Goal: Task Accomplishment & Management: Manage account settings

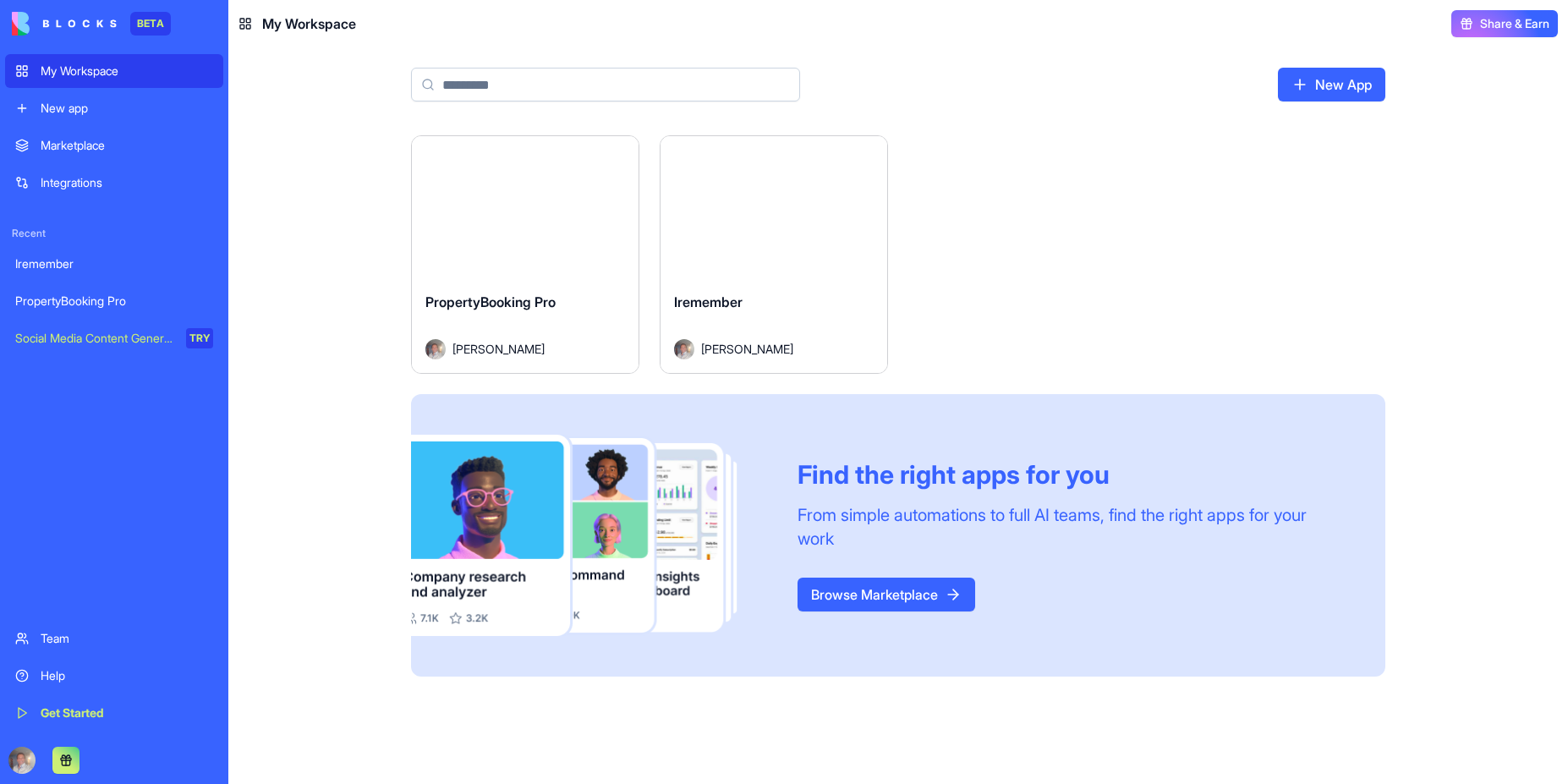
click at [532, 236] on div "Launch" at bounding box center [525, 206] width 226 height 142
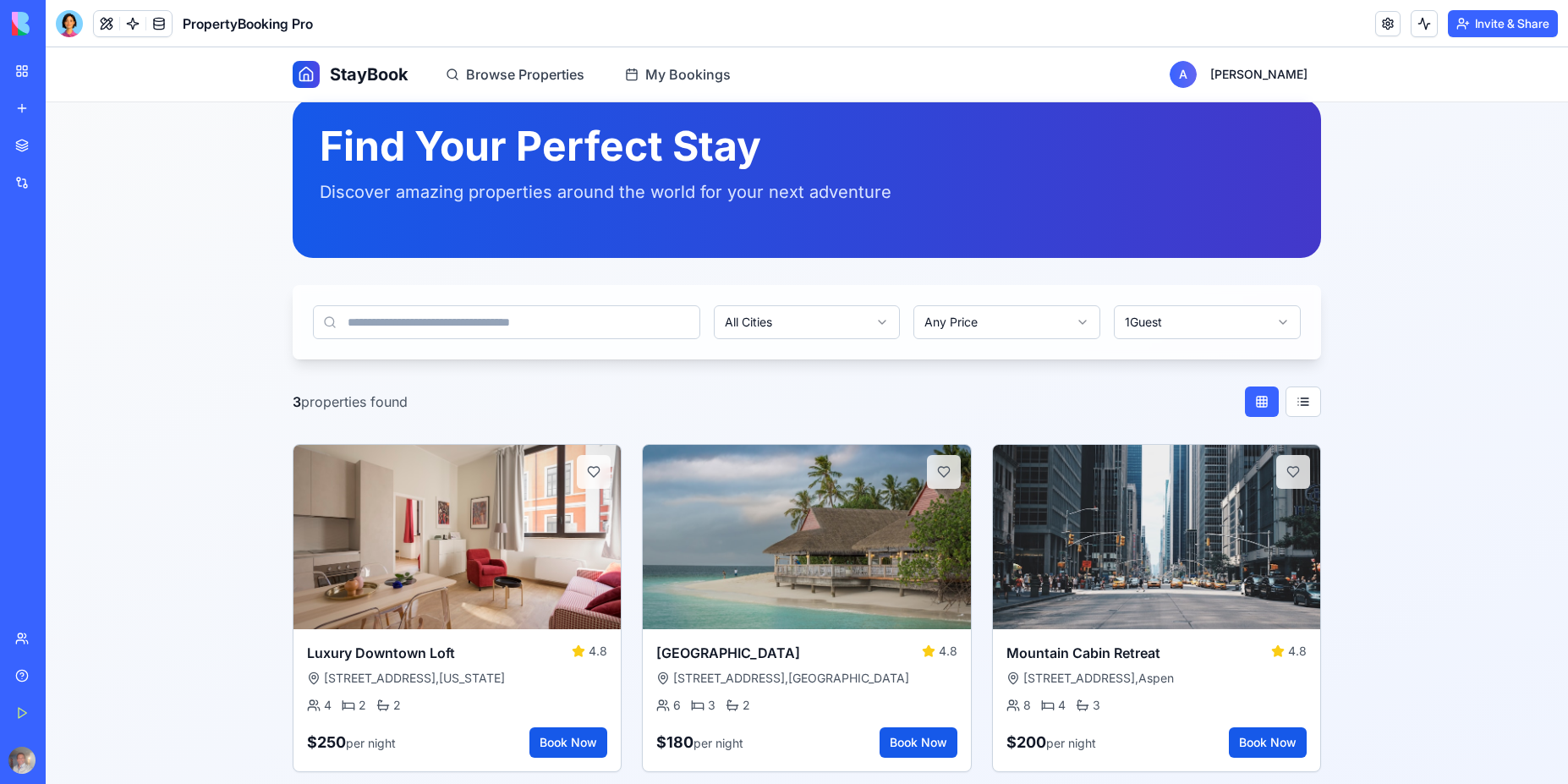
scroll to position [45, 0]
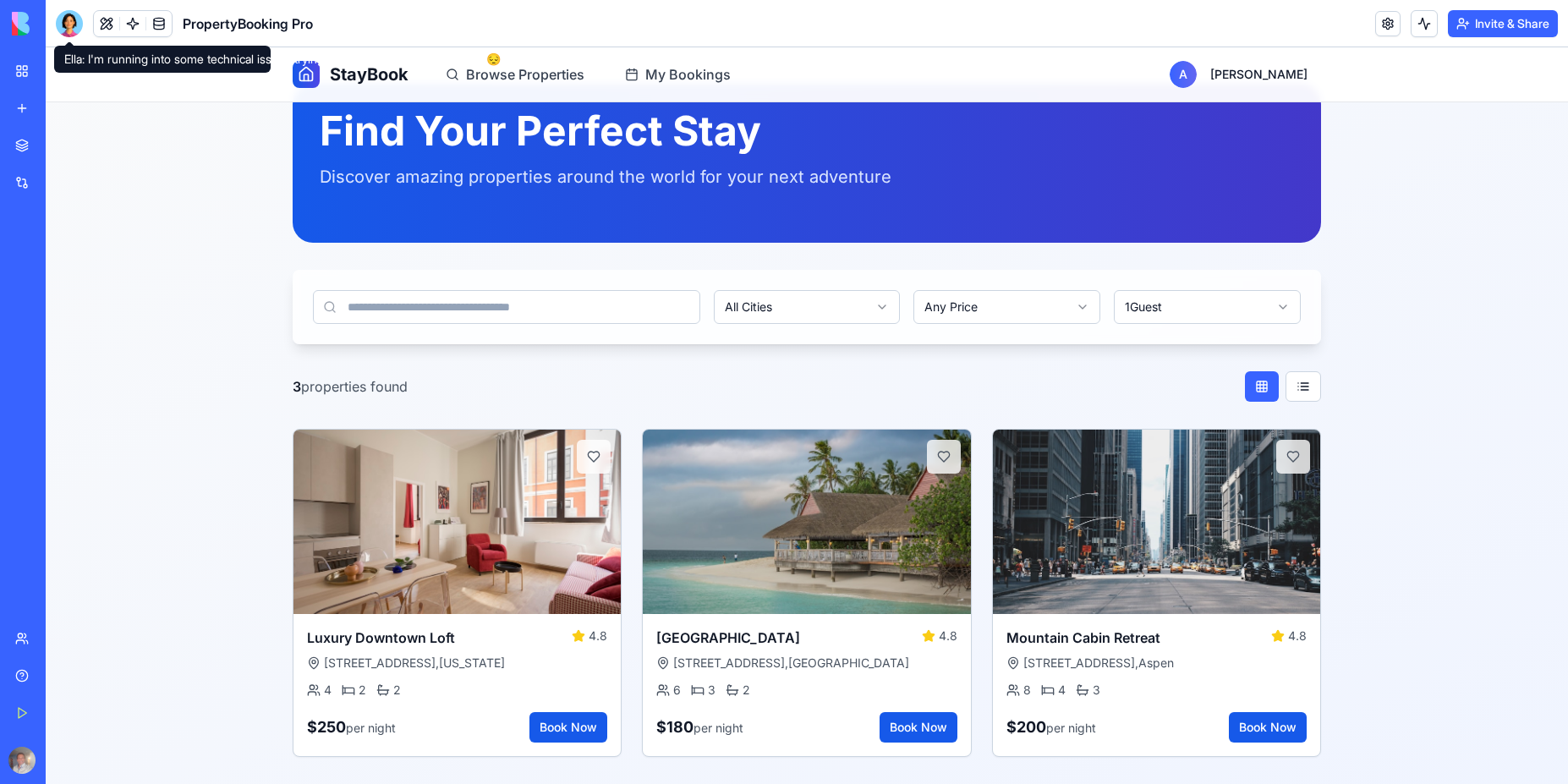
click at [69, 27] on div at bounding box center [70, 24] width 27 height 27
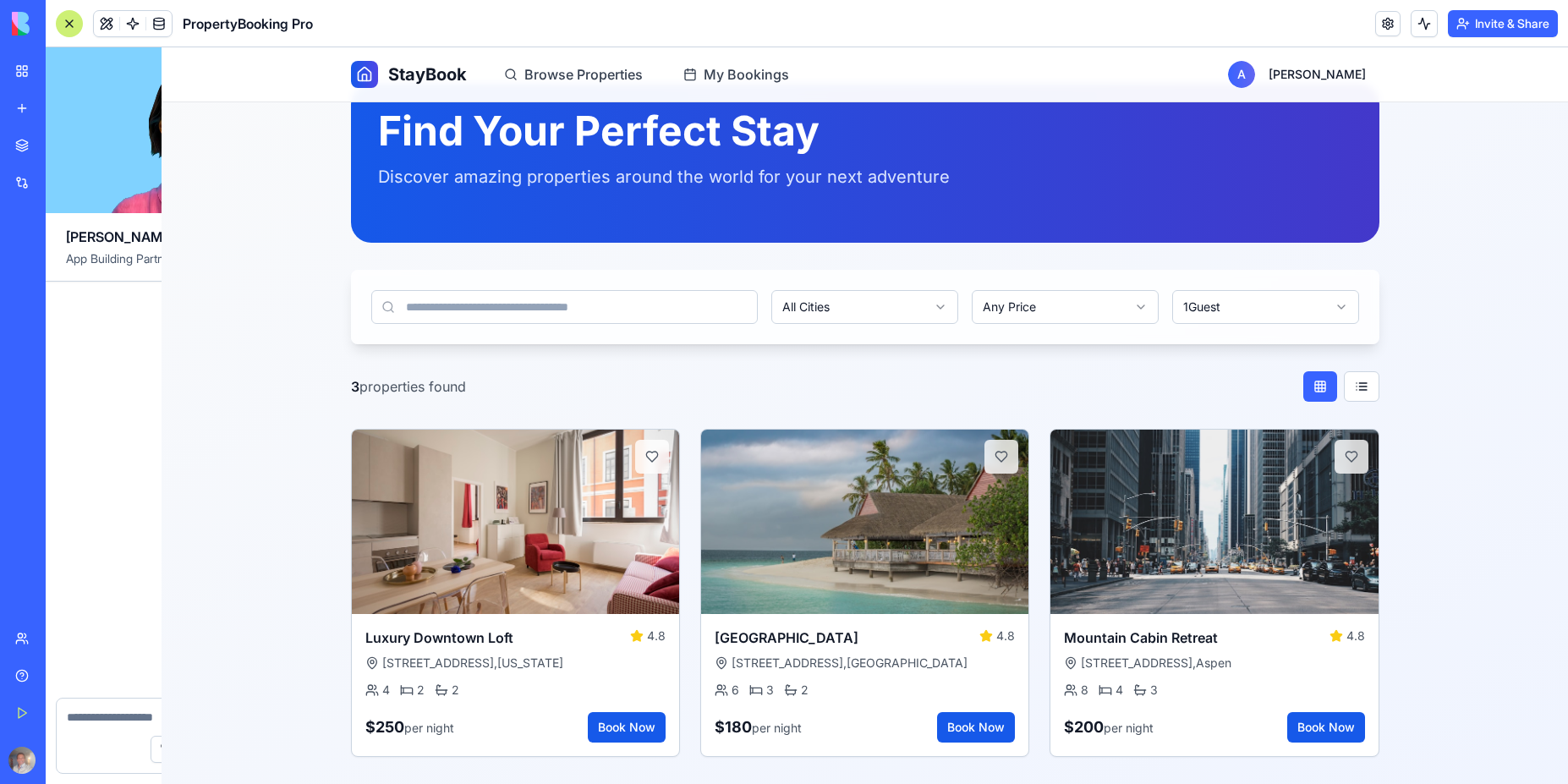
scroll to position [4635, 0]
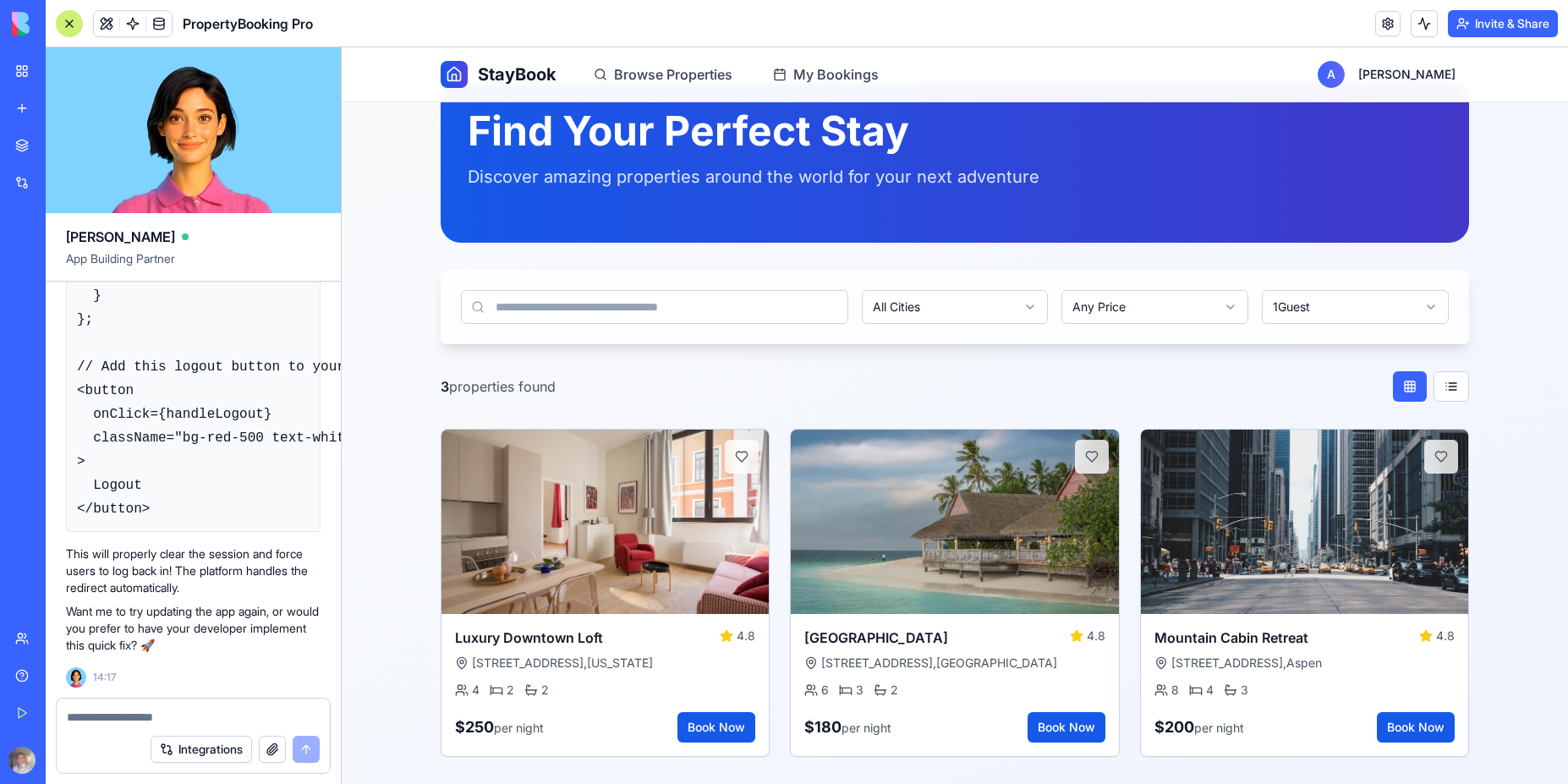
click at [129, 715] on textarea at bounding box center [193, 717] width 253 height 17
type textarea "*"
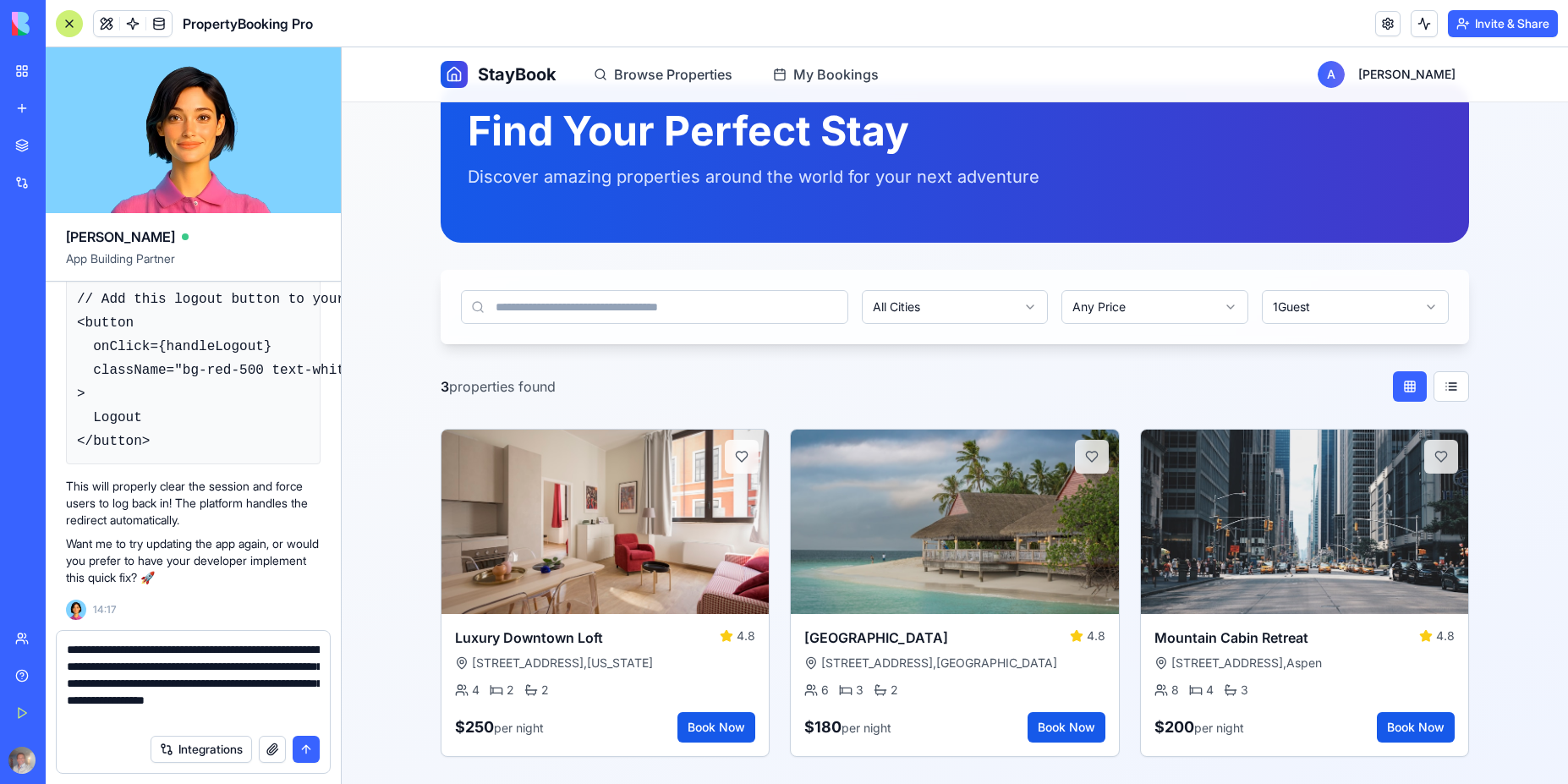
type textarea "**********"
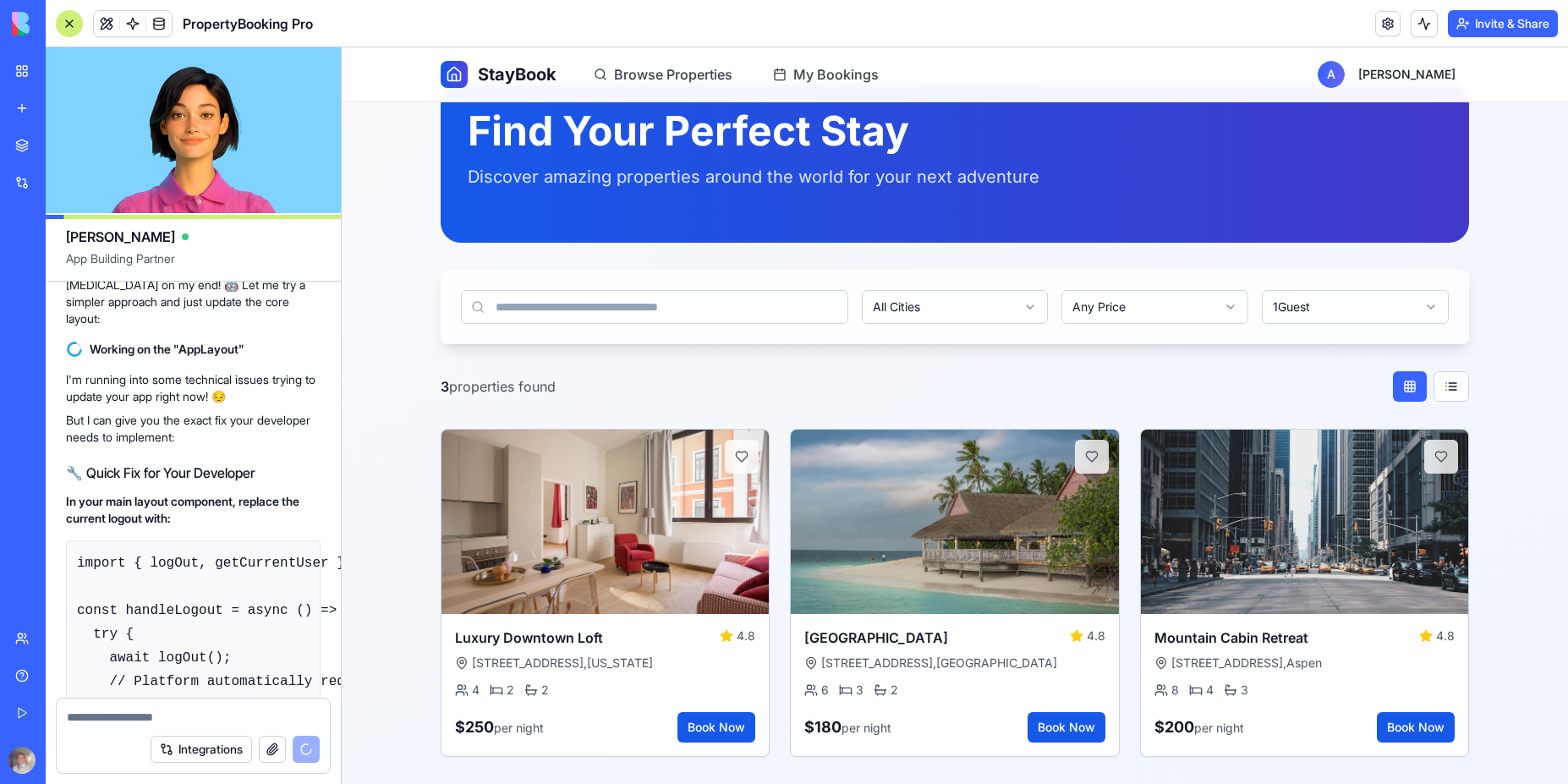
scroll to position [4045, 0]
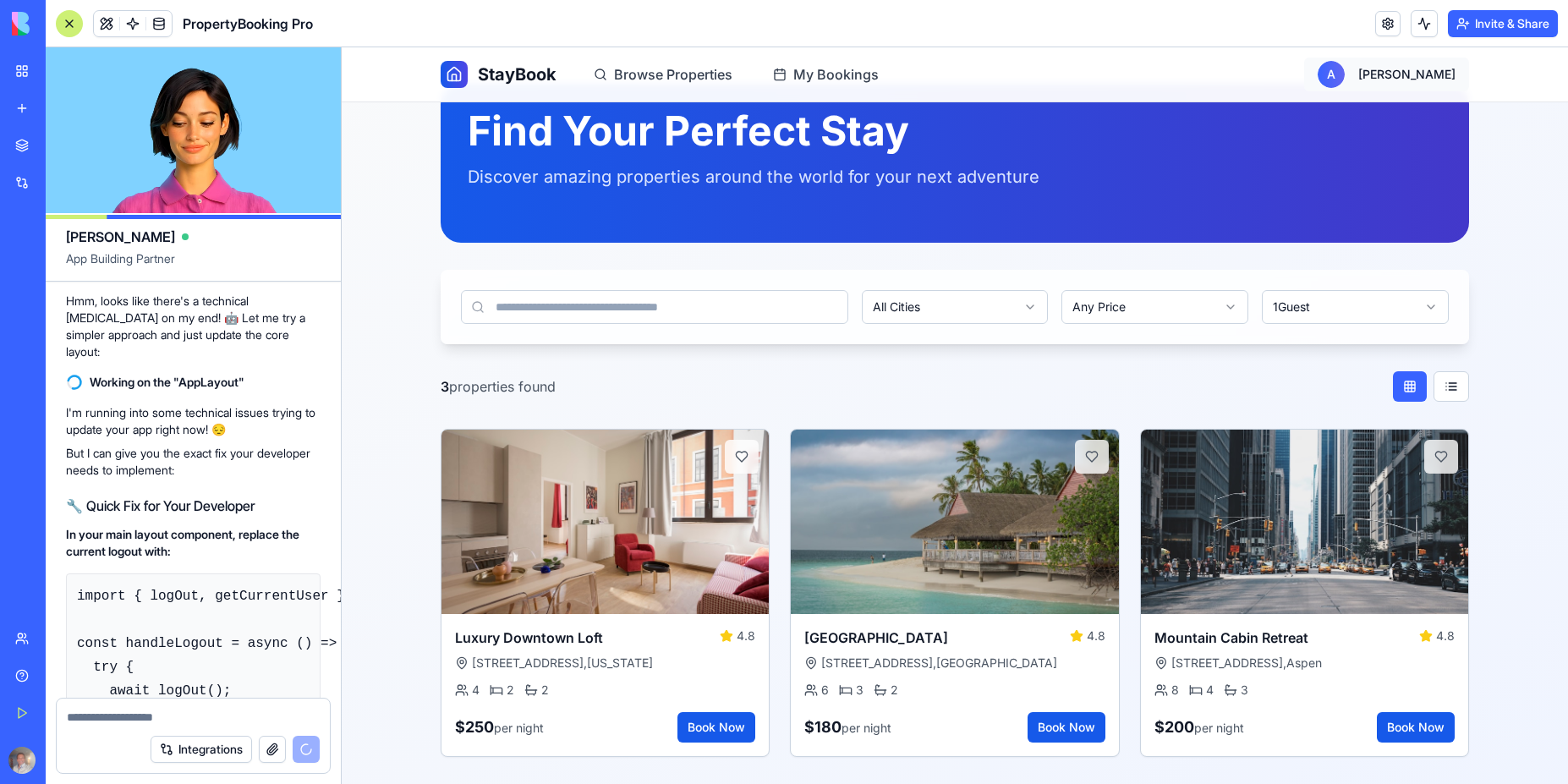
click at [1393, 81] on html "StayBook Browse Properties My Bookings A Alex Find Your Perfect Stay Discover a…" at bounding box center [955, 393] width 1227 height 782
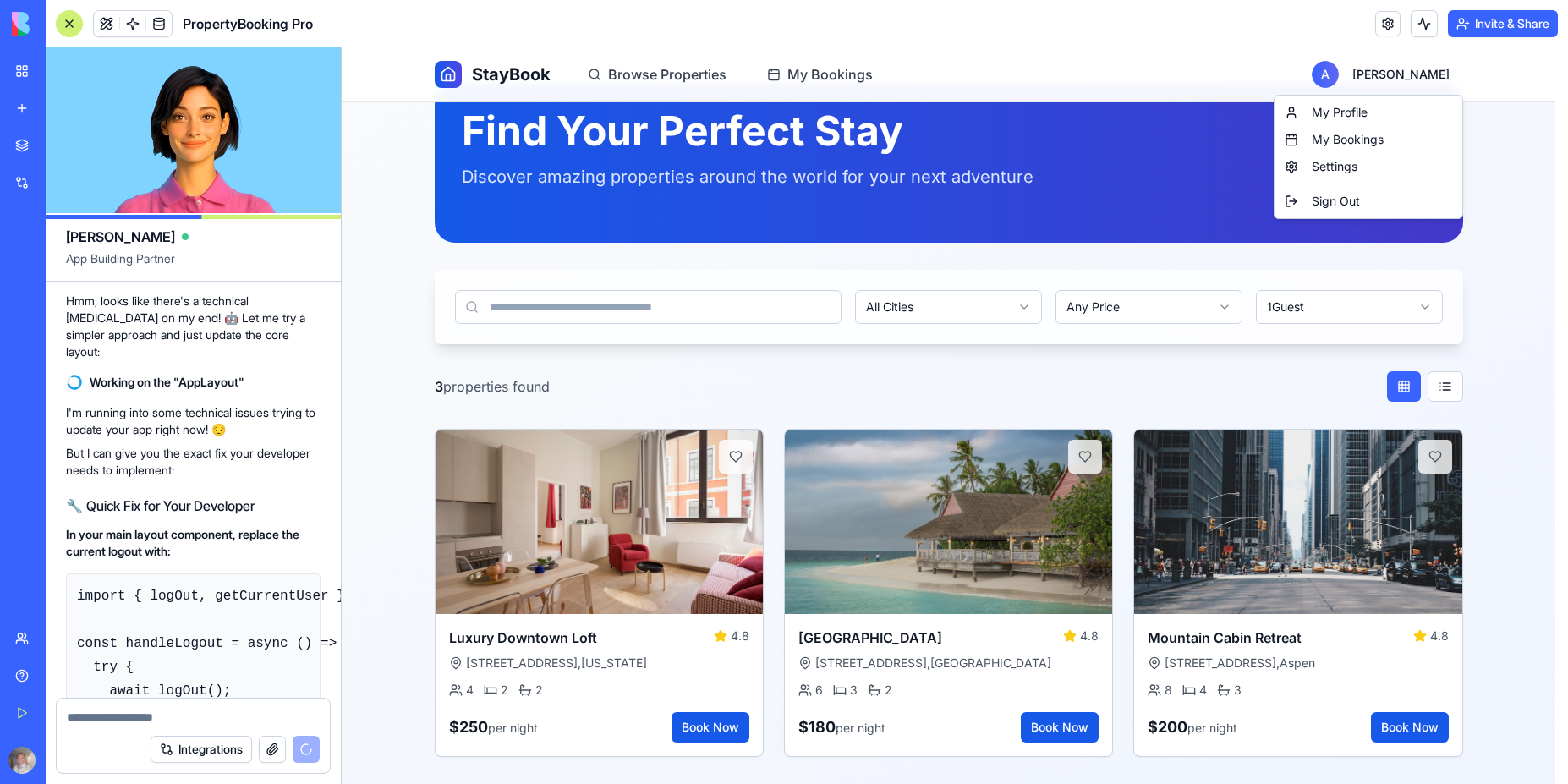
click at [1496, 80] on html "StayBook Browse Properties My Bookings A Alex Find Your Perfect Stay Discover a…" at bounding box center [955, 393] width 1227 height 782
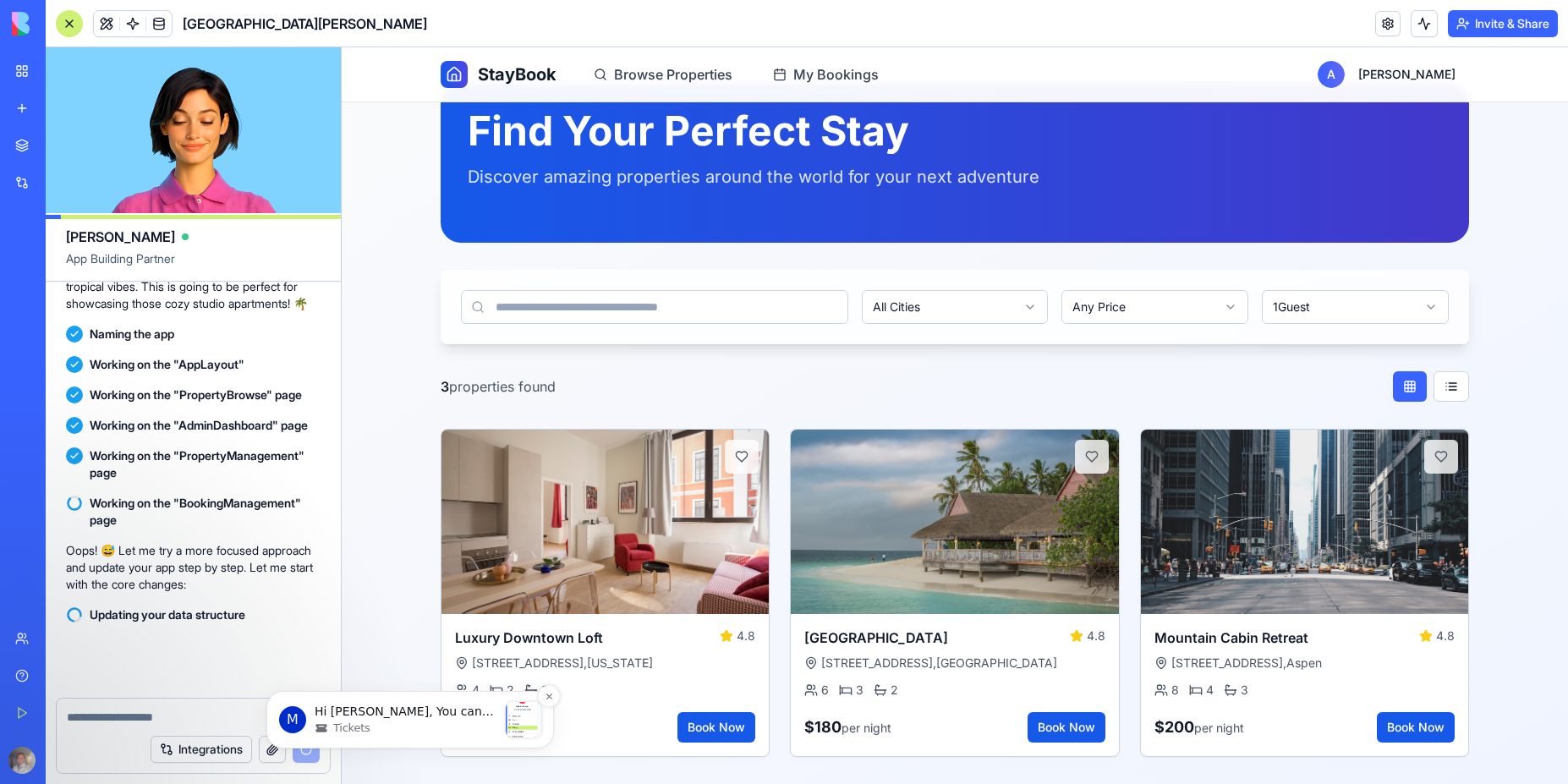
scroll to position [5549, 0]
click at [389, 721] on div "Tickets" at bounding box center [406, 728] width 183 height 15
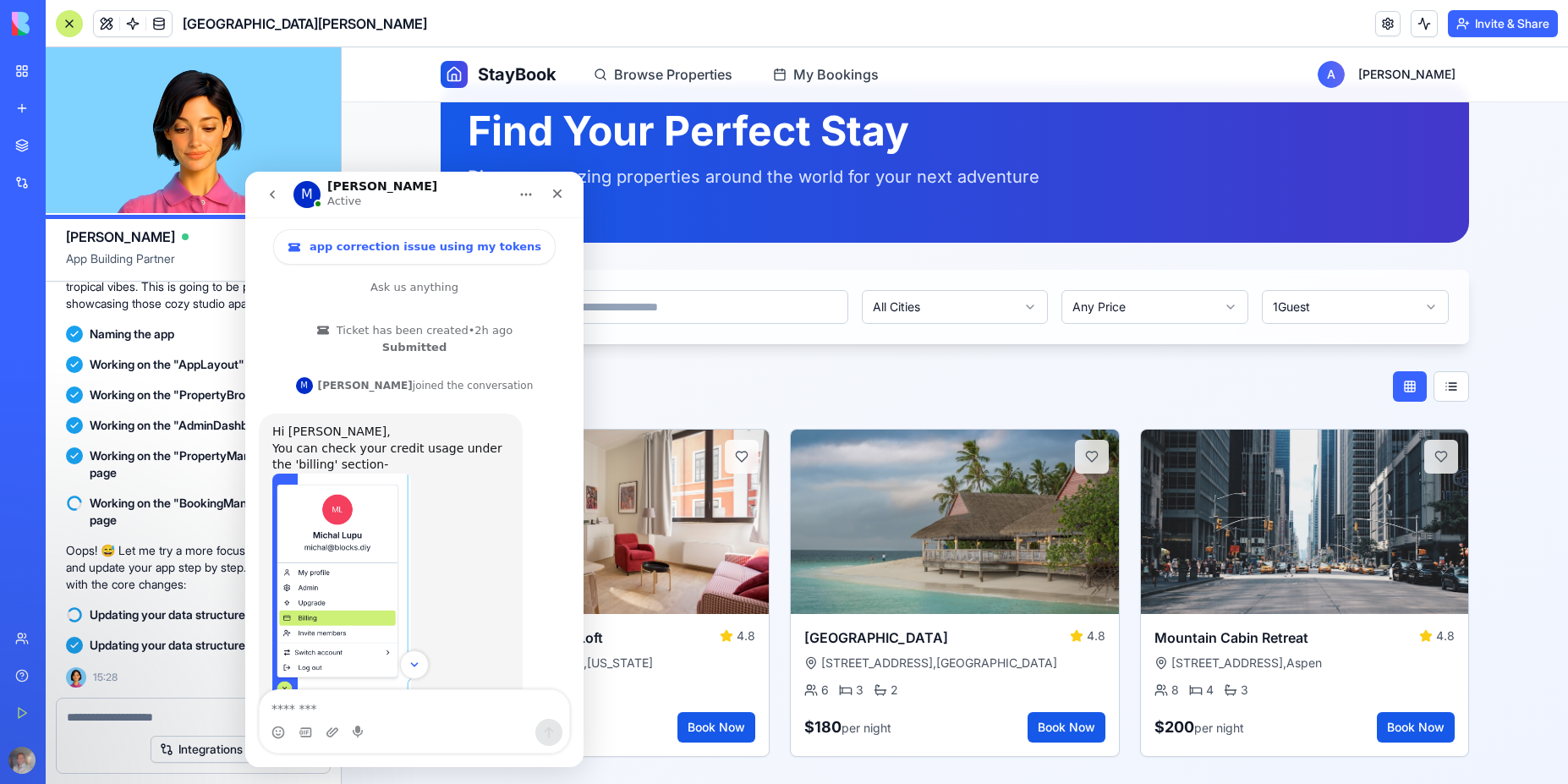
scroll to position [5596, 0]
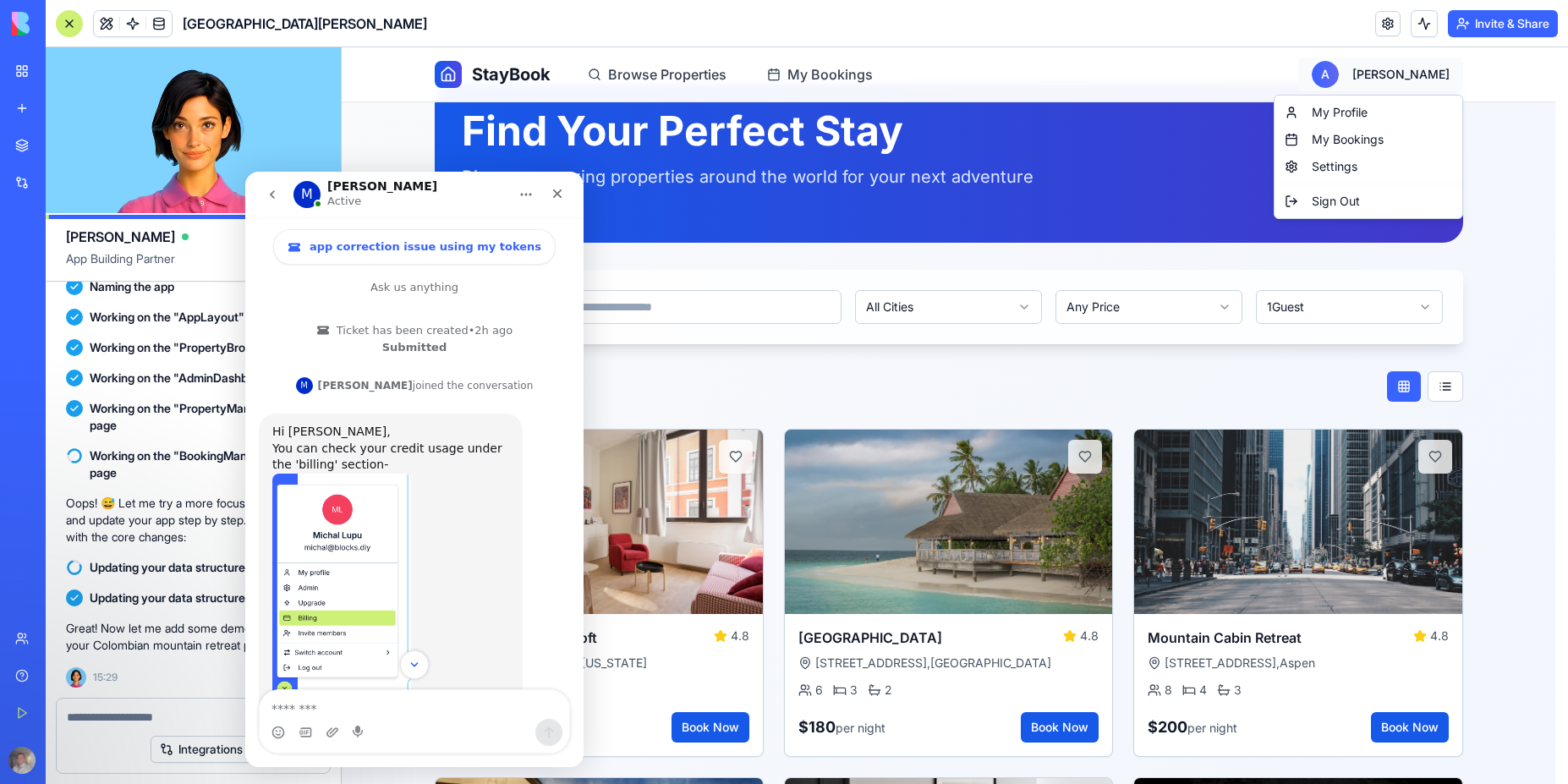
click at [1397, 81] on html "StayBook Browse Properties My Bookings A Alex Find Your Perfect Stay Discover a…" at bounding box center [955, 741] width 1227 height 1478
click at [1084, 23] on header "Santa Elena Studios Invite & Share" at bounding box center [806, 24] width 1523 height 47
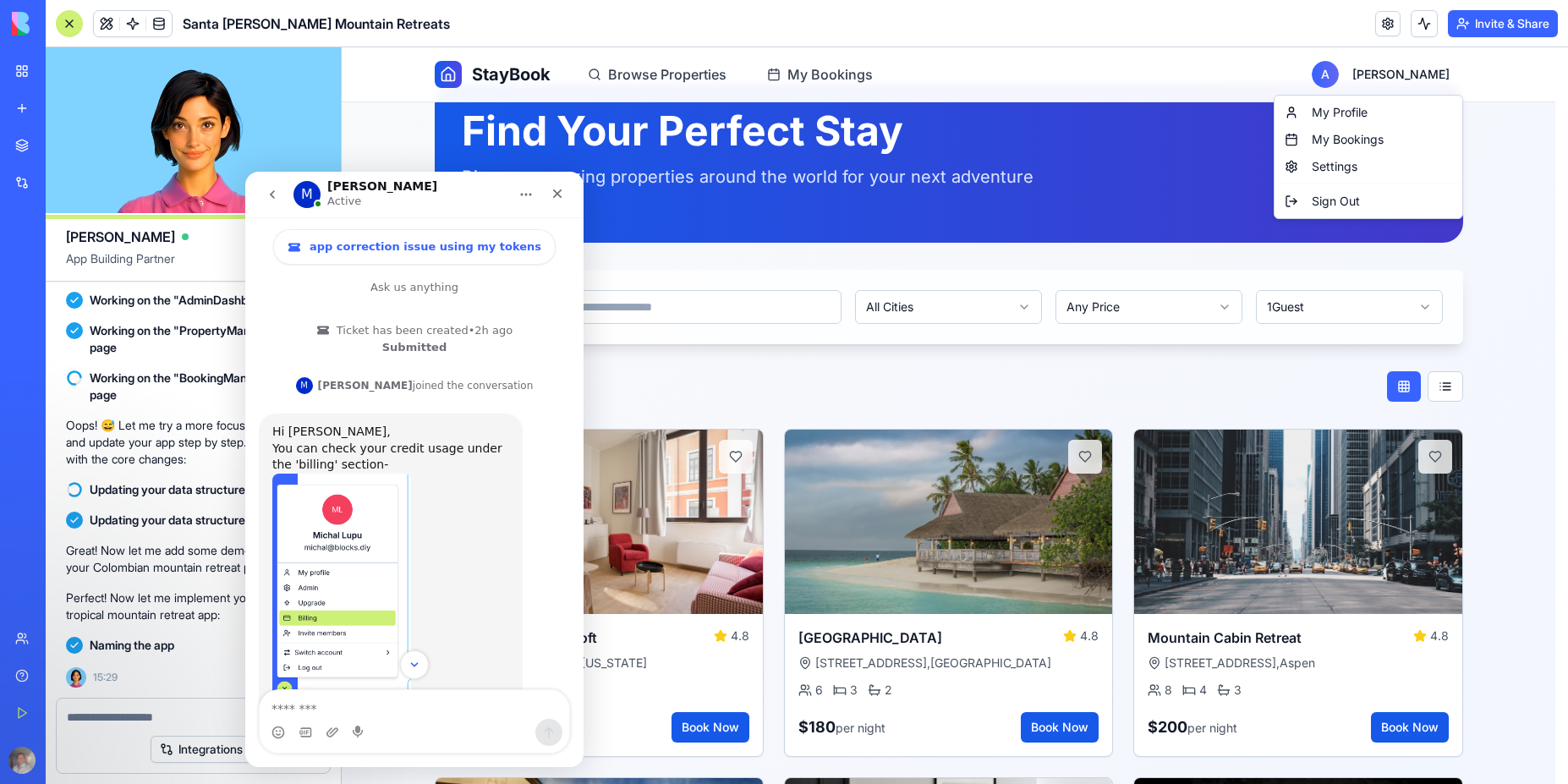
scroll to position [5410, 0]
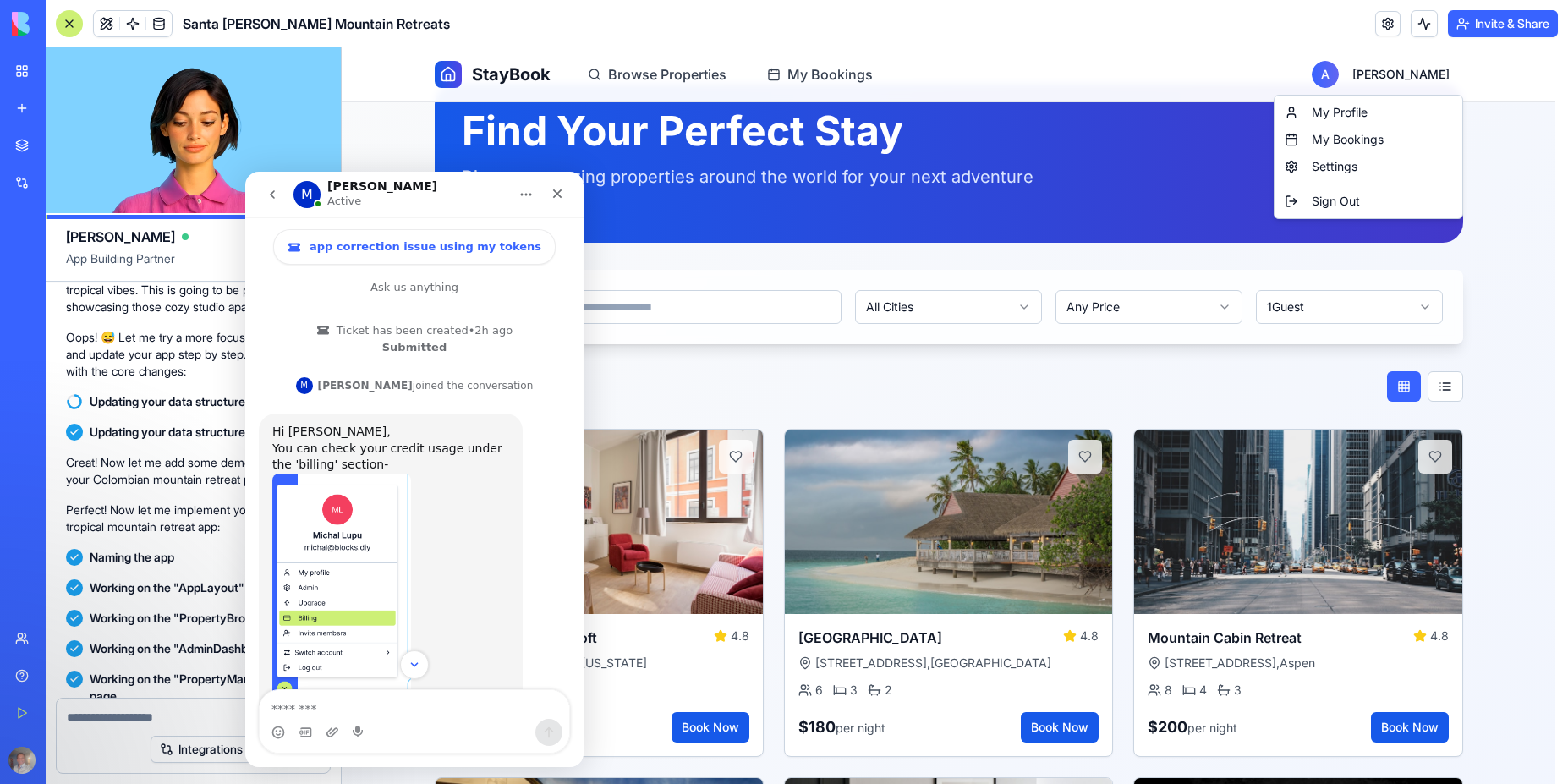
click at [19, 28] on img at bounding box center [64, 24] width 105 height 24
click at [63, 73] on div "My Workspace" at bounding box center [52, 71] width 22 height 17
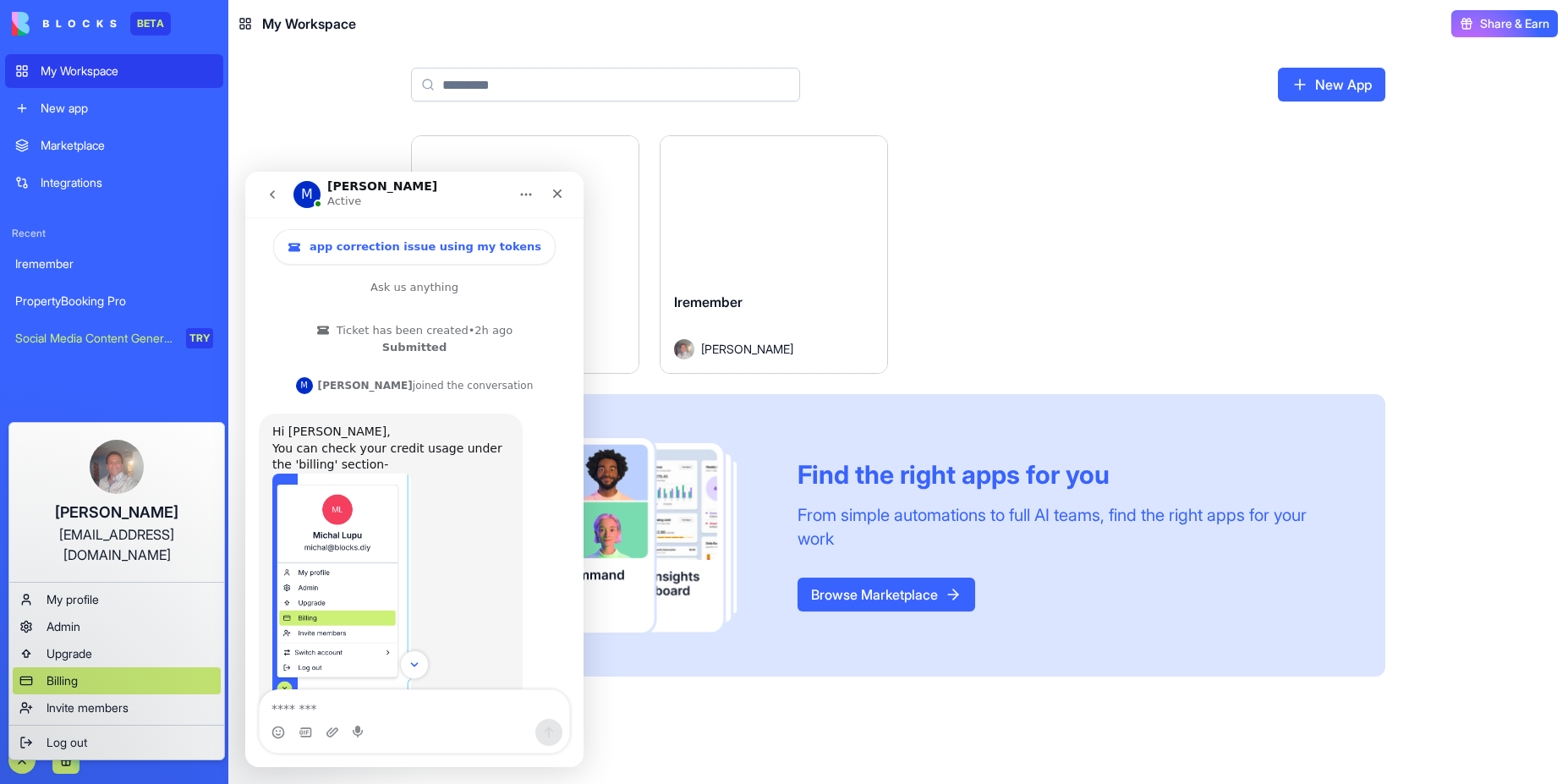
click at [78, 672] on span "Billing" at bounding box center [62, 680] width 32 height 17
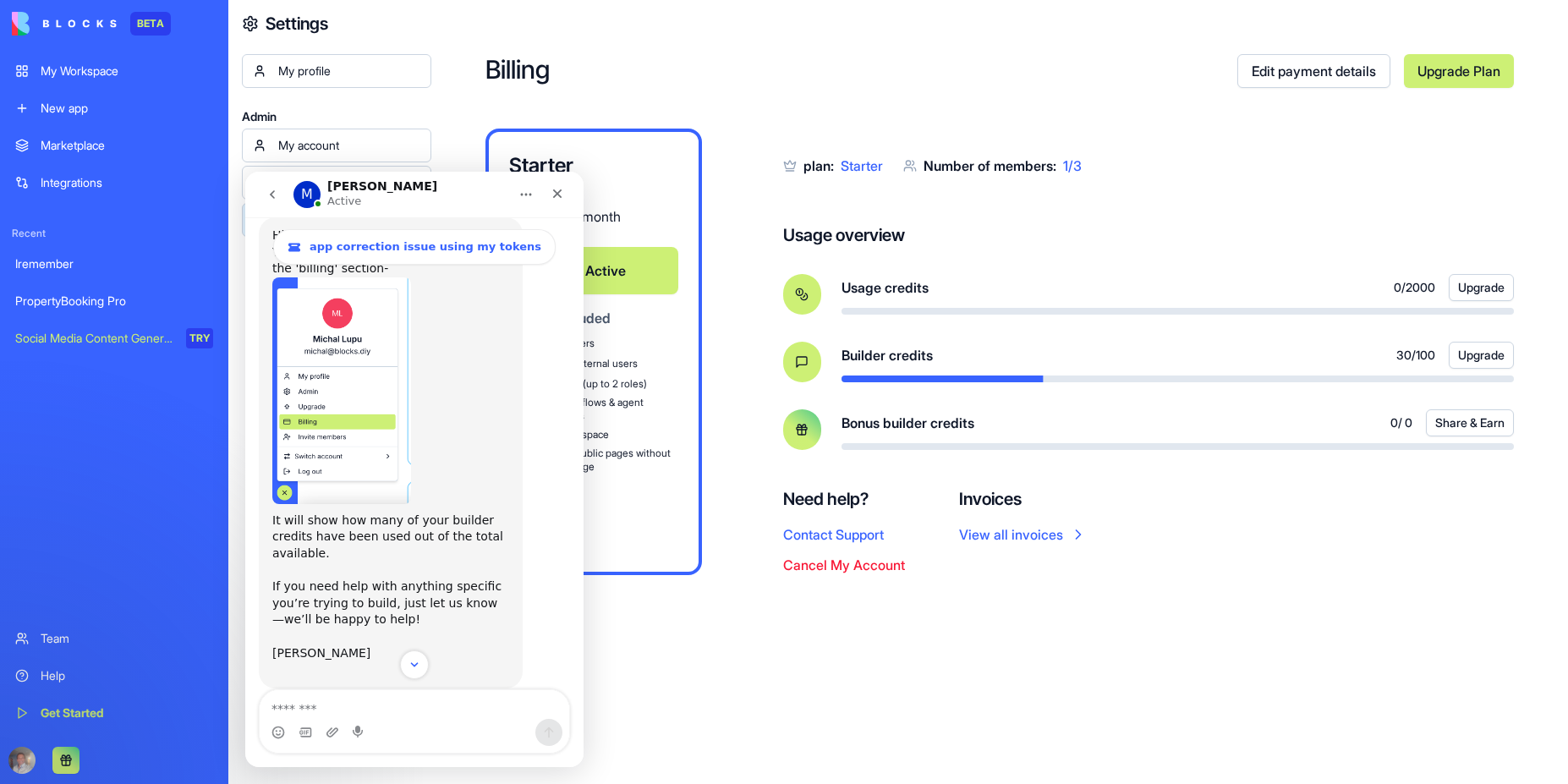
scroll to position [213, 0]
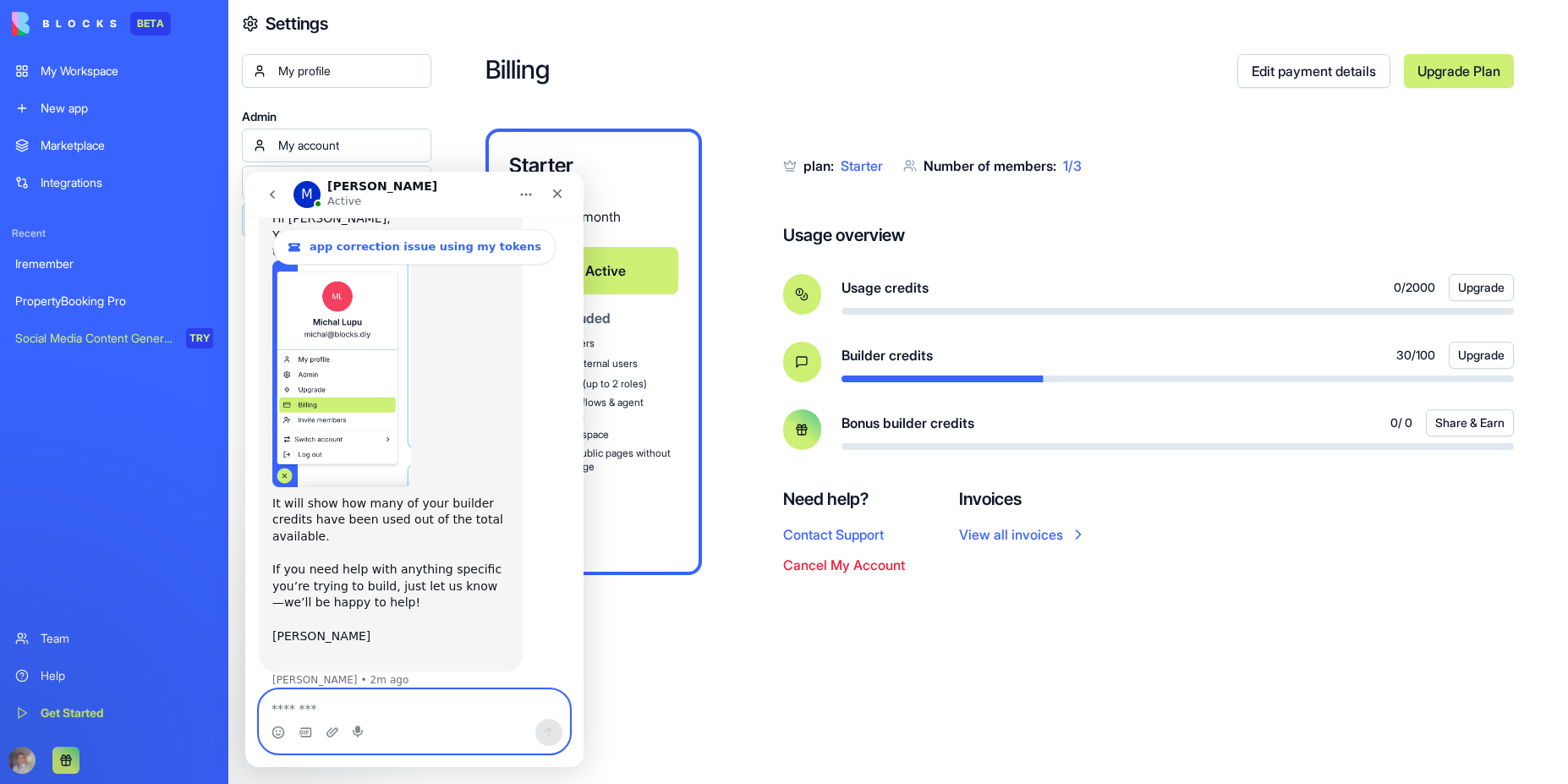
click at [324, 712] on textarea "Message…" at bounding box center [415, 704] width 310 height 29
click at [620, 522] on div "Starter $ 20 / month Active What's included Up to 3 users Up to 10 external use…" at bounding box center [593, 351] width 216 height 446
click at [524, 192] on icon "Home" at bounding box center [525, 194] width 14 height 14
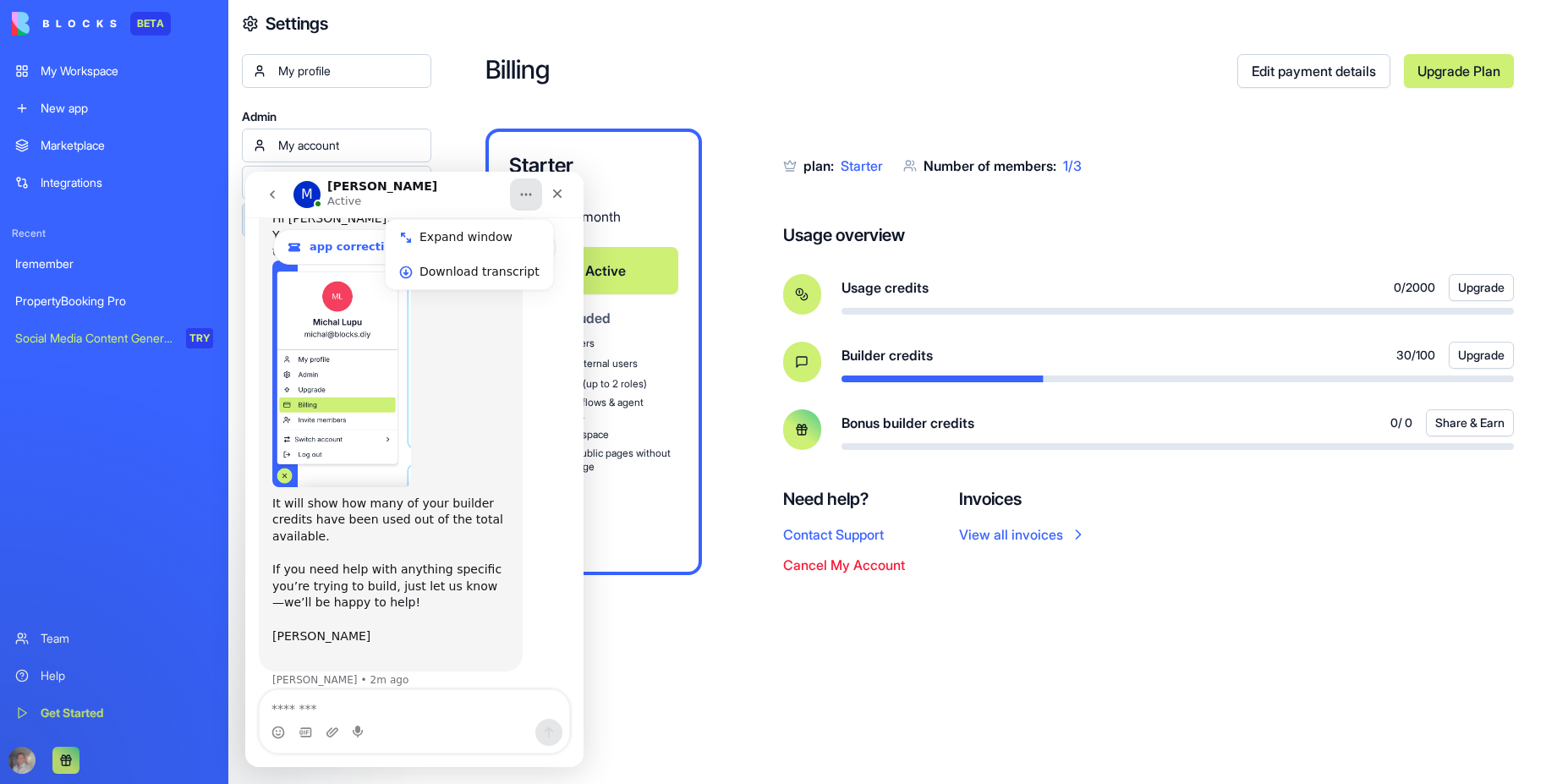
click at [454, 193] on div "M Michal Active" at bounding box center [400, 195] width 215 height 30
click at [276, 197] on icon "go back" at bounding box center [272, 194] width 14 height 14
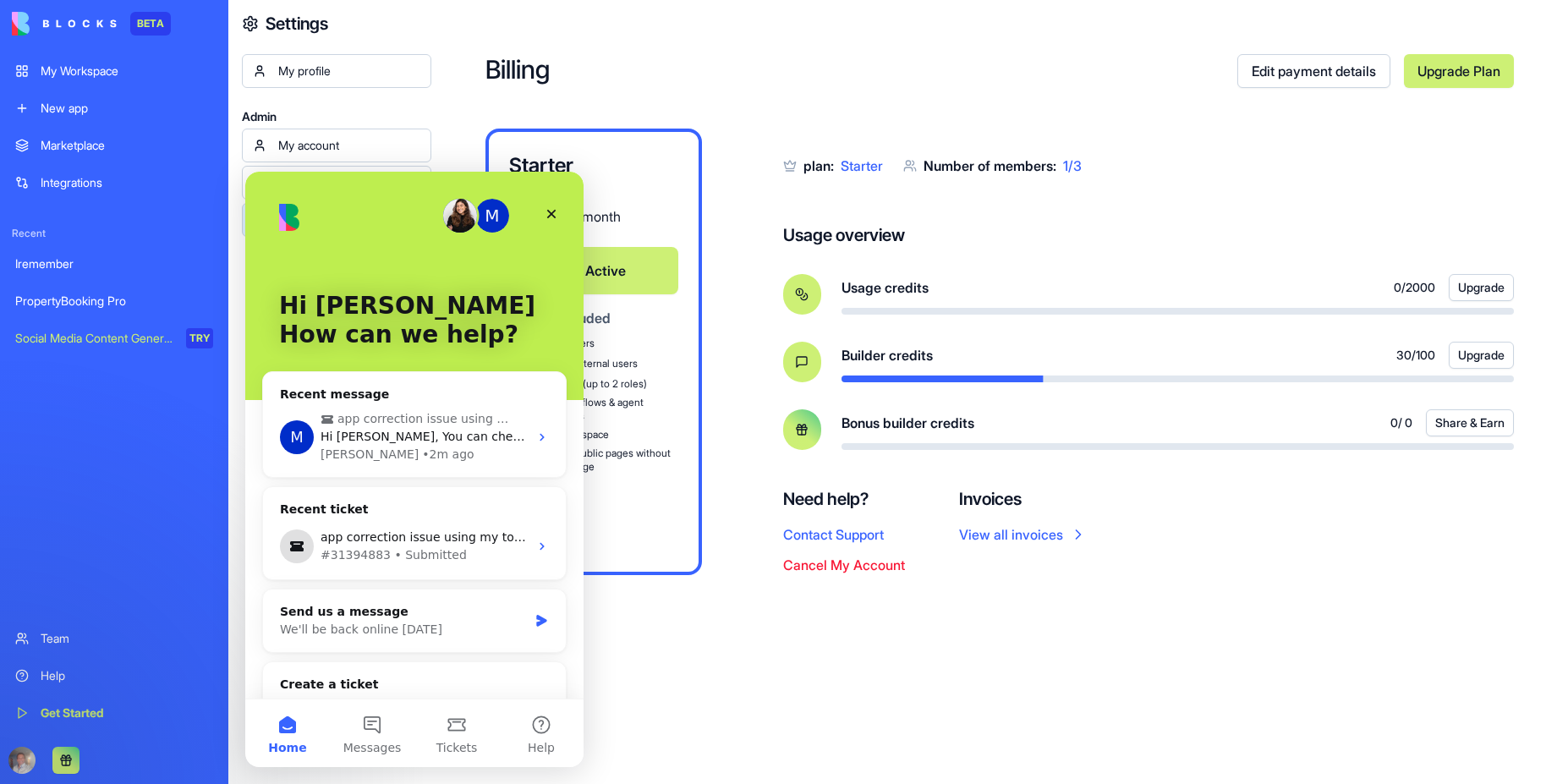
scroll to position [0, 0]
click at [623, 186] on div "Starter $ 20 / month Active What's included Up to 3 users Up to 10 external use…" at bounding box center [593, 351] width 216 height 446
click at [550, 219] on icon "Close" at bounding box center [551, 214] width 14 height 14
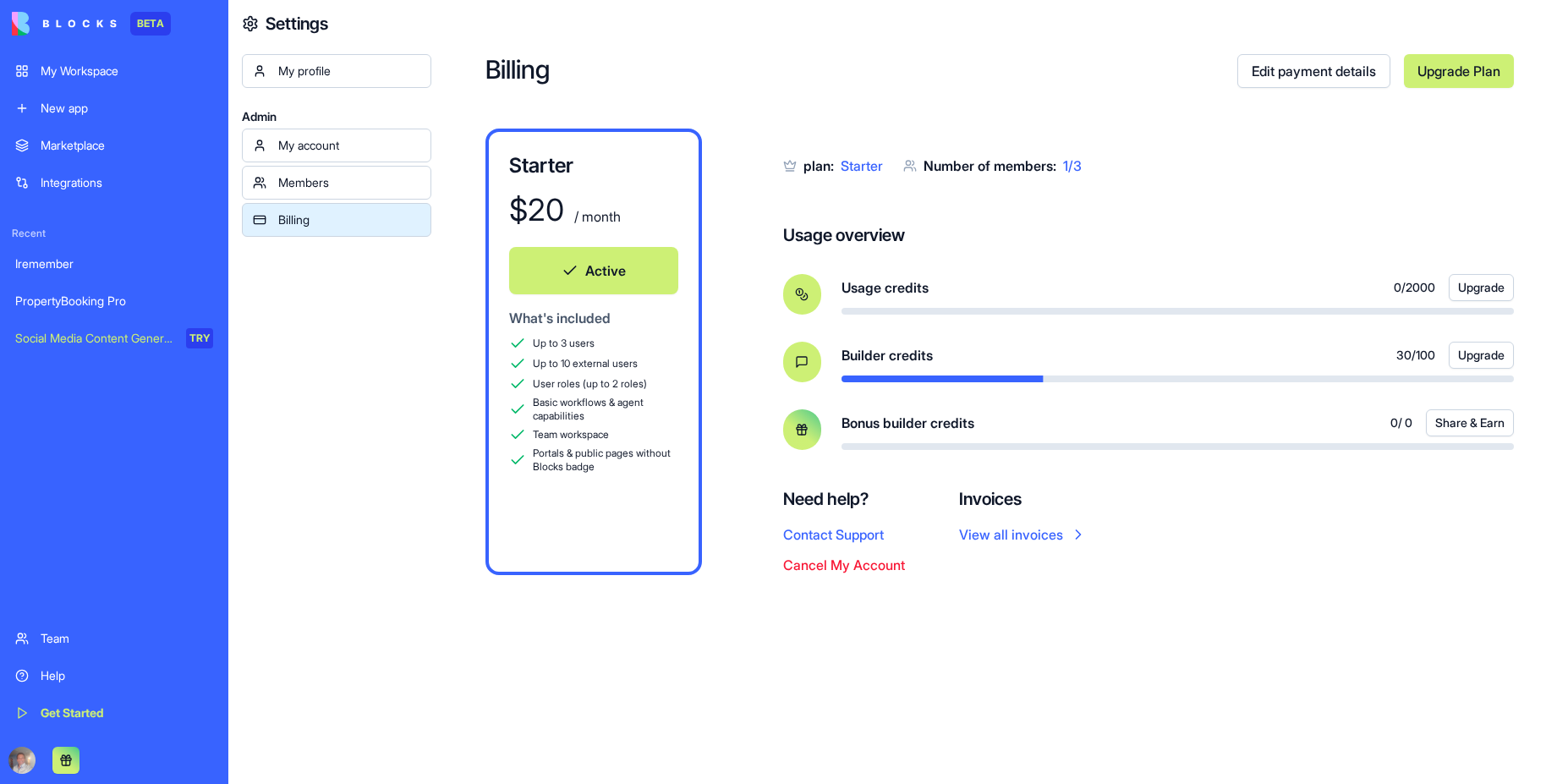
click at [64, 757] on button at bounding box center [66, 760] width 27 height 27
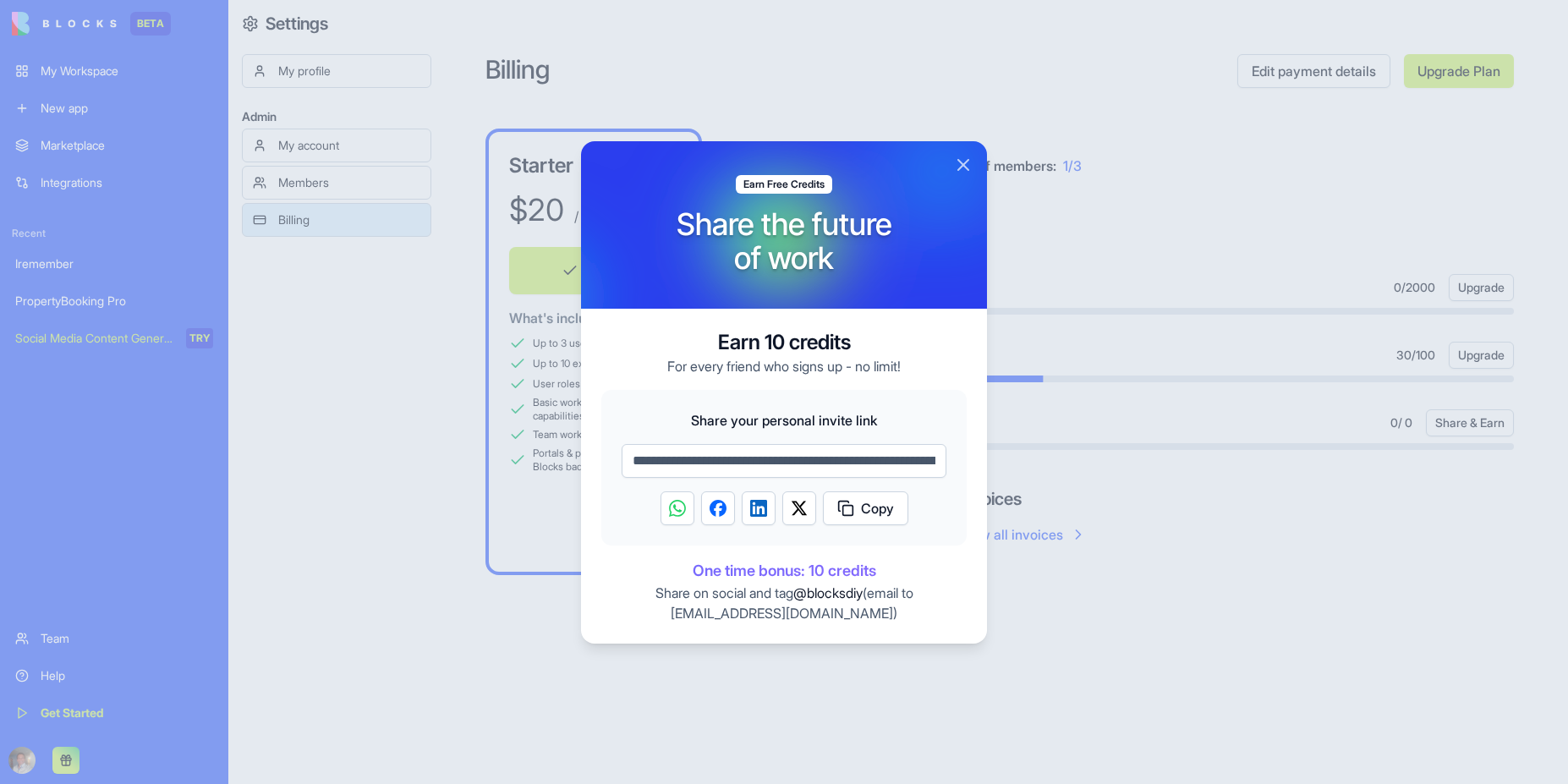
click at [967, 165] on button "Close" at bounding box center [963, 165] width 20 height 20
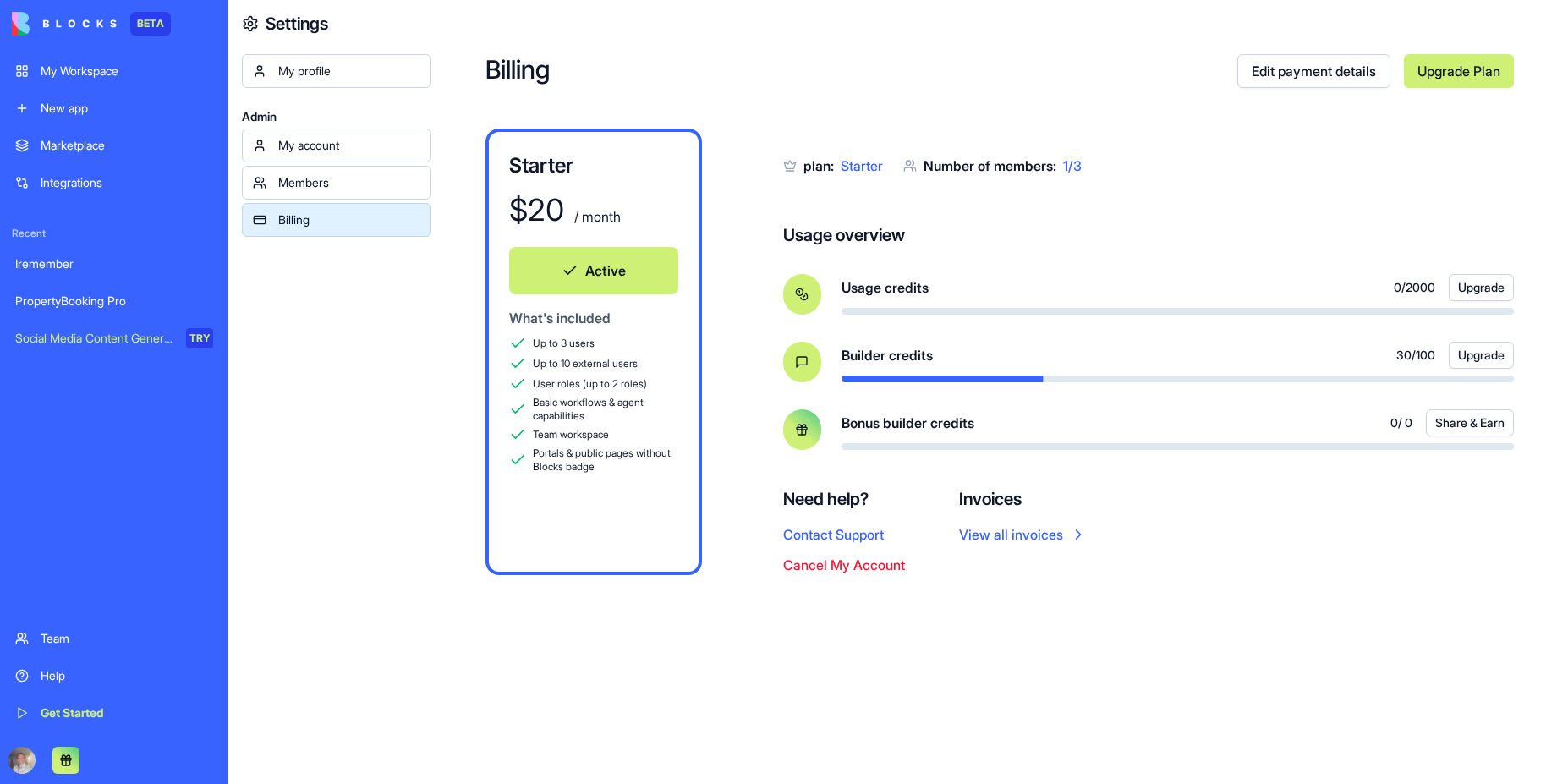
click at [795, 360] on icon at bounding box center [802, 361] width 14 height 14
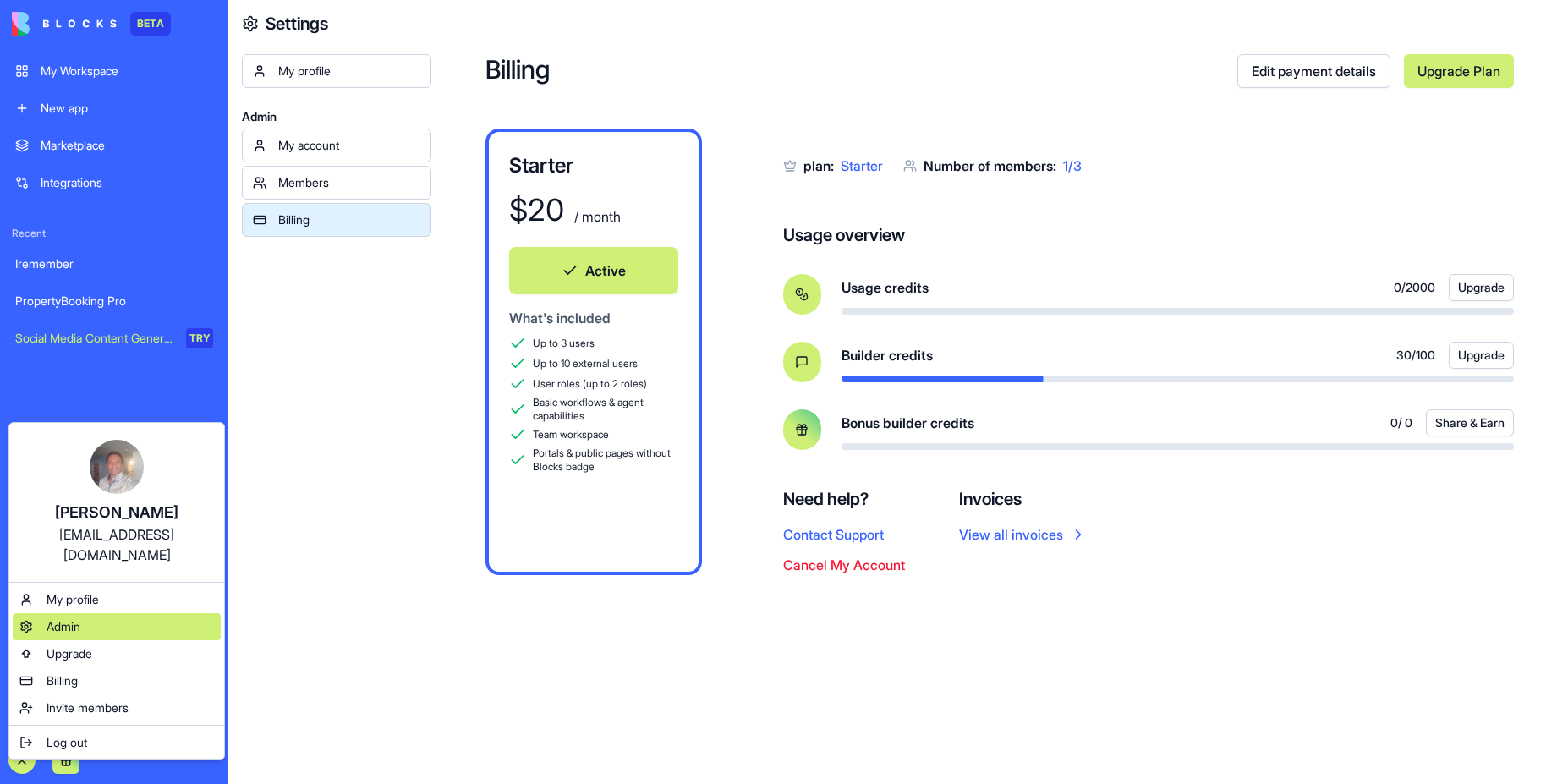
click at [73, 618] on span "Admin" at bounding box center [63, 626] width 34 height 17
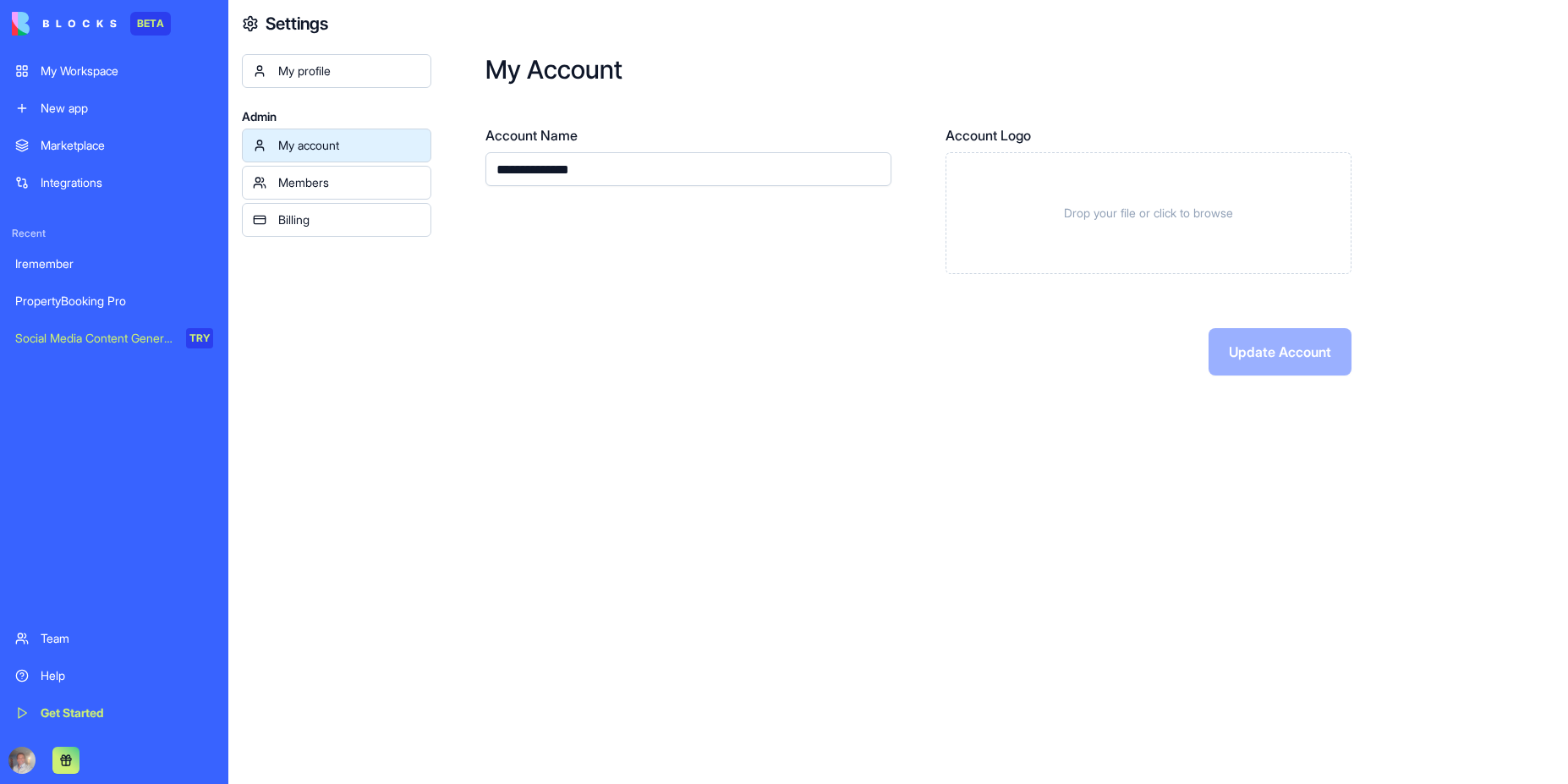
click at [294, 223] on div "Billing" at bounding box center [349, 219] width 142 height 17
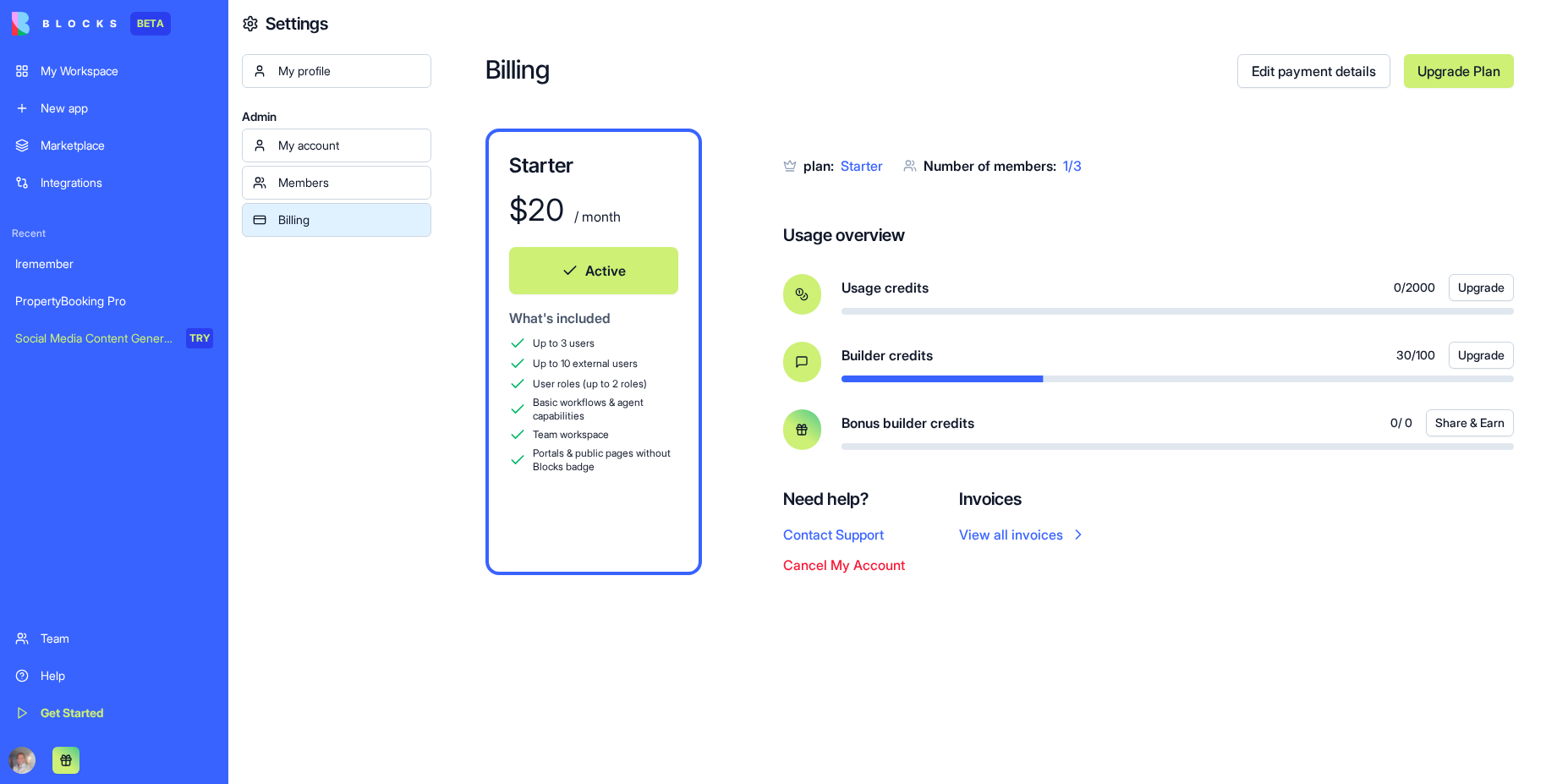
click at [377, 492] on div "My profile Admin My account Members Billing" at bounding box center [336, 446] width 189 height 784
click at [55, 673] on div "Help" at bounding box center [127, 675] width 173 height 17
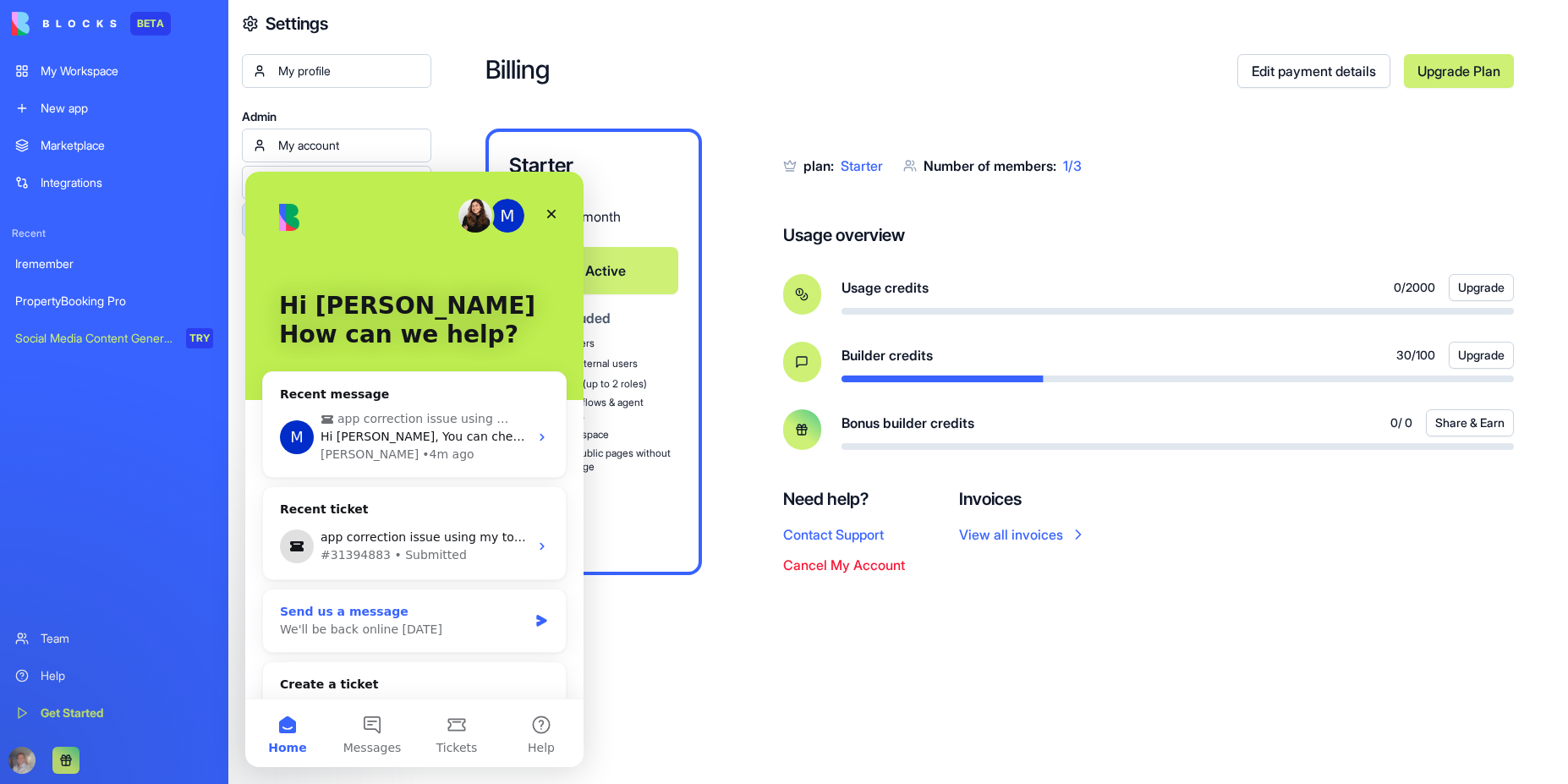
click at [534, 620] on icon "Intercom messenger" at bounding box center [542, 620] width 14 height 14
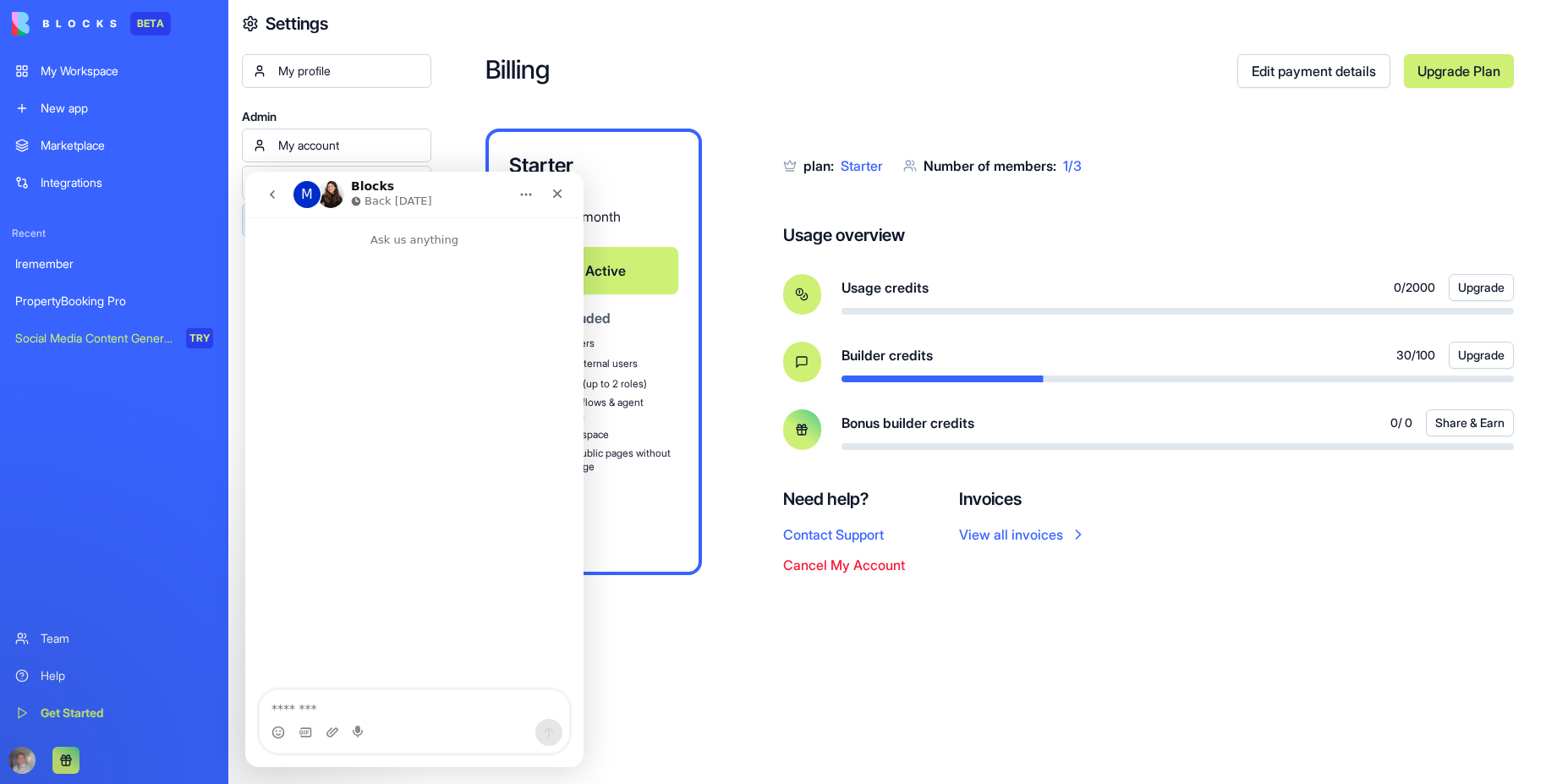
click at [354, 712] on textarea "Message…" at bounding box center [415, 704] width 310 height 29
click at [322, 707] on textarea "Message…" at bounding box center [415, 704] width 310 height 29
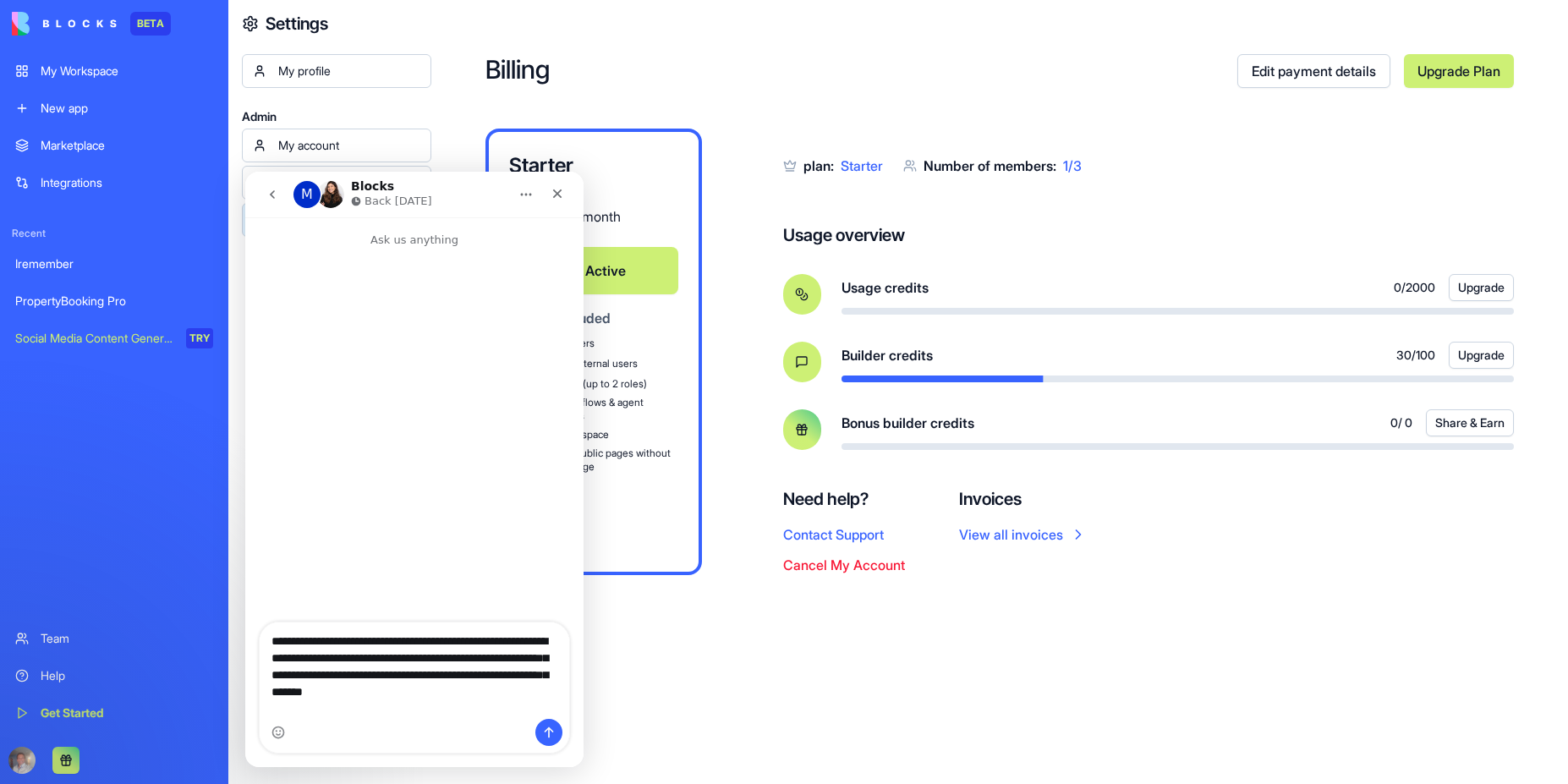
type textarea "**********"
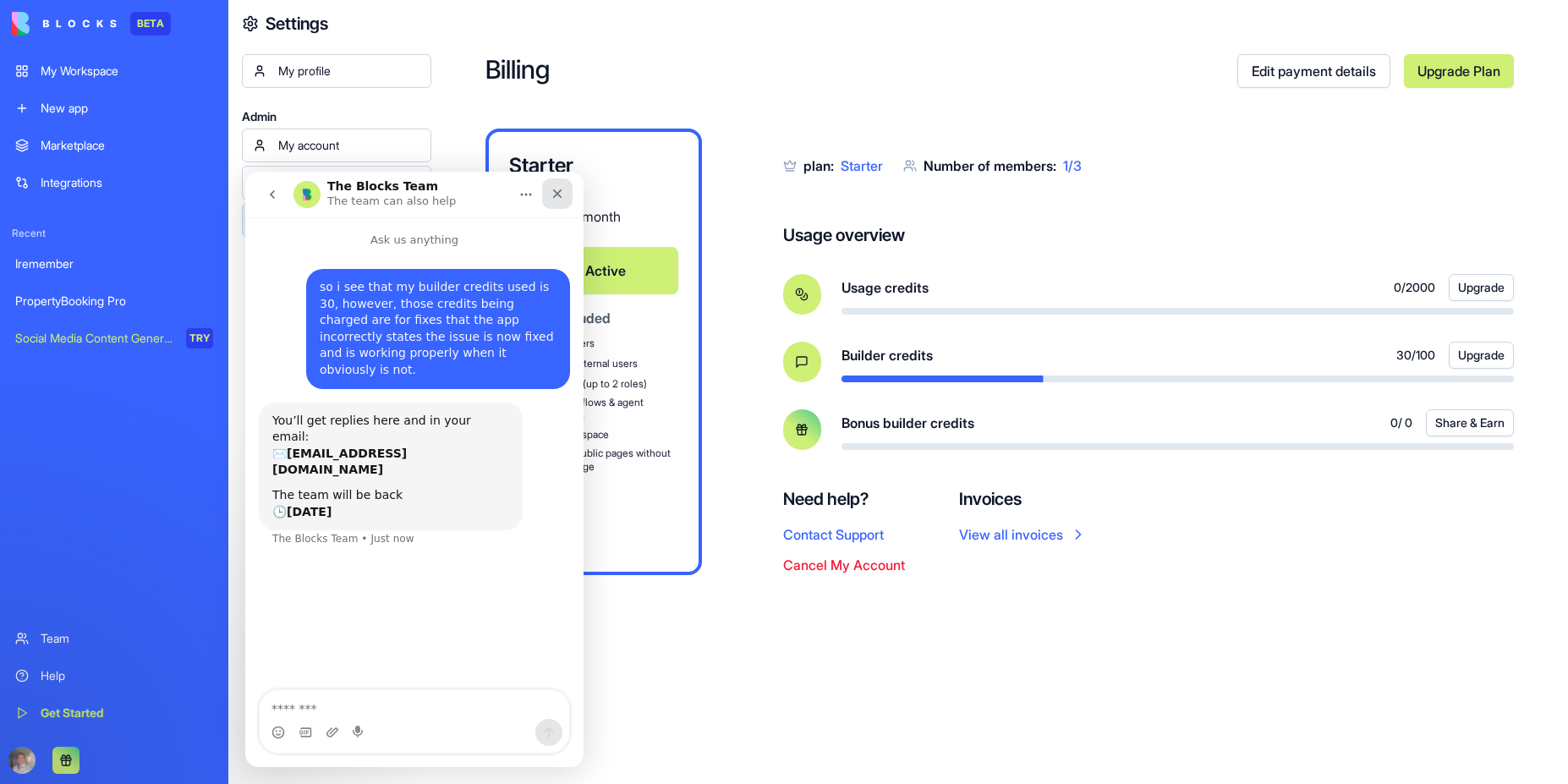
click at [555, 193] on icon "Close" at bounding box center [557, 193] width 14 height 14
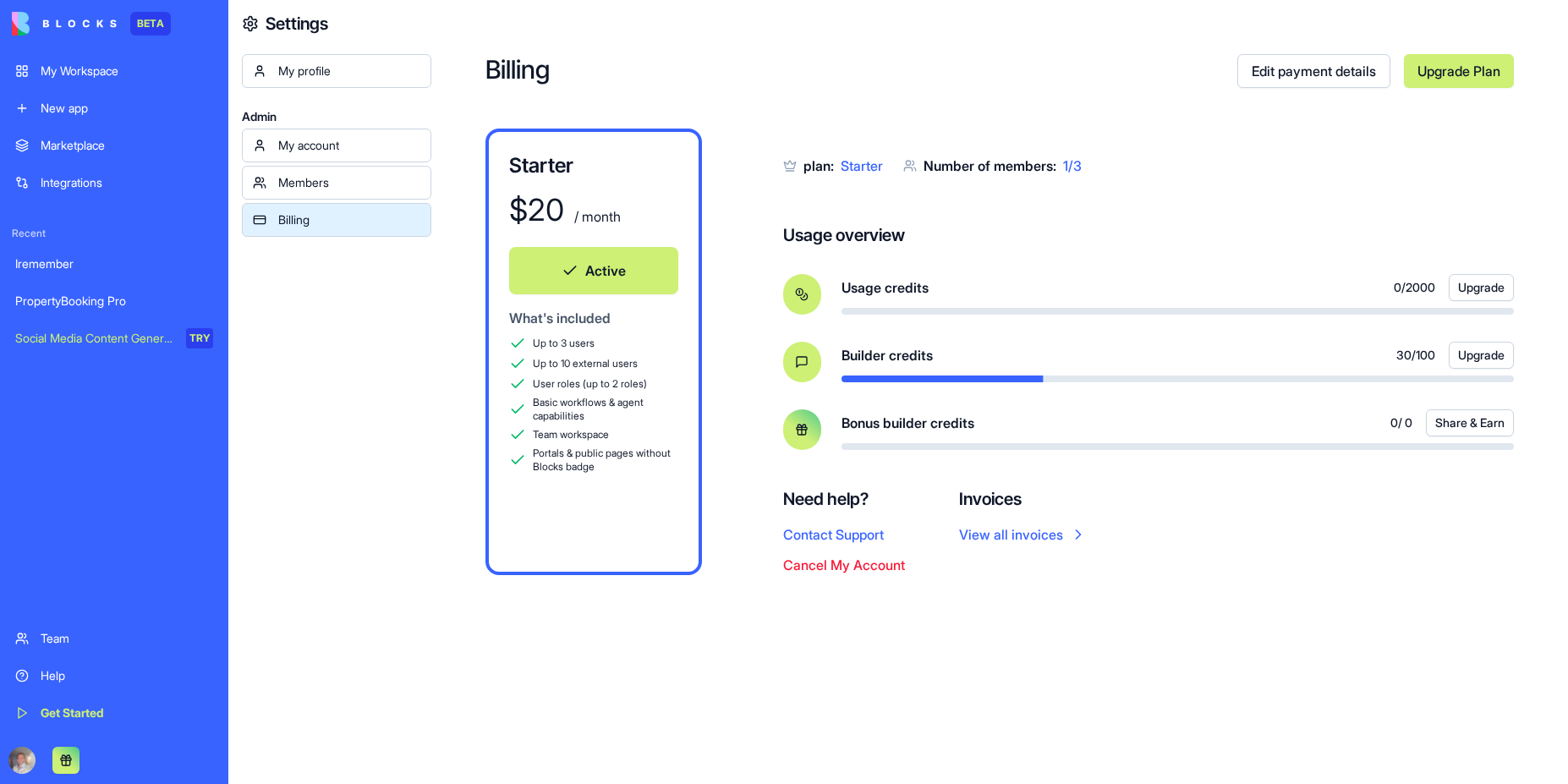
click at [93, 309] on div "PropertyBooking Pro" at bounding box center [114, 301] width 198 height 17
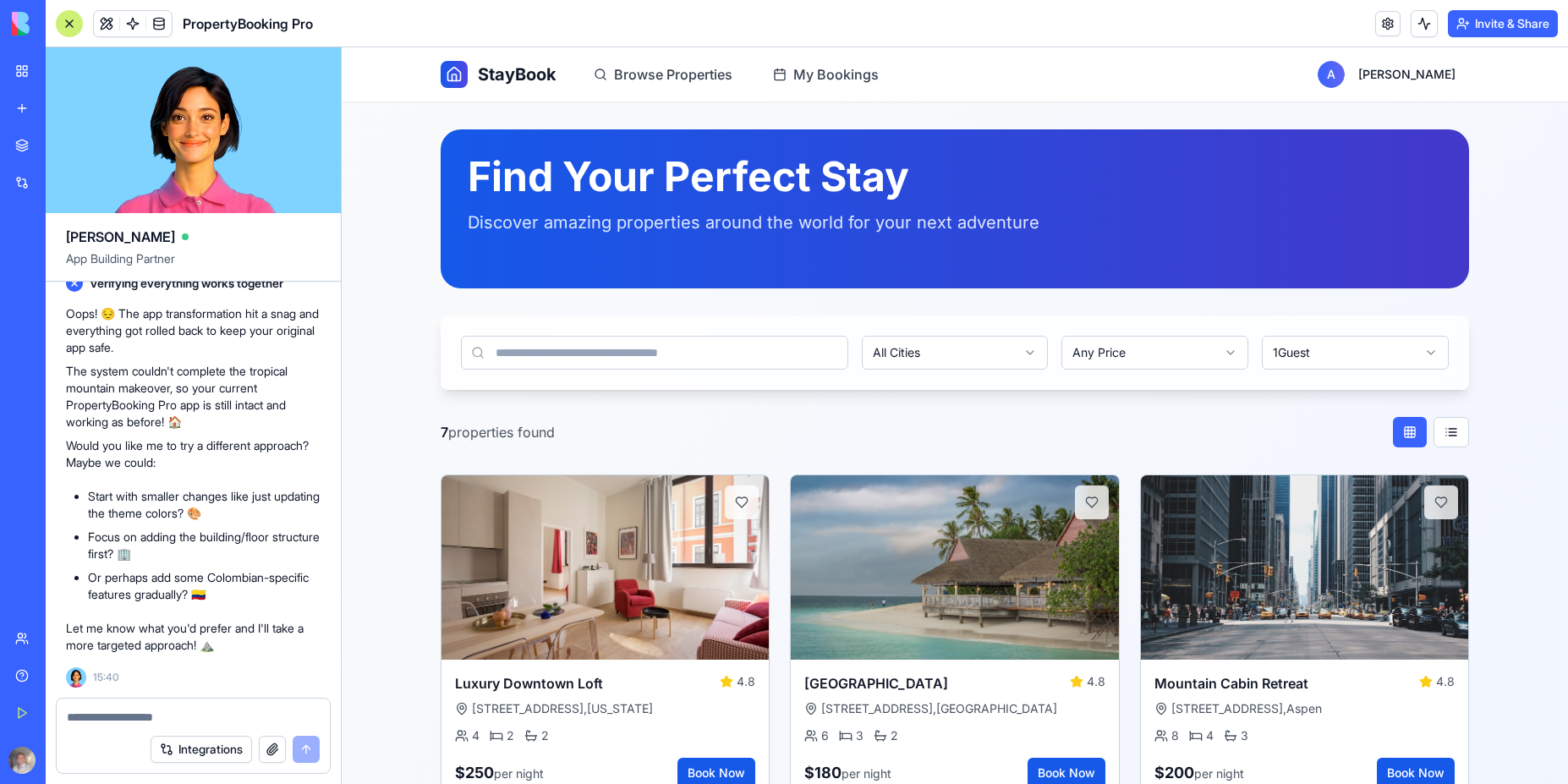
click at [122, 725] on div "Integrations" at bounding box center [194, 749] width 274 height 47
click at [120, 722] on textarea at bounding box center [193, 717] width 253 height 17
type textarea "***"
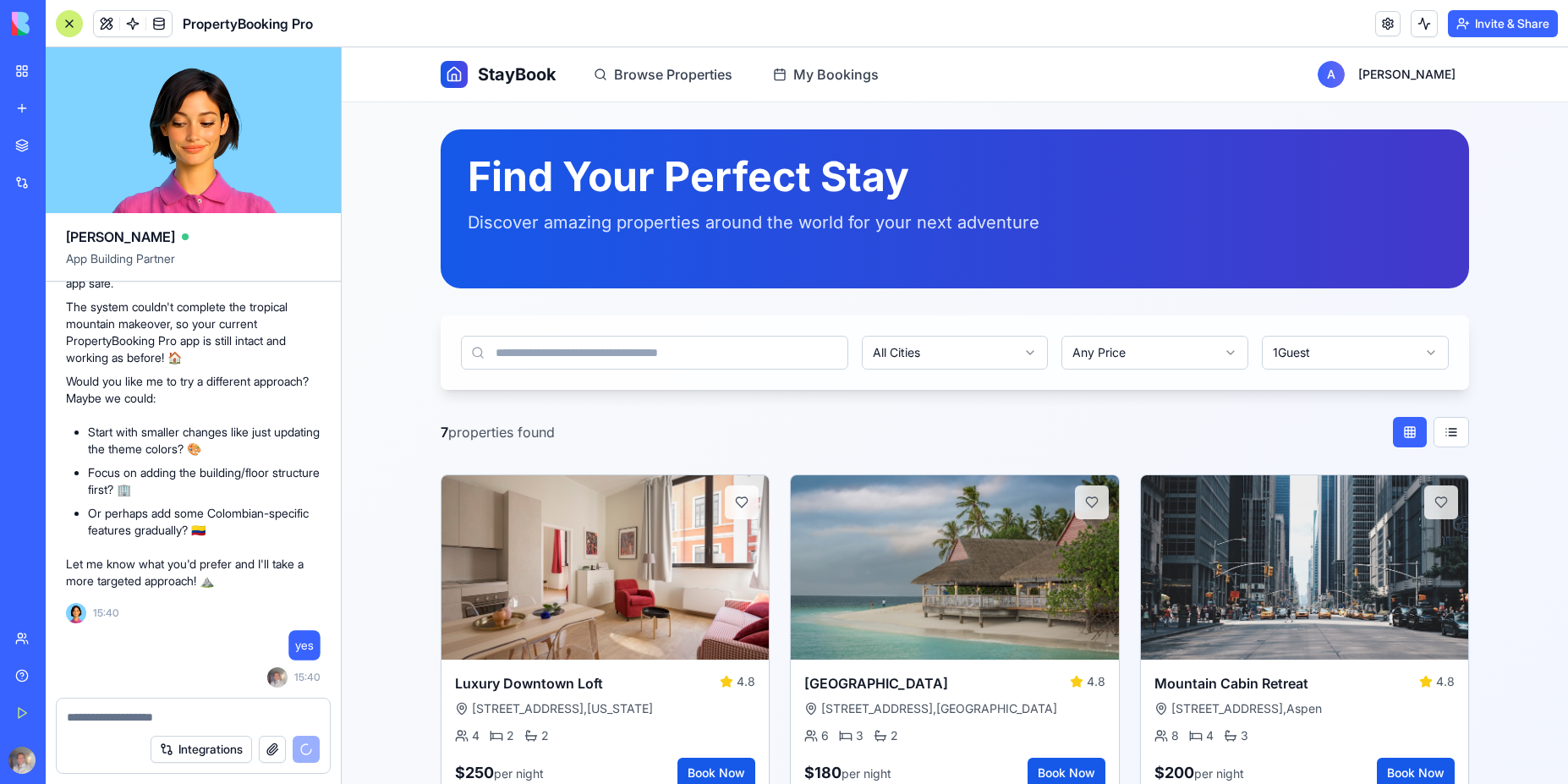
scroll to position [6860, 0]
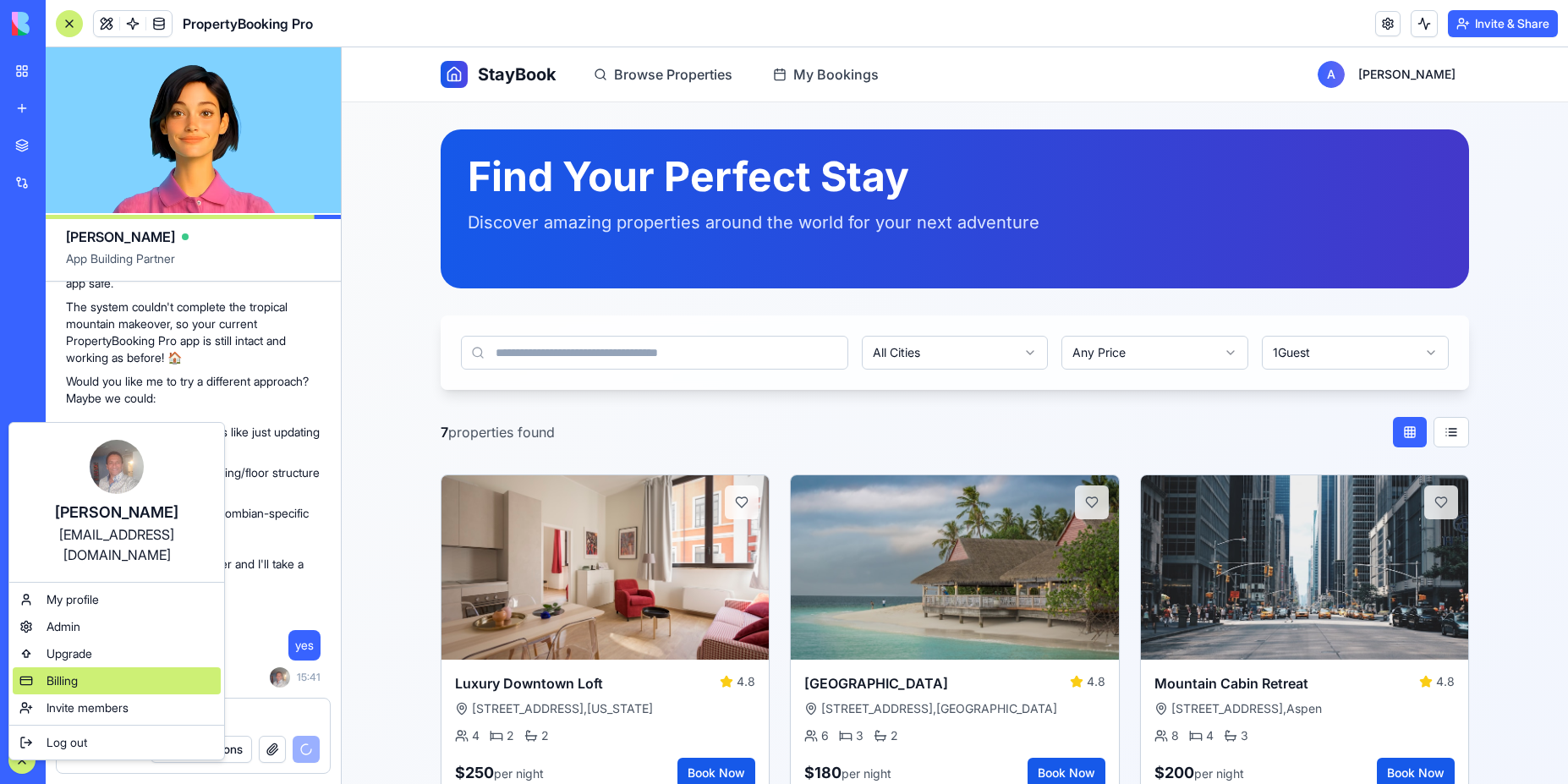
click at [82, 667] on div "Billing" at bounding box center [117, 681] width 208 height 27
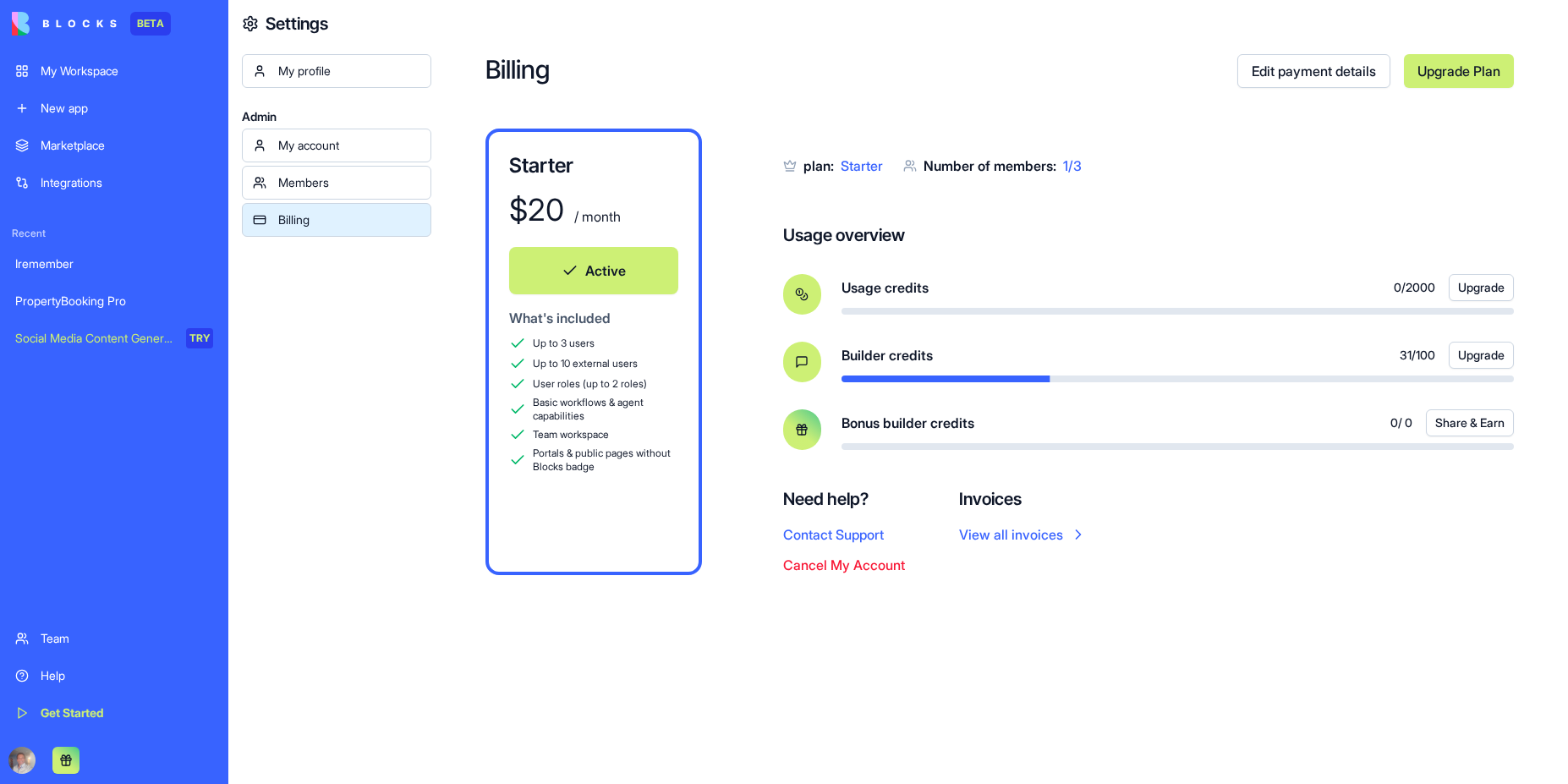
click at [1015, 539] on link "View all invoices" at bounding box center [1023, 534] width 128 height 20
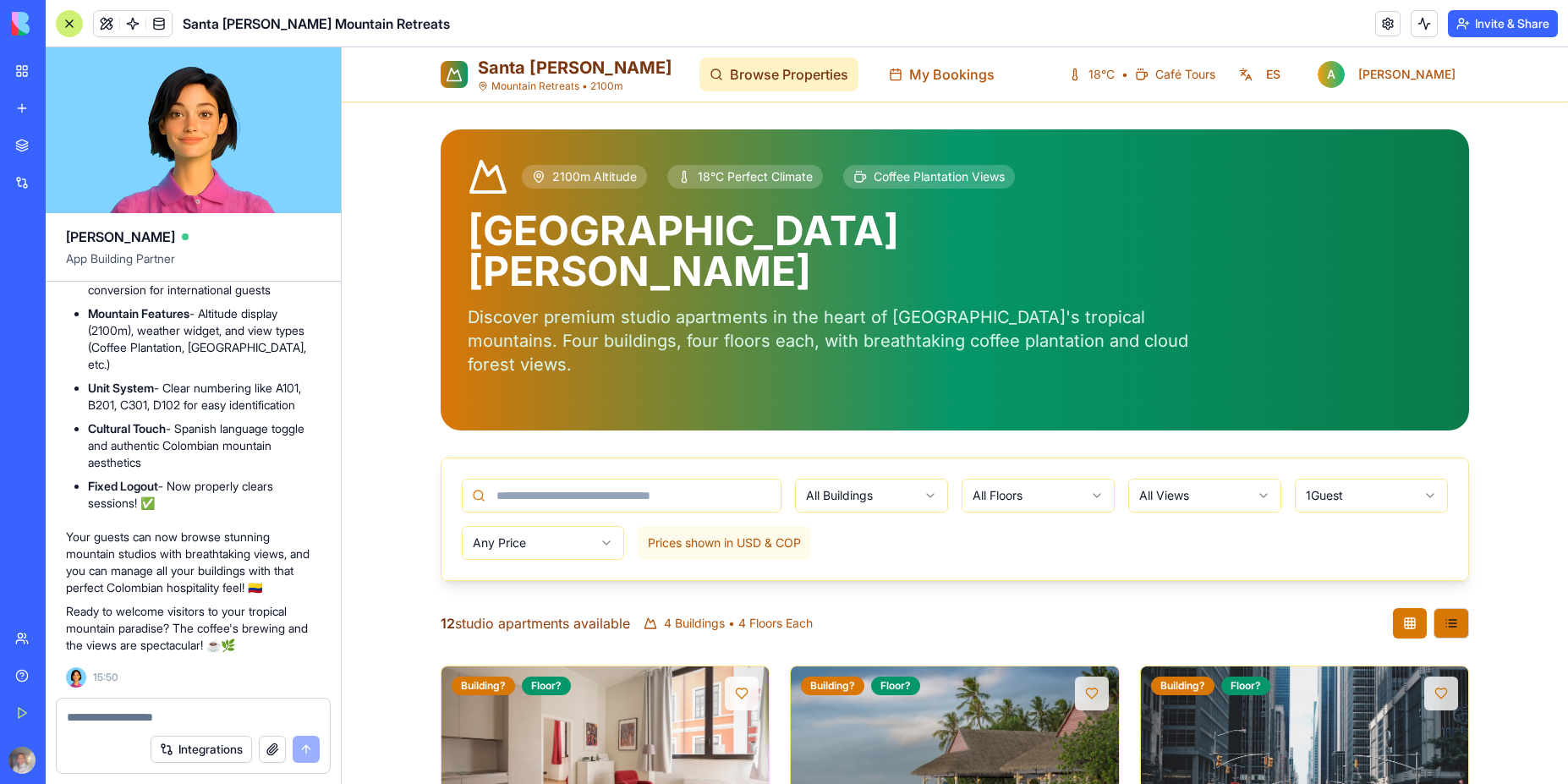
click at [750, 75] on span "Browse Properties" at bounding box center [789, 74] width 119 height 20
click at [746, 76] on span "Browse Properties" at bounding box center [789, 74] width 119 height 20
click at [909, 73] on span "My Bookings" at bounding box center [952, 74] width 85 height 20
click at [909, 76] on span "My Bookings" at bounding box center [952, 74] width 85 height 20
click at [1216, 80] on span "Café Tours" at bounding box center [1186, 74] width 60 height 17
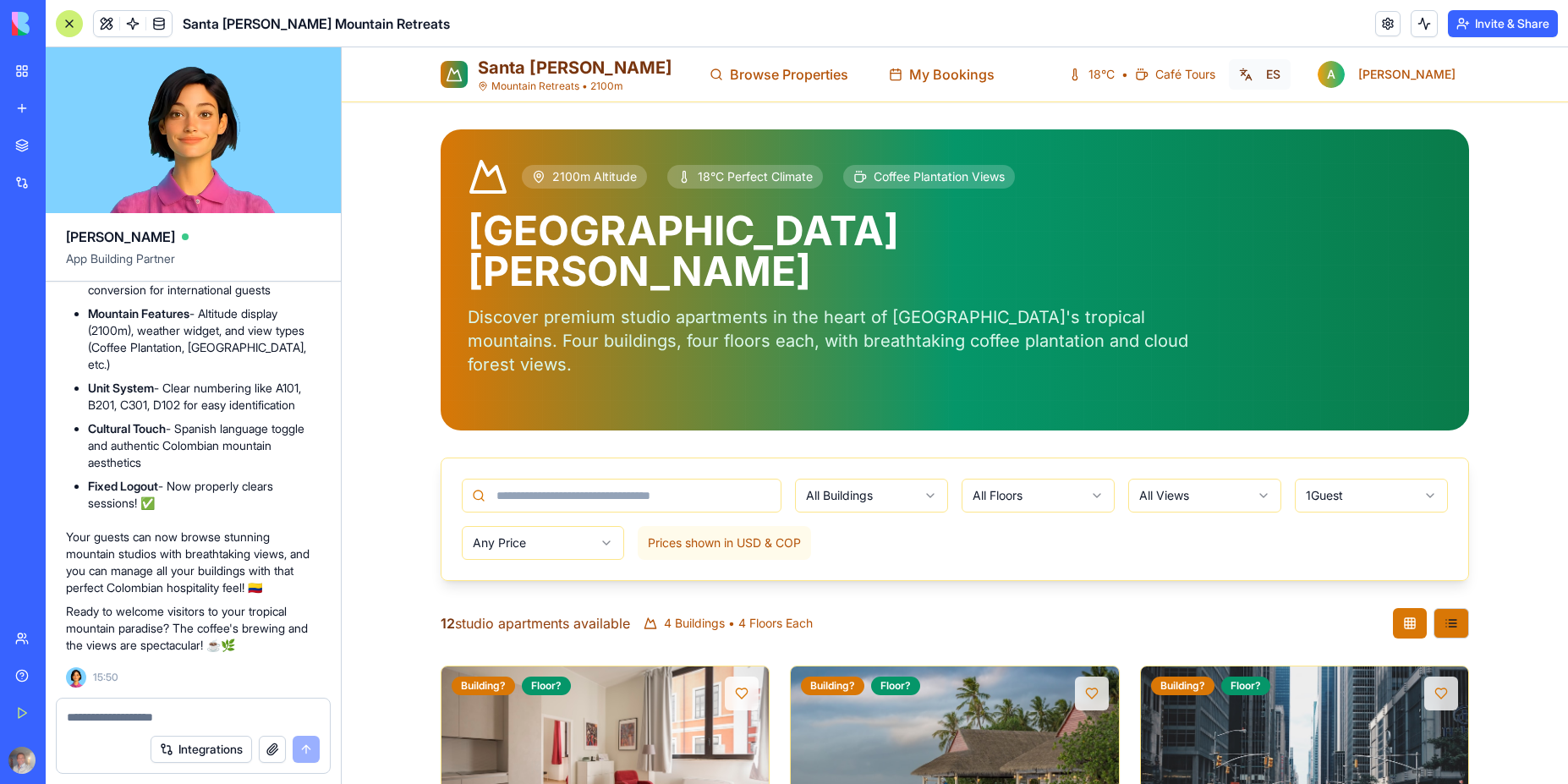
click at [1291, 77] on button "ES" at bounding box center [1260, 74] width 62 height 31
click at [940, 509] on div "All Buildings All Floors All Views 1 Guest Any Price Prices shown in USD & COP" at bounding box center [955, 519] width 1027 height 121
click at [1291, 79] on button "EN" at bounding box center [1259, 74] width 63 height 31
click at [1291, 79] on button "ES" at bounding box center [1260, 74] width 62 height 31
click at [730, 80] on span "Explorar Propiedades" at bounding box center [799, 74] width 139 height 20
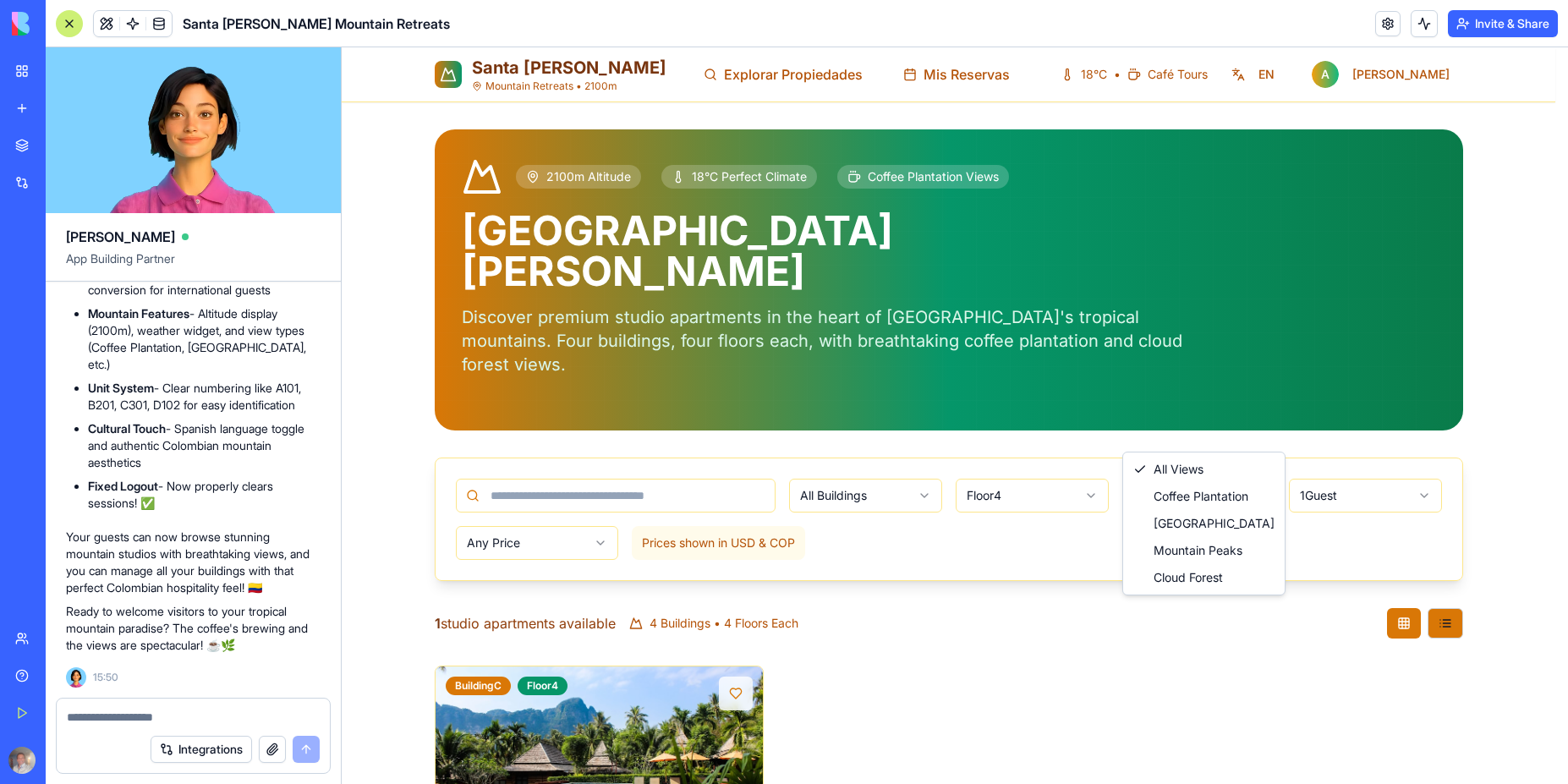
click at [1176, 428] on html "Santa Elena Mountain Retreats • 2100m Explorar Propiedades Mis Reservas 18°C • …" at bounding box center [955, 537] width 1227 height 980
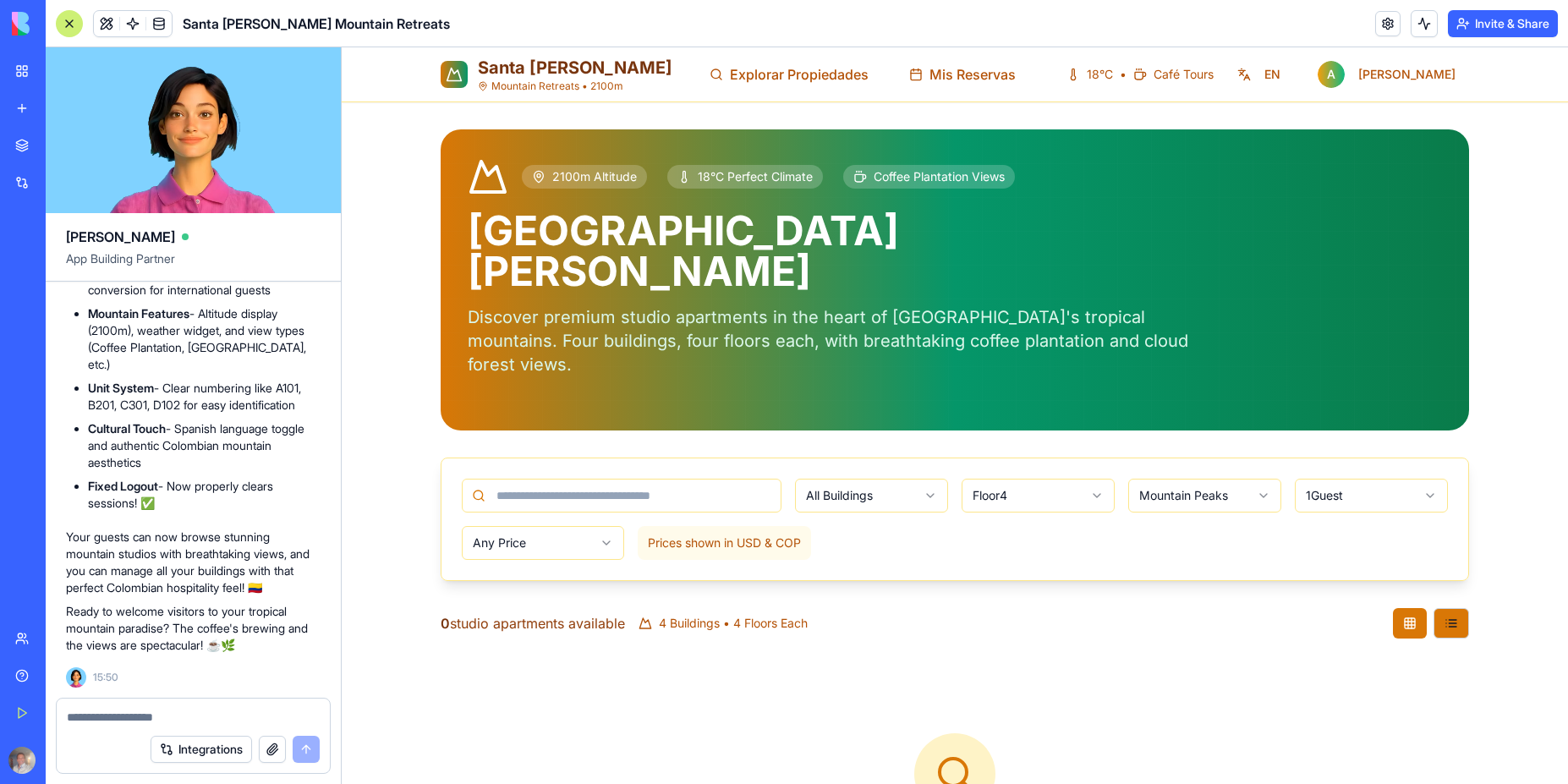
click at [1180, 446] on body "Santa Elena Mountain Retreats • 2100m Explorar Propiedades Mis Reservas 18°C • …" at bounding box center [955, 496] width 1227 height 899
click at [1183, 426] on html "Santa Elena Mountain Retreats • 2100m Explorar Propiedades Mis Reservas 18°C • …" at bounding box center [955, 496] width 1227 height 899
click at [1179, 429] on html "Santa Elena Mountain Retreats • 2100m Explorar Propiedades Mis Reservas 18°C • …" at bounding box center [955, 496] width 1227 height 899
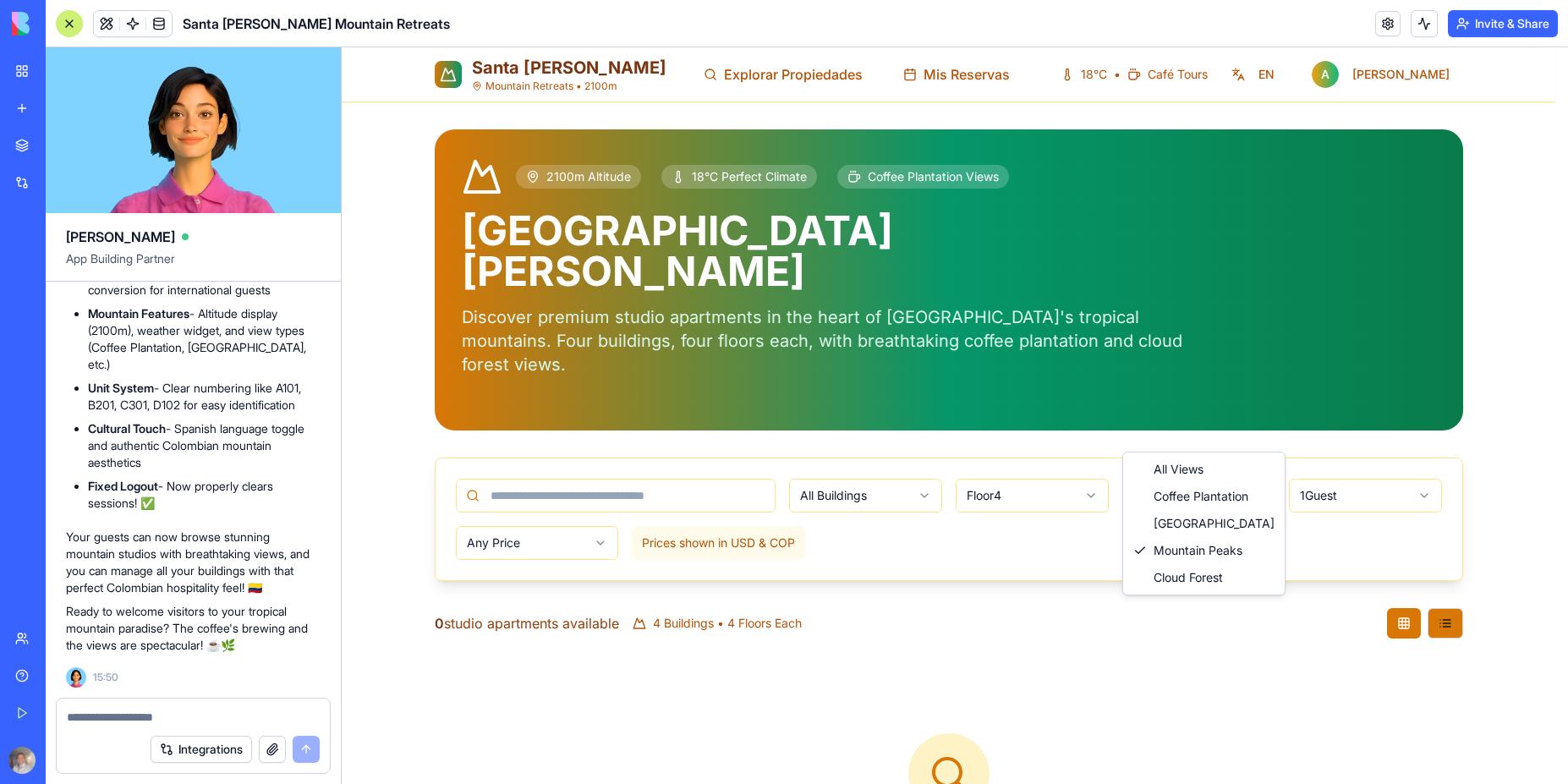
click at [1181, 426] on html "Santa Elena Mountain Retreats • 2100m Explorar Propiedades Mis Reservas 18°C • …" at bounding box center [955, 496] width 1227 height 899
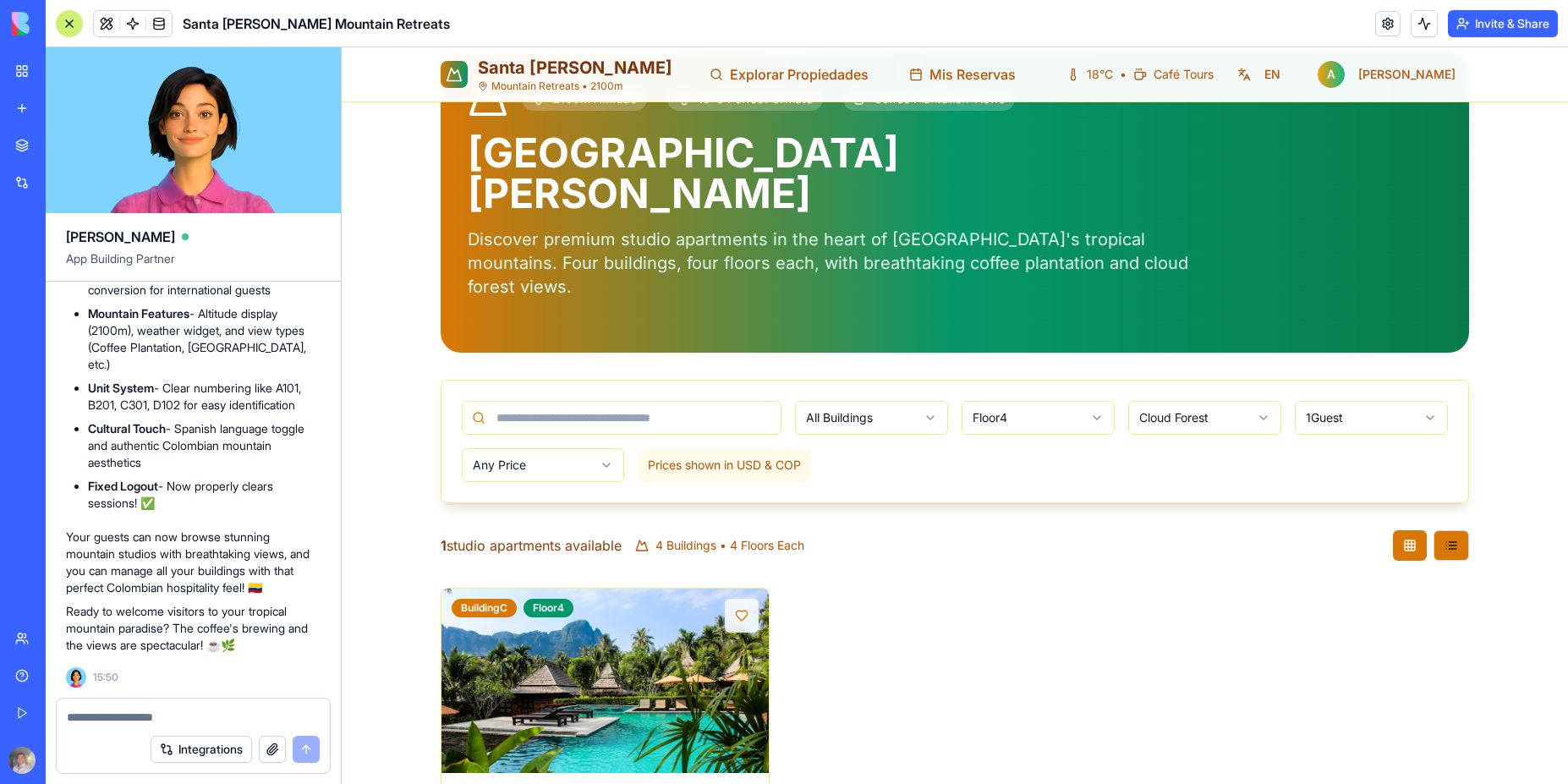
scroll to position [179, 0]
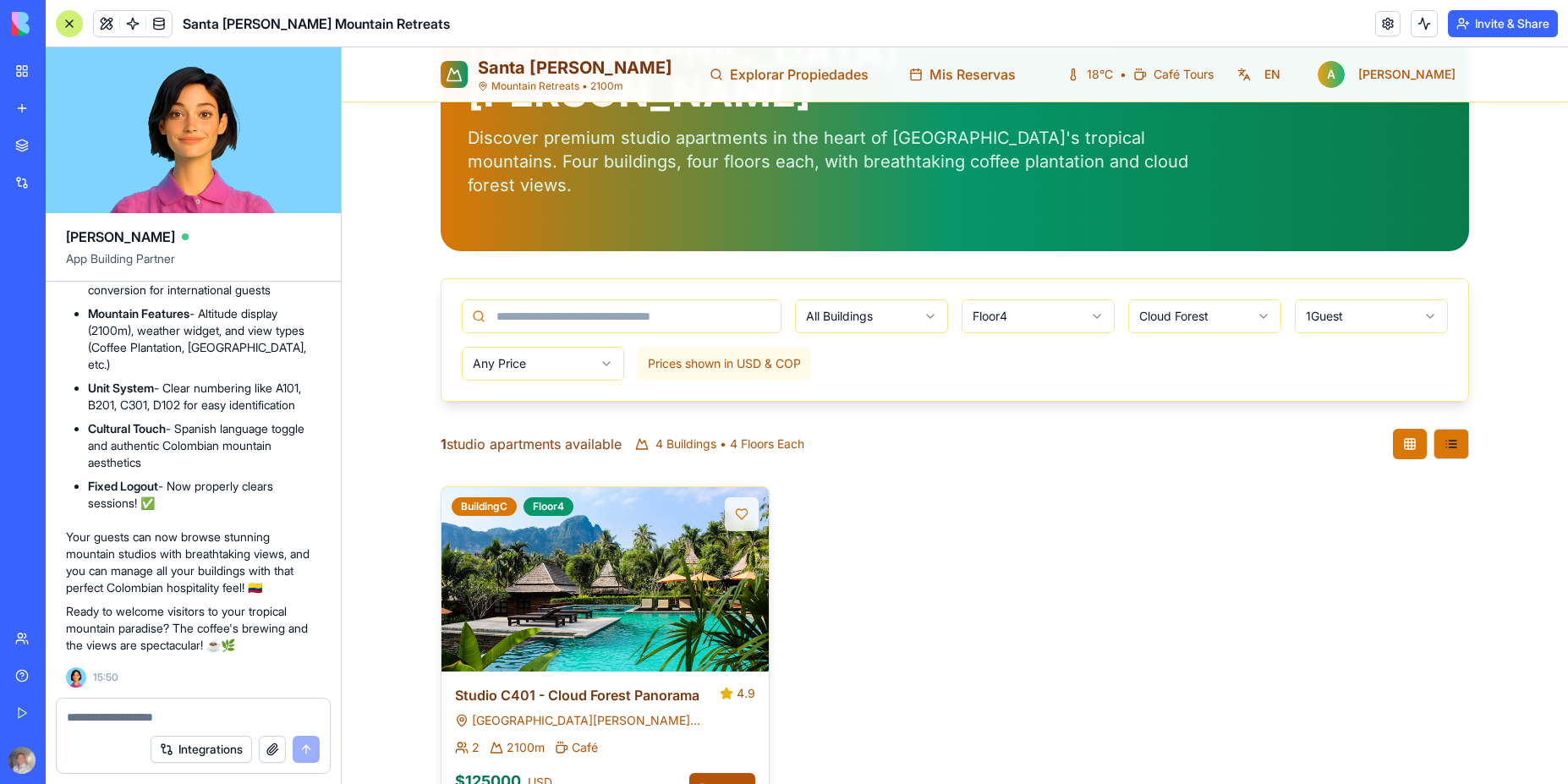
click at [717, 773] on button "Reserve" at bounding box center [722, 789] width 66 height 31
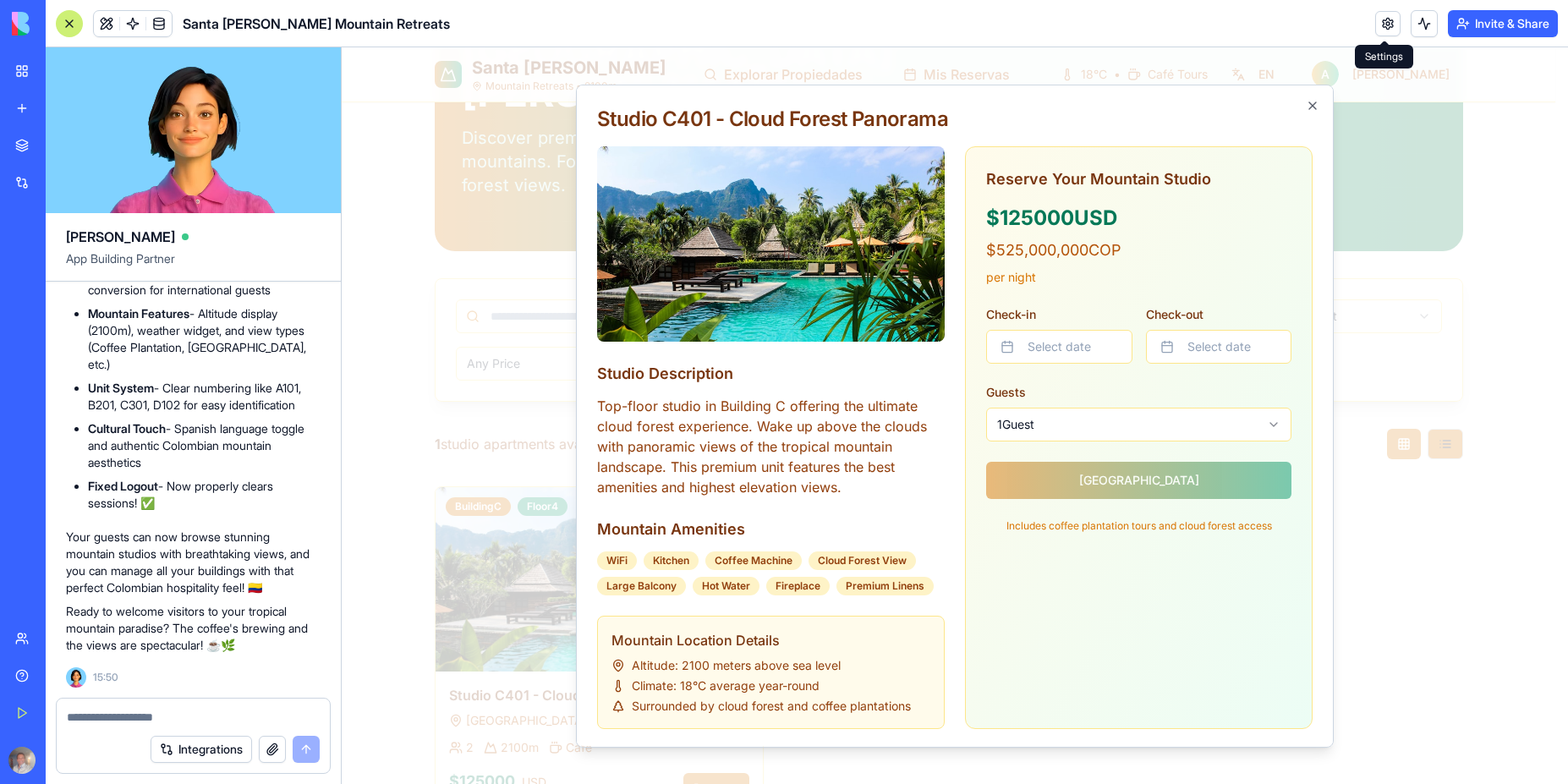
click at [1117, 479] on div "Reserve Your Mountain Studio $ 125000 USD $ 525,000,000 COP per night Check-in …" at bounding box center [1139, 349] width 305 height 365
click at [1152, 424] on body "Santa Elena Mountain Retreats • 2100m Explorar Propiedades Mis Reservas 18°C • …" at bounding box center [948, 358] width 1214 height 980
click at [1072, 345] on button "Select date" at bounding box center [1060, 346] width 147 height 33
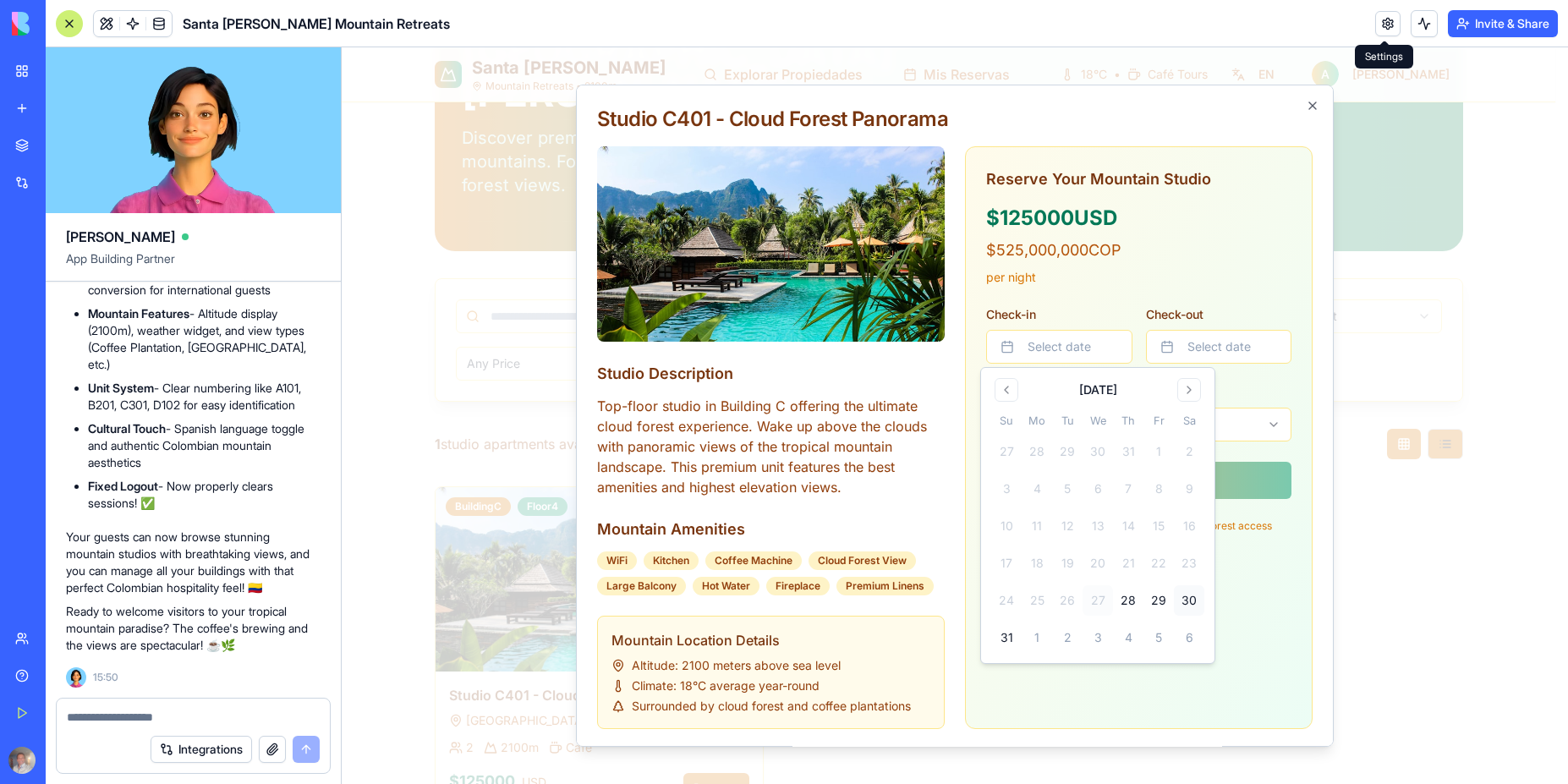
click at [1185, 604] on button "30" at bounding box center [1189, 600] width 31 height 31
click at [1236, 336] on button "Select date" at bounding box center [1219, 346] width 147 height 33
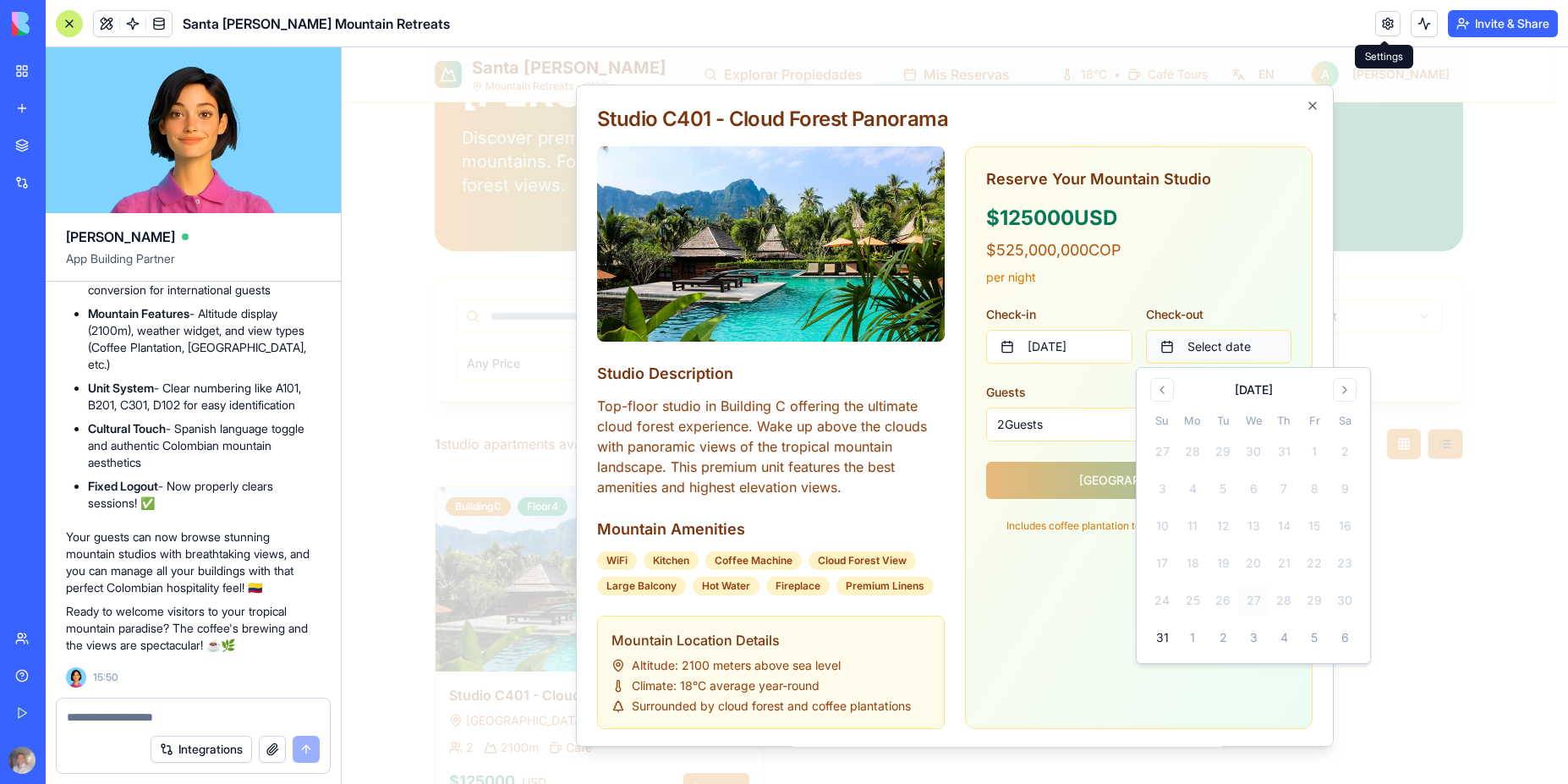
click at [1235, 349] on button "Select date" at bounding box center [1219, 346] width 147 height 33
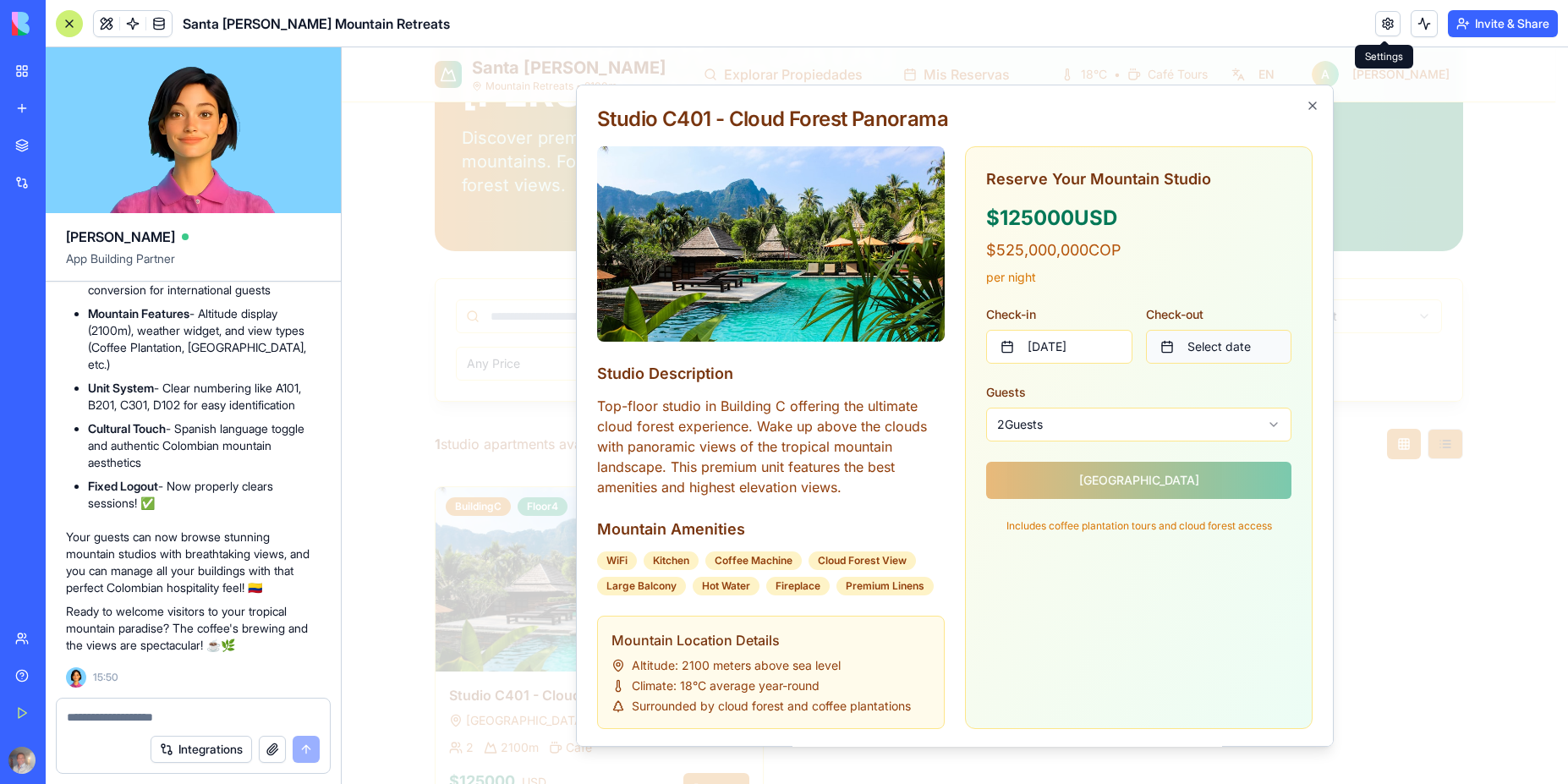
click at [1235, 349] on button "Select date" at bounding box center [1219, 346] width 147 height 33
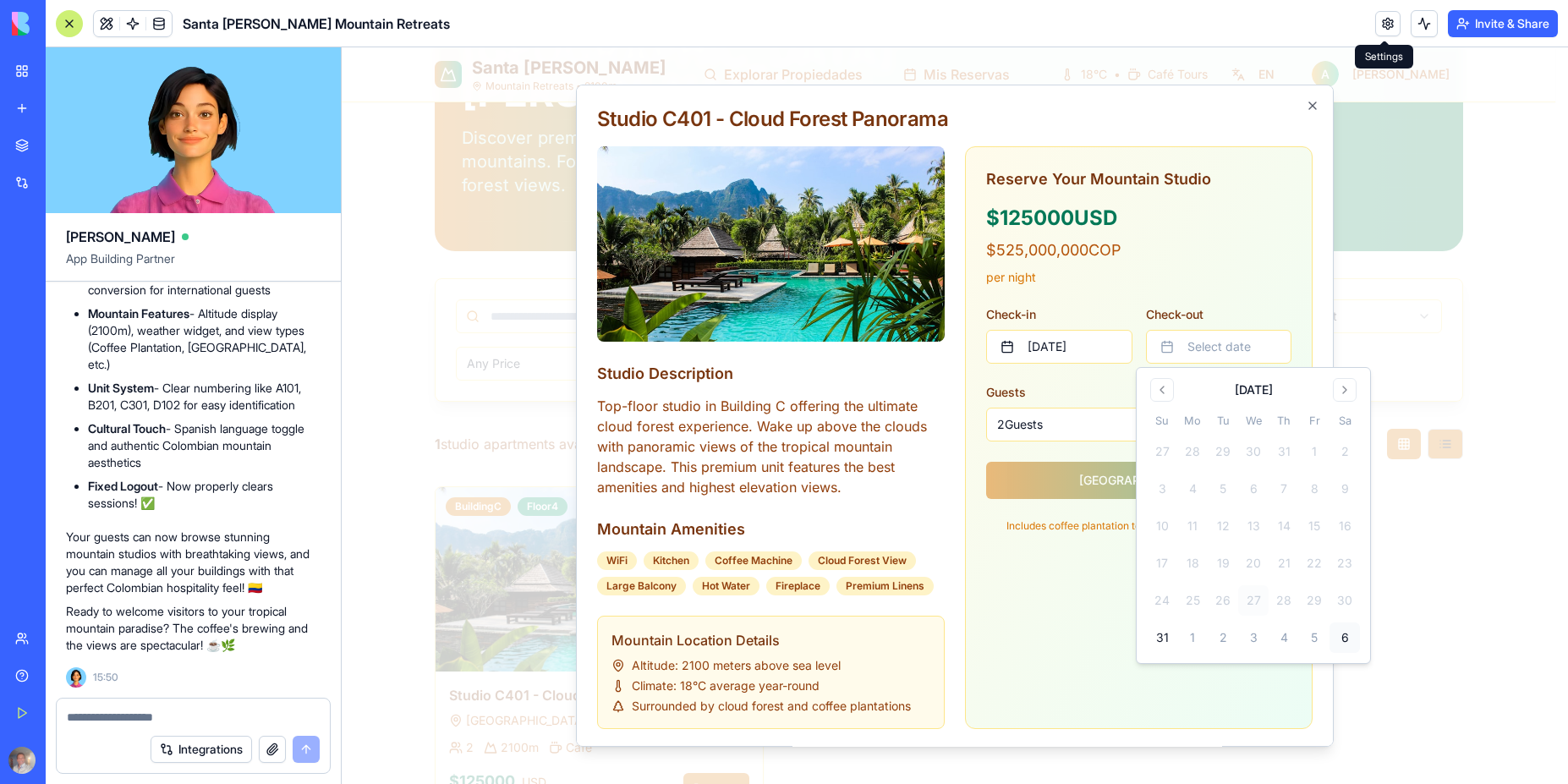
click at [1343, 637] on button "6" at bounding box center [1345, 637] width 31 height 31
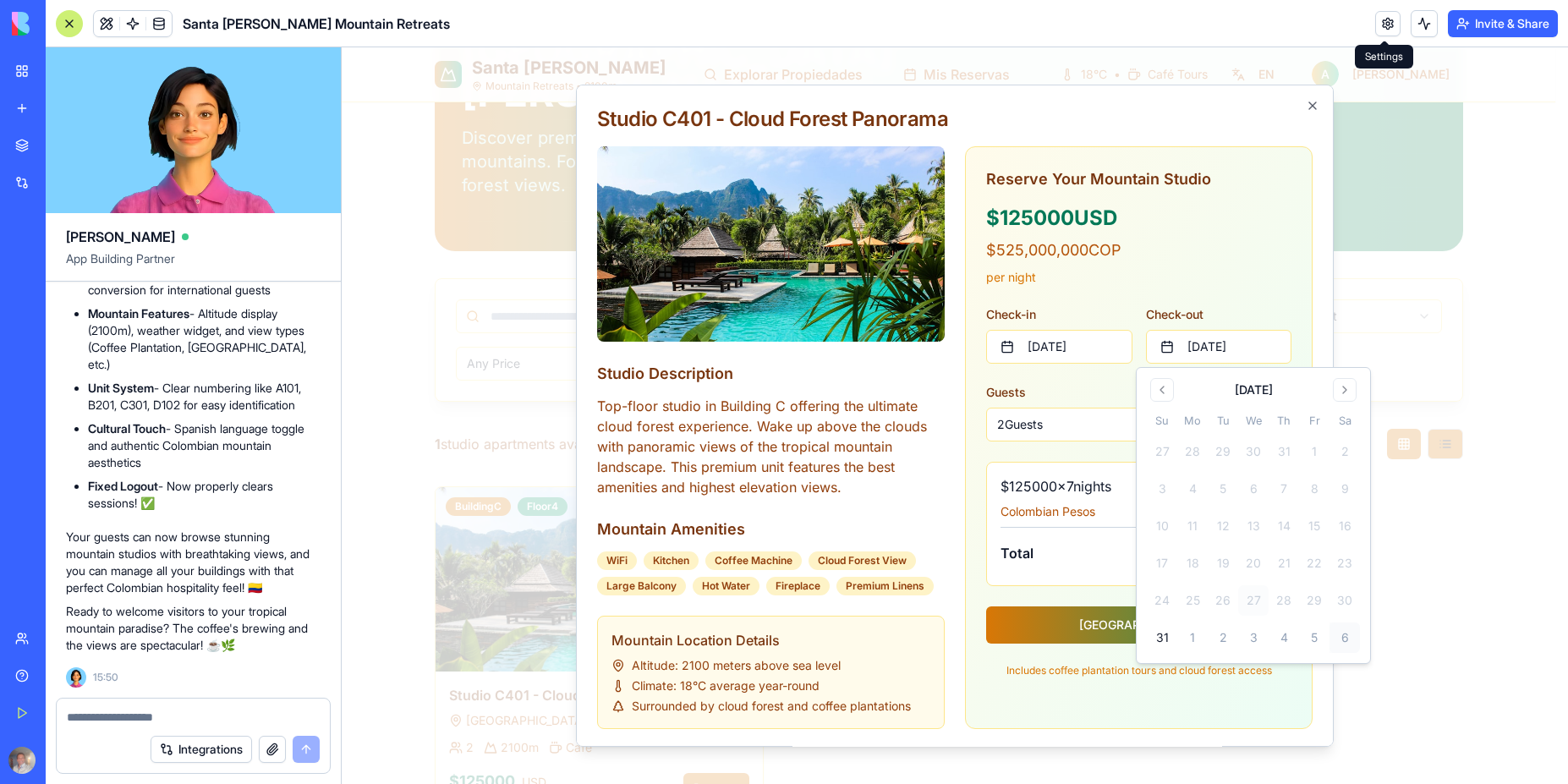
click at [1235, 308] on label "Check-out" at bounding box center [1219, 314] width 147 height 17
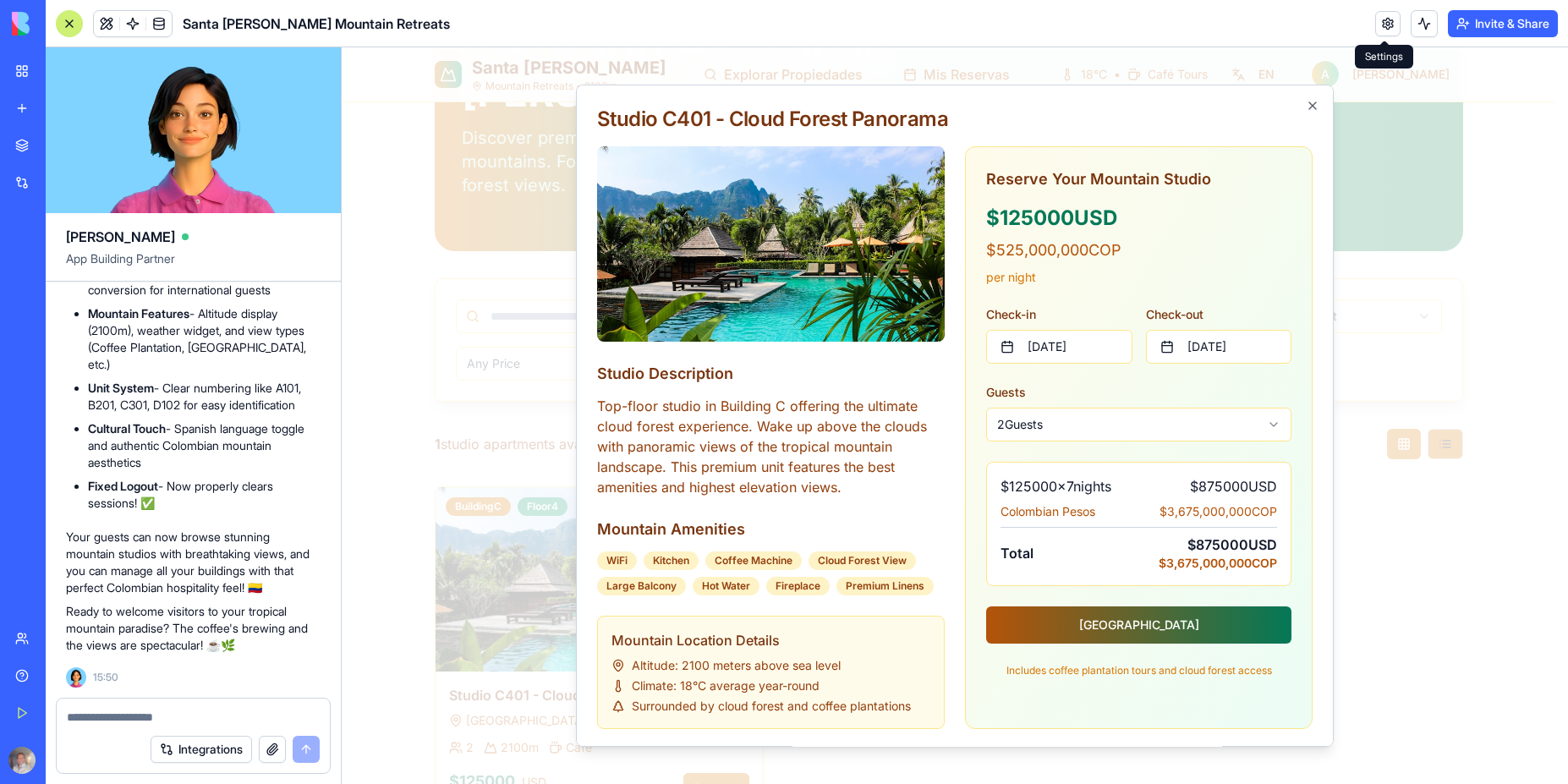
click at [1137, 627] on button "Reserve Mountain Studio" at bounding box center [1139, 625] width 305 height 37
click at [1161, 621] on button "Reserve Mountain Studio" at bounding box center [1139, 625] width 305 height 37
click at [1145, 625] on button "Reserve Mountain Studio" at bounding box center [1139, 625] width 305 height 37
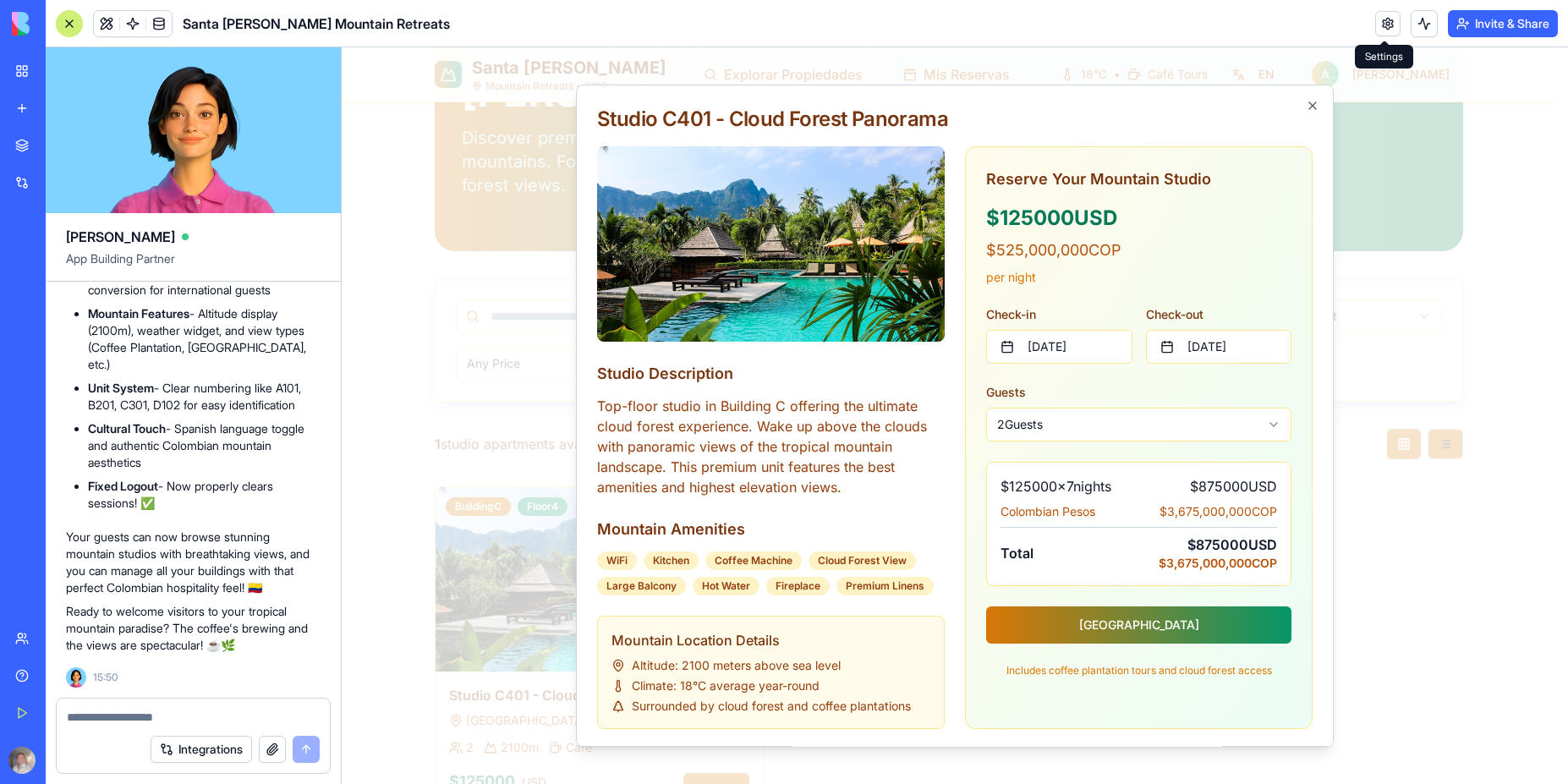
click at [1437, 550] on div at bounding box center [955, 415] width 1227 height 736
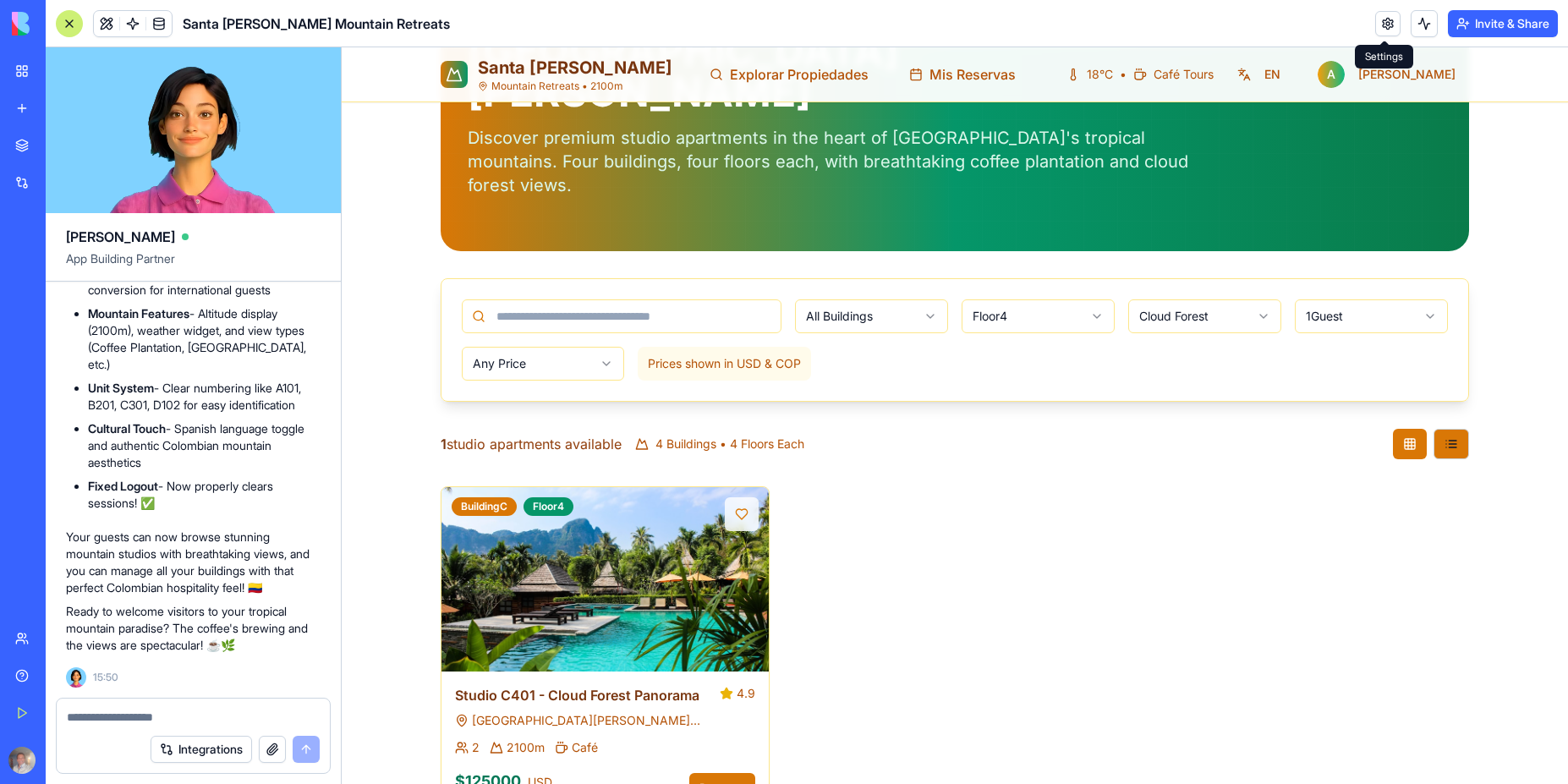
click at [1061, 527] on div "Building C Floor 4 Studio C401 - Cloud Forest Panorama 4.9 Santa Elena del Vall…" at bounding box center [956, 654] width 1029 height 335
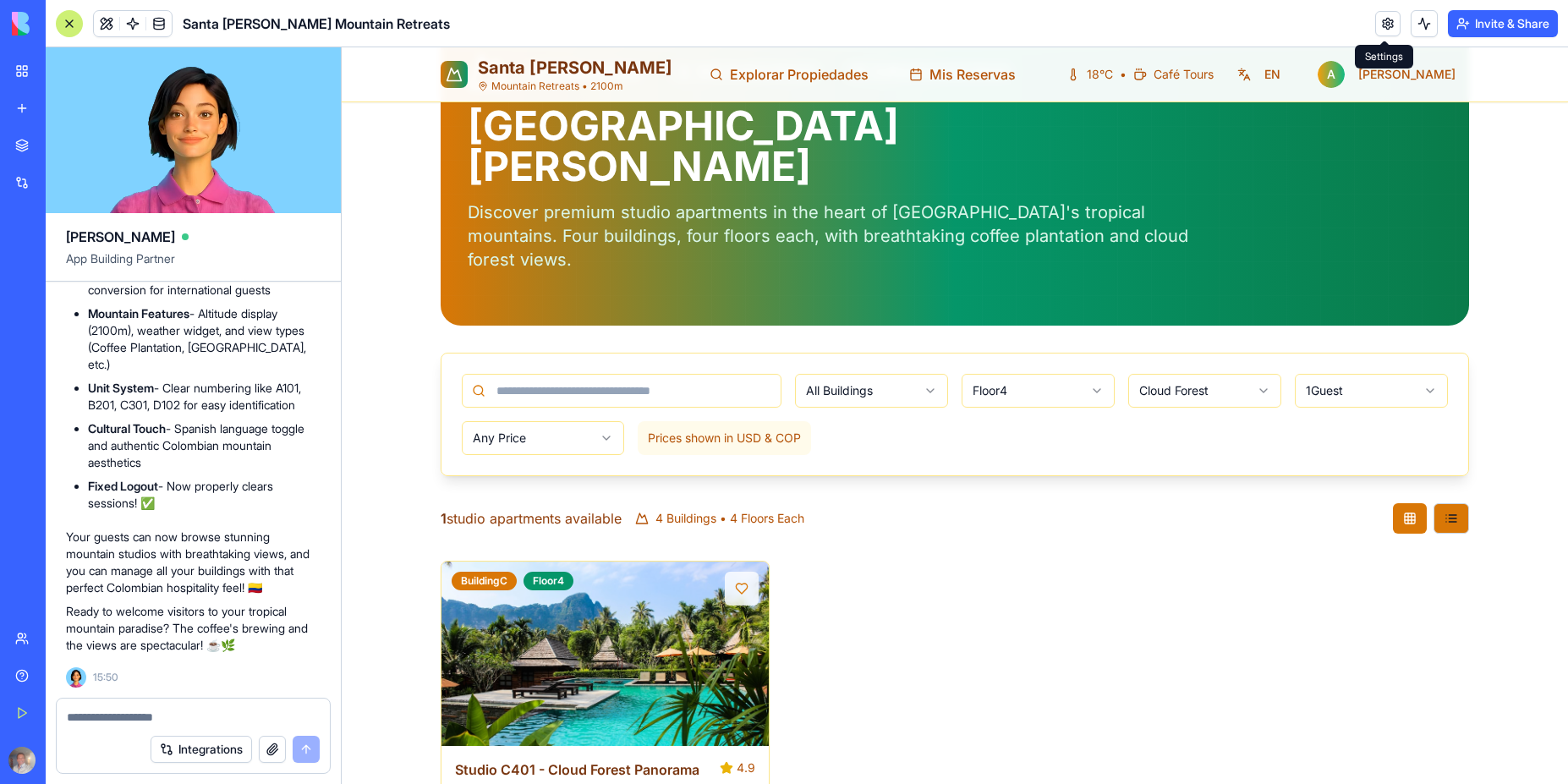
scroll to position [0, 0]
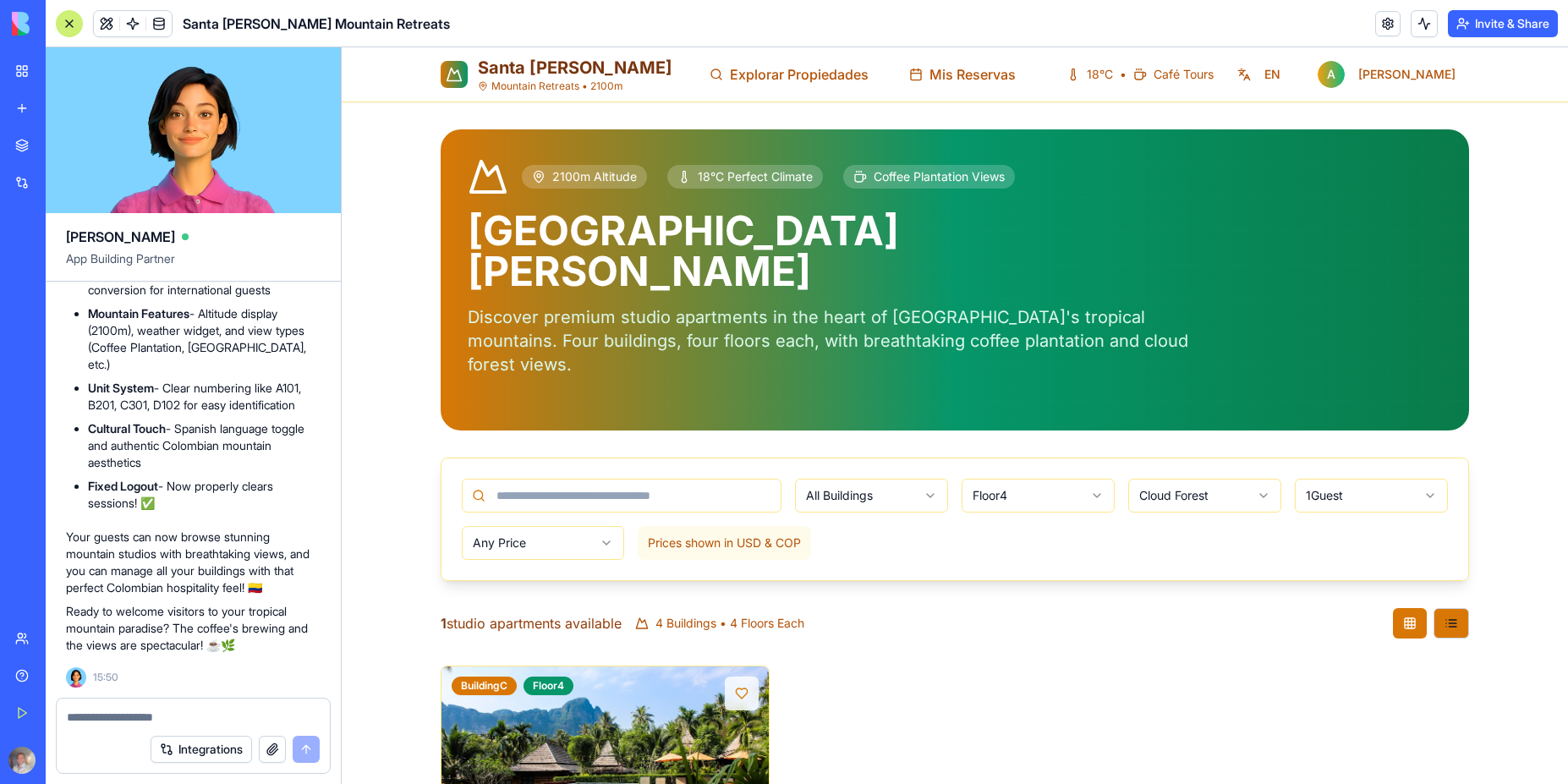
click at [140, 716] on textarea at bounding box center [193, 717] width 253 height 17
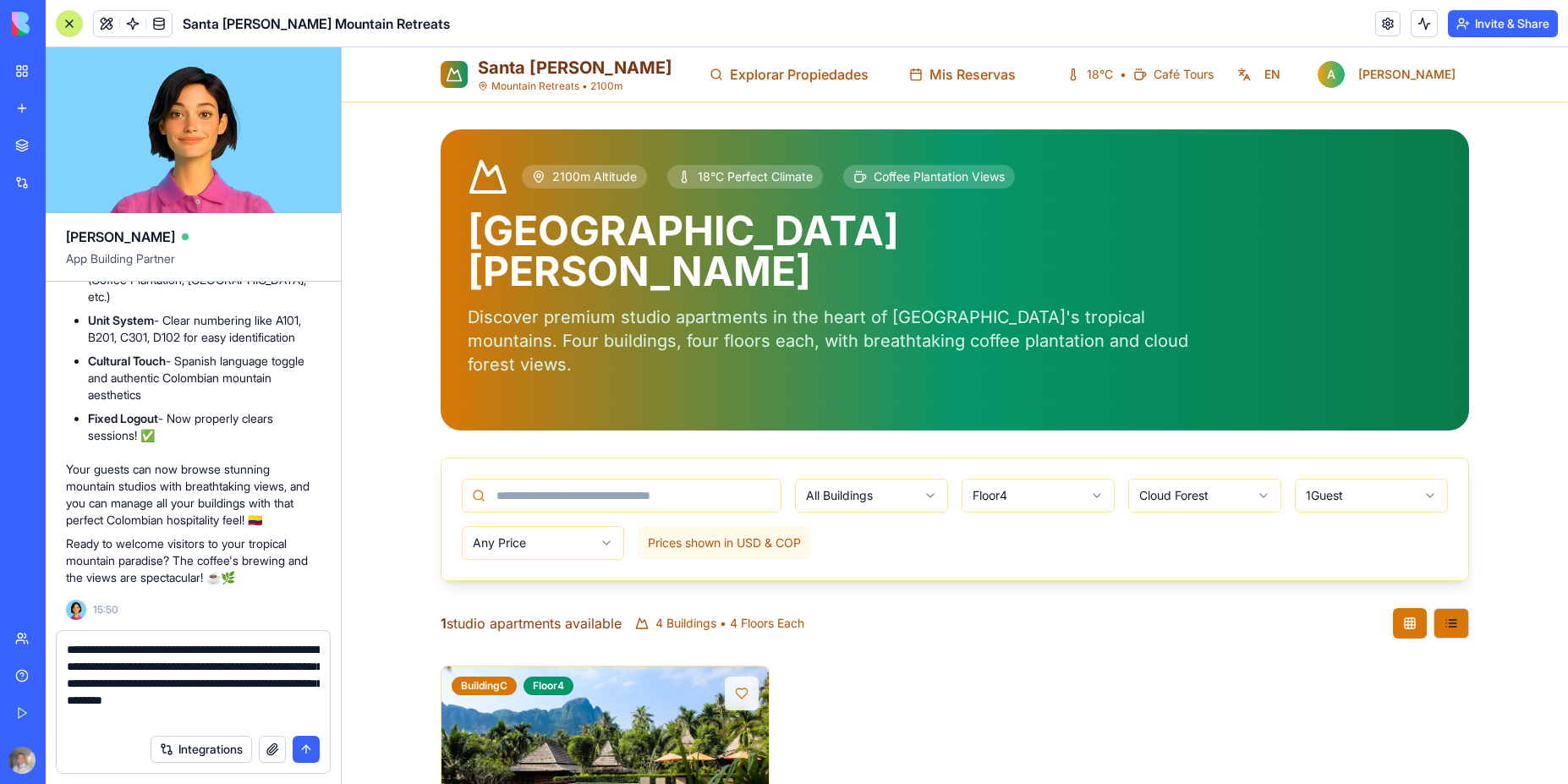
click at [176, 712] on textarea "**********" at bounding box center [193, 683] width 253 height 84
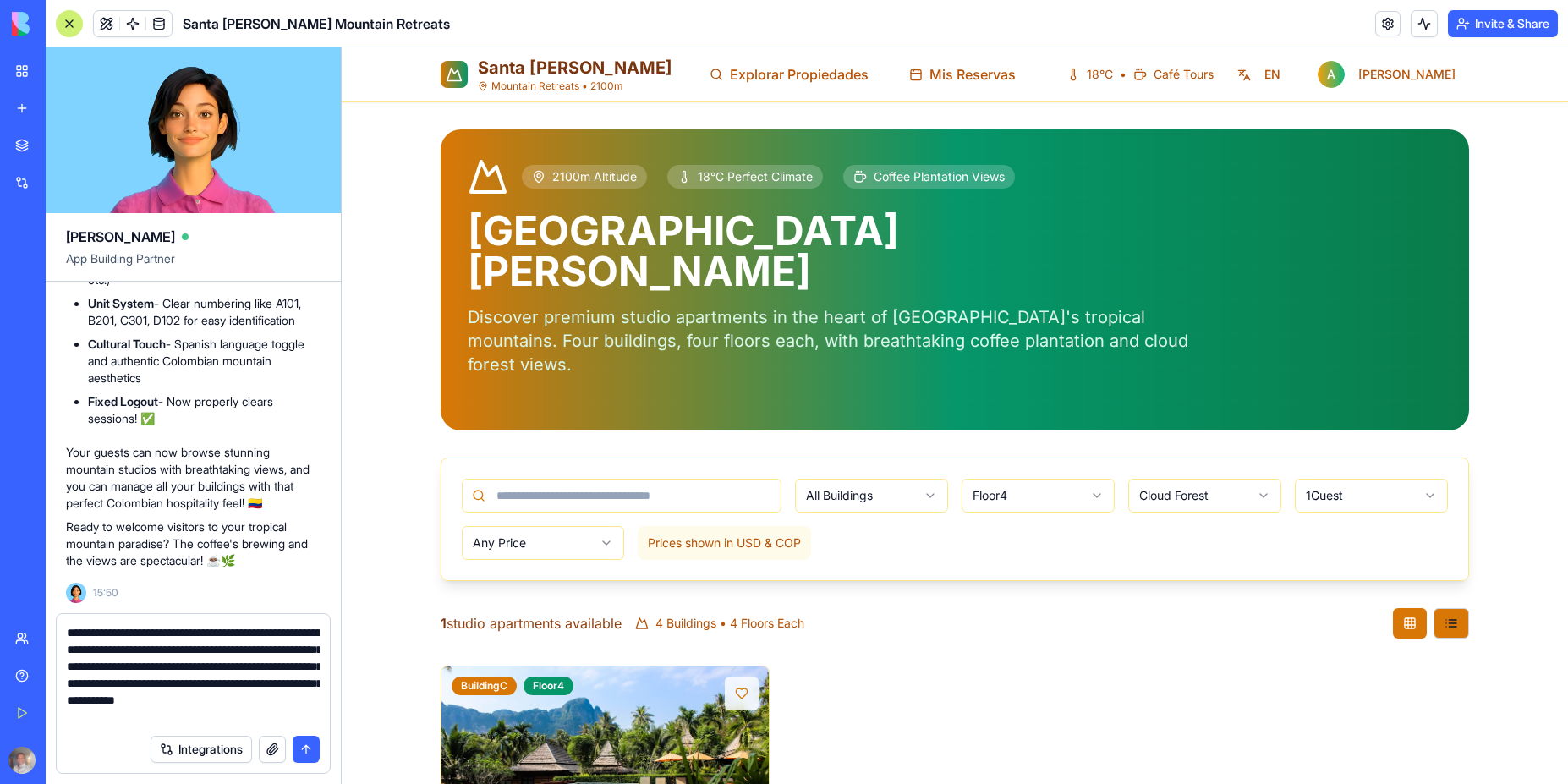
type textarea "**********"
click at [275, 749] on button "button" at bounding box center [273, 749] width 27 height 27
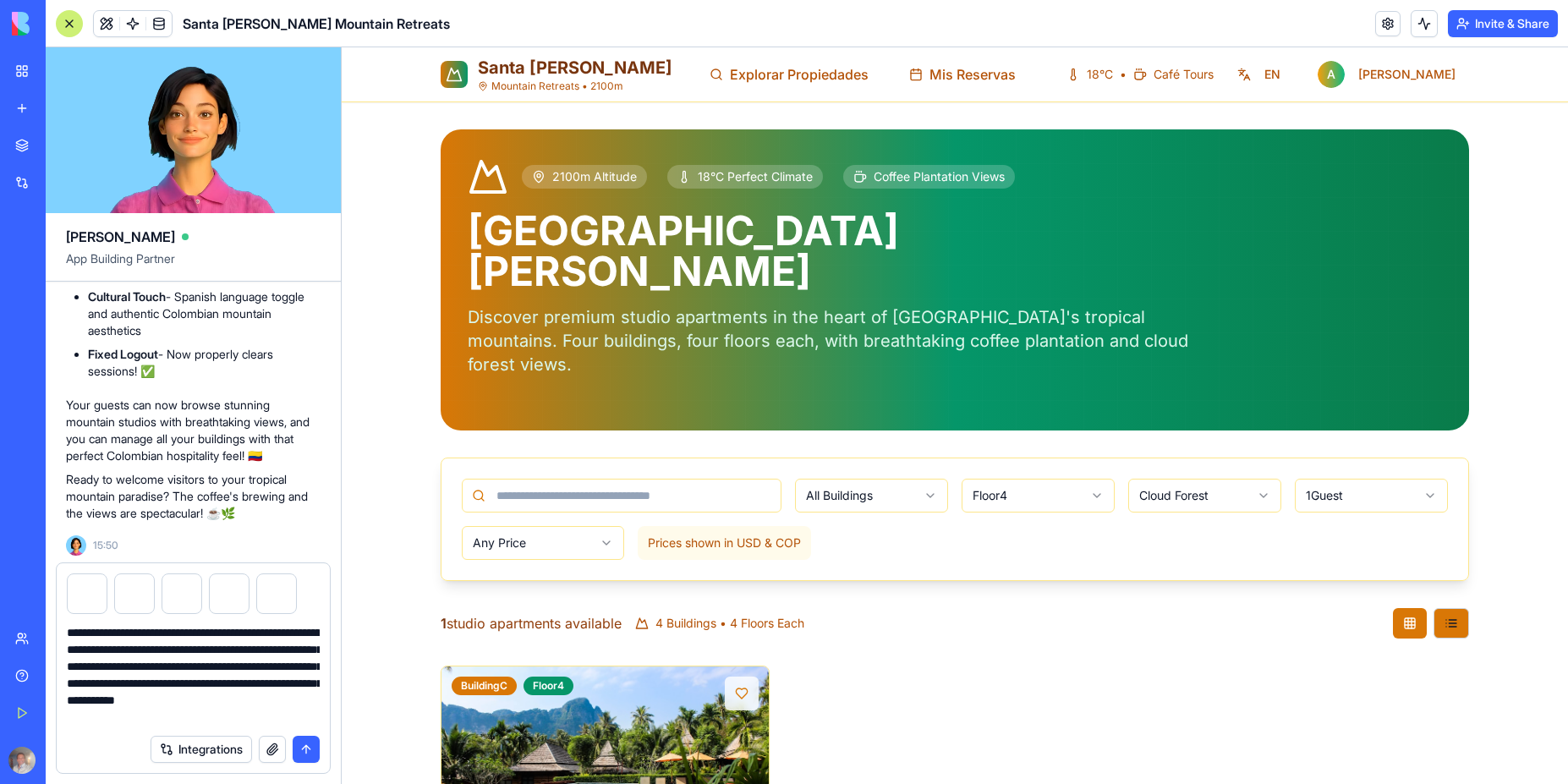
click at [311, 749] on button "submit" at bounding box center [306, 749] width 27 height 27
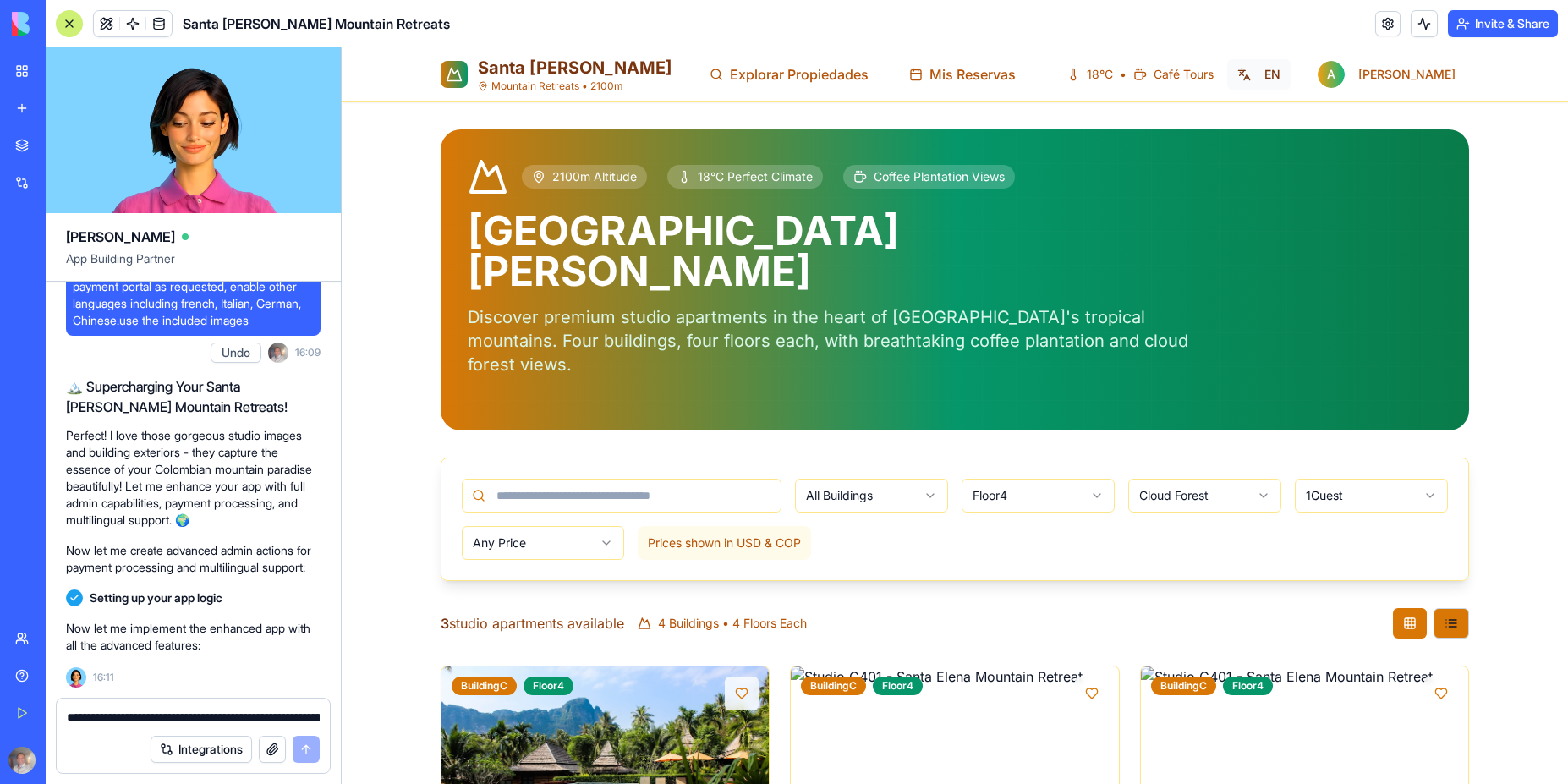
click at [1291, 79] on button "EN" at bounding box center [1259, 74] width 63 height 31
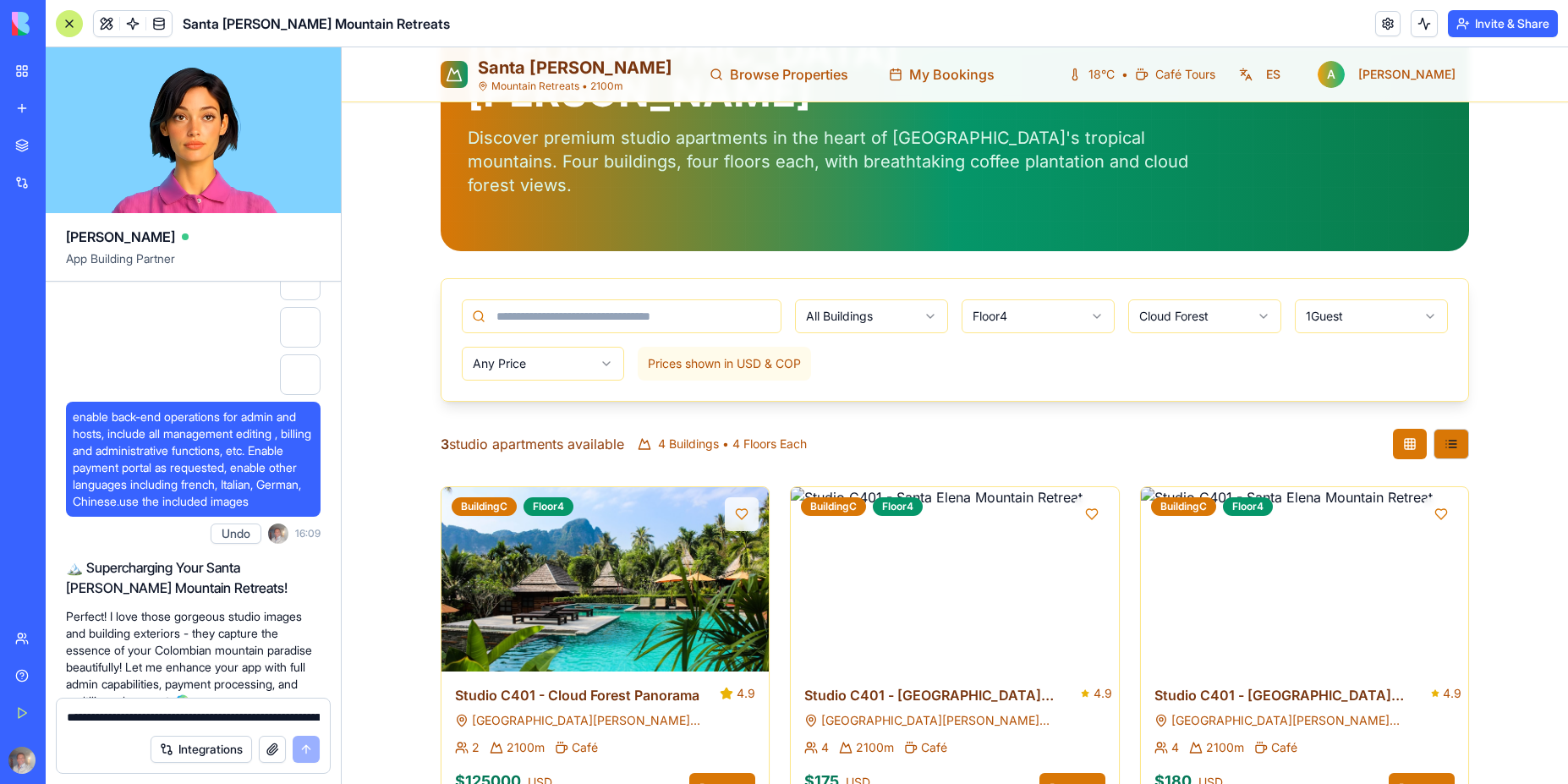
scroll to position [9066, 0]
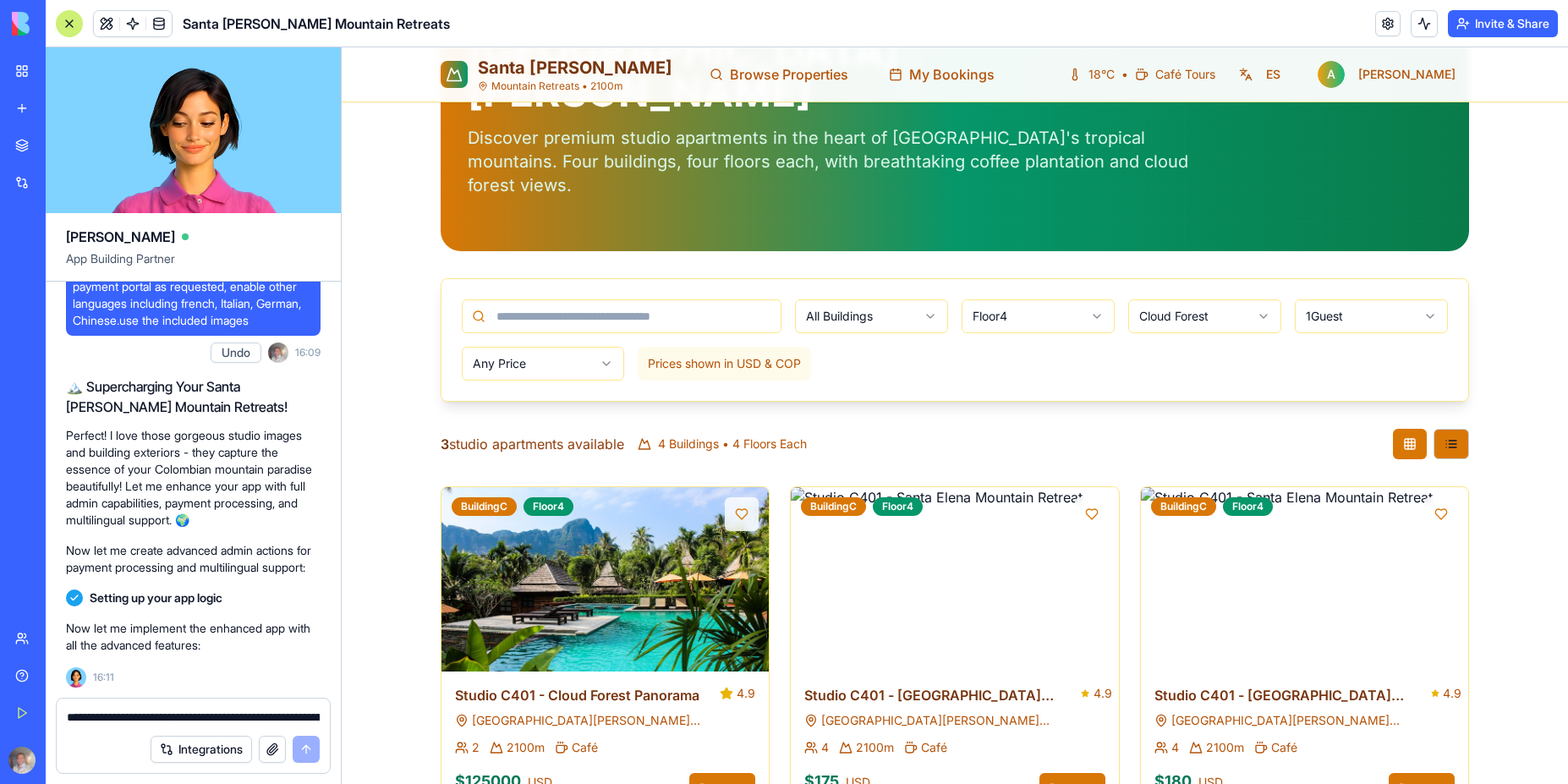
click at [1490, 195] on div "Santa Elena Mountain Retreats • 2100m Browse Properties My Bookings 18°C • Café…" at bounding box center [955, 358] width 1227 height 980
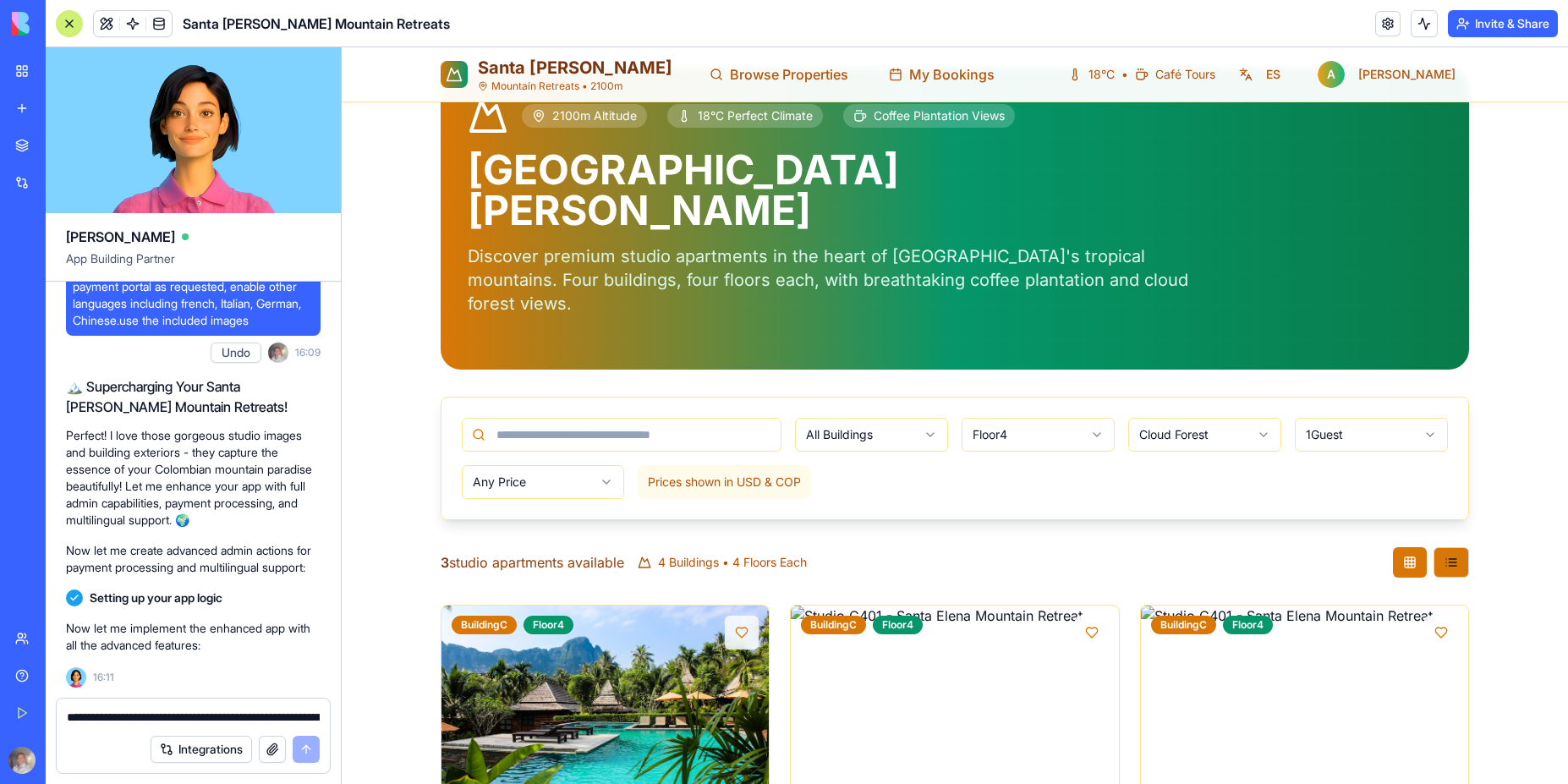
click at [1567, 172] on html "Santa Elena Mountain Retreats • 2100m Browse Properties My Bookings 18°C • Café…" at bounding box center [955, 476] width 1227 height 980
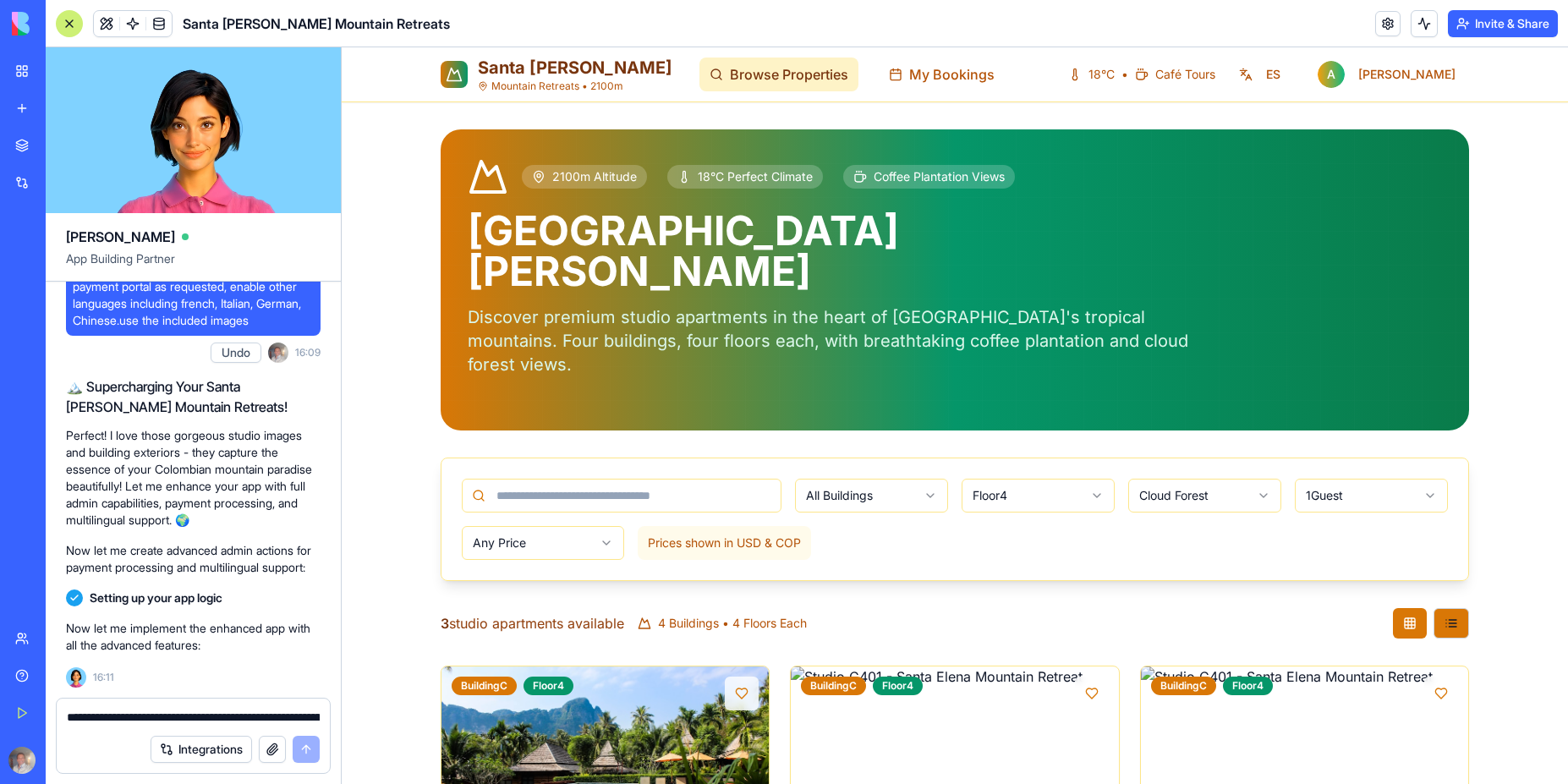
click at [737, 78] on span "Browse Properties" at bounding box center [789, 74] width 119 height 20
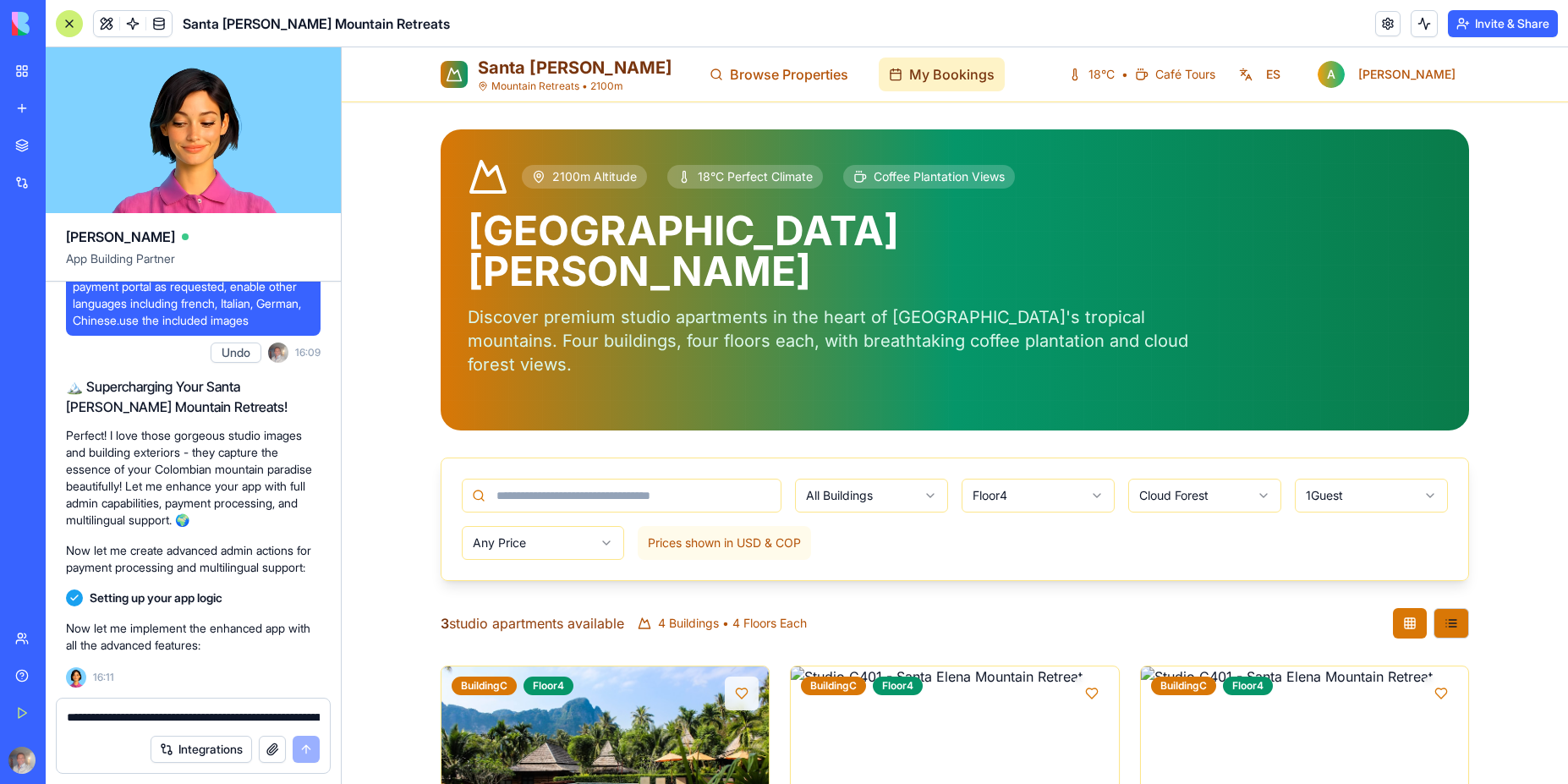
click at [909, 75] on span "My Bookings" at bounding box center [952, 74] width 85 height 20
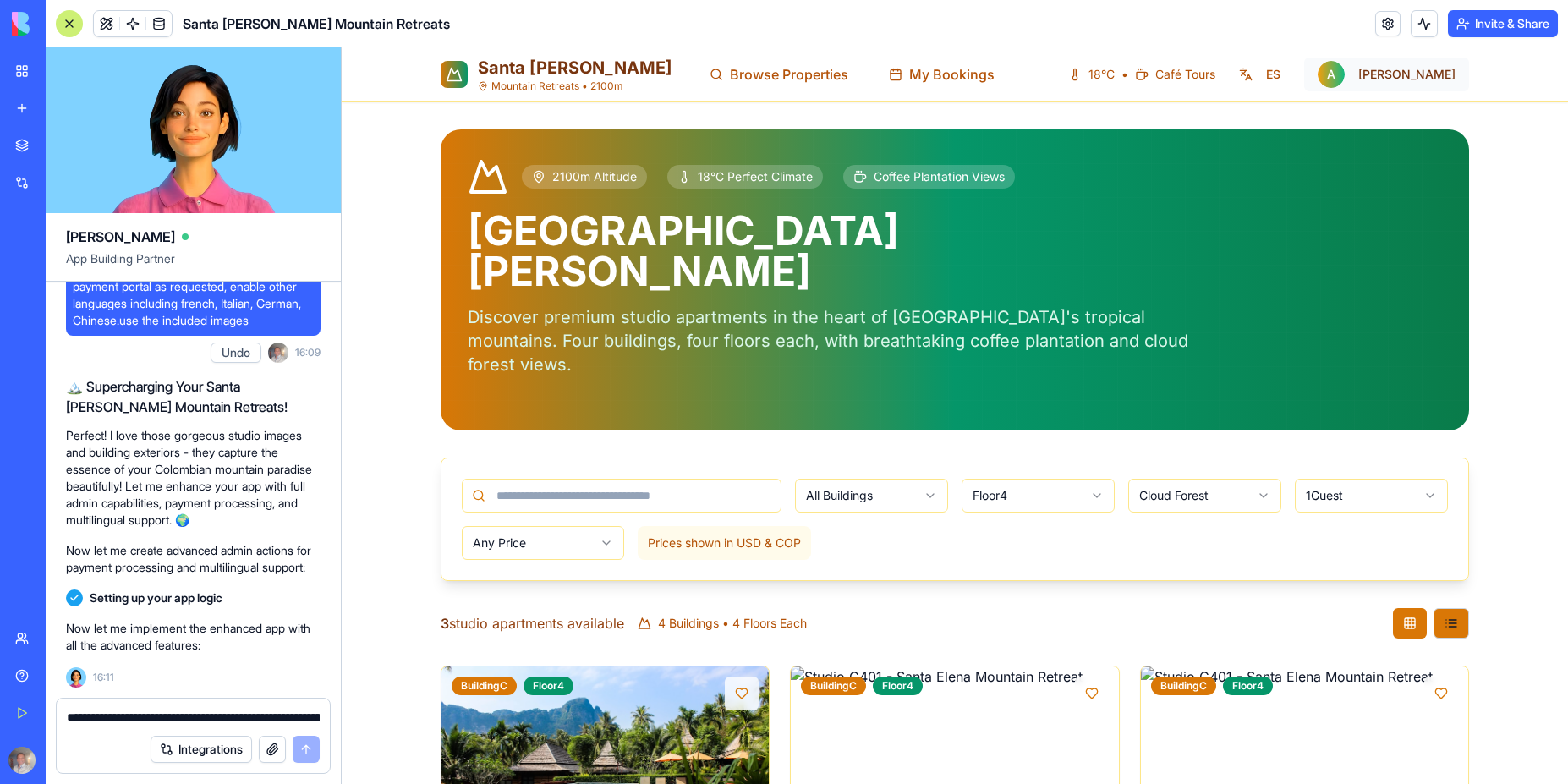
click at [1438, 78] on html "Santa Elena Mountain Retreats • 2100m Browse Properties My Bookings 18°C • Café…" at bounding box center [955, 537] width 1227 height 980
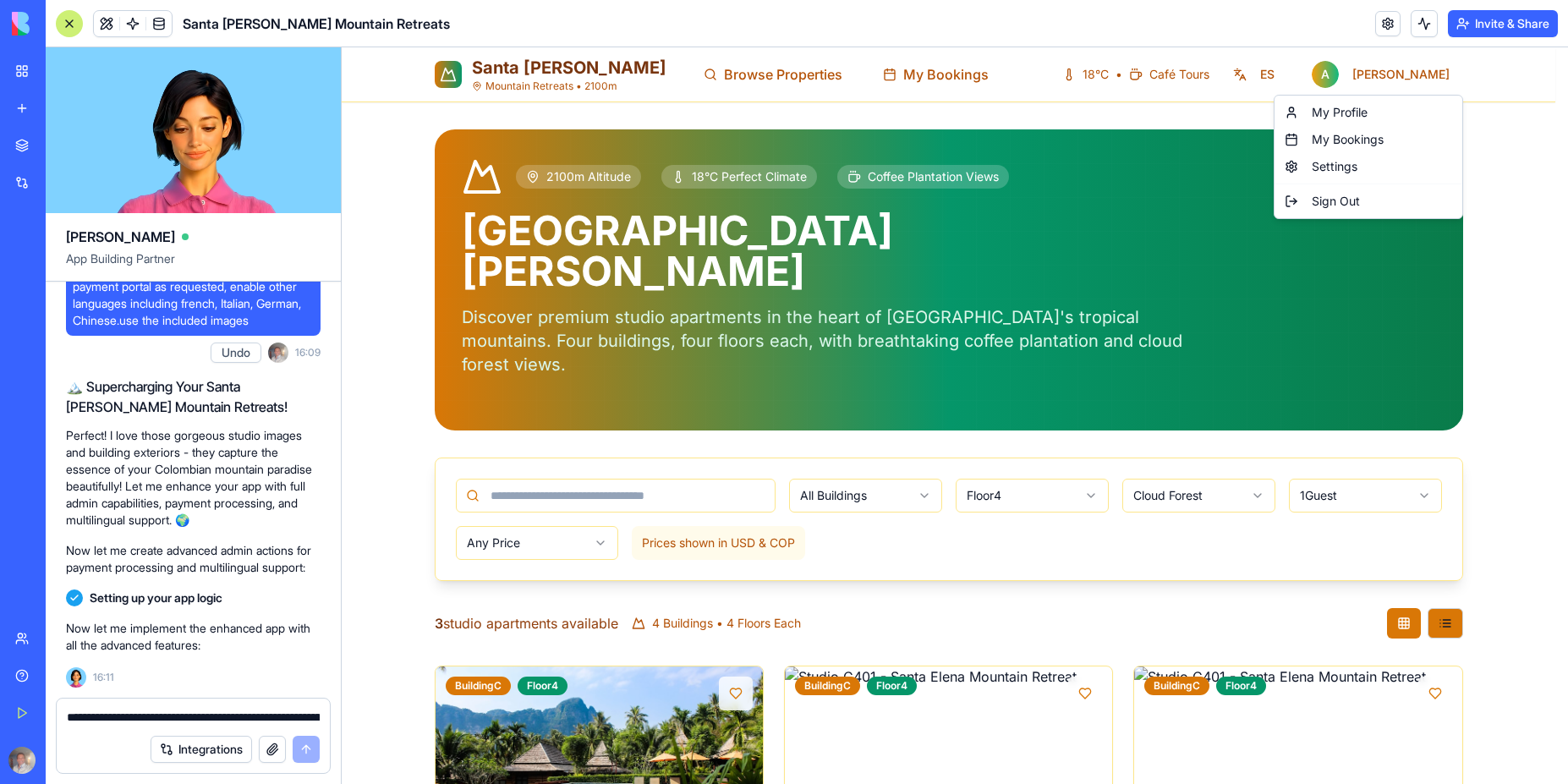
click at [1390, 80] on html "Santa Elena Mountain Retreats • 2100m Browse Properties My Bookings 18°C • Café…" at bounding box center [955, 537] width 1227 height 980
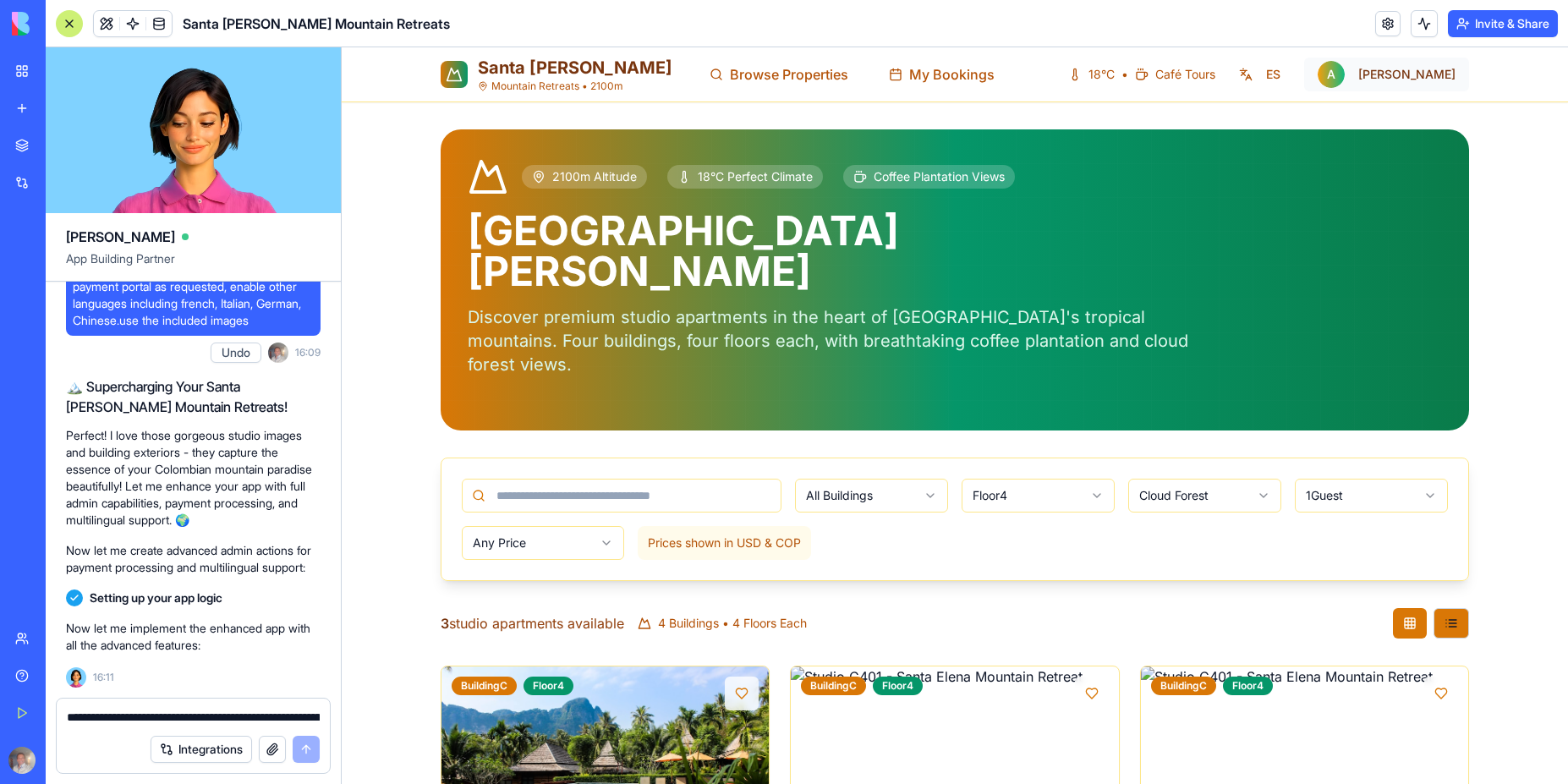
click at [1390, 80] on html "Santa Elena Mountain Retreats • 2100m Browse Properties My Bookings 18°C • Café…" at bounding box center [955, 537] width 1227 height 980
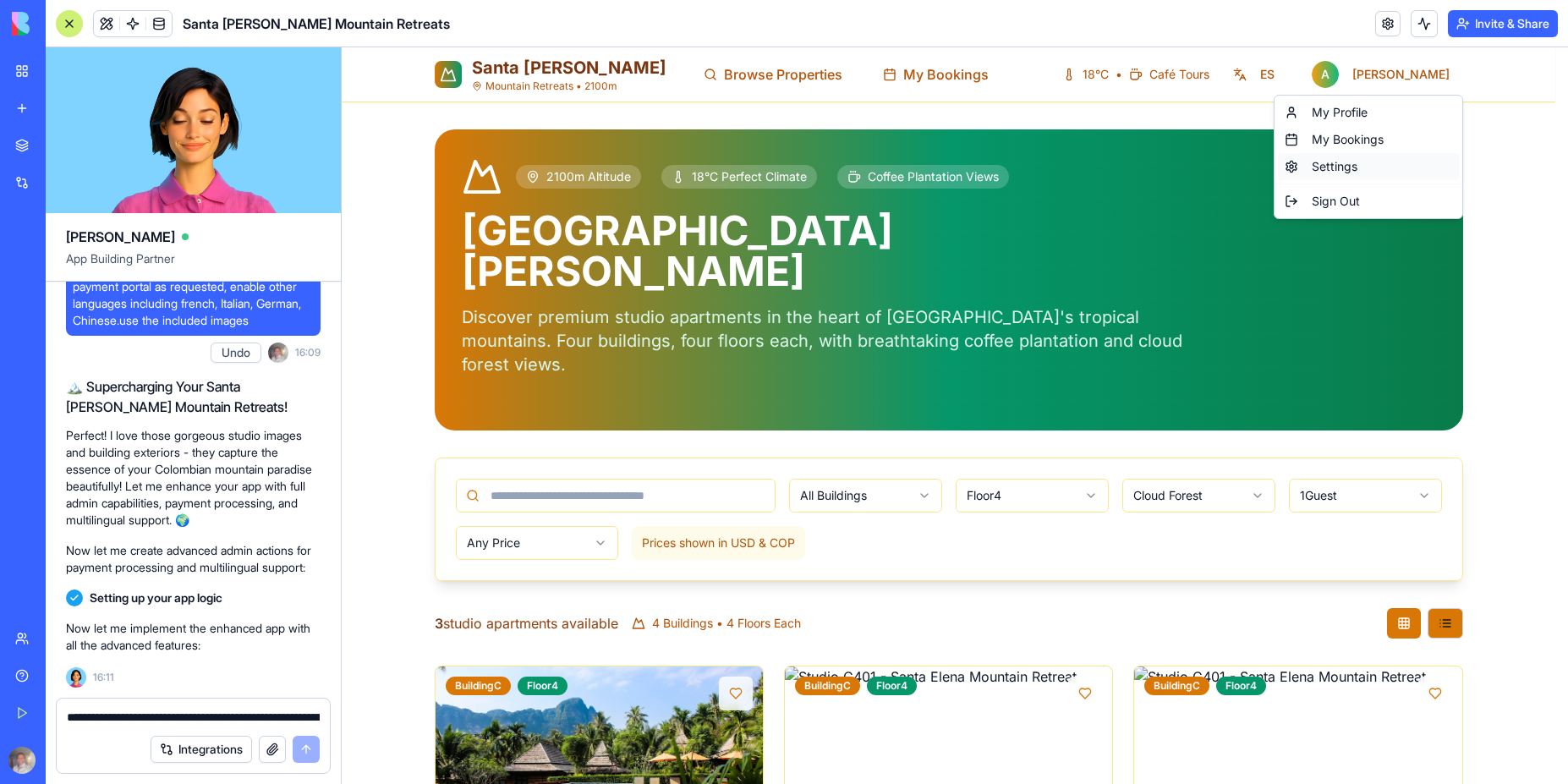
click at [1342, 167] on div "Settings" at bounding box center [1369, 167] width 181 height 27
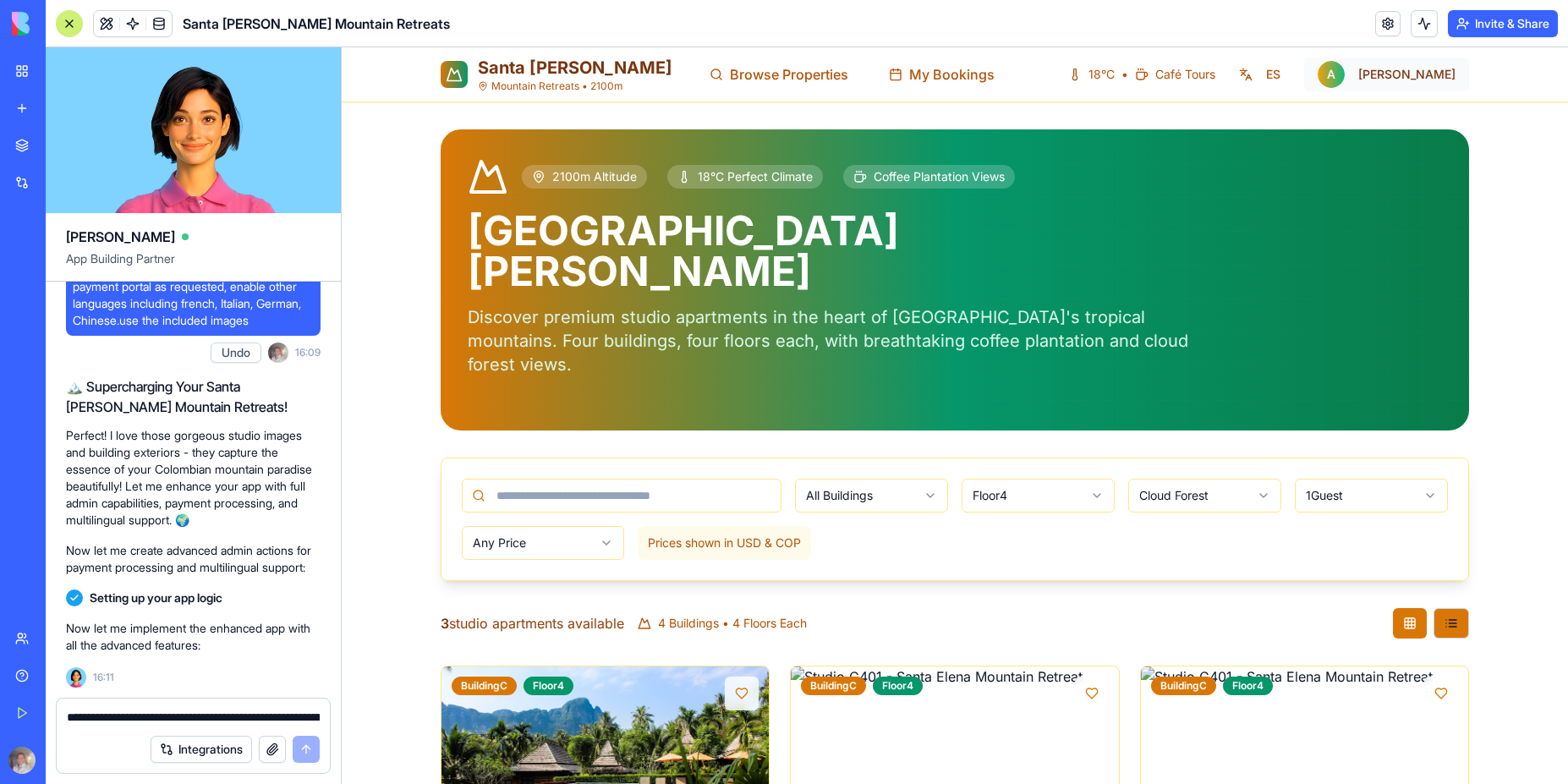
click at [1392, 76] on html "Santa Elena Mountain Retreats • 2100m Browse Properties My Bookings 18°C • Café…" at bounding box center [955, 537] width 1227 height 980
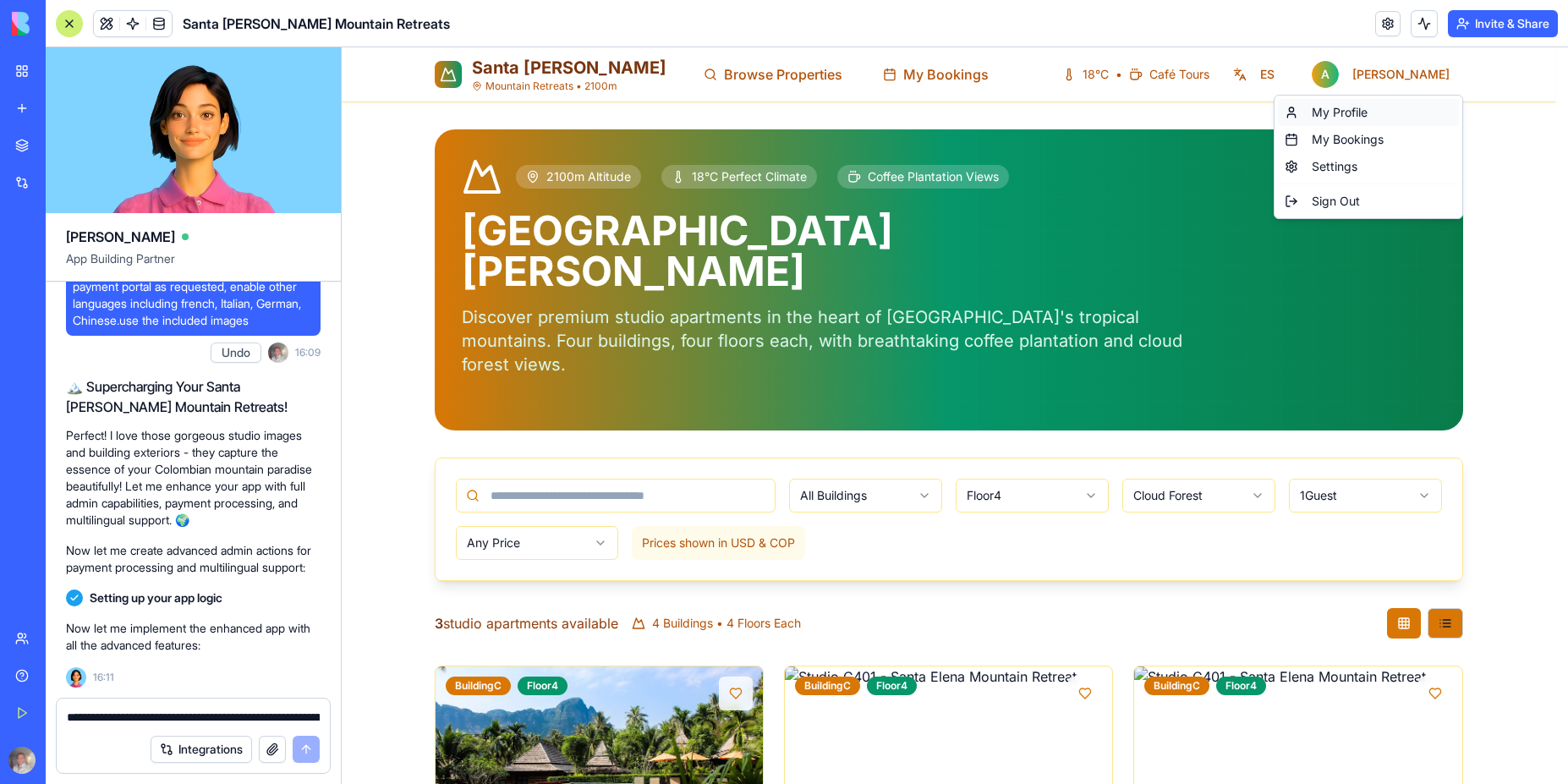
click at [1335, 112] on div "My Profile" at bounding box center [1369, 112] width 181 height 27
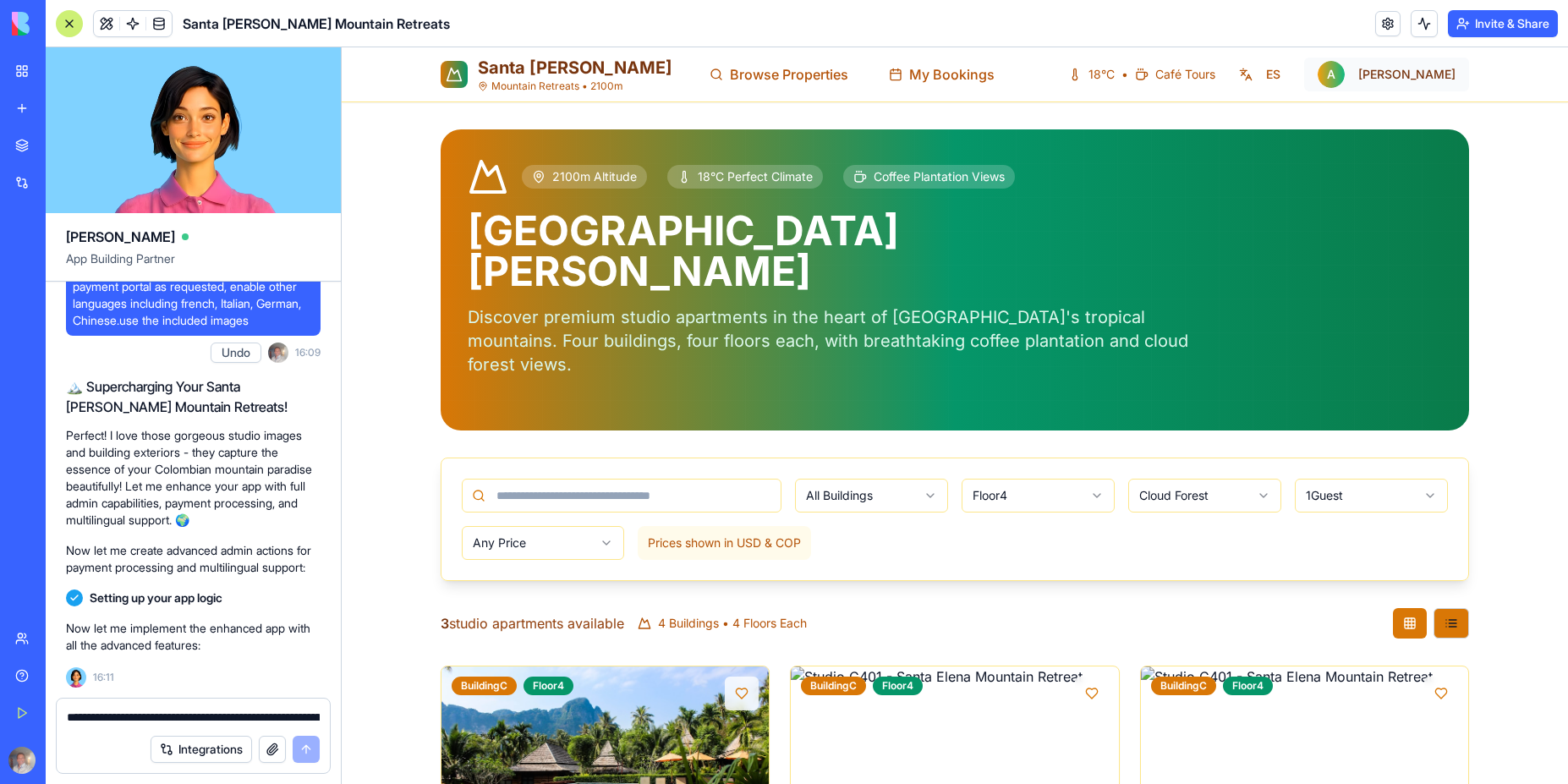
click at [1410, 84] on html "Santa Elena Mountain Retreats • 2100m Browse Properties My Bookings 18°C • Café…" at bounding box center [955, 537] width 1227 height 980
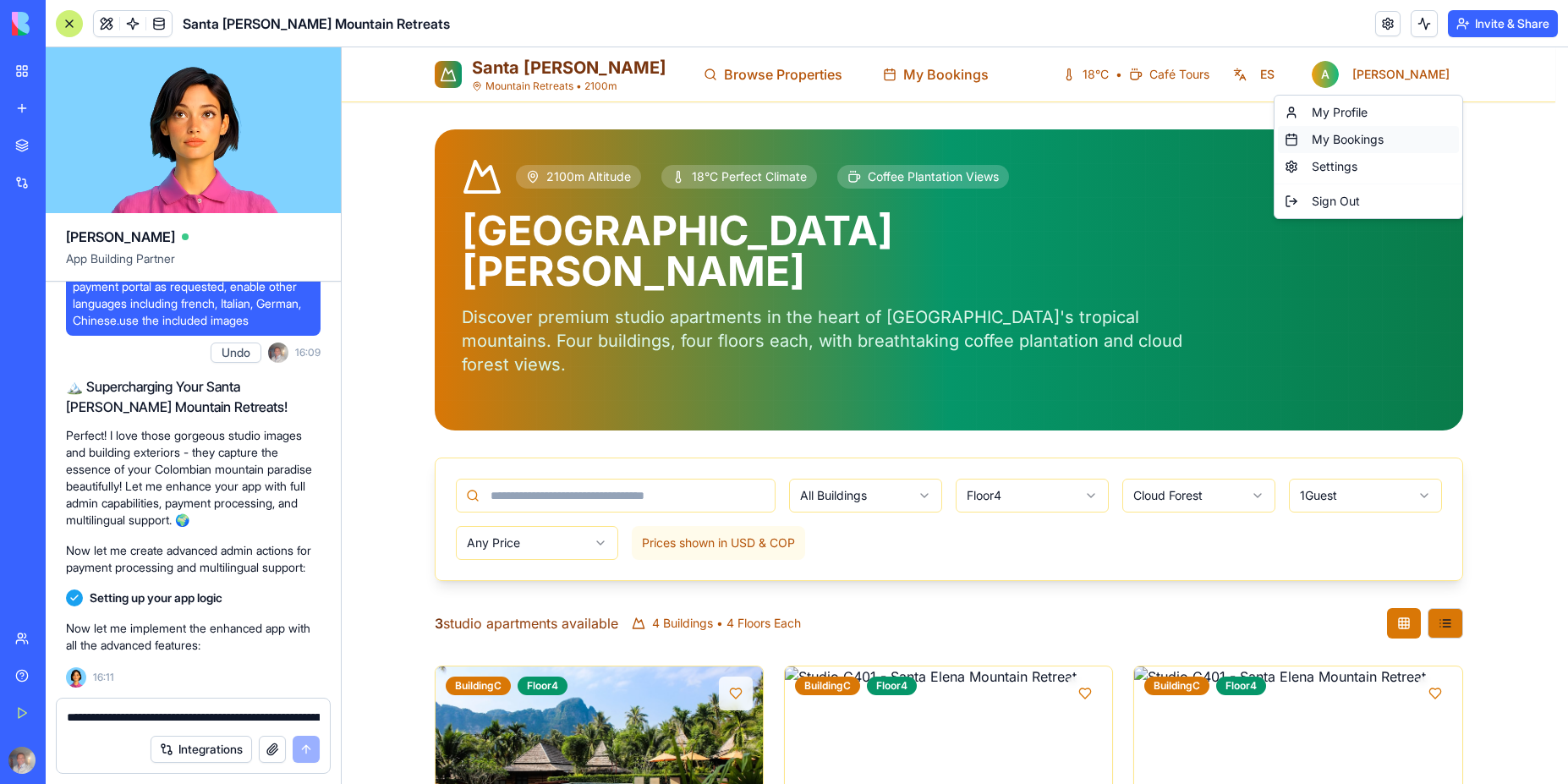
click at [1368, 143] on div "My Bookings" at bounding box center [1369, 139] width 181 height 27
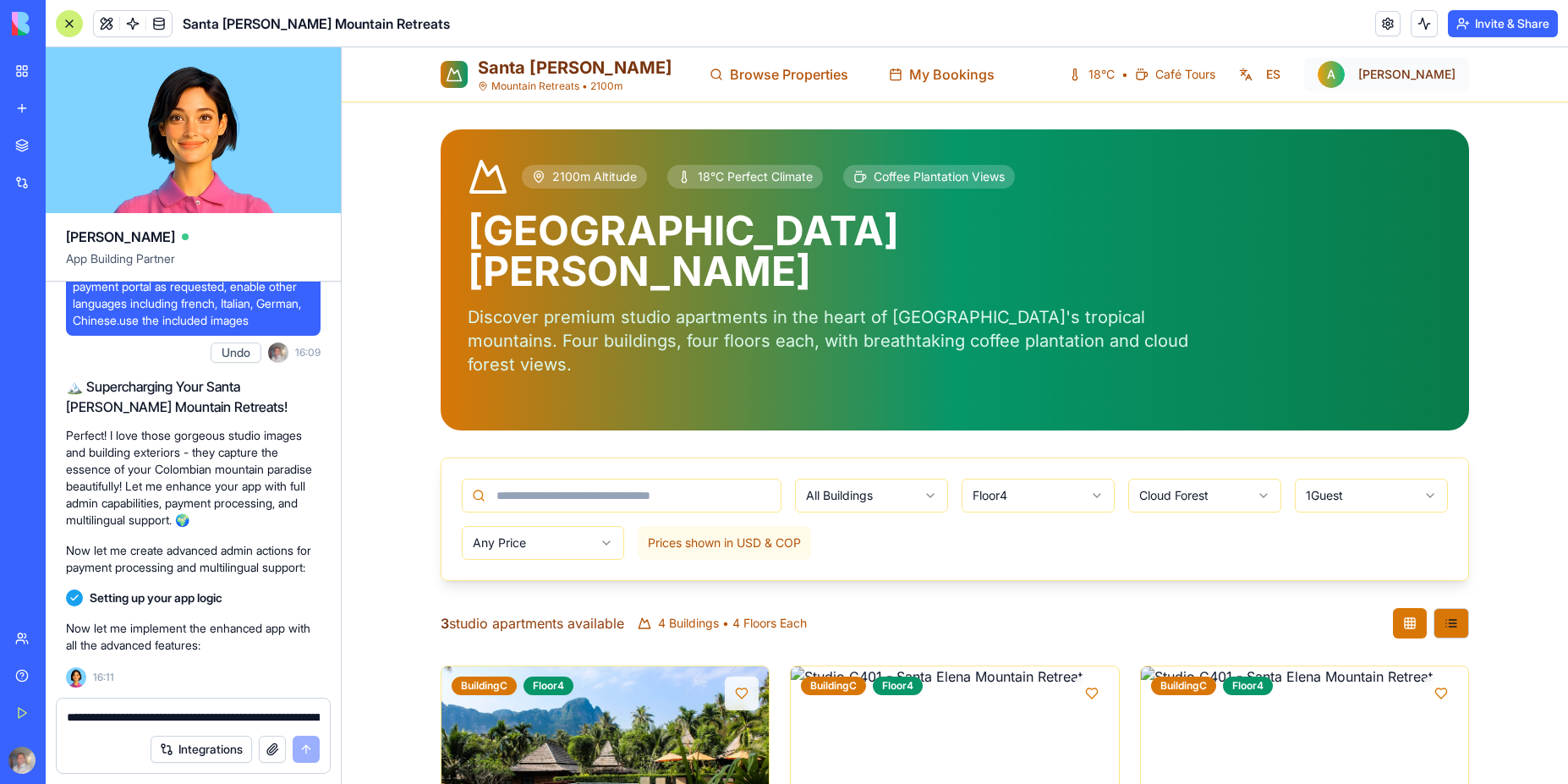
click at [1400, 80] on html "Santa Elena Mountain Retreats • 2100m Browse Properties My Bookings 18°C • Café…" at bounding box center [955, 537] width 1227 height 980
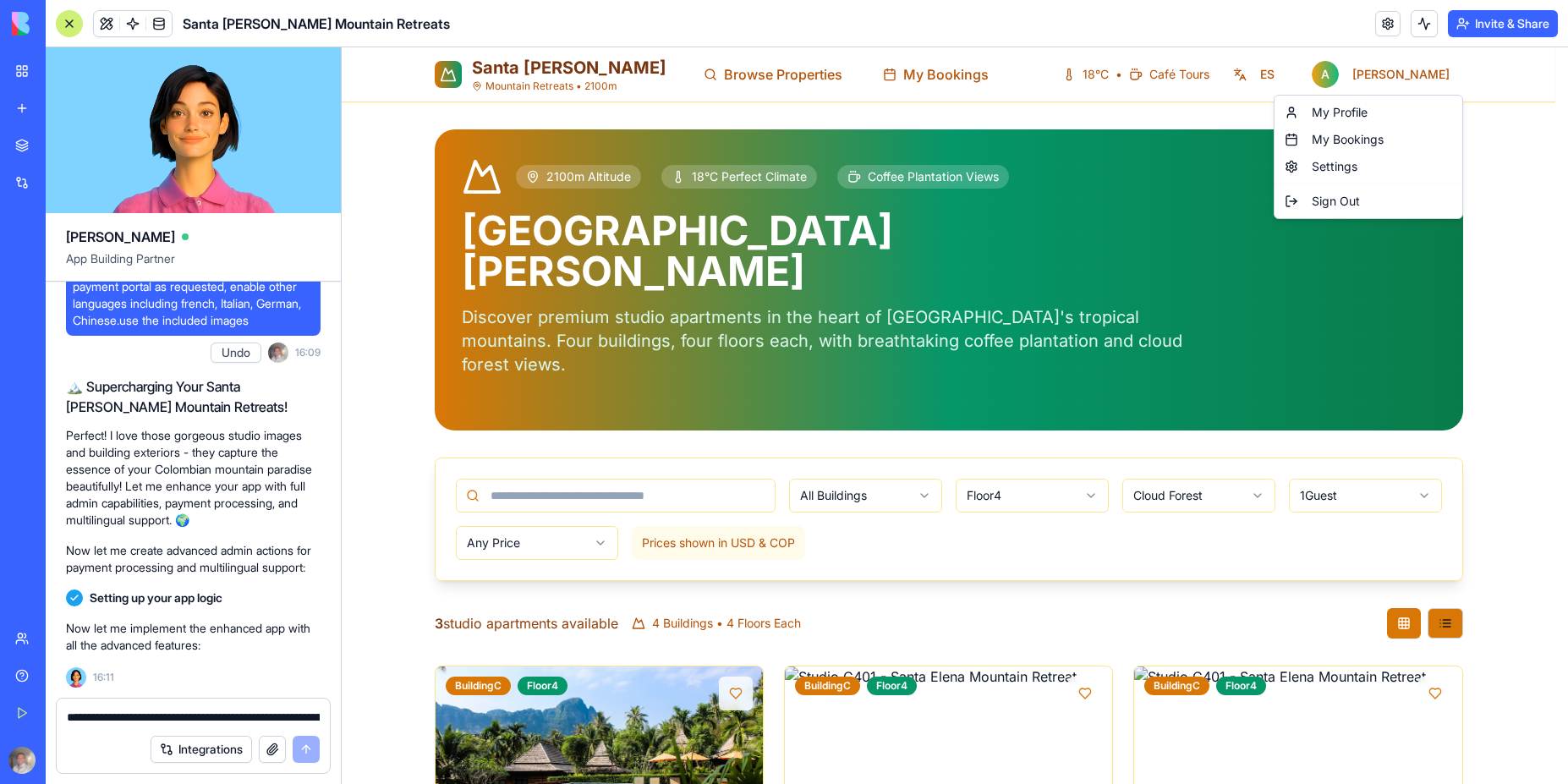
click at [1526, 320] on html "Santa Elena Mountain Retreats • 2100m Browse Properties My Bookings 18°C • Café…" at bounding box center [955, 537] width 1227 height 980
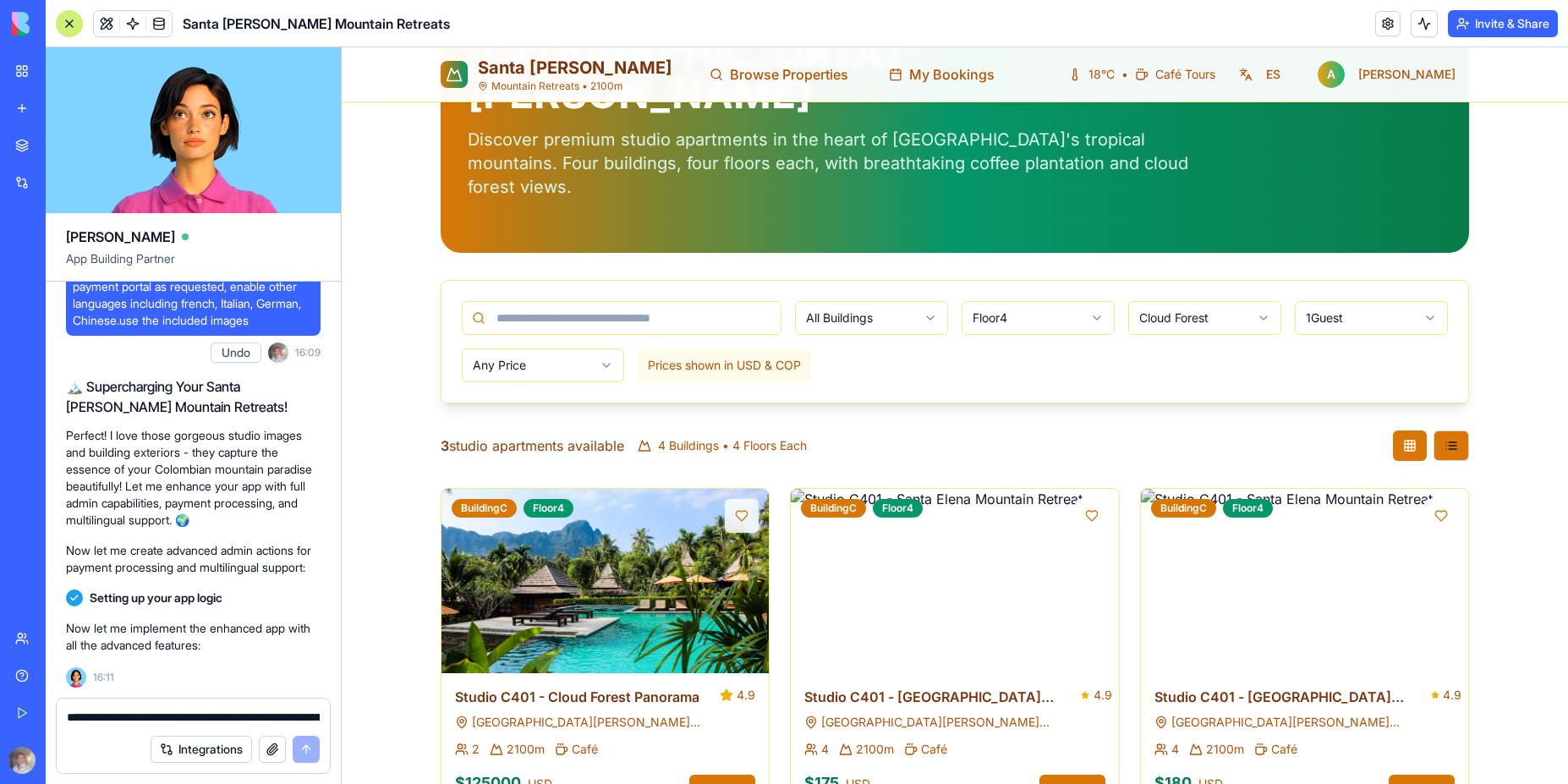
scroll to position [179, 0]
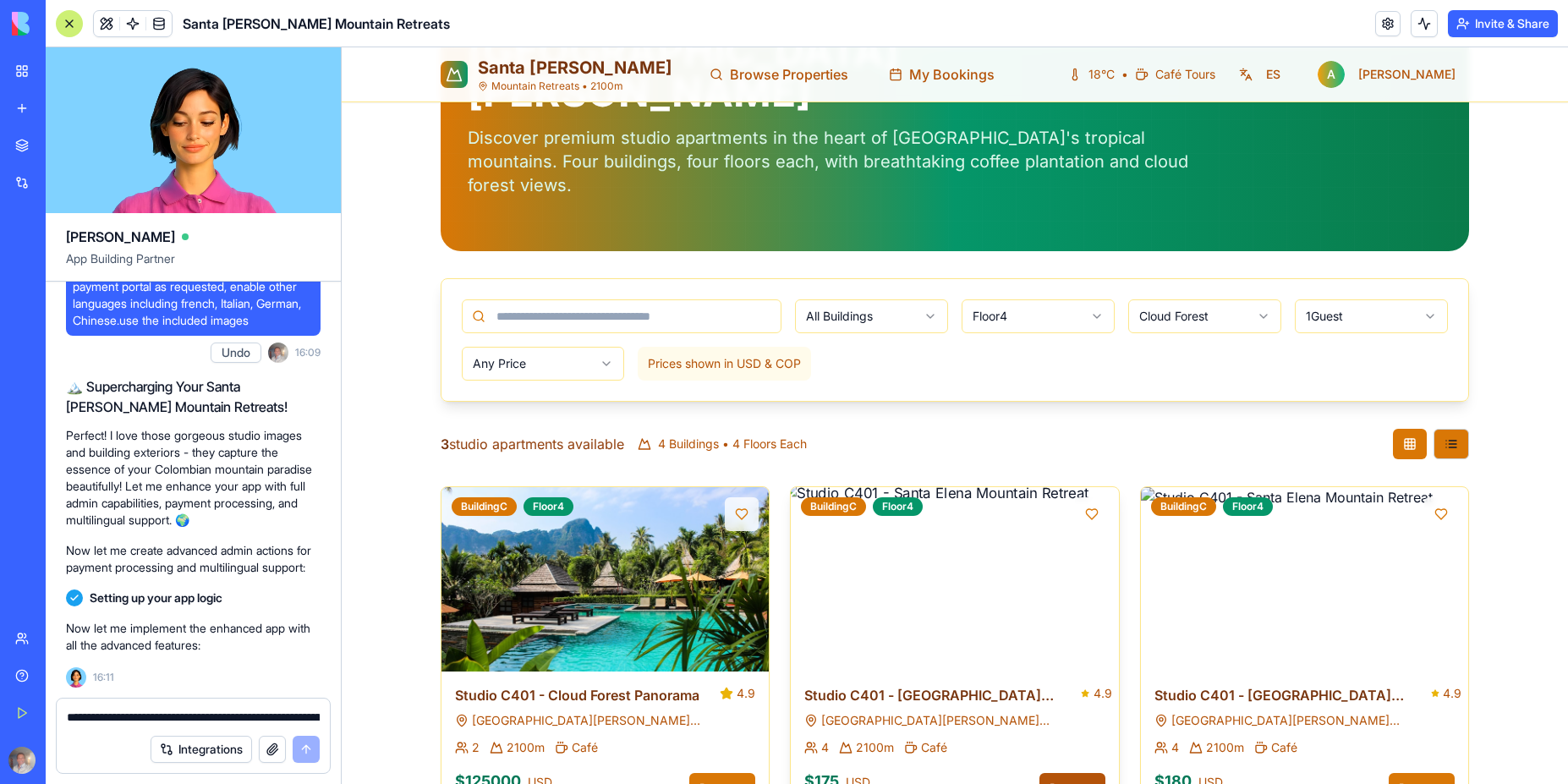
click at [1067, 773] on button "Reserve" at bounding box center [1073, 789] width 66 height 31
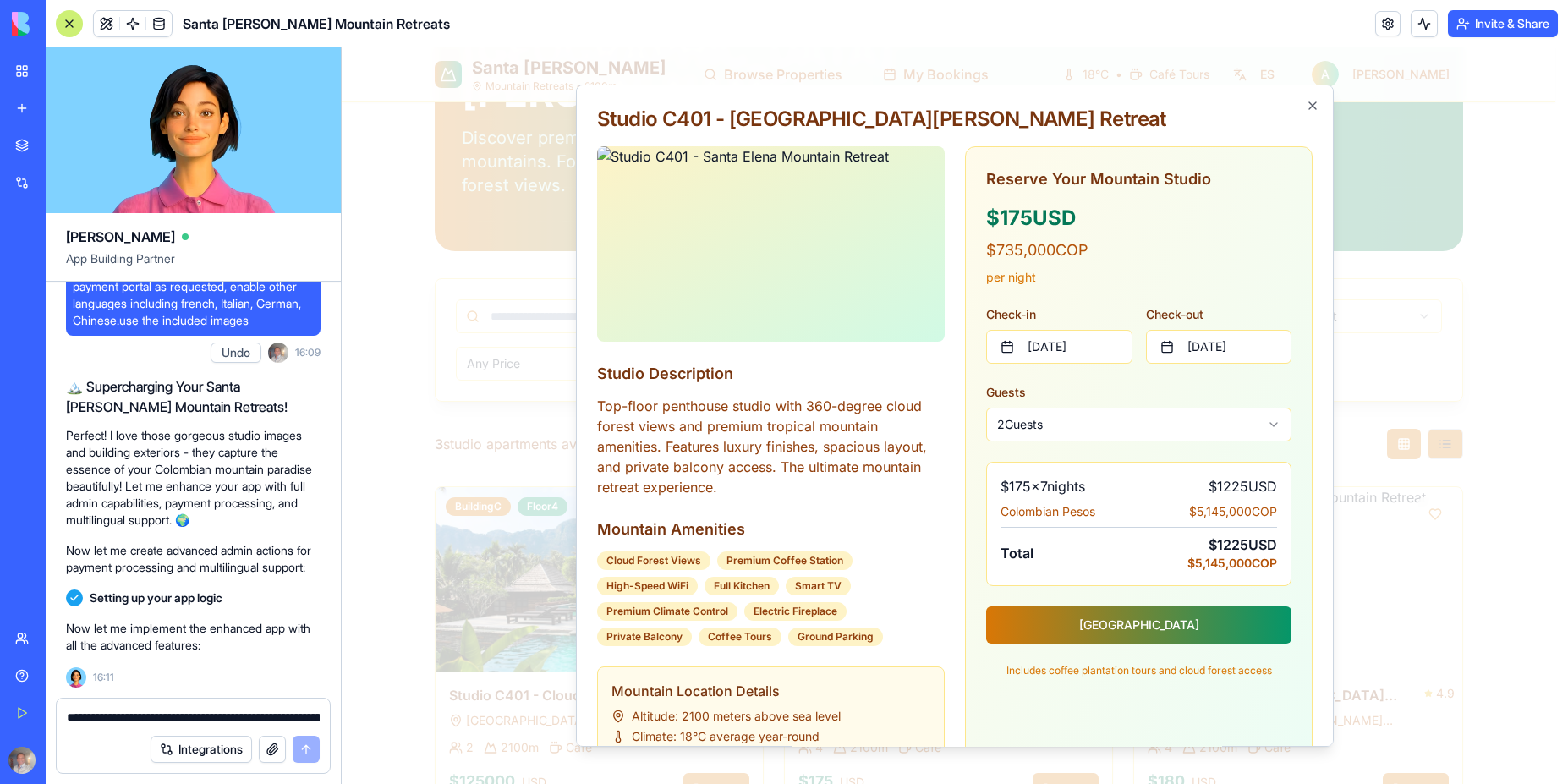
click at [1251, 422] on body "Santa Elena Mountain Retreats • 2100m Browse Properties My Bookings 18°C • Café…" at bounding box center [948, 358] width 1214 height 980
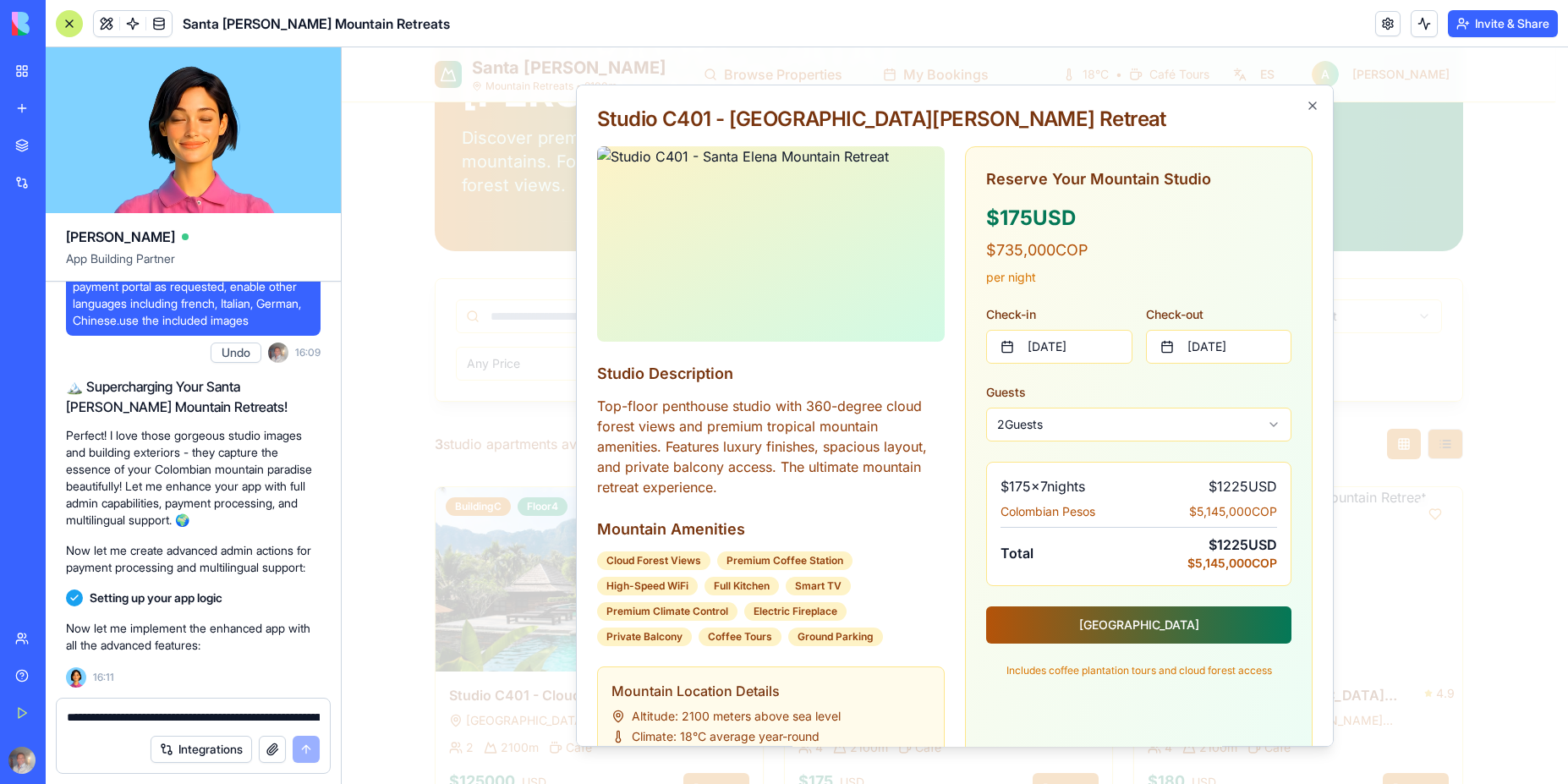
click at [1138, 623] on button "Reserve Mountain Studio" at bounding box center [1139, 625] width 305 height 37
click at [1132, 631] on button "Reserve Mountain Studio" at bounding box center [1139, 625] width 305 height 37
click at [1130, 623] on button "Reserve Mountain Studio" at bounding box center [1139, 625] width 305 height 37
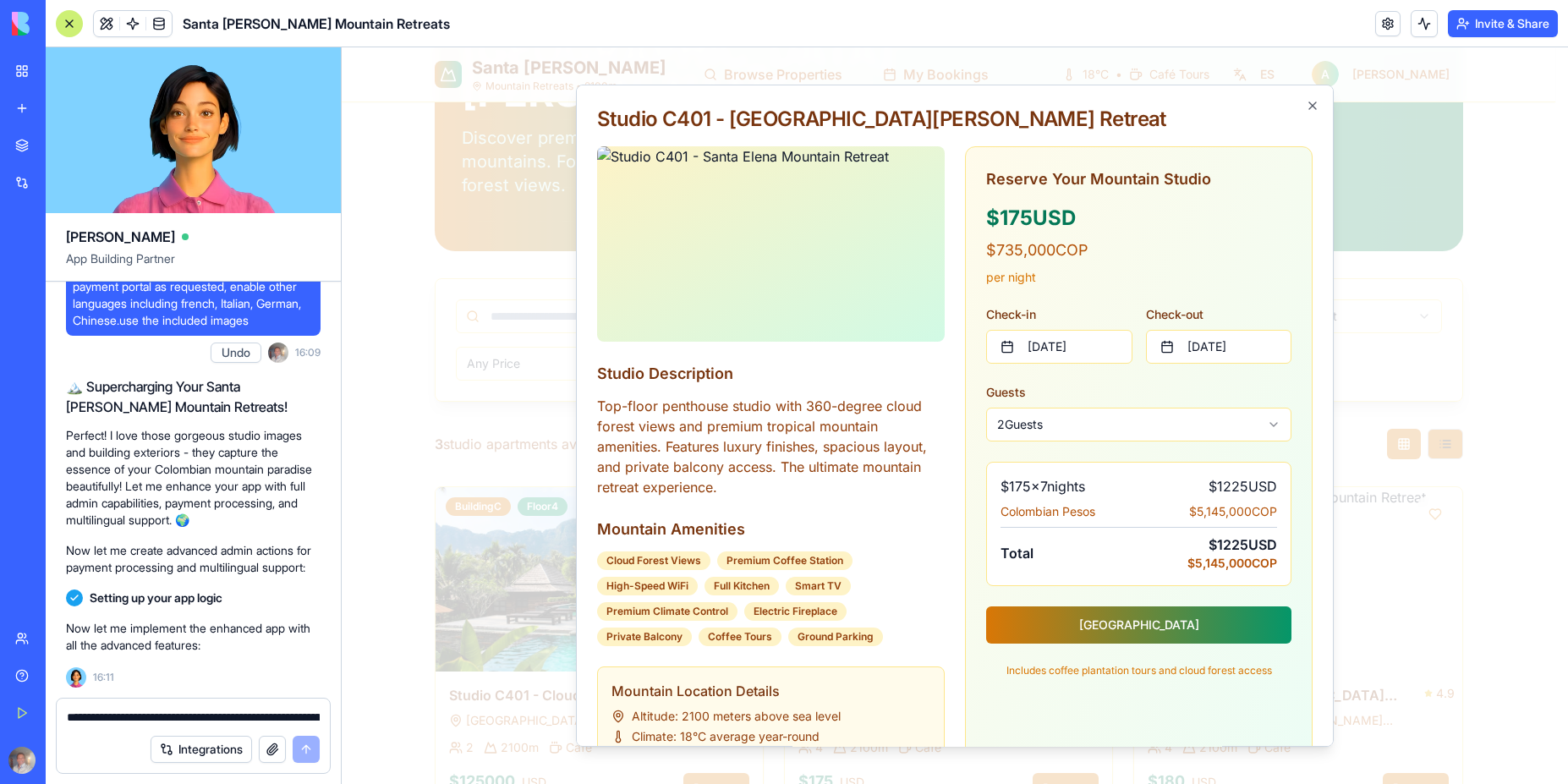
click at [205, 718] on textarea "**********" at bounding box center [193, 717] width 253 height 17
type textarea "*"
click at [284, 507] on p "Perfect! I love those gorgeous studio images and building exteriors - they capt…" at bounding box center [193, 478] width 255 height 101
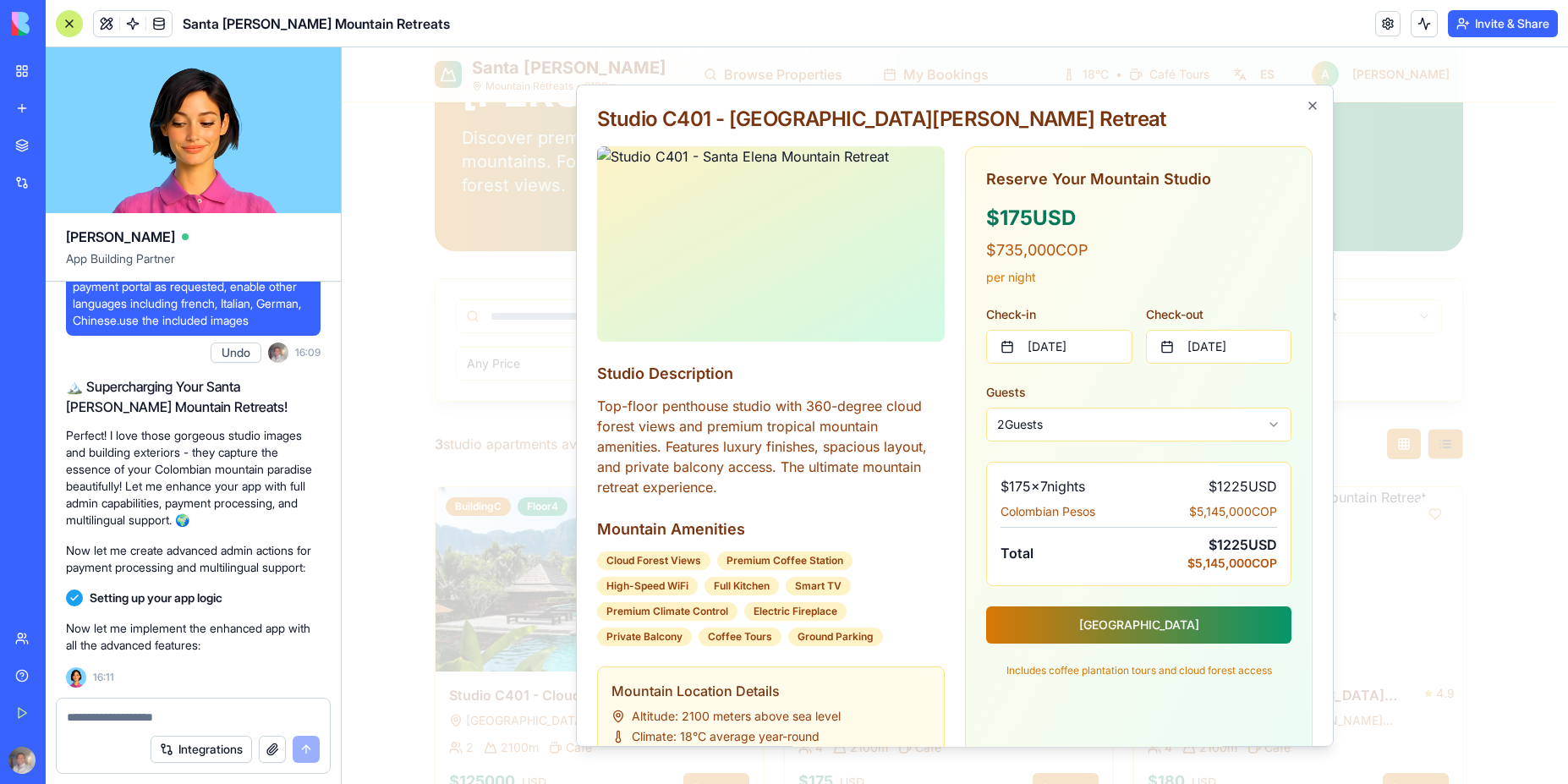
click at [194, 675] on div "Now let me implement the enhanced app with all the advanced features: 16:11" at bounding box center [193, 650] width 255 height 74
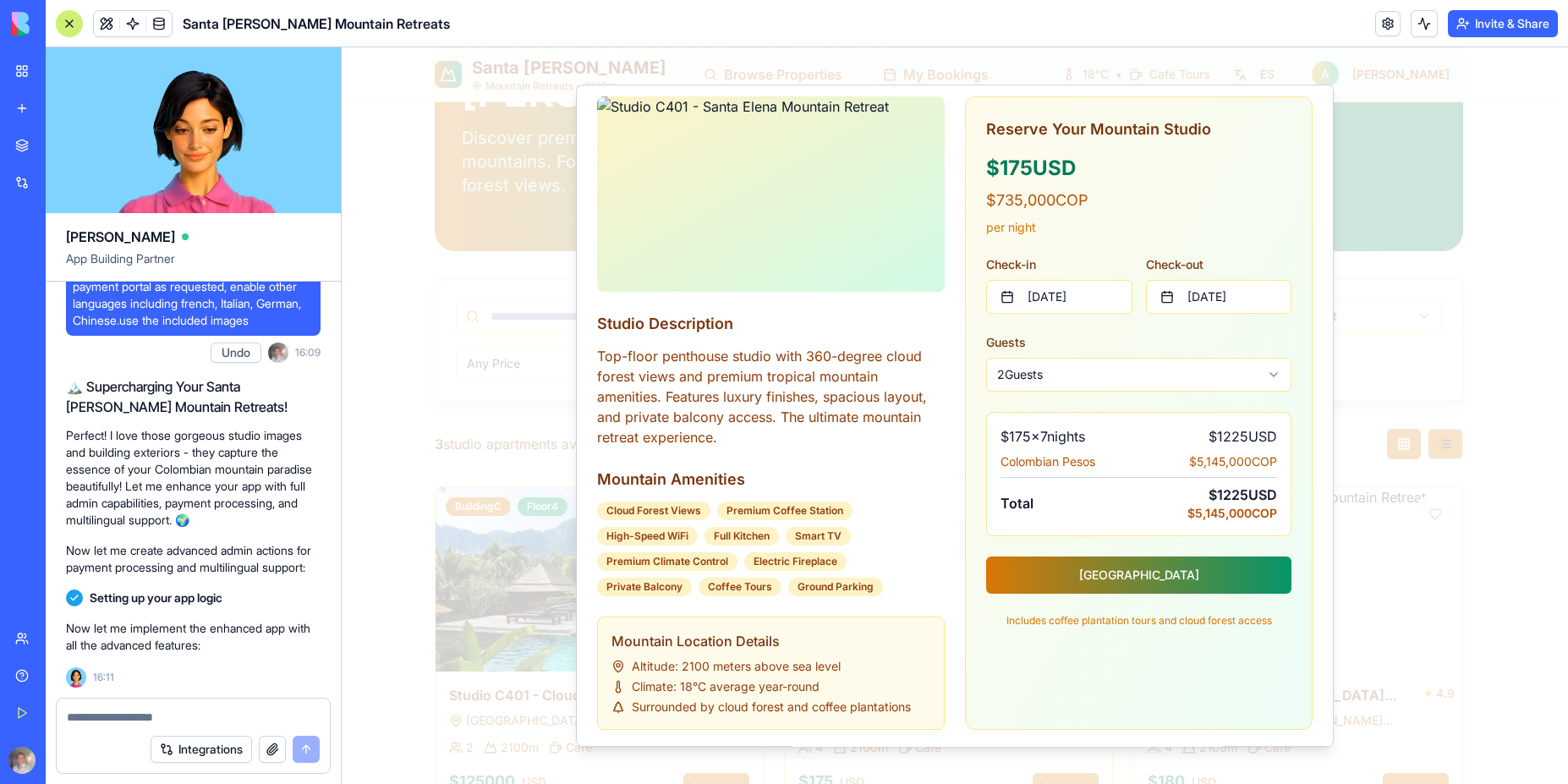
scroll to position [0, 0]
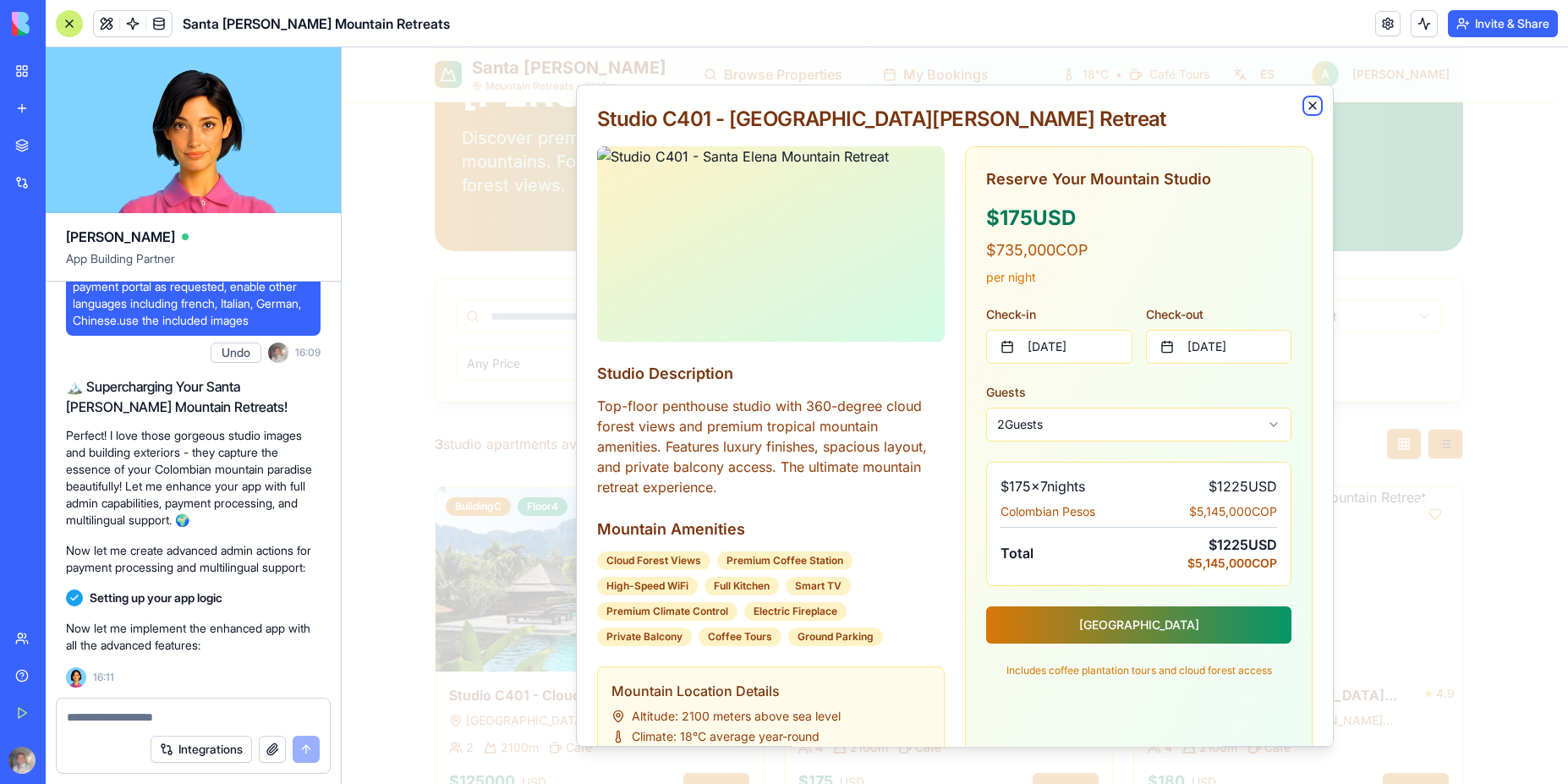
click at [1306, 108] on icon "button" at bounding box center [1313, 105] width 14 height 14
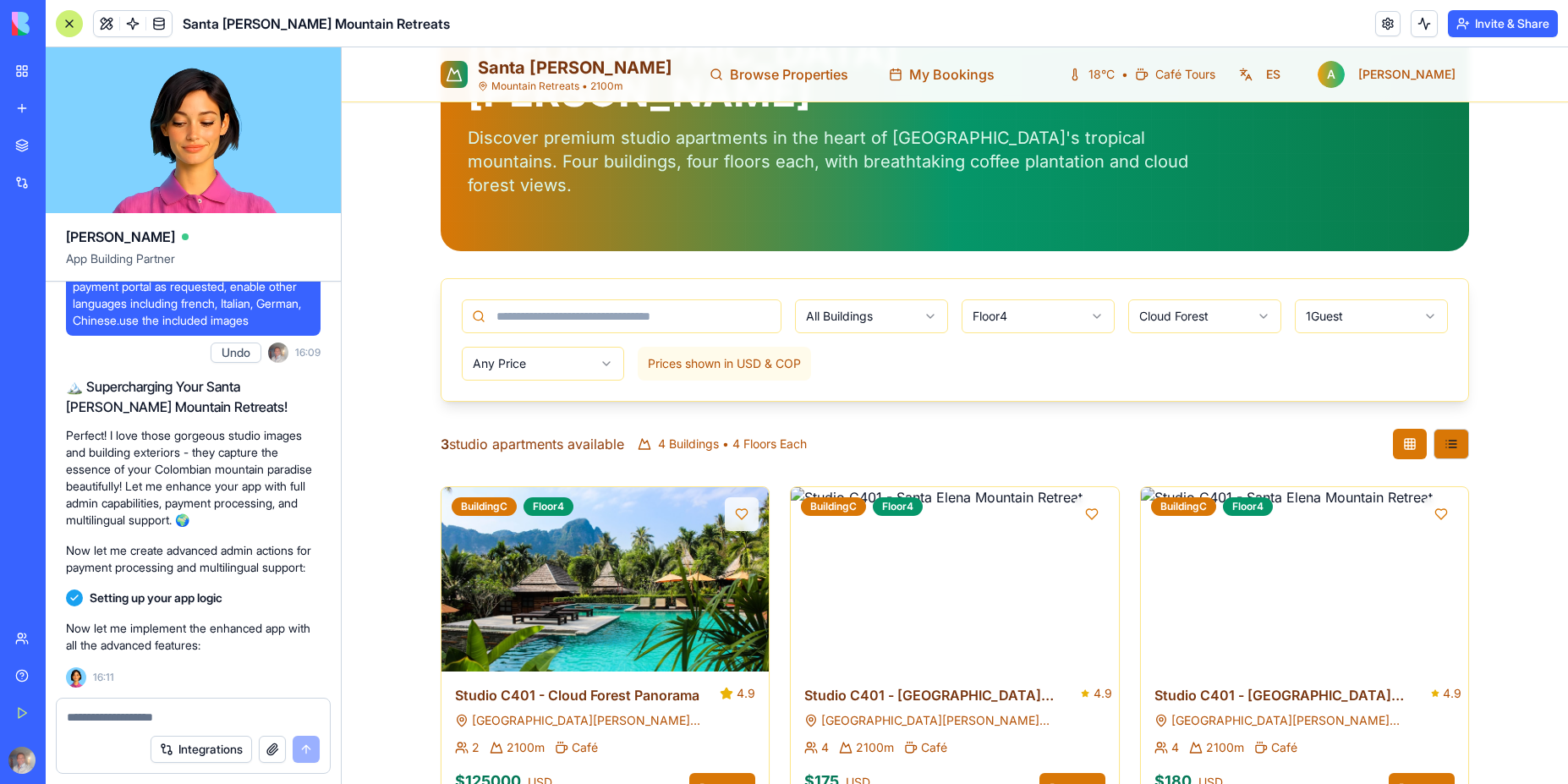
click at [776, 355] on span "Prices shown in USD & COP" at bounding box center [724, 363] width 153 height 17
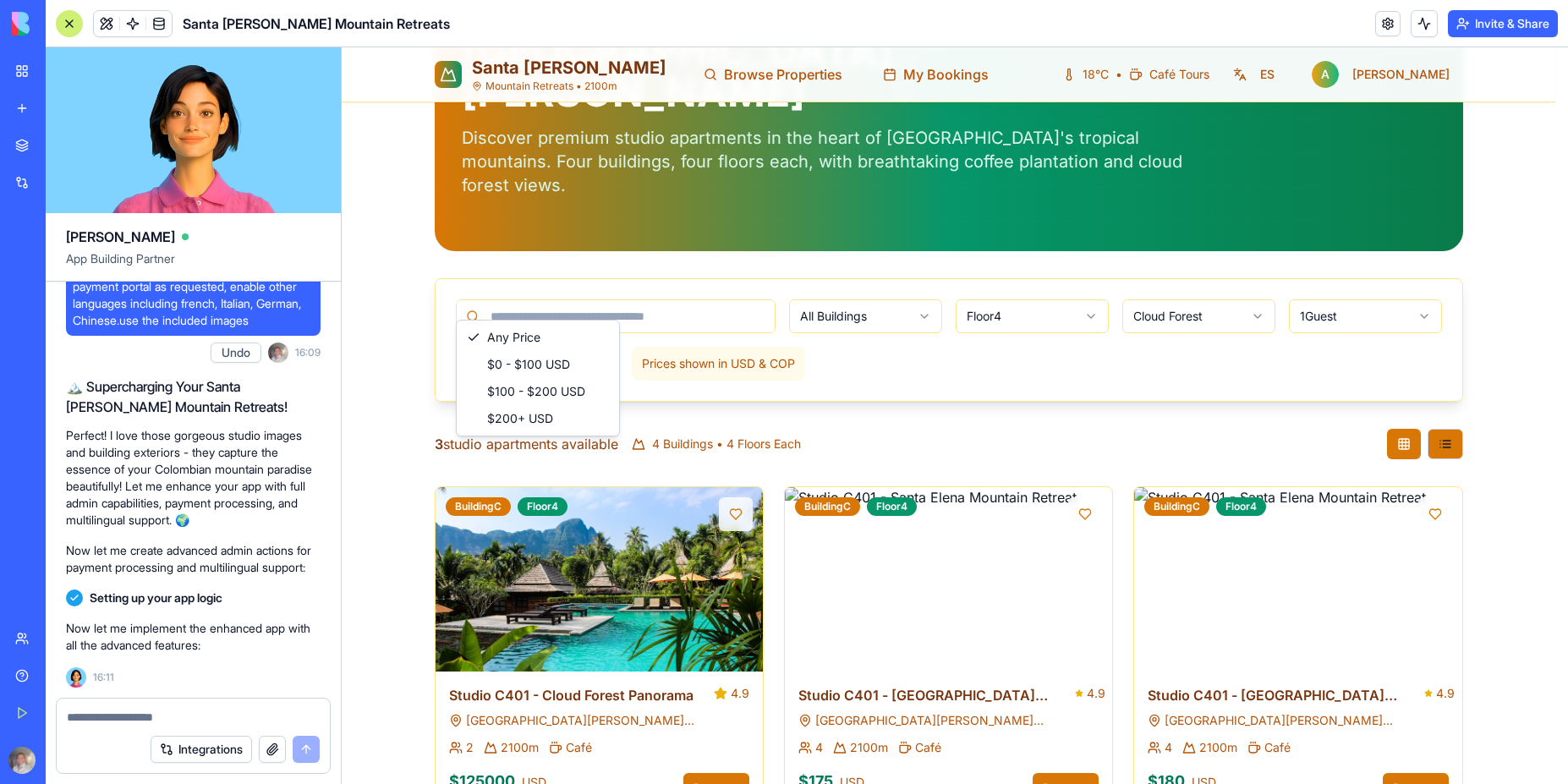
click at [600, 301] on html "Santa Elena Mountain Retreats • 2100m Browse Properties My Bookings 18°C • Café…" at bounding box center [955, 358] width 1227 height 980
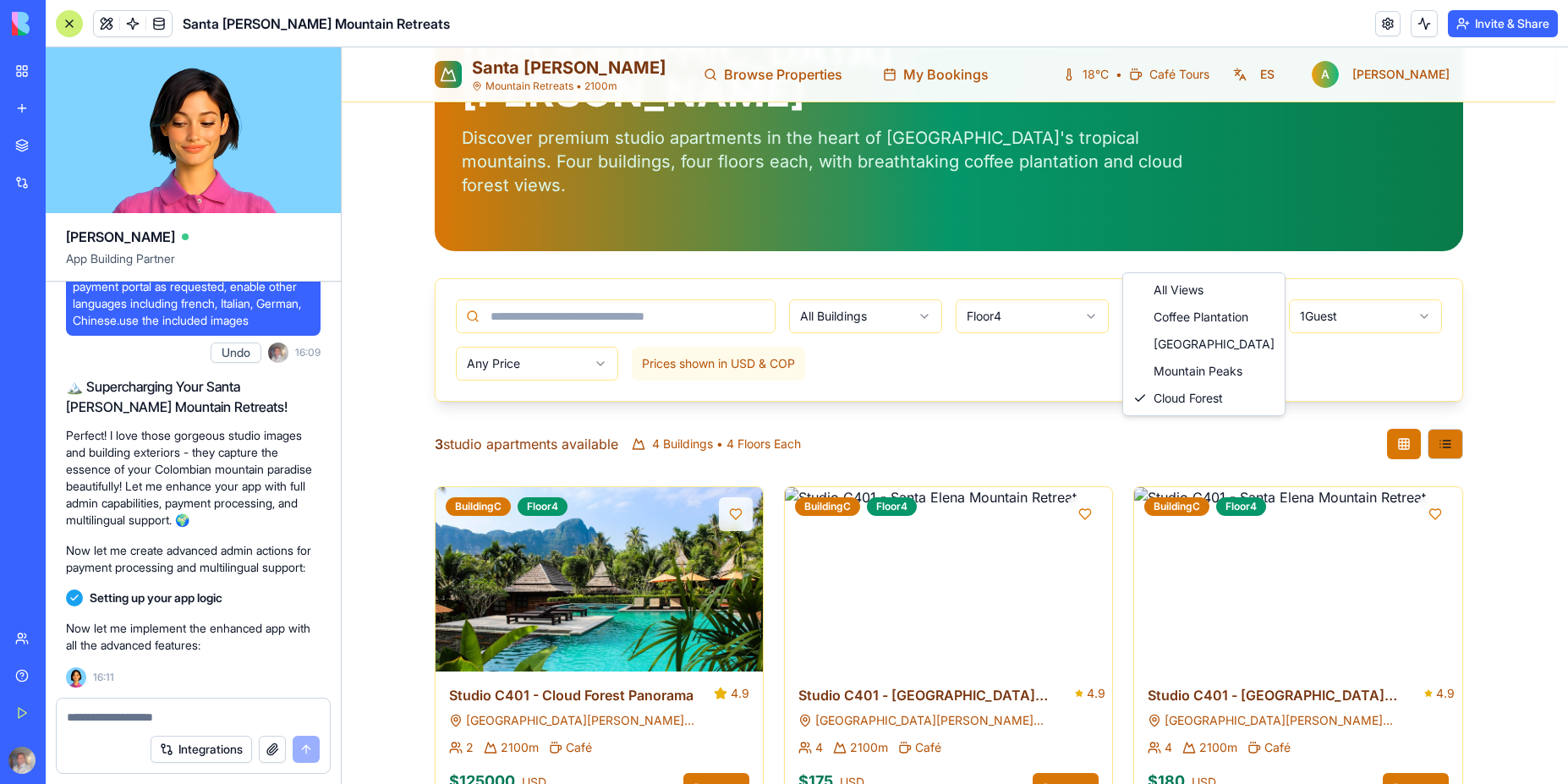
click at [1181, 253] on html "Santa Elena Mountain Retreats • 2100m Browse Properties My Bookings 18°C • Café…" at bounding box center [955, 358] width 1227 height 980
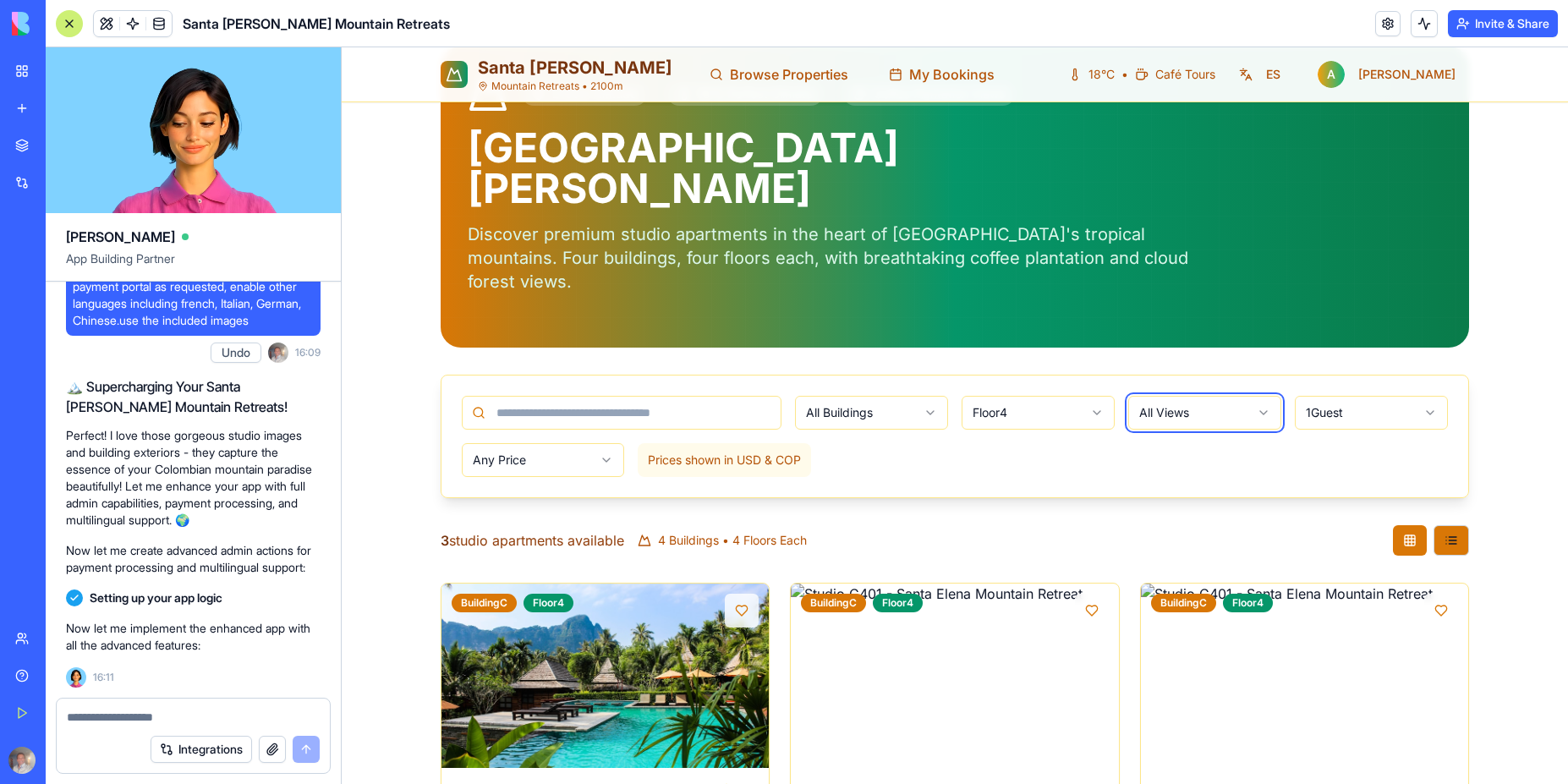
scroll to position [179, 0]
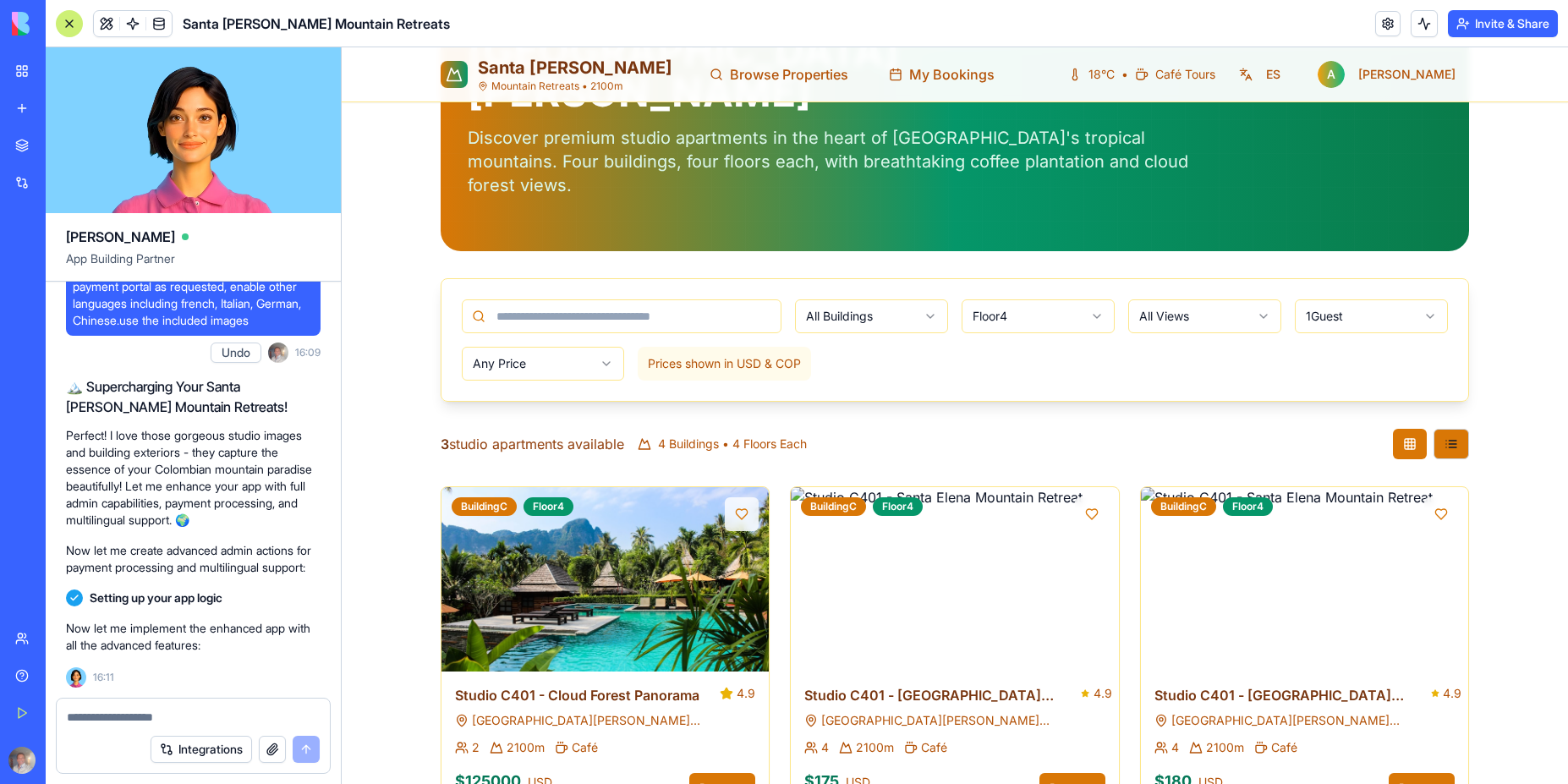
click at [523, 71] on span "Santa Elena" at bounding box center [575, 68] width 195 height 20
click at [1390, 23] on link at bounding box center [1388, 24] width 25 height 25
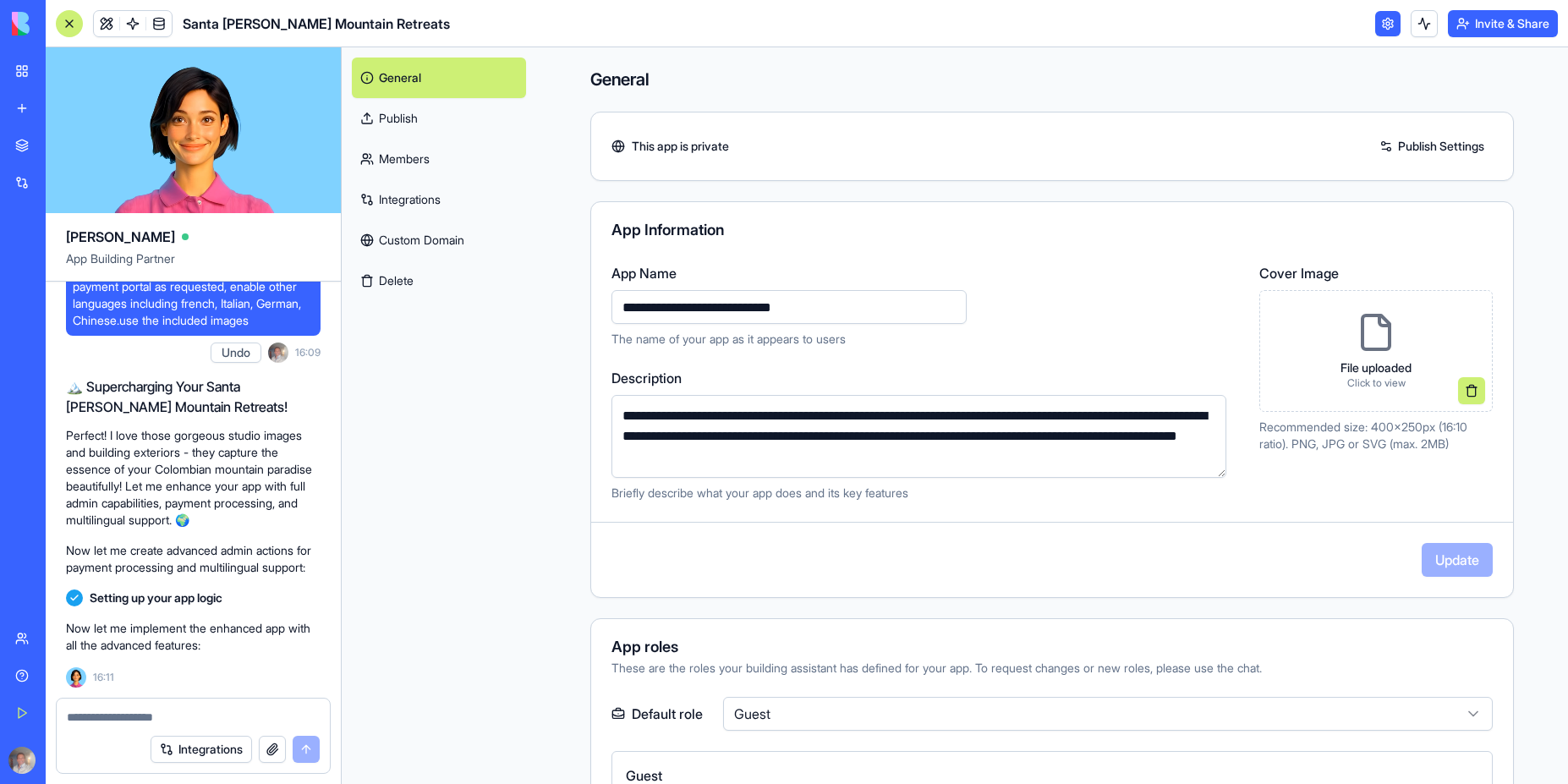
click at [890, 303] on input "**********" at bounding box center [789, 306] width 355 height 33
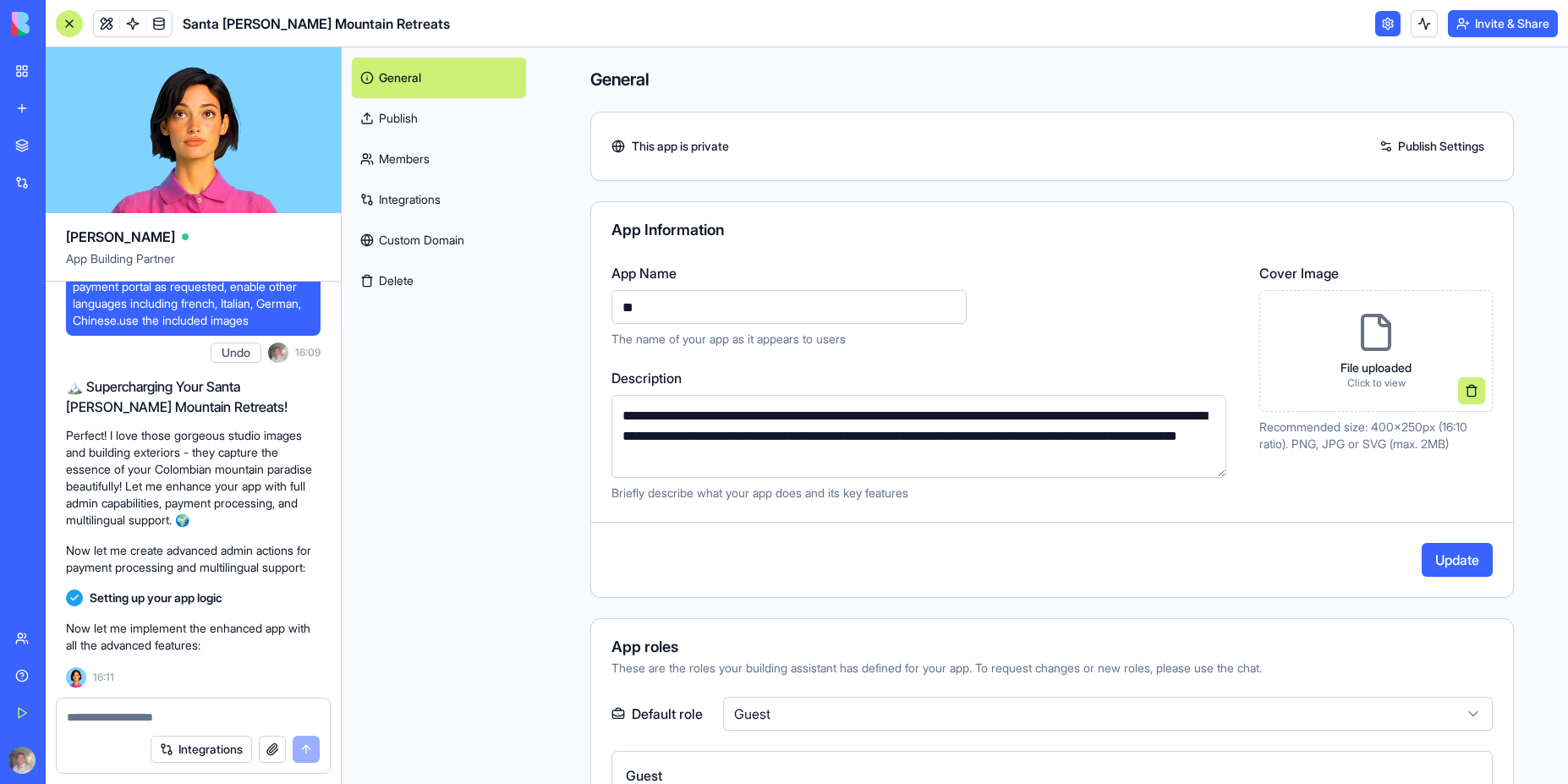
type input "*"
type input "**********"
click at [1362, 339] on icon at bounding box center [1376, 332] width 41 height 41
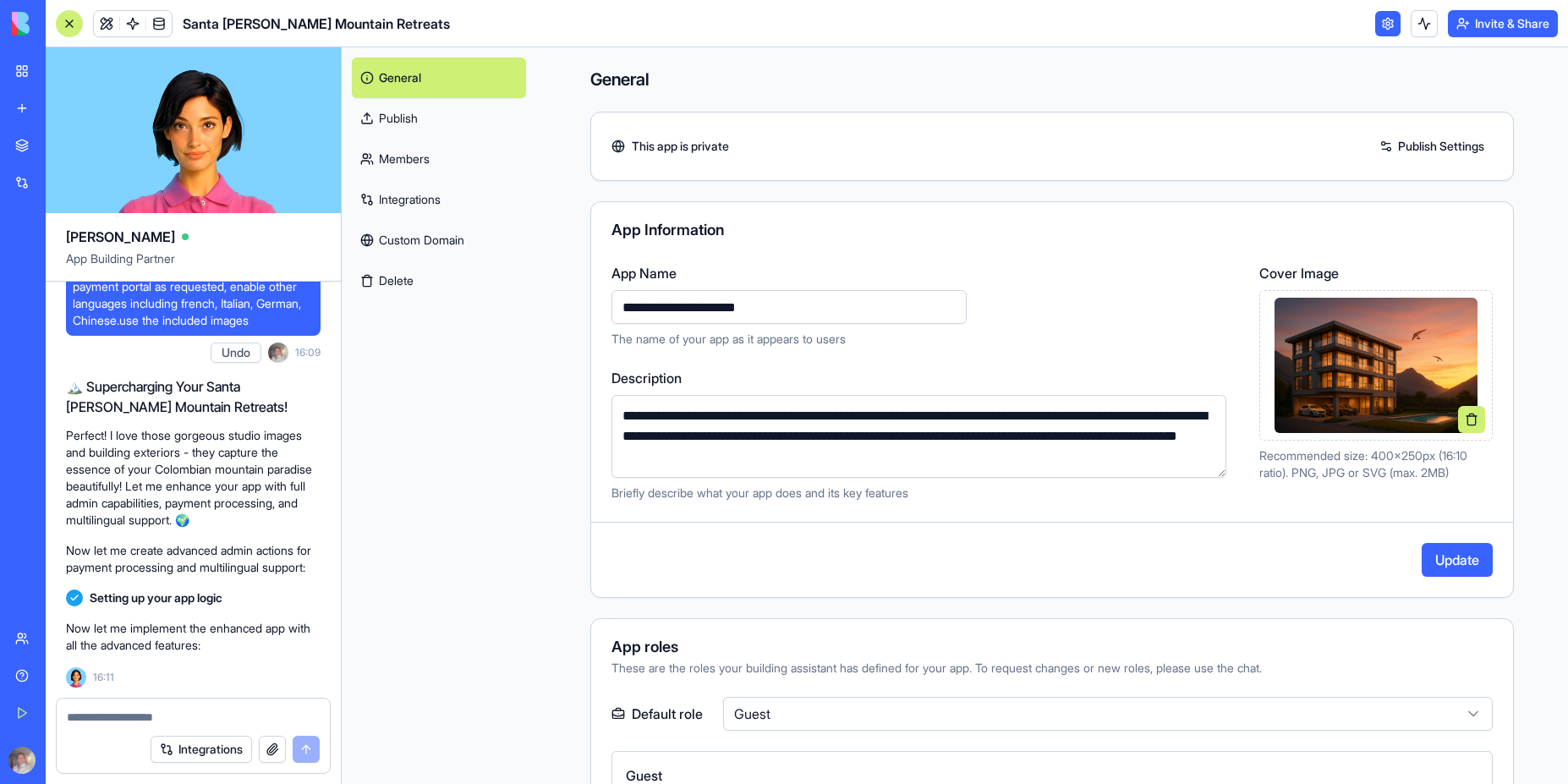
click at [1444, 564] on button "Update" at bounding box center [1457, 559] width 71 height 33
click at [400, 124] on link "Publish" at bounding box center [438, 118] width 174 height 41
click at [398, 111] on link "Publish" at bounding box center [438, 118] width 174 height 41
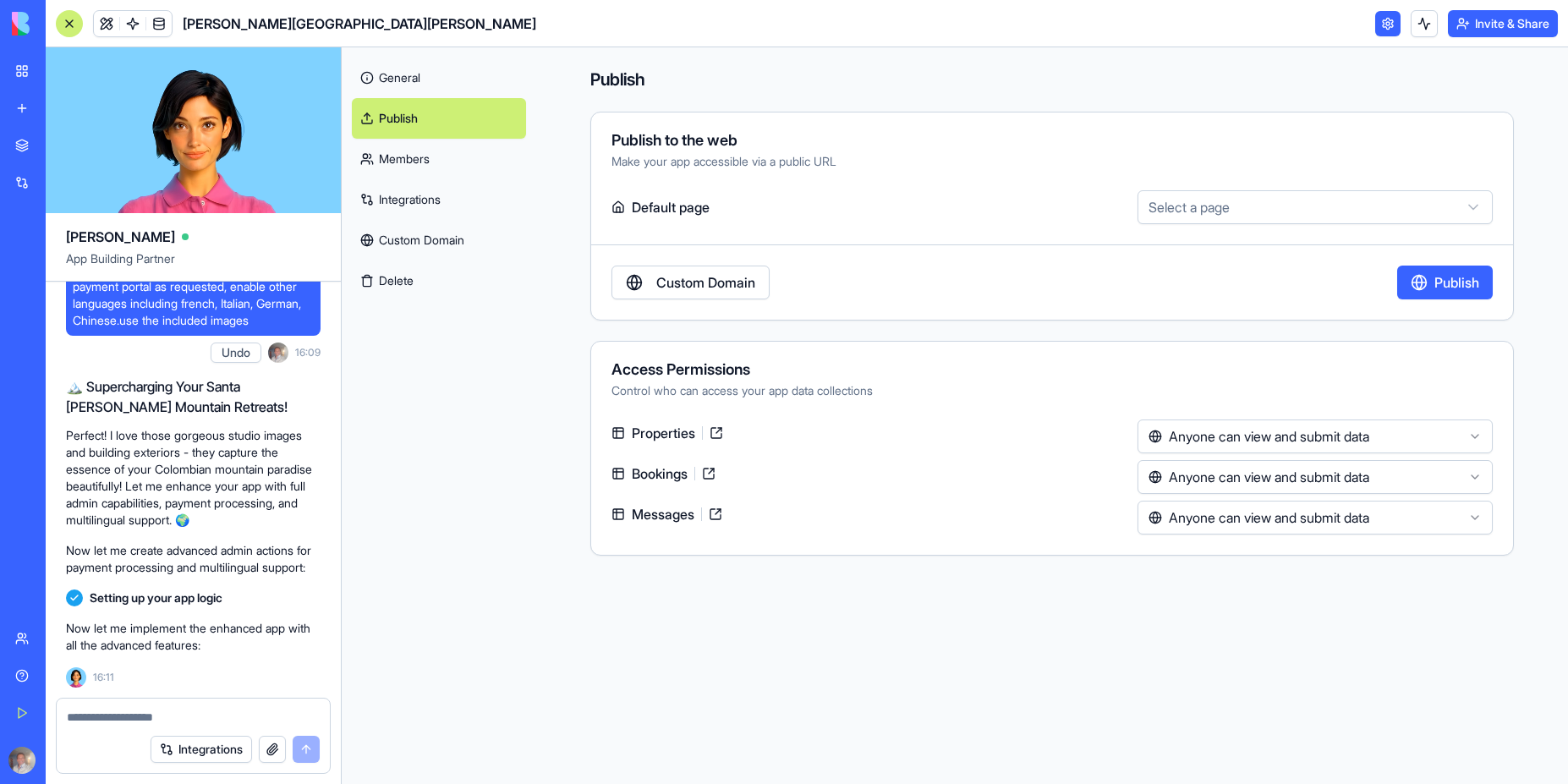
click at [1196, 206] on html "BETA My Workspace New app Marketplace Integrations Recent Iremember New App Soc…" at bounding box center [784, 392] width 1568 height 784
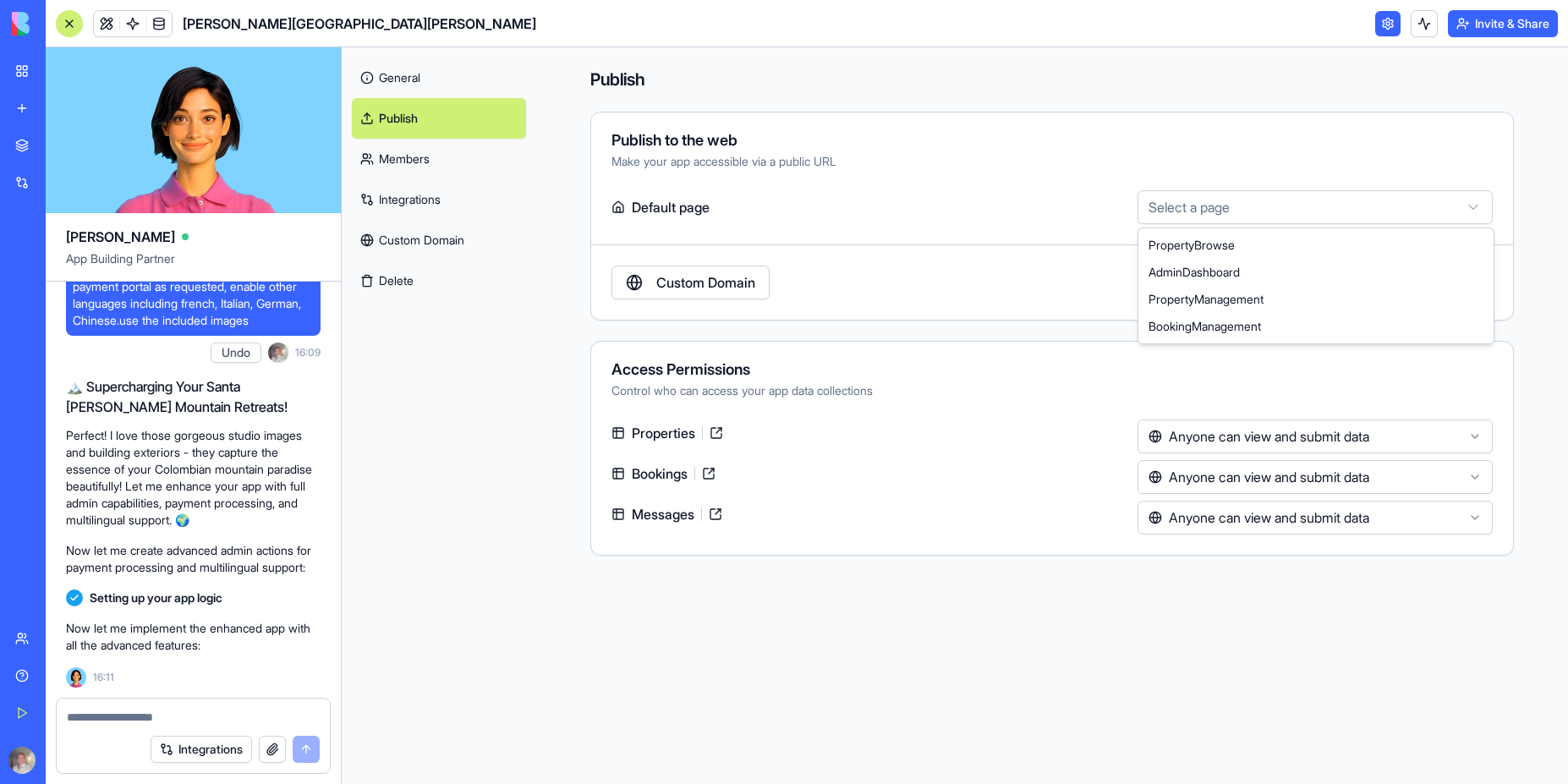
click at [1147, 156] on html "BETA My Workspace New app Marketplace Integrations Recent Iremember New App Soc…" at bounding box center [784, 392] width 1568 height 784
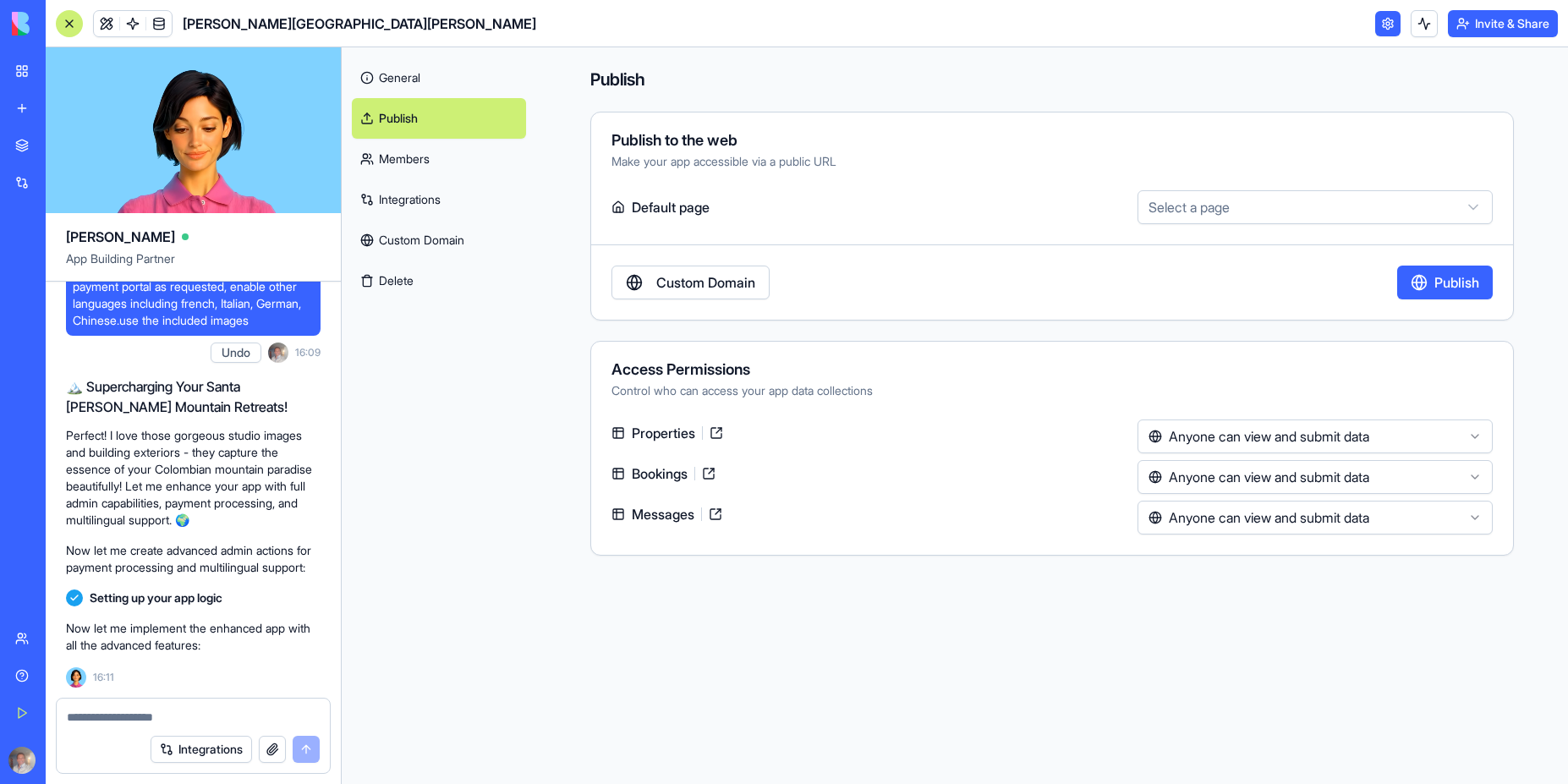
click at [723, 284] on link "Custom Domain" at bounding box center [690, 282] width 159 height 33
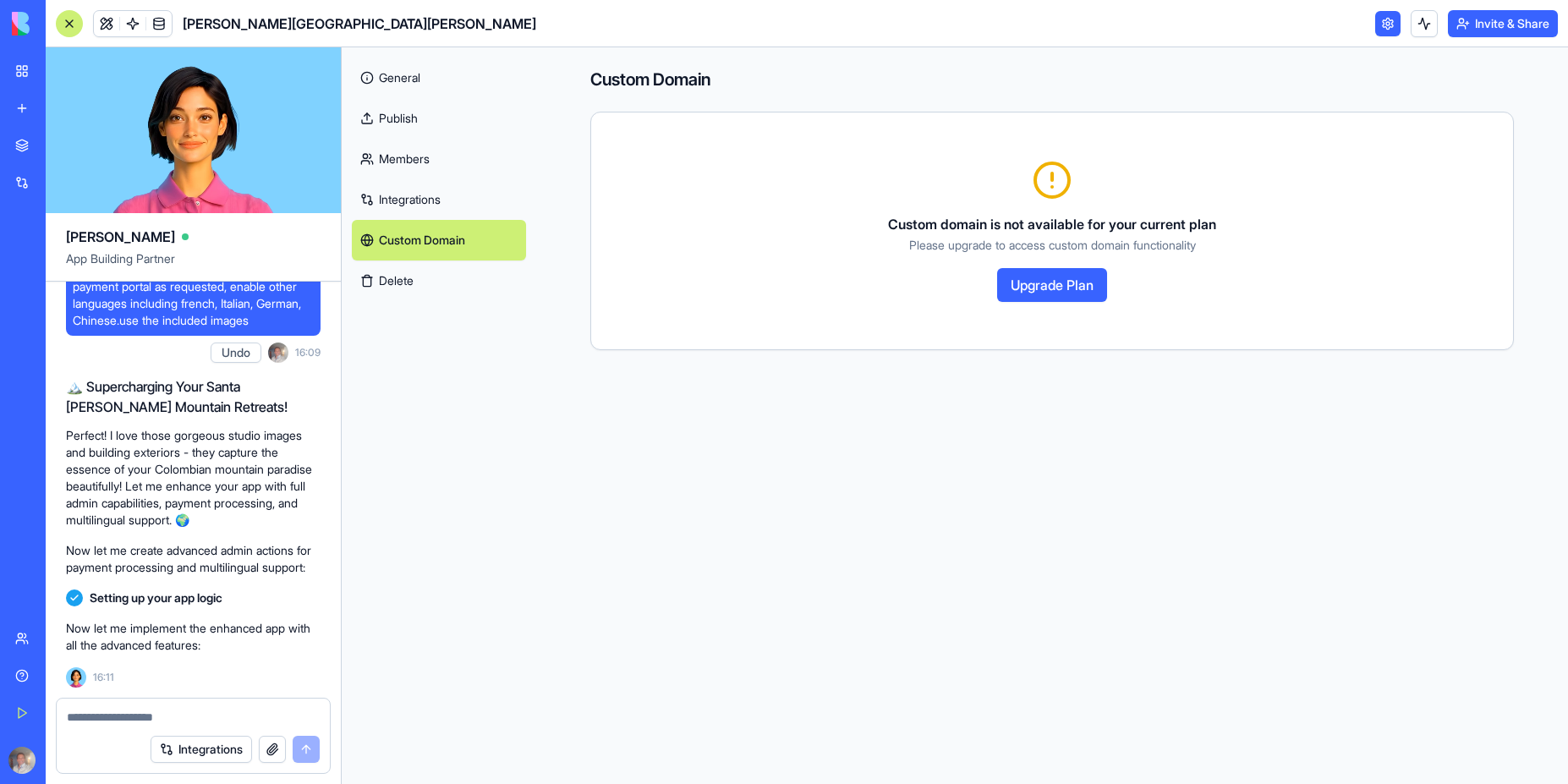
click at [420, 245] on link "Custom Domain" at bounding box center [438, 240] width 174 height 41
click at [417, 203] on link "Integrations" at bounding box center [438, 199] width 174 height 41
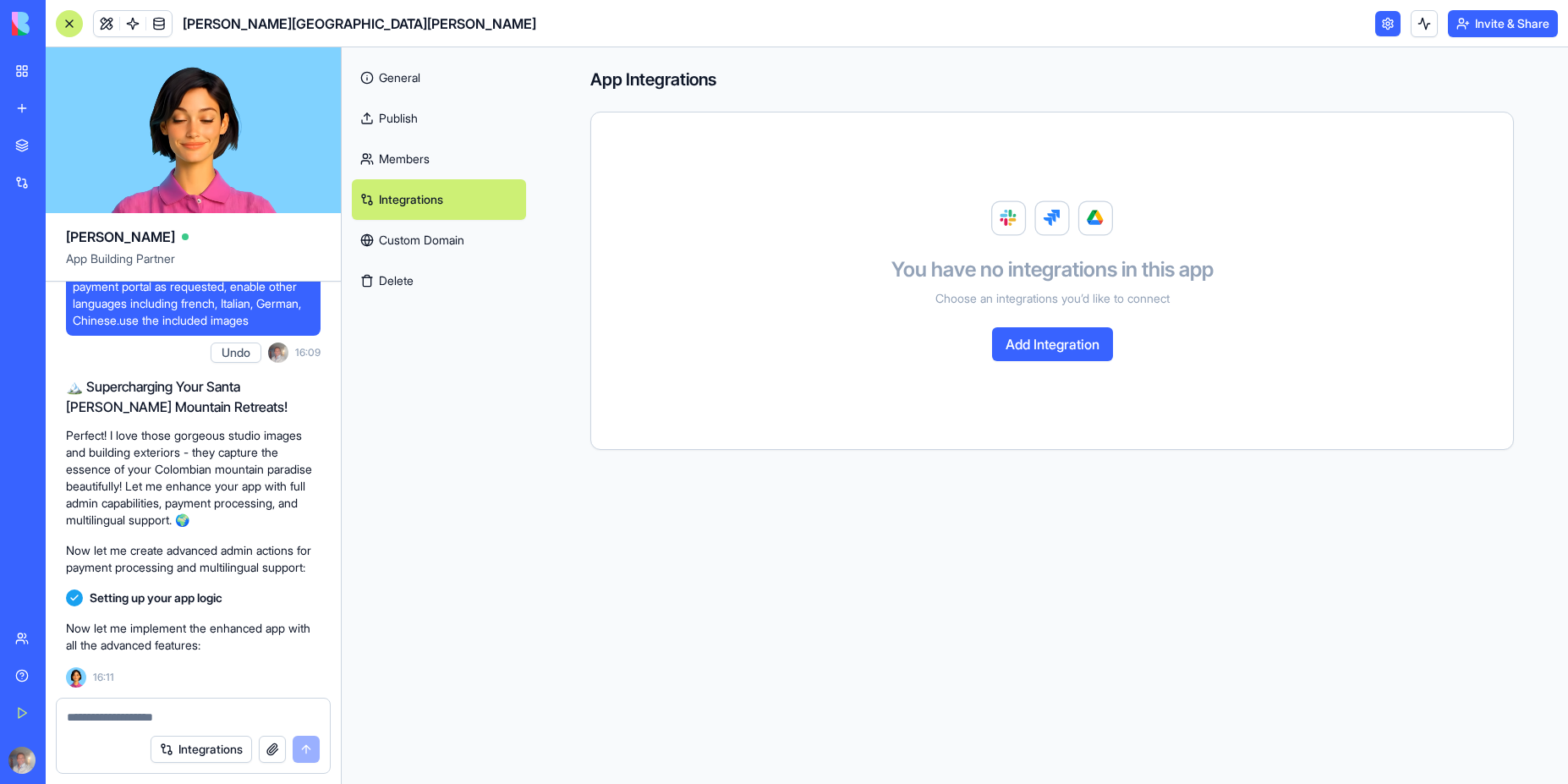
click at [426, 244] on link "Custom Domain" at bounding box center [438, 240] width 174 height 41
click at [419, 237] on link "Custom Domain" at bounding box center [438, 240] width 174 height 41
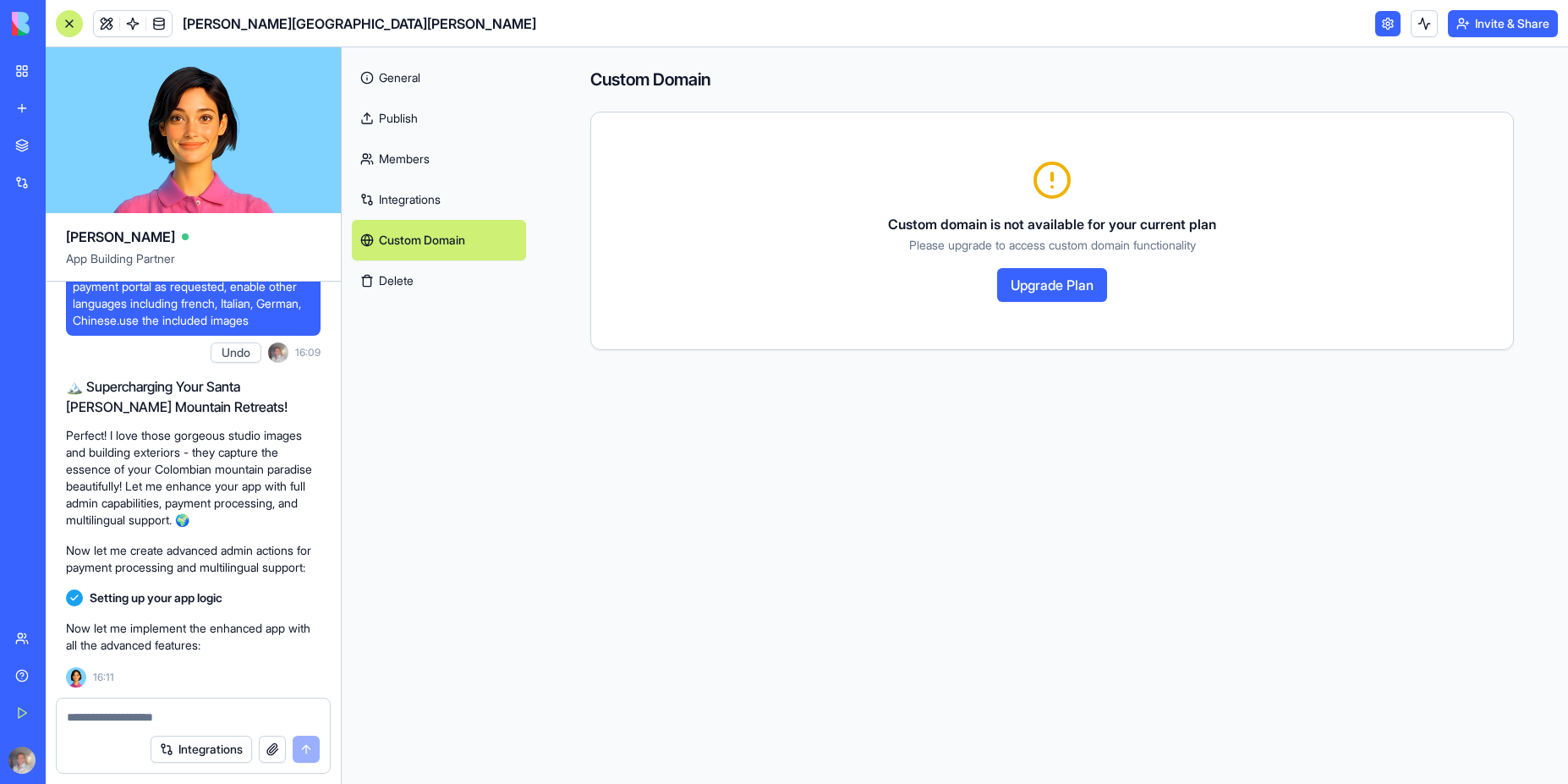
click at [408, 77] on link "General" at bounding box center [438, 78] width 174 height 41
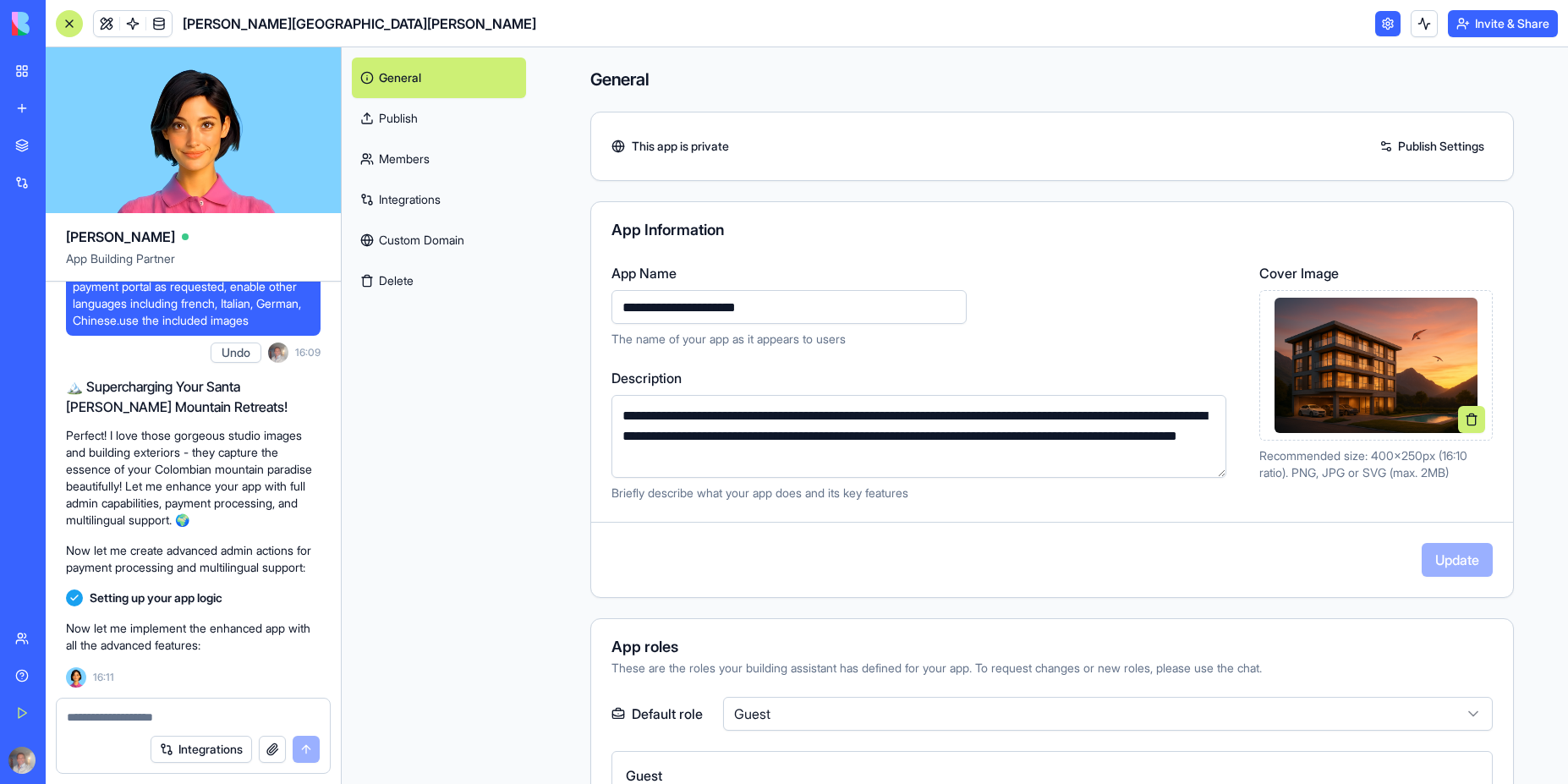
drag, startPoint x: 614, startPoint y: 458, endPoint x: 950, endPoint y: 459, distance: 336.0
click at [950, 459] on textarea "**********" at bounding box center [919, 436] width 615 height 83
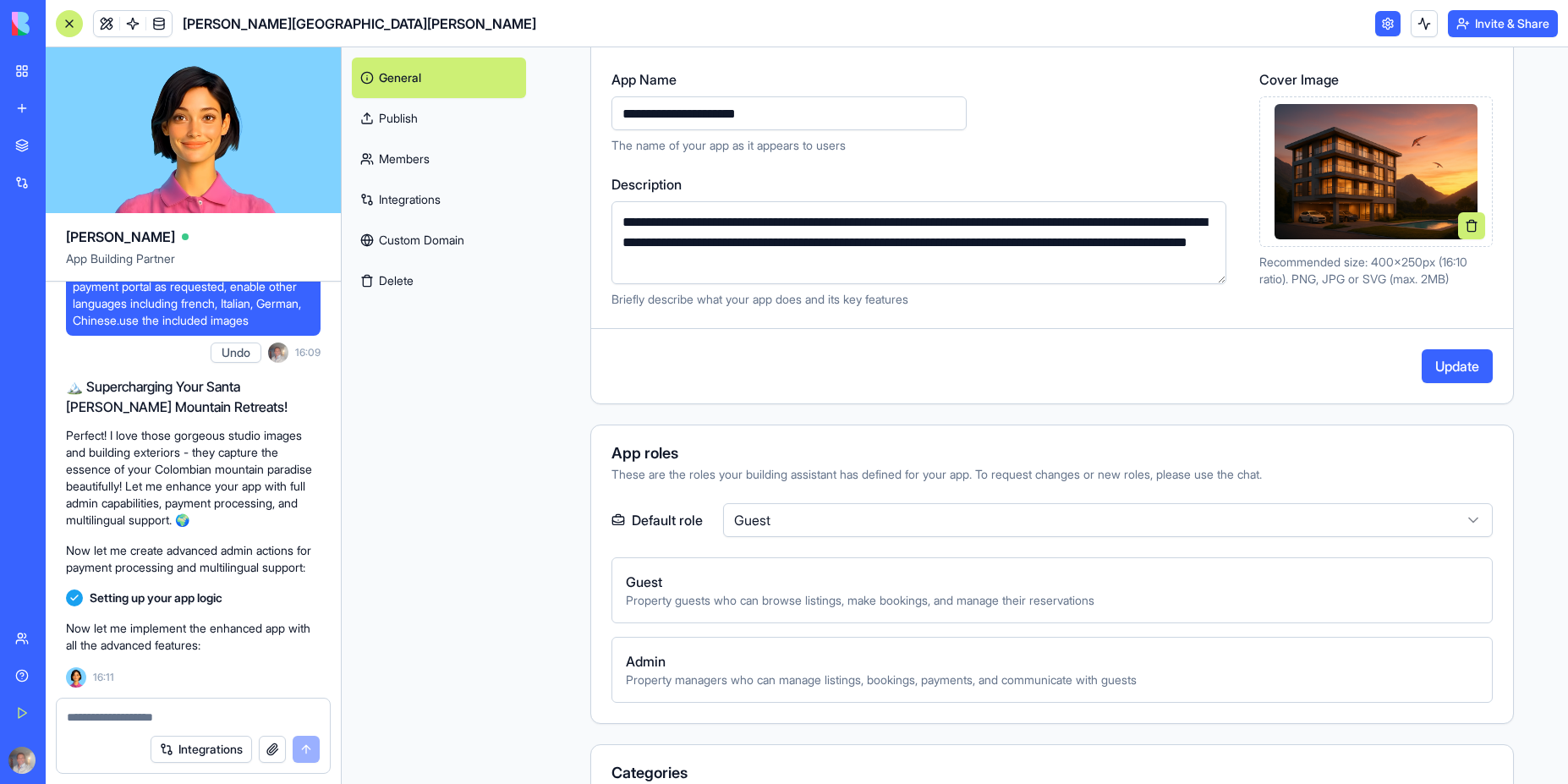
scroll to position [418, 0]
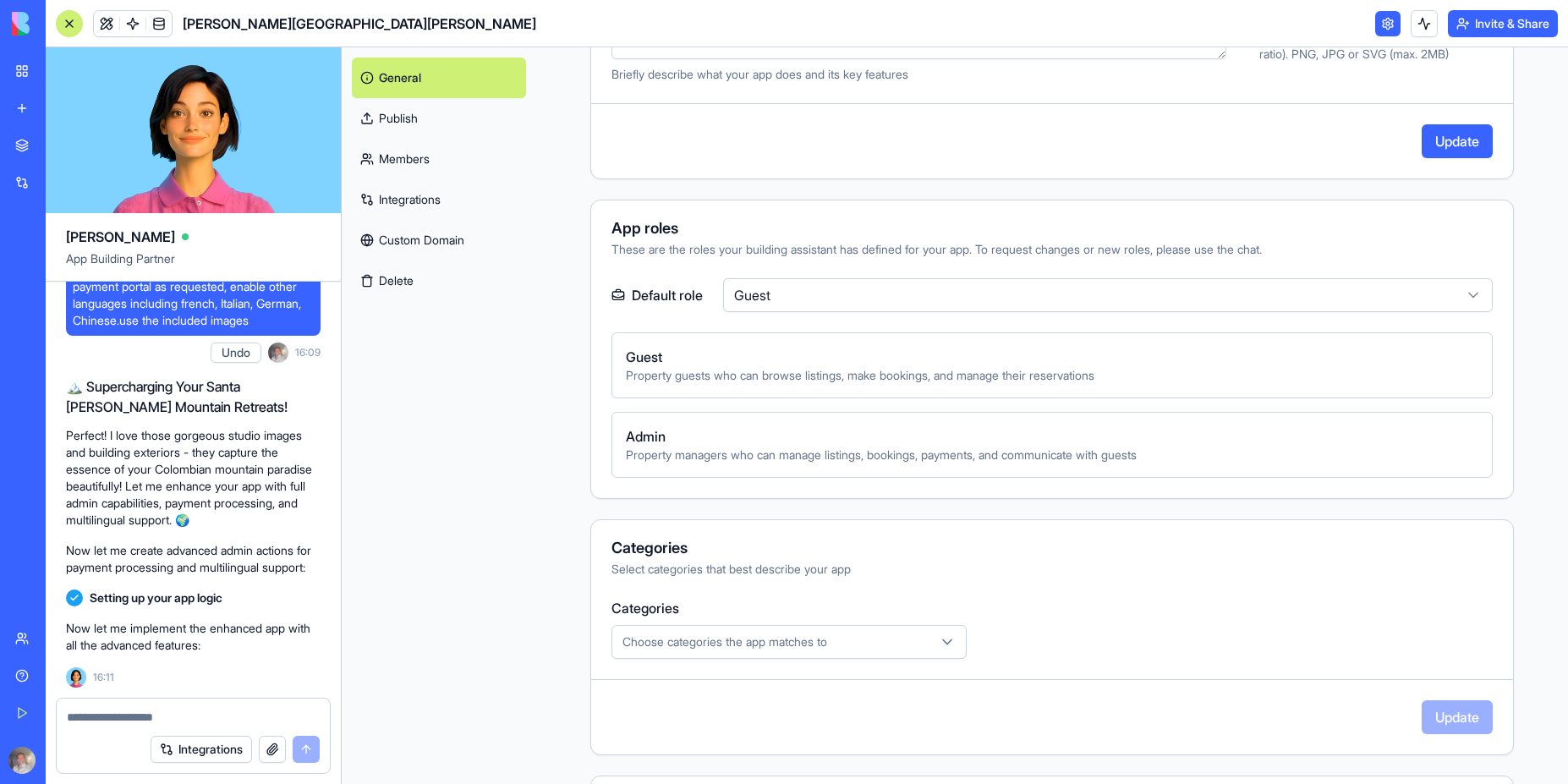
type textarea "**********"
click at [848, 443] on span "Admin" at bounding box center [1052, 436] width 852 height 20
click at [816, 455] on span "Property managers who can manage listings, bookings, payments, and communicate …" at bounding box center [1052, 454] width 852 height 17
click at [690, 360] on span "Guest" at bounding box center [1052, 357] width 852 height 20
click at [890, 292] on html "BETA My Workspace New app Marketplace Integrations Recent Iremember New App Soc…" at bounding box center [784, 392] width 1568 height 784
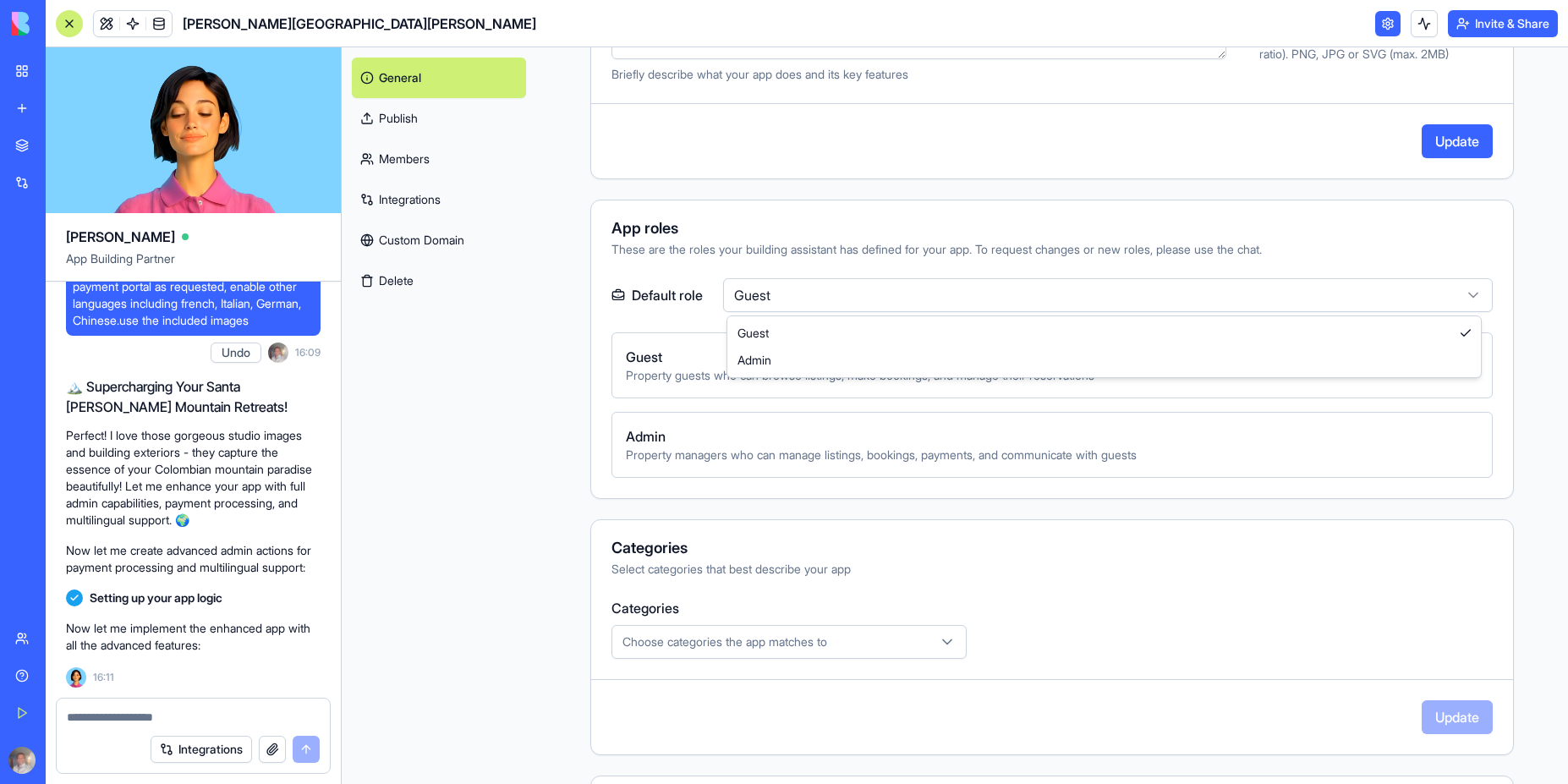
click at [843, 292] on html "BETA My Workspace New app Marketplace Integrations Recent Iremember New App Soc…" at bounding box center [784, 392] width 1568 height 784
click at [796, 374] on span "Property guests who can browse listings, make bookings, and manage their reserv…" at bounding box center [1052, 375] width 852 height 17
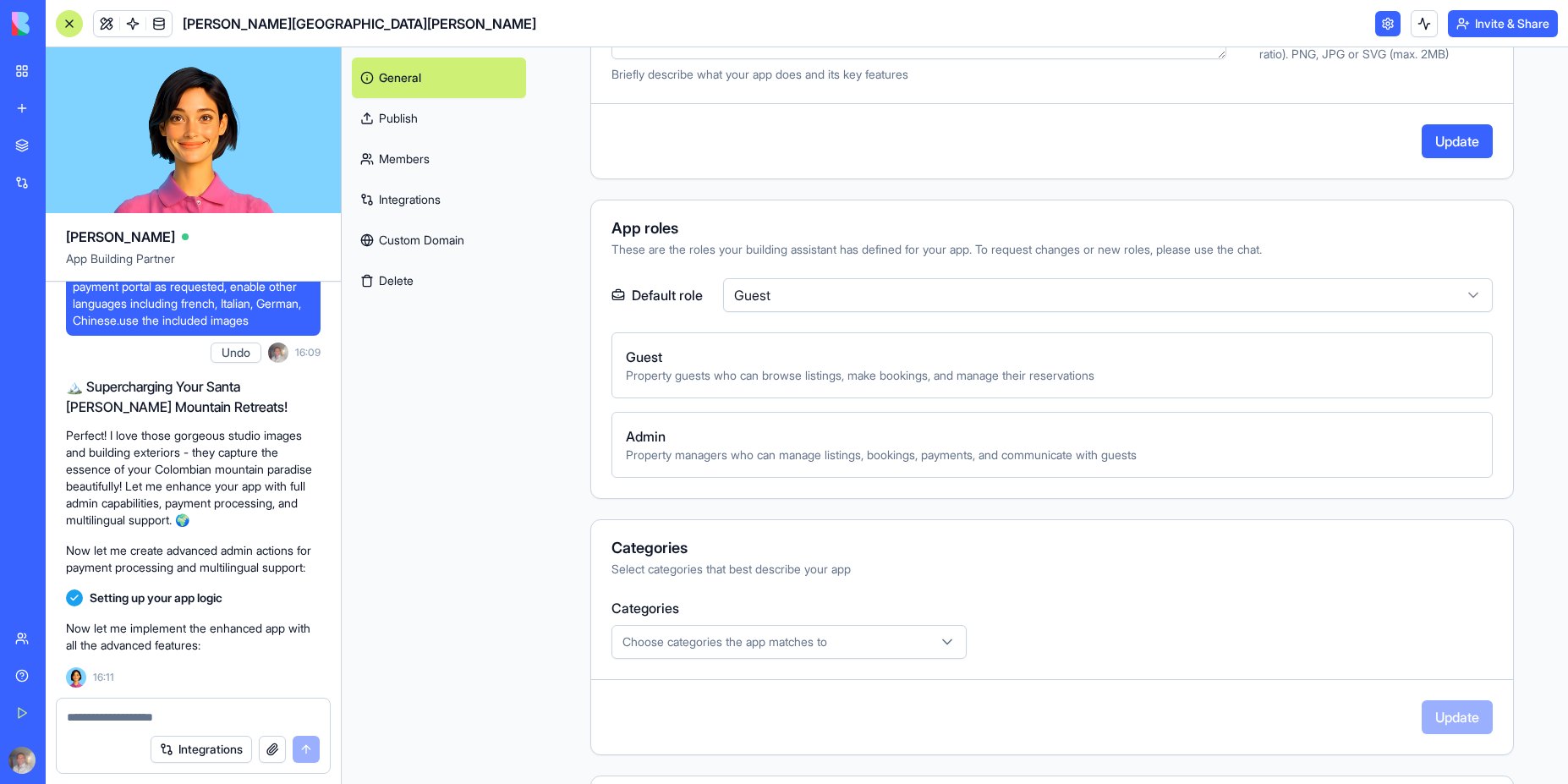
click at [727, 436] on span "Admin" at bounding box center [1052, 436] width 852 height 20
click at [849, 552] on div "Categories" at bounding box center [1052, 548] width 881 height 15
click at [744, 570] on div "Select categories that best describe your app" at bounding box center [1052, 569] width 881 height 17
click at [750, 644] on span "Choose categories the app matches to" at bounding box center [725, 641] width 205 height 17
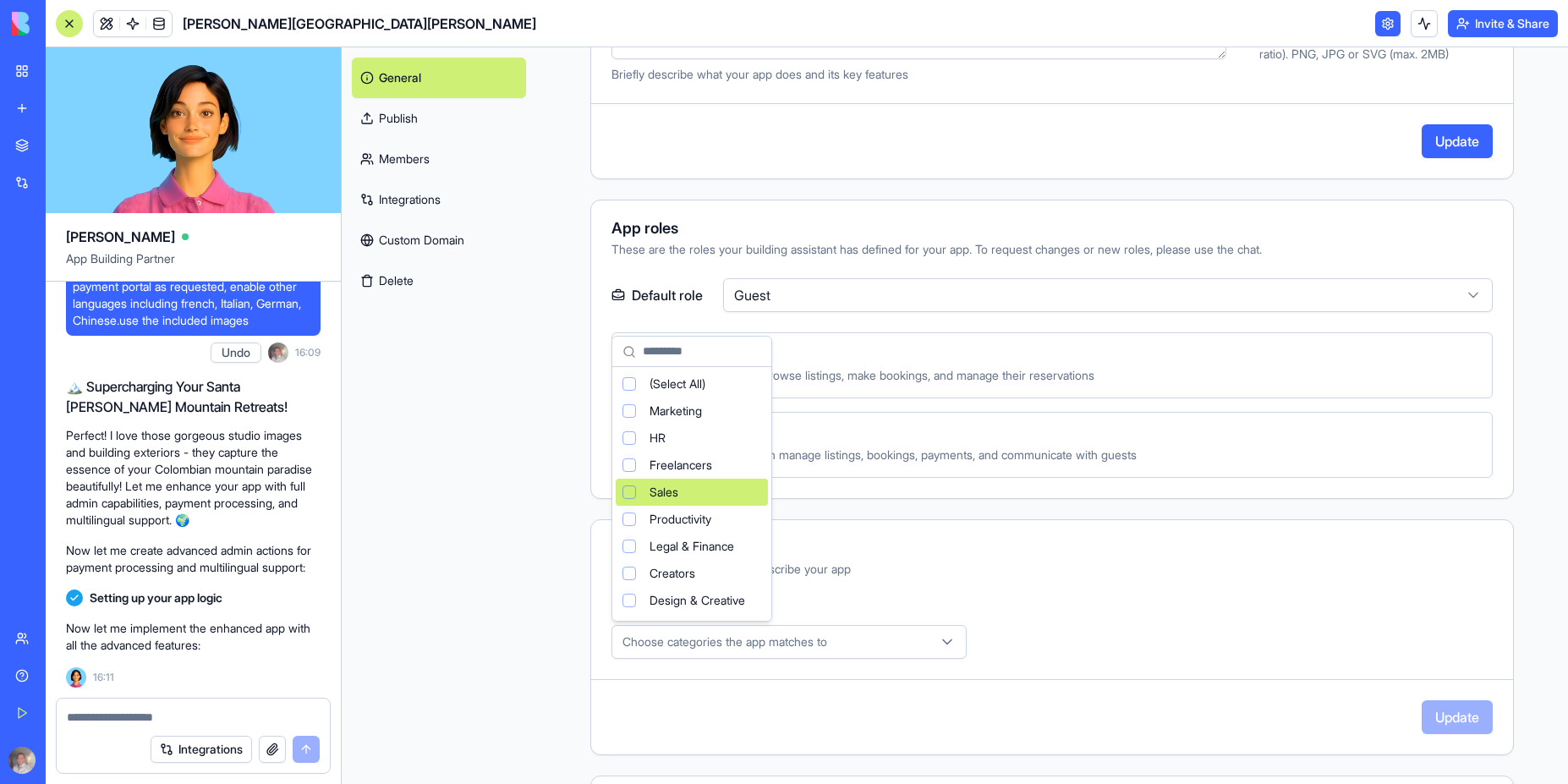
click at [1071, 532] on html "BETA My Workspace New app Marketplace Integrations Recent Iremember New App Soc…" at bounding box center [784, 392] width 1568 height 784
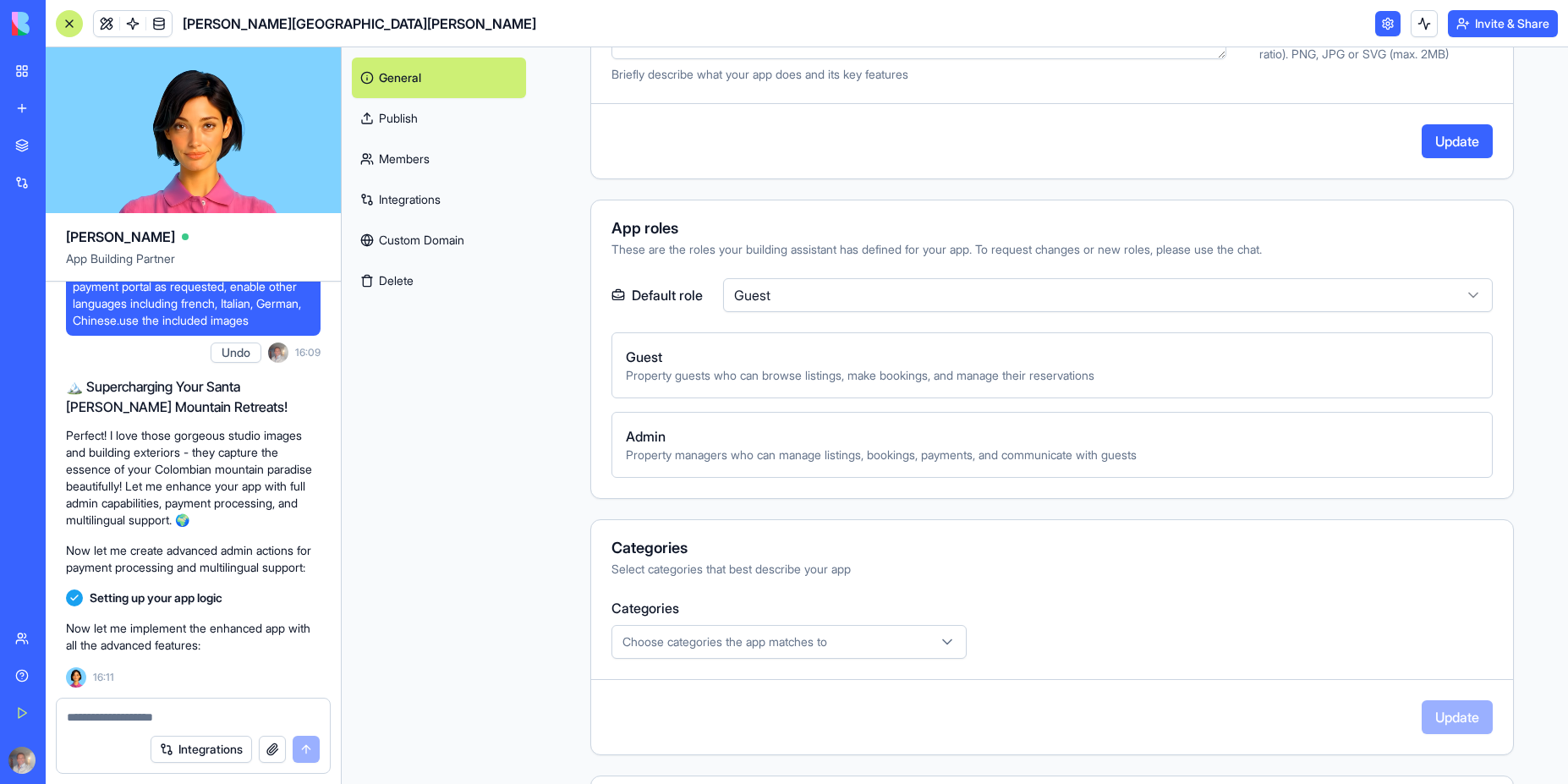
click at [1194, 569] on div "Select categories that best describe your app" at bounding box center [1052, 569] width 881 height 17
click at [1442, 147] on button "Update" at bounding box center [1457, 140] width 71 height 33
click at [412, 123] on link "Publish" at bounding box center [438, 118] width 174 height 41
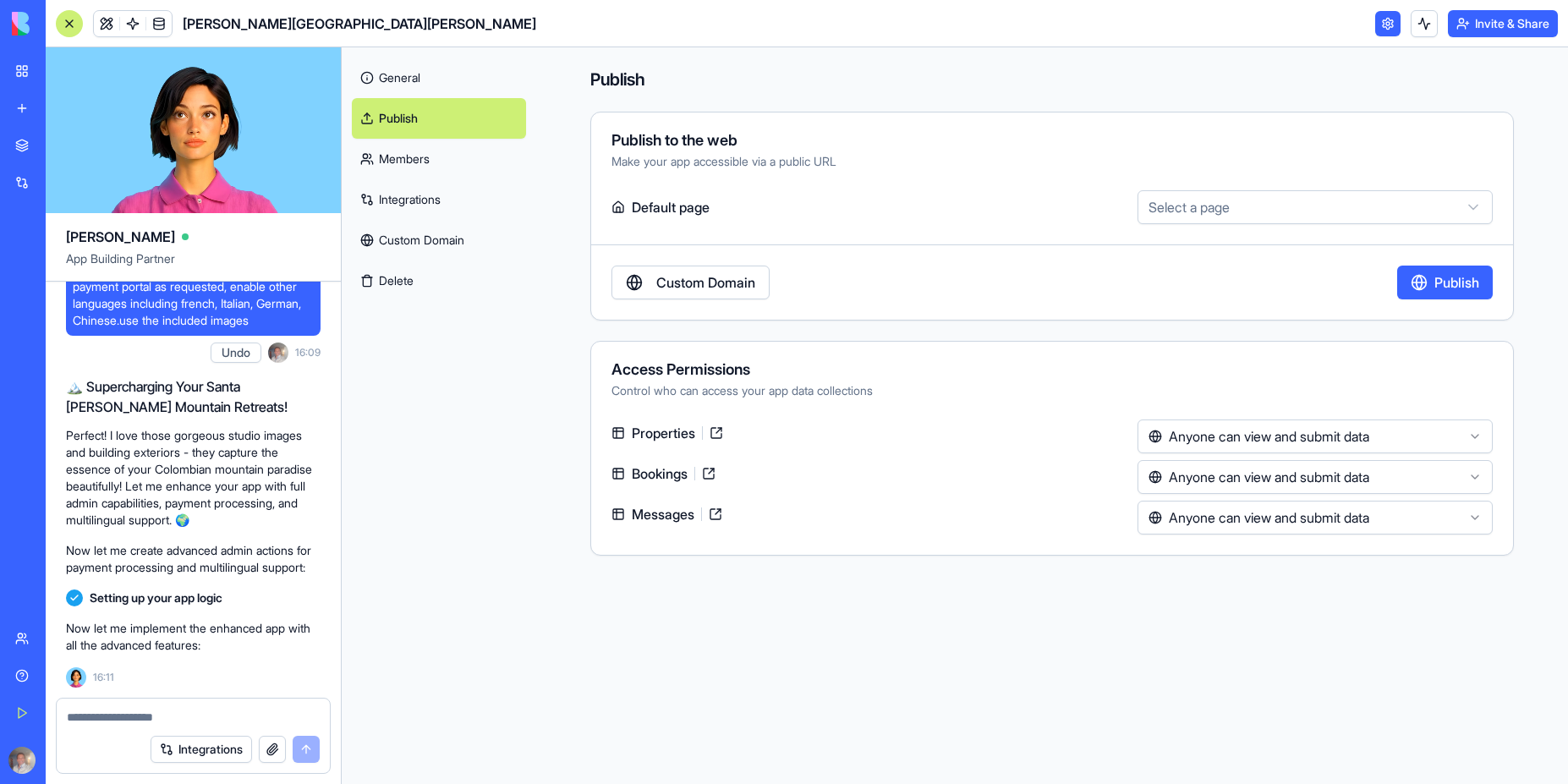
click at [1197, 211] on html "BETA My Workspace New app Marketplace Integrations Recent Iremember New App Soc…" at bounding box center [784, 392] width 1568 height 784
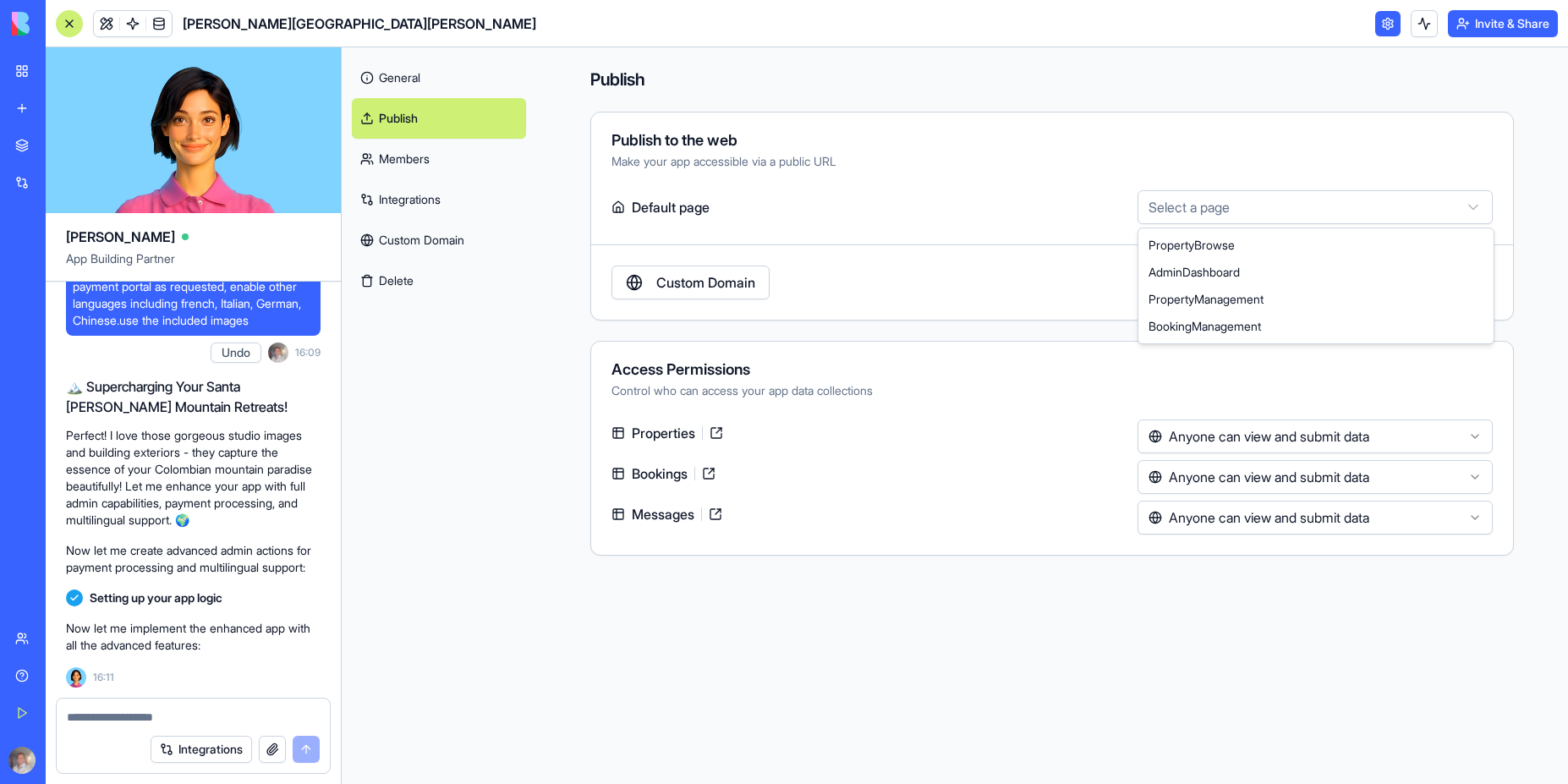
select select "**********"
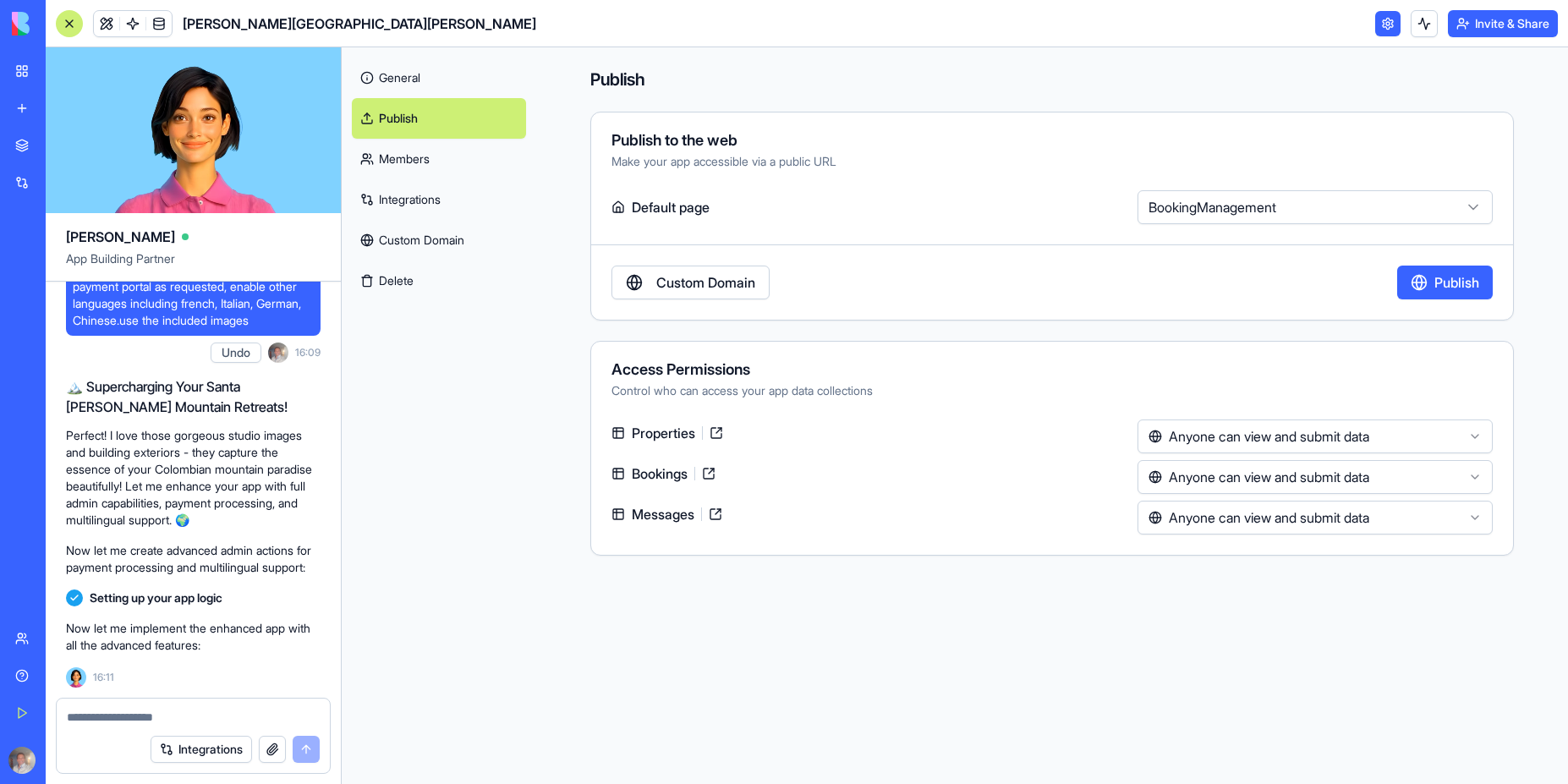
drag, startPoint x: 661, startPoint y: 212, endPoint x: 648, endPoint y: 212, distance: 13.0
click at [660, 212] on label "Default page" at bounding box center [871, 206] width 519 height 33
click at [618, 210] on icon at bounding box center [618, 206] width 14 height 14
click at [1478, 430] on html "BETA My Workspace New app Marketplace Integrations Recent Iremember New App Soc…" at bounding box center [784, 392] width 1568 height 784
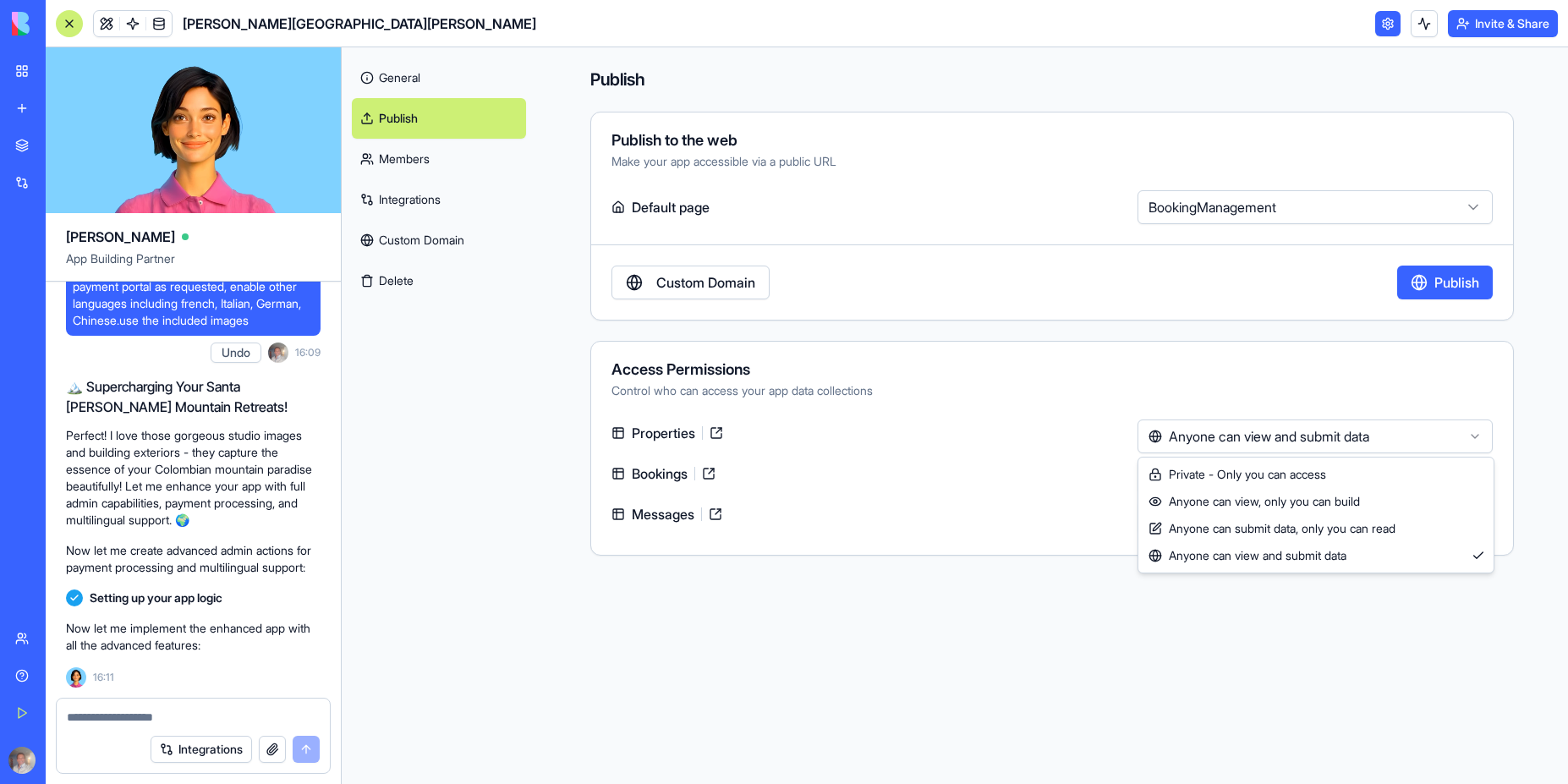
click at [1478, 430] on html "BETA My Workspace New app Marketplace Integrations Recent Iremember New App Soc…" at bounding box center [784, 392] width 1568 height 784
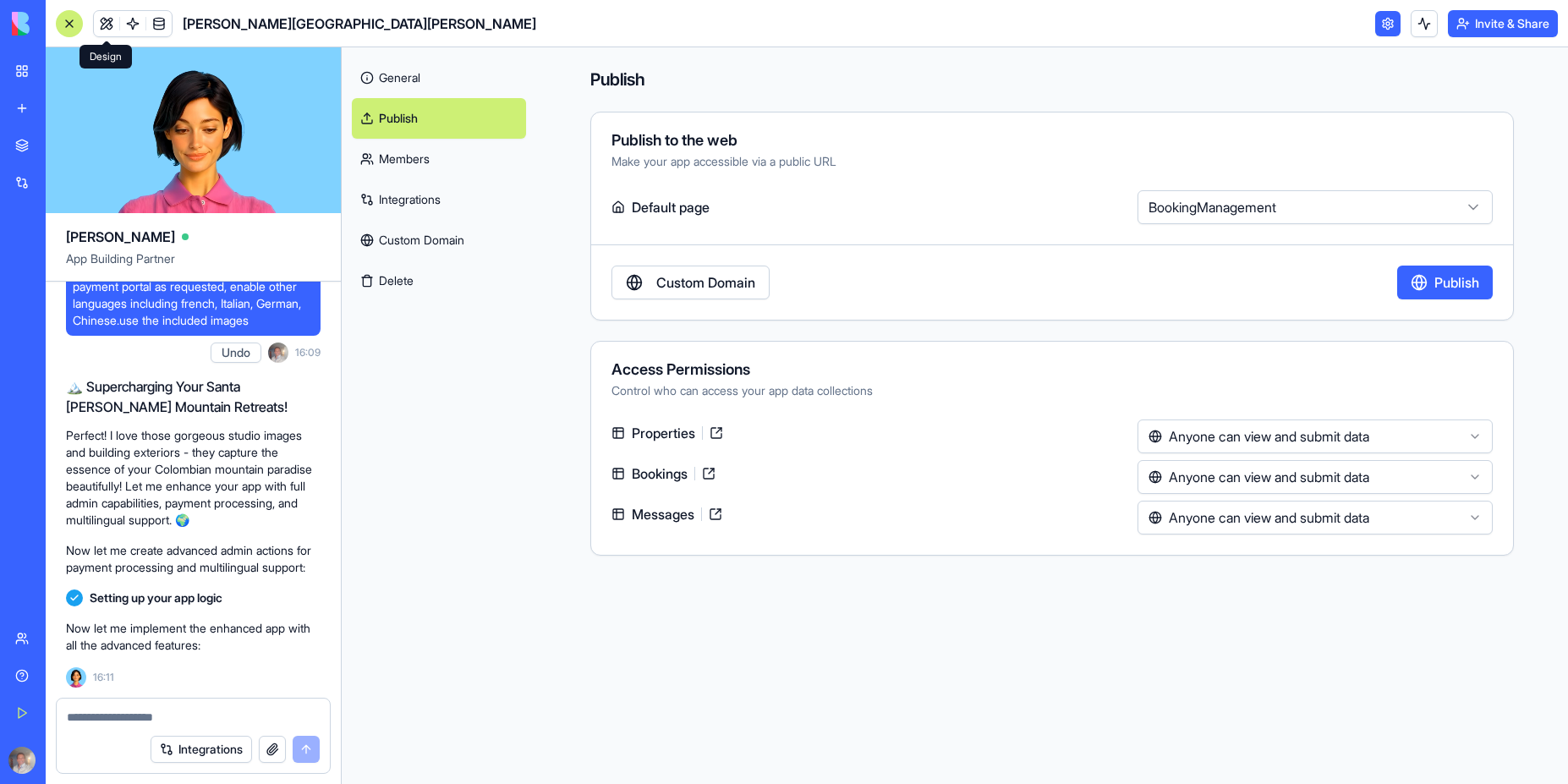
click at [105, 24] on link at bounding box center [107, 24] width 25 height 25
click at [108, 25] on link at bounding box center [107, 24] width 25 height 25
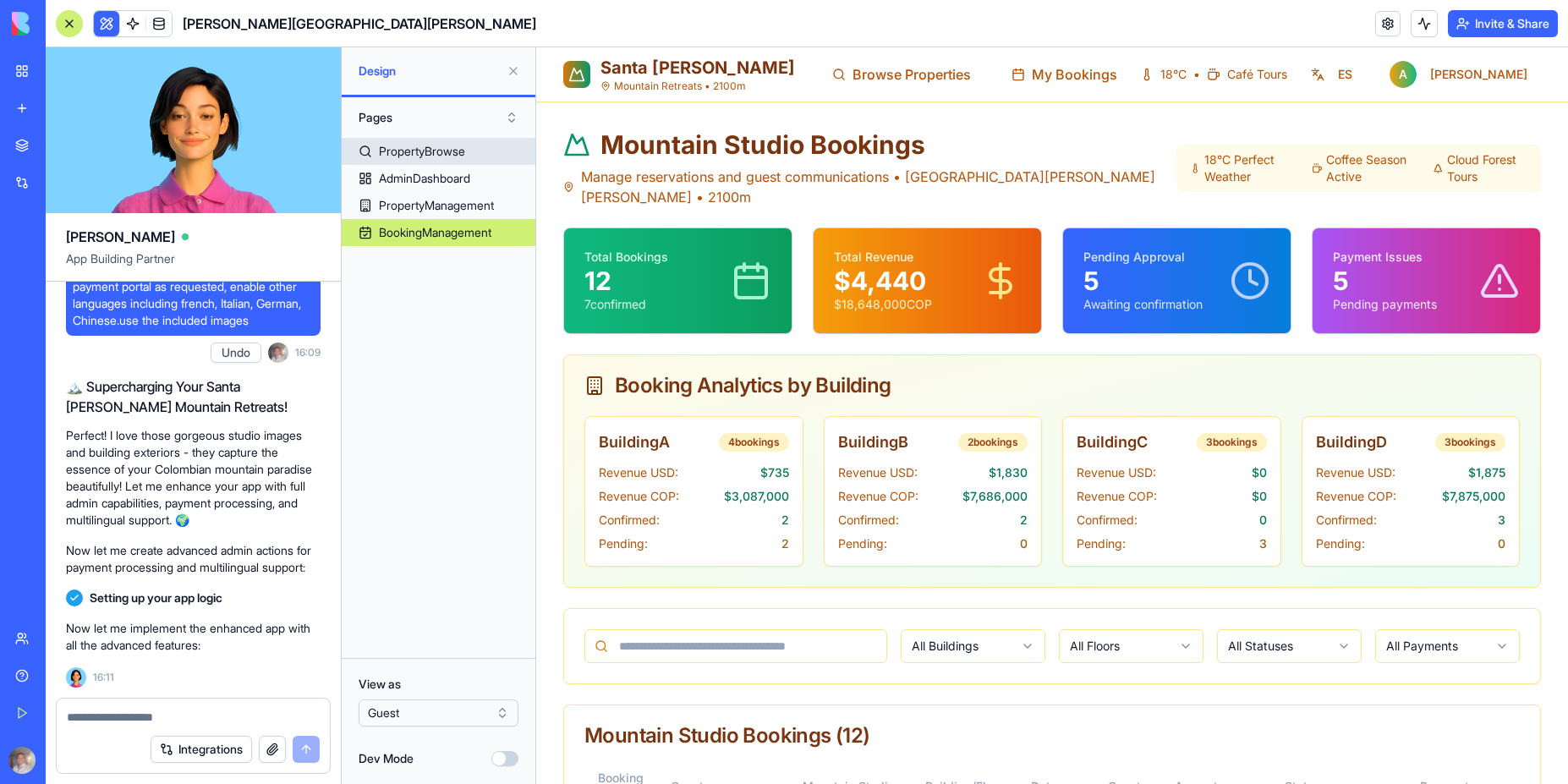
click at [452, 148] on div "PropertyBrowse" at bounding box center [421, 151] width 86 height 17
click at [449, 153] on div "PropertyBrowse" at bounding box center [421, 151] width 86 height 17
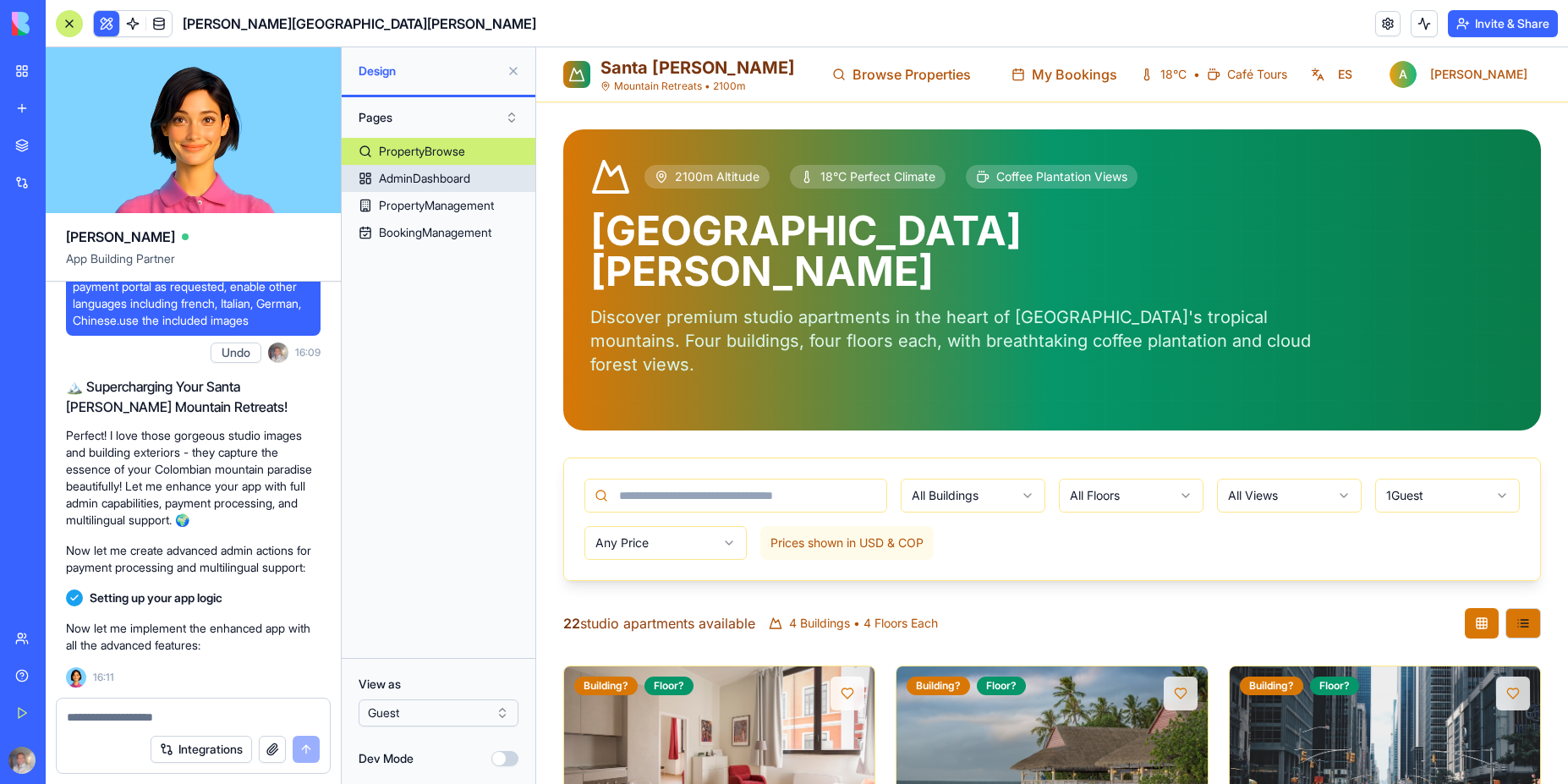
click at [438, 180] on div "AdminDashboard" at bounding box center [424, 178] width 91 height 17
click at [428, 174] on div "AdminDashboard" at bounding box center [424, 178] width 91 height 17
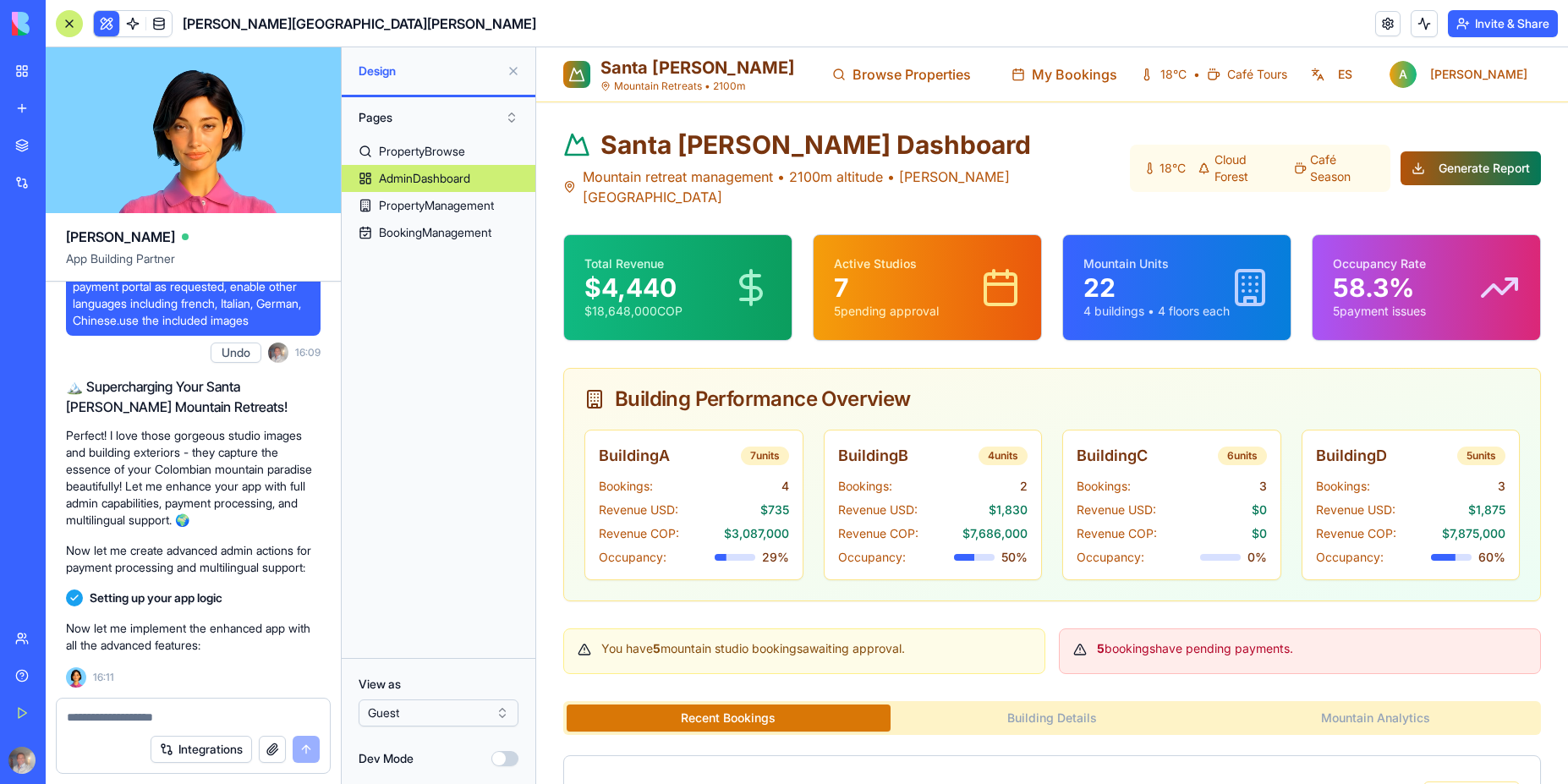
click at [1457, 160] on button "Generate Report" at bounding box center [1471, 167] width 140 height 33
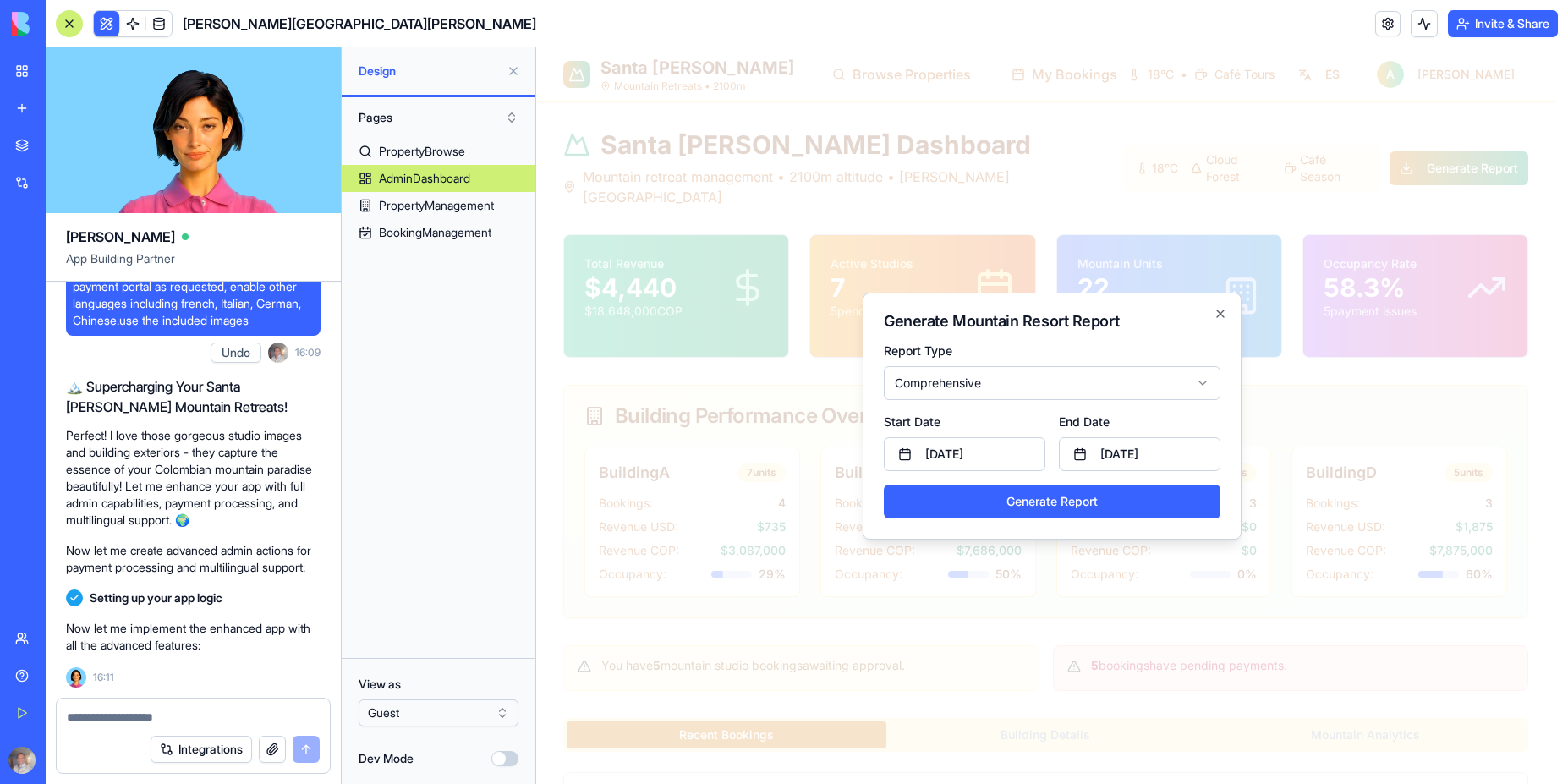
click at [1055, 498] on button "Generate Report" at bounding box center [1053, 501] width 337 height 33
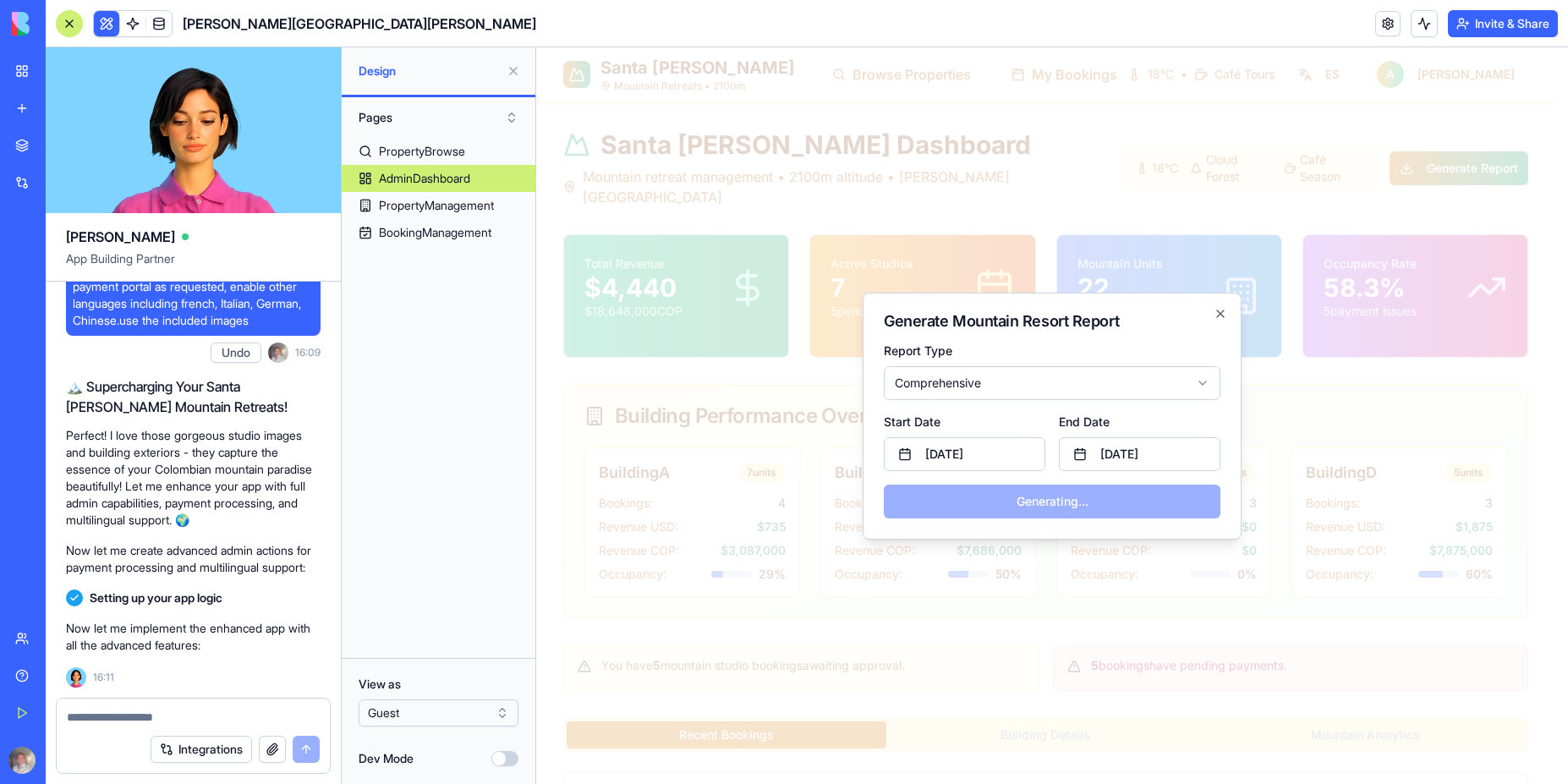
click at [1087, 509] on div "Report Type Comprehensive Start Date Aug 01 End Date Aug 31 Generating..." at bounding box center [1053, 430] width 337 height 176
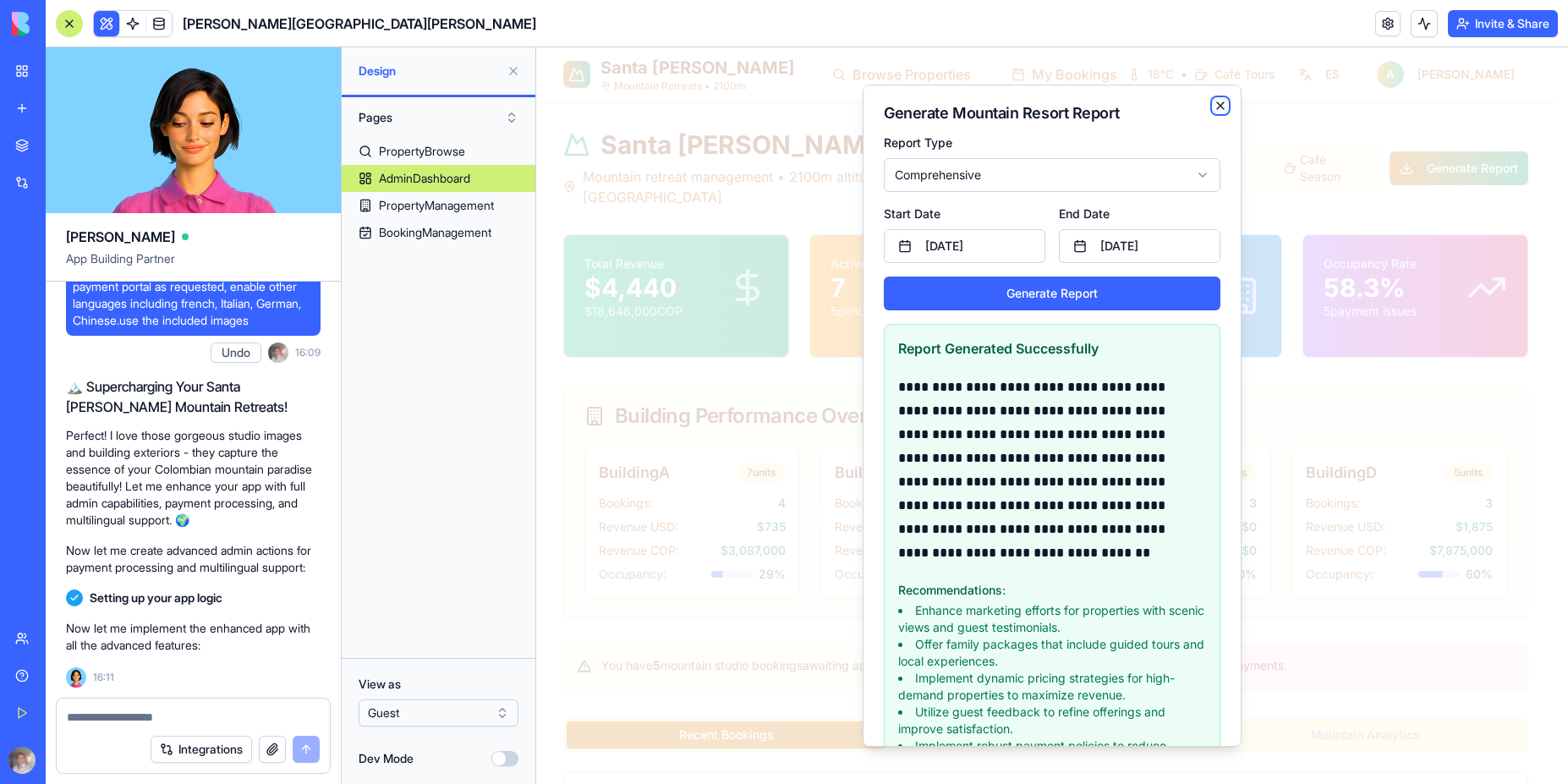
click at [1217, 104] on icon "button" at bounding box center [1220, 105] width 6 height 6
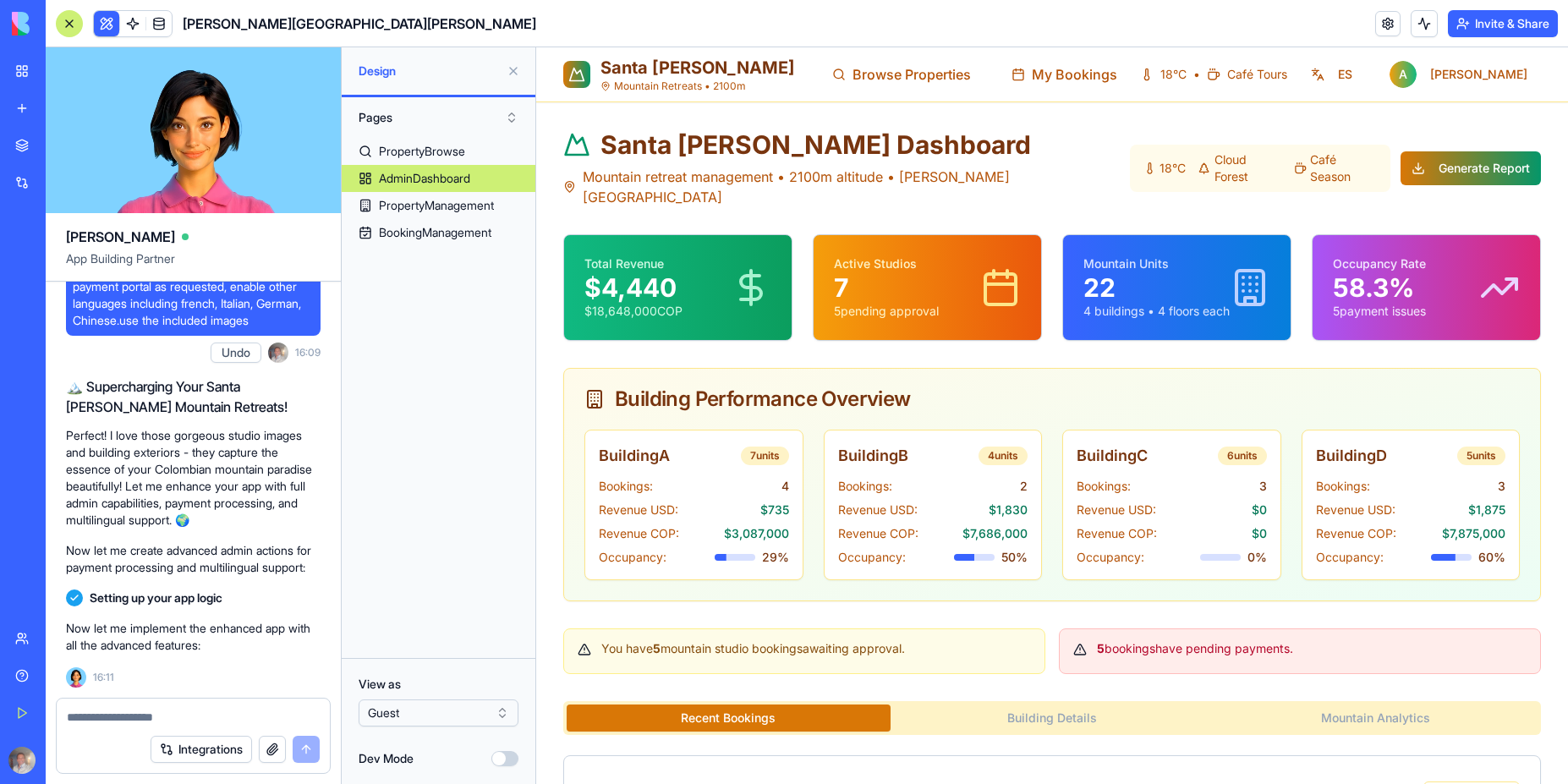
click at [1105, 24] on header "Villa Serena del Valle Invite & Share" at bounding box center [806, 24] width 1523 height 47
click at [659, 75] on span "Santa Elena" at bounding box center [697, 68] width 195 height 20
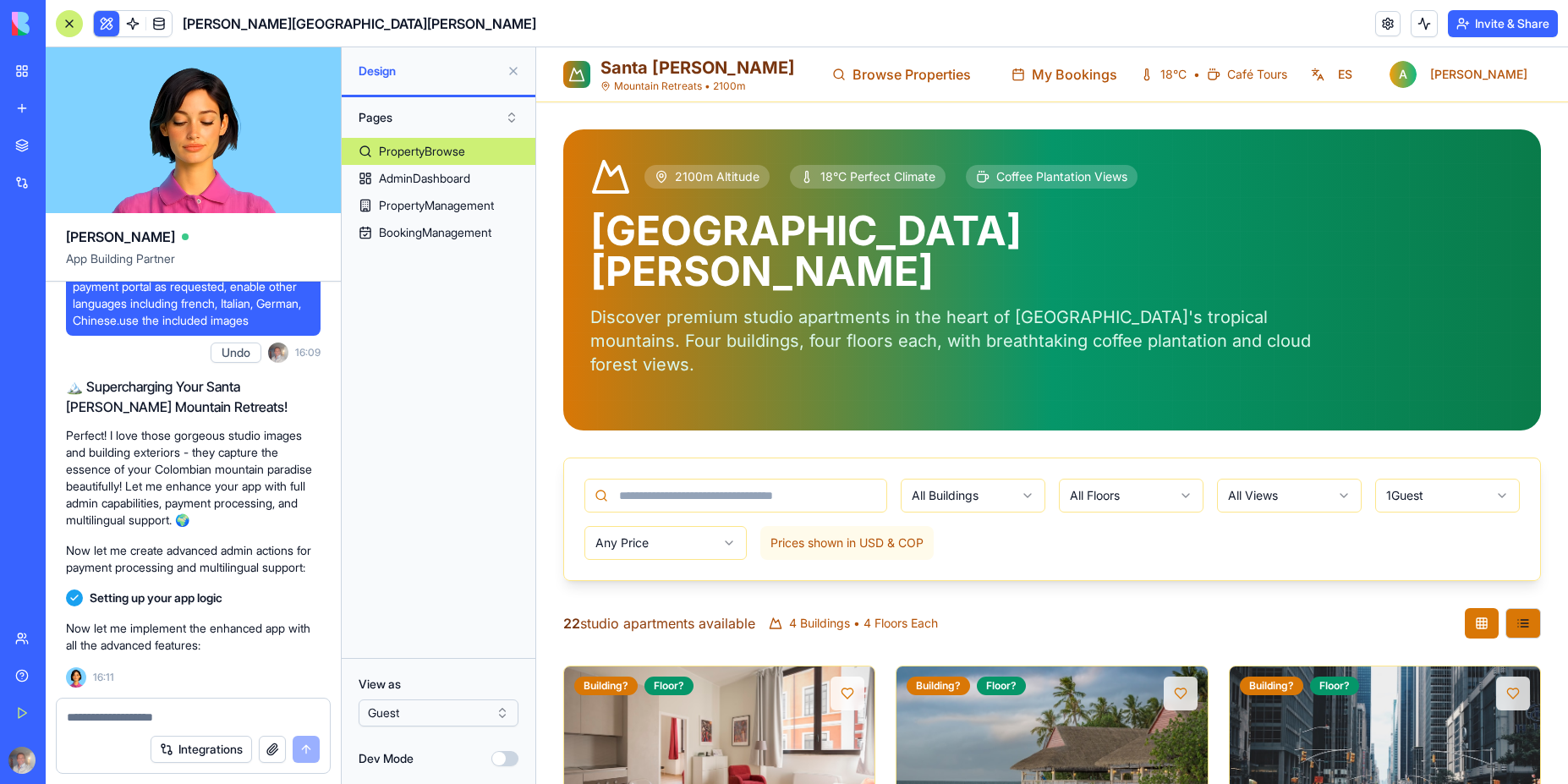
click at [428, 391] on div "PropertyBrowse AdminDashboard PropertyManagement BookingManagement" at bounding box center [438, 390] width 194 height 506
click at [432, 185] on div "AdminDashboard" at bounding box center [424, 178] width 91 height 17
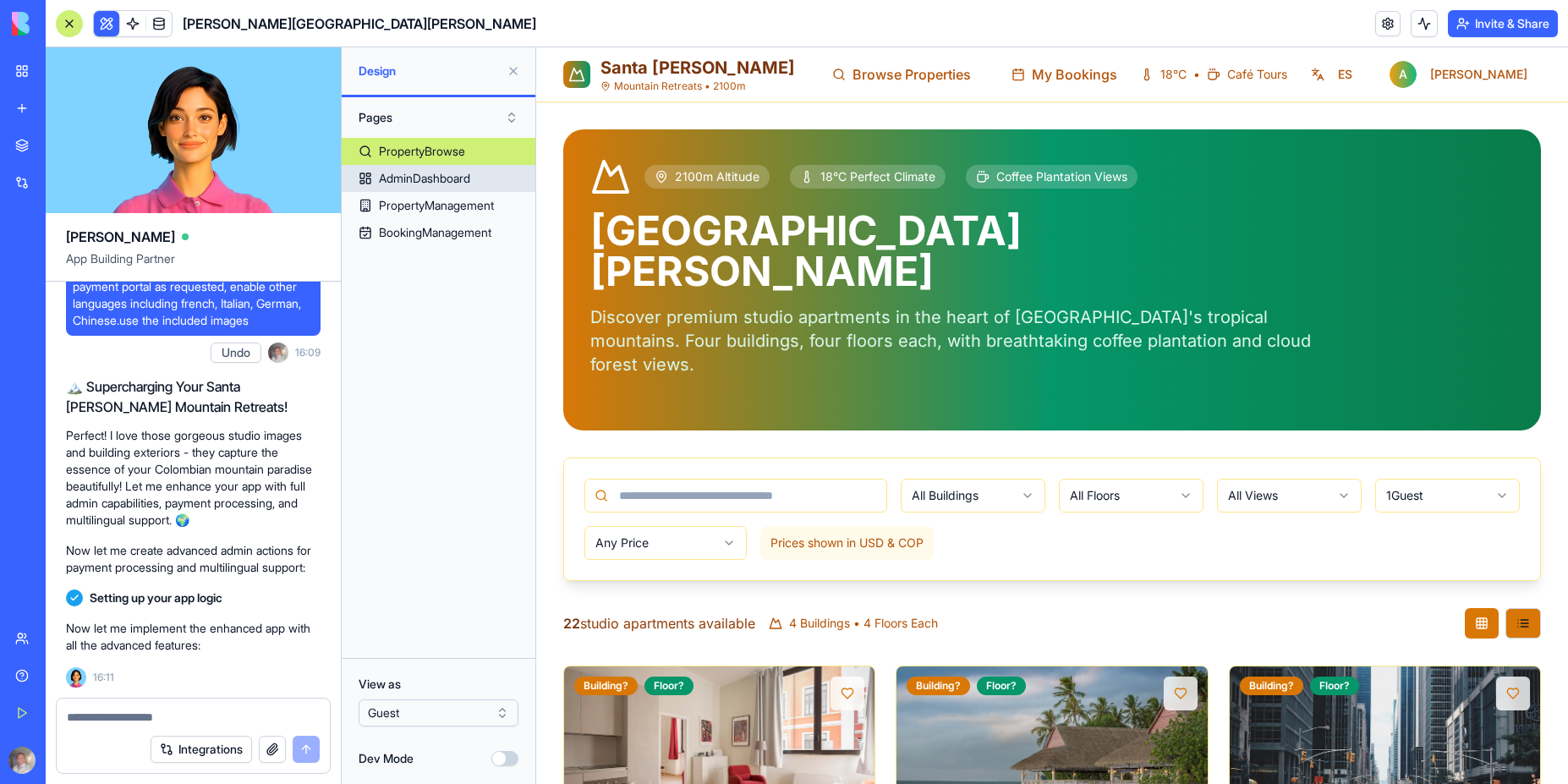
click at [428, 182] on div "AdminDashboard" at bounding box center [424, 178] width 91 height 17
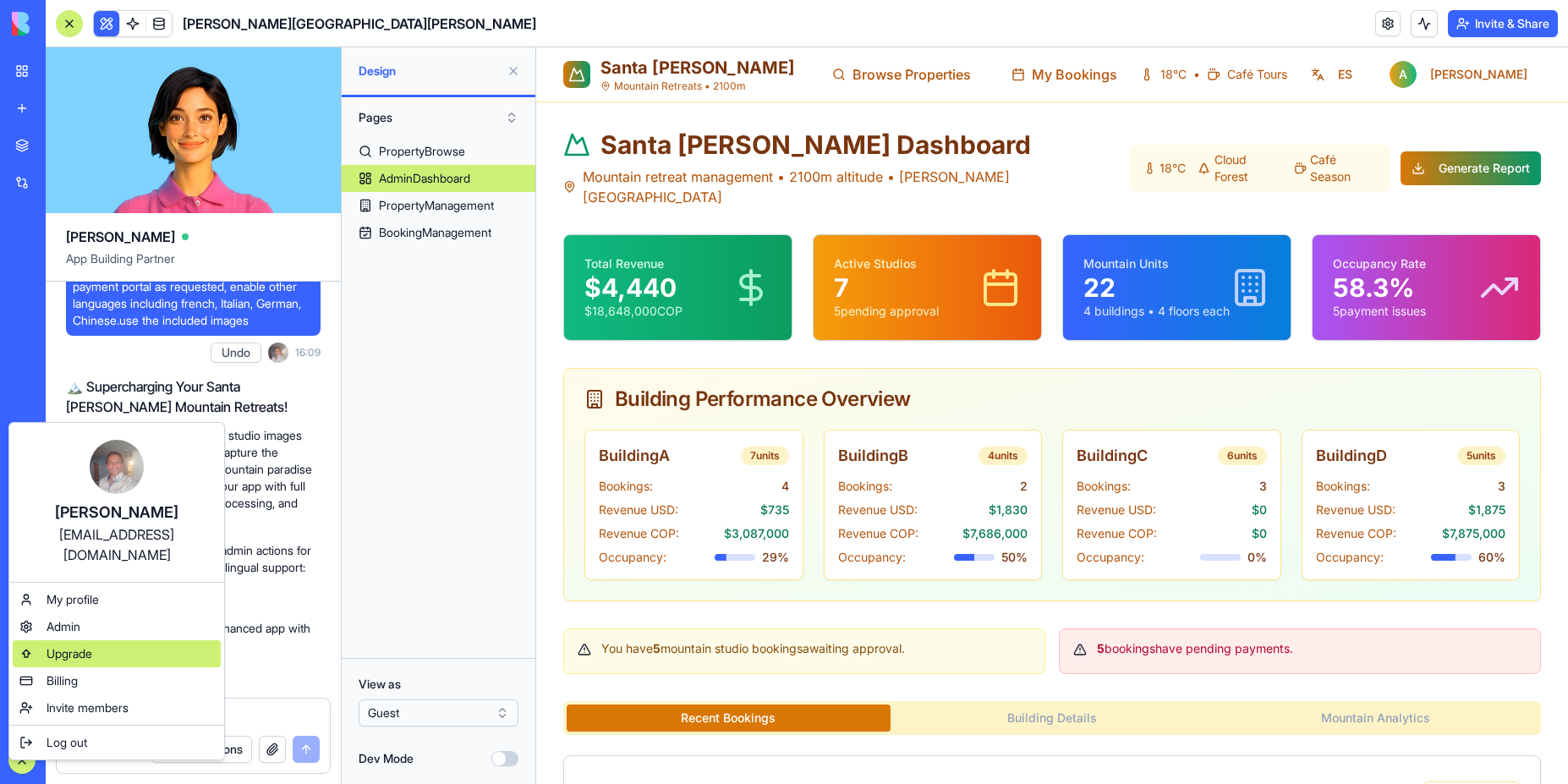
click at [107, 640] on div "Upgrade" at bounding box center [117, 654] width 208 height 27
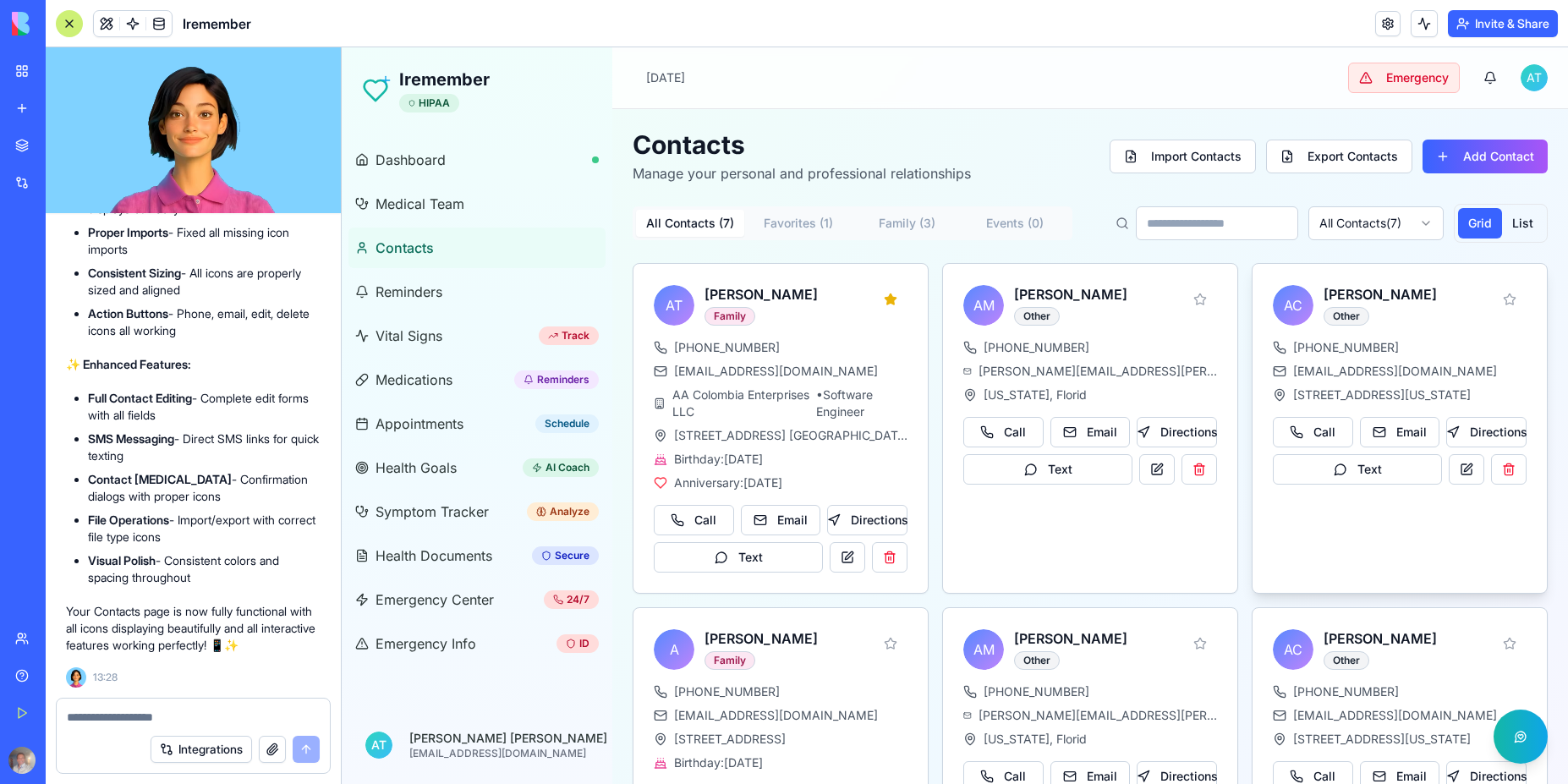
scroll to position [390, 0]
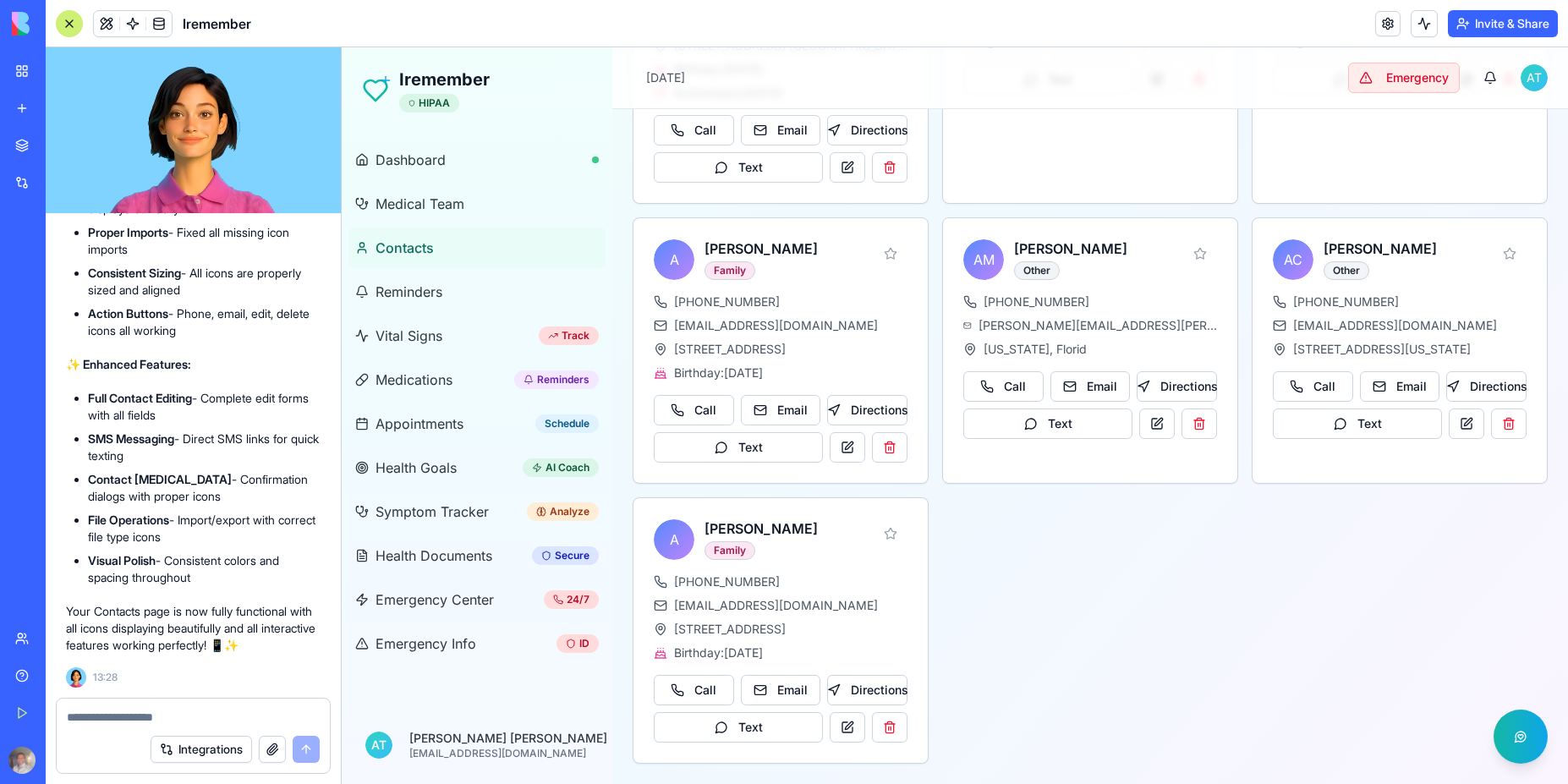
drag, startPoint x: 889, startPoint y: 726, endPoint x: 933, endPoint y: 106, distance: 621.6
click at [889, 726] on button at bounding box center [890, 727] width 35 height 31
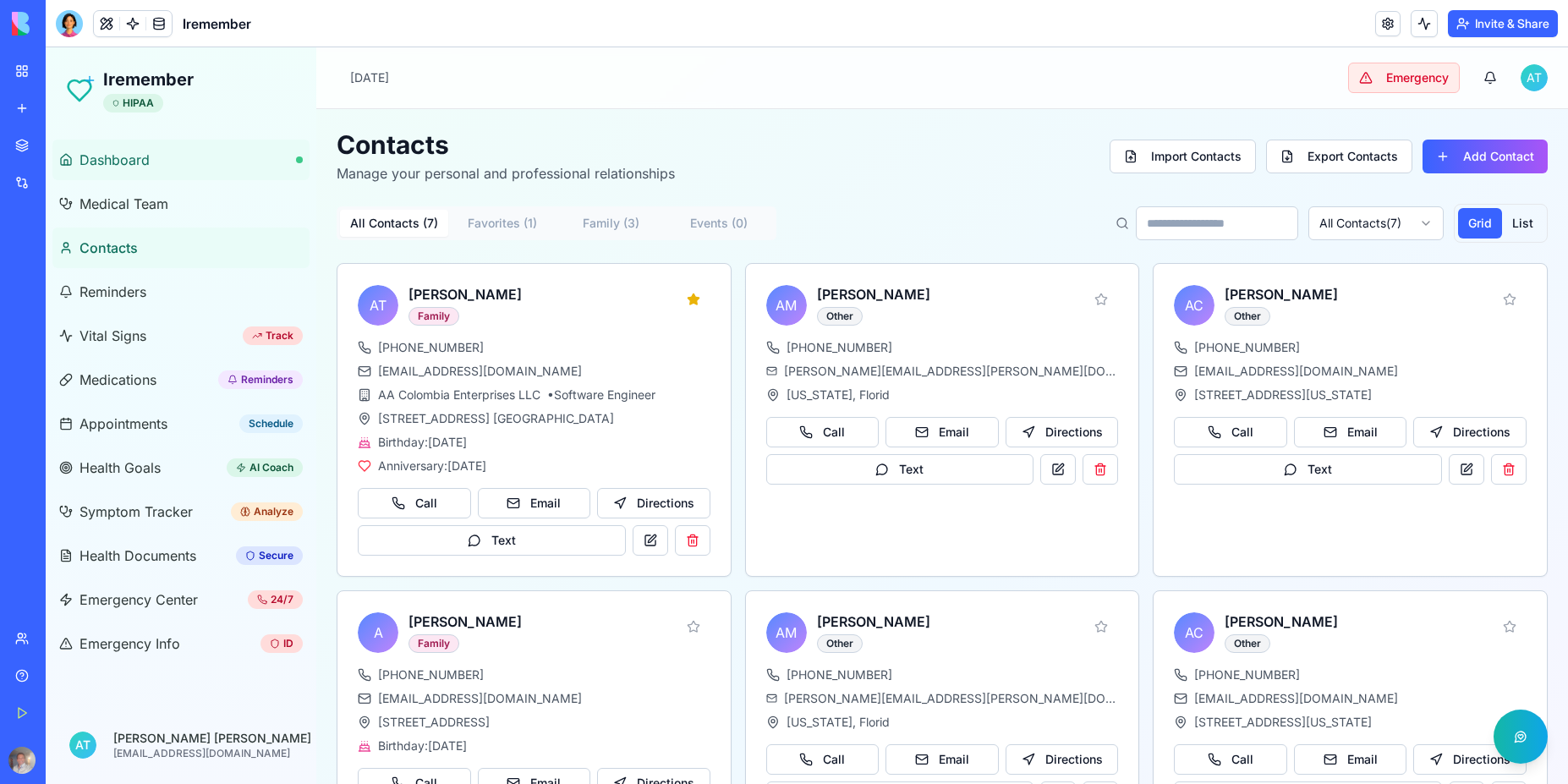
click at [130, 163] on span "Dashboard" at bounding box center [115, 159] width 71 height 20
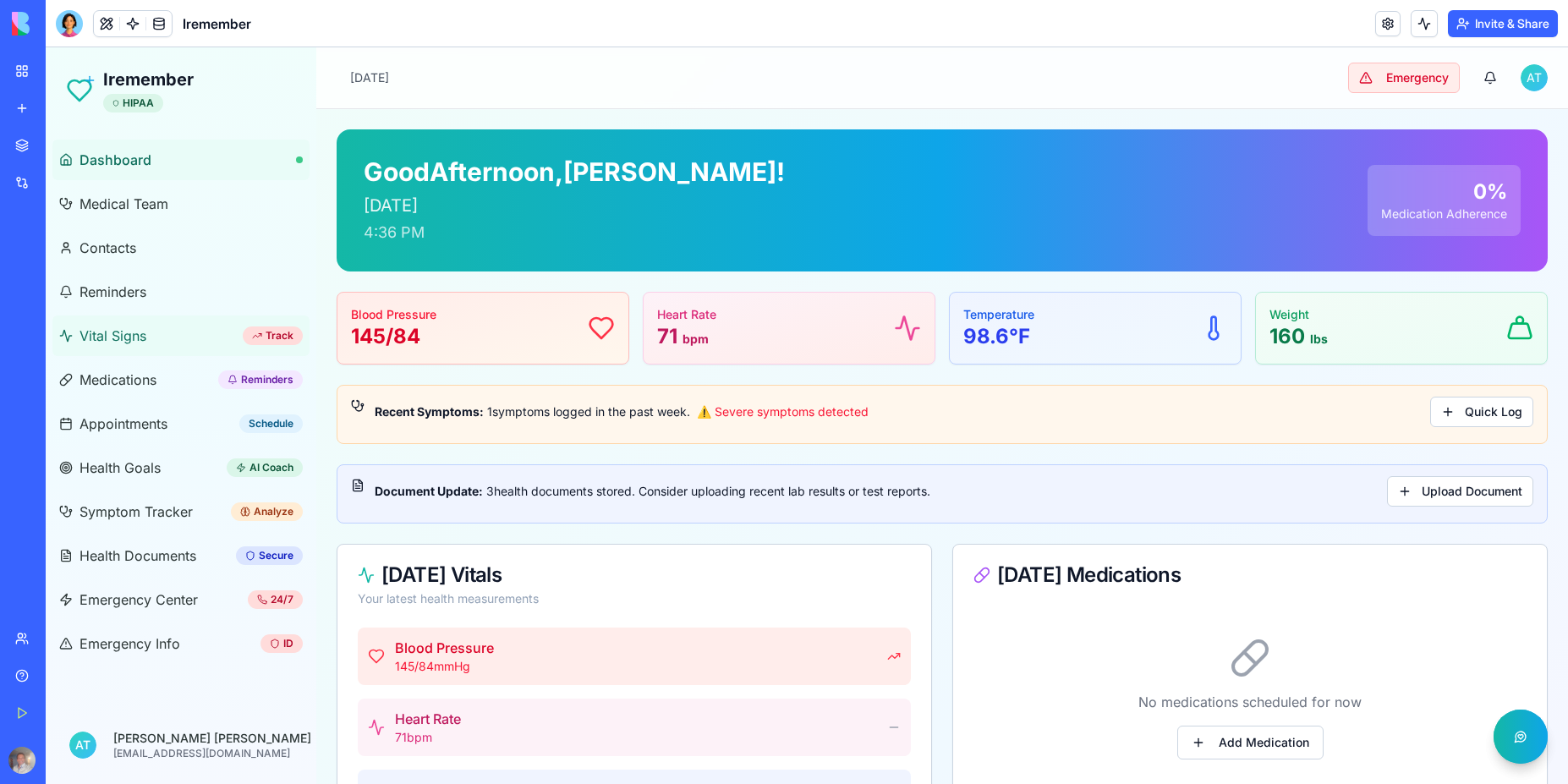
click at [120, 334] on span "Vital Signs" at bounding box center [113, 336] width 67 height 20
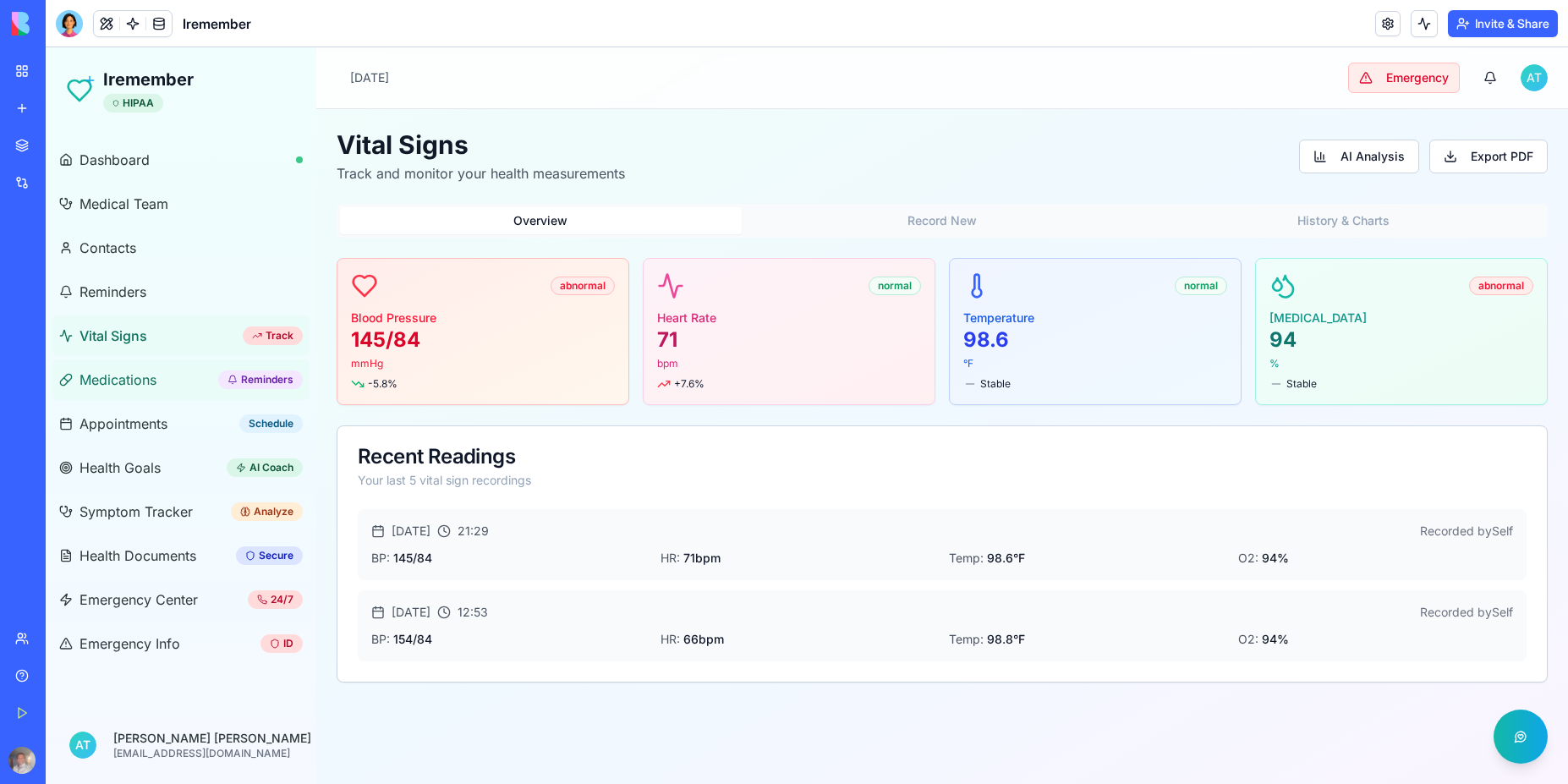
click at [113, 375] on span "Medications" at bounding box center [118, 379] width 77 height 20
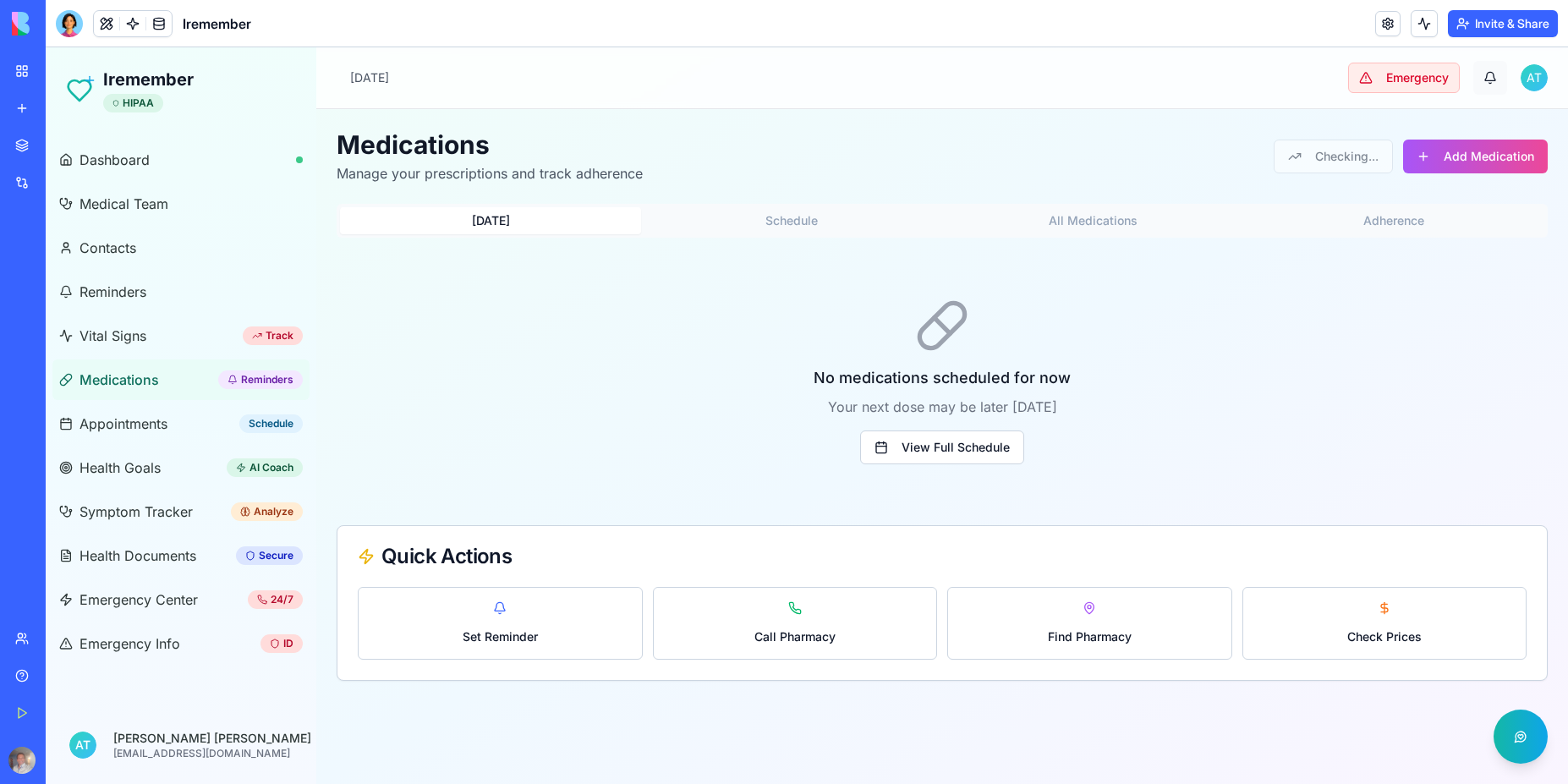
click at [1491, 78] on button "button" at bounding box center [1490, 77] width 34 height 33
click at [1534, 82] on html "Iremember HIPAA Dashboard Medical Team Contacts Reminders Vital Signs Track Med…" at bounding box center [806, 415] width 1523 height 736
click at [1462, 138] on p "[EMAIL_ADDRESS][DOMAIN_NAME]" at bounding box center [1453, 154] width 168 height 33
click at [1205, 62] on div "Toggle sidebar Wednesday, August 27, 2025 Emergency A T" at bounding box center [942, 77] width 1252 height 61
click at [1305, 62] on div "Toggle sidebar Wednesday, August 27, 2025 Emergency A T" at bounding box center [942, 77] width 1252 height 61
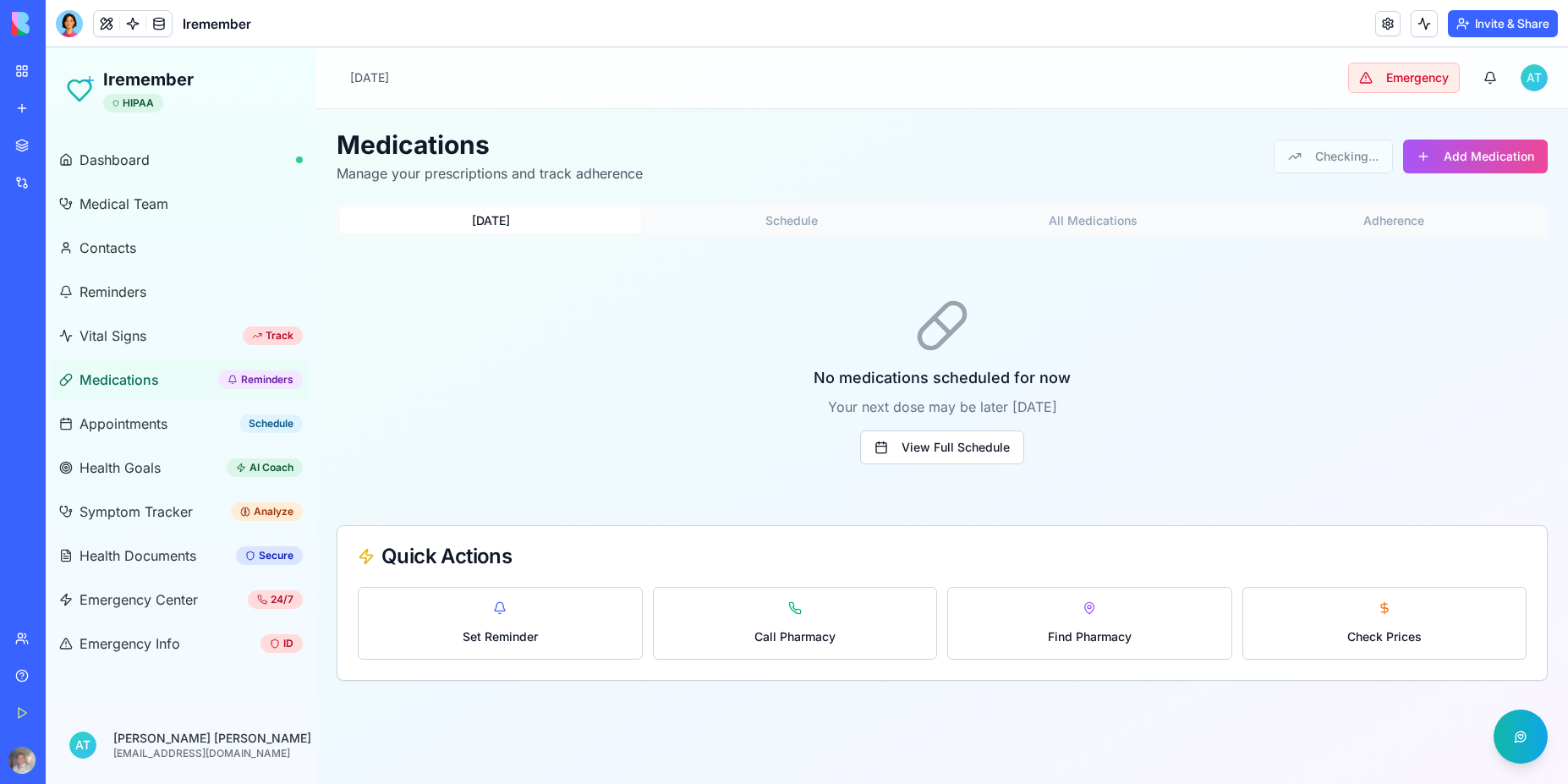
click at [1237, 71] on div "Toggle sidebar Wednesday, August 27, 2025 Emergency A T" at bounding box center [942, 77] width 1252 height 61
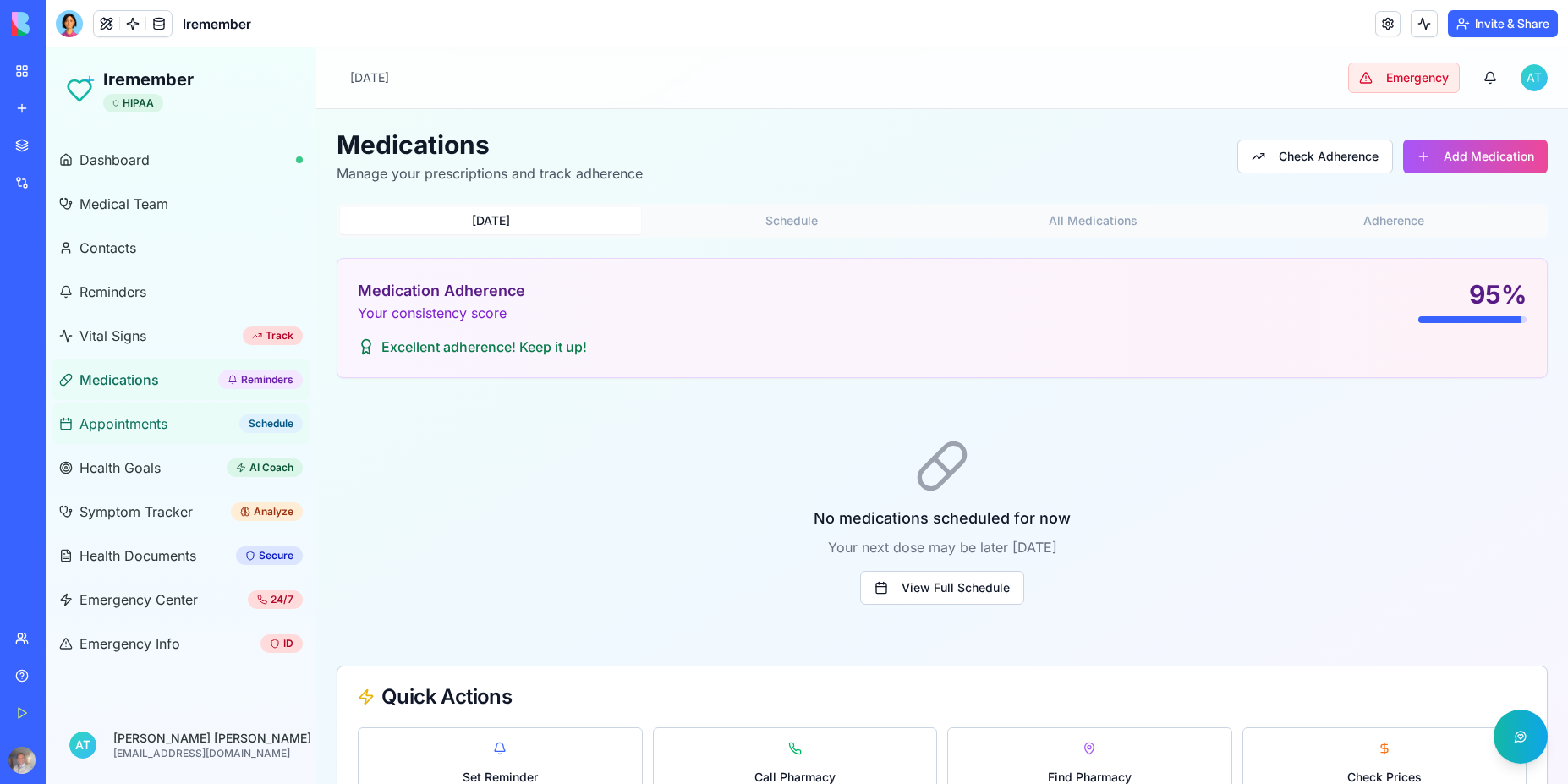
click at [130, 435] on link "Appointments Schedule" at bounding box center [181, 423] width 257 height 41
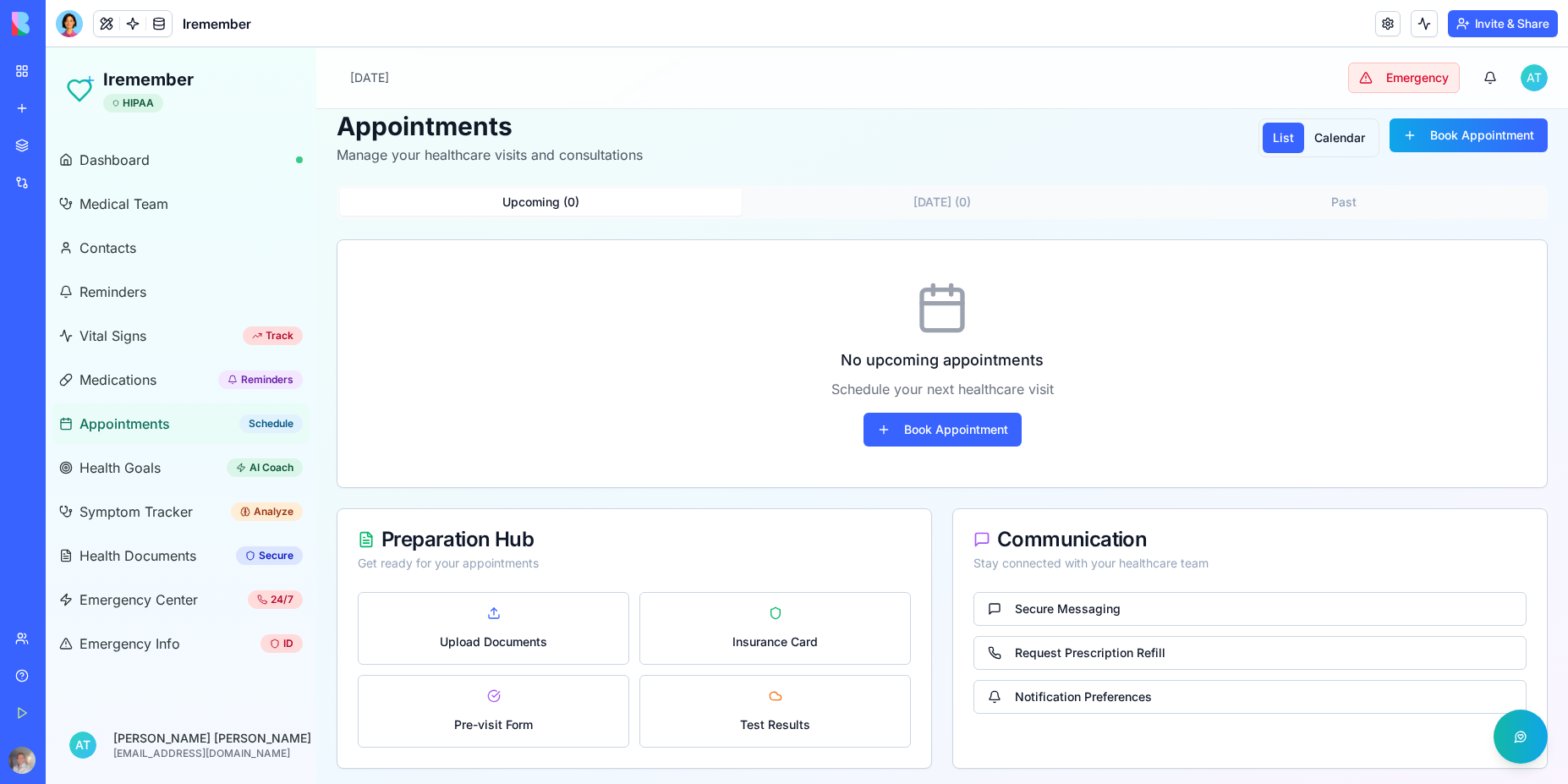
scroll to position [24, 0]
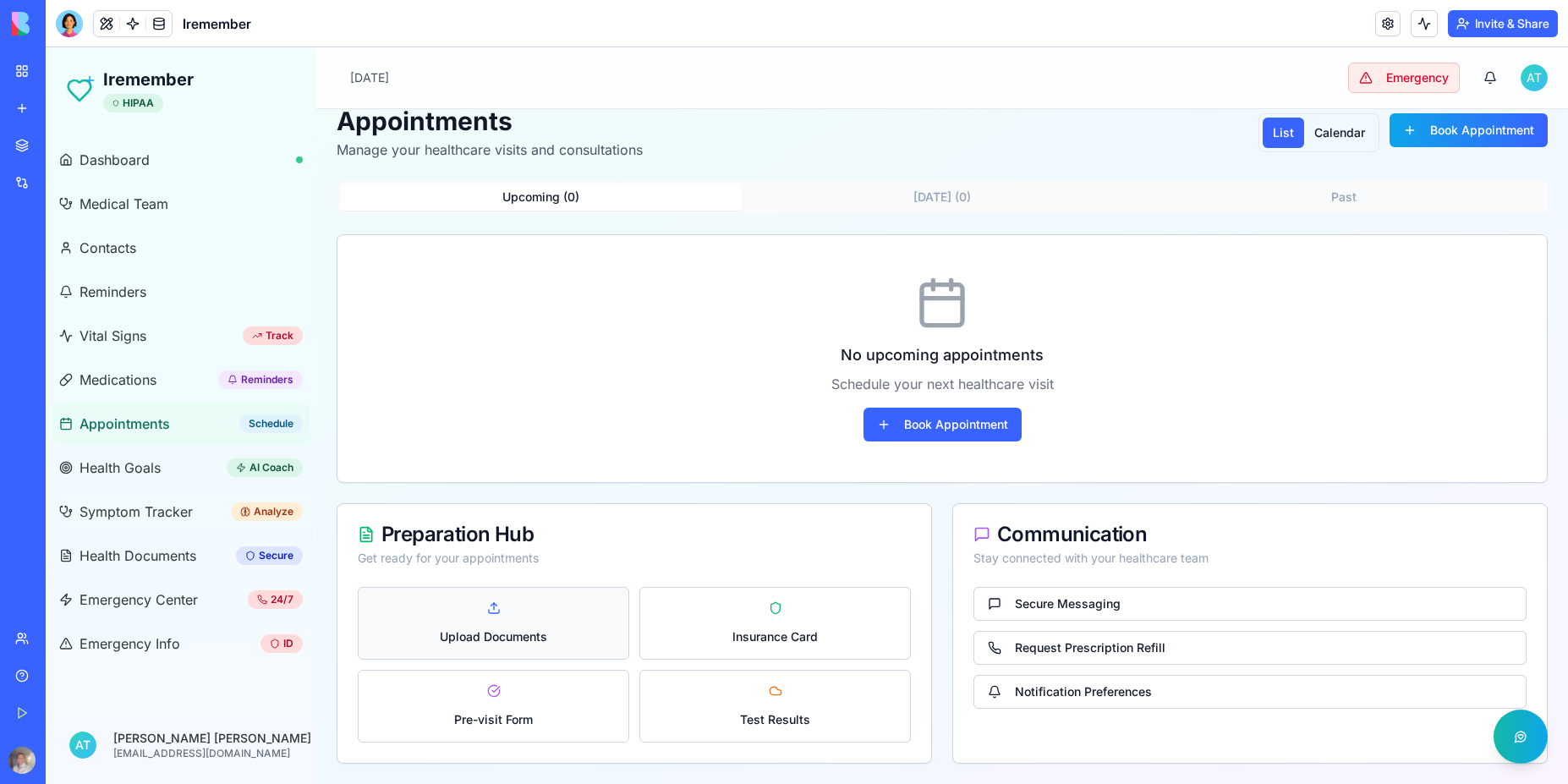
click at [466, 644] on span "Upload Documents" at bounding box center [494, 636] width 108 height 17
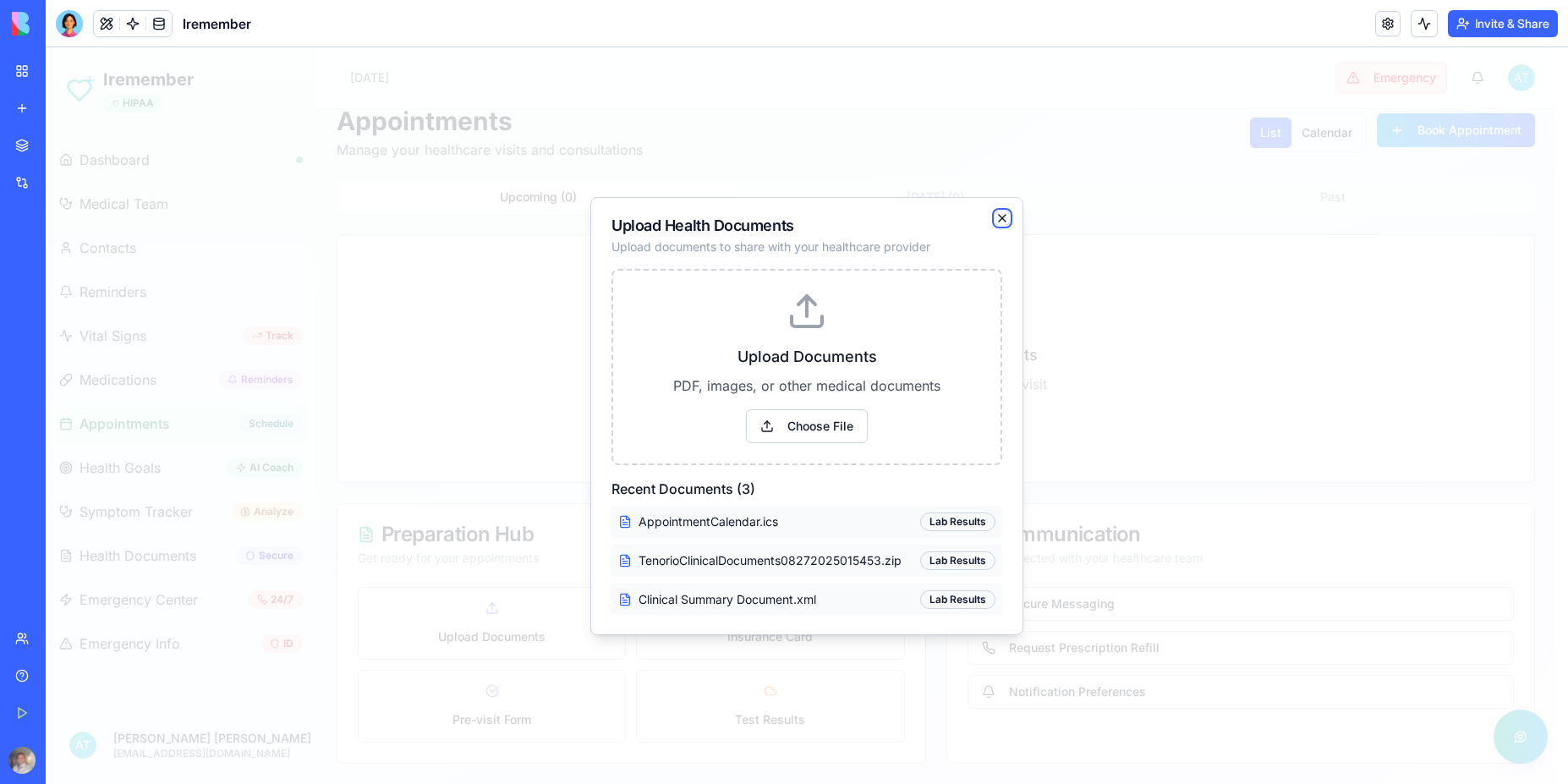
click at [999, 219] on icon "button" at bounding box center [1002, 217] width 14 height 14
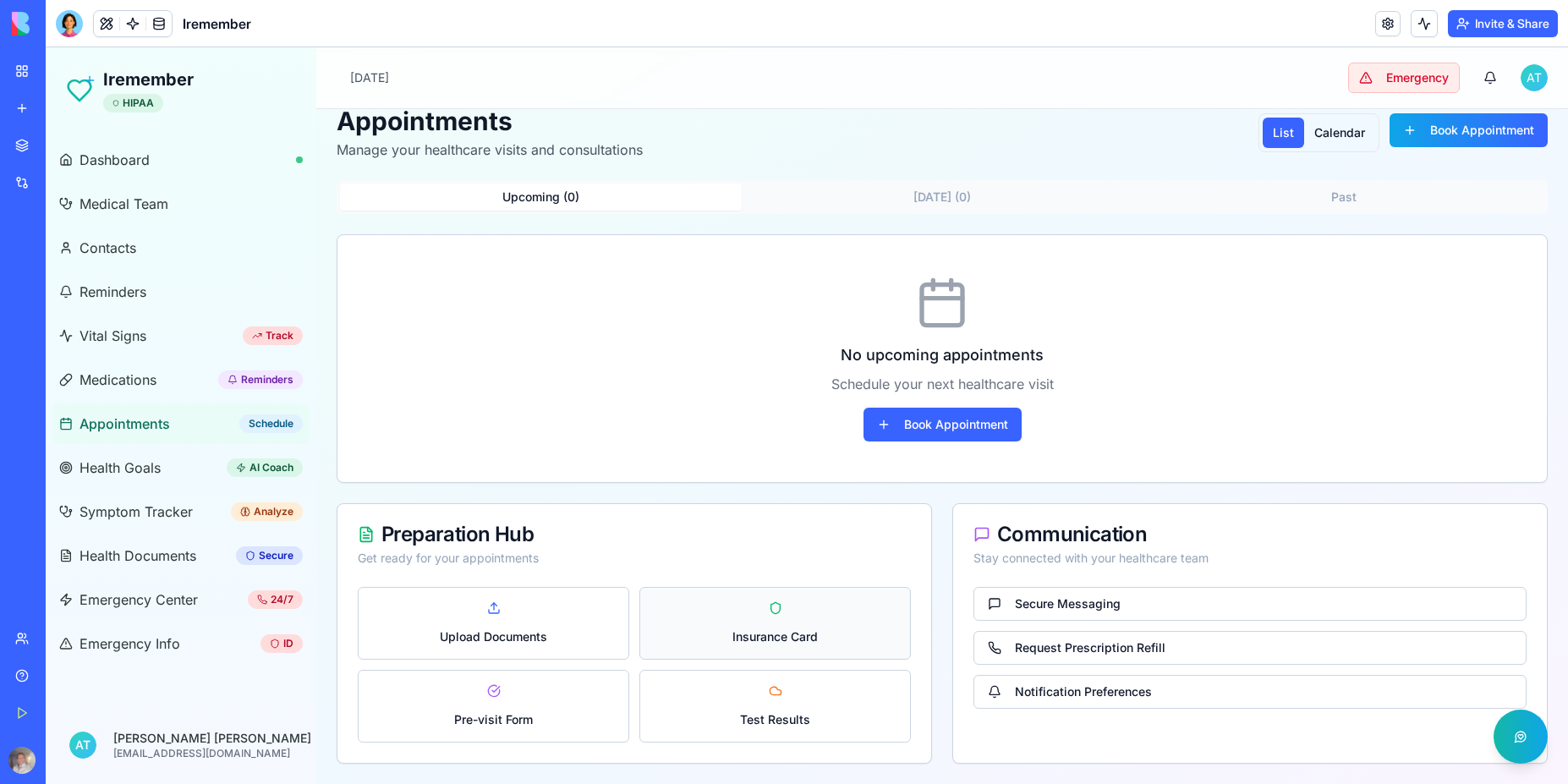
click at [769, 618] on button "Insurance Card" at bounding box center [775, 623] width 272 height 72
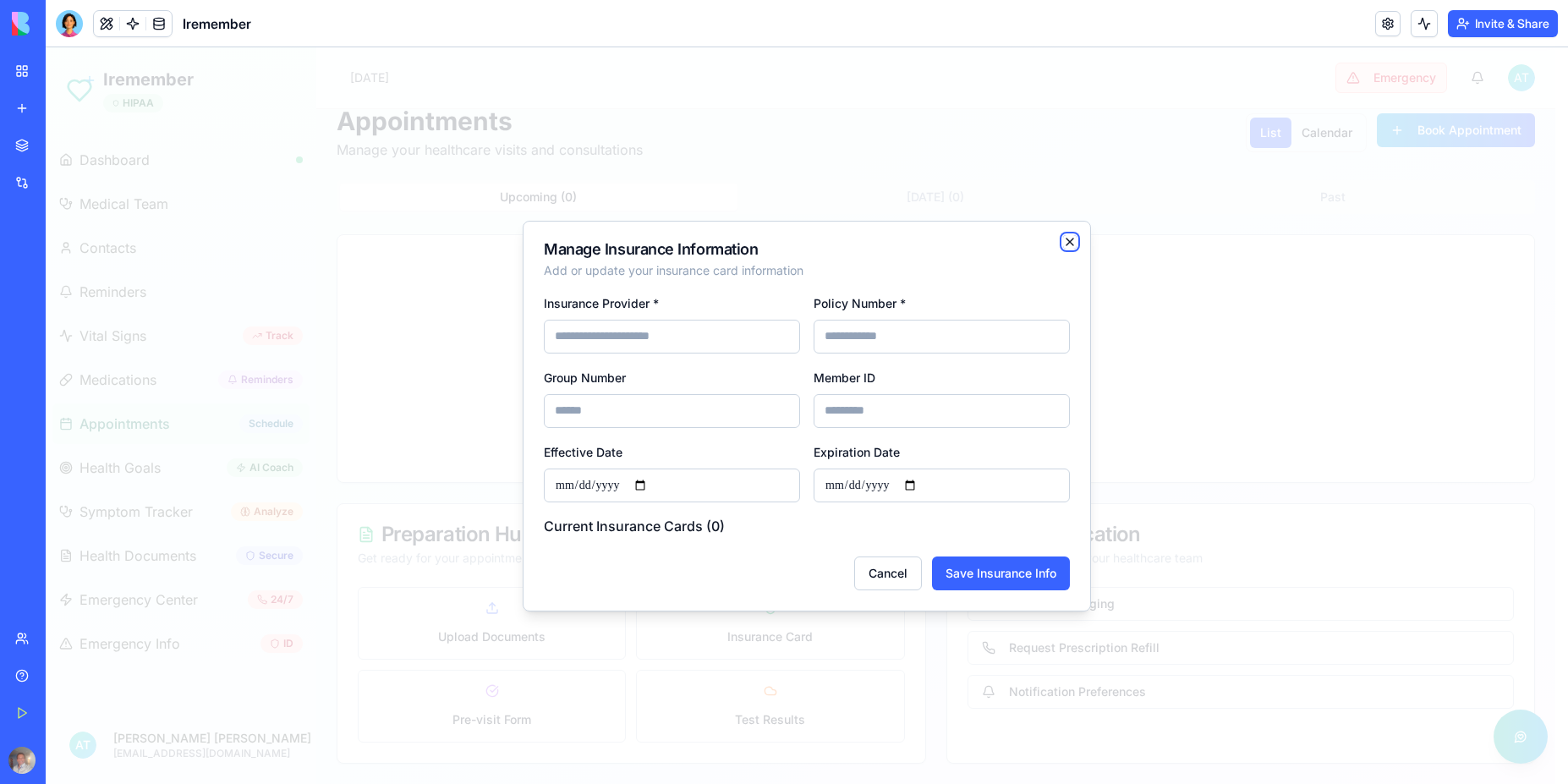
click at [1070, 240] on icon "button" at bounding box center [1070, 242] width 14 height 14
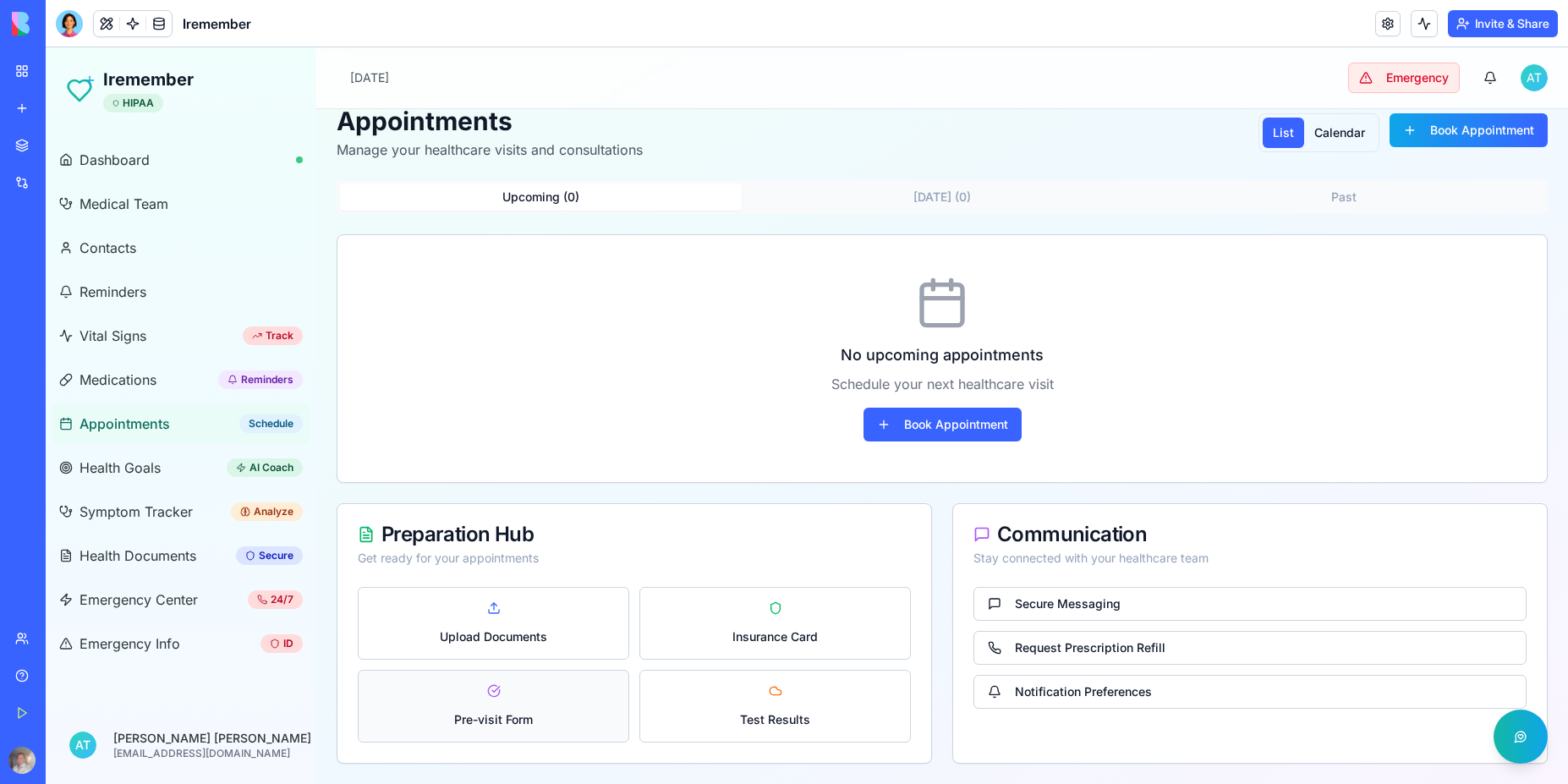
click at [493, 689] on button "Pre-visit Form" at bounding box center [494, 706] width 272 height 72
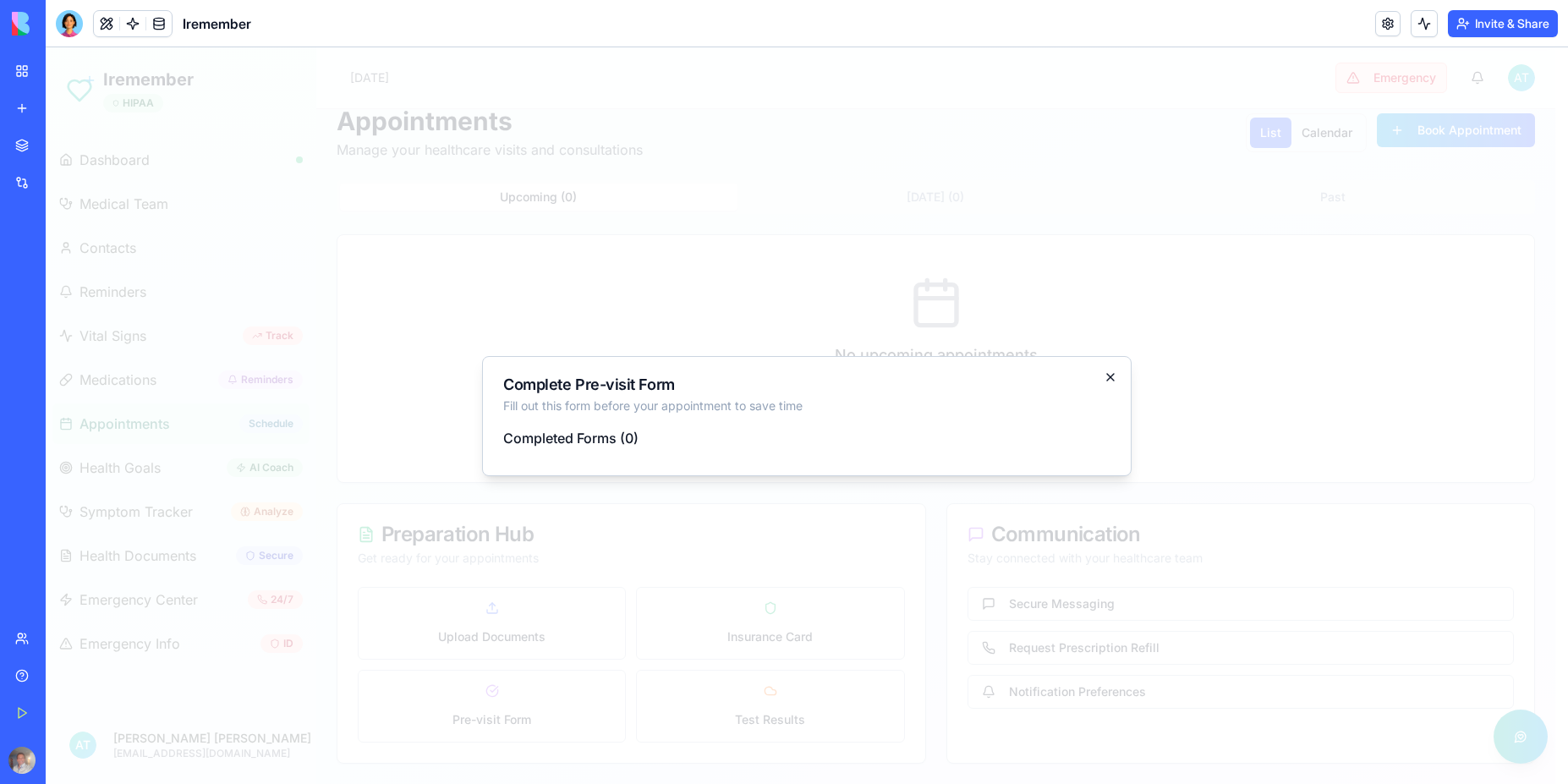
click at [1117, 381] on icon "button" at bounding box center [1111, 377] width 14 height 14
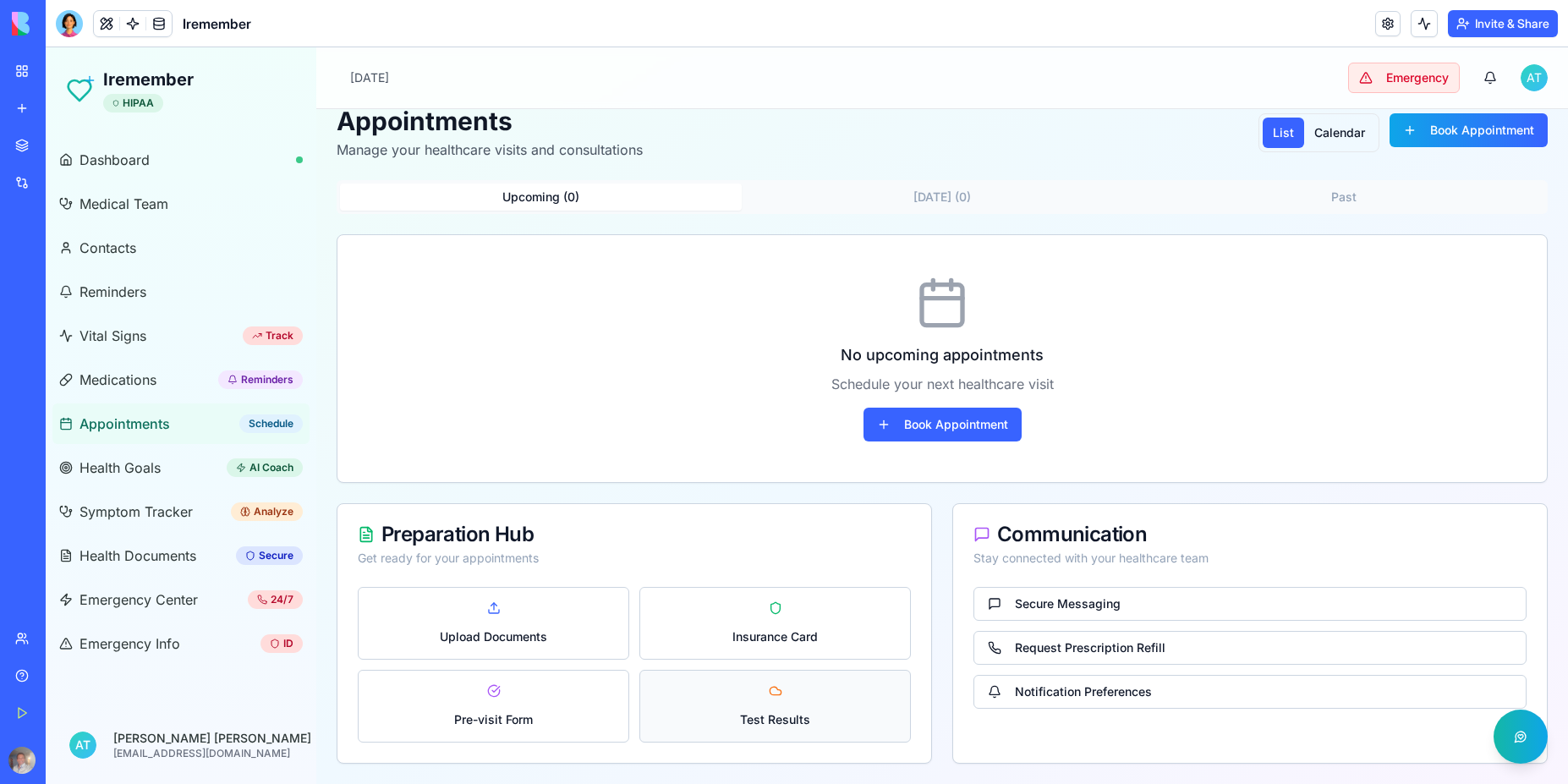
click at [775, 698] on button "Test Results" at bounding box center [775, 706] width 272 height 72
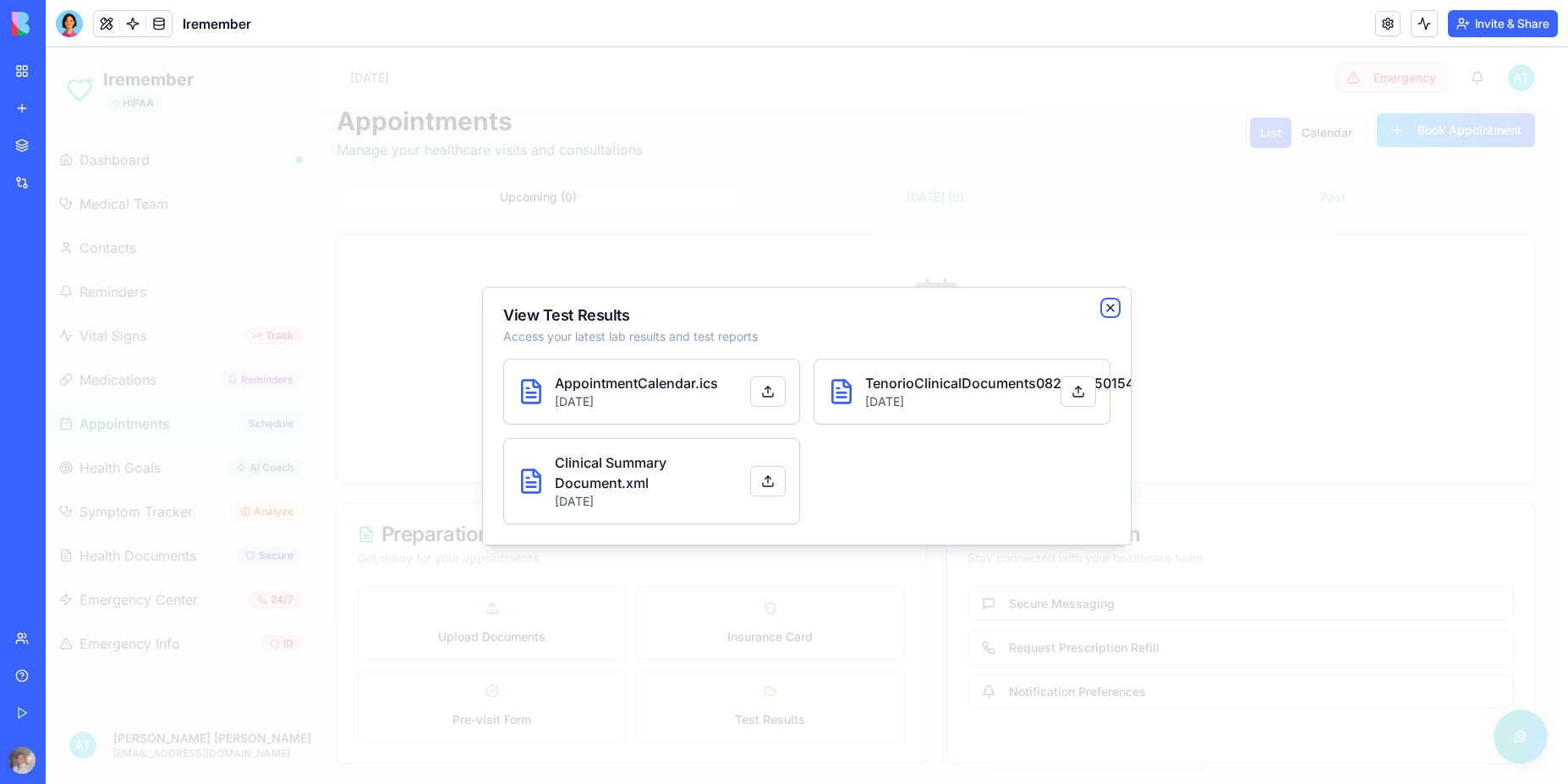
click at [1112, 301] on icon "button" at bounding box center [1111, 307] width 14 height 14
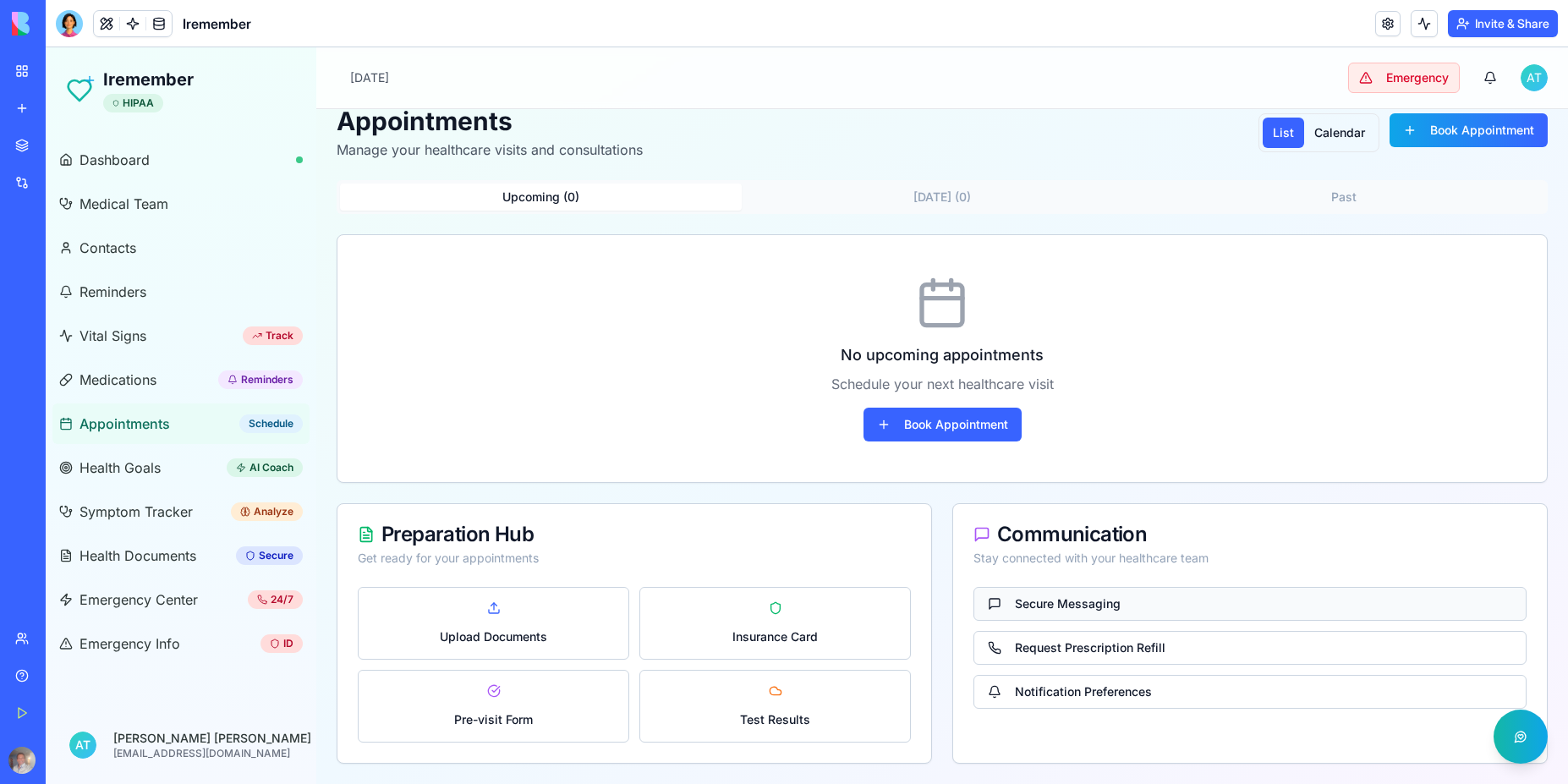
click at [1059, 606] on button "Secure Messaging" at bounding box center [1250, 603] width 553 height 33
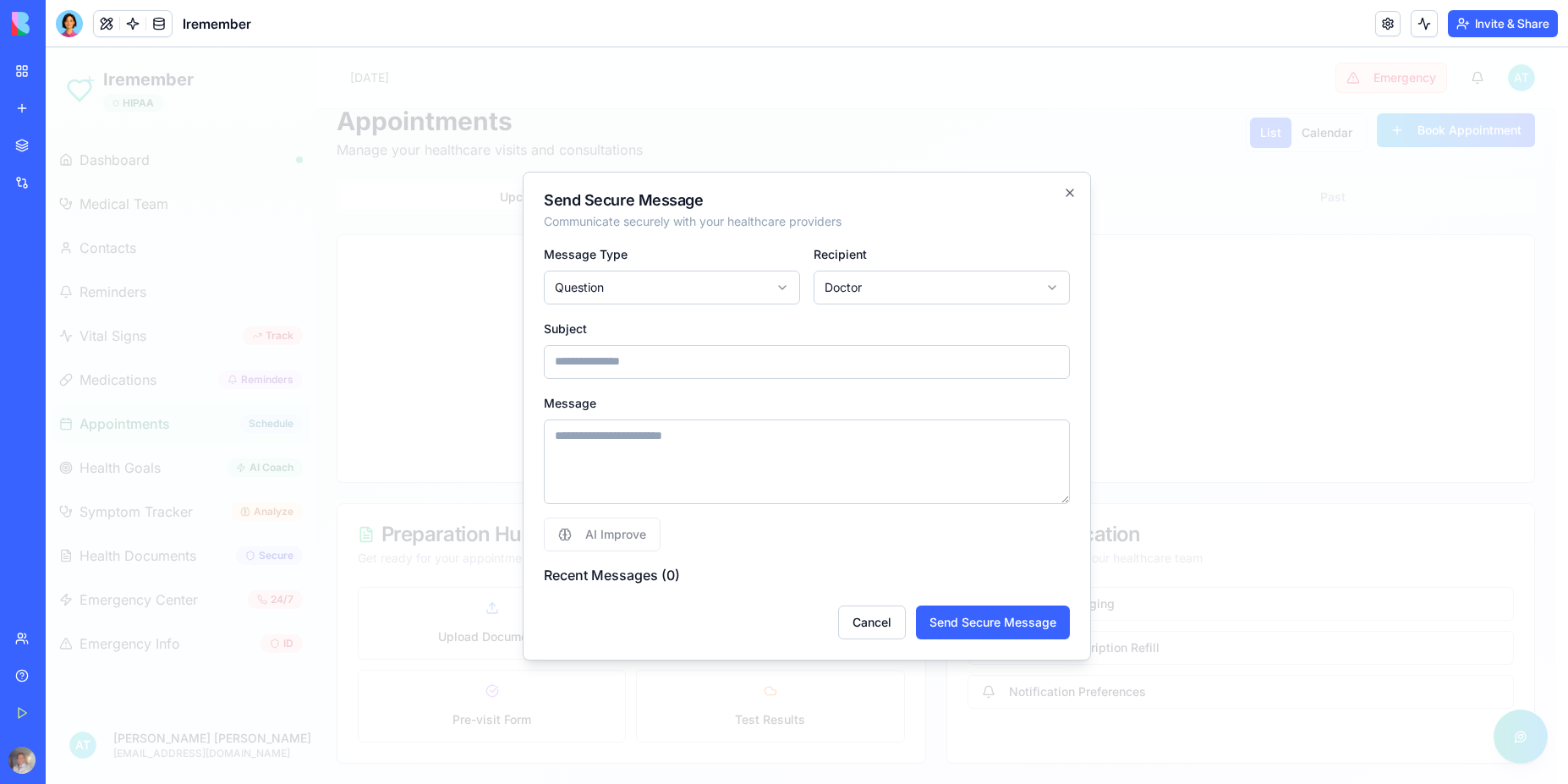
click at [1079, 190] on div "Send Secure Message Communicate securely with your healthcare providers Message…" at bounding box center [807, 416] width 569 height 489
click at [1064, 195] on icon "button" at bounding box center [1070, 192] width 14 height 14
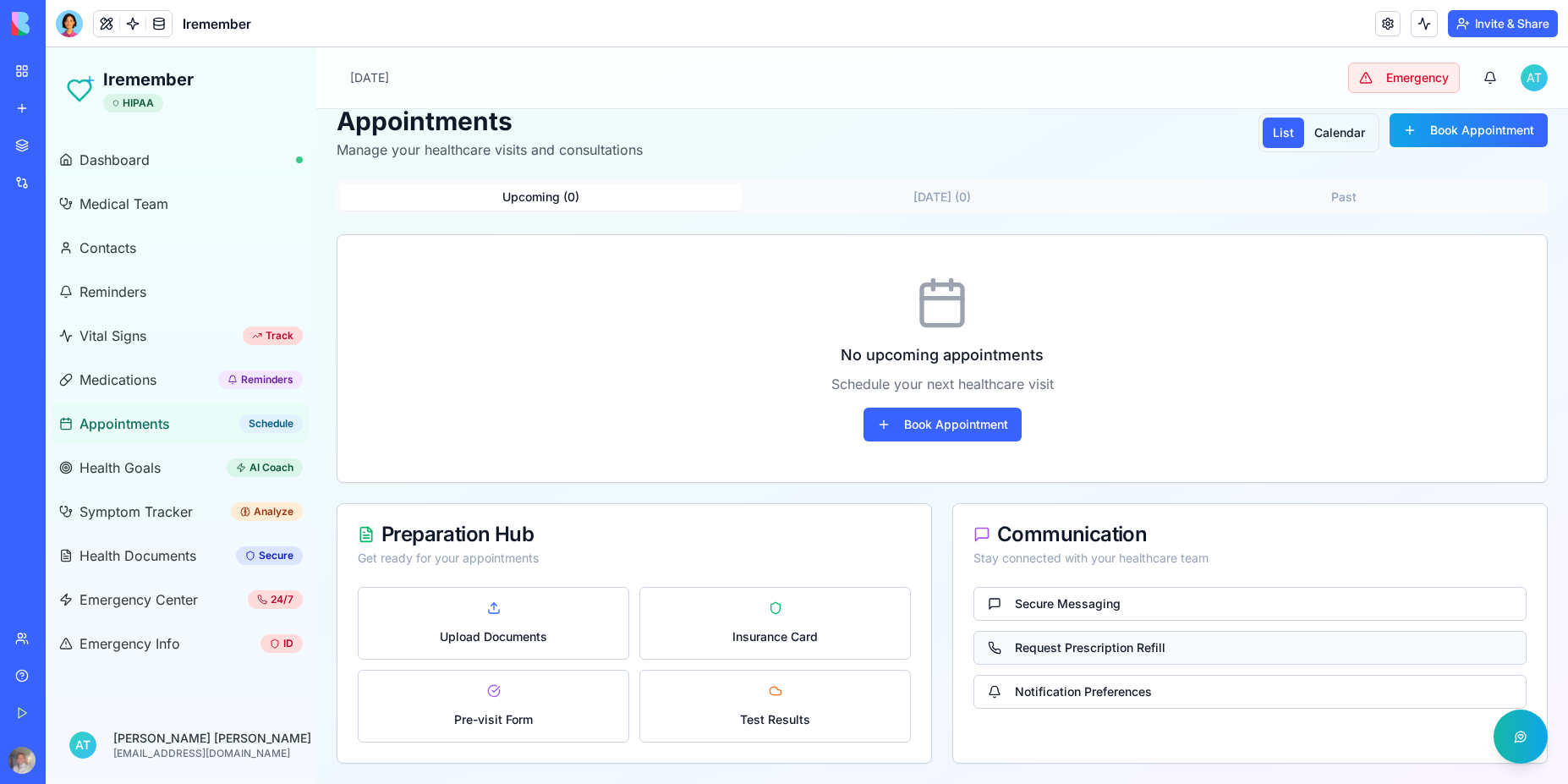
click at [1089, 645] on button "Request Prescription Refill" at bounding box center [1250, 647] width 553 height 33
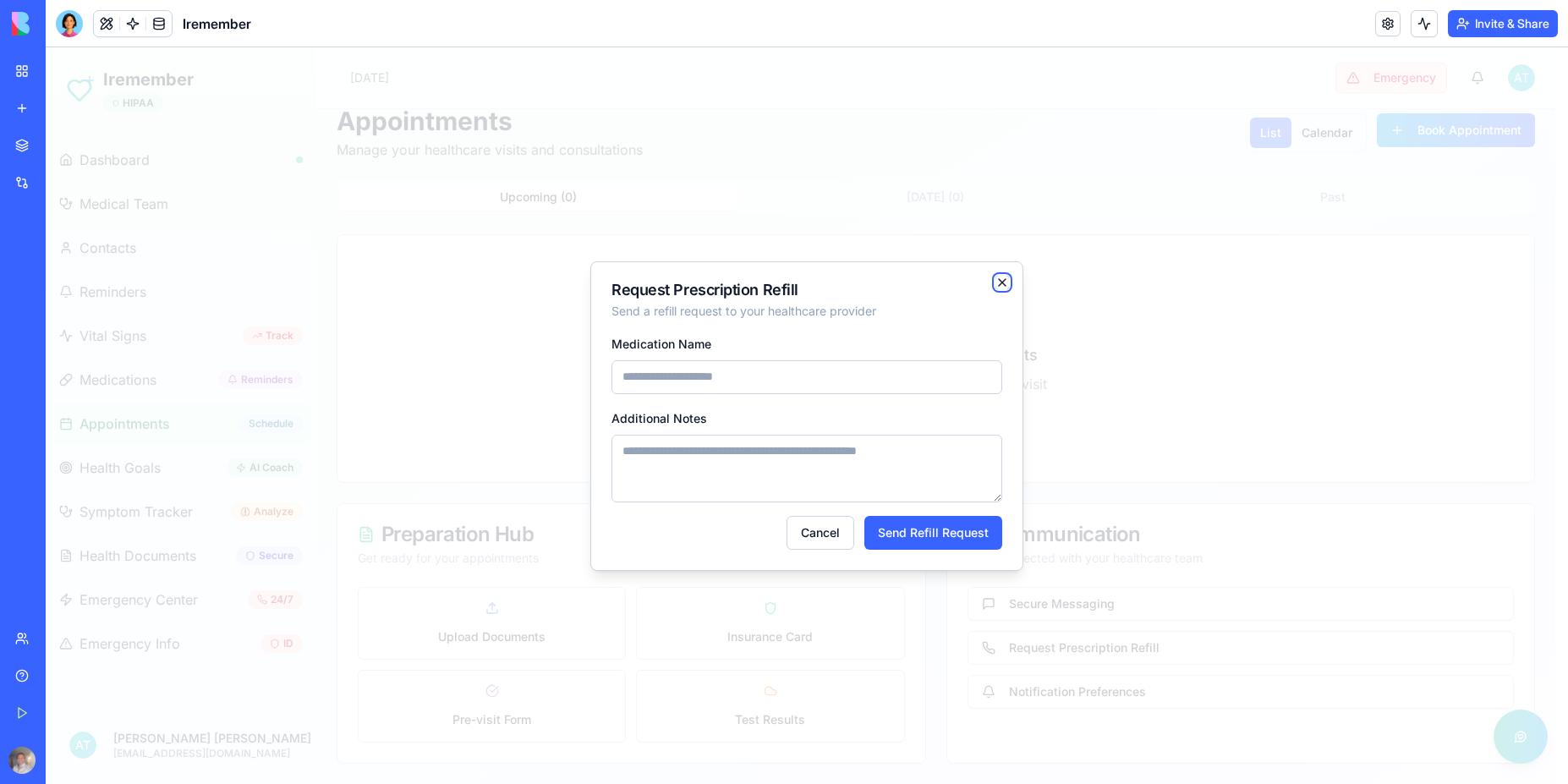
click at [1000, 281] on icon "button" at bounding box center [1002, 282] width 14 height 14
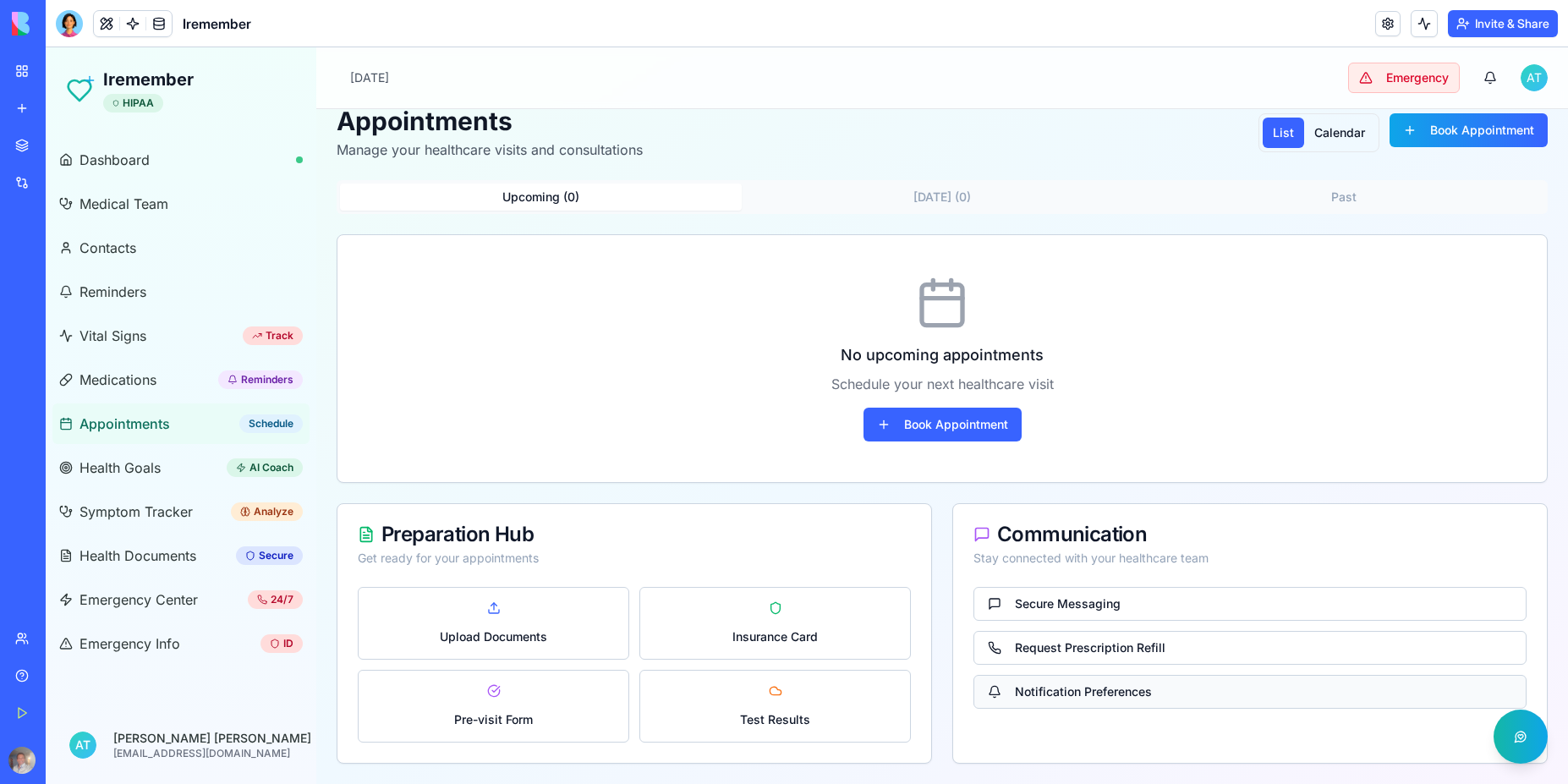
click at [1074, 691] on button "Notification Preferences" at bounding box center [1250, 691] width 553 height 33
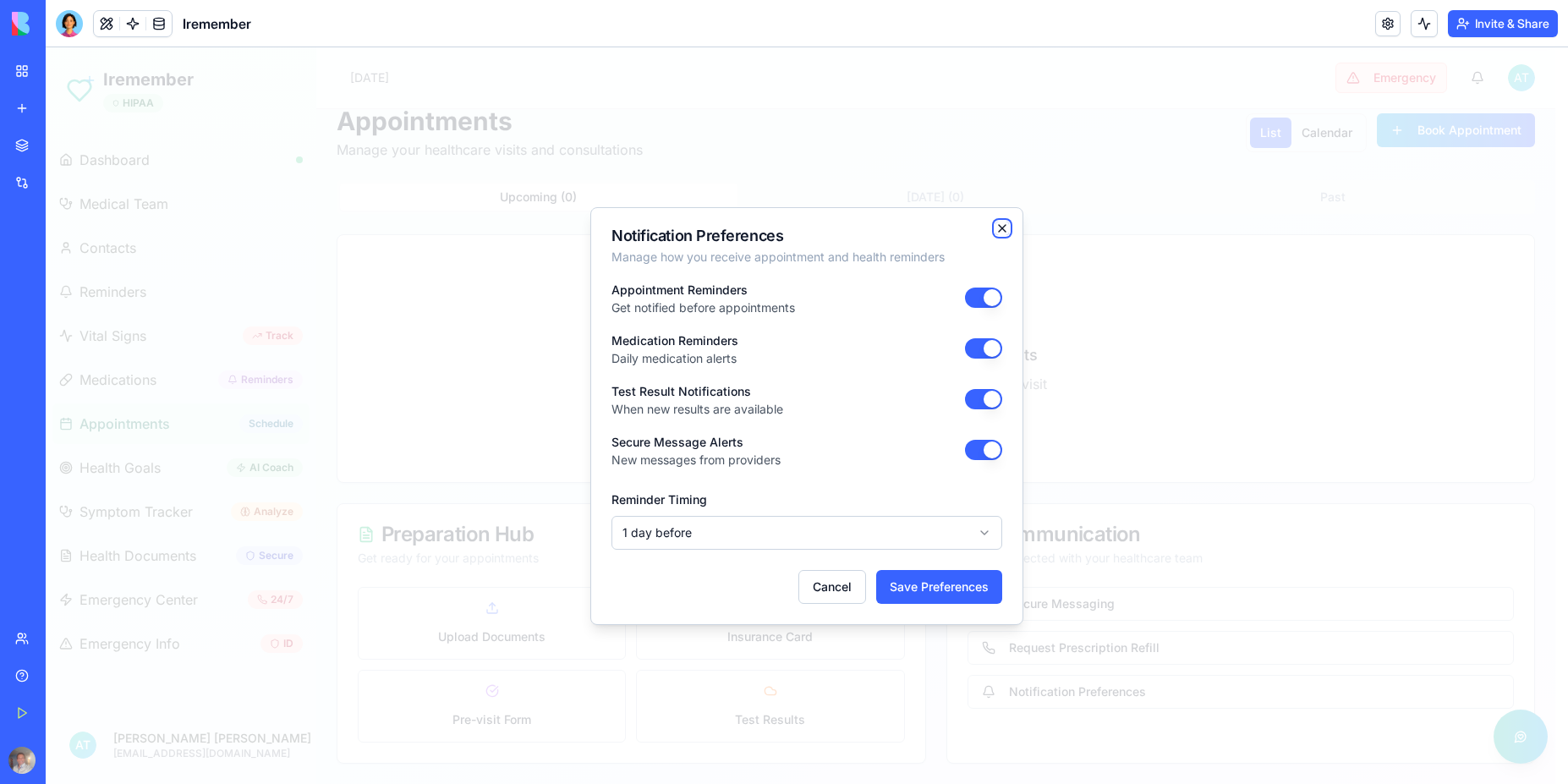
click at [1005, 232] on icon "button" at bounding box center [1002, 228] width 14 height 14
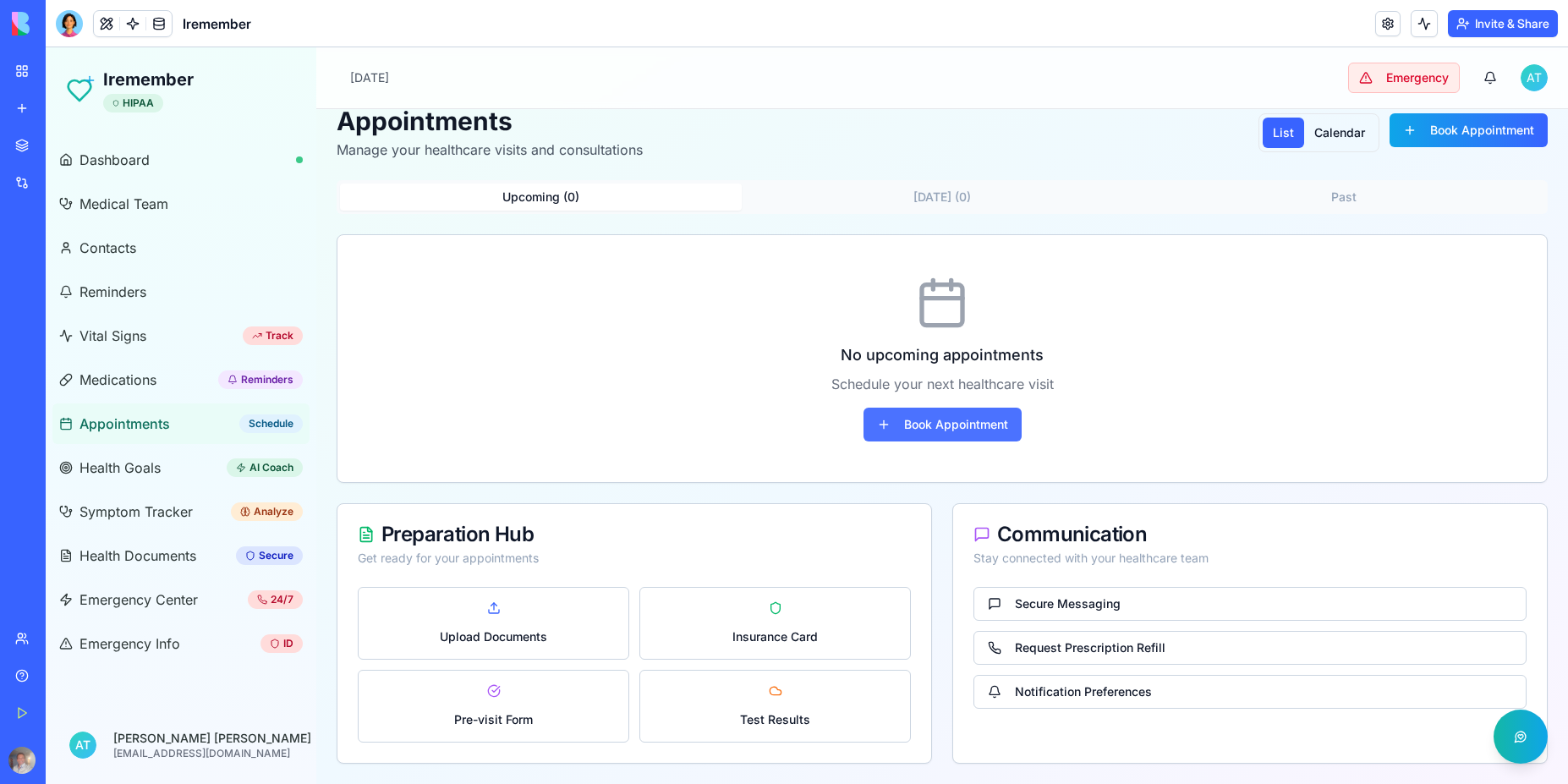
click at [950, 429] on button "Book Appointment" at bounding box center [942, 424] width 159 height 33
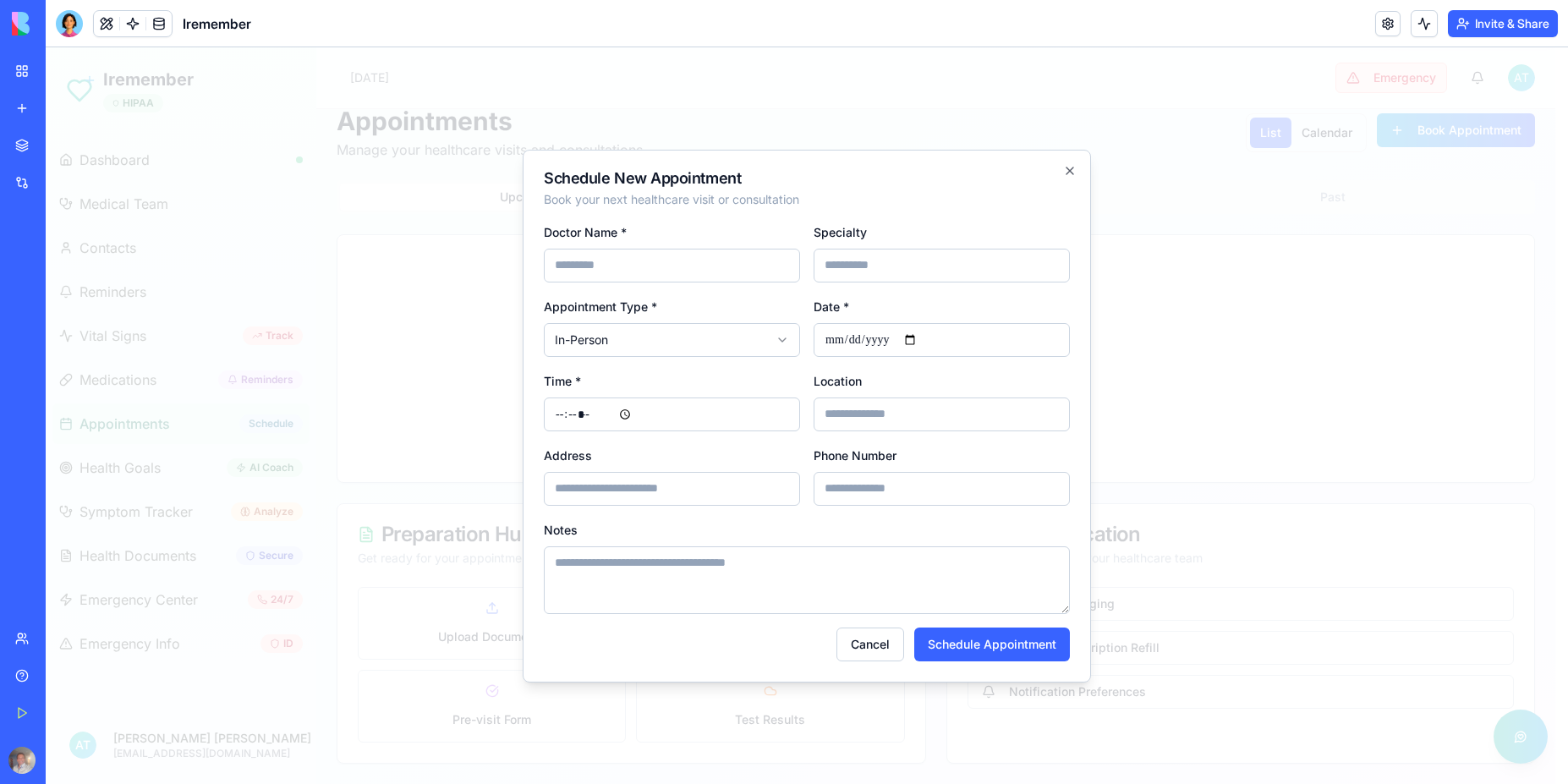
click at [638, 265] on input at bounding box center [671, 265] width 256 height 33
type input "**********"
click at [630, 411] on input "time" at bounding box center [671, 414] width 256 height 33
type input "*****"
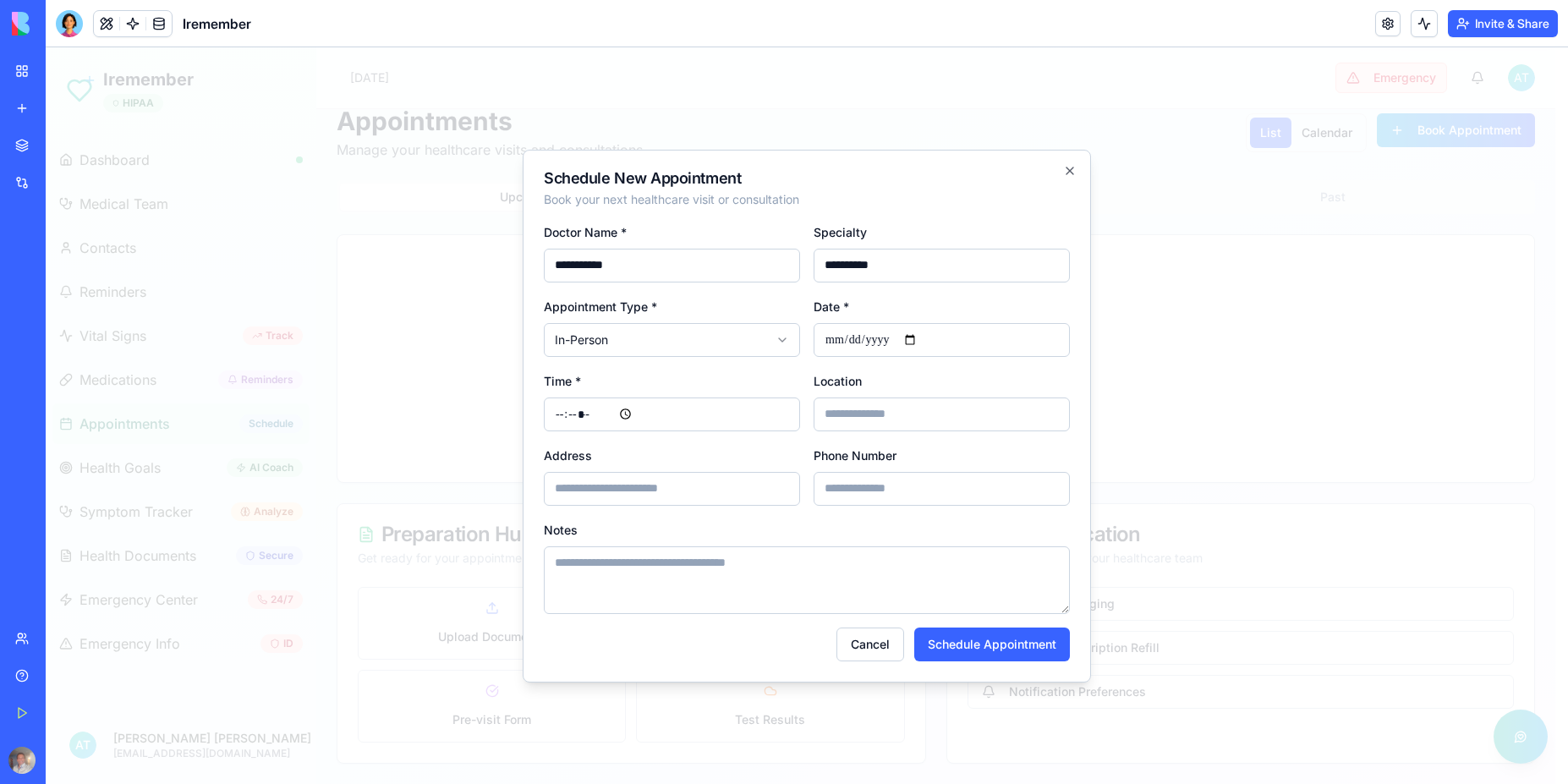
click at [948, 421] on input at bounding box center [941, 414] width 256 height 33
type input "**********"
click at [974, 641] on button "Schedule Appointment" at bounding box center [993, 644] width 156 height 33
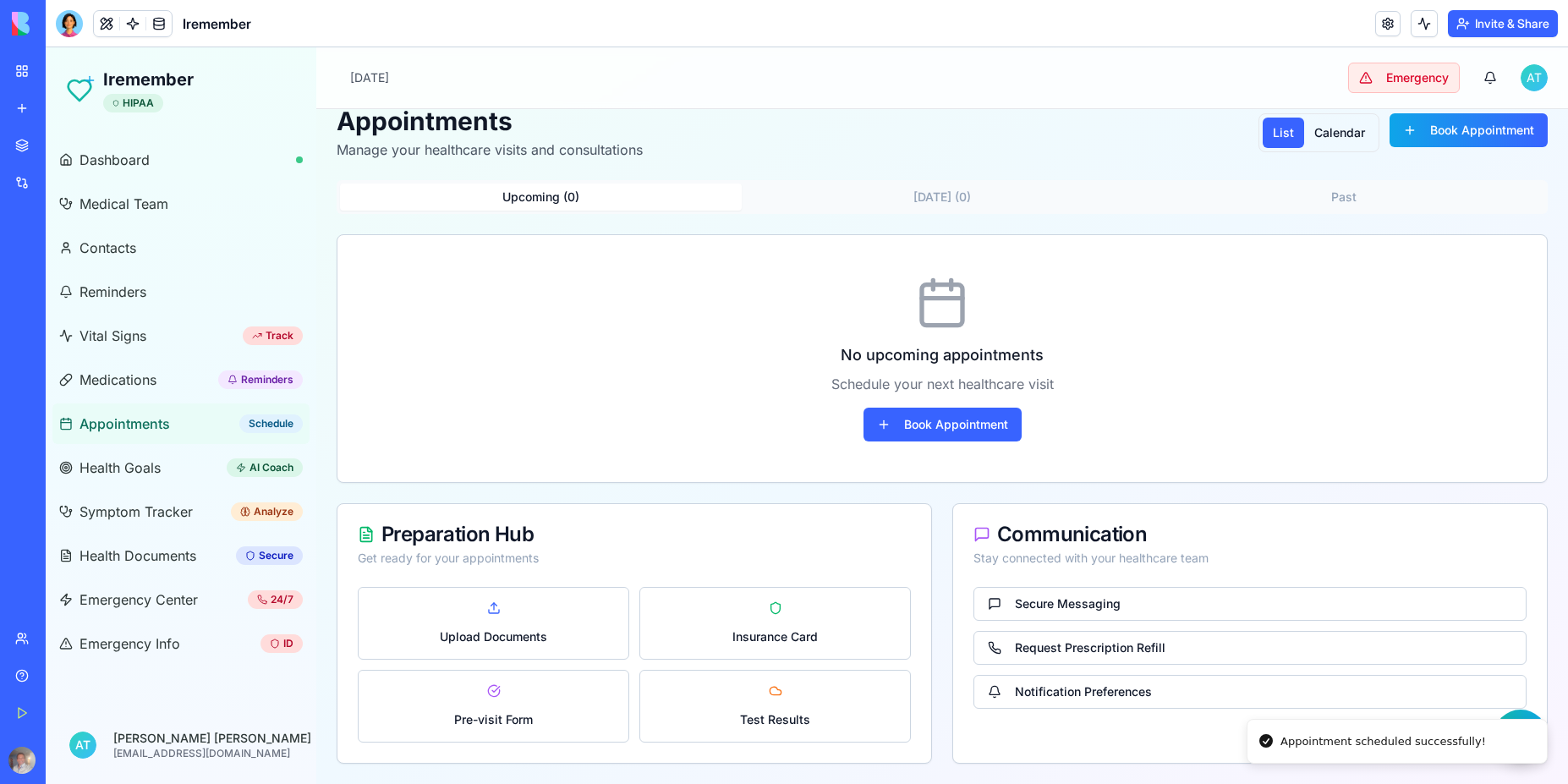
scroll to position [0, 0]
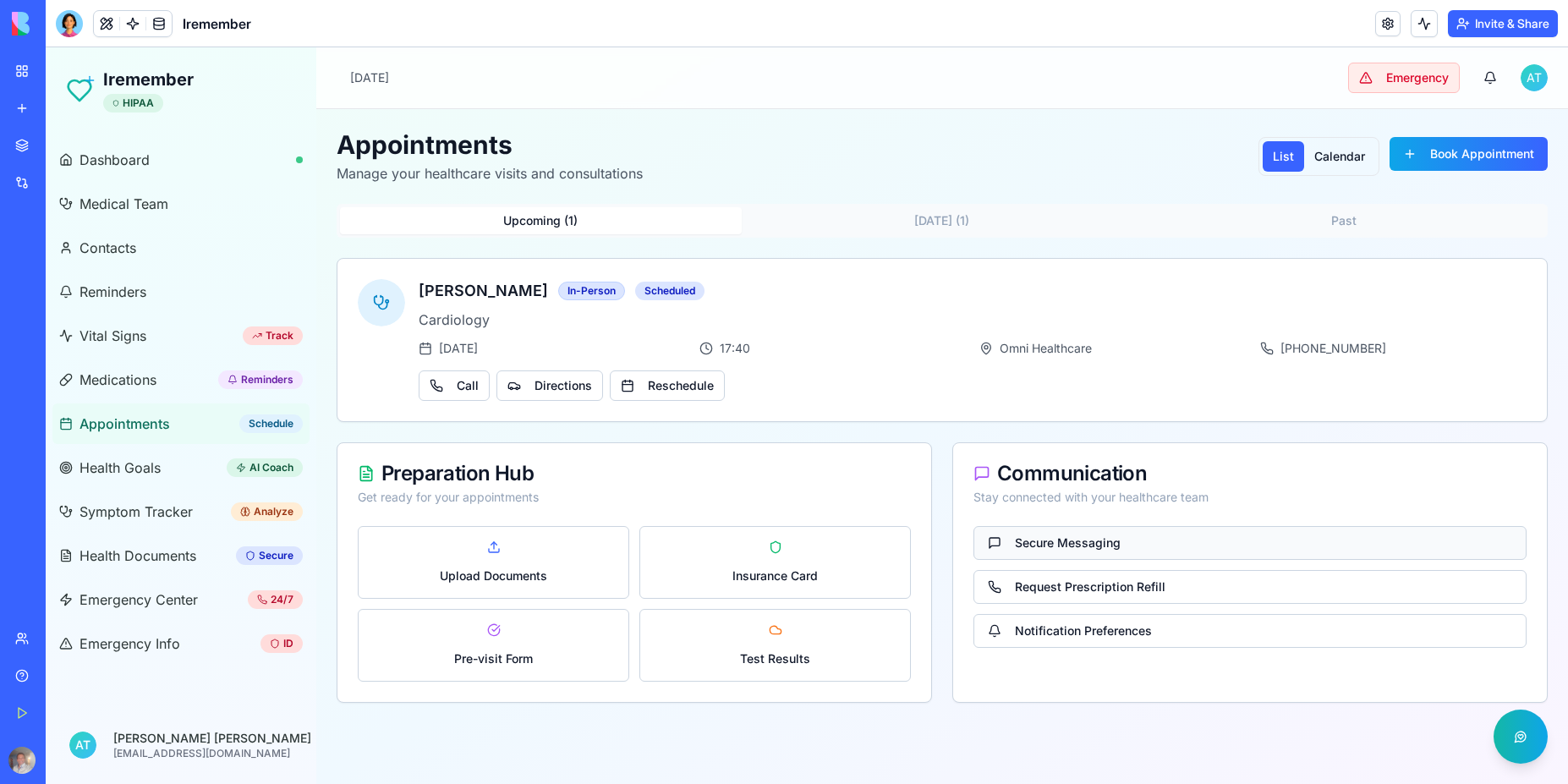
click at [1081, 544] on button "Secure Messaging" at bounding box center [1250, 542] width 553 height 33
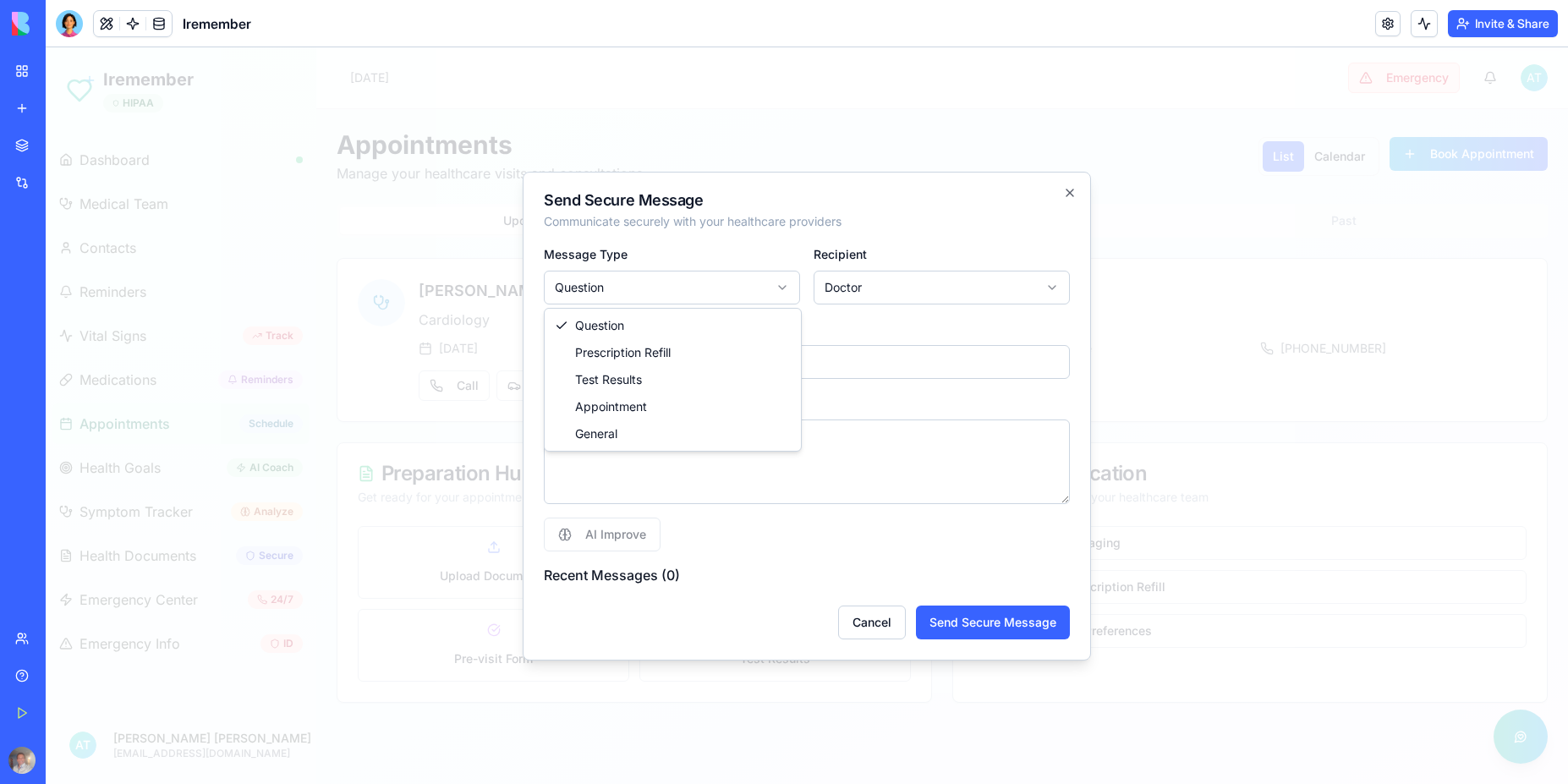
click at [773, 295] on body "Iremember HIPAA Dashboard Medical Team Contacts Reminders Vital Signs Track Med…" at bounding box center [806, 415] width 1523 height 736
click at [916, 288] on body "Iremember HIPAA Dashboard Medical Team Contacts Reminders Vital Signs Track Med…" at bounding box center [806, 415] width 1523 height 736
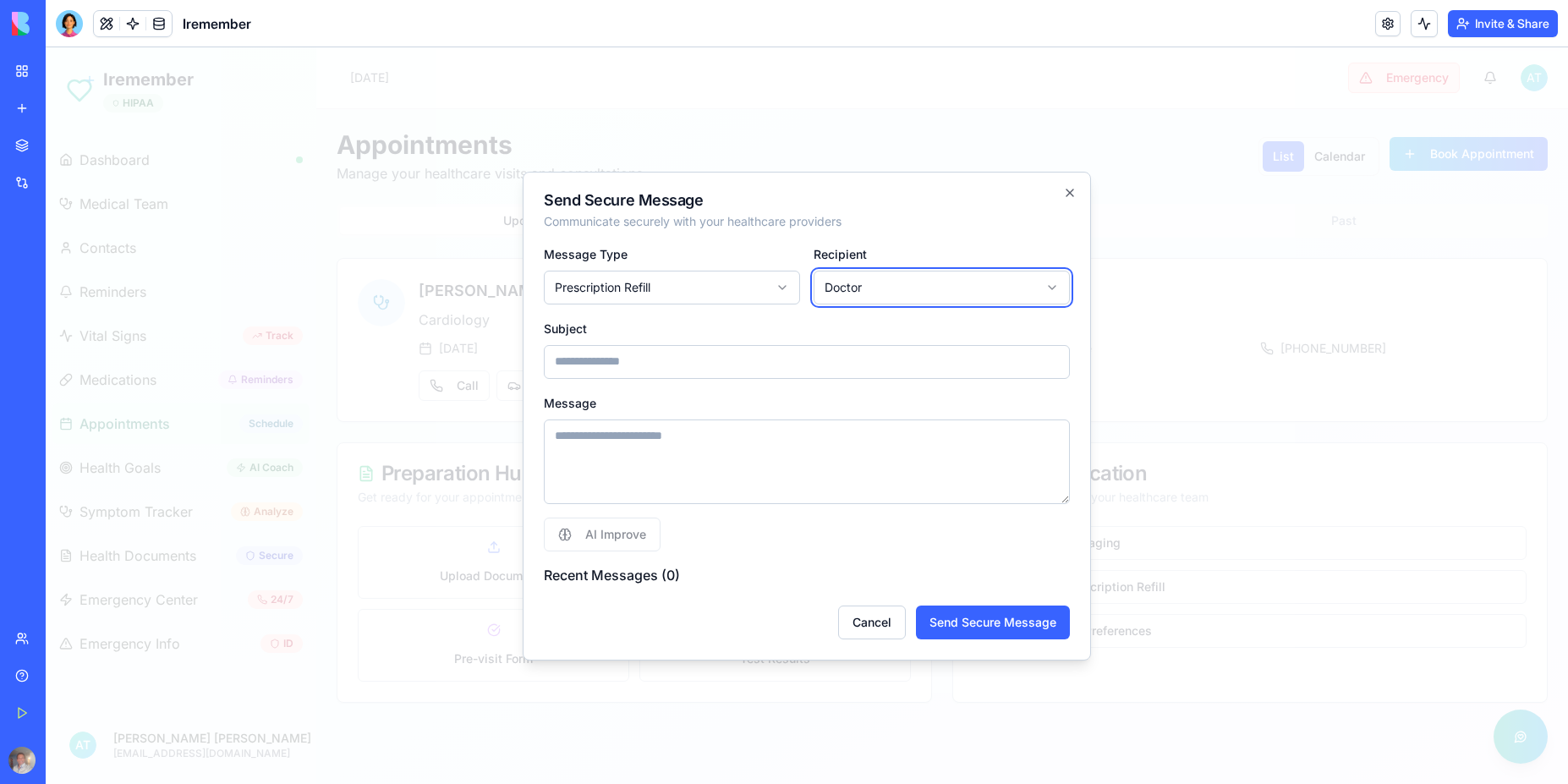
click at [915, 288] on body "Iremember HIPAA Dashboard Medical Team Contacts Reminders Vital Signs Track Med…" at bounding box center [806, 415] width 1523 height 736
click at [620, 360] on input at bounding box center [806, 361] width 526 height 33
type input "*"
type input "**********"
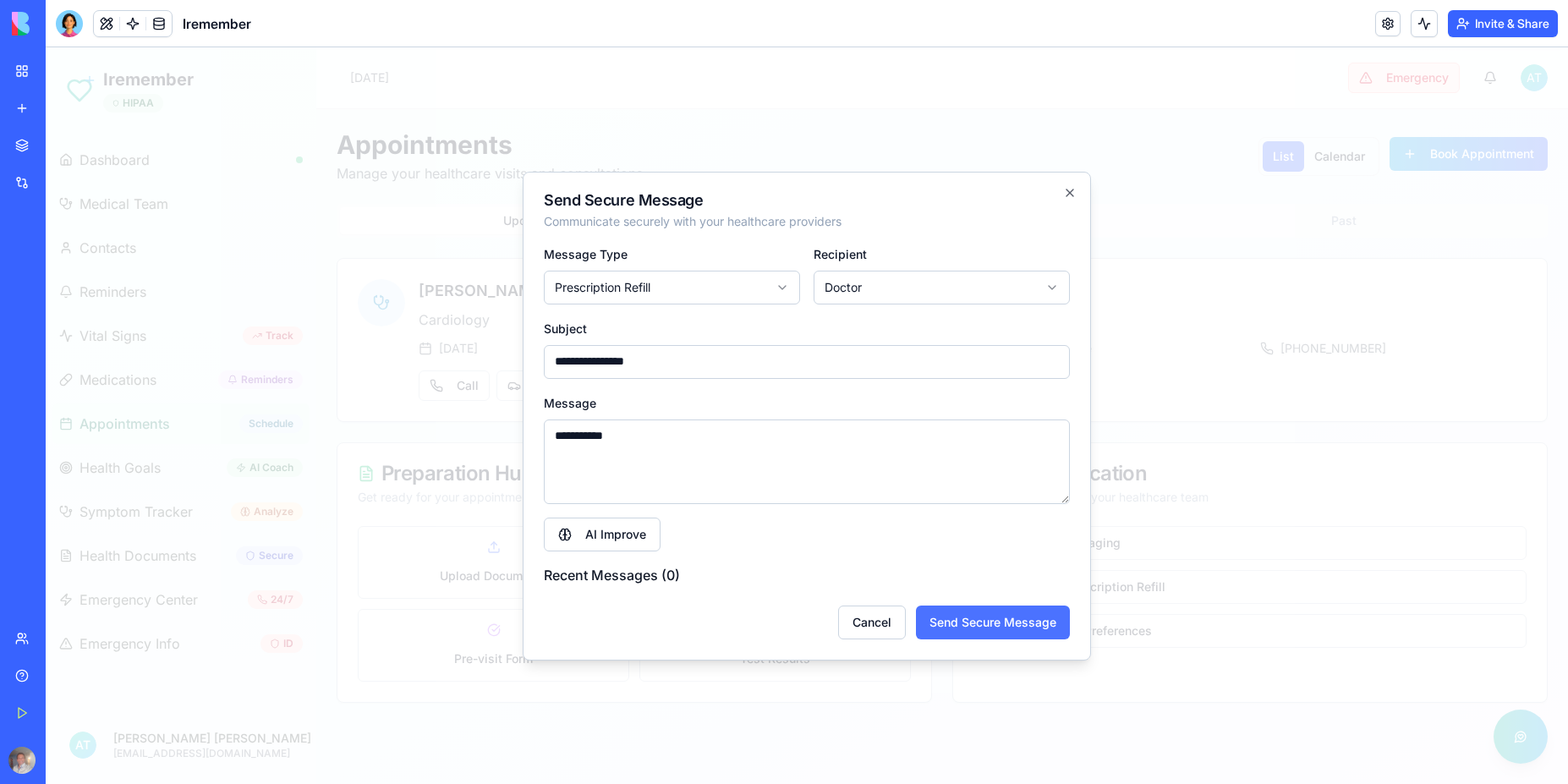
type textarea "**********"
click at [996, 620] on button "Send Secure Message" at bounding box center [993, 622] width 154 height 33
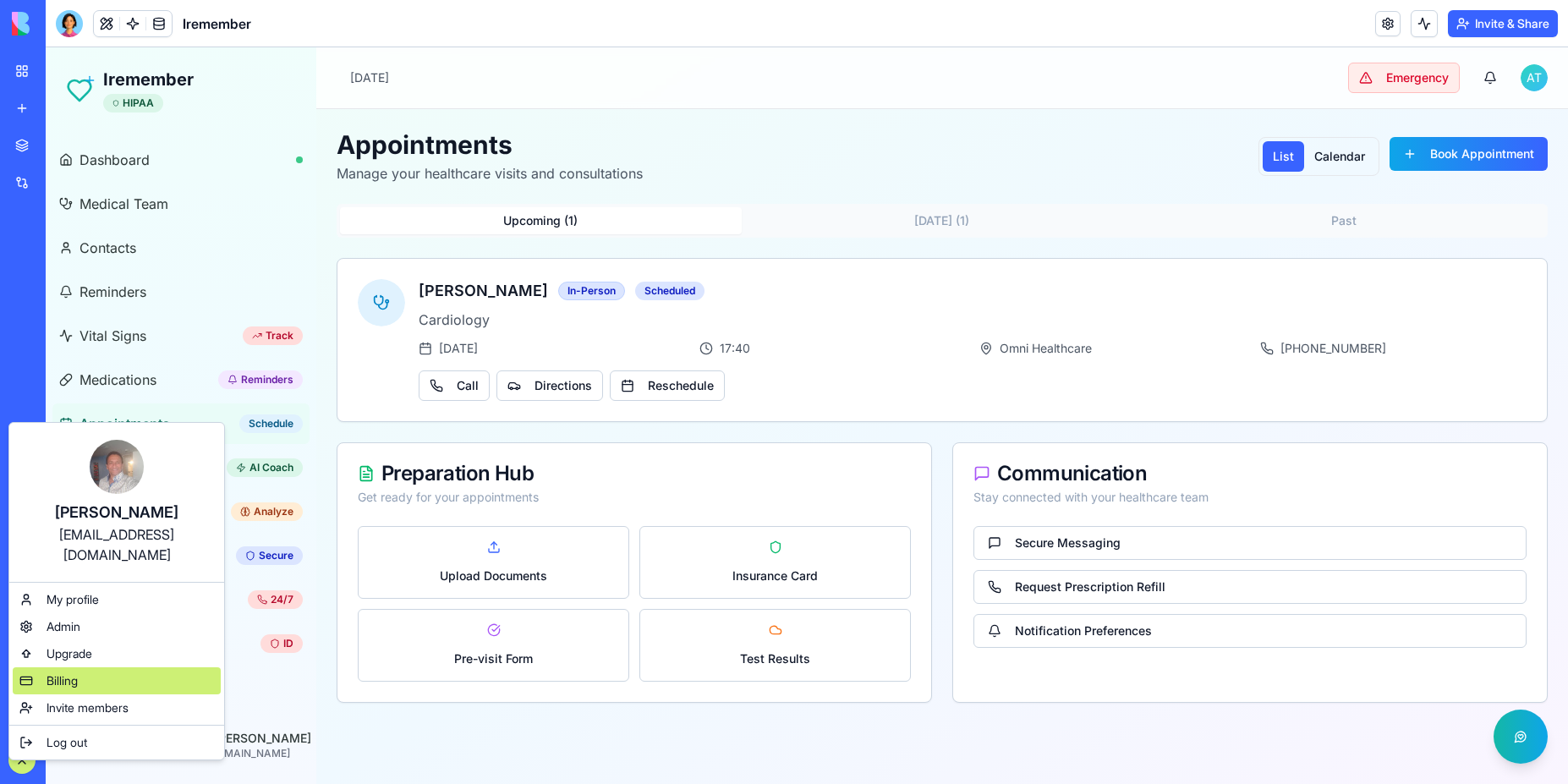
click at [89, 667] on div "Billing" at bounding box center [117, 681] width 208 height 27
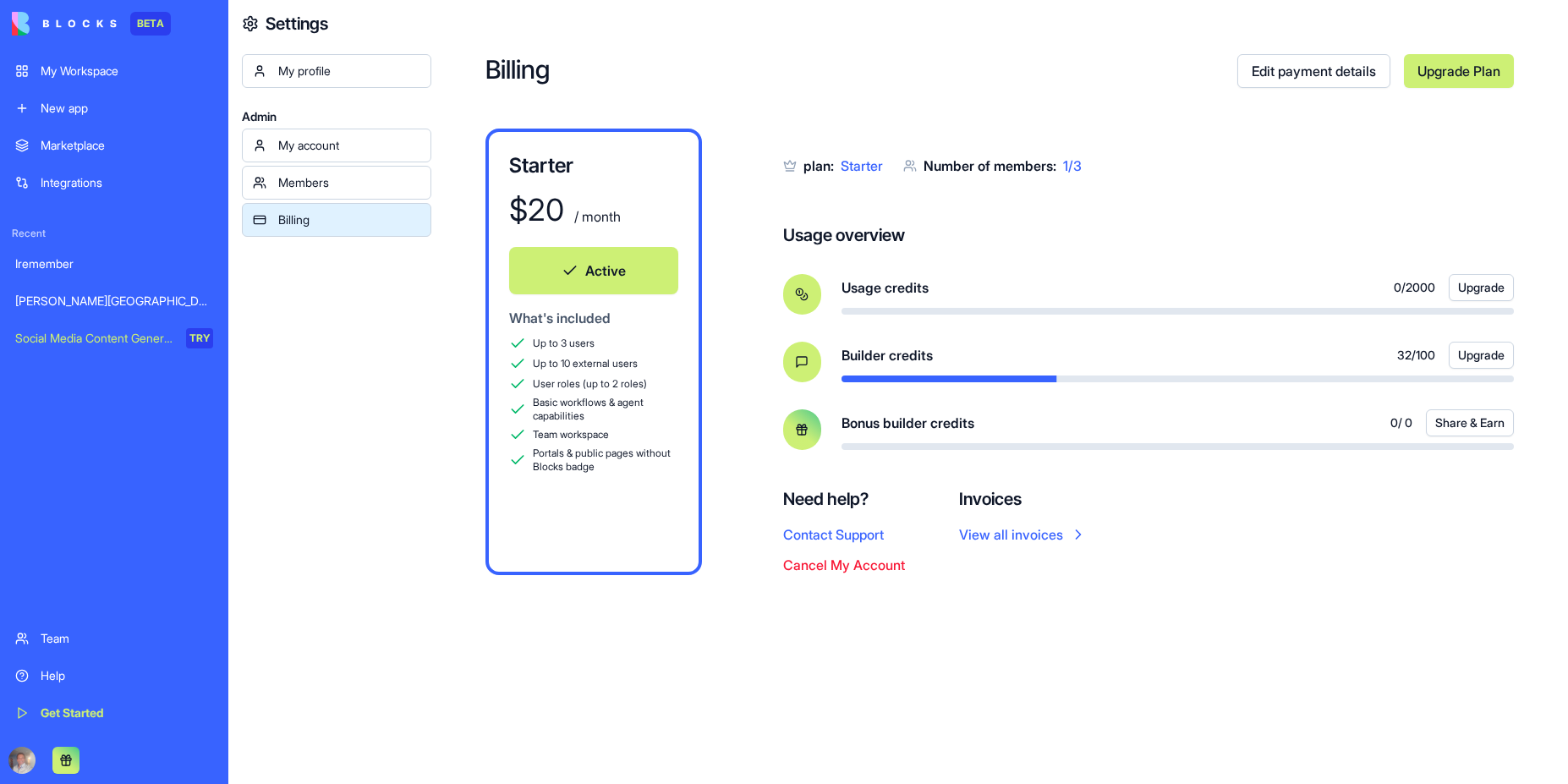
click at [1243, 571] on div "plan: Starter Number of members: 1 / 3 Usage overview Usage credits 0 / 2000 Up…" at bounding box center [1149, 351] width 731 height 446
click at [1398, 351] on span "32 / 100" at bounding box center [1417, 355] width 38 height 17
click at [1227, 538] on div "plan: Starter Number of members: 1 / 3 Usage overview Usage credits 0 / 2000 Up…" at bounding box center [1149, 351] width 731 height 446
click at [1142, 644] on div "Billing Edit payment details Upgrade Plan Starter $ 20 / month Active What's in…" at bounding box center [999, 392] width 1137 height 784
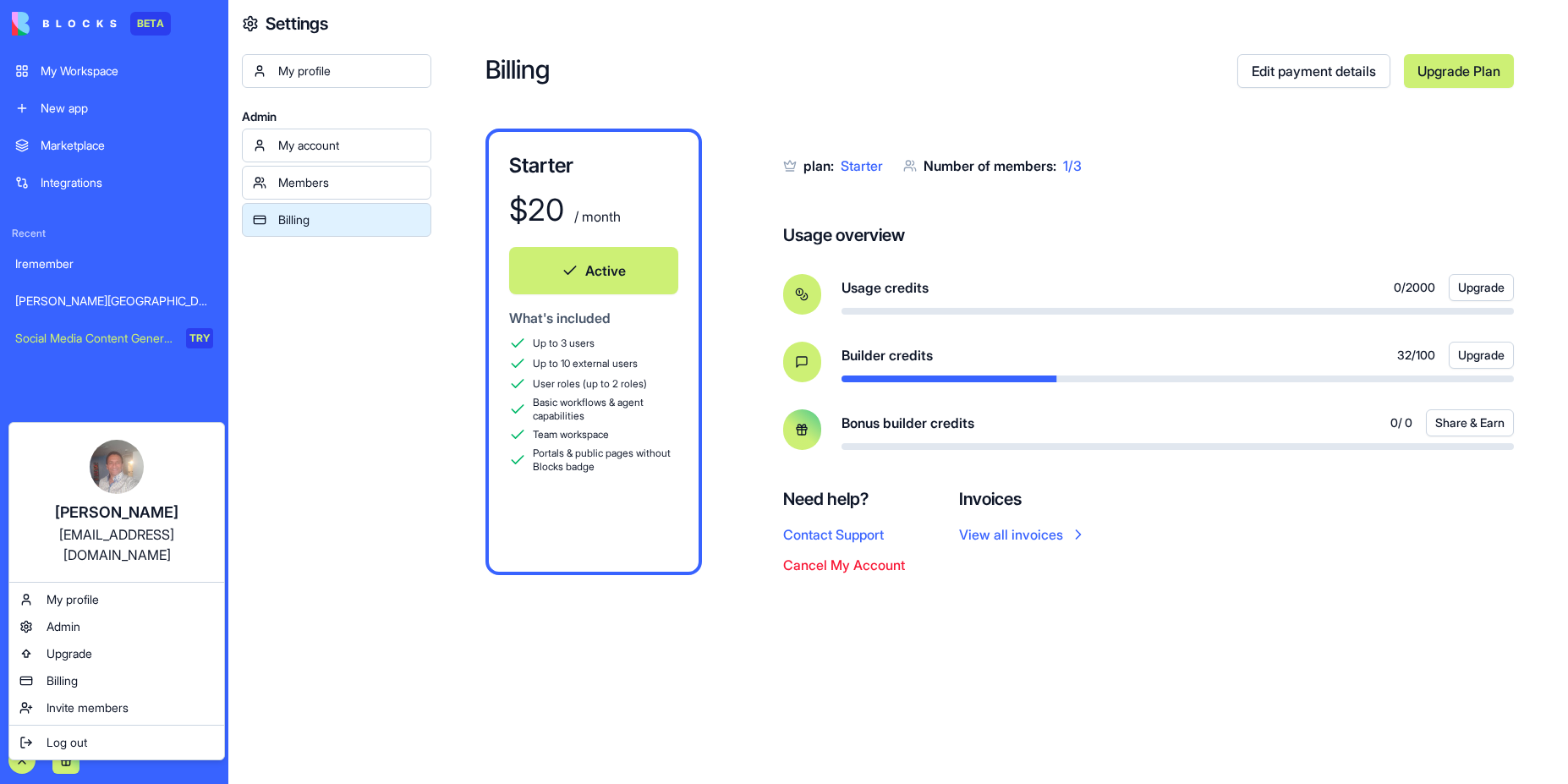
click at [322, 665] on html "BETA My Workspace New app Marketplace Integrations Recent Iremember Villa Seren…" at bounding box center [784, 392] width 1568 height 784
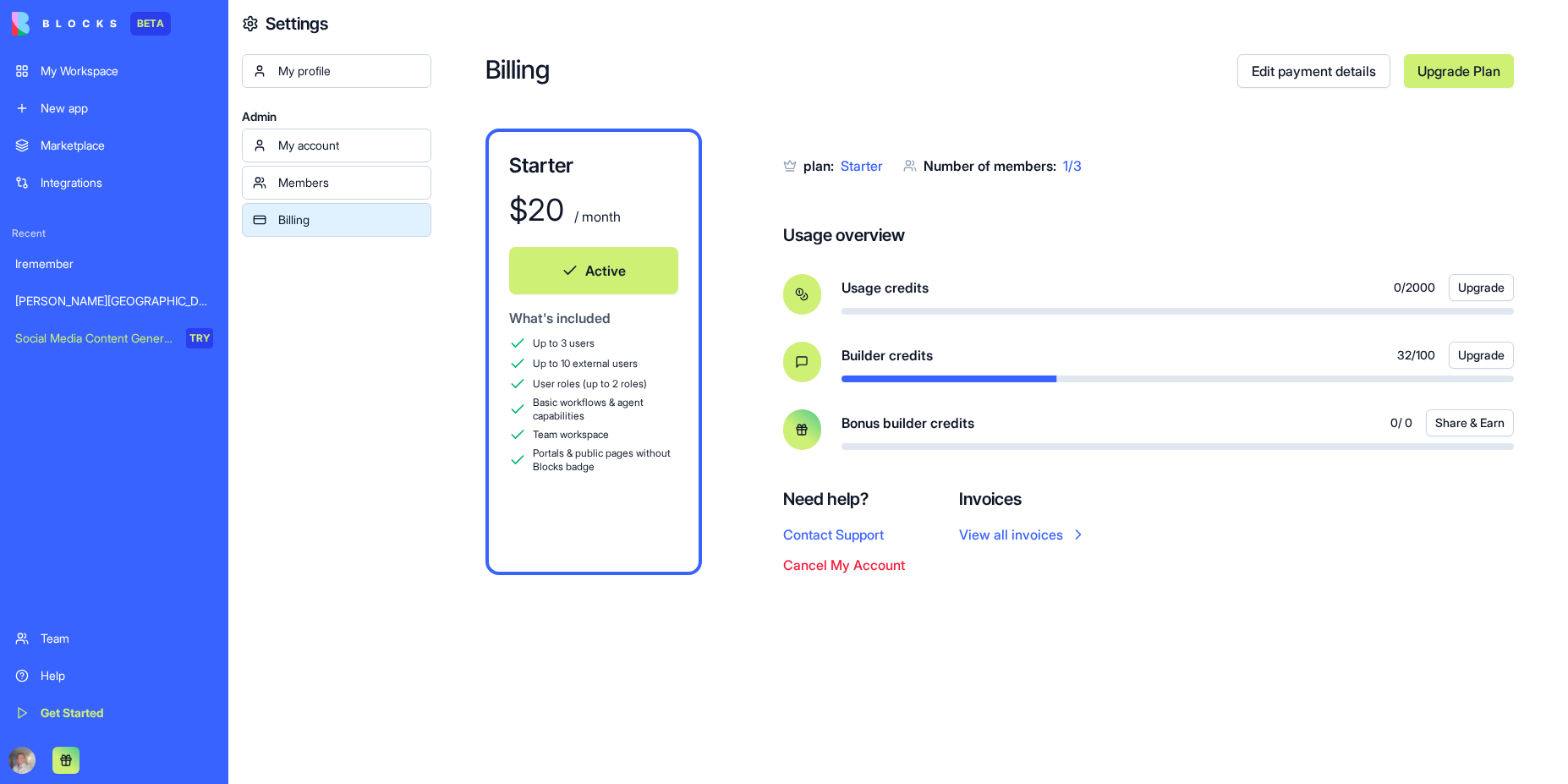
click at [67, 266] on div "Iremember" at bounding box center [114, 263] width 198 height 17
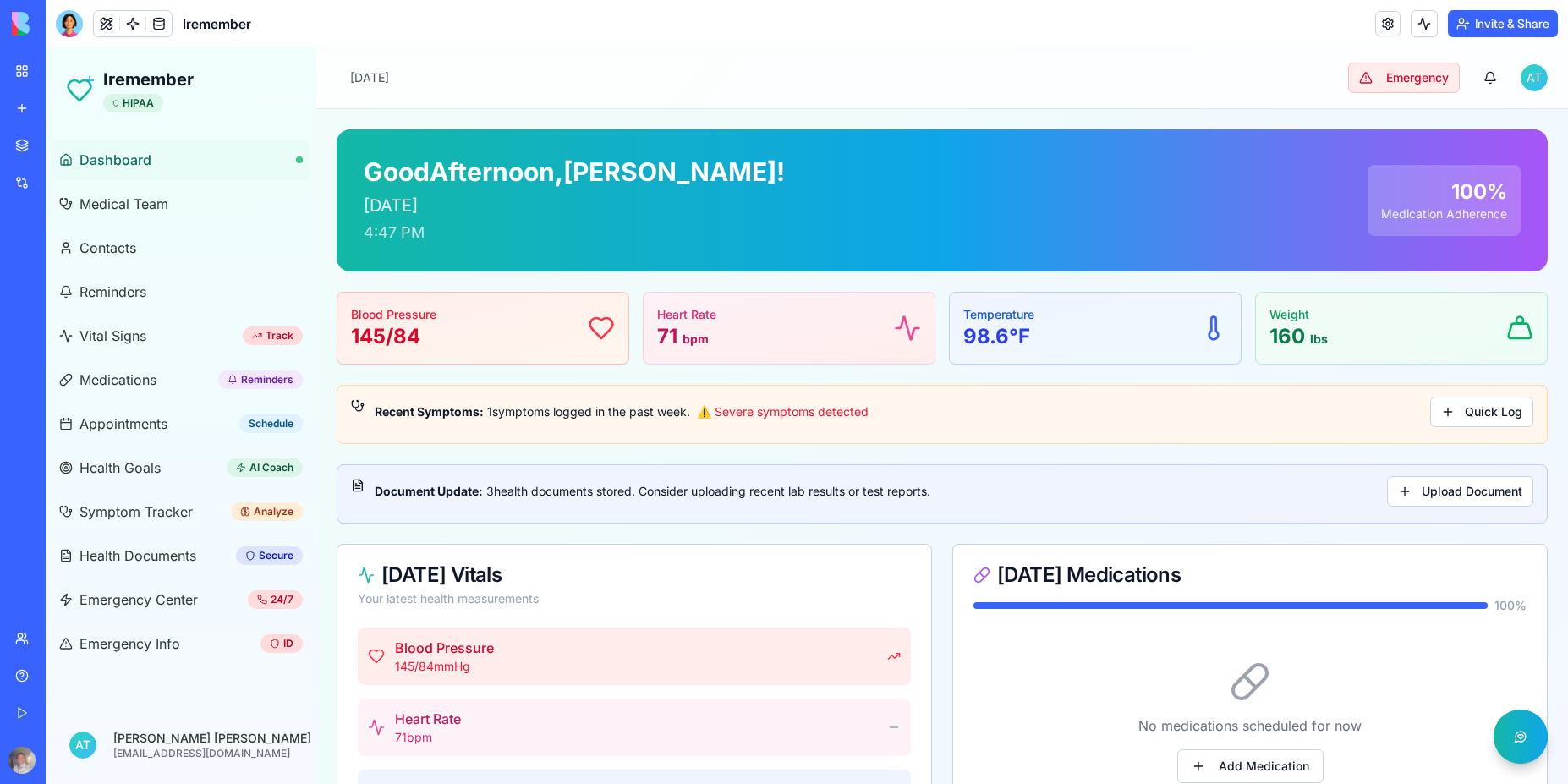
click at [63, 306] on div "Villa Serena del Valle" at bounding box center [39, 301] width 47 height 17
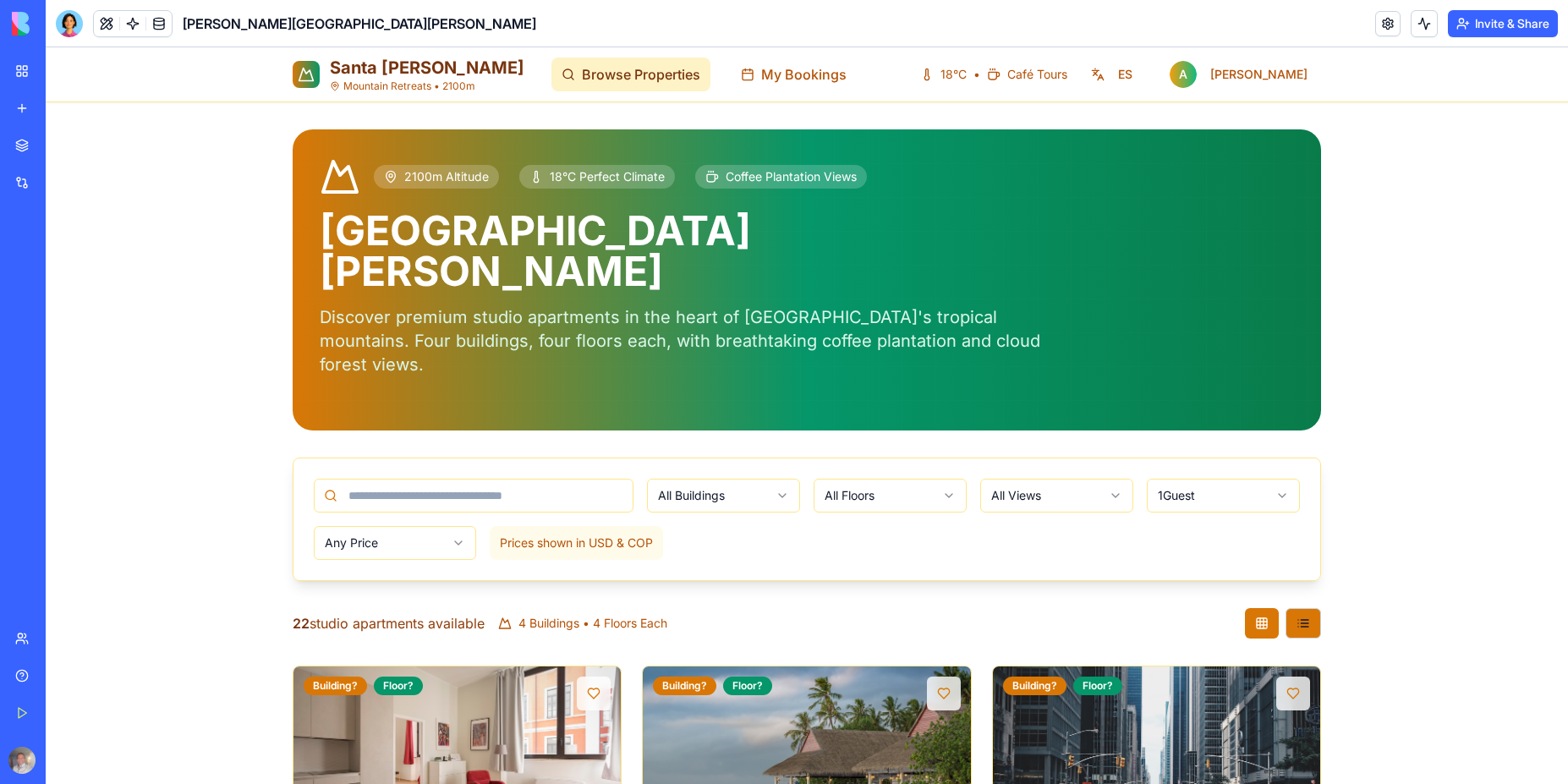
click at [589, 78] on span "Browse Properties" at bounding box center [641, 74] width 119 height 20
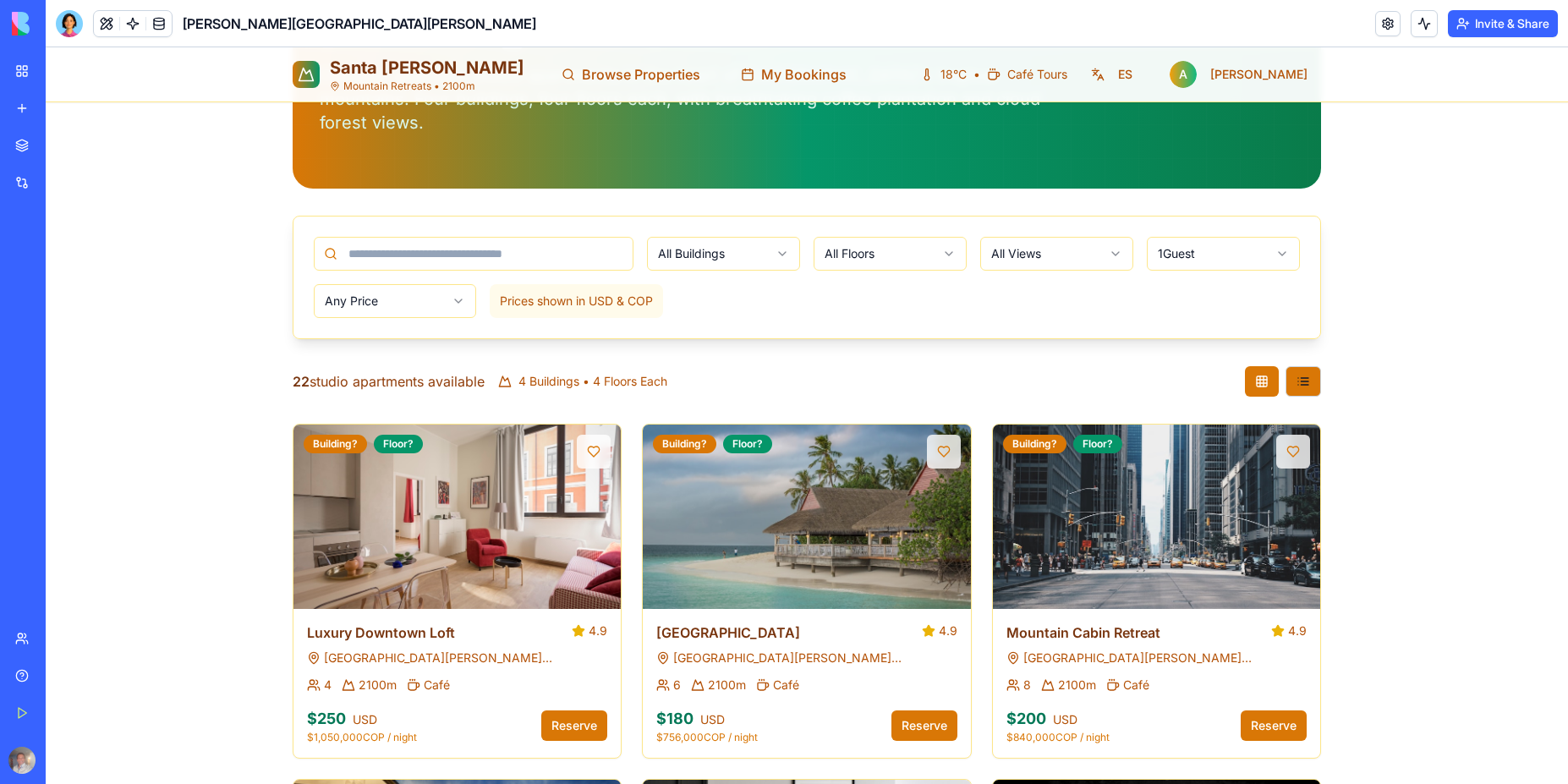
scroll to position [304, 0]
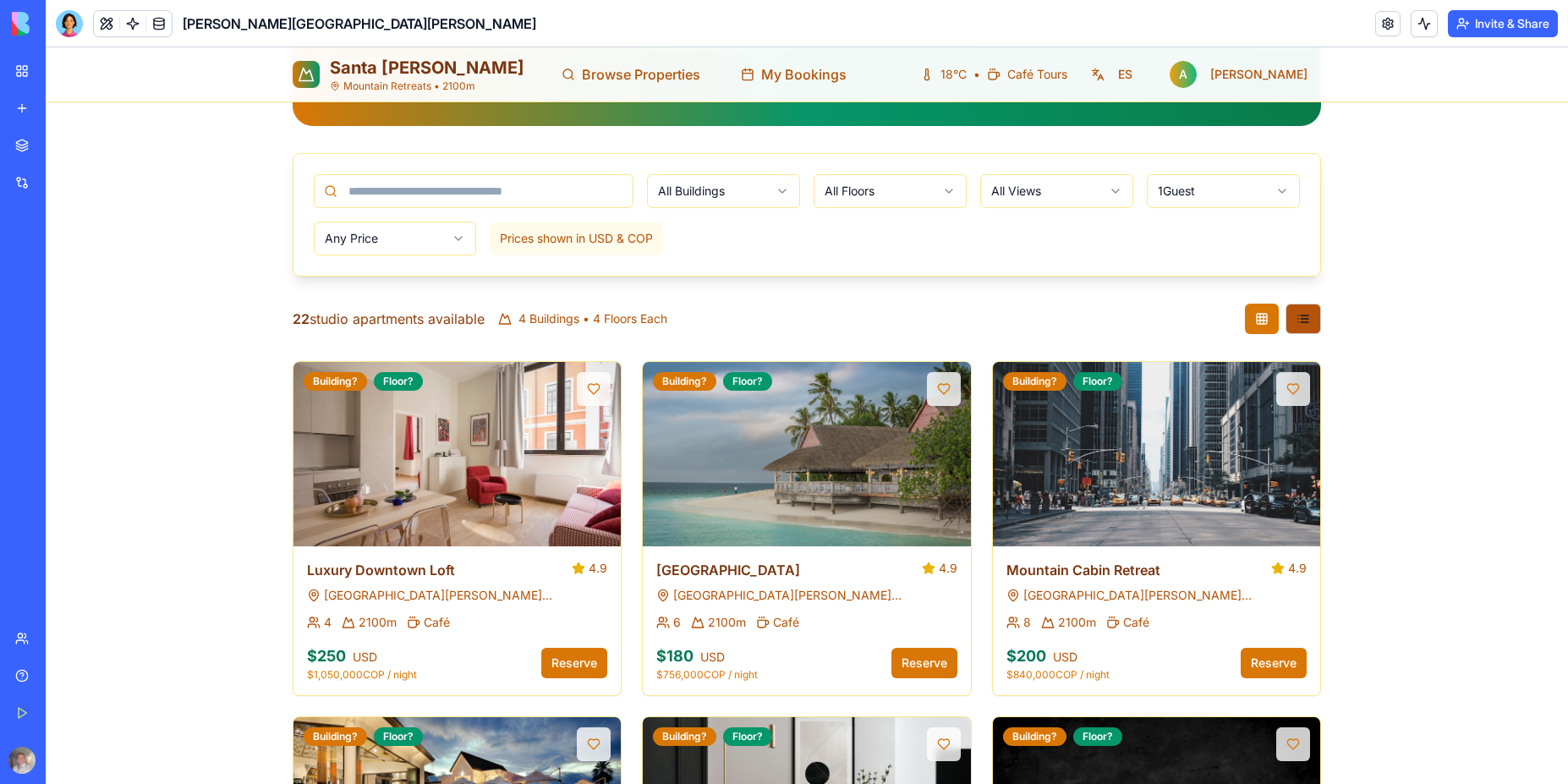
click at [1296, 303] on button at bounding box center [1303, 319] width 35 height 31
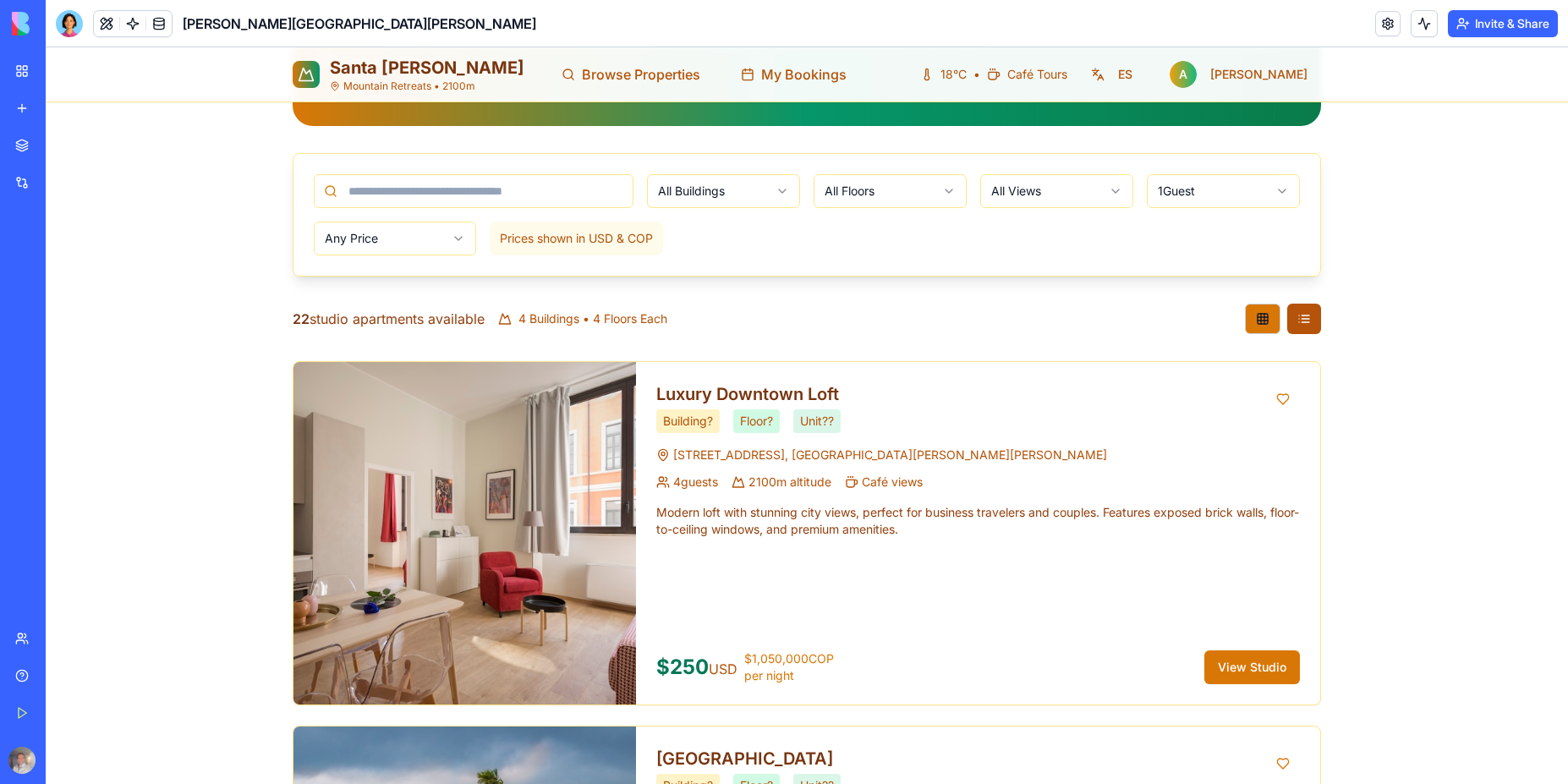
click at [1296, 303] on button at bounding box center [1303, 319] width 34 height 31
click at [1258, 303] on button at bounding box center [1263, 319] width 35 height 31
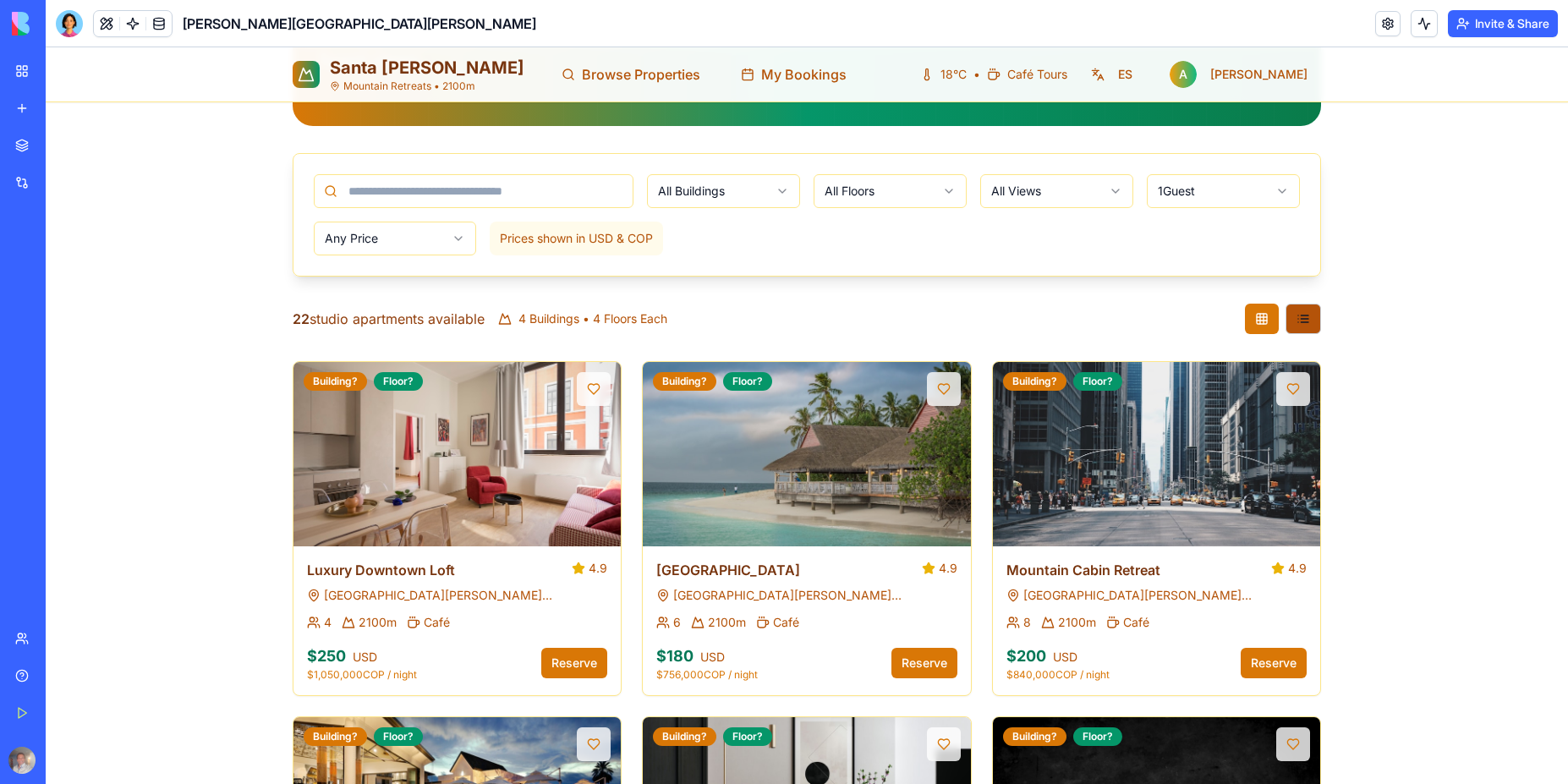
click at [1298, 303] on button at bounding box center [1303, 319] width 35 height 31
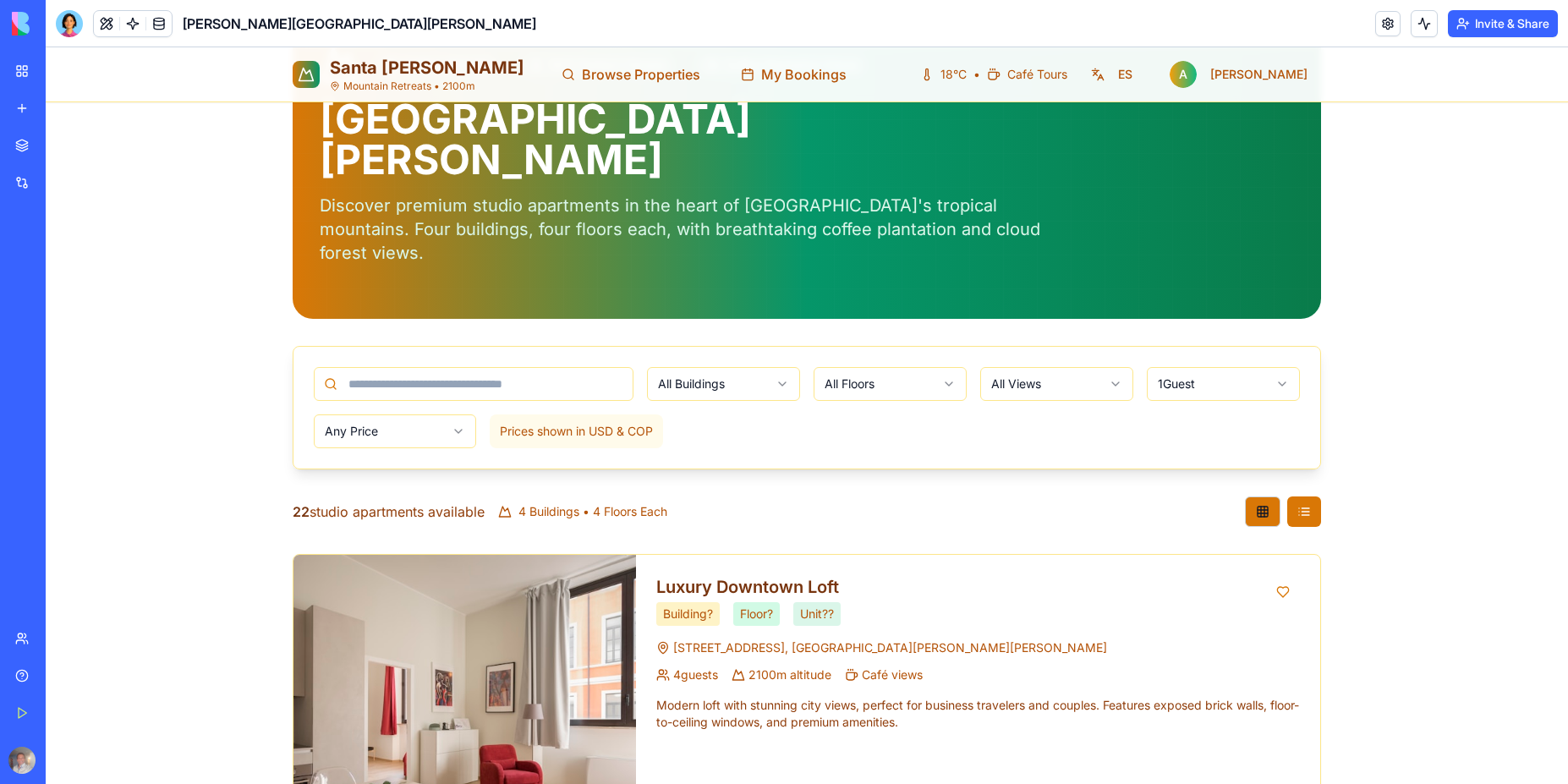
scroll to position [0, 0]
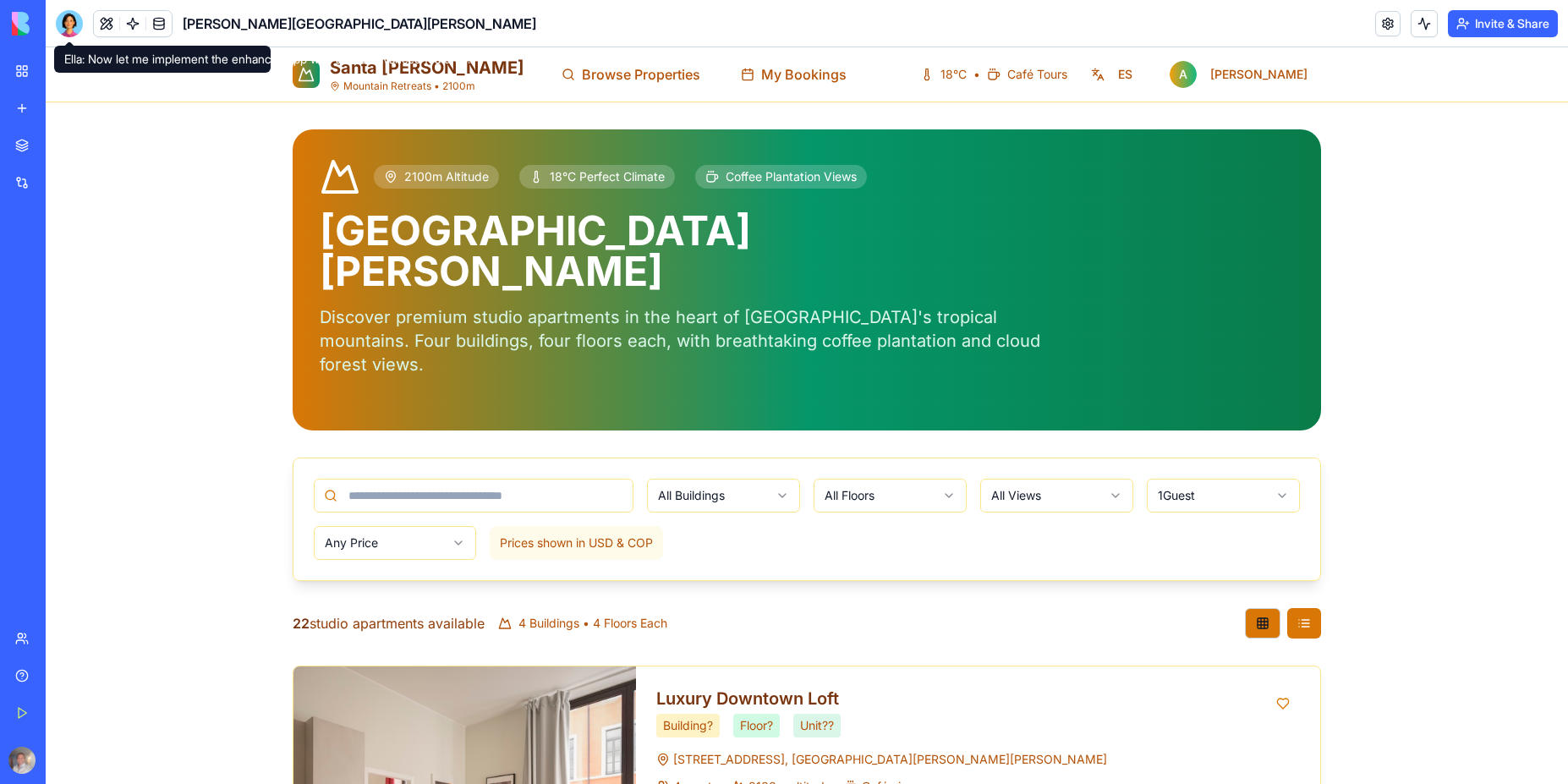
click at [69, 24] on div at bounding box center [70, 24] width 27 height 27
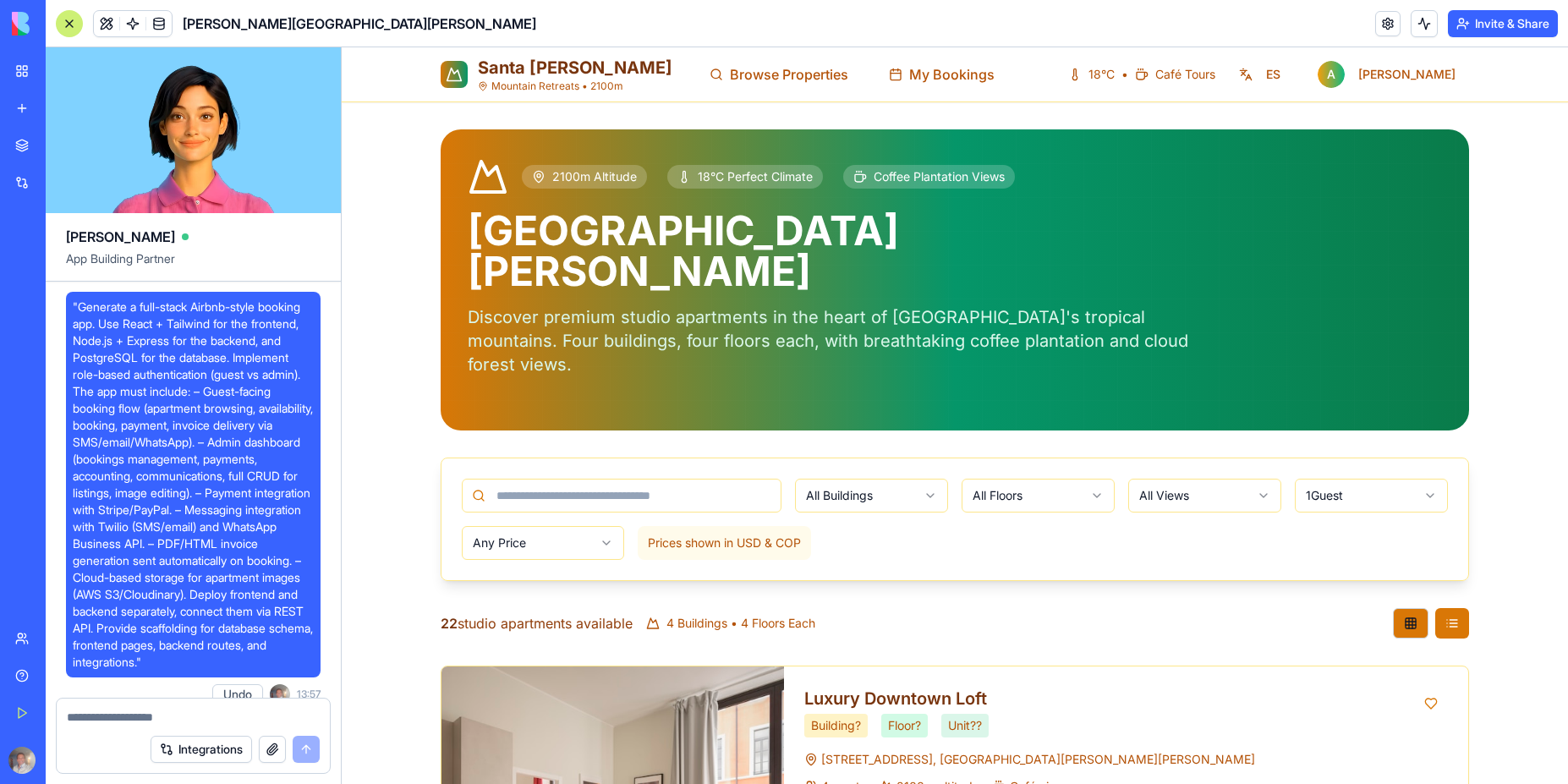
scroll to position [9002, 0]
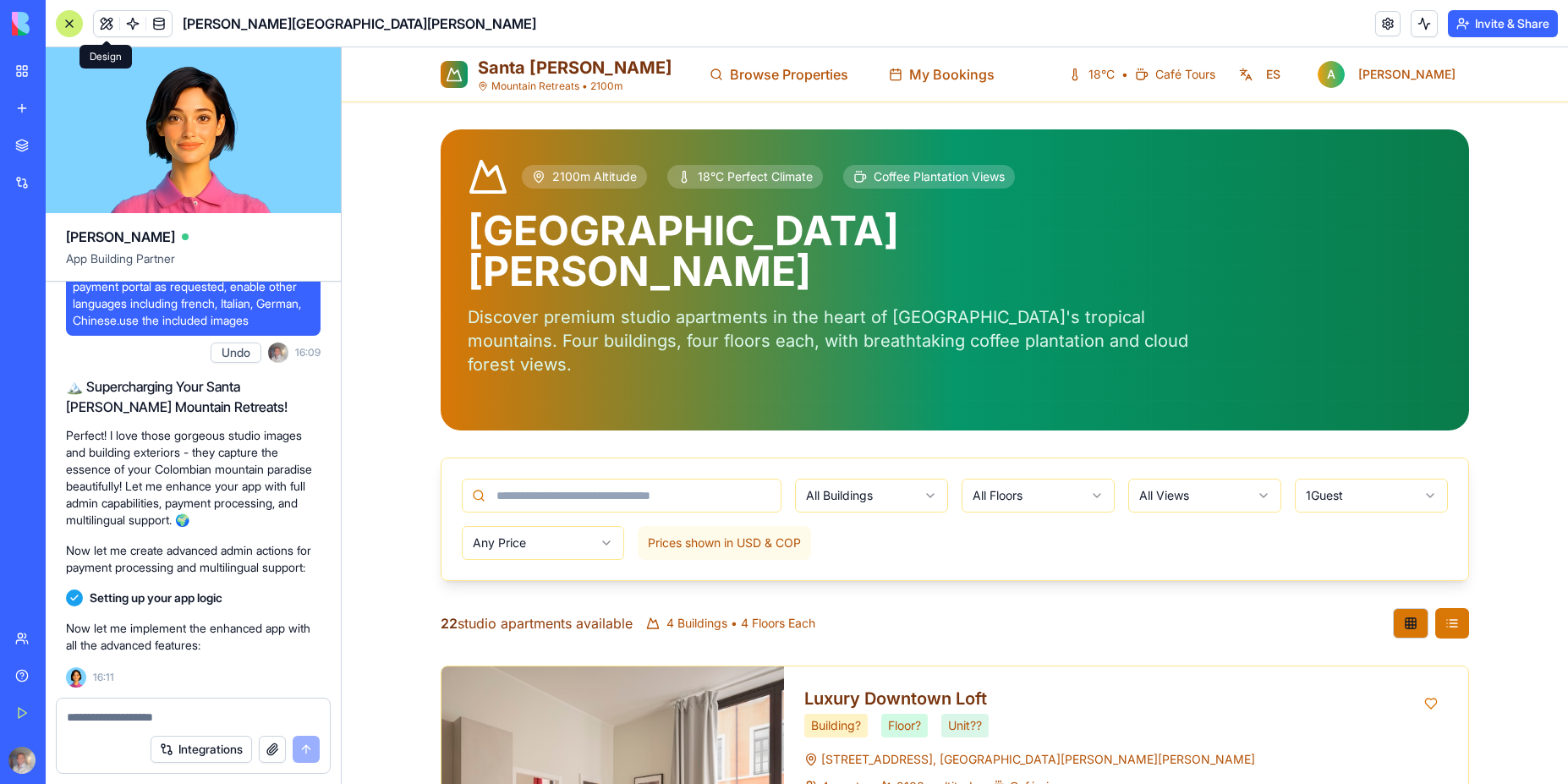
click at [115, 26] on button at bounding box center [107, 24] width 25 height 25
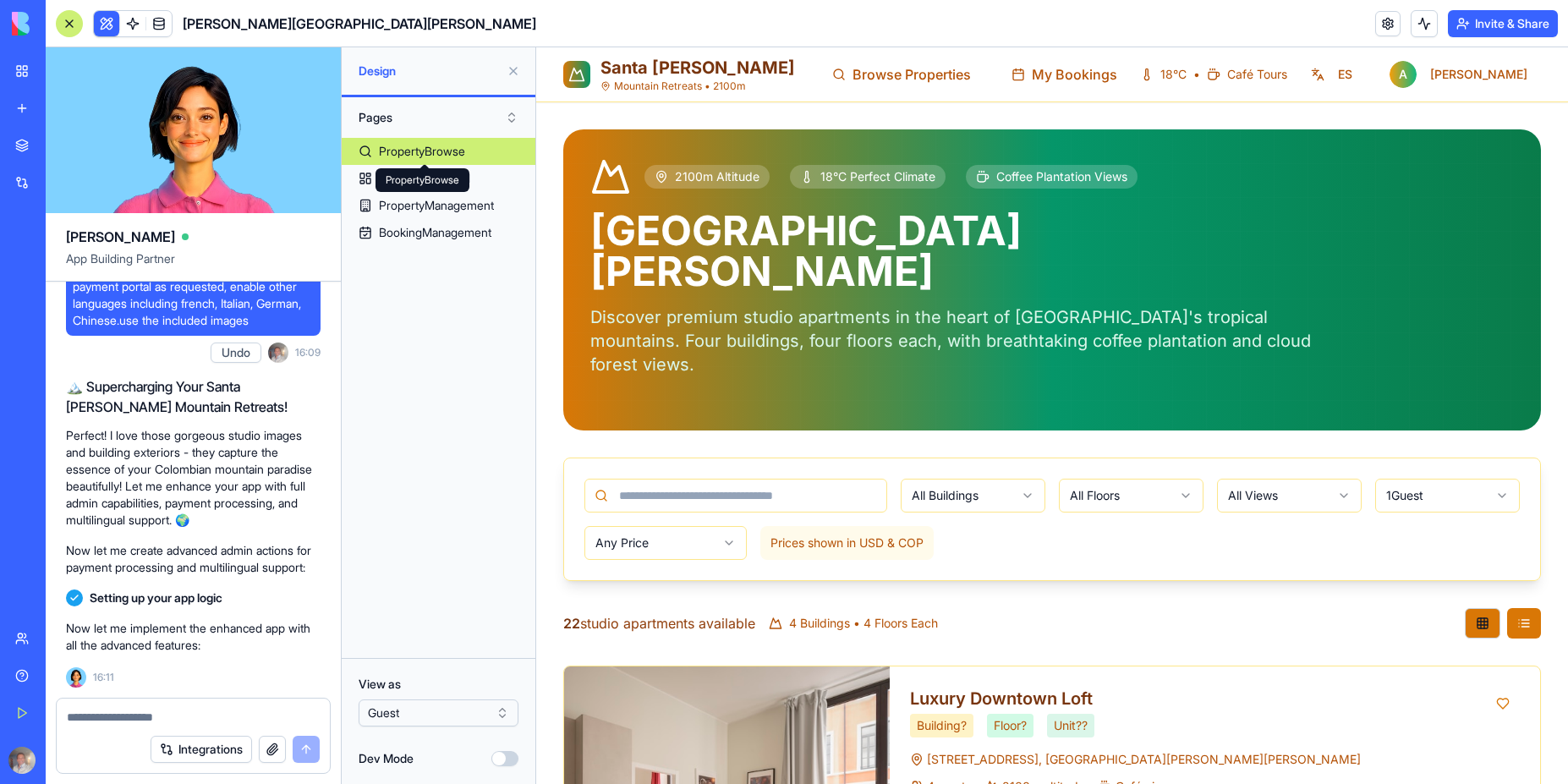
click at [429, 183] on div "PropertyBrowse PropertyBrowse" at bounding box center [423, 180] width 94 height 24
click at [430, 203] on div "PropertyManagement" at bounding box center [436, 206] width 115 height 17
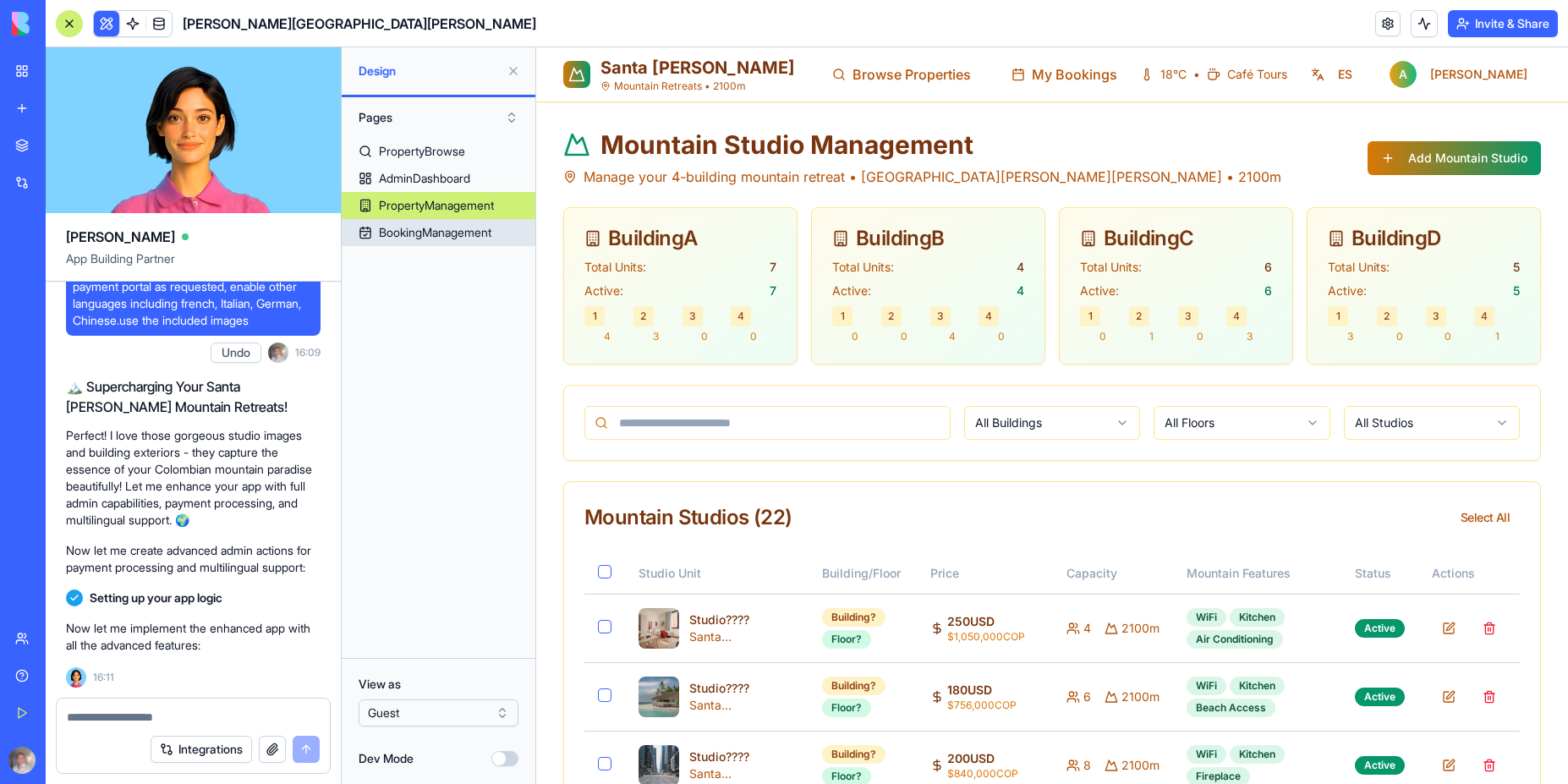
click at [704, 299] on div "Active: 7" at bounding box center [680, 291] width 192 height 17
click at [953, 295] on div "Active: 4" at bounding box center [928, 291] width 192 height 17
click at [1160, 296] on div "Active: 6" at bounding box center [1177, 291] width 192 height 17
click at [438, 468] on div "PropertyBrowse AdminDashboard PropertyManagement BookingManagement" at bounding box center [438, 390] width 194 height 506
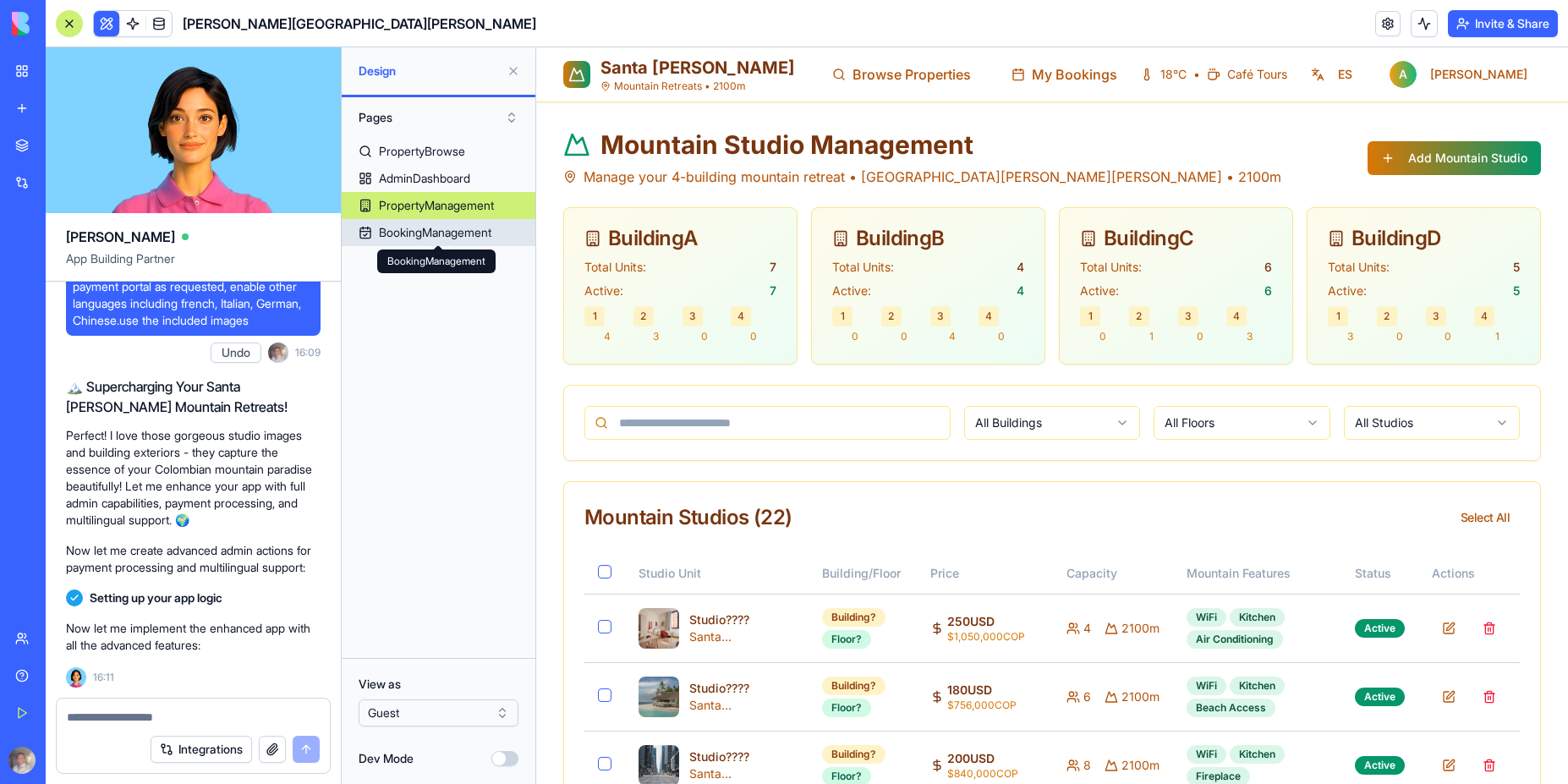
click at [418, 237] on div "BookingManagement" at bounding box center [435, 232] width 112 height 17
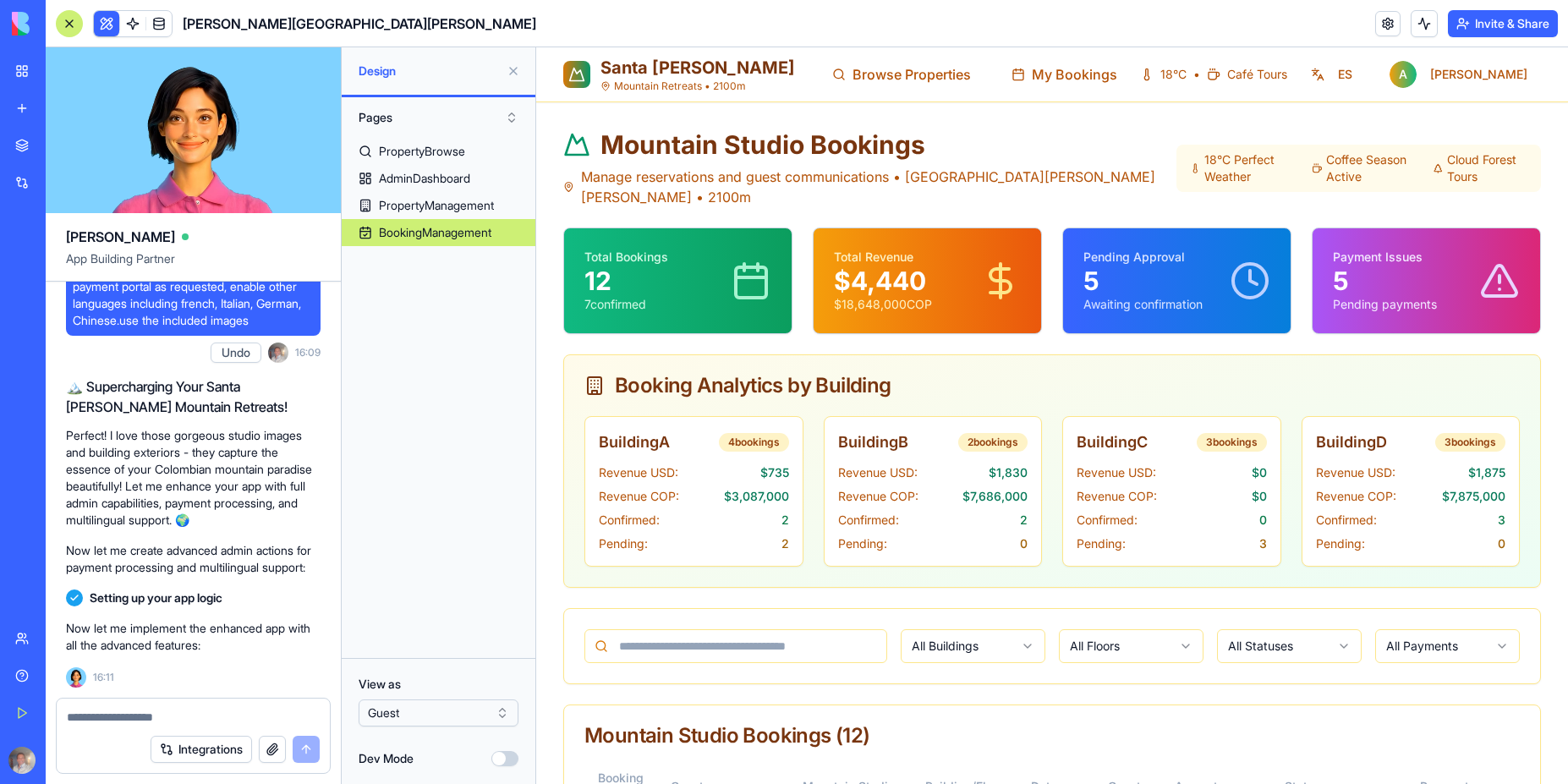
drag, startPoint x: 1548, startPoint y: 417, endPoint x: 1586, endPoint y: 378, distance: 54.5
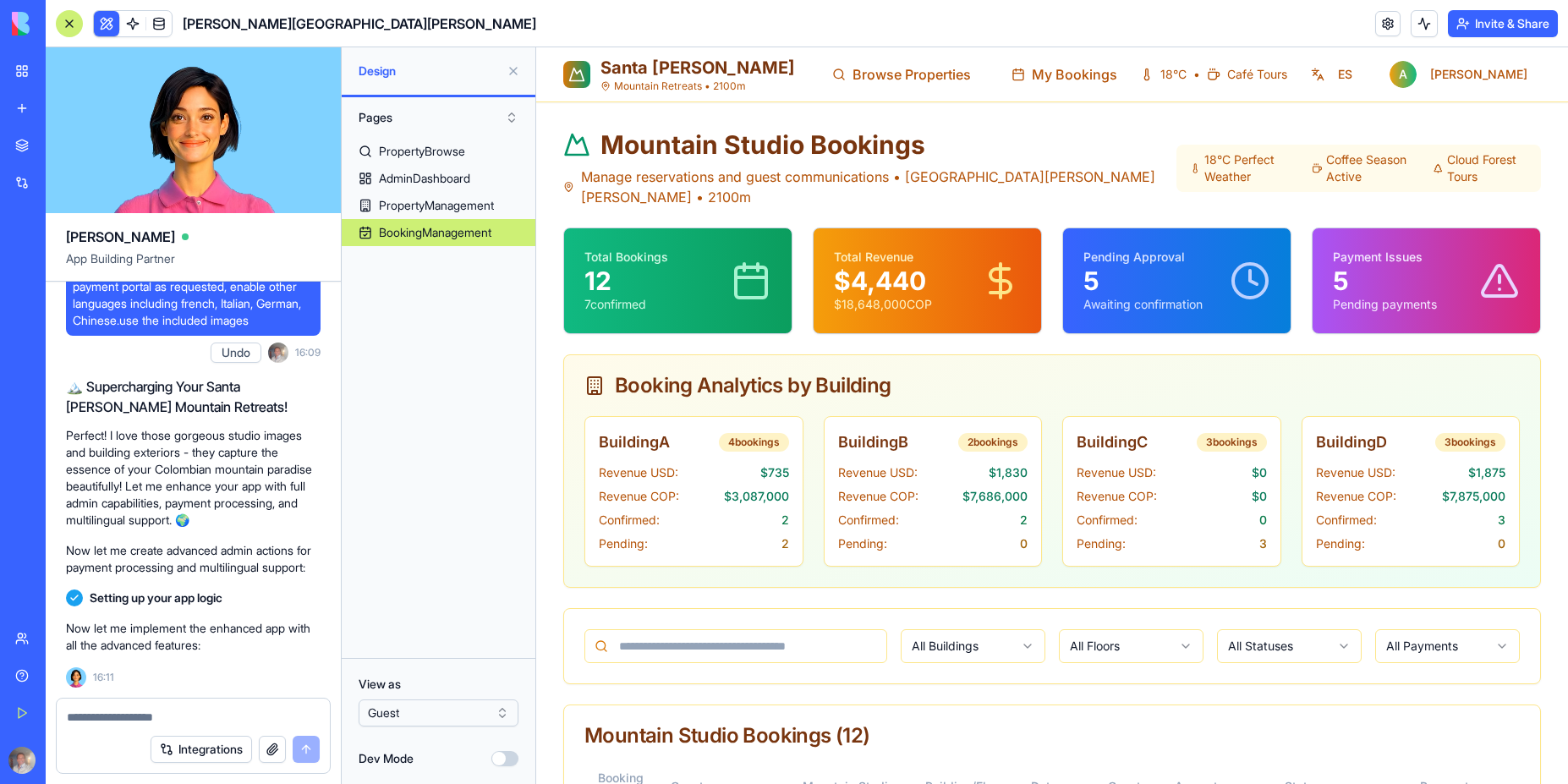
drag, startPoint x: 1590, startPoint y: 378, endPoint x: 1586, endPoint y: 324, distance: 54.1
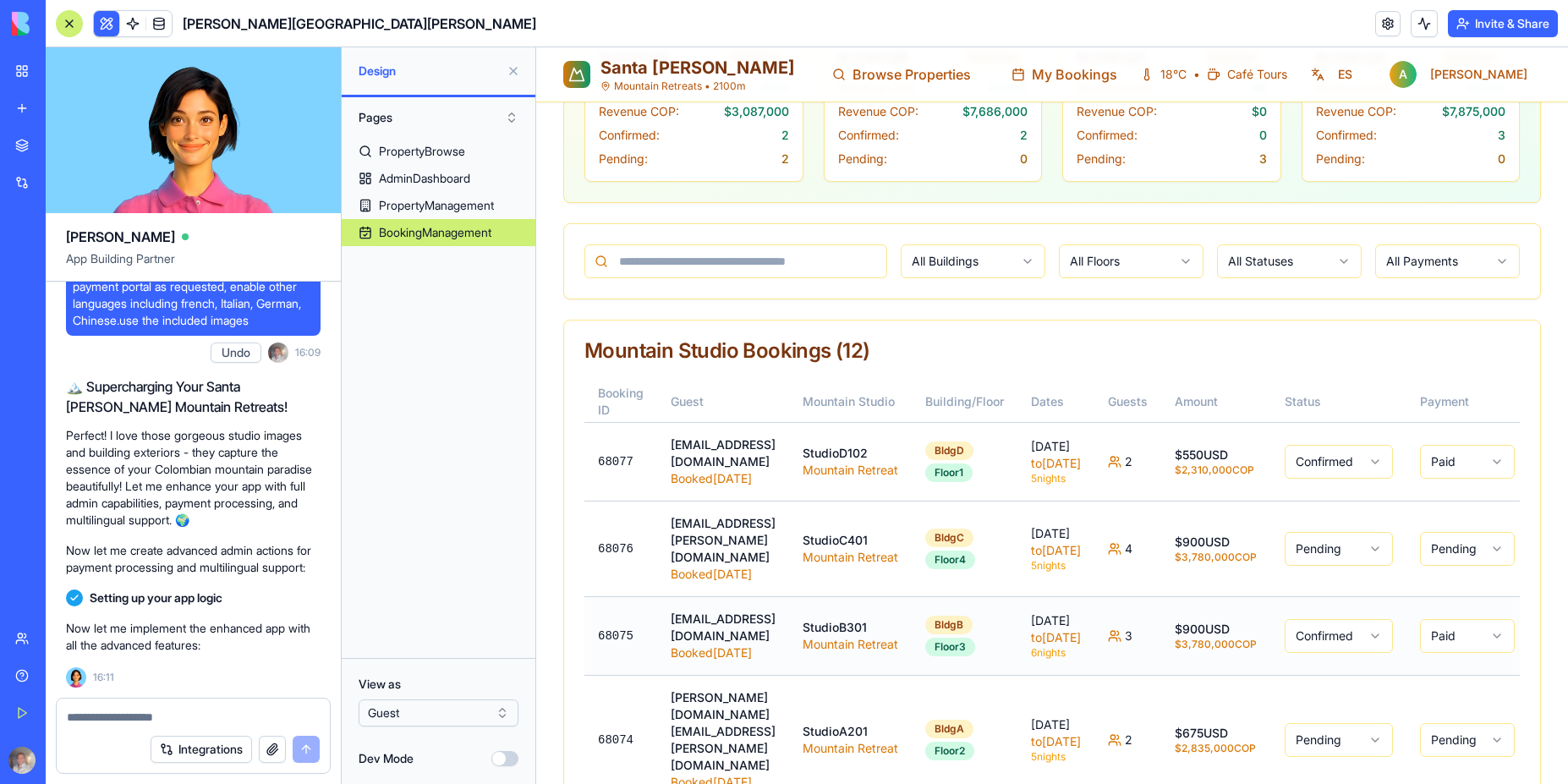
scroll to position [342, 0]
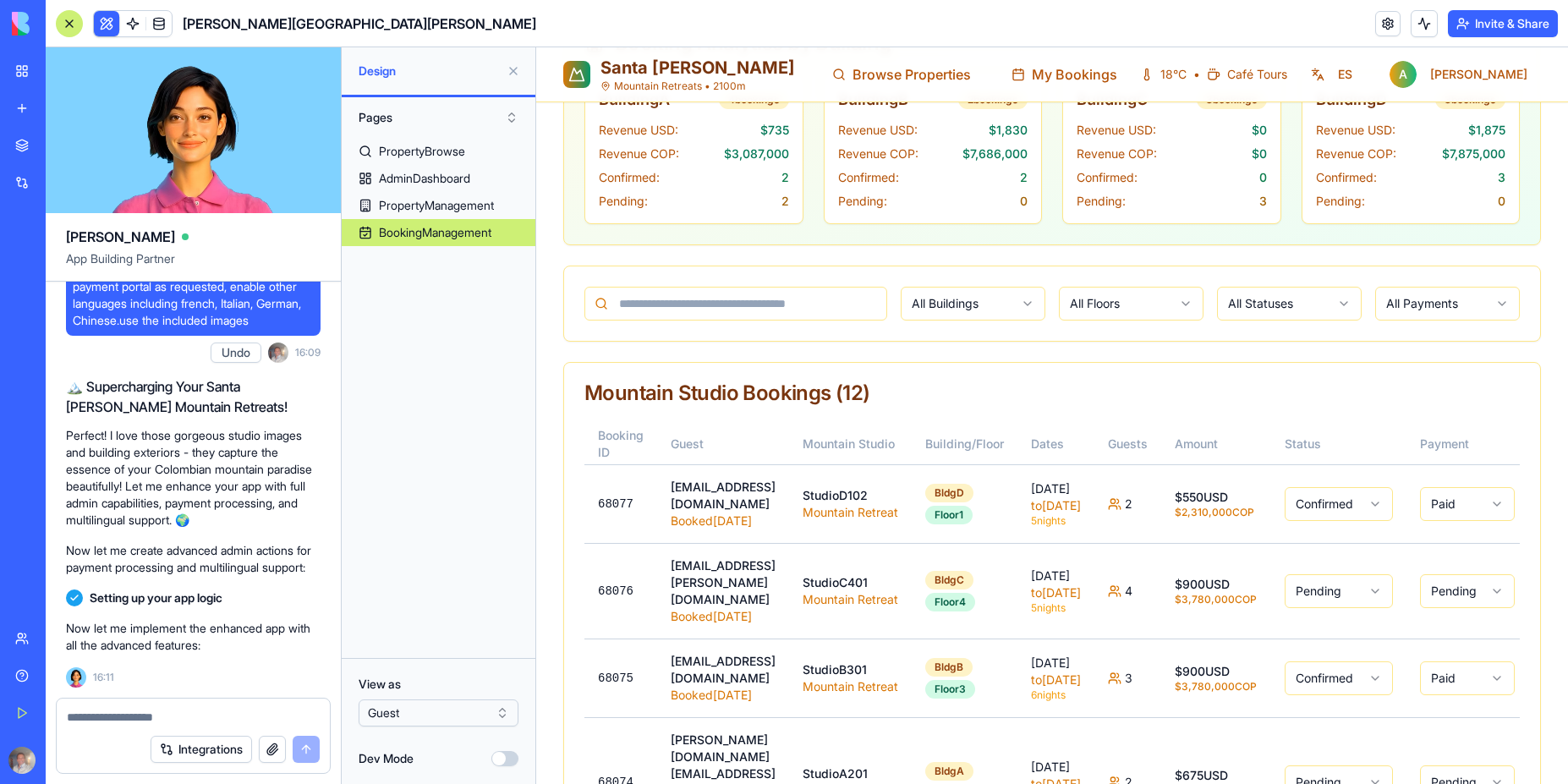
drag, startPoint x: 1567, startPoint y: 297, endPoint x: 1588, endPoint y: 311, distance: 25.2
click at [1567, 311] on html "Santa Elena Mountain Retreats • 2100m Browse Properties My Bookings 18°C • Café…" at bounding box center [1052, 674] width 1032 height 1937
drag, startPoint x: 1588, startPoint y: 311, endPoint x: 1576, endPoint y: 328, distance: 20.8
click at [1567, 328] on html "Santa Elena Mountain Retreats • 2100m Browse Properties My Bookings 18°C • Café…" at bounding box center [1052, 674] width 1032 height 1937
drag, startPoint x: 1576, startPoint y: 328, endPoint x: 1589, endPoint y: 321, distance: 14.8
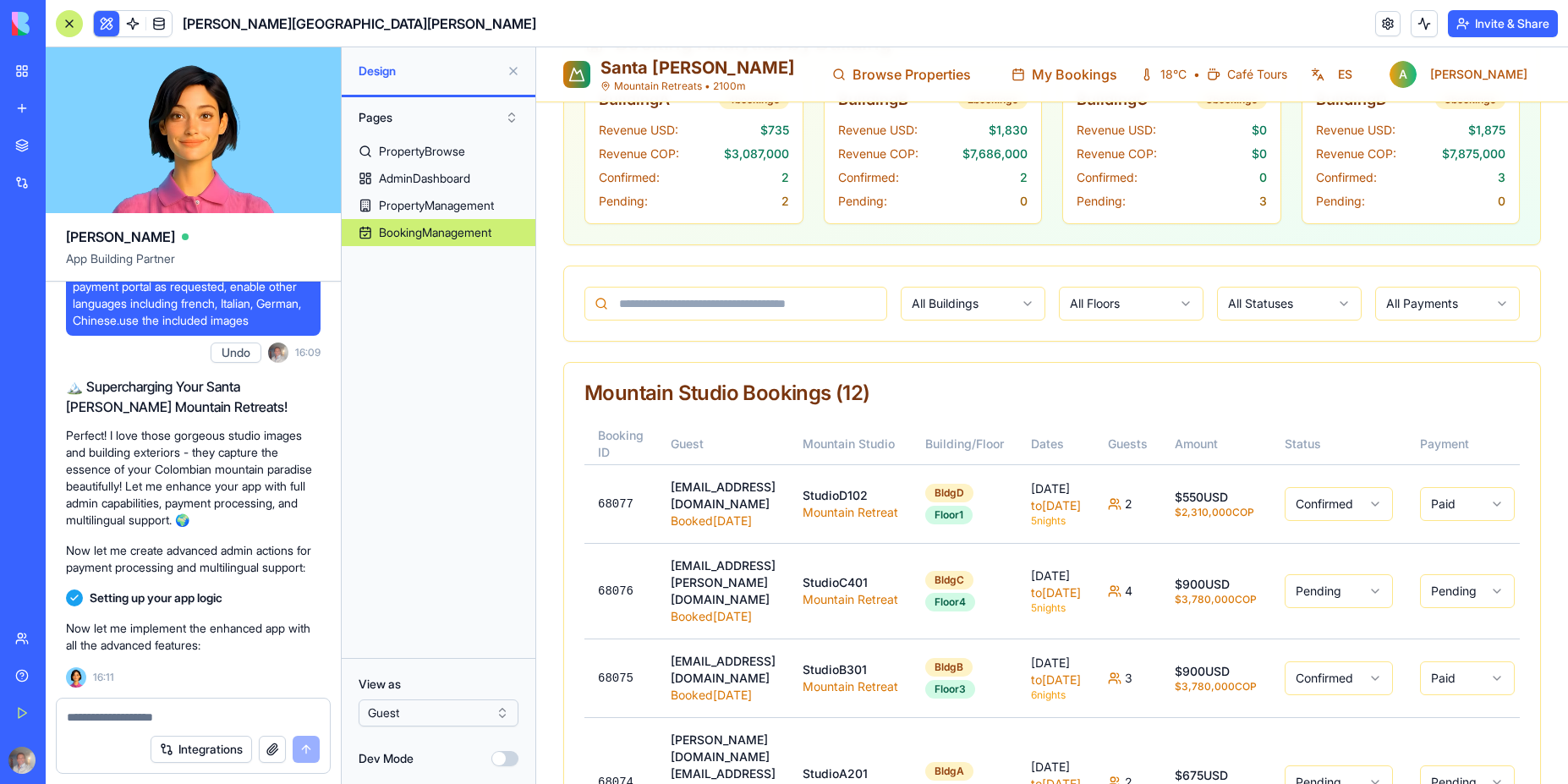
click at [1567, 321] on html "Santa Elena Mountain Retreats • 2100m Browse Properties My Bookings 18°C • Café…" at bounding box center [1052, 674] width 1032 height 1937
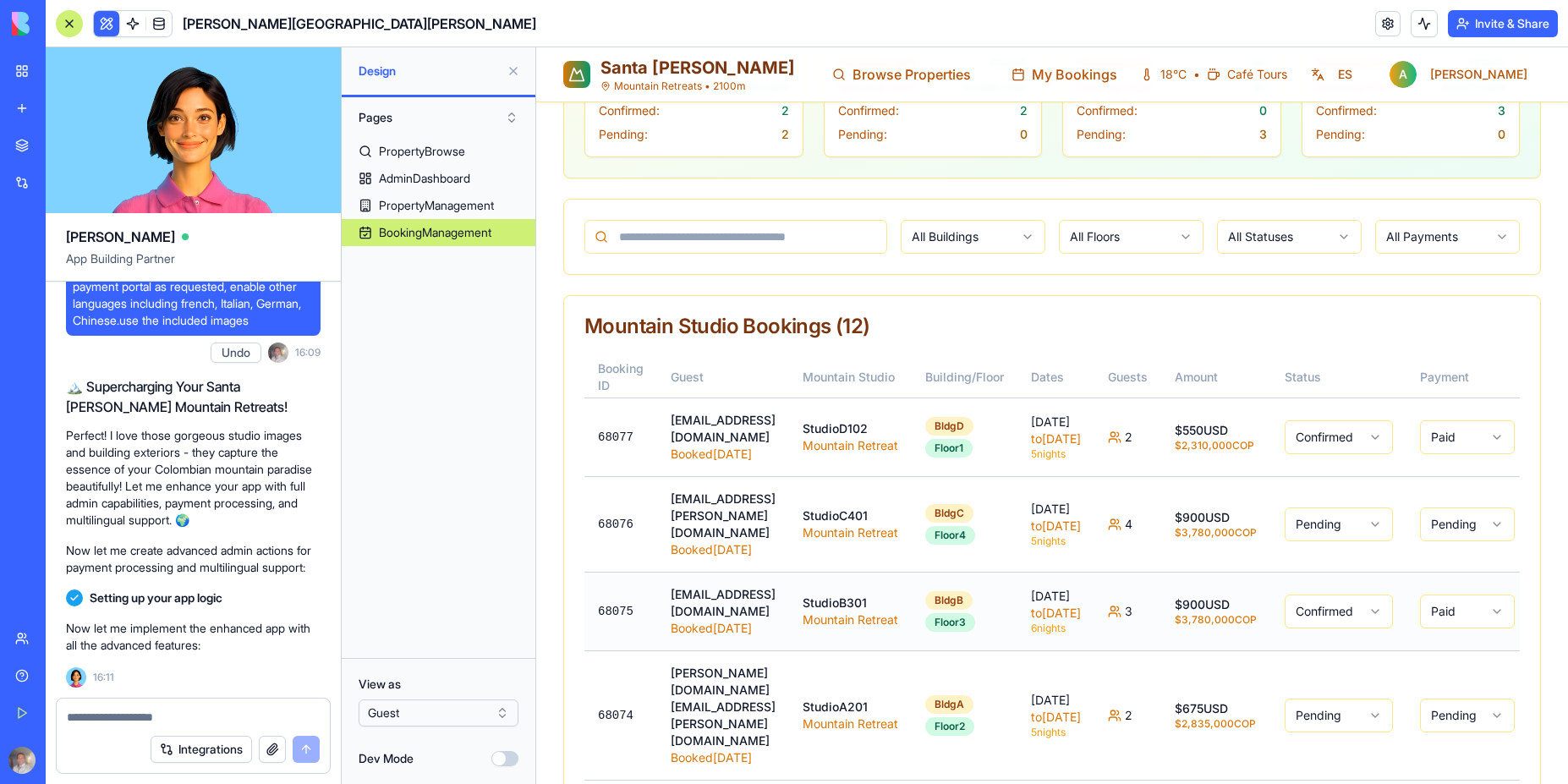
scroll to position [0, 0]
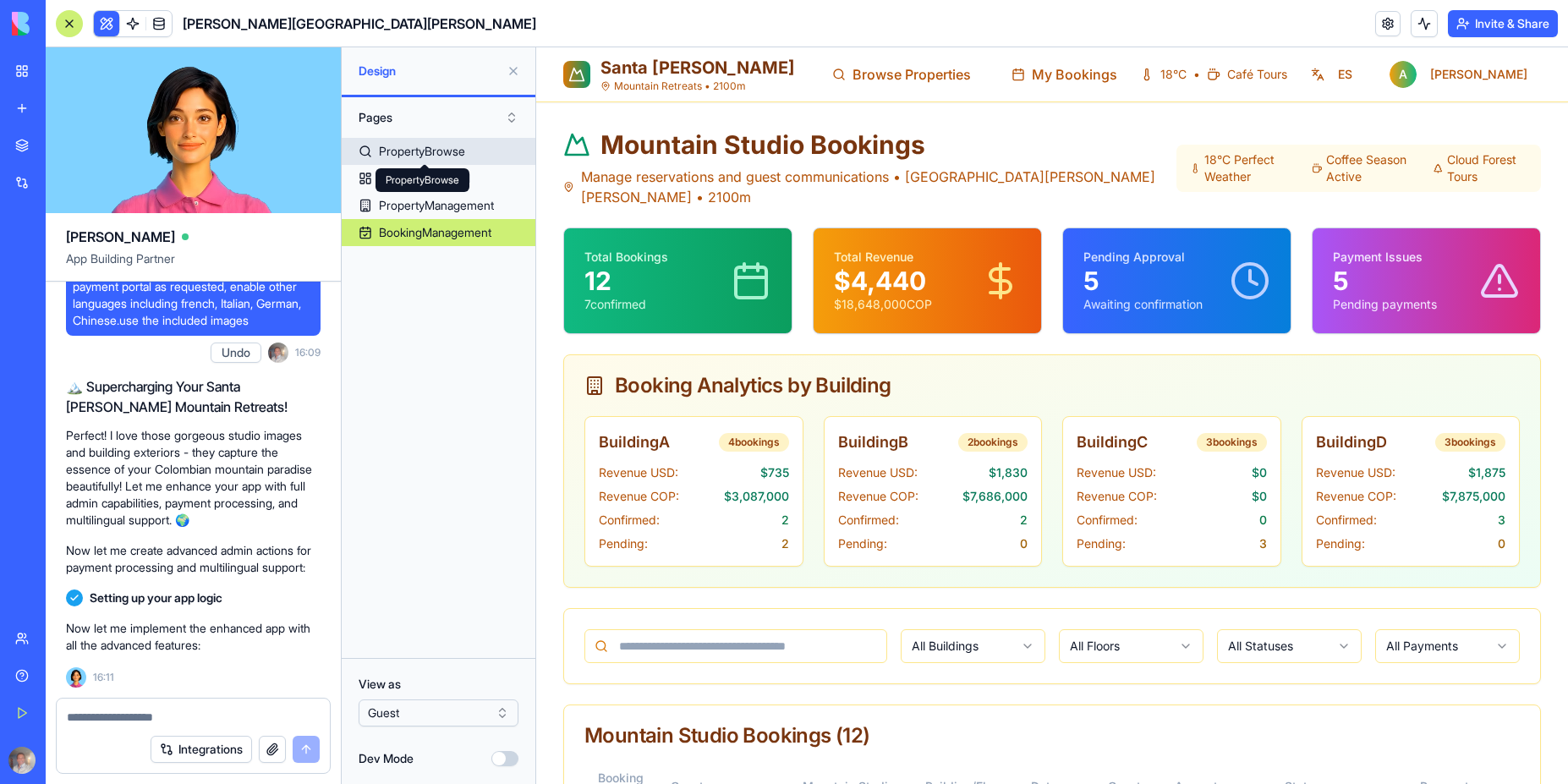
click at [446, 153] on div "PropertyBrowse" at bounding box center [421, 151] width 86 height 17
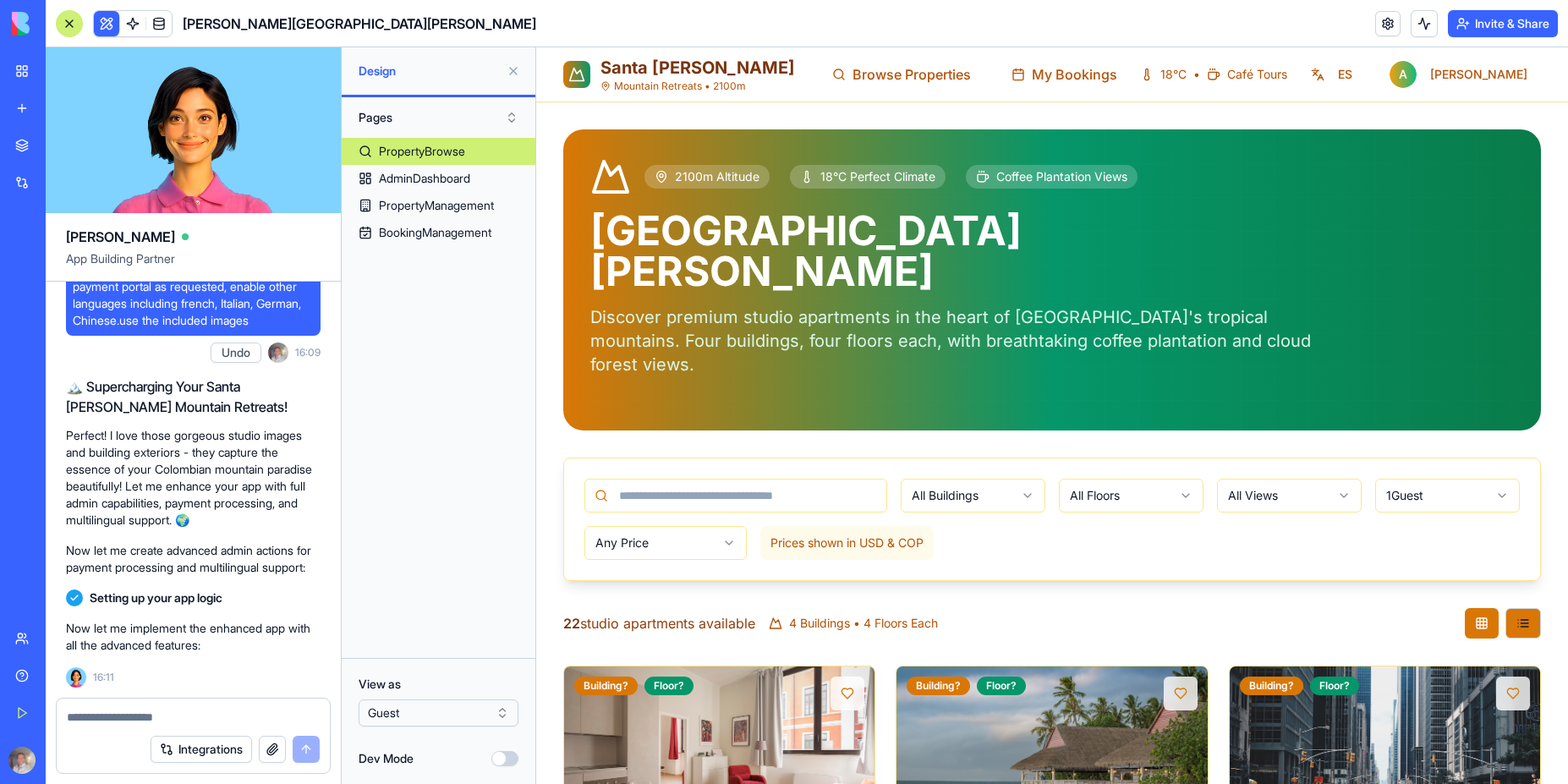
click at [1427, 77] on div "18°C • Café Tours ES A Alex" at bounding box center [1341, 74] width 401 height 33
click at [512, 75] on button at bounding box center [514, 72] width 27 height 27
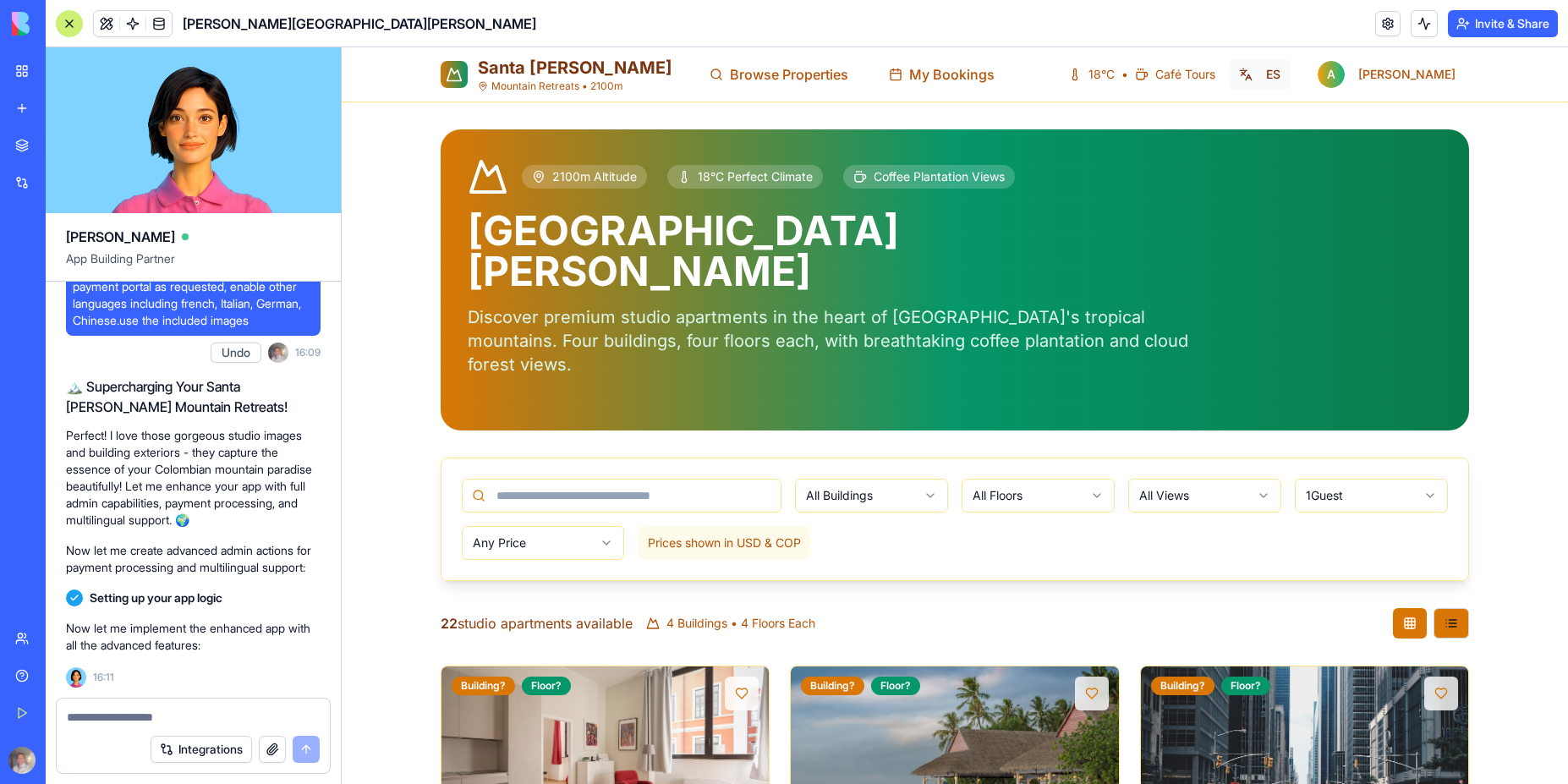
click at [1291, 71] on button "ES" at bounding box center [1260, 74] width 62 height 31
click at [1291, 73] on button "EN" at bounding box center [1259, 74] width 63 height 31
click at [1291, 73] on button "ES" at bounding box center [1260, 74] width 62 height 31
click at [1291, 73] on button "EN" at bounding box center [1259, 74] width 63 height 31
click at [1291, 73] on button "ES" at bounding box center [1260, 74] width 62 height 31
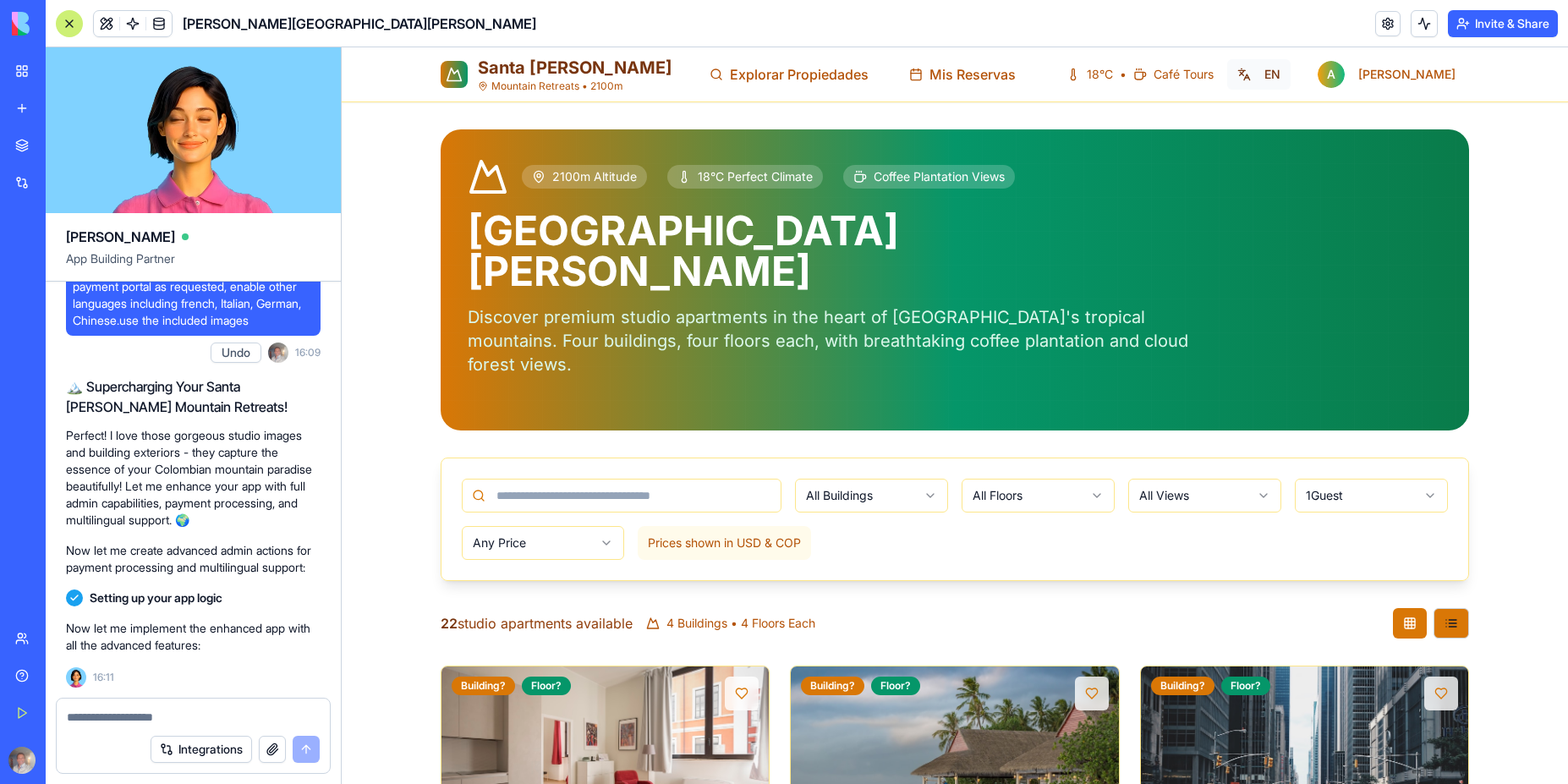
click at [1291, 73] on button "EN" at bounding box center [1259, 74] width 63 height 31
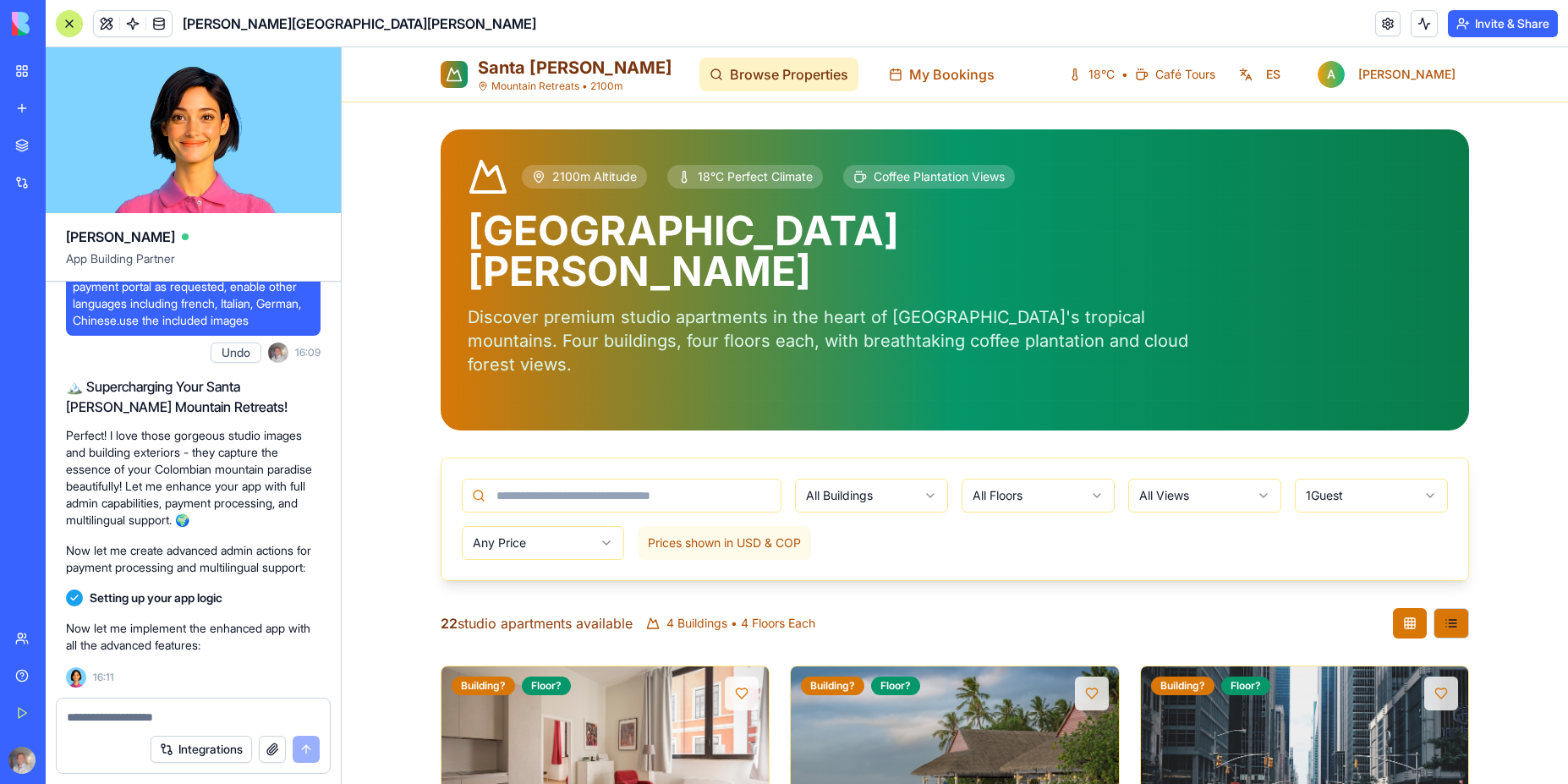
click at [730, 81] on span "Browse Properties" at bounding box center [789, 74] width 119 height 20
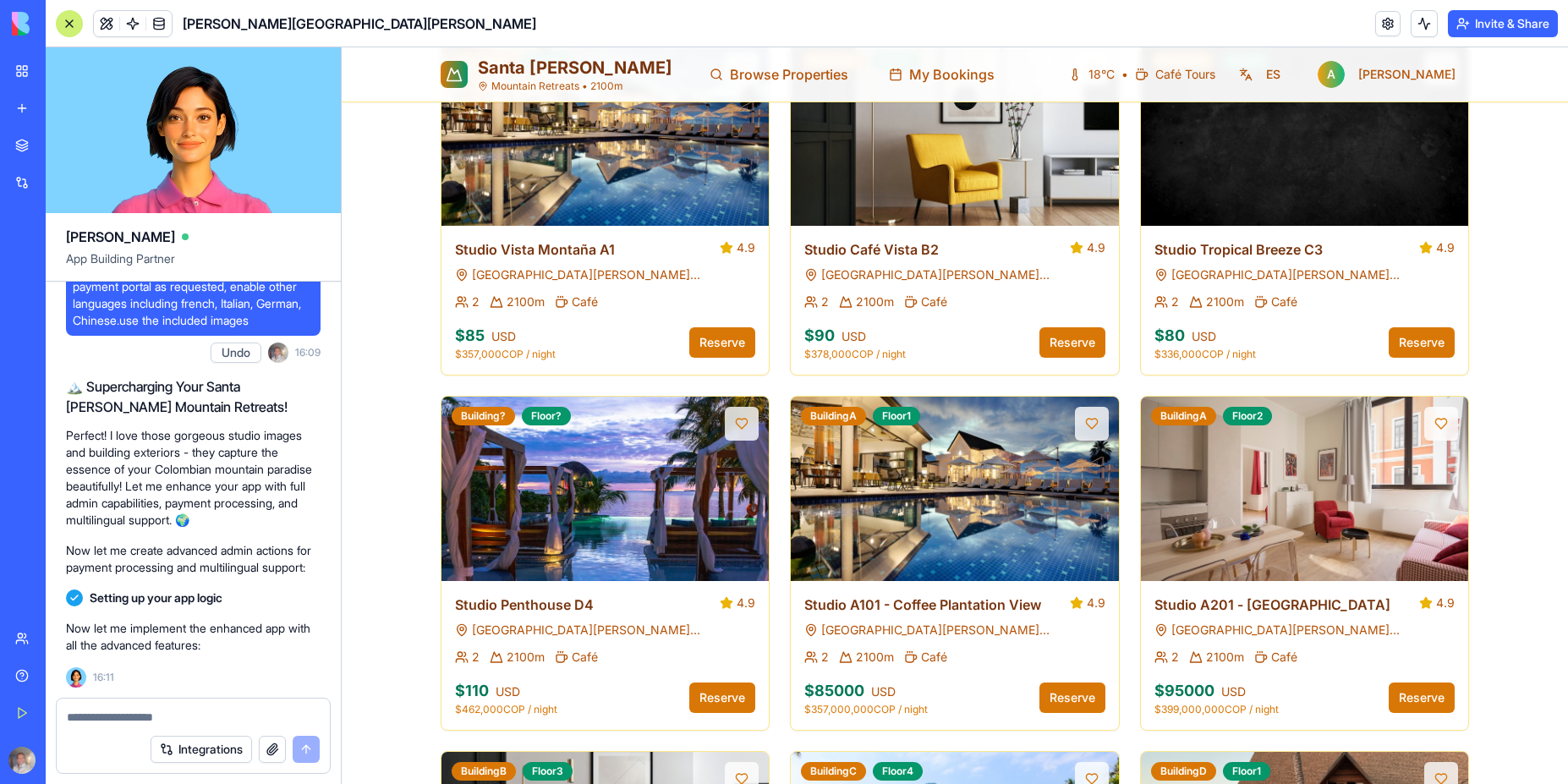
scroll to position [837, 0]
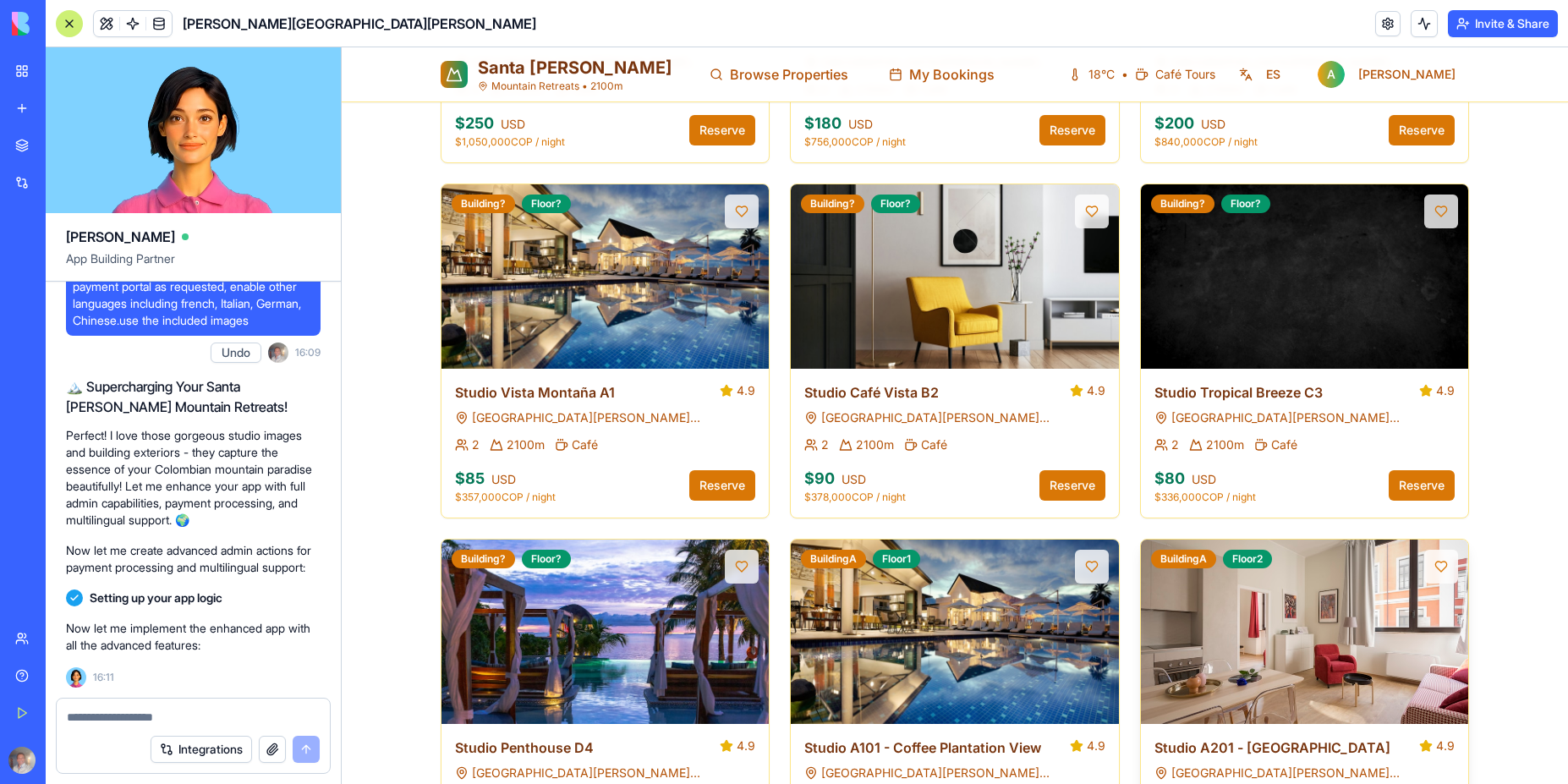
click at [1330, 602] on img at bounding box center [1304, 631] width 344 height 194
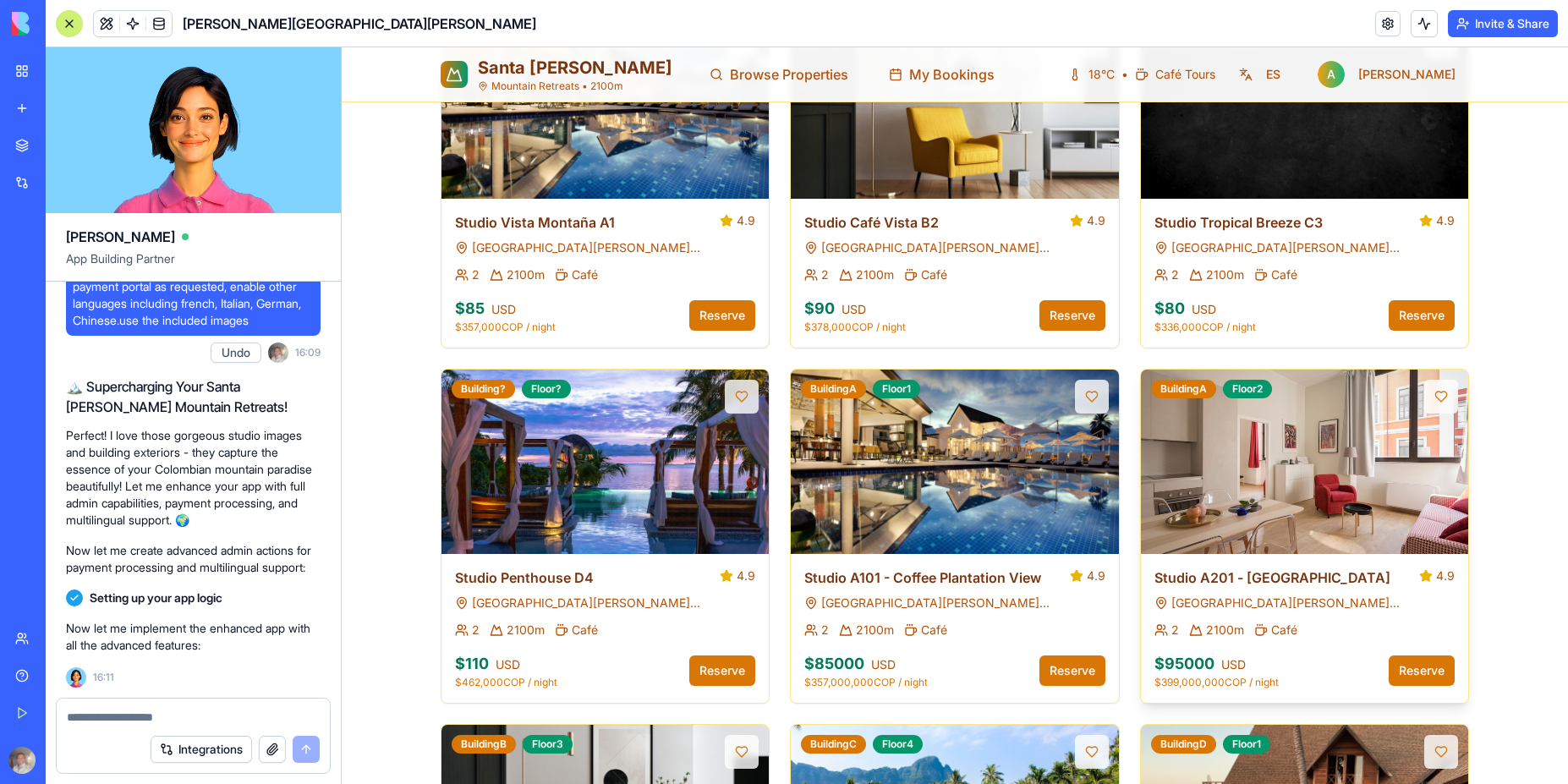
scroll to position [1066, 0]
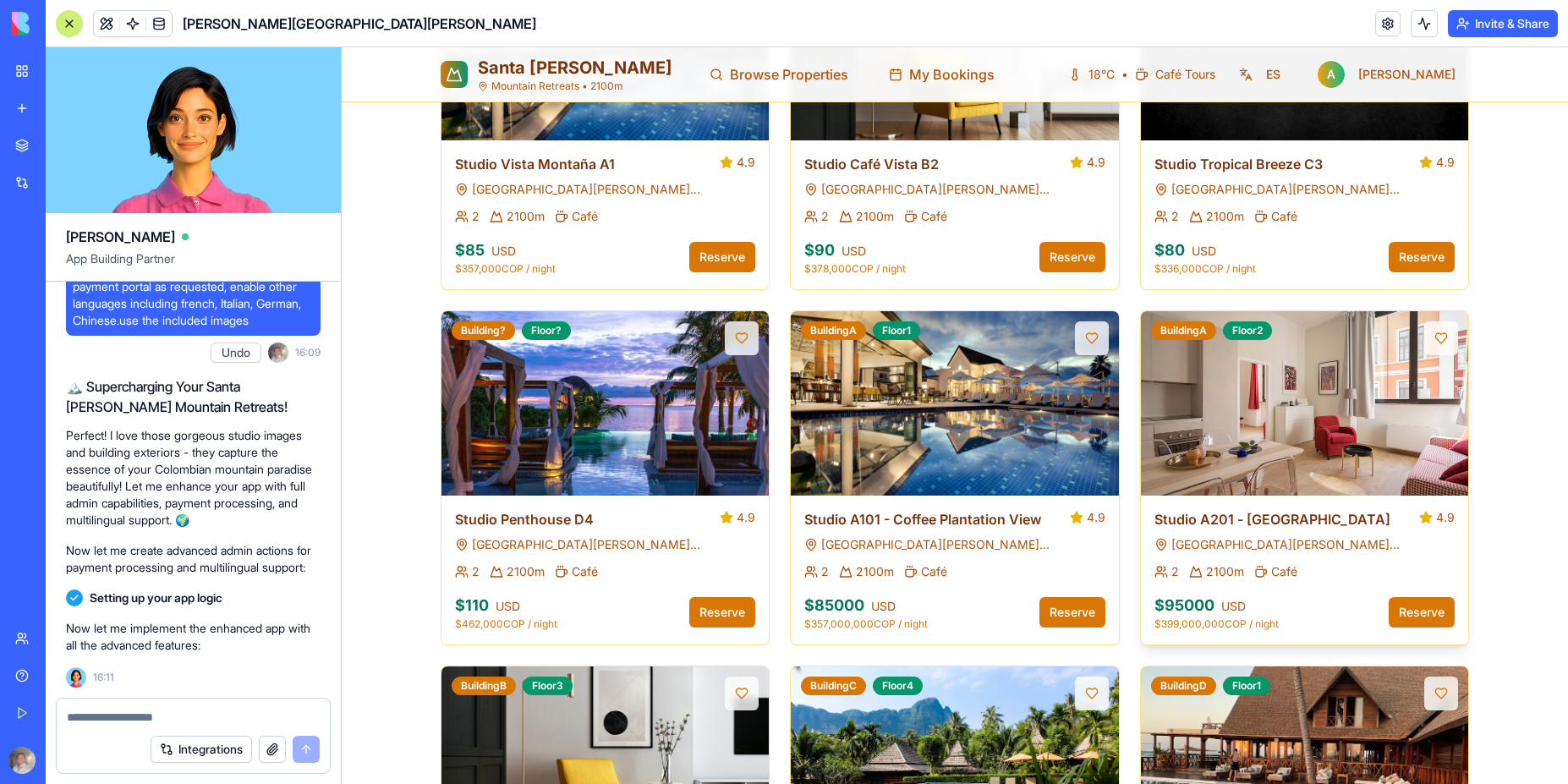
click at [1423, 567] on div "Studio A201 - Valley Vista 4.9 Santa Elena del Valle, Colombia 2 2100m Café $ 9…" at bounding box center [1304, 569] width 327 height 148
click at [1413, 597] on button "Reserve" at bounding box center [1421, 612] width 66 height 31
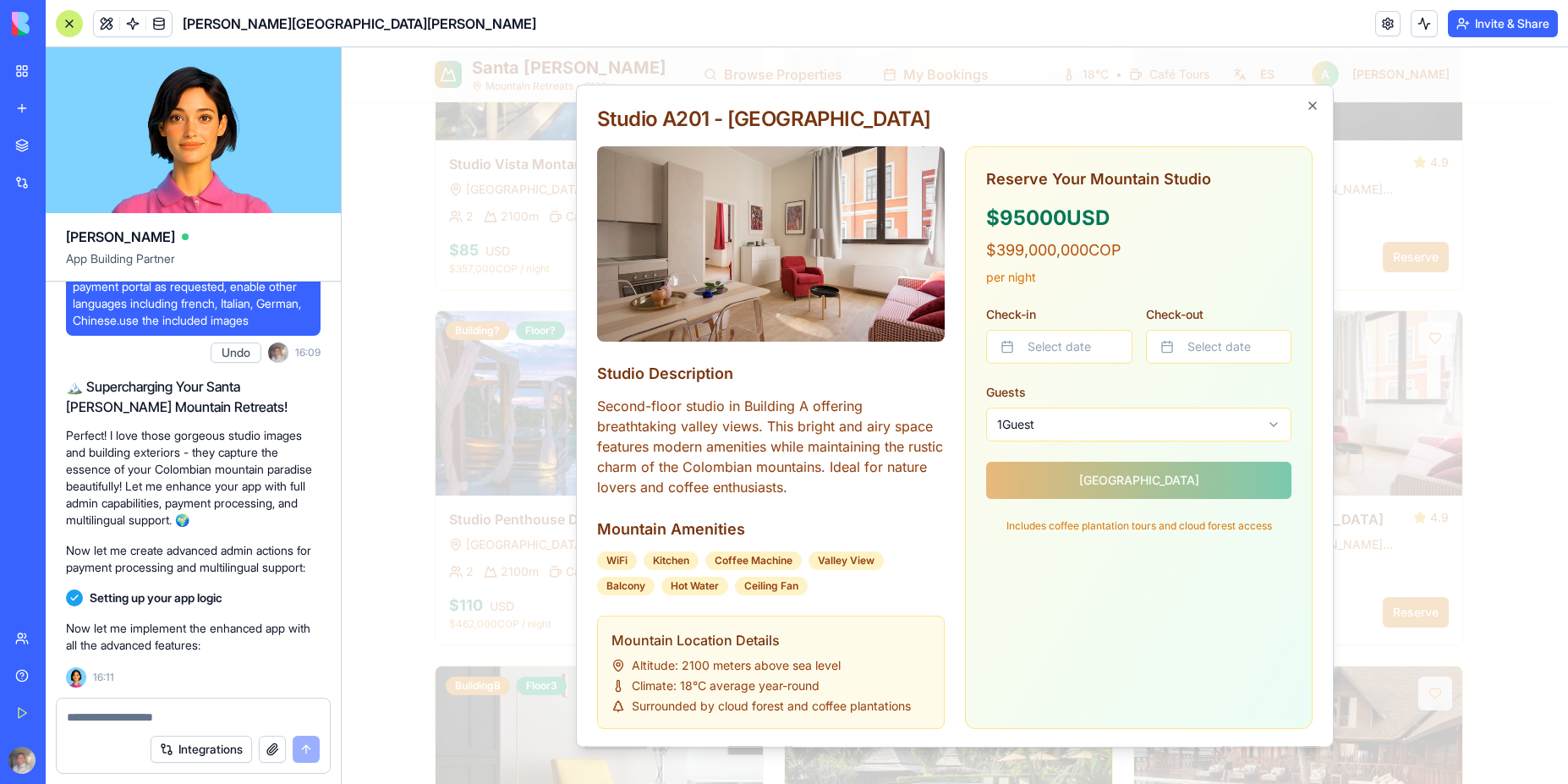
click at [1142, 484] on div "Reserve Your Mountain Studio $ 95000 USD $ 399,000,000 COP per night Check-in S…" at bounding box center [1139, 349] width 305 height 365
click at [1106, 480] on div "Reserve Your Mountain Studio $ 95000 USD $ 399,000,000 COP per night Check-in S…" at bounding box center [1139, 349] width 305 height 365
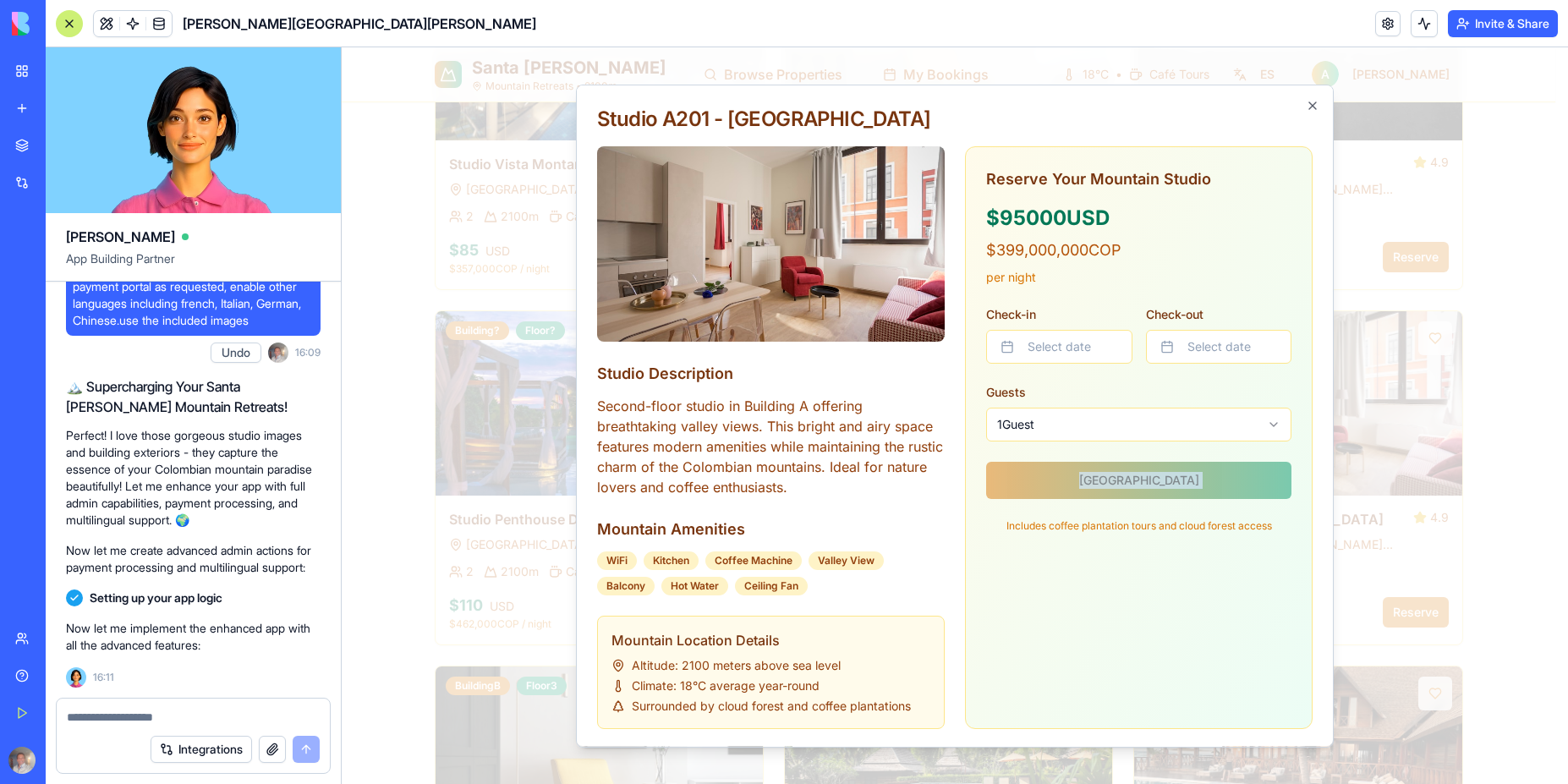
click at [1015, 479] on div "Reserve Your Mountain Studio $ 95000 USD $ 399,000,000 COP per night Check-in S…" at bounding box center [1139, 349] width 305 height 365
click at [1306, 109] on icon "button" at bounding box center [1313, 105] width 14 height 14
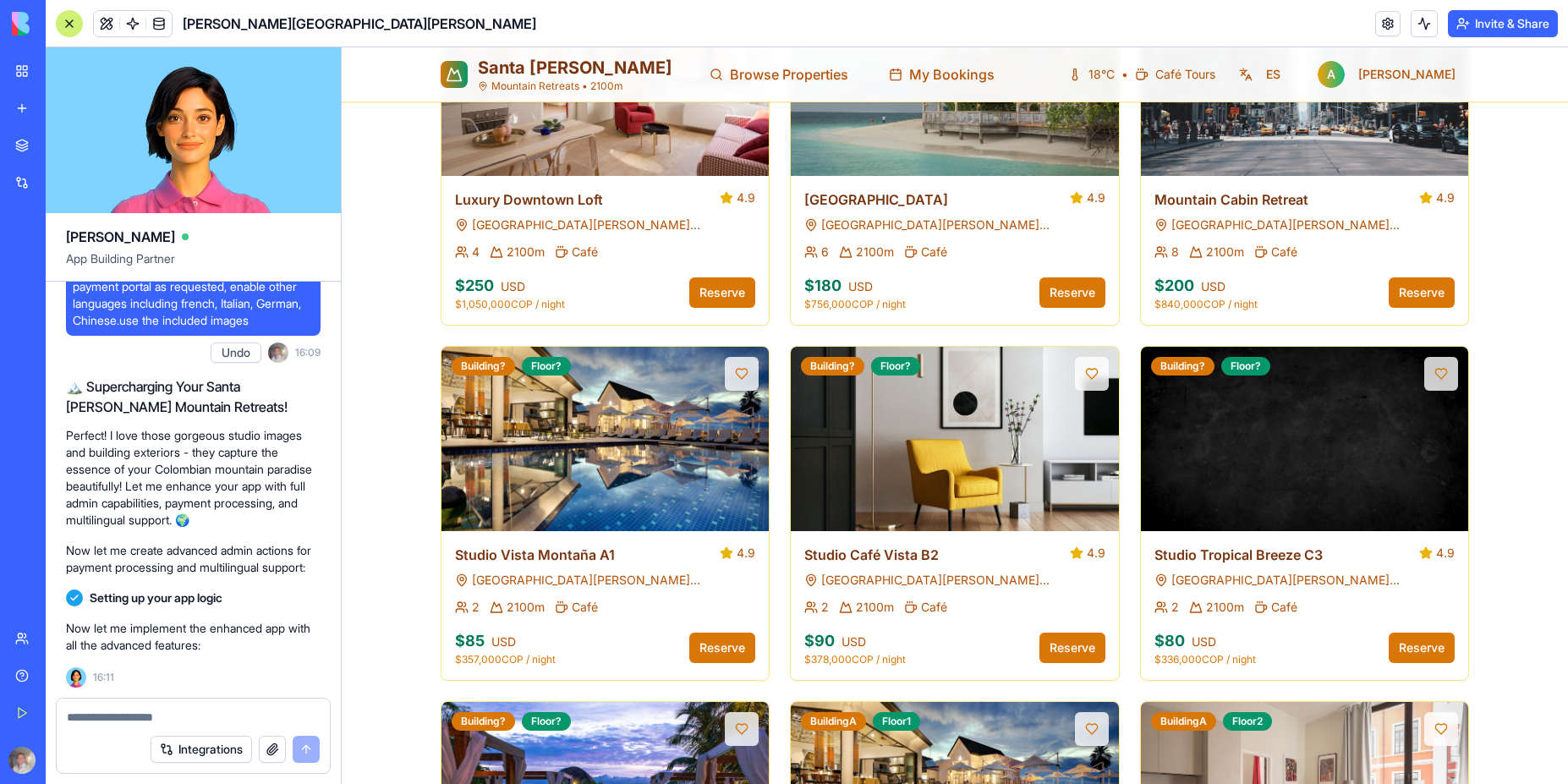
scroll to position [0, 0]
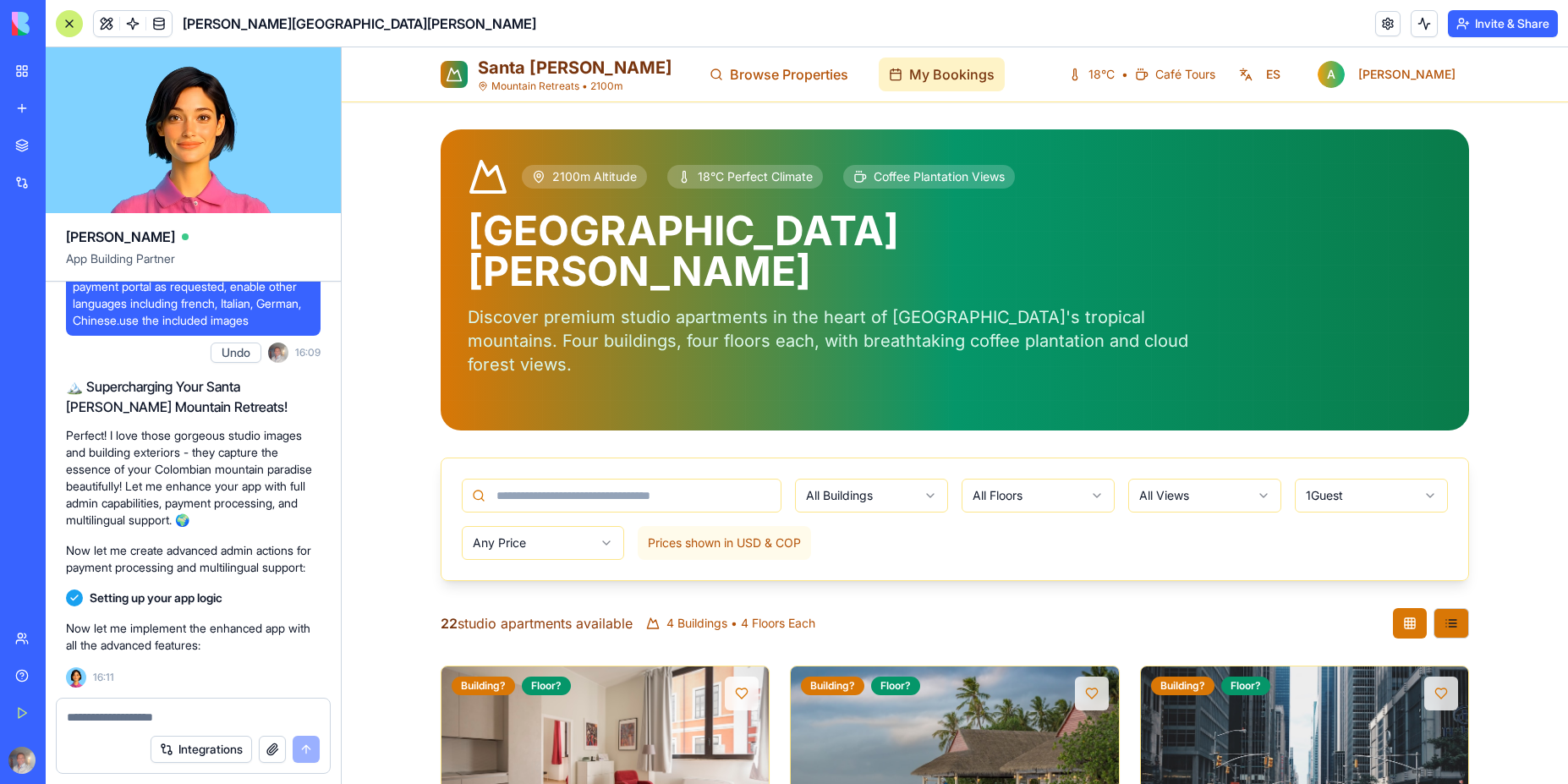
click at [909, 83] on span "My Bookings" at bounding box center [952, 74] width 85 height 20
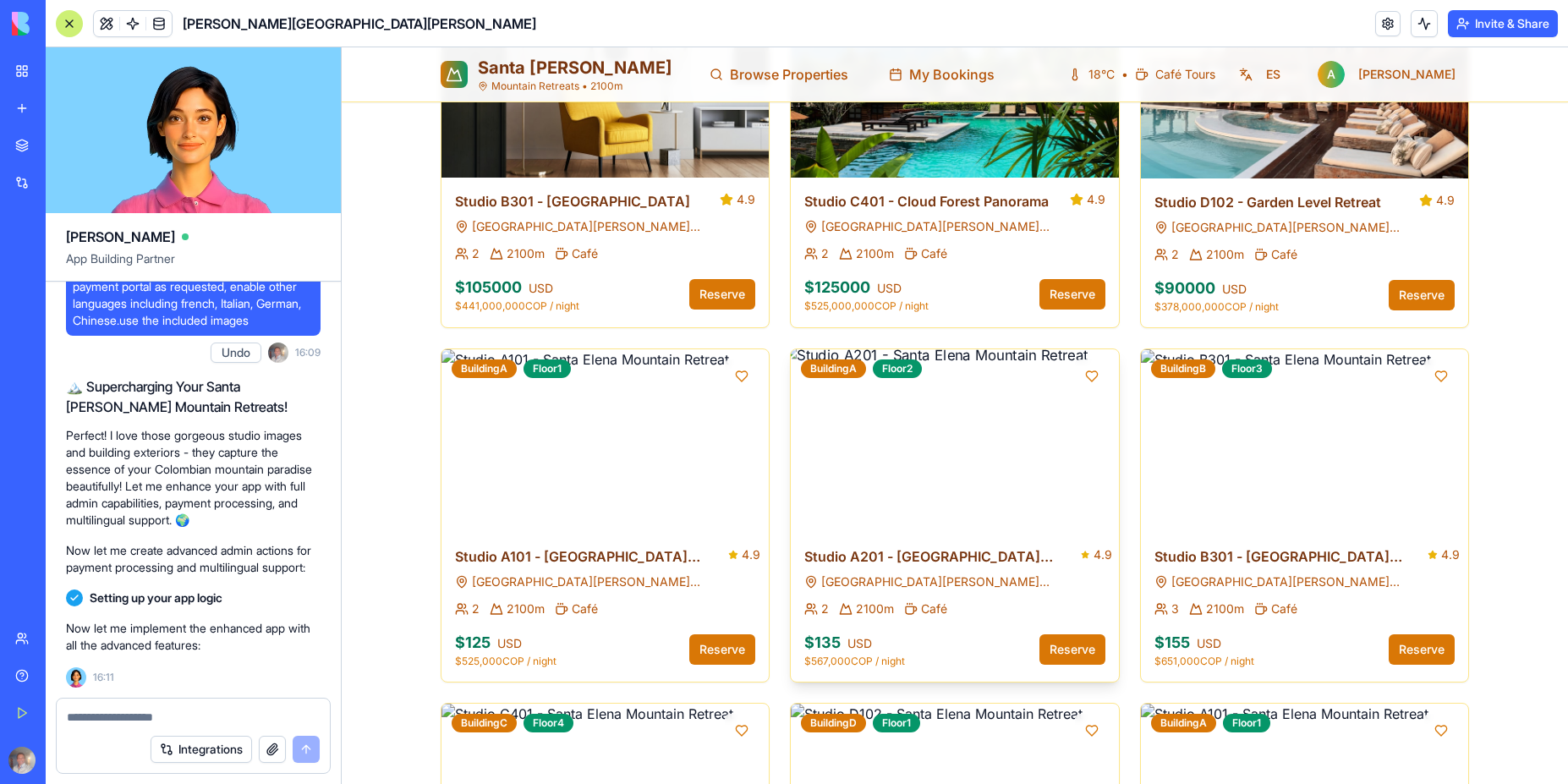
scroll to position [2168, 0]
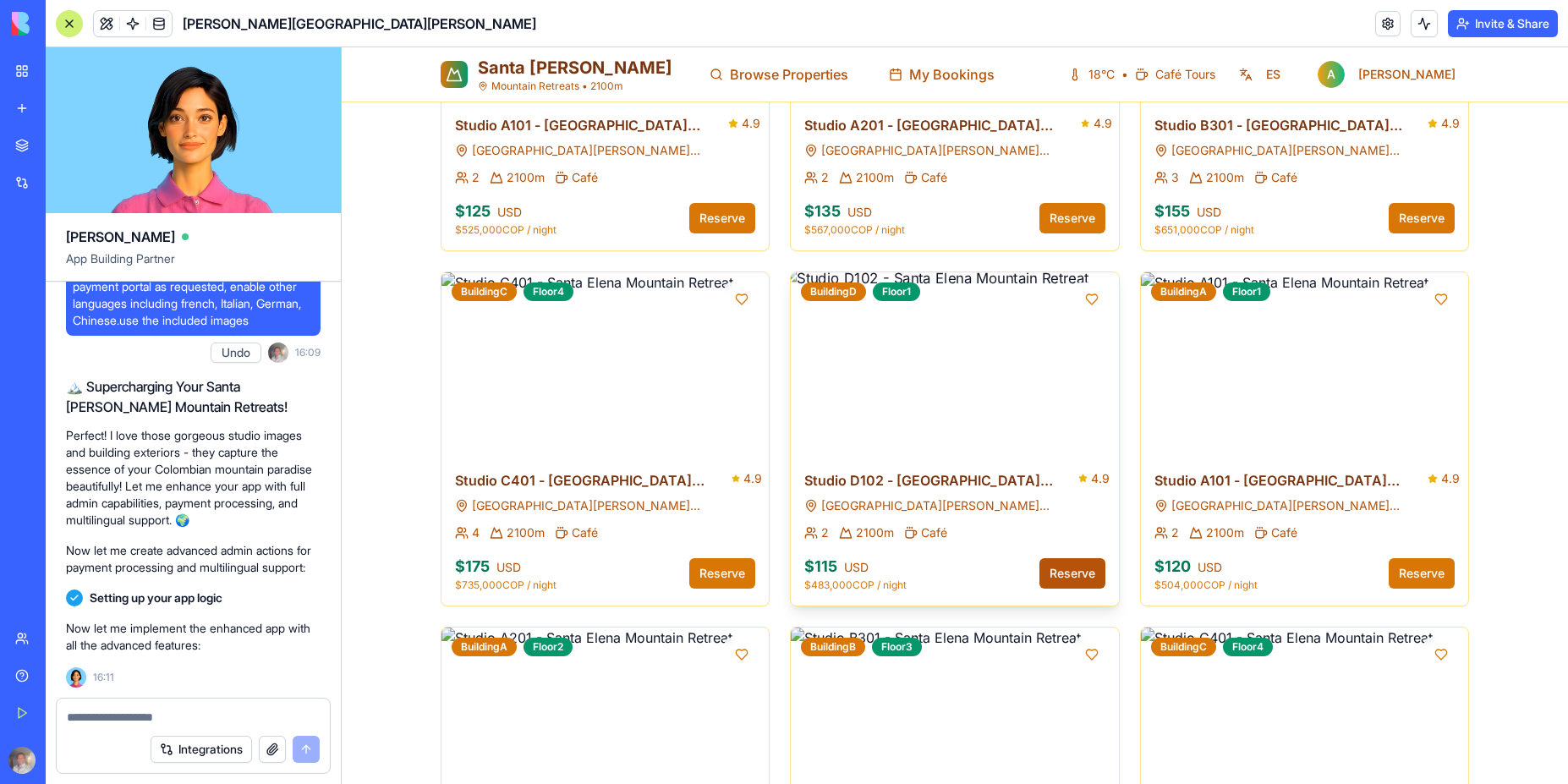
click at [1058, 558] on button "Reserve" at bounding box center [1073, 573] width 66 height 31
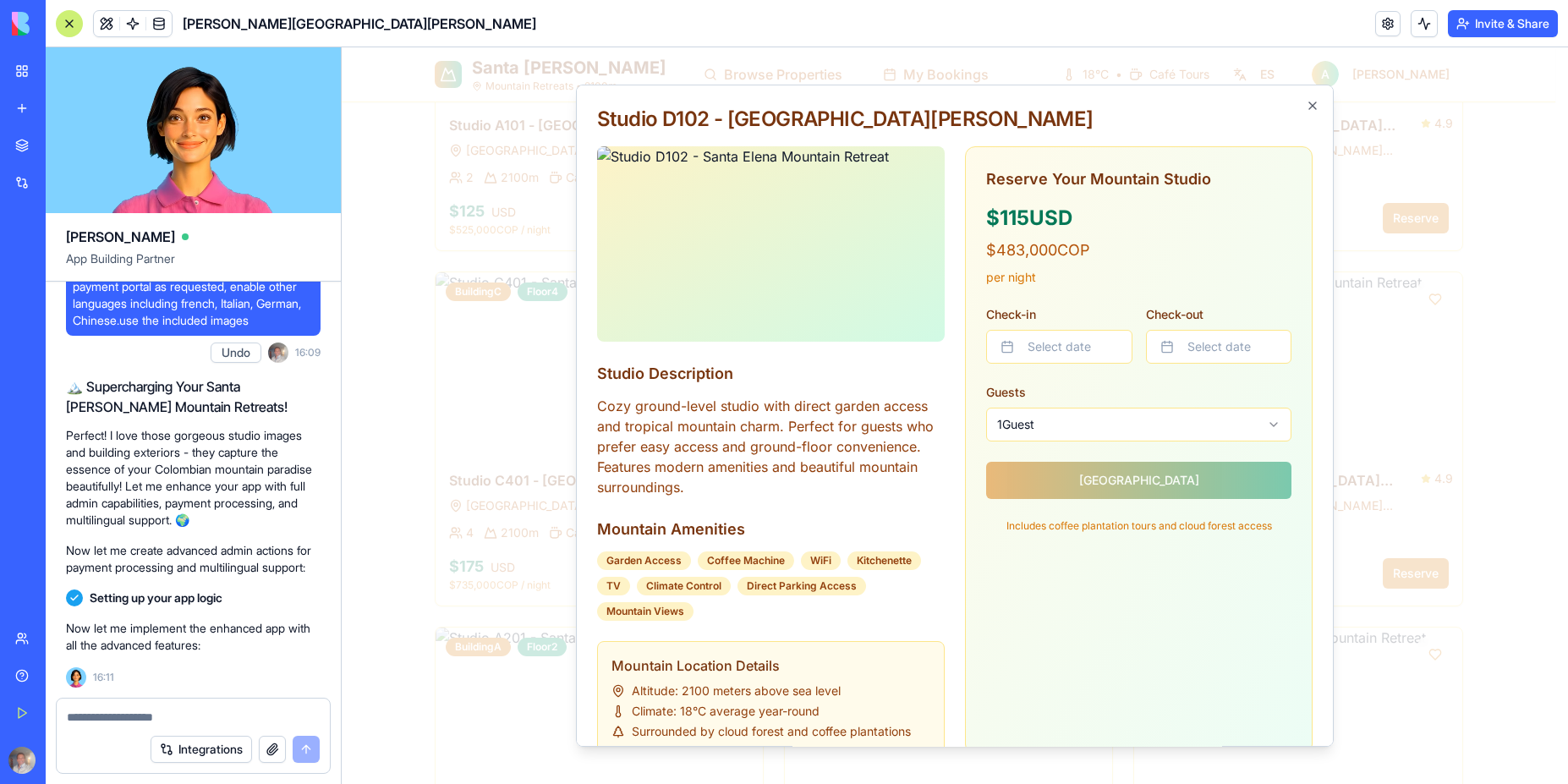
click at [1070, 492] on div "Reserve Your Mountain Studio $ 115 USD $ 483,000 COP per night Check-in Select …" at bounding box center [1139, 349] width 305 height 365
click at [1070, 489] on div "Reserve Your Mountain Studio $ 115 USD $ 483,000 COP per night Check-in Select …" at bounding box center [1139, 349] width 305 height 365
click at [209, 720] on textarea at bounding box center [193, 717] width 253 height 17
type textarea "**********"
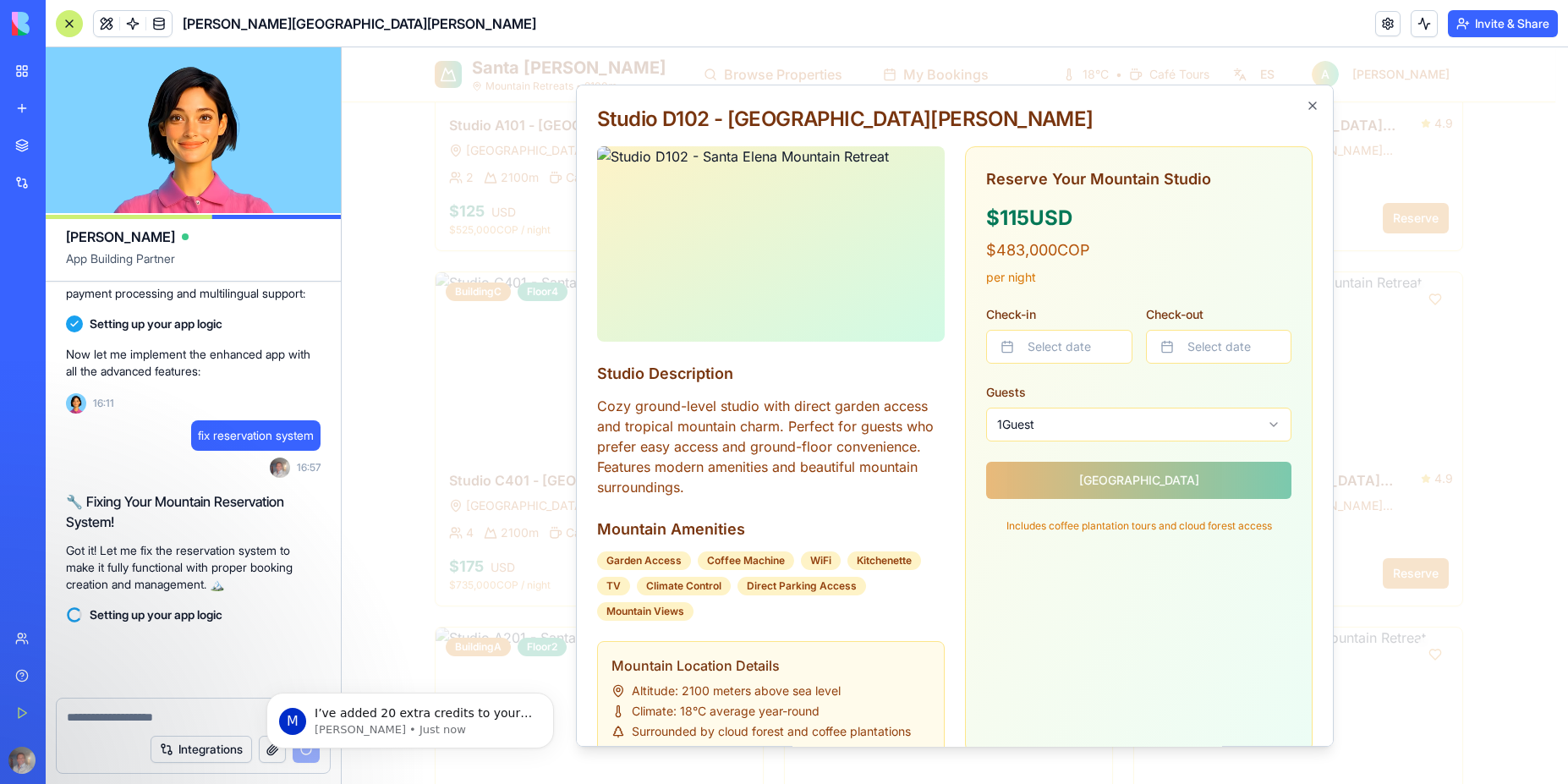
scroll to position [9276, 0]
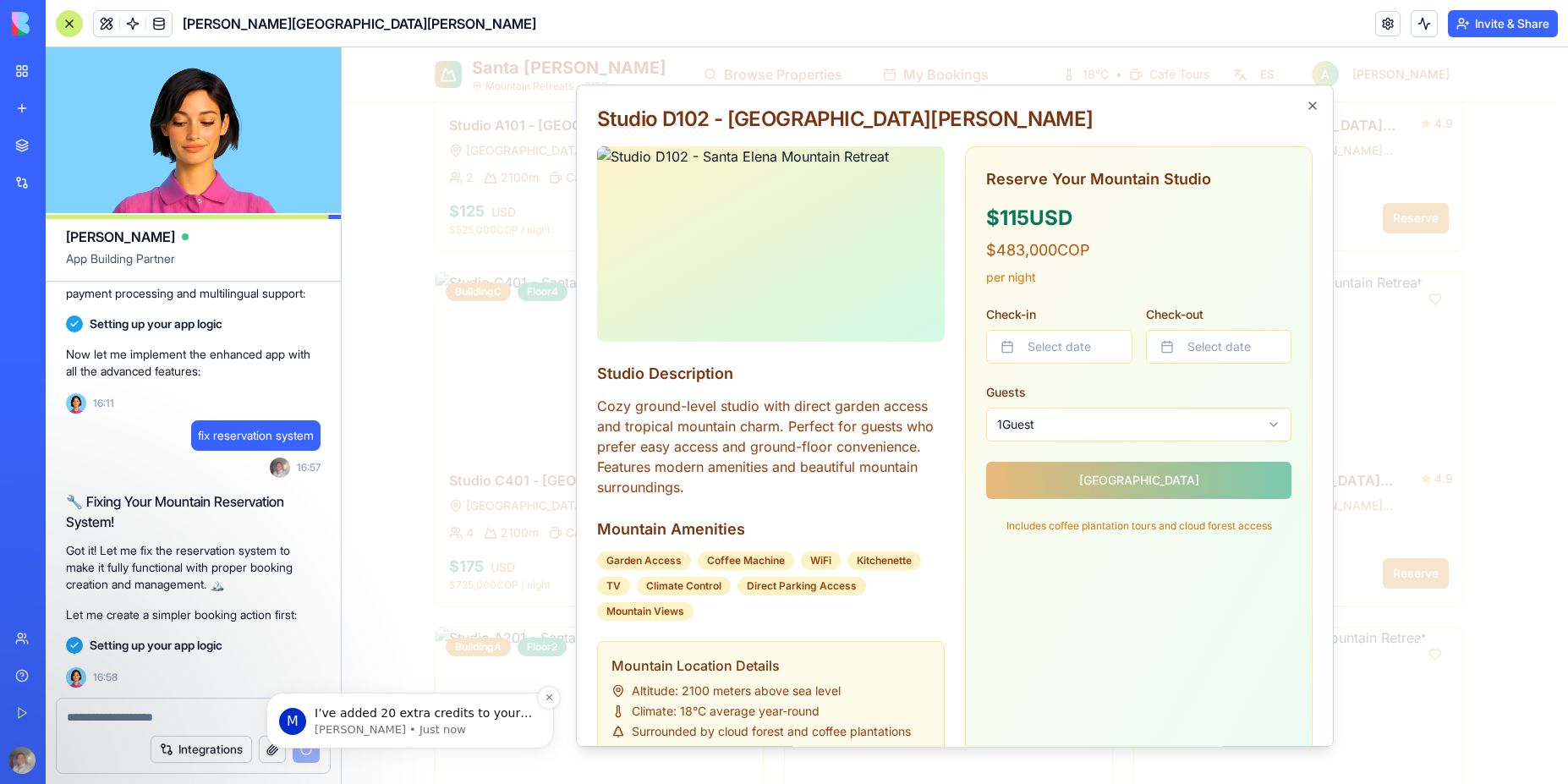
click at [436, 718] on p "I’ve added 20 extra credits to your account. Were you able to get it fixed?" at bounding box center [423, 713] width 218 height 17
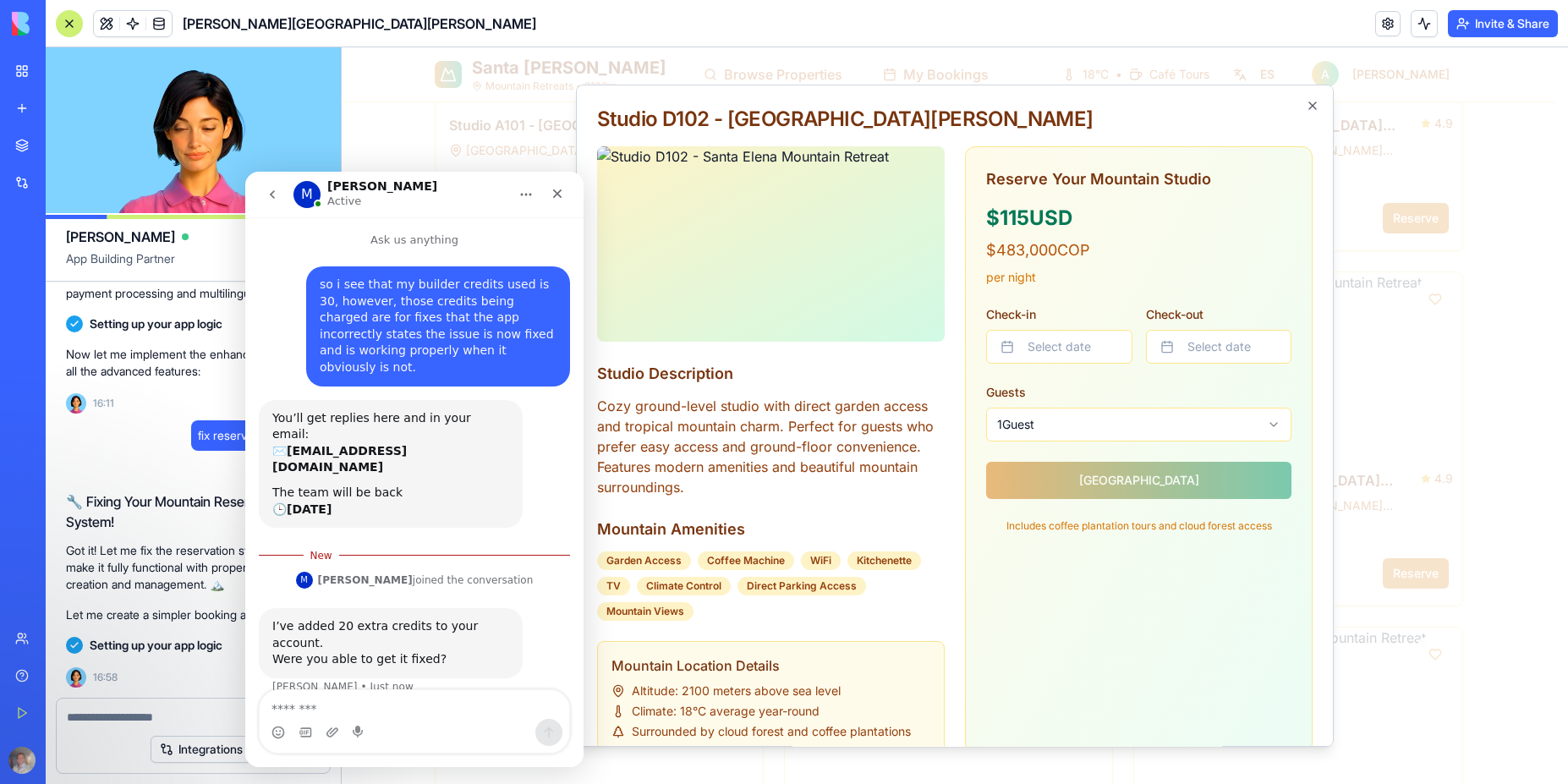
scroll to position [9323, 0]
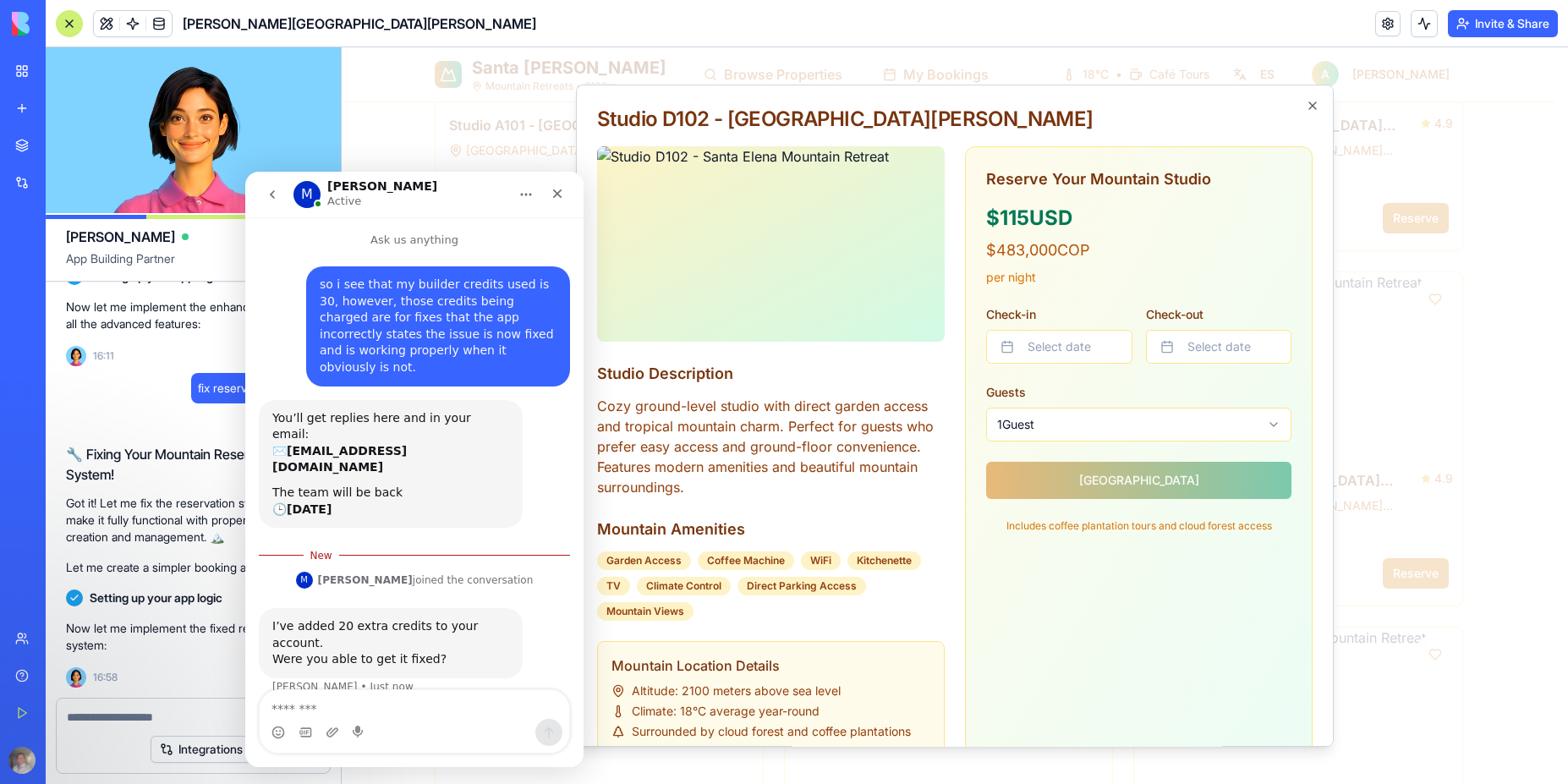
click at [315, 706] on textarea "Message…" at bounding box center [415, 704] width 310 height 29
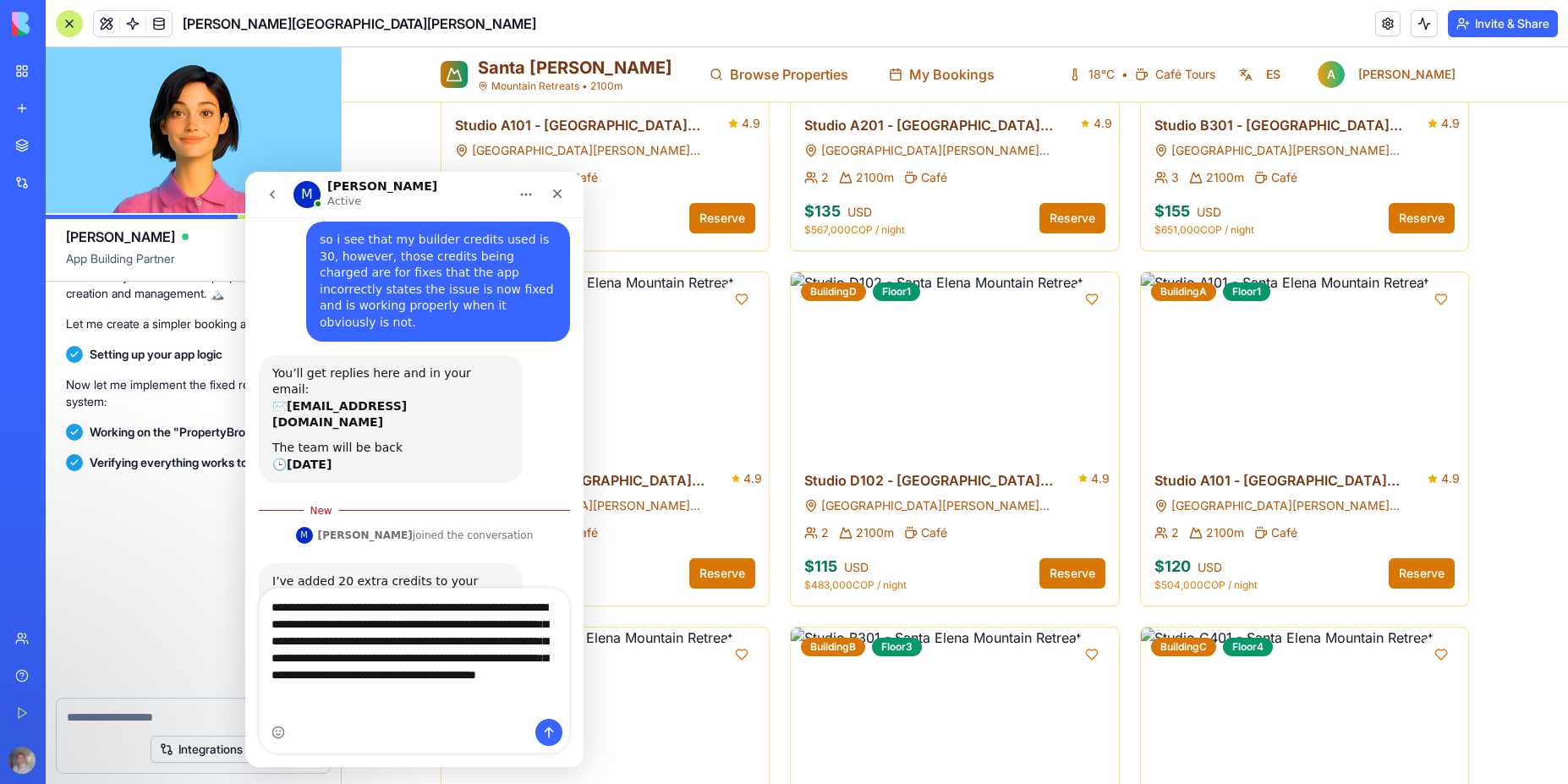
scroll to position [10067, 0]
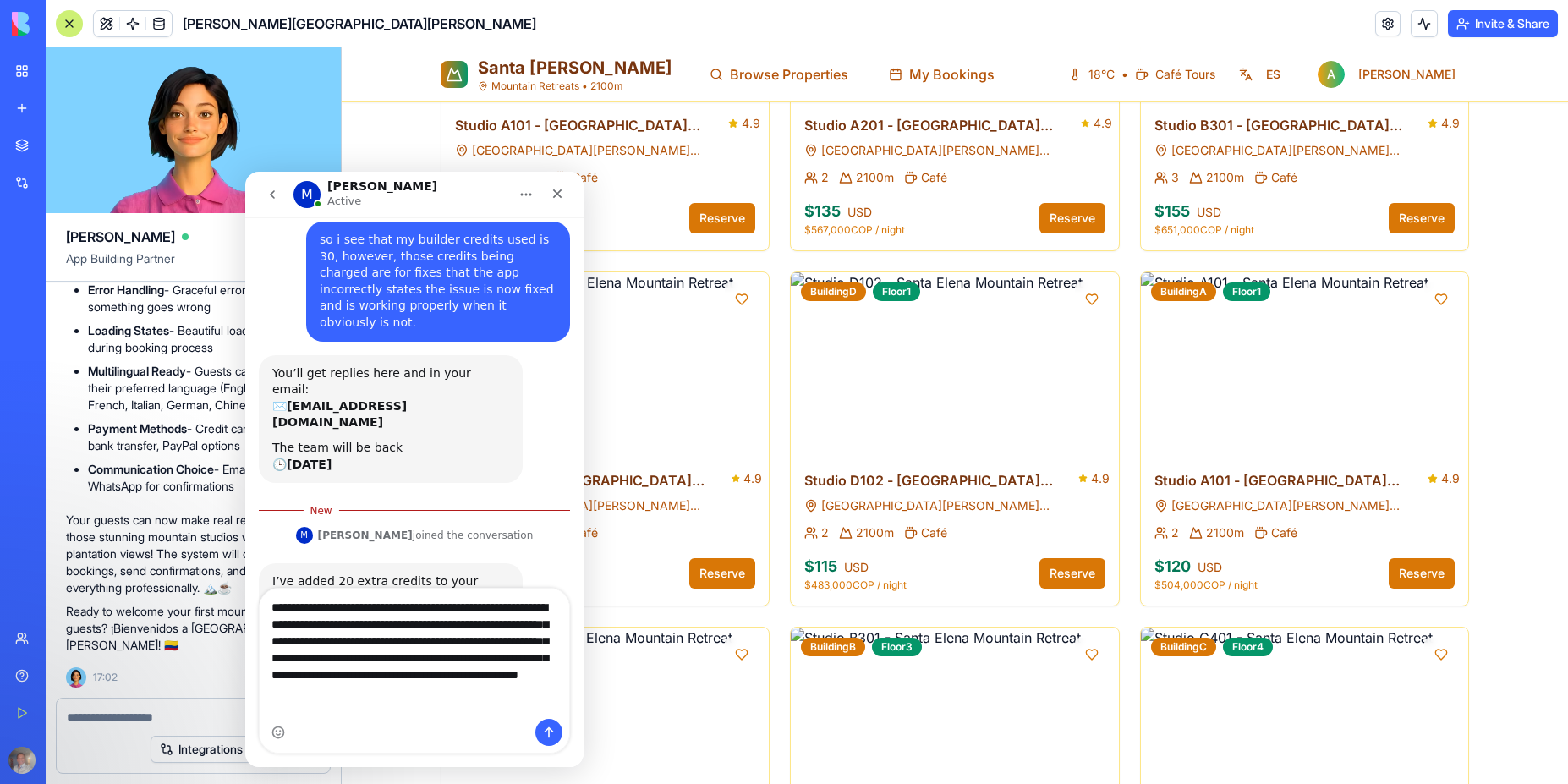
type textarea "**********"
click at [544, 731] on icon "Send a message…" at bounding box center [549, 732] width 9 height 11
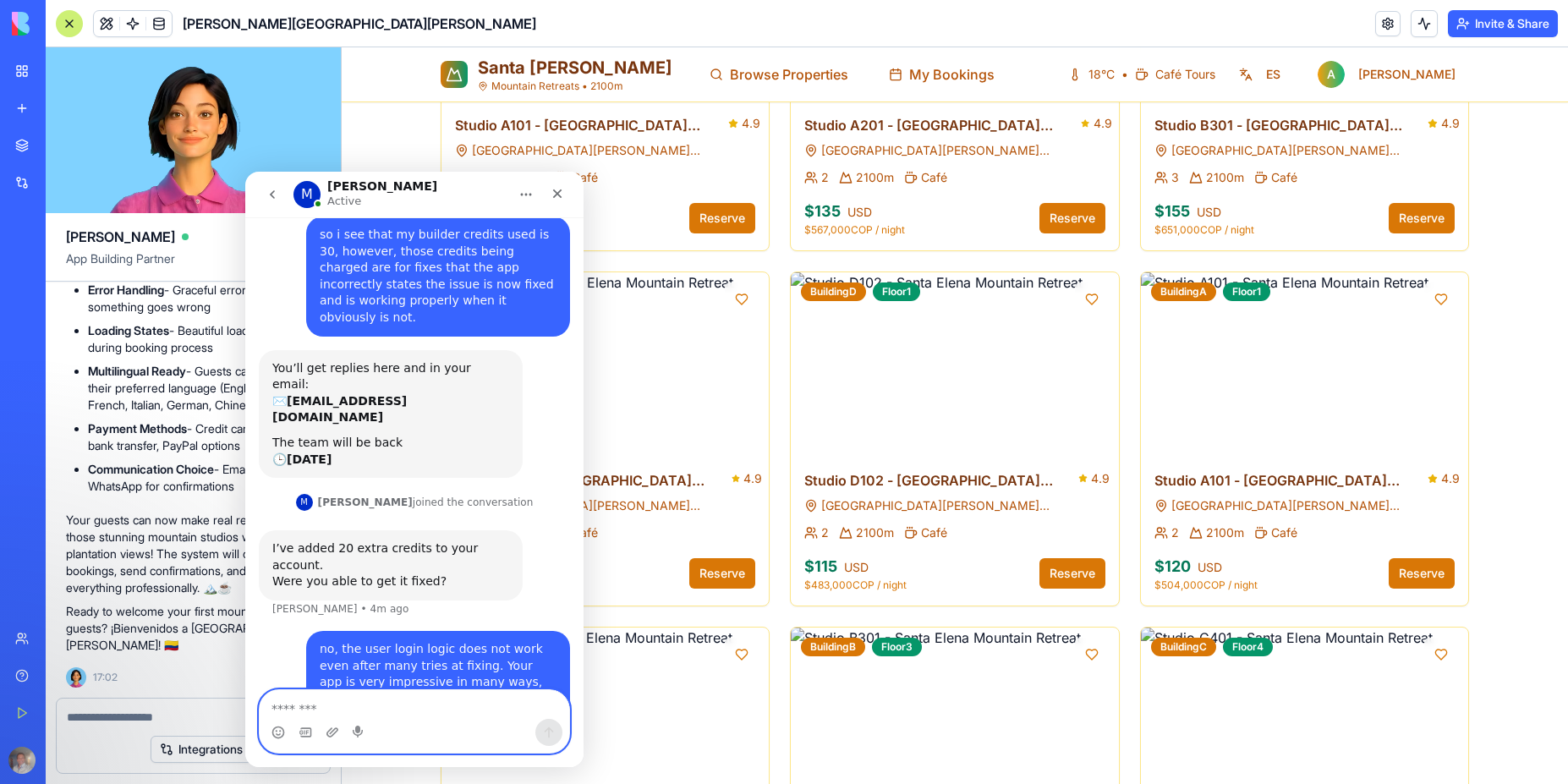
scroll to position [98, 0]
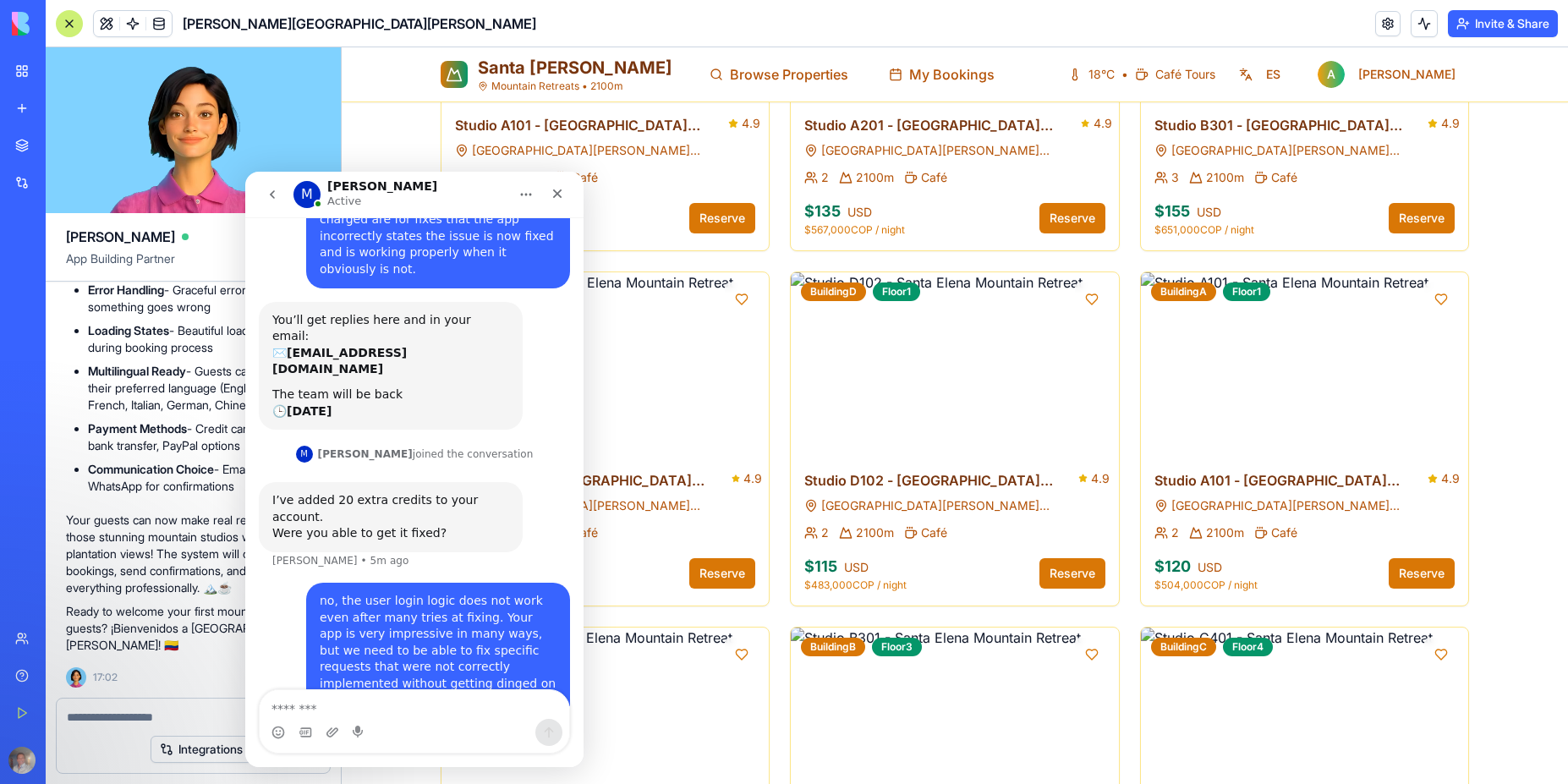
click at [534, 339] on div "You’ll get replies here and in your email: ✉️ alexltenorio@gmail.com The team w…" at bounding box center [415, 372] width 312 height 142
click at [556, 193] on icon "Close" at bounding box center [558, 194] width 9 height 9
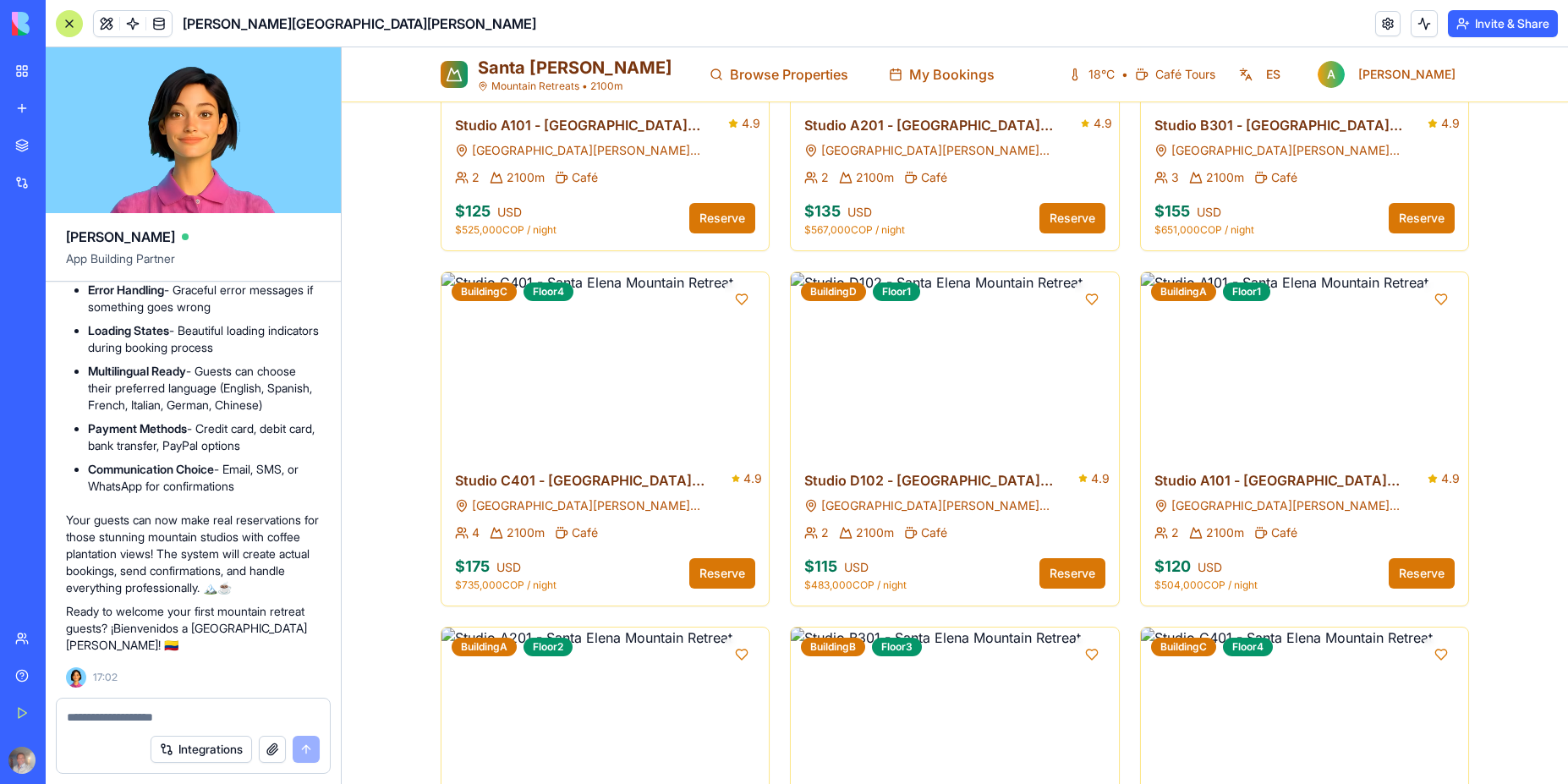
click at [721, 558] on button "Reserve" at bounding box center [722, 573] width 66 height 31
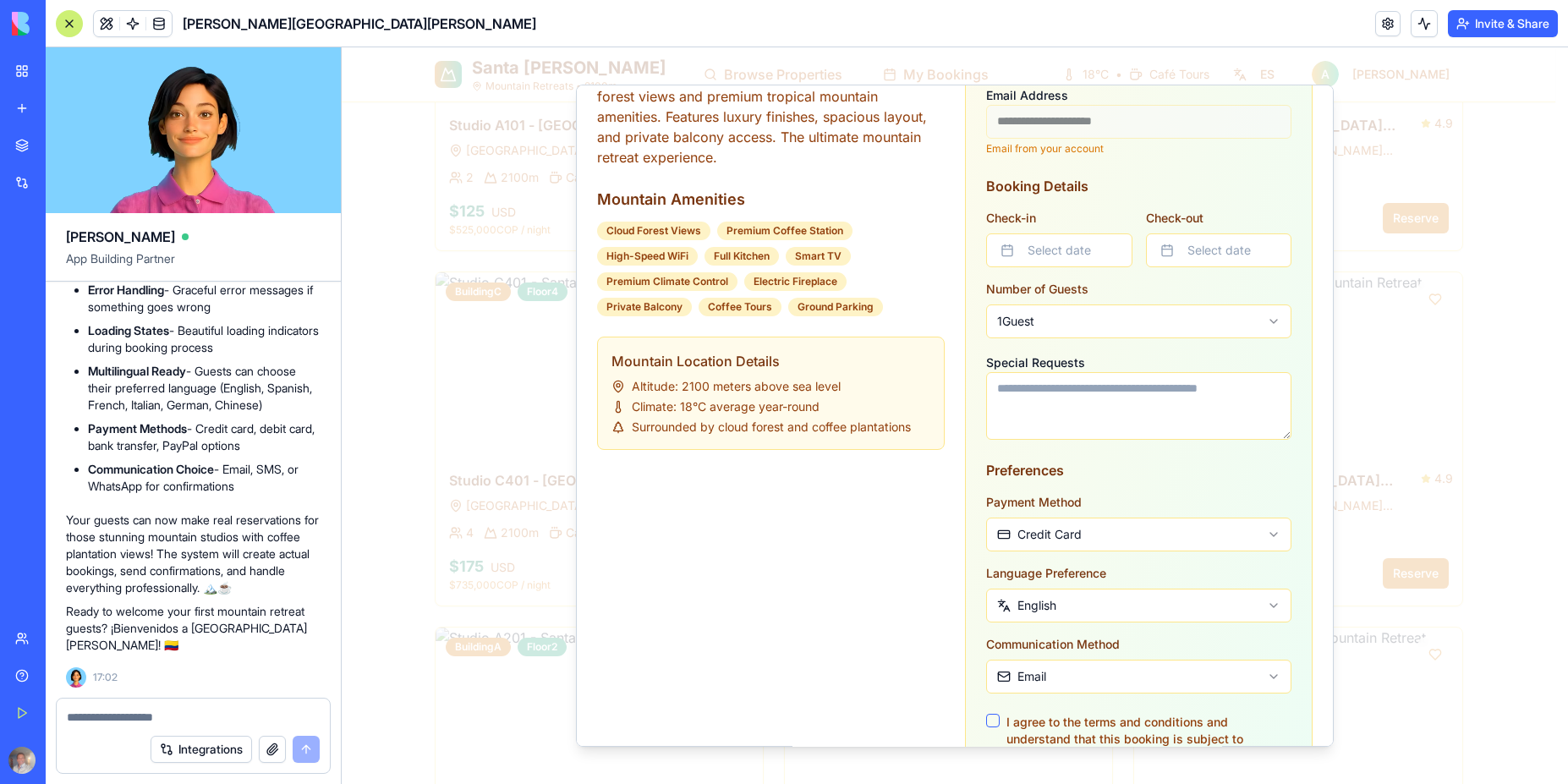
scroll to position [352, 0]
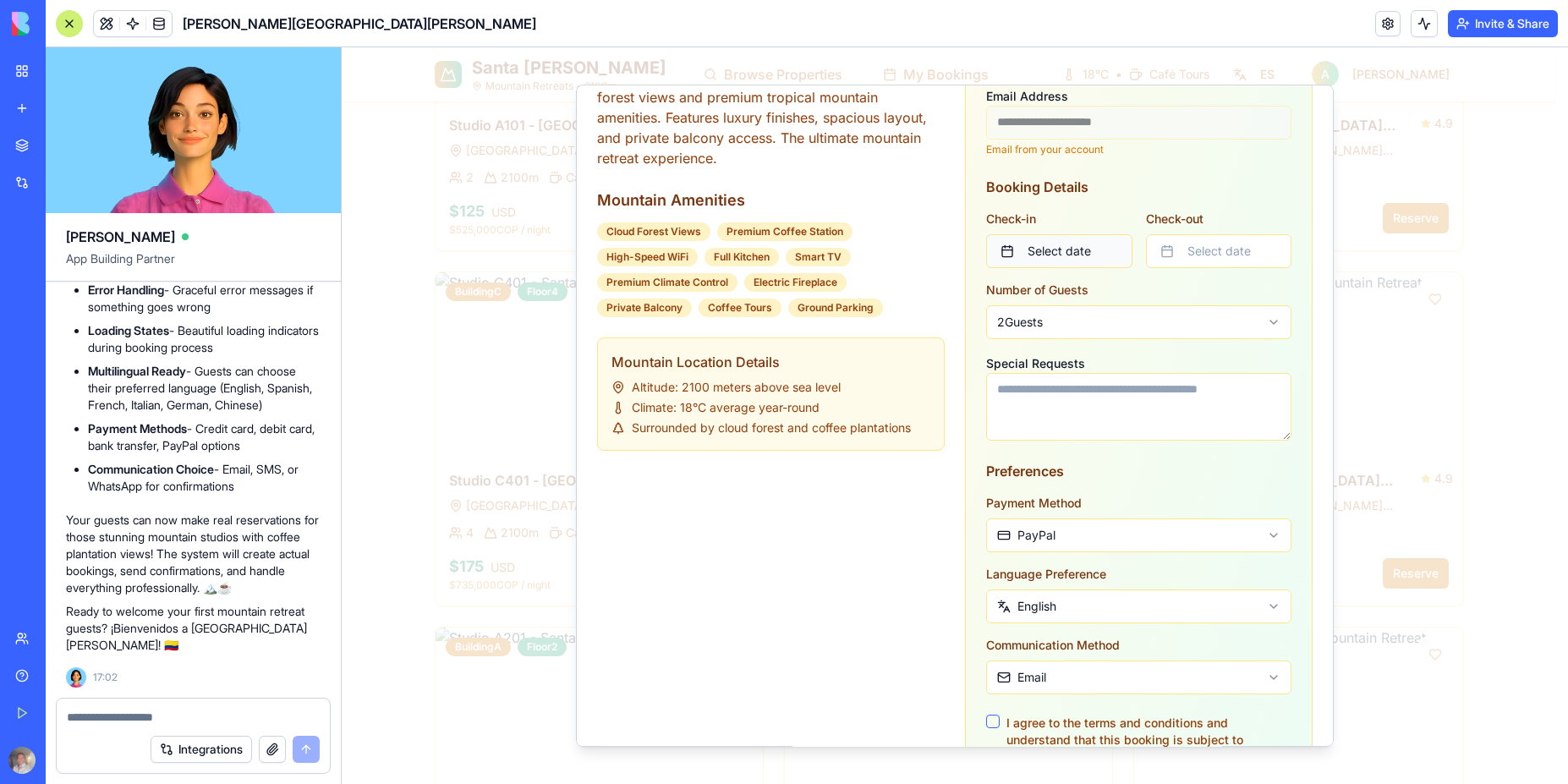
click at [1082, 256] on button "Select date" at bounding box center [1060, 251] width 147 height 33
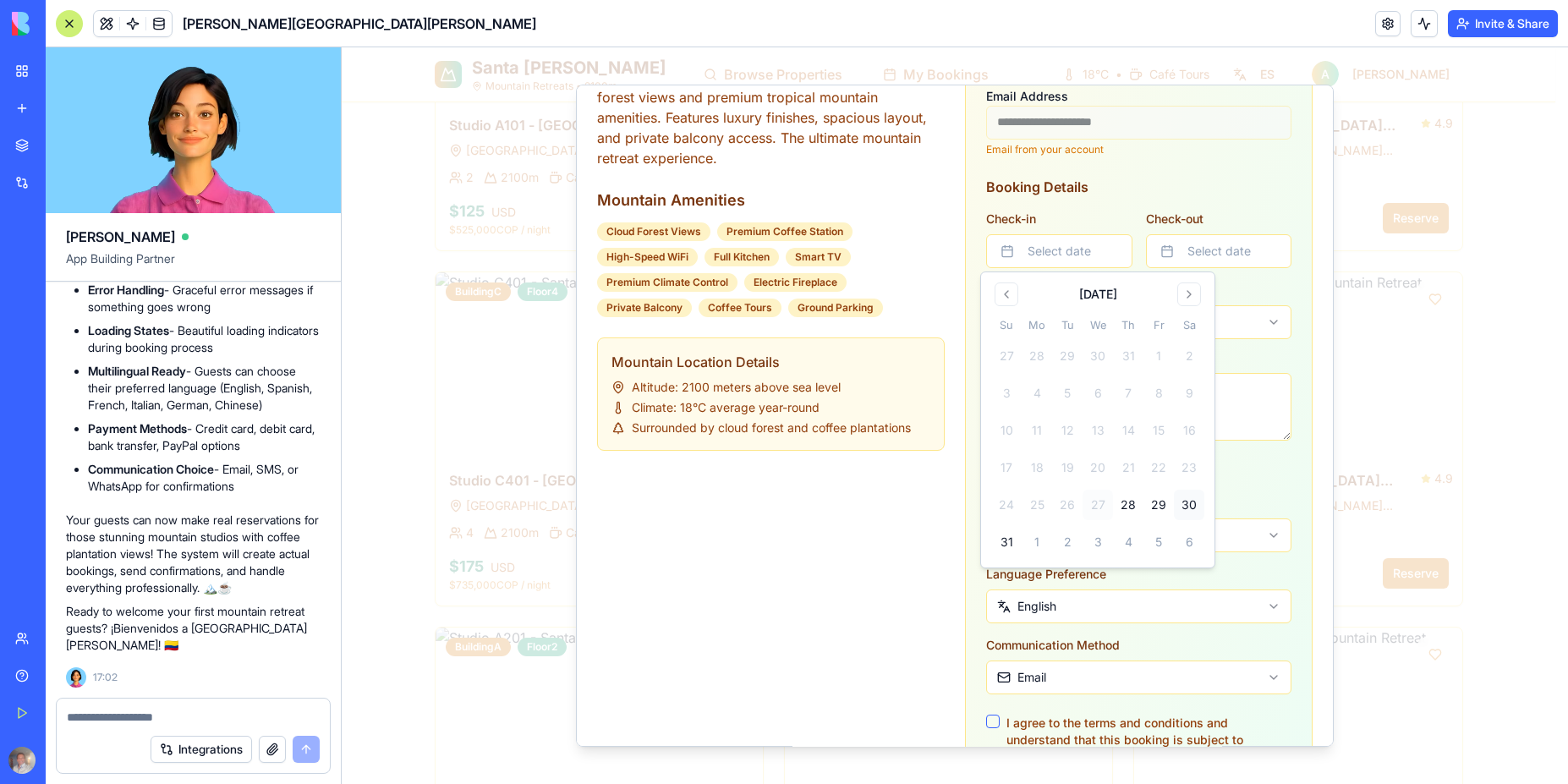
click at [1197, 503] on button "30" at bounding box center [1189, 505] width 31 height 31
click at [1261, 254] on button "Select date" at bounding box center [1219, 251] width 147 height 33
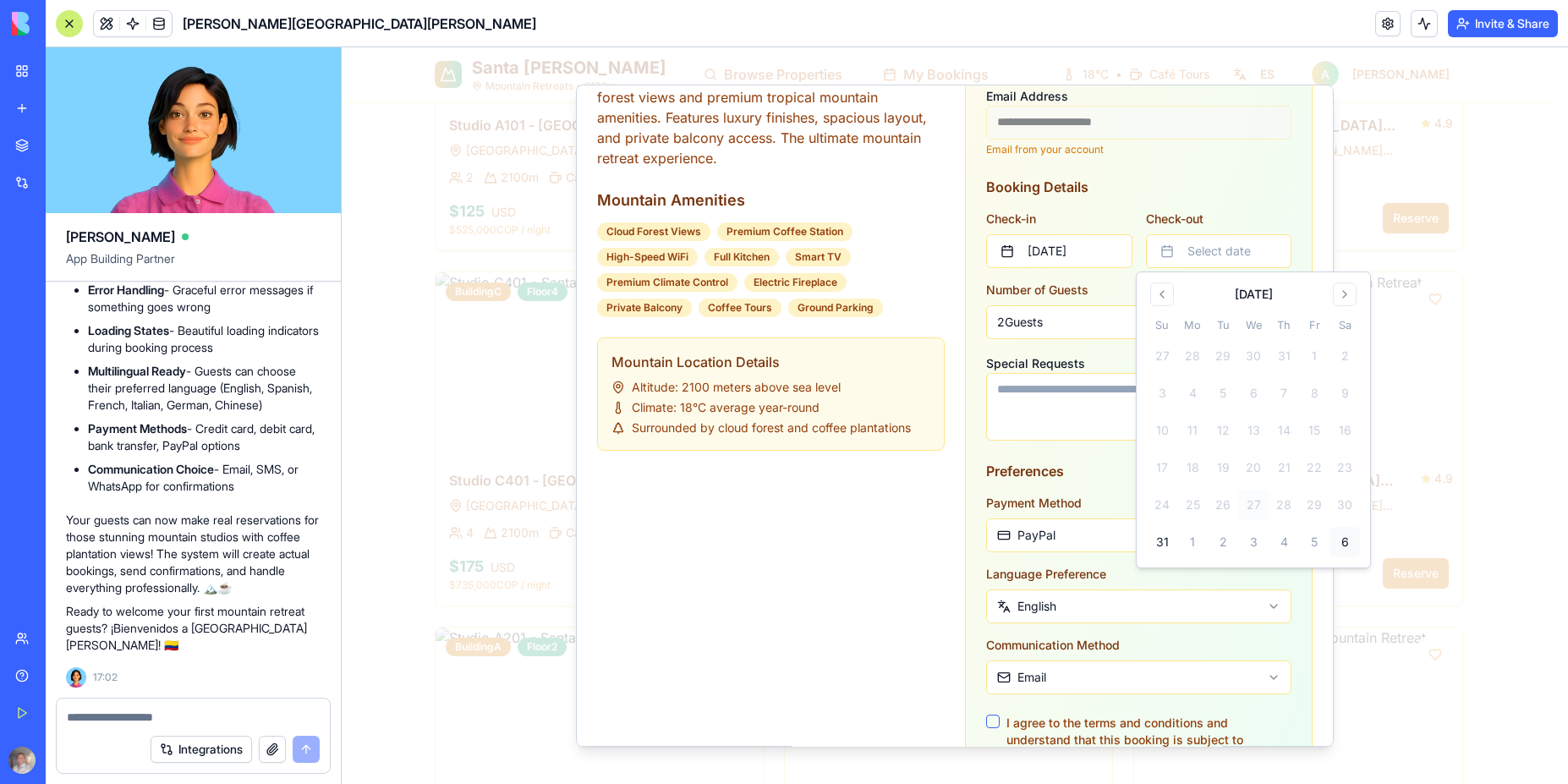
click at [1342, 551] on button "6" at bounding box center [1345, 542] width 31 height 31
click at [1005, 433] on textarea "Special Requests" at bounding box center [1139, 406] width 305 height 68
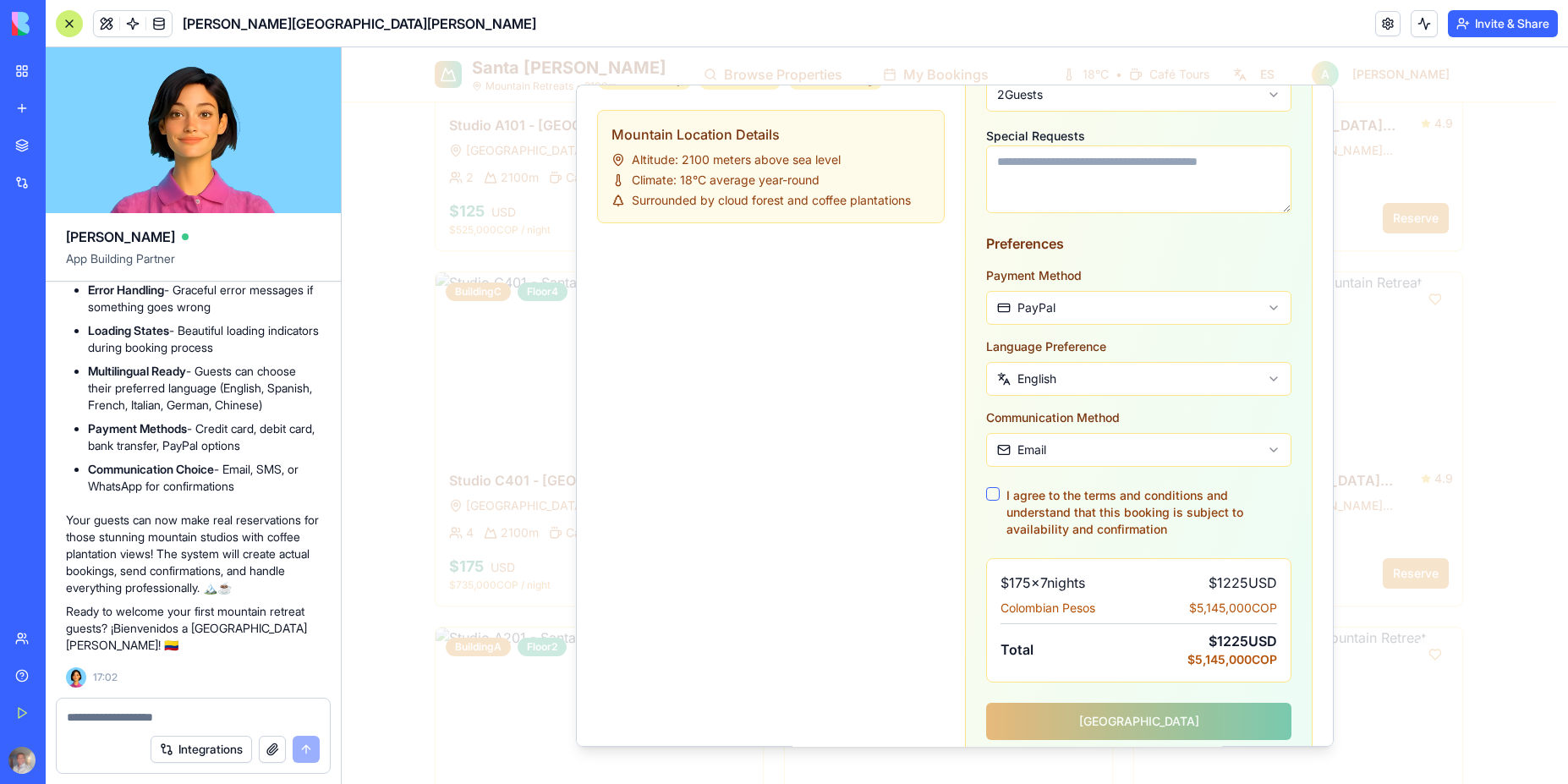
scroll to position [581, 0]
click at [986, 495] on button "I agree to the terms and conditions and understand that this booking is subject…" at bounding box center [993, 492] width 14 height 14
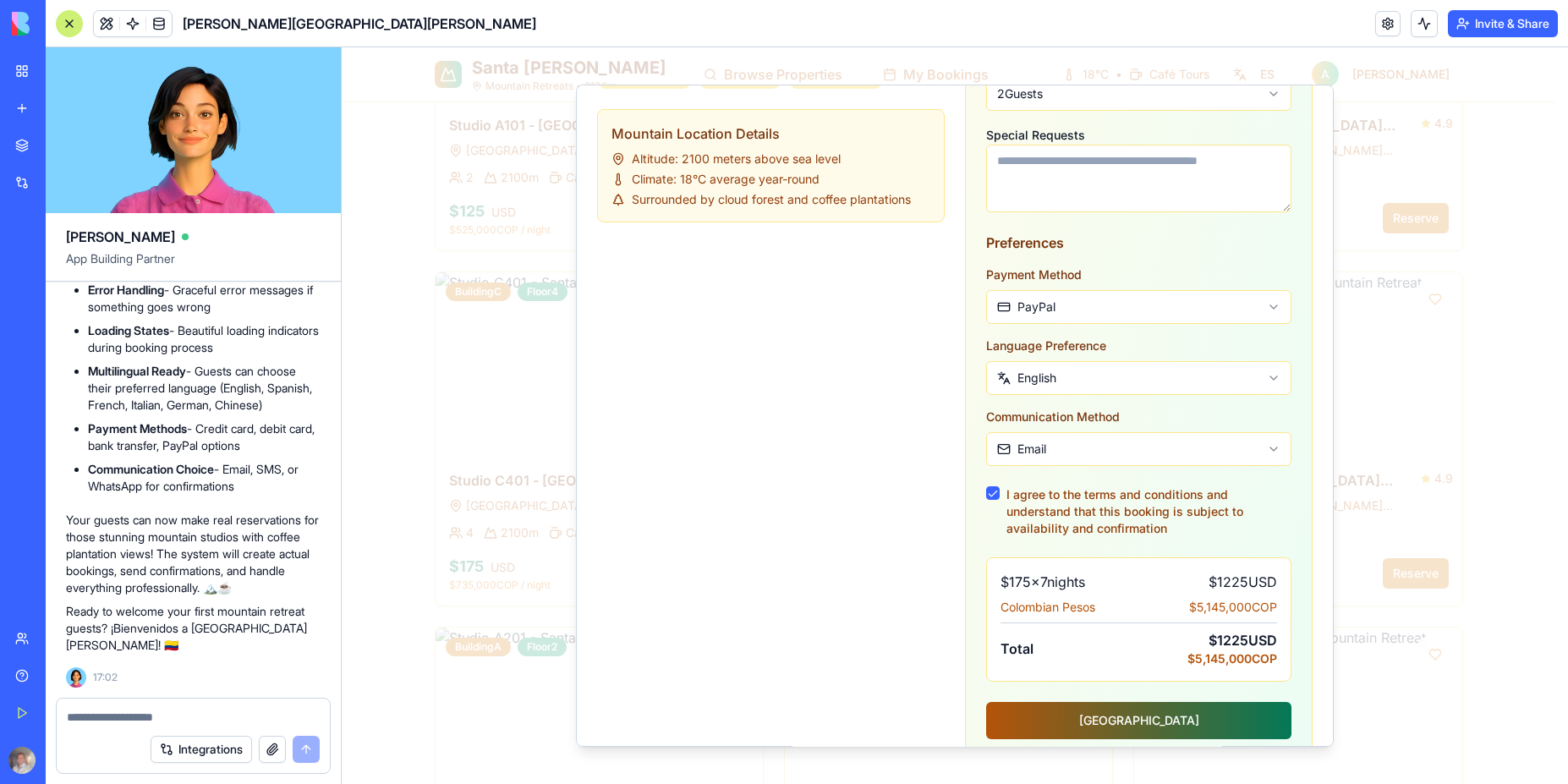
click at [1121, 721] on button "Reserve Mountain Studio" at bounding box center [1139, 720] width 305 height 37
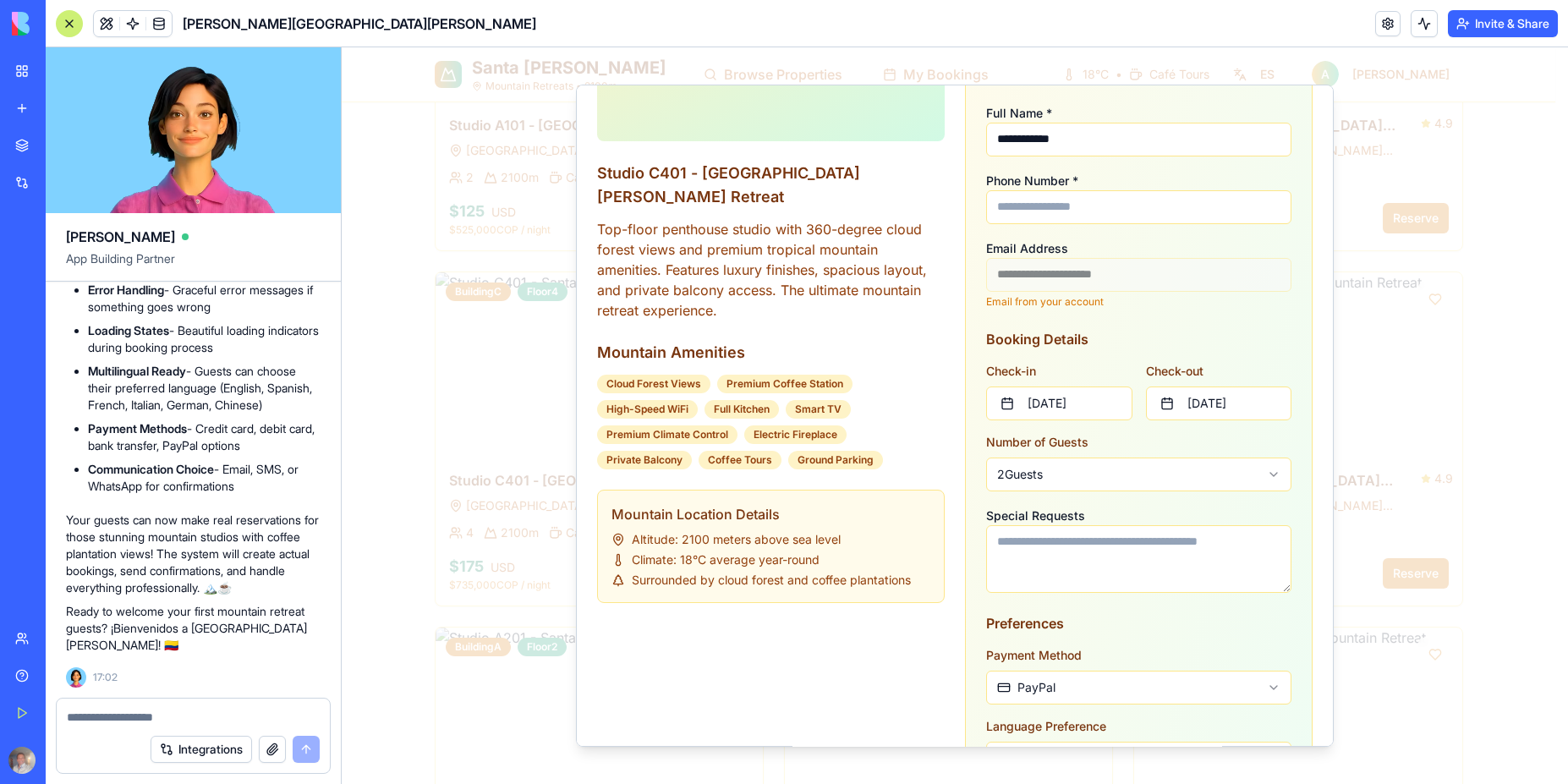
scroll to position [0, 0]
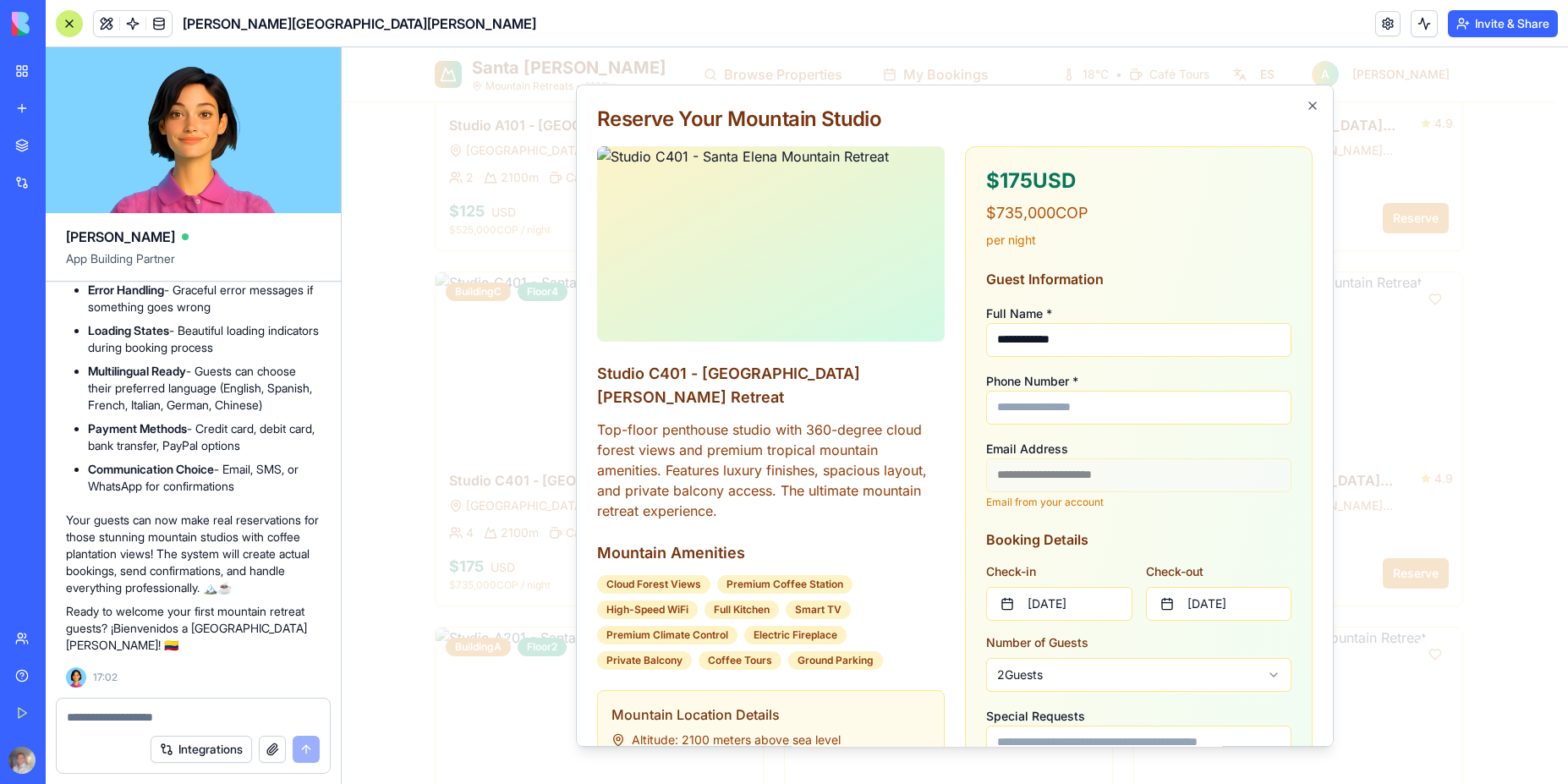
click at [1034, 413] on input "Phone Number *" at bounding box center [1139, 406] width 305 height 33
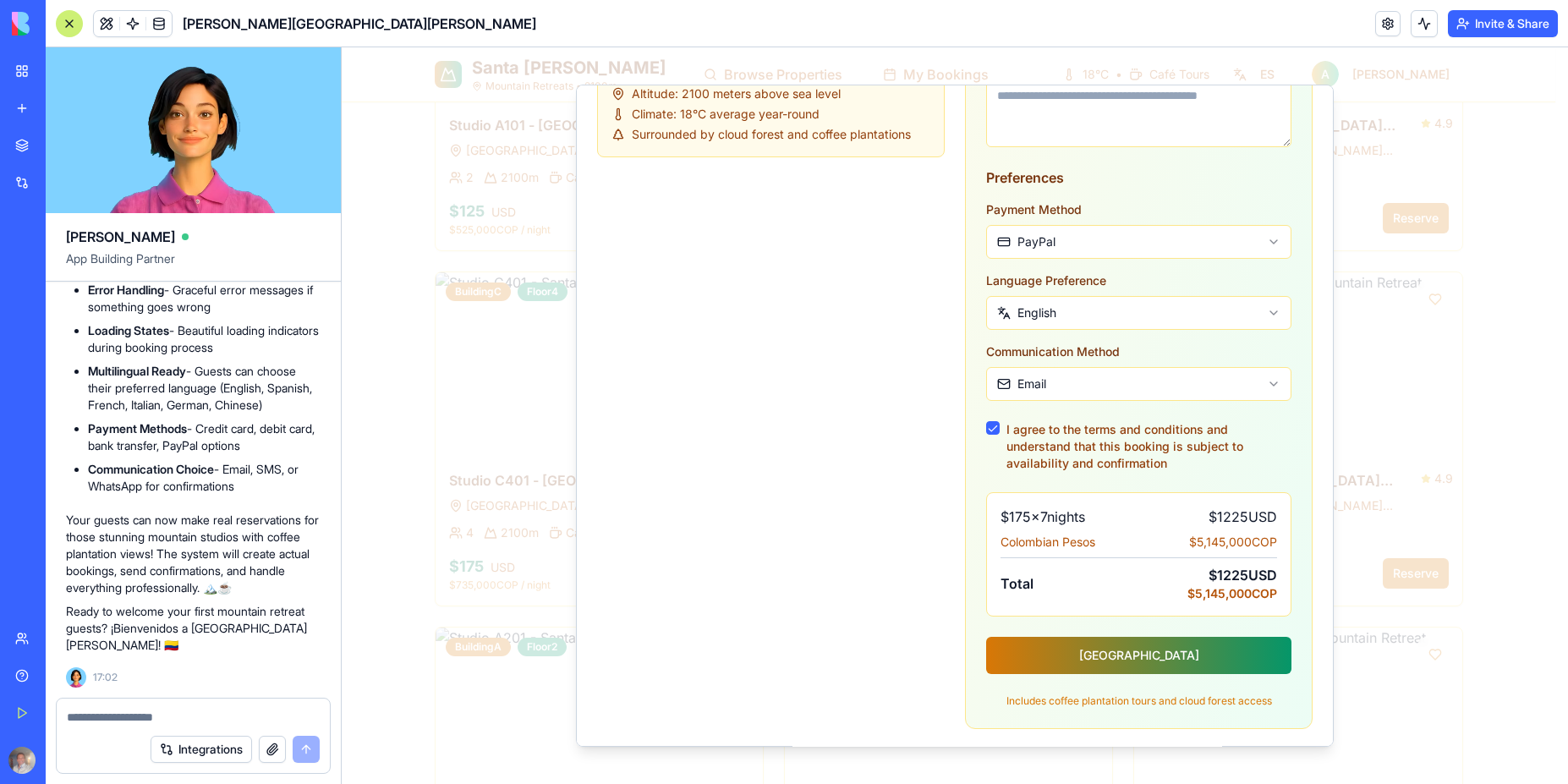
scroll to position [648, 0]
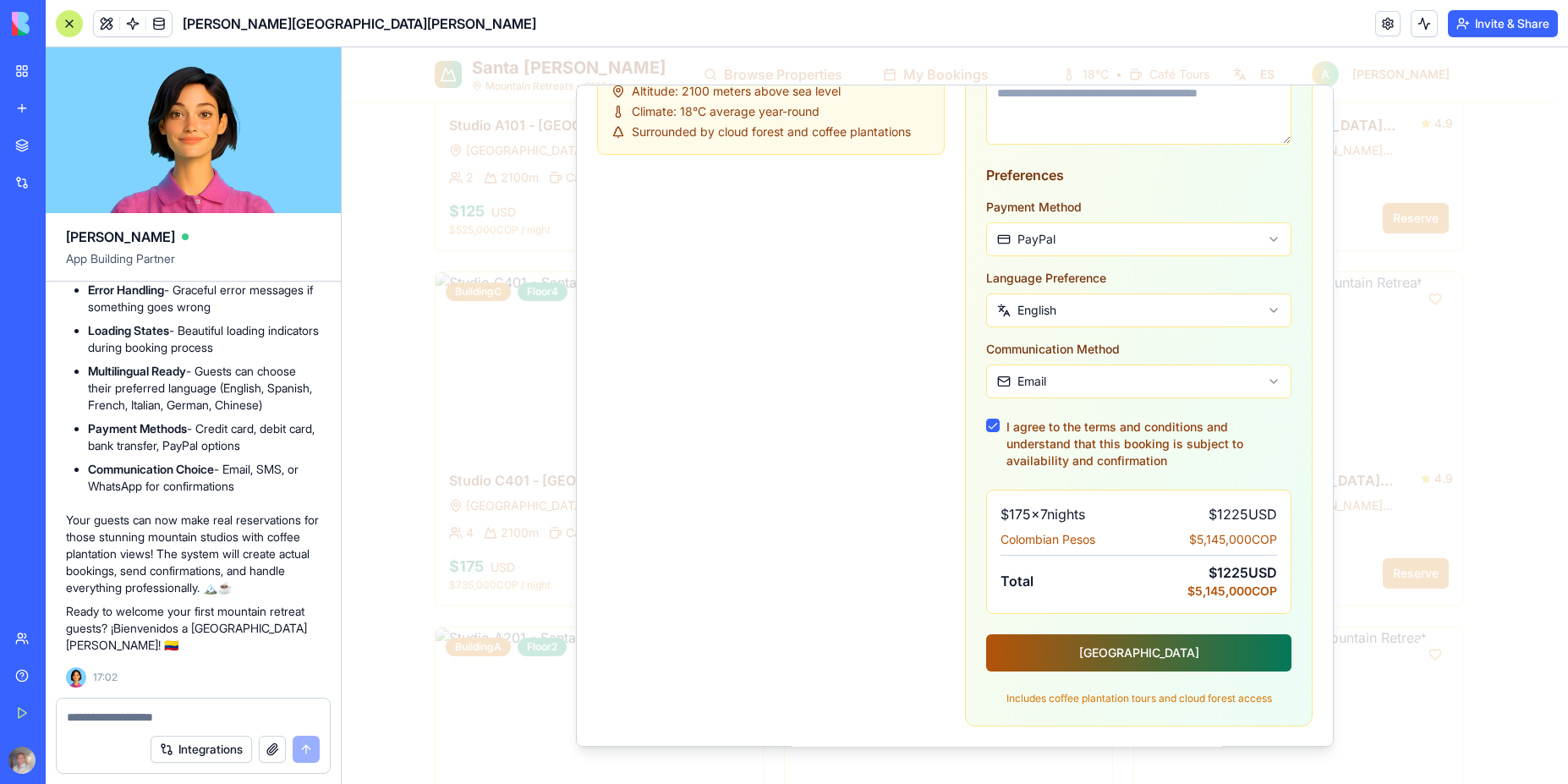
type input "**********"
click at [1150, 647] on button "Reserve Mountain Studio" at bounding box center [1139, 652] width 305 height 37
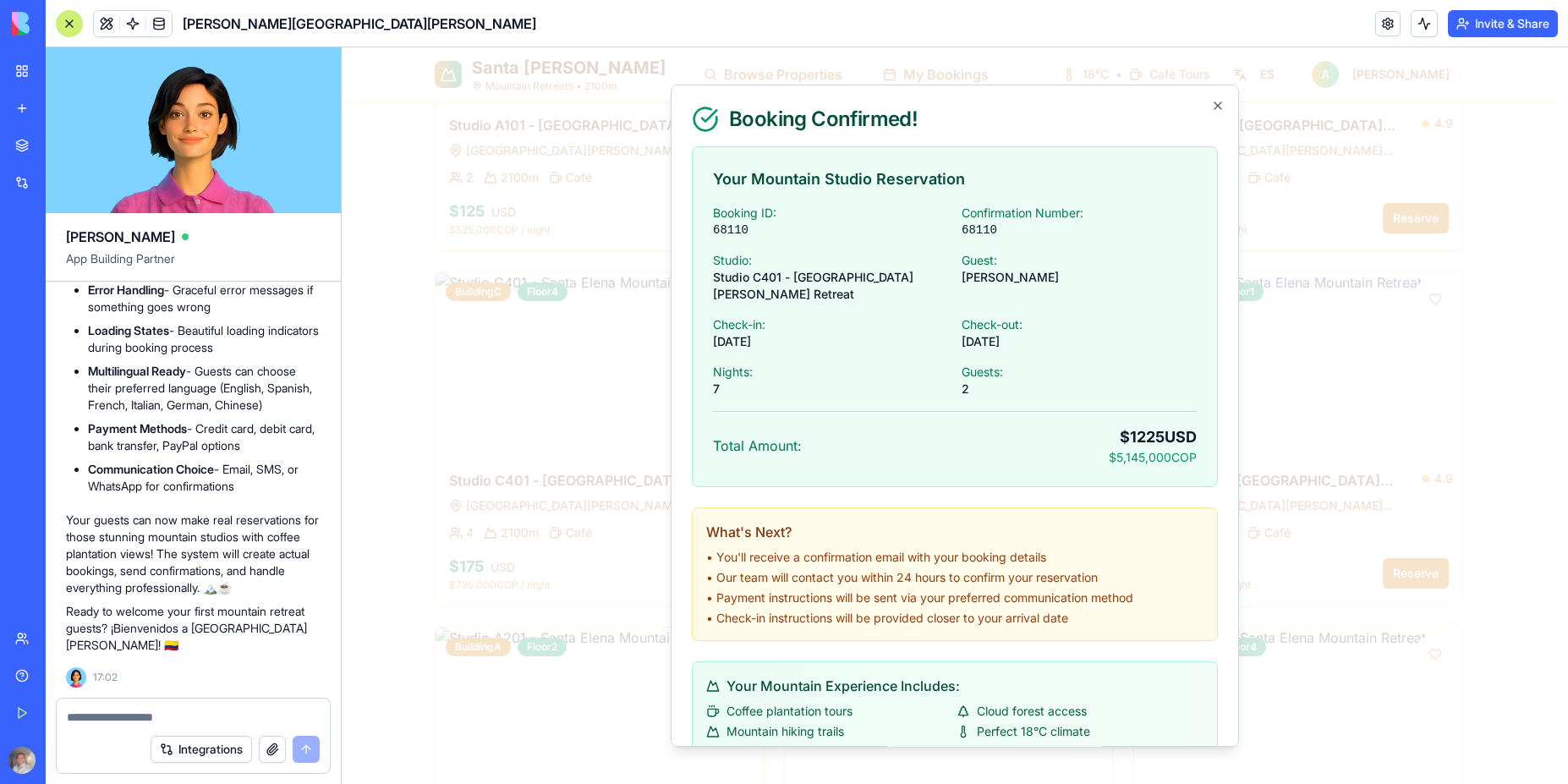
scroll to position [82, 0]
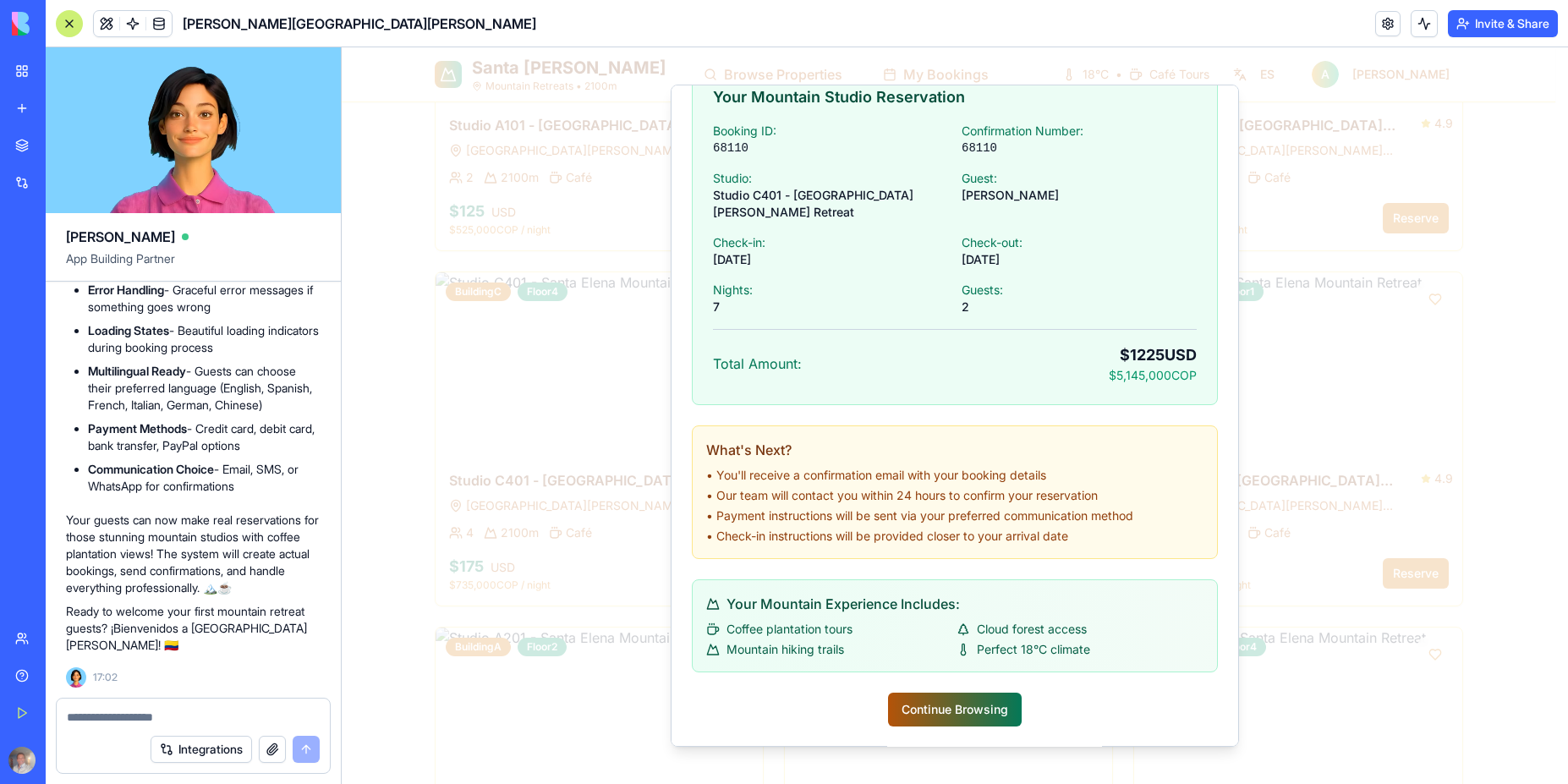
click at [962, 707] on button "Continue Browsing" at bounding box center [956, 709] width 134 height 33
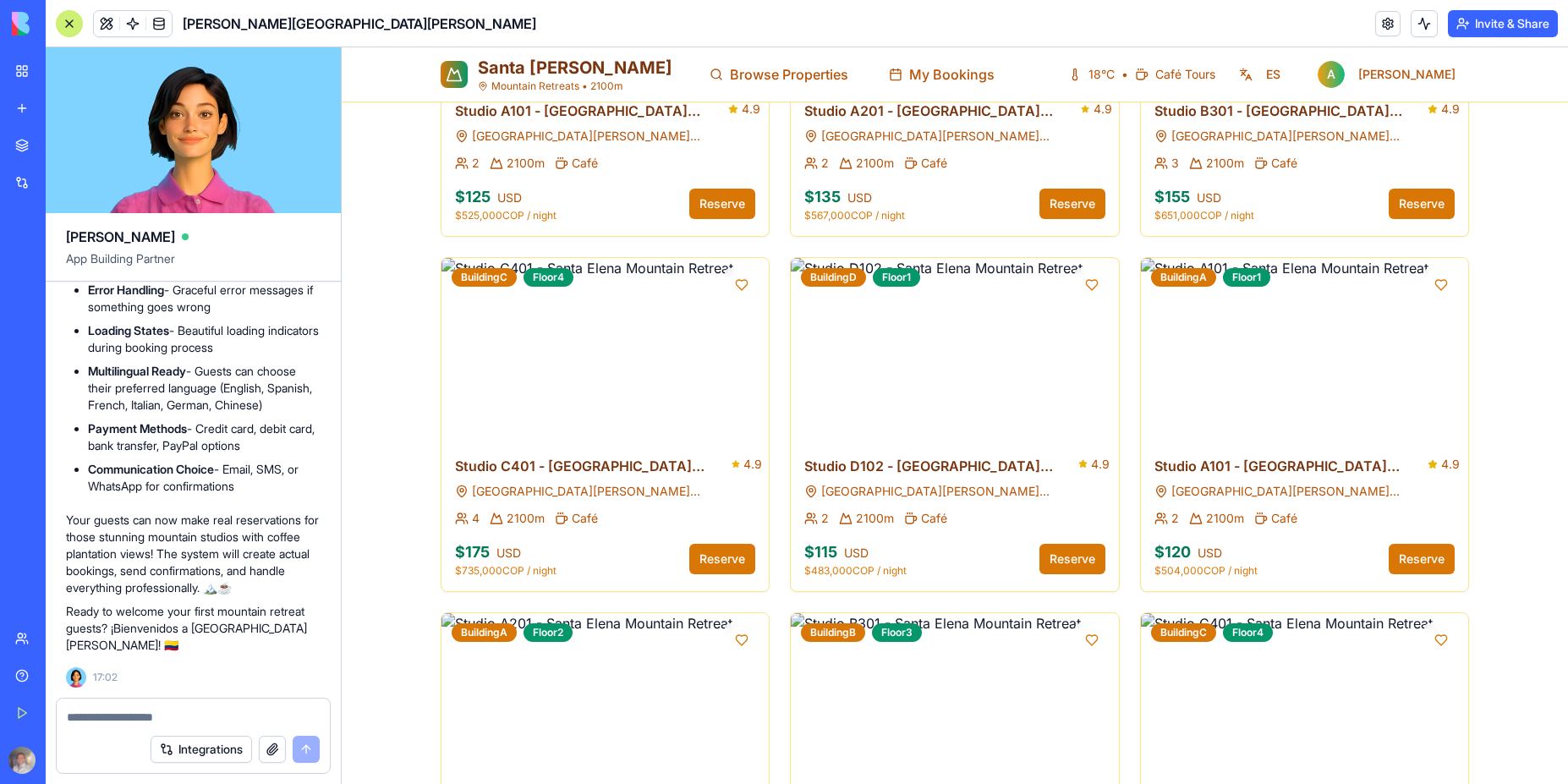
scroll to position [2664, 0]
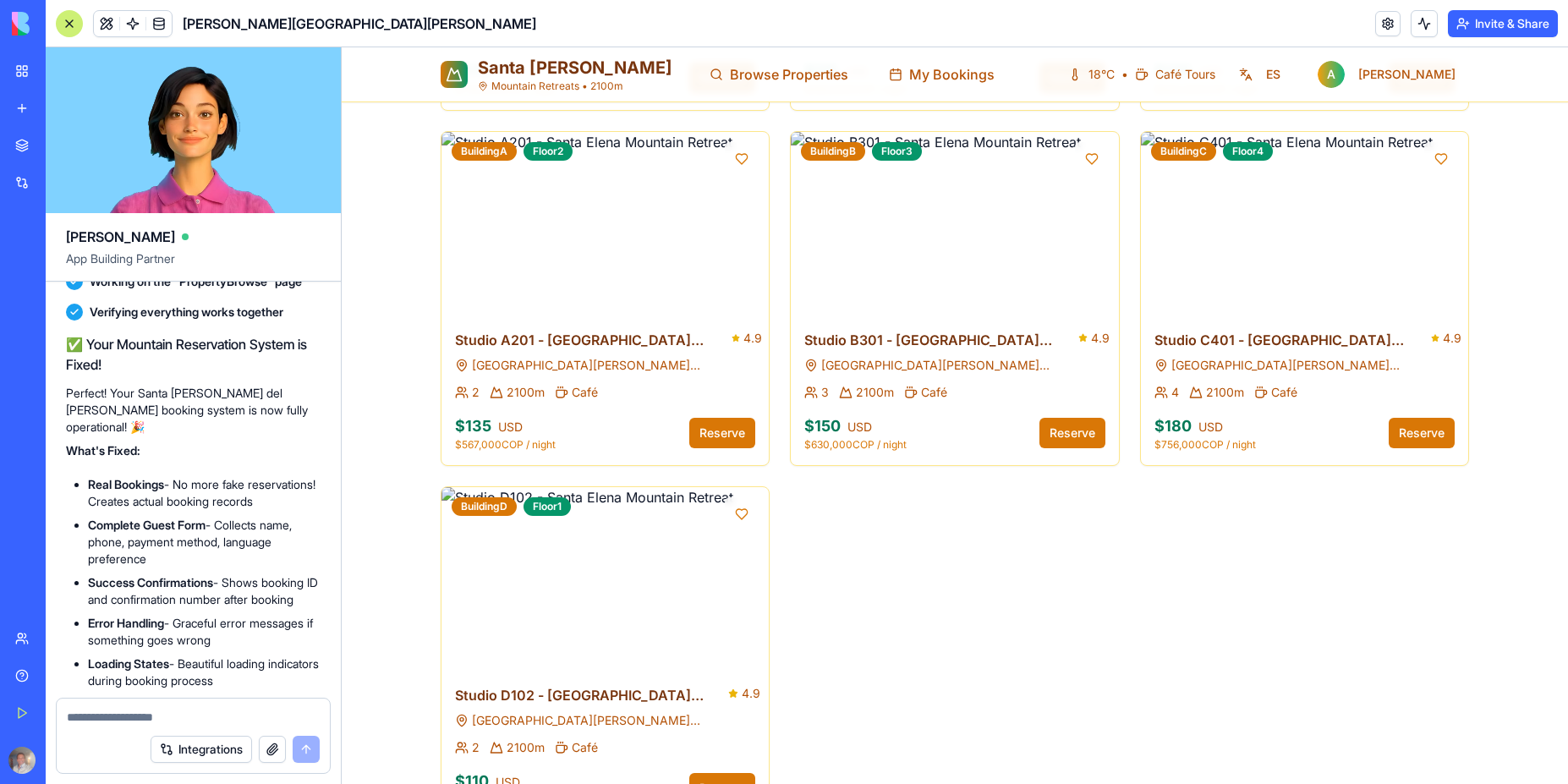
scroll to position [10067, 0]
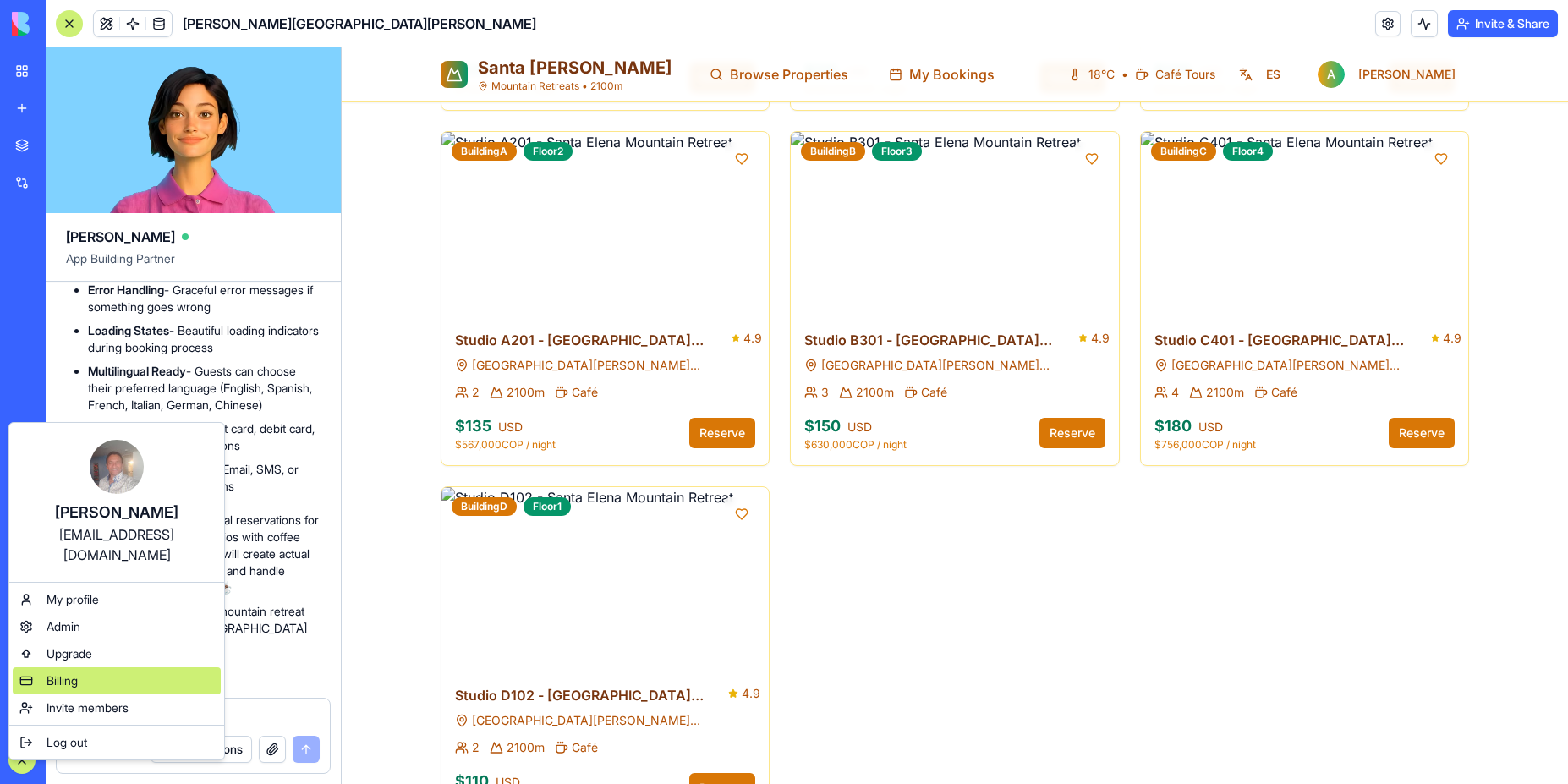
click at [63, 672] on span "Billing" at bounding box center [62, 680] width 32 height 17
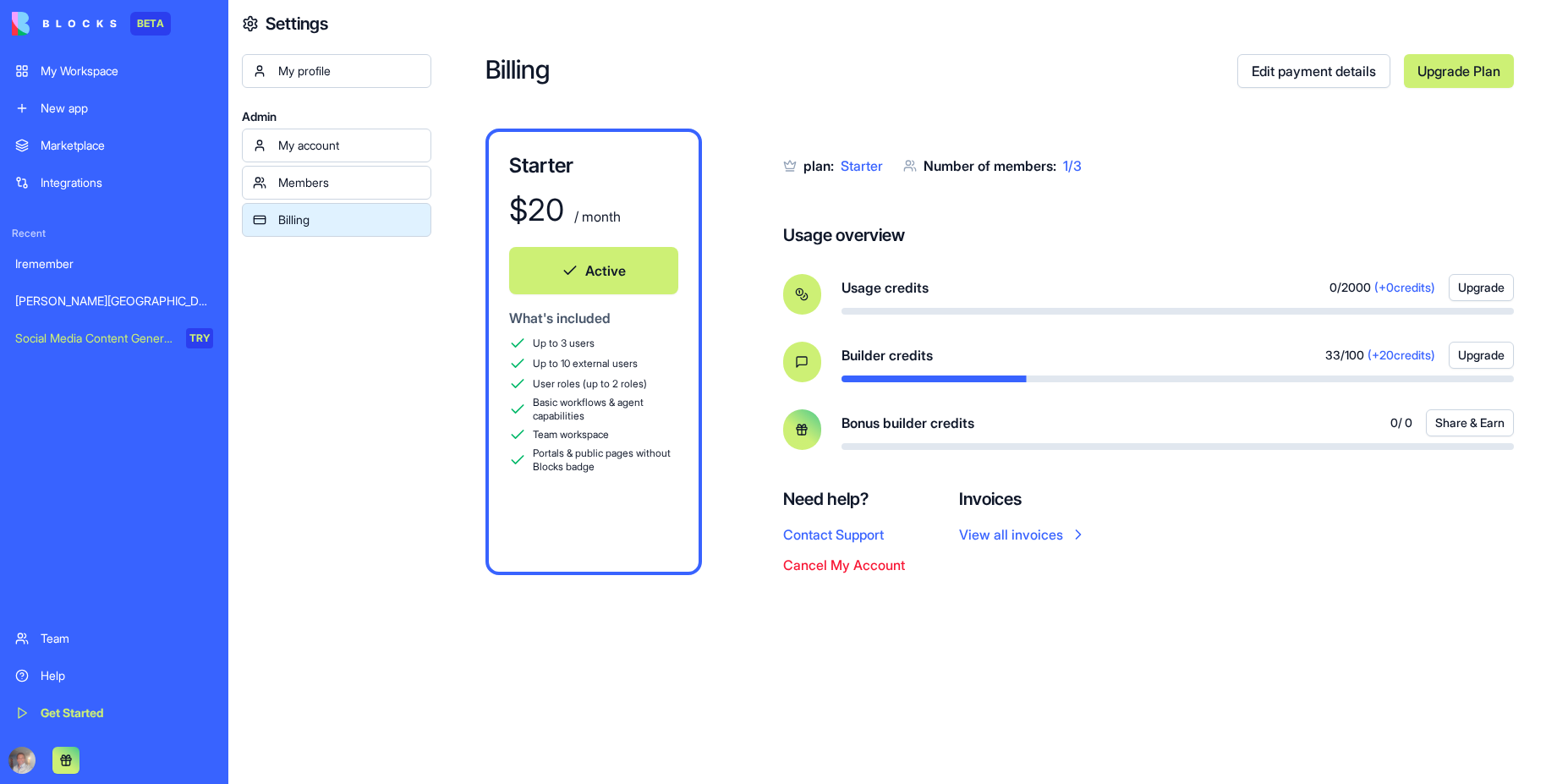
click at [1236, 518] on div "plan: Starter Number of members: 1 / 3 Usage overview Usage credits 0 / 2000 (+…" at bounding box center [1149, 351] width 731 height 446
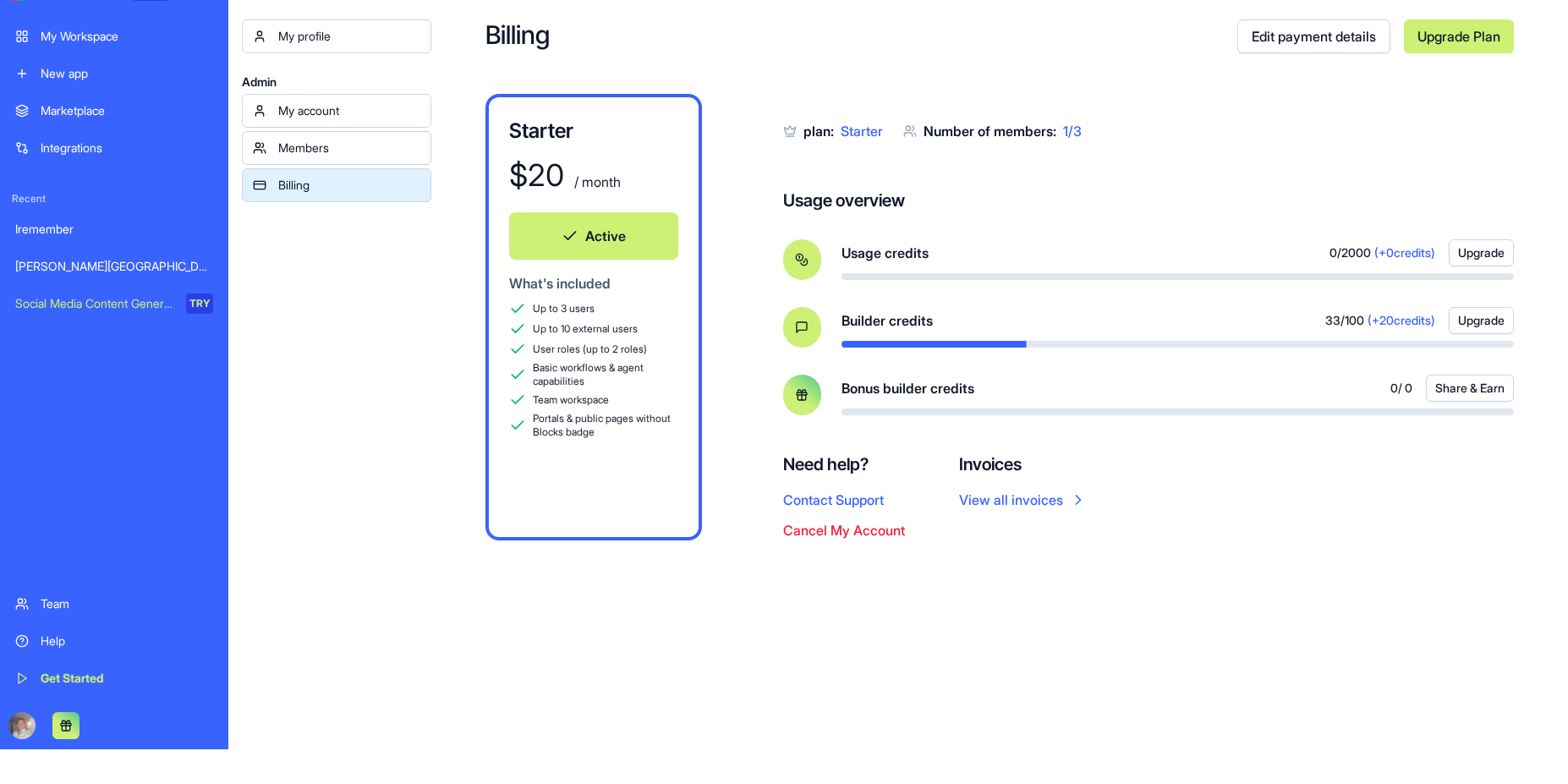
scroll to position [54, 0]
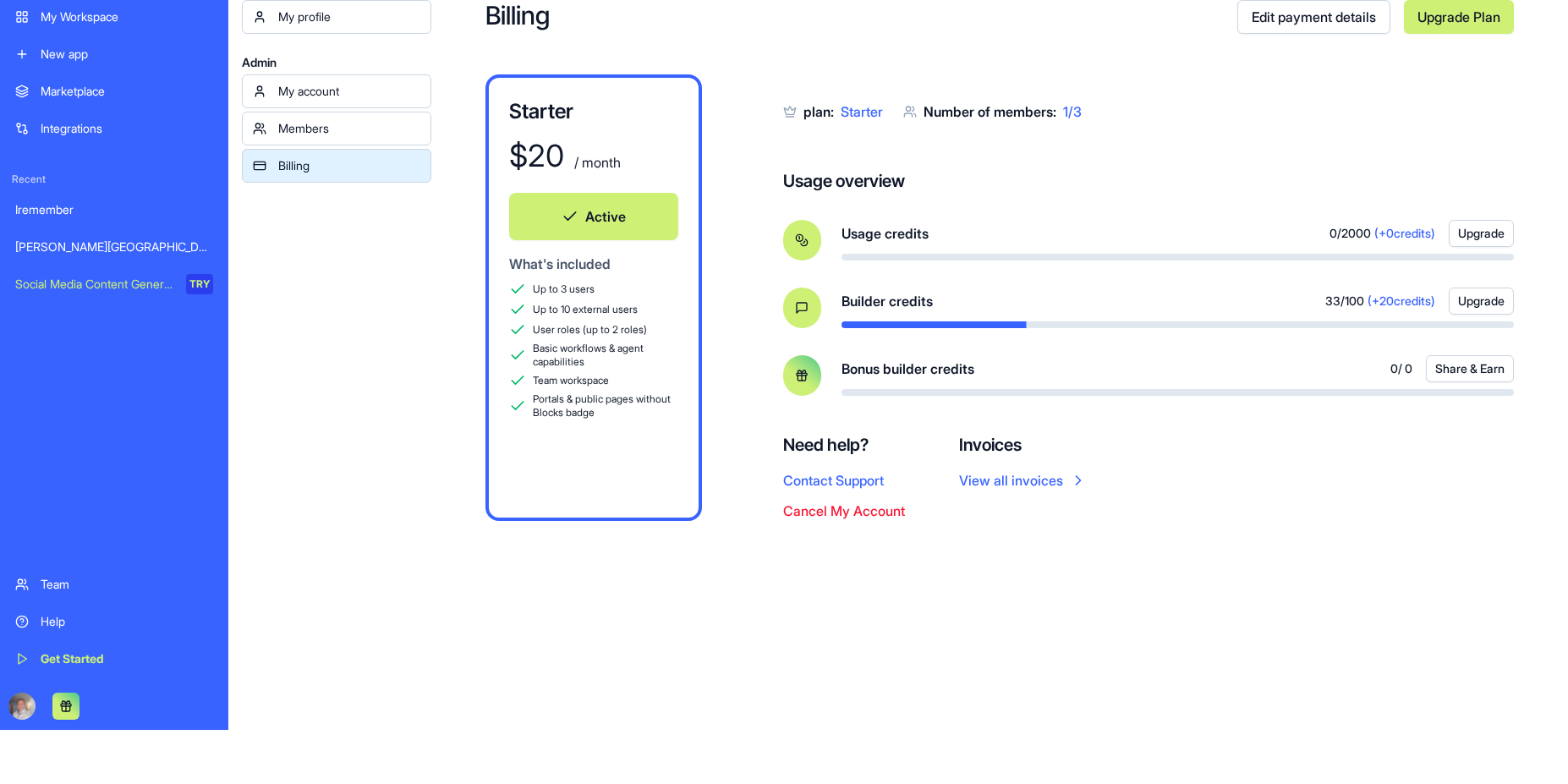
click at [1236, 518] on div "plan: Starter Number of members: 1 / 3 Usage overview Usage credits 0 / 2000 (+…" at bounding box center [1149, 297] width 731 height 446
click at [264, 555] on div "My profile Admin My account Members Billing" at bounding box center [336, 392] width 189 height 784
click at [316, 96] on div "My account" at bounding box center [349, 91] width 142 height 17
click at [337, 97] on div "My account" at bounding box center [349, 91] width 142 height 17
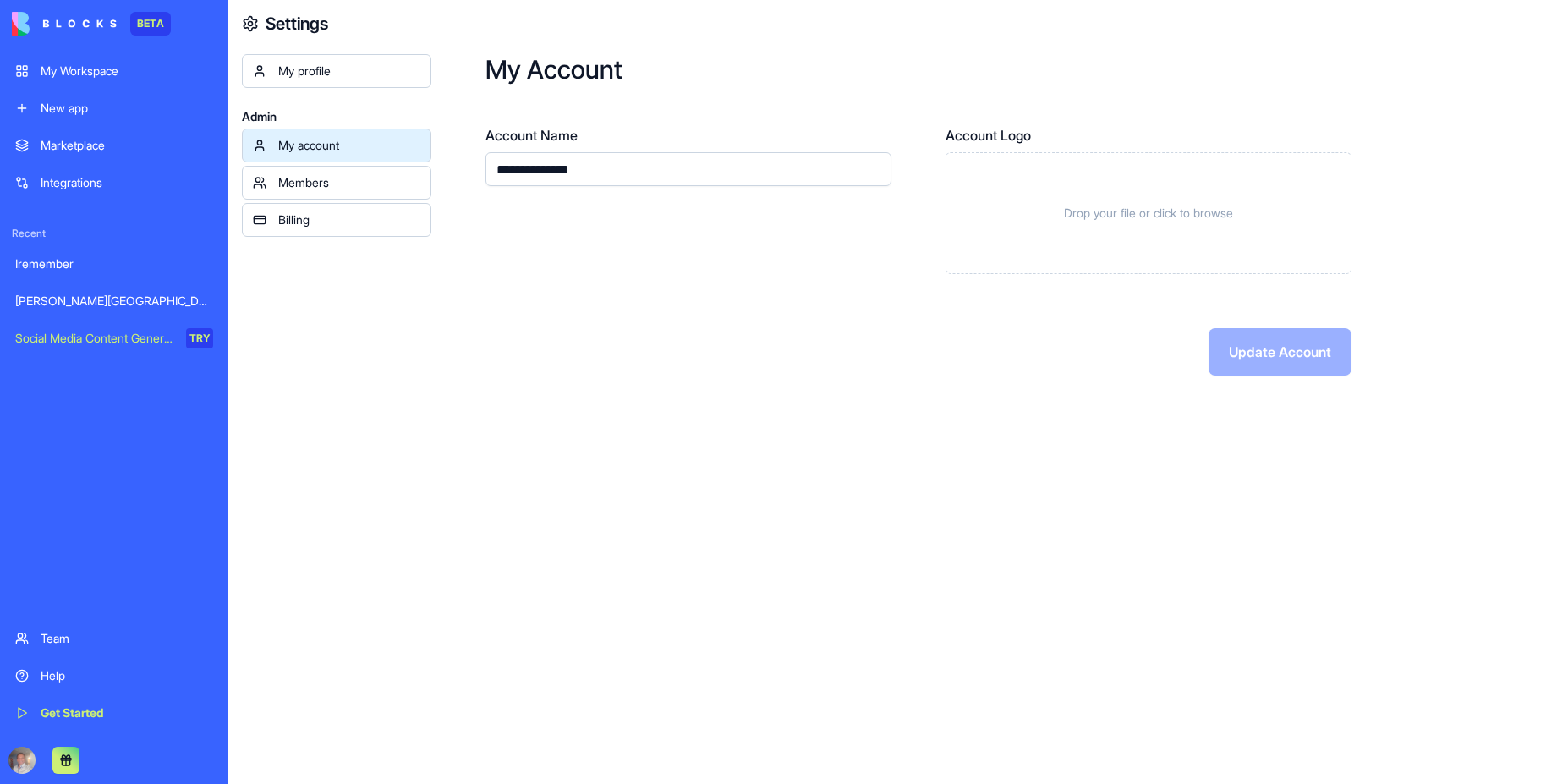
click at [562, 349] on div "Update Account" at bounding box center [919, 351] width 866 height 47
click at [592, 353] on div "Update Account" at bounding box center [919, 351] width 866 height 47
click at [109, 301] on div "Villa Serena del Valle" at bounding box center [114, 301] width 198 height 17
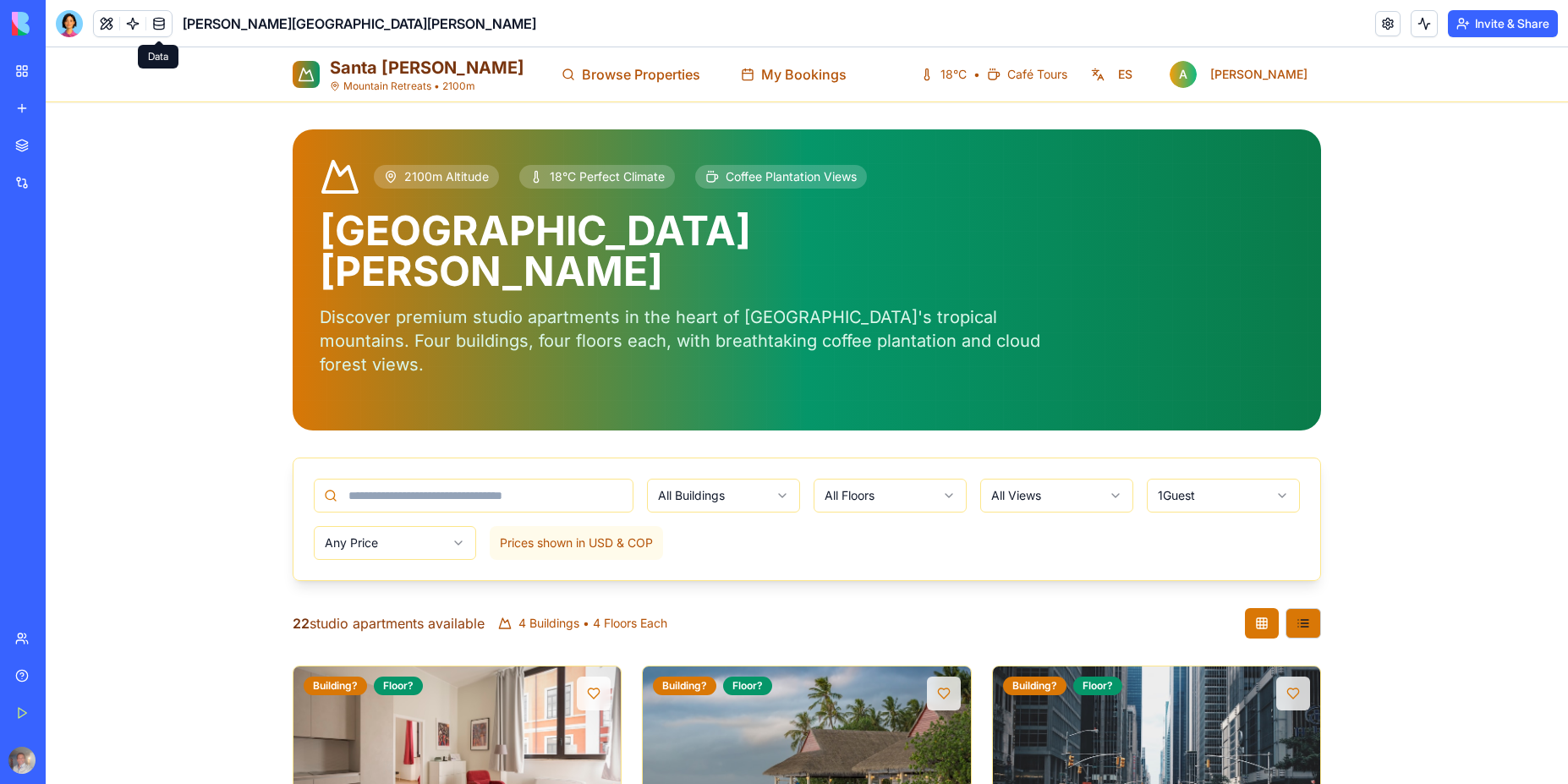
click at [159, 20] on link at bounding box center [159, 24] width 25 height 25
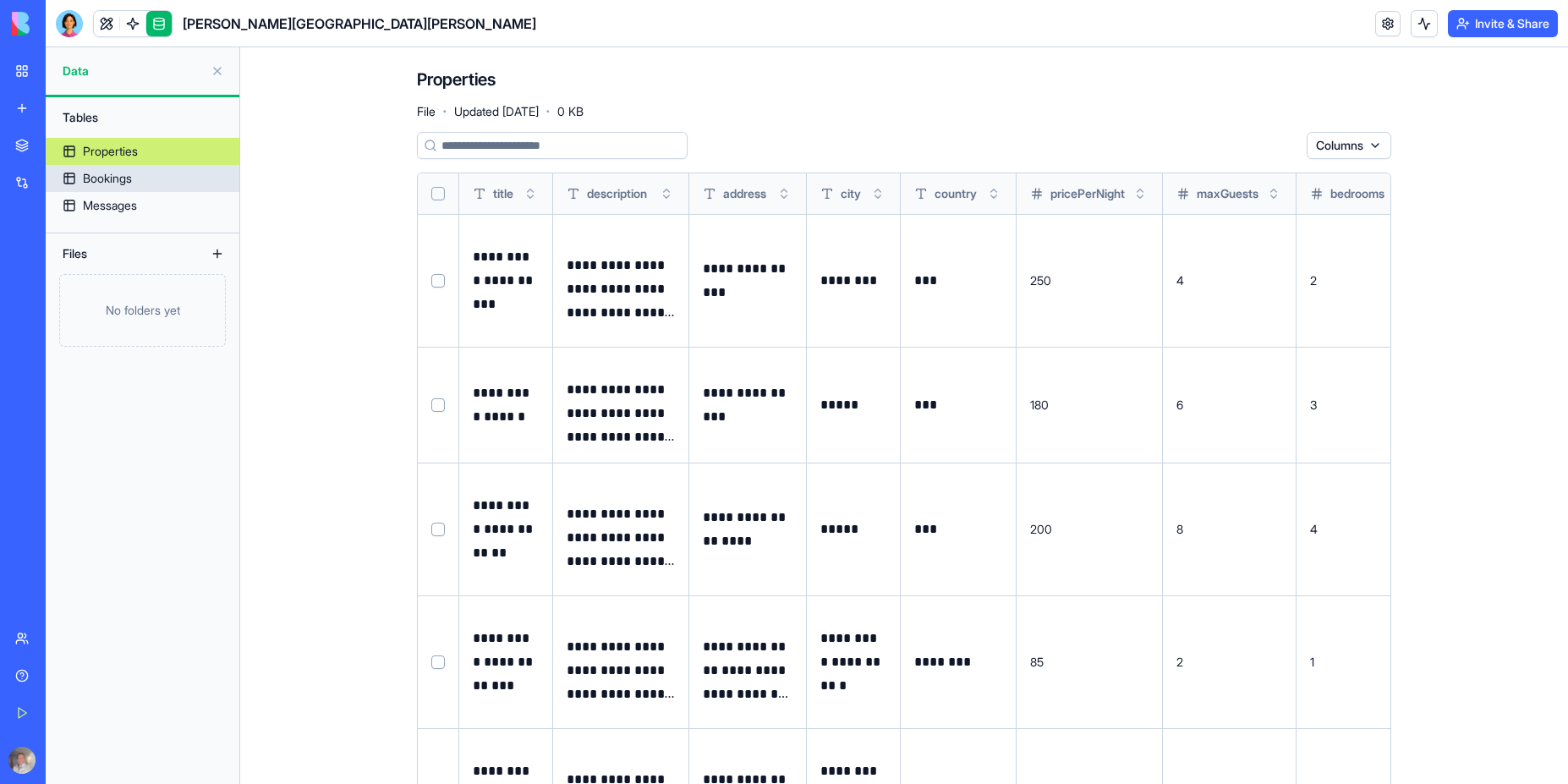
click at [130, 179] on div "Bookings" at bounding box center [108, 178] width 49 height 17
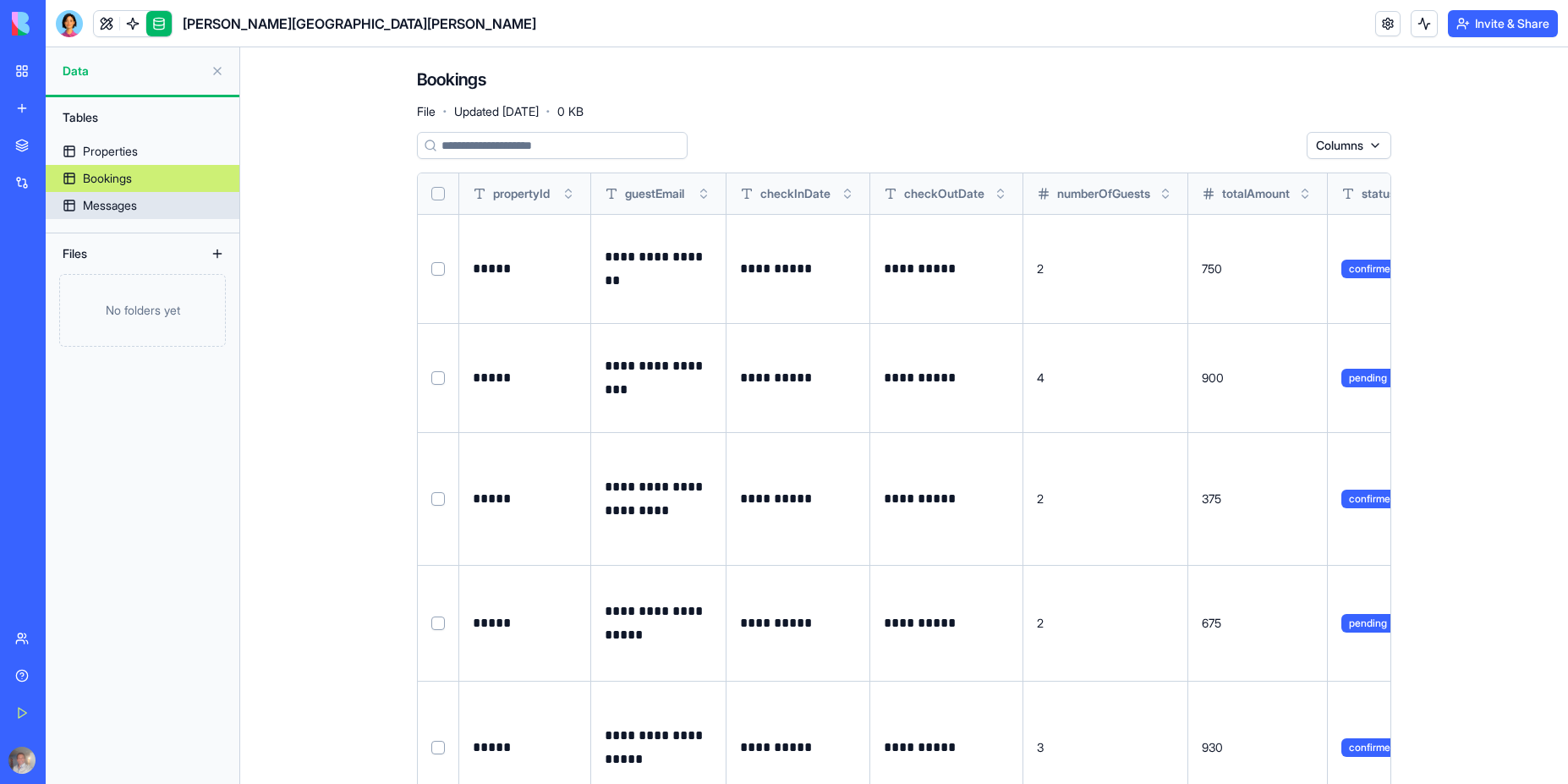
click at [127, 204] on div "Messages" at bounding box center [111, 206] width 54 height 17
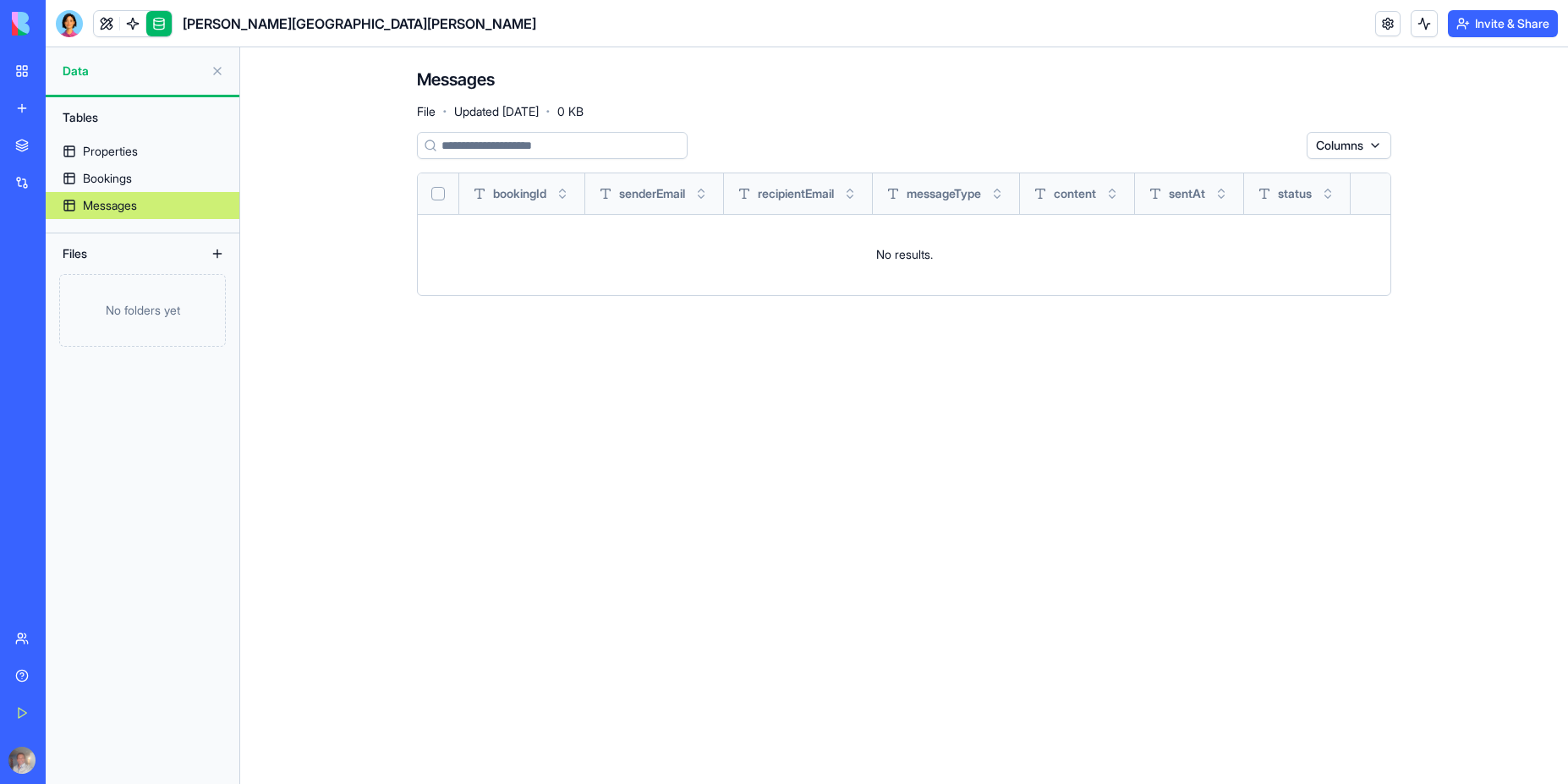
drag, startPoint x: 408, startPoint y: 162, endPoint x: 371, endPoint y: 148, distance: 39.6
click at [408, 161] on div "Messages File · Updated Aug 27, 2025 · 0 KB Columns bookingId senderEmail recip…" at bounding box center [904, 188] width 1082 height 282
click at [109, 148] on div "Properties" at bounding box center [111, 151] width 55 height 17
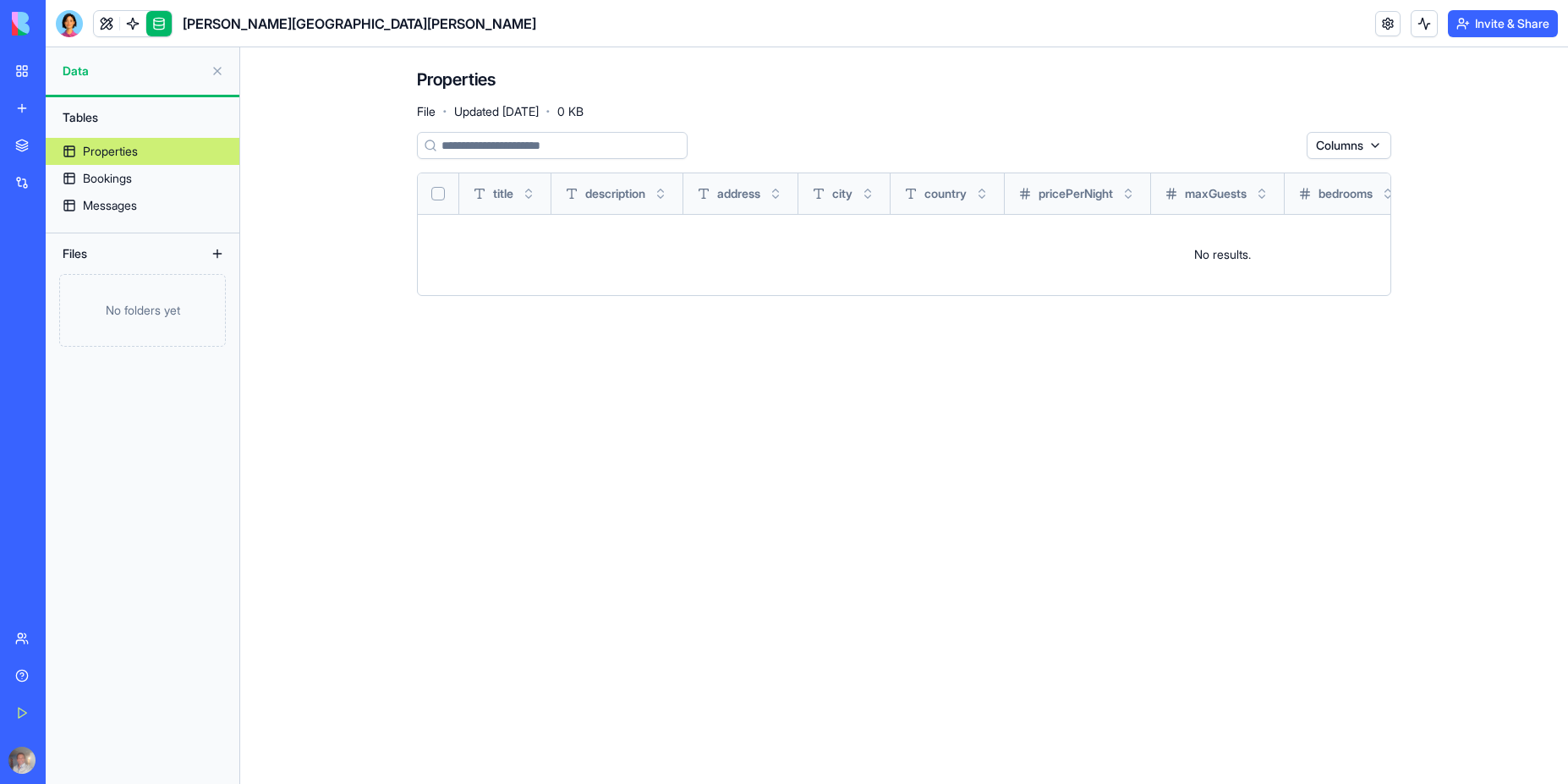
click at [220, 71] on button at bounding box center [217, 72] width 27 height 27
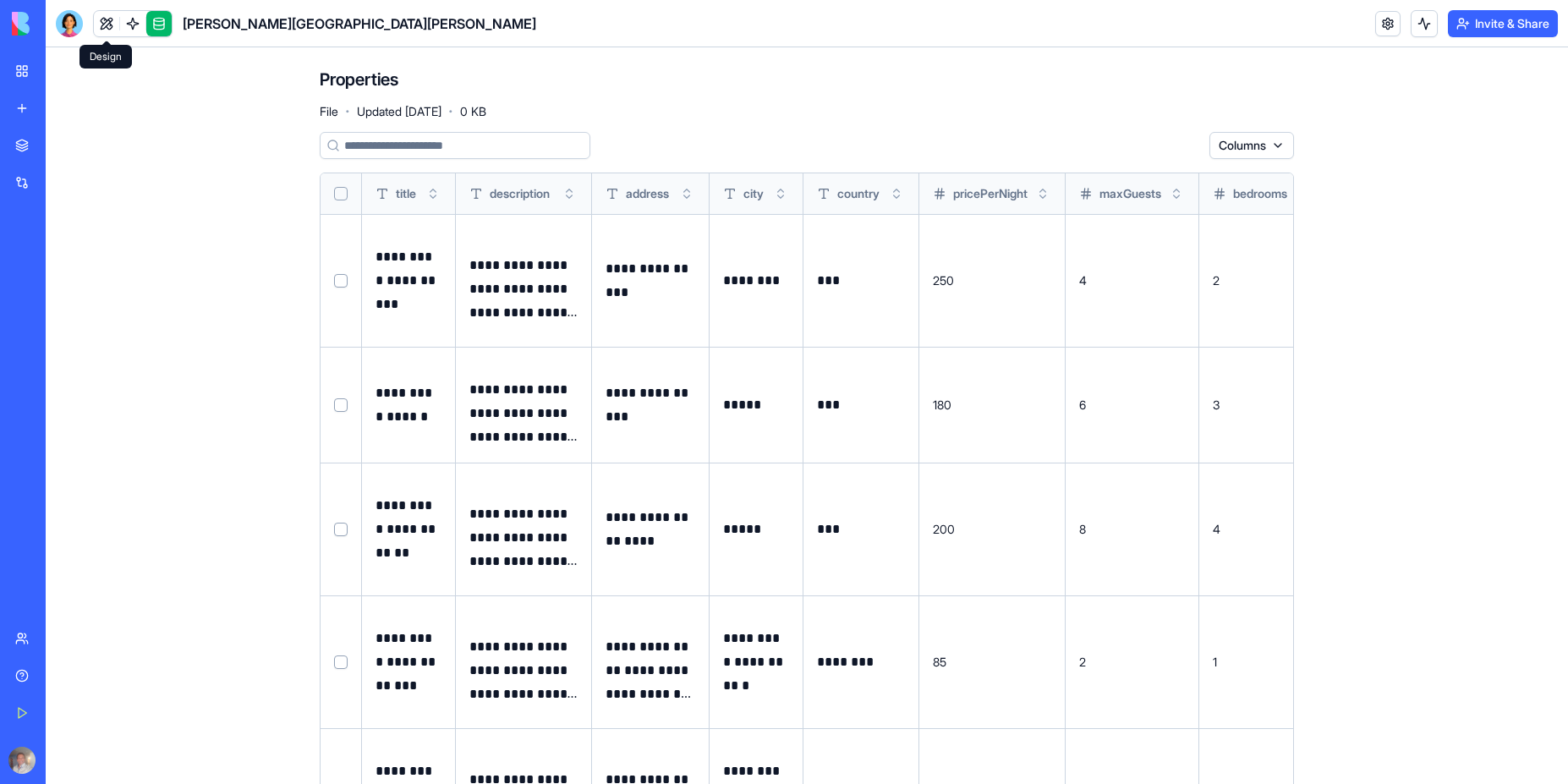
click at [104, 18] on link at bounding box center [107, 24] width 25 height 25
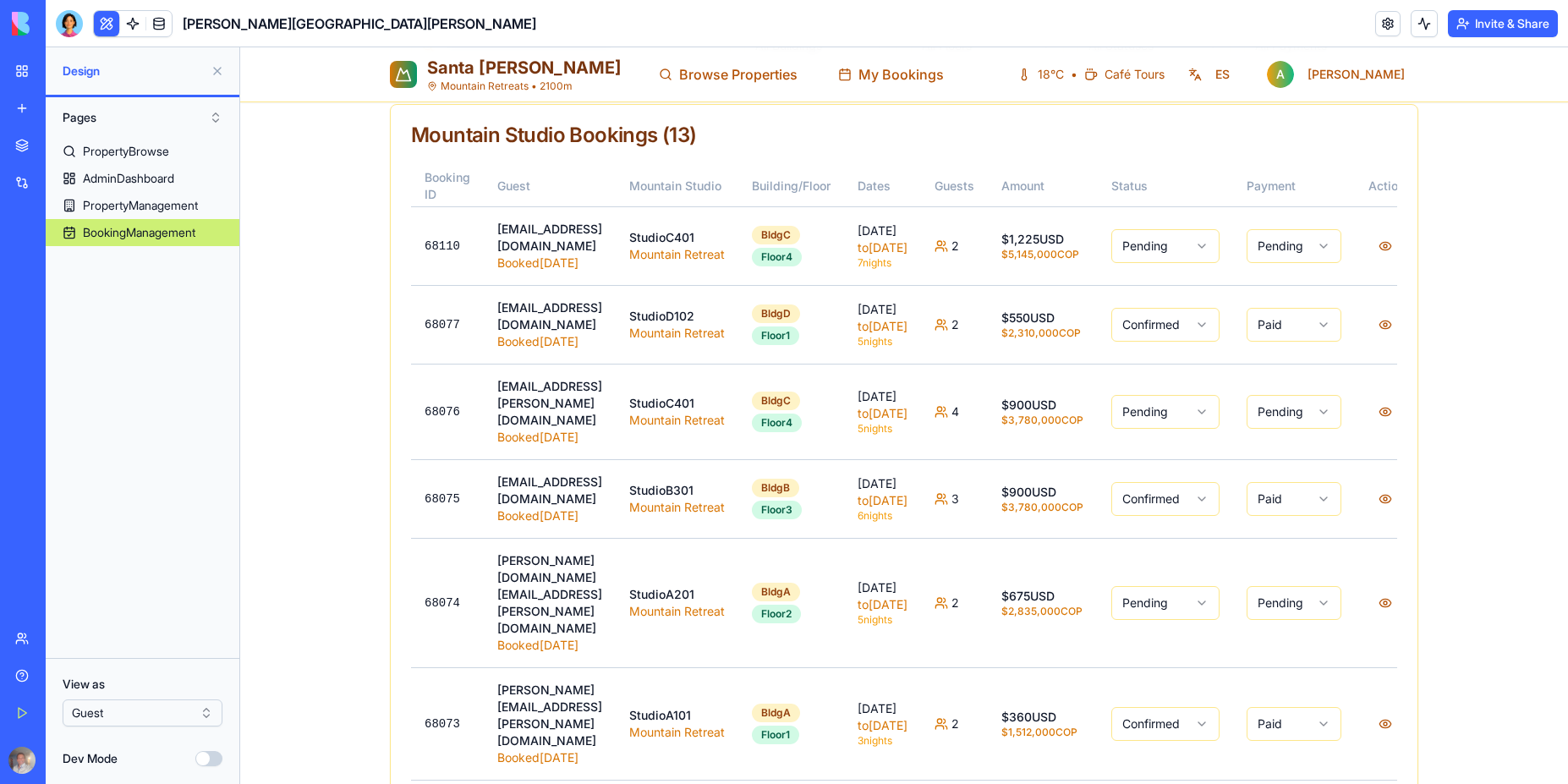
scroll to position [608, 0]
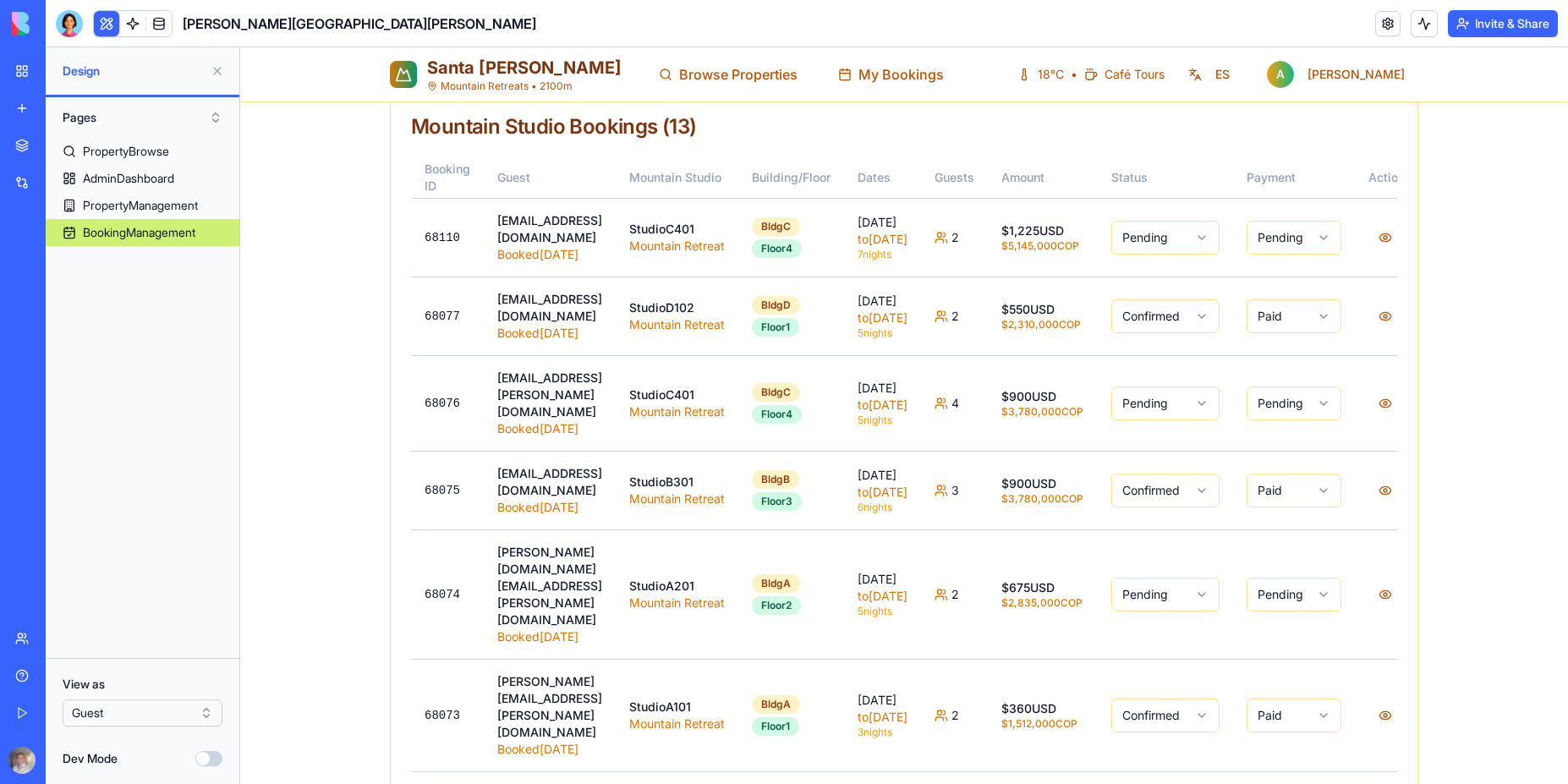
click at [205, 707] on html "BETA My Workspace New app Marketplace Integrations Recent Iremember Villa Seren…" at bounding box center [784, 392] width 1568 height 784
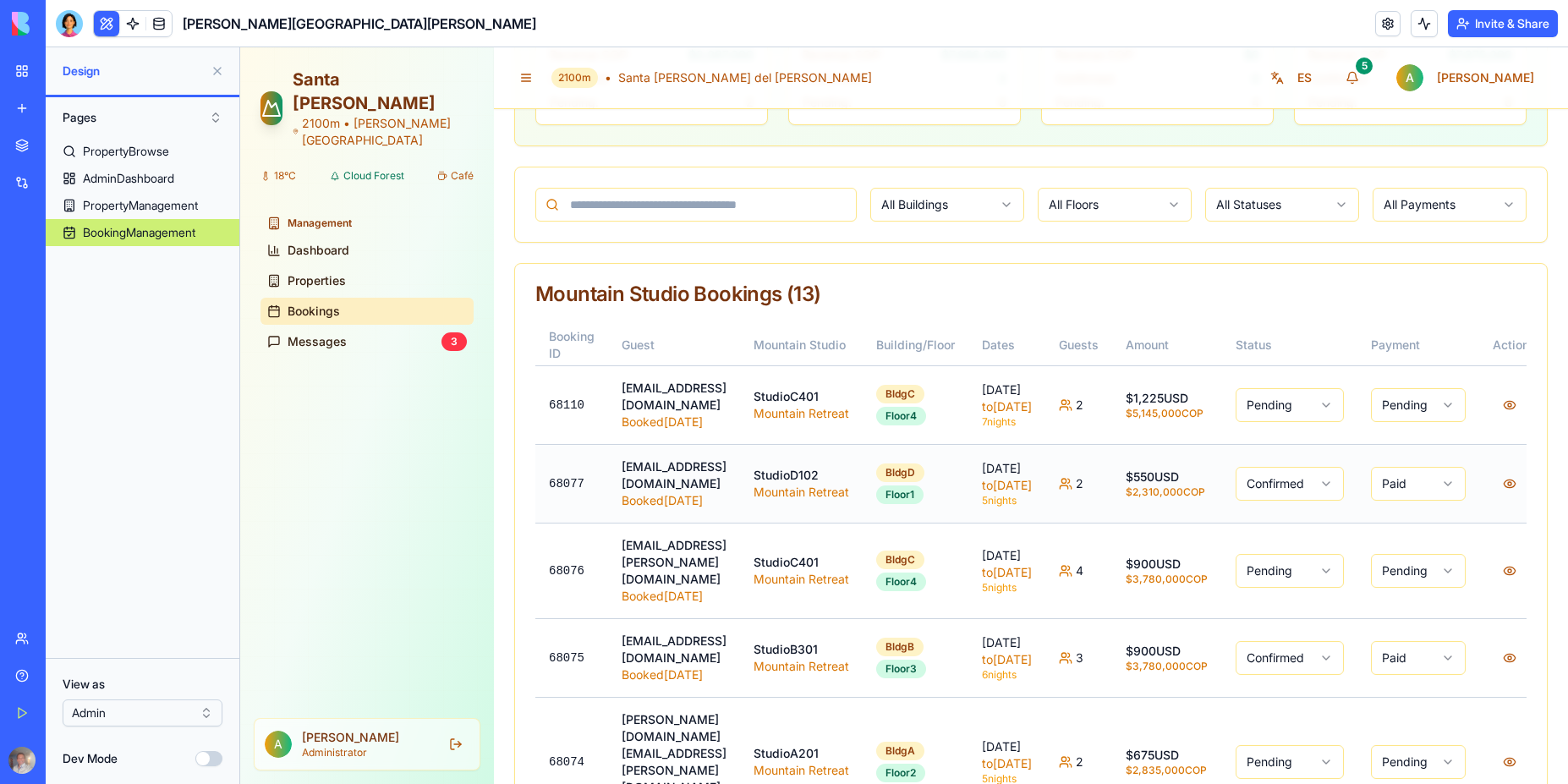
scroll to position [0, 0]
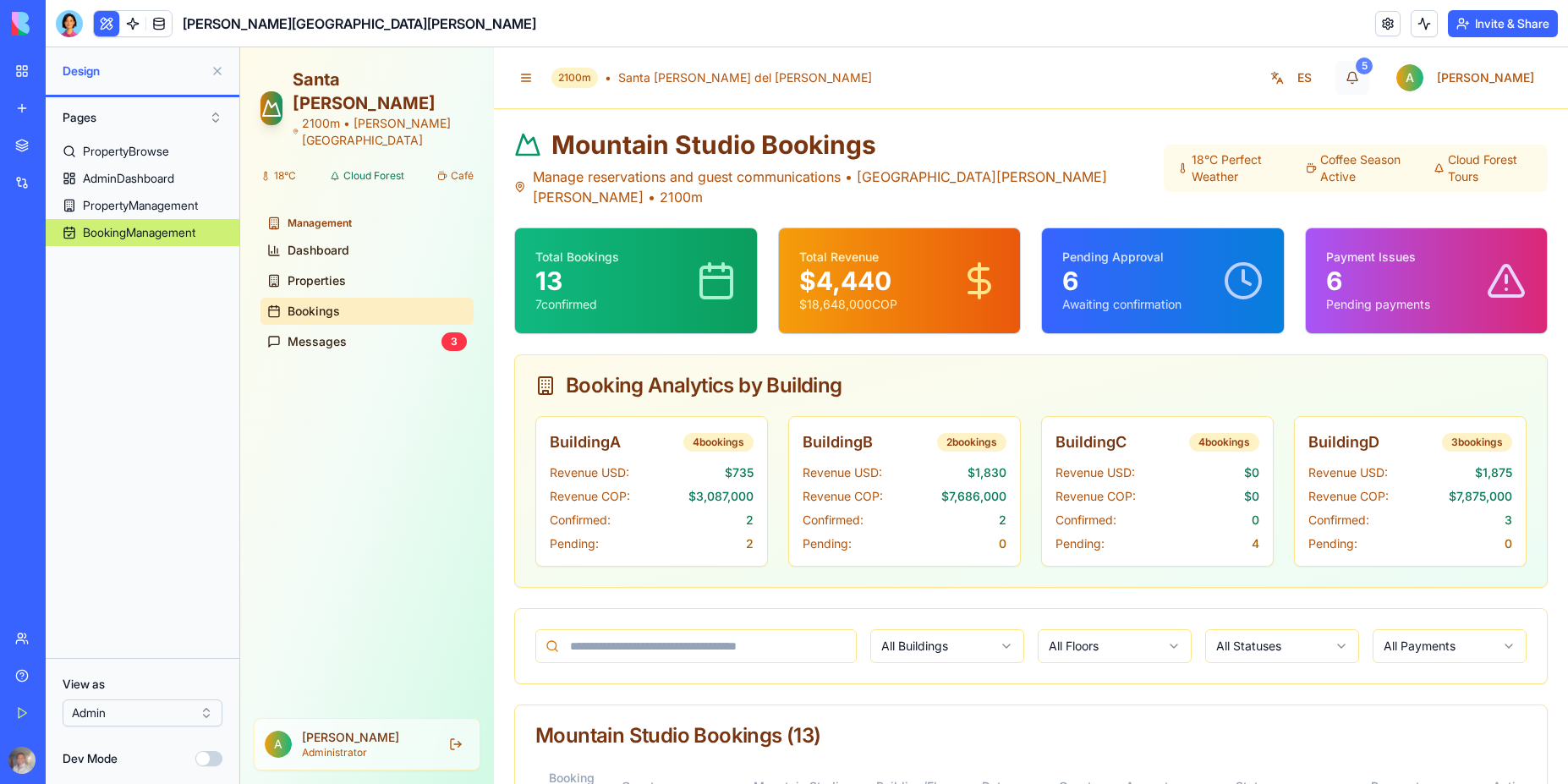
click at [1373, 66] on div "5" at bounding box center [1364, 66] width 17 height 17
click at [1373, 71] on div "5" at bounding box center [1364, 66] width 17 height 17
click at [209, 758] on button "Dev Mode" at bounding box center [209, 758] width 27 height 15
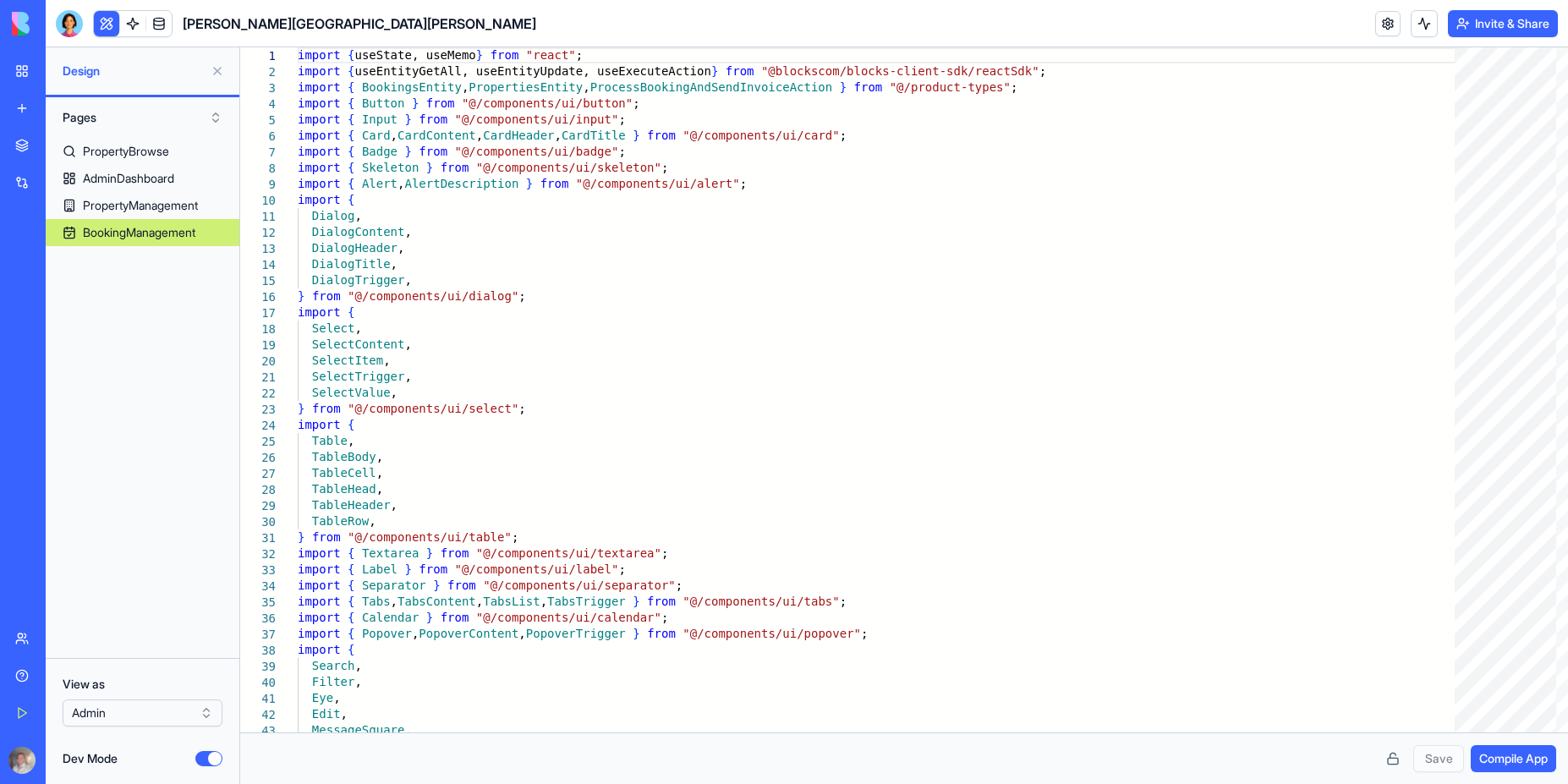
scroll to position [163, 0]
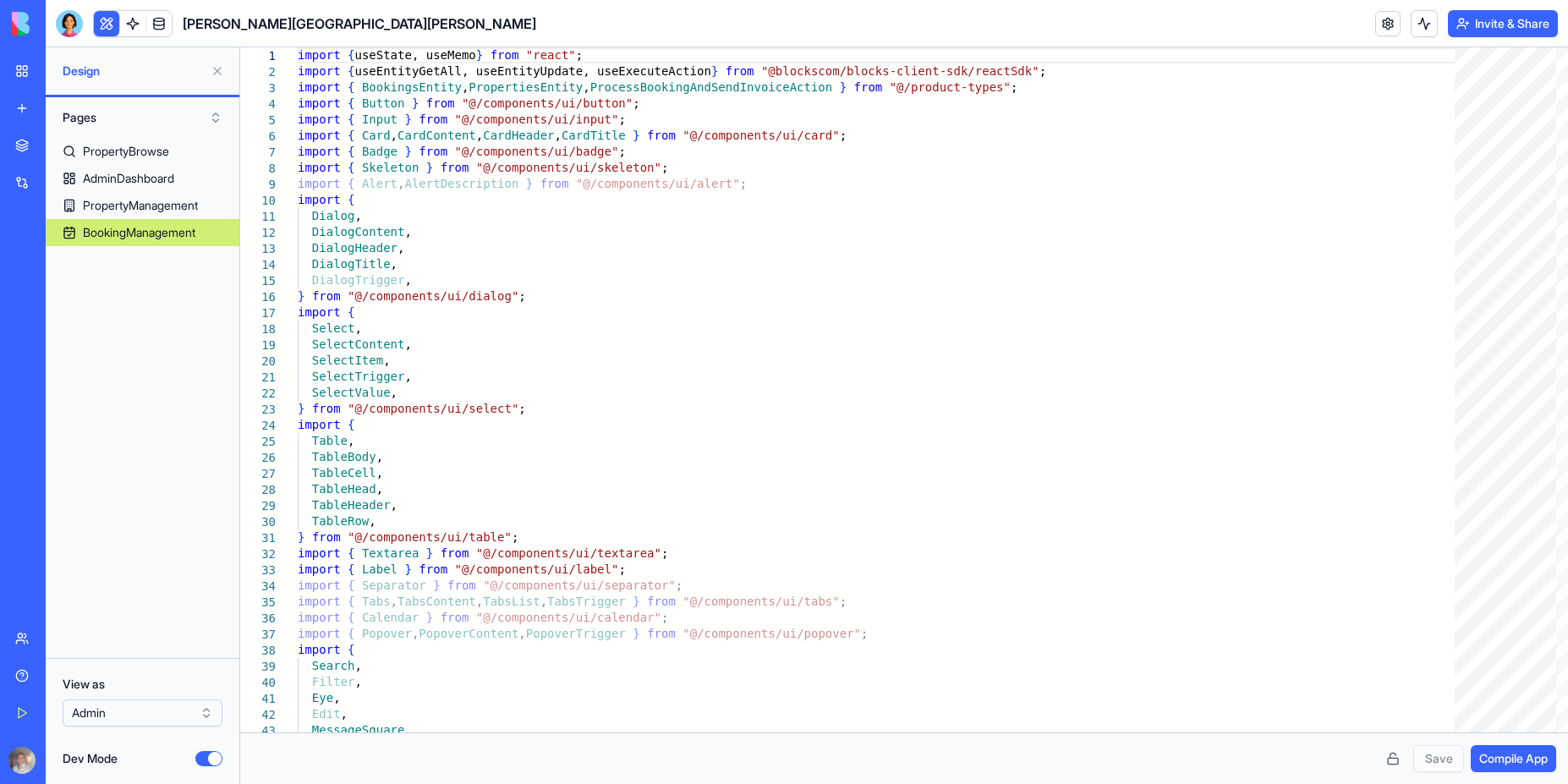
click at [209, 758] on button "Dev Mode" at bounding box center [209, 758] width 27 height 15
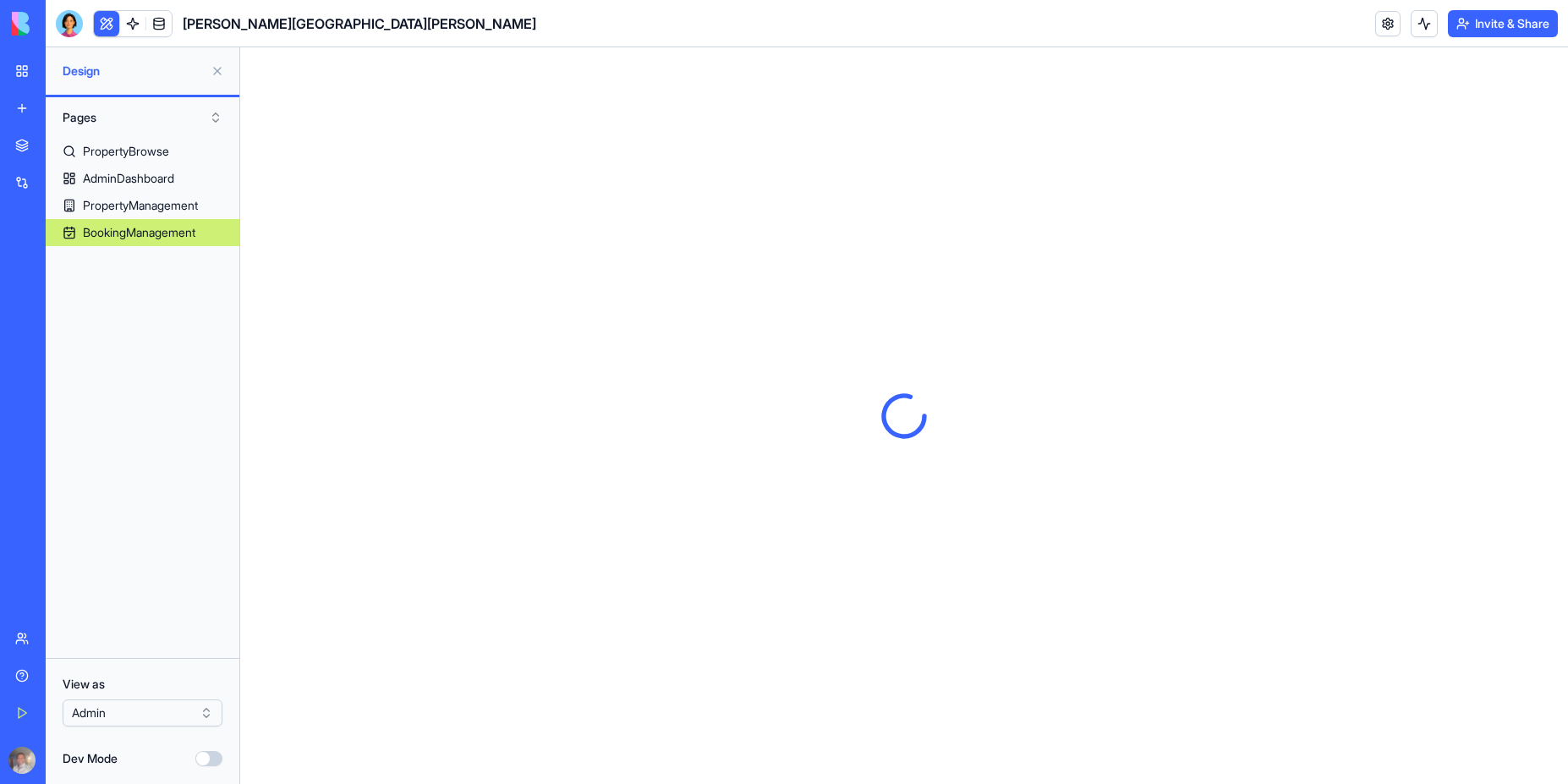
scroll to position [0, 0]
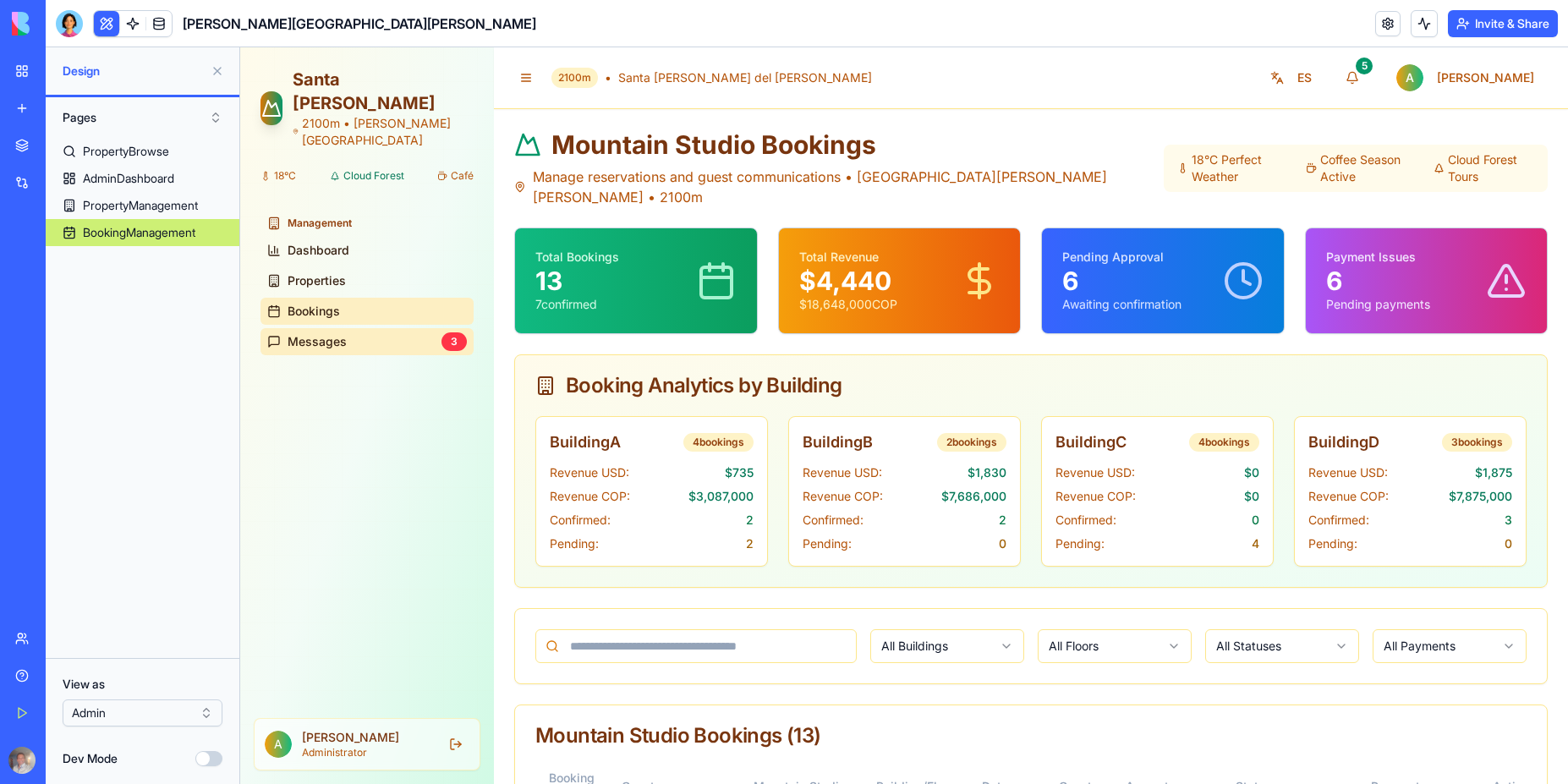
click at [349, 328] on link "Messages 3" at bounding box center [367, 341] width 213 height 27
click at [1323, 76] on button "ES" at bounding box center [1291, 78] width 62 height 31
click at [1323, 83] on button "EN" at bounding box center [1291, 78] width 63 height 31
click at [1323, 83] on button "ES" at bounding box center [1291, 78] width 62 height 31
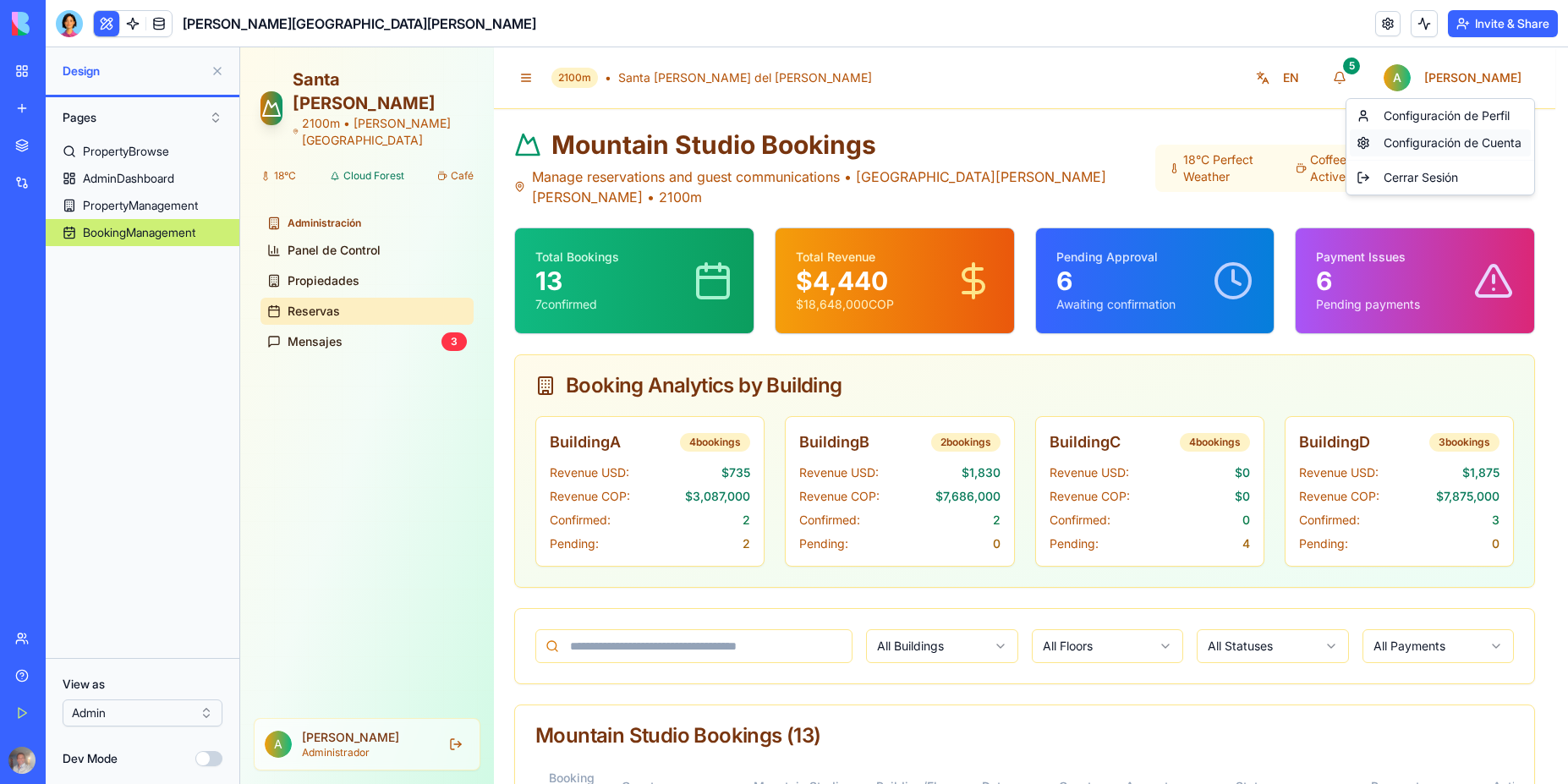
click at [1419, 142] on div "Configuración de Cuenta" at bounding box center [1440, 143] width 181 height 27
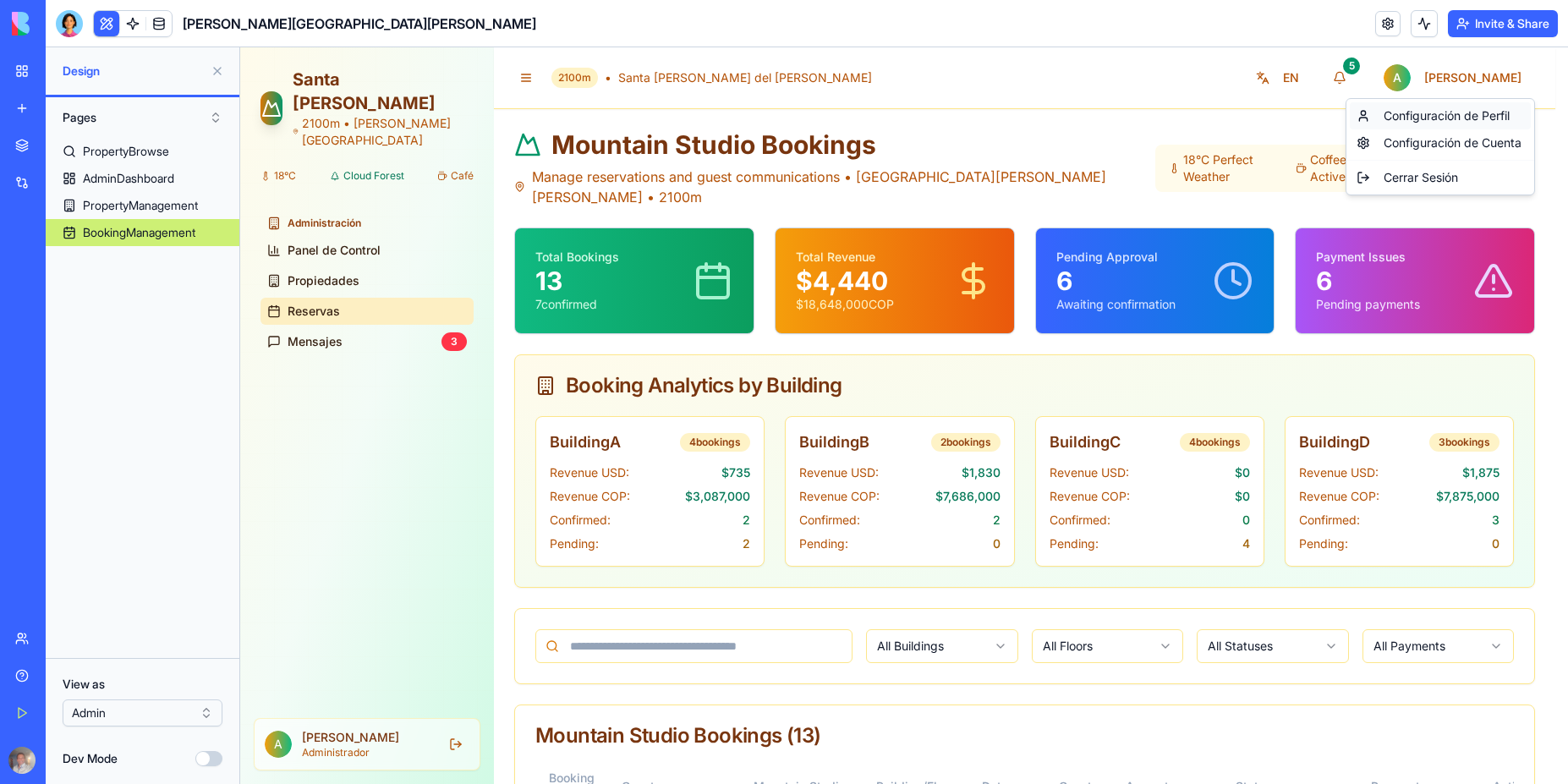
scroll to position [163, 0]
click at [1419, 115] on div "Configuración de Perfil" at bounding box center [1440, 116] width 181 height 27
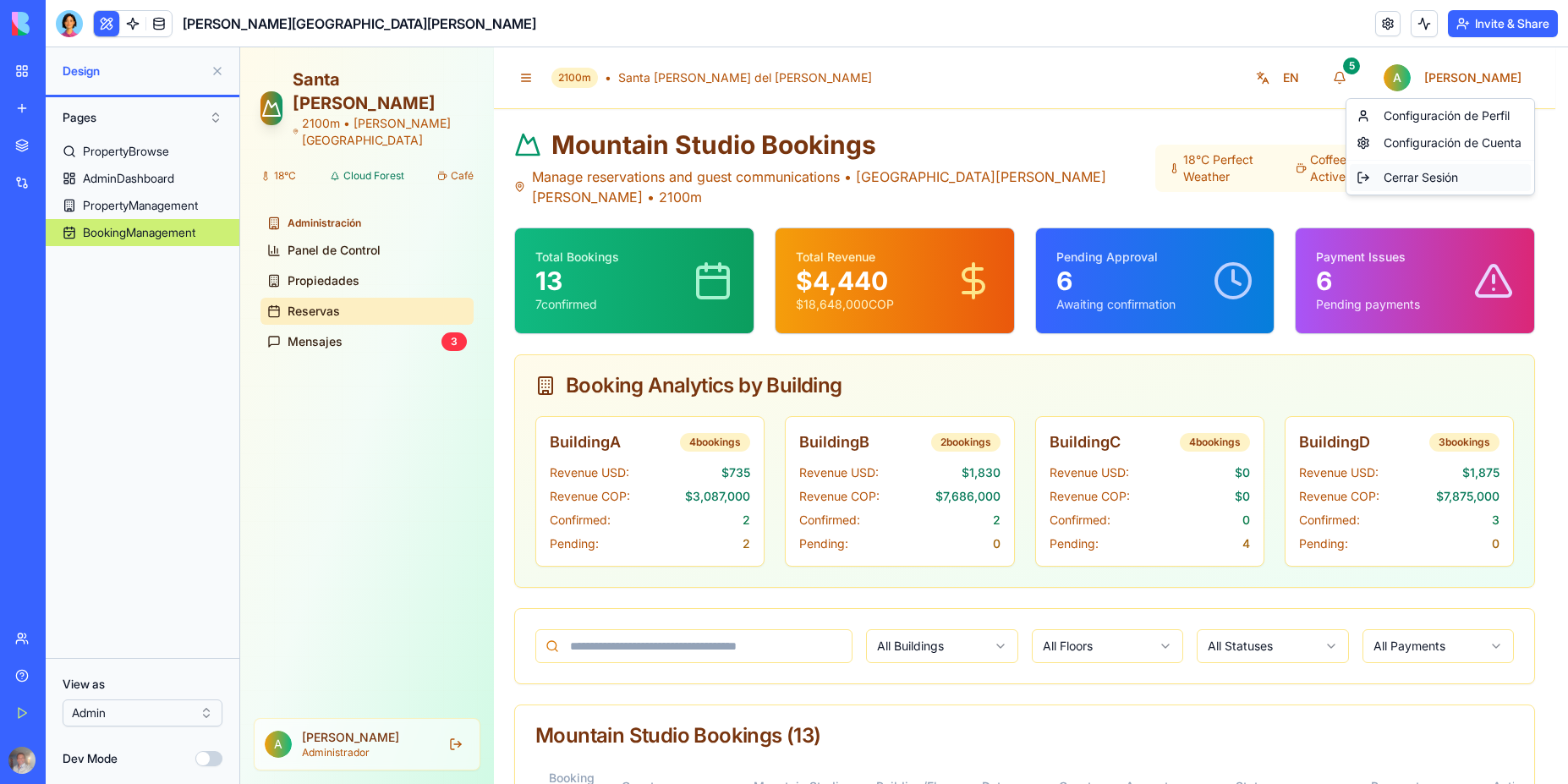
click at [1428, 178] on div "Cerrar Sesión" at bounding box center [1440, 177] width 181 height 27
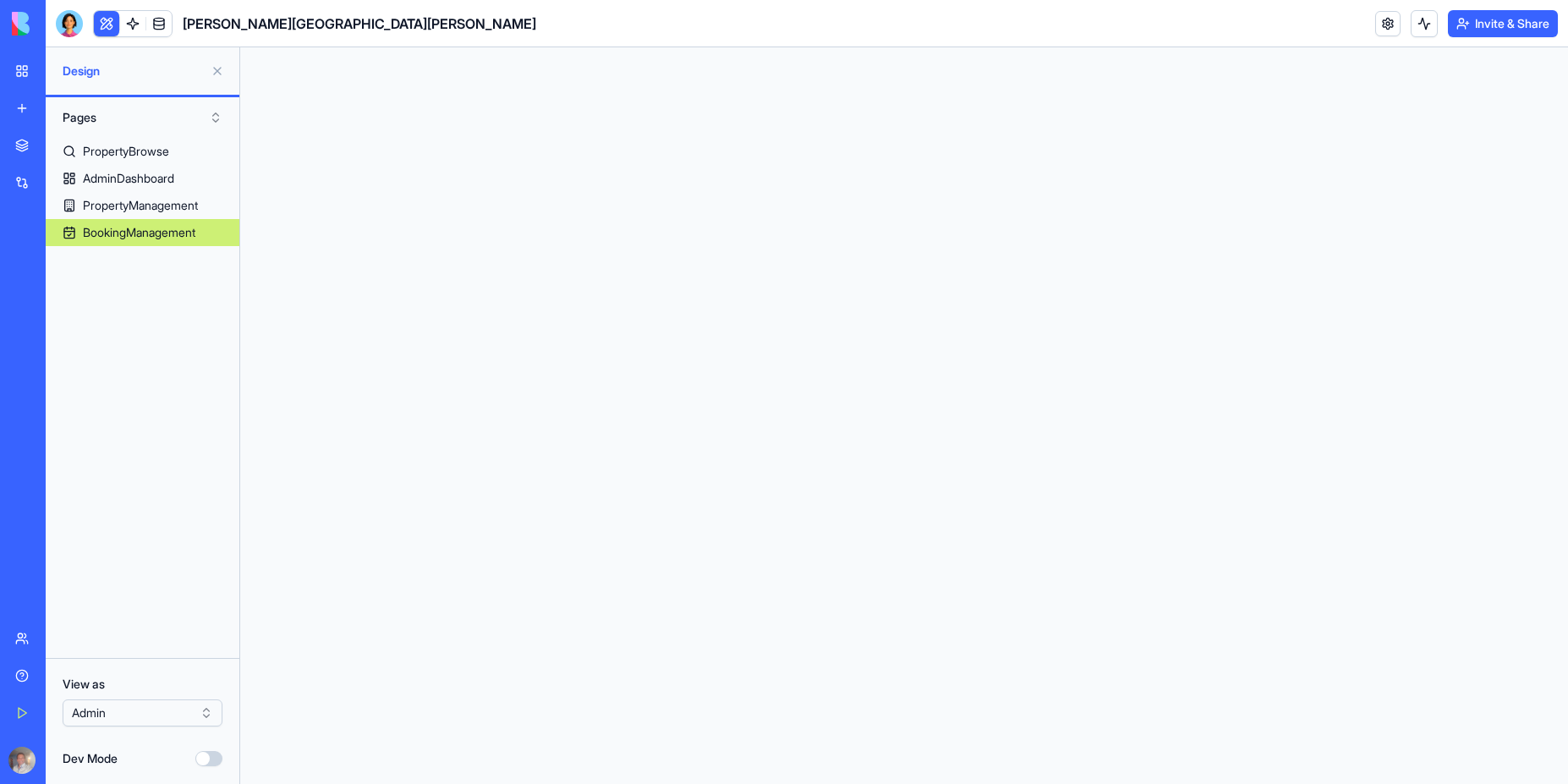
scroll to position [0, 0]
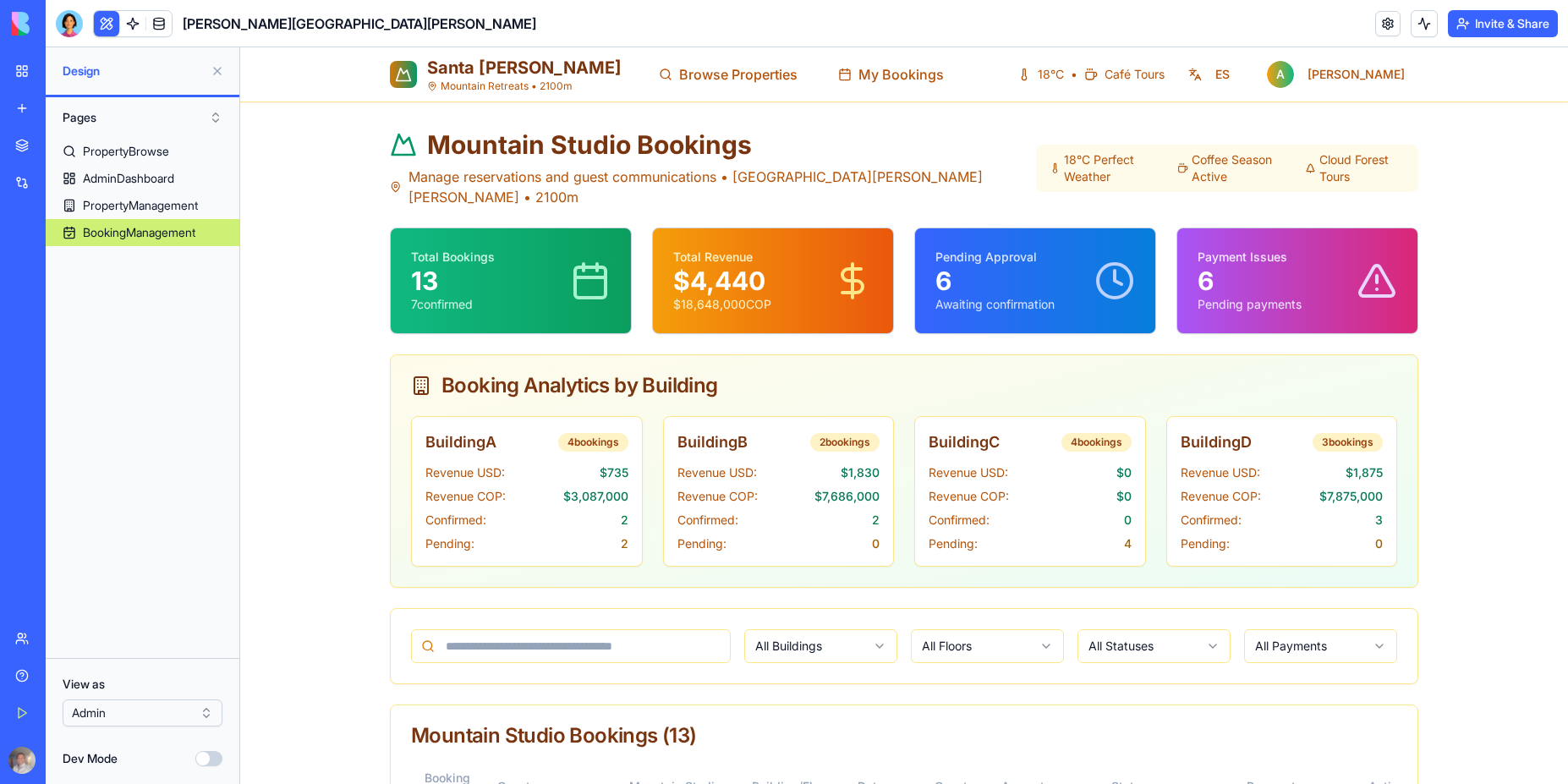
click at [460, 78] on div "Santa Elena Mountain Retreats • 2100m" at bounding box center [524, 74] width 195 height 37
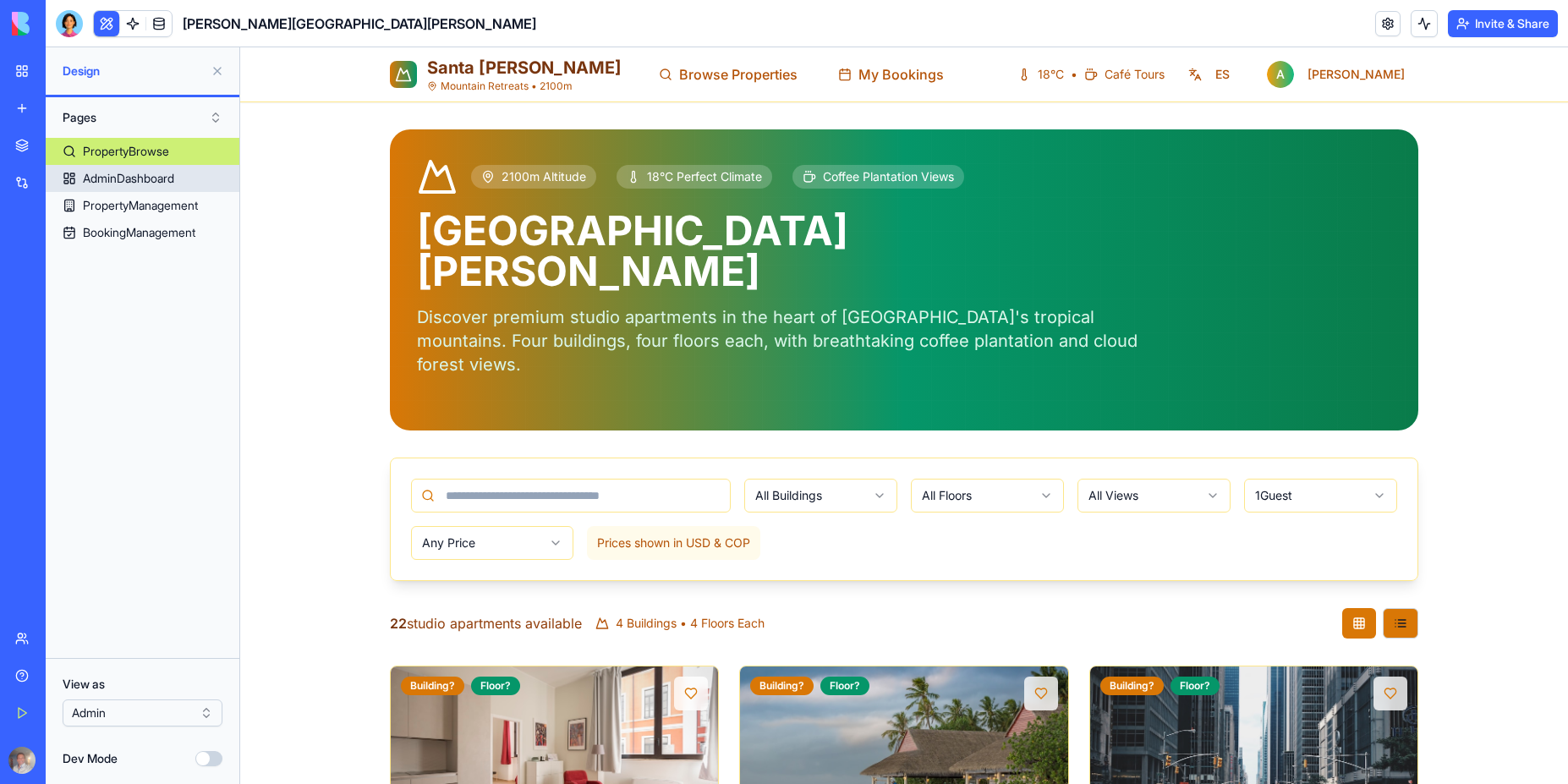
click at [150, 182] on div "AdminDashboard" at bounding box center [129, 178] width 91 height 17
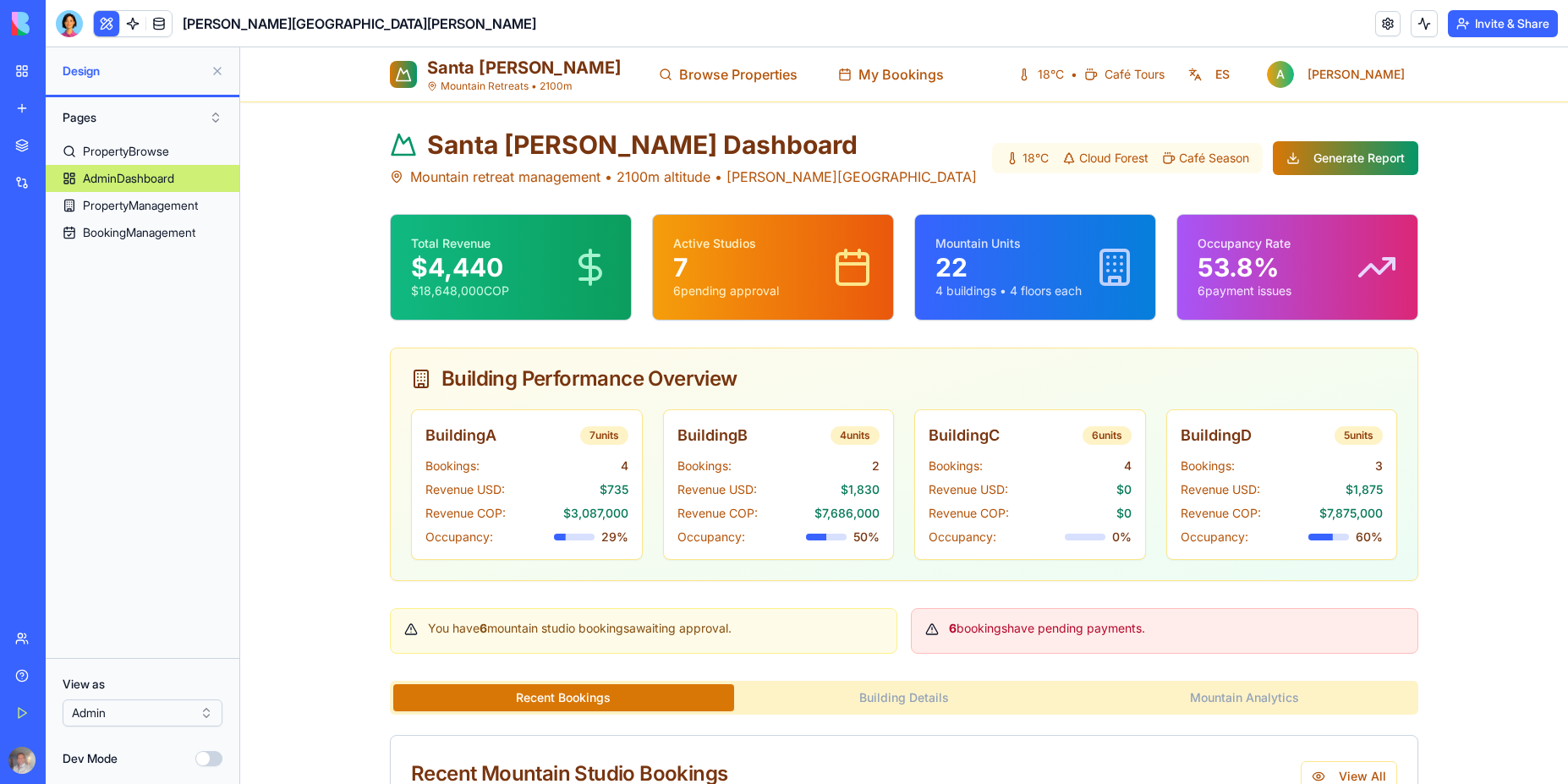
click at [516, 251] on div "Total Revenue $ 4,440 $ 18,648,000 COP" at bounding box center [511, 267] width 199 height 64
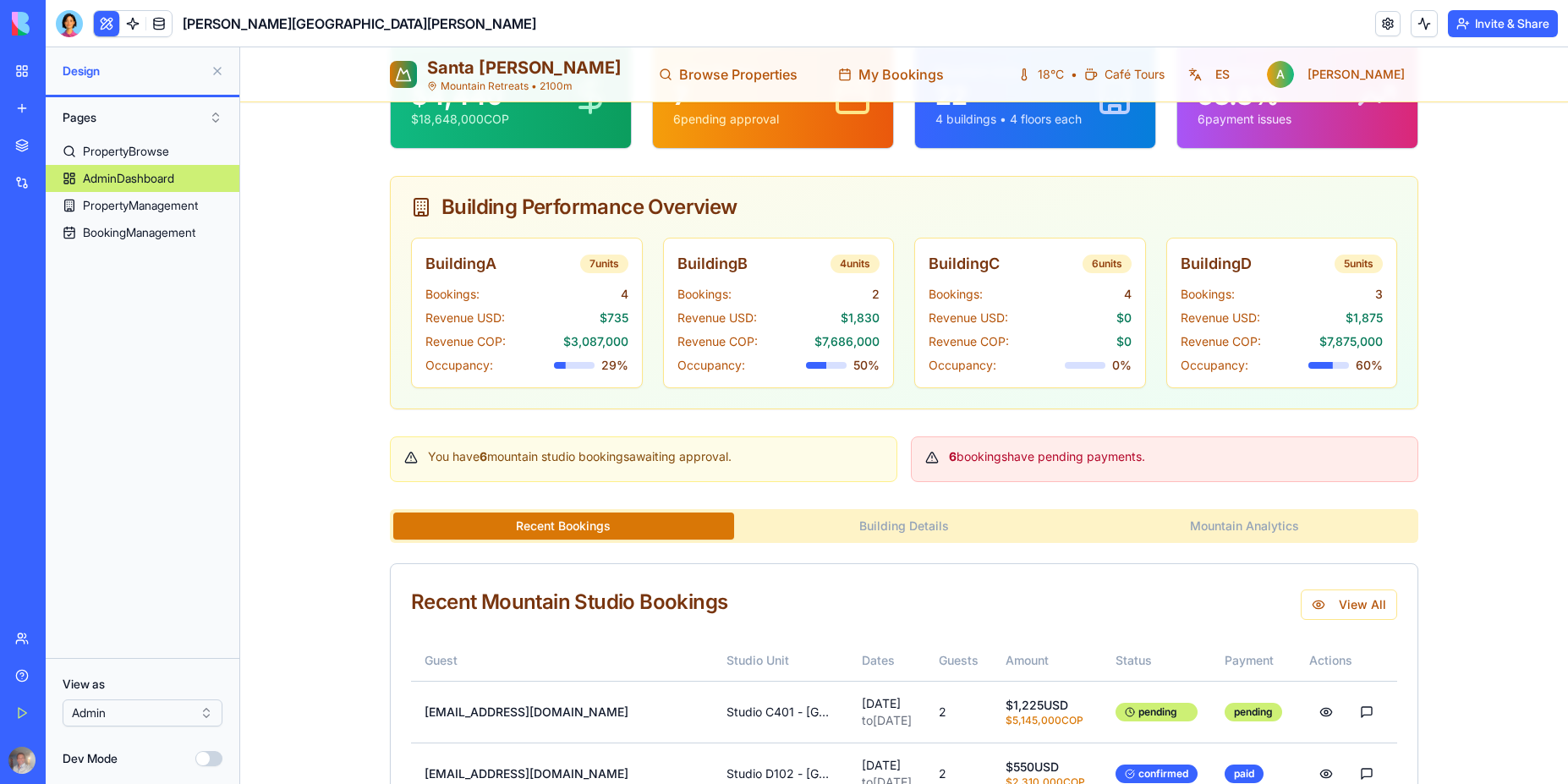
scroll to position [190, 0]
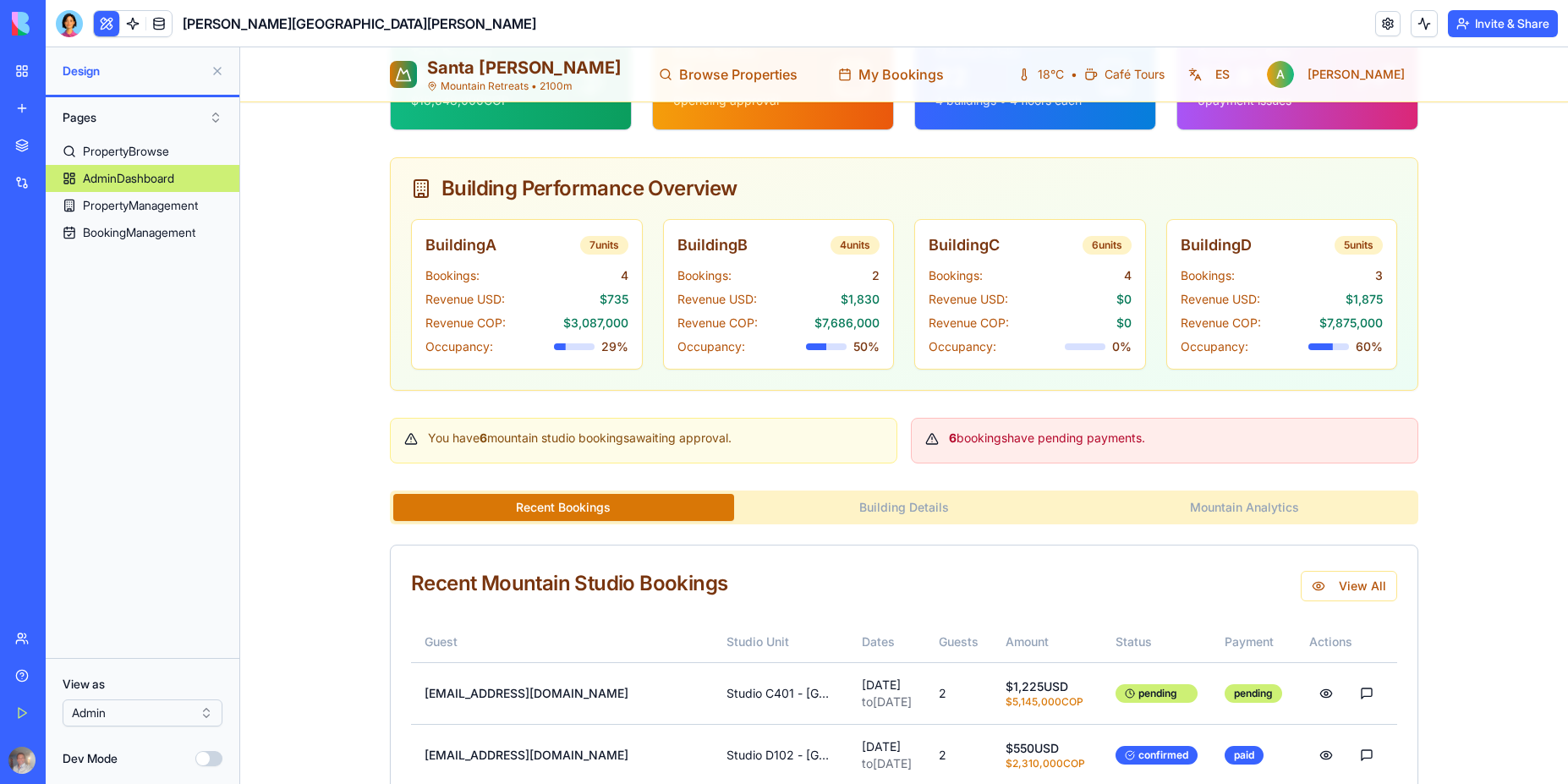
click at [1012, 449] on div "6 booking s have pending payments." at bounding box center [1165, 440] width 507 height 45
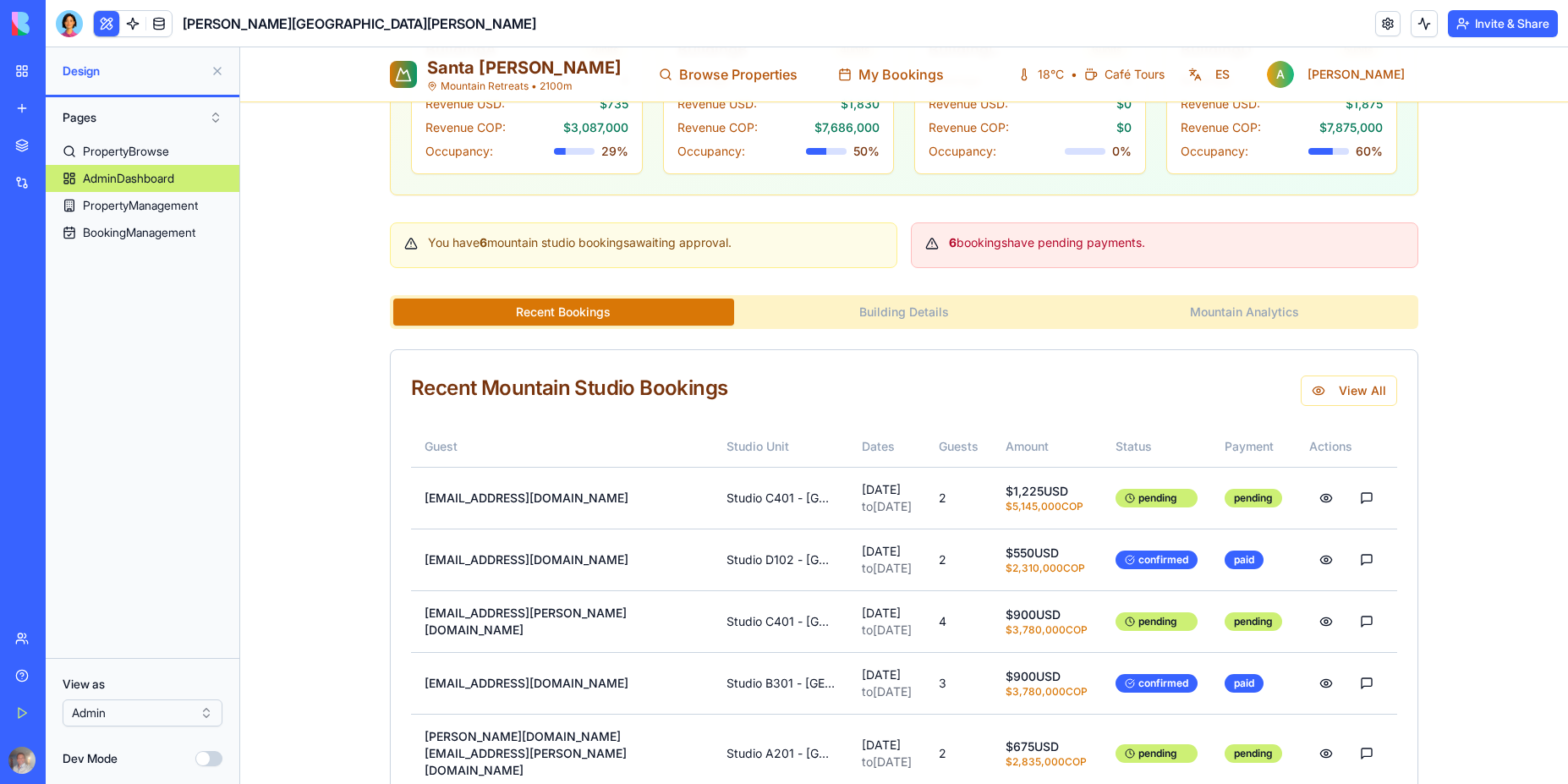
scroll to position [532, 0]
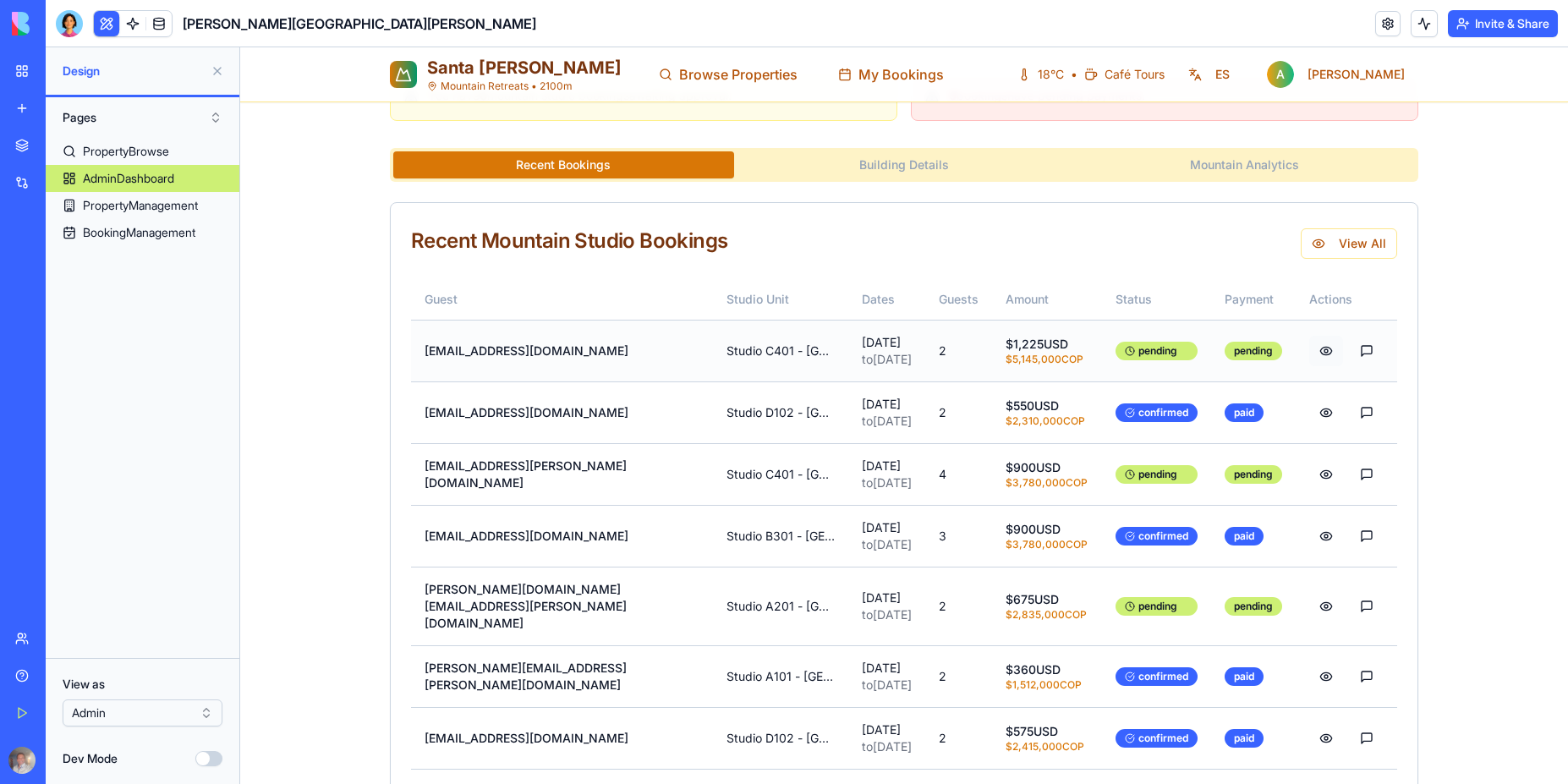
click at [1310, 352] on button at bounding box center [1326, 351] width 34 height 31
click at [1350, 350] on button at bounding box center [1366, 351] width 34 height 31
click at [1310, 353] on button at bounding box center [1326, 351] width 34 height 31
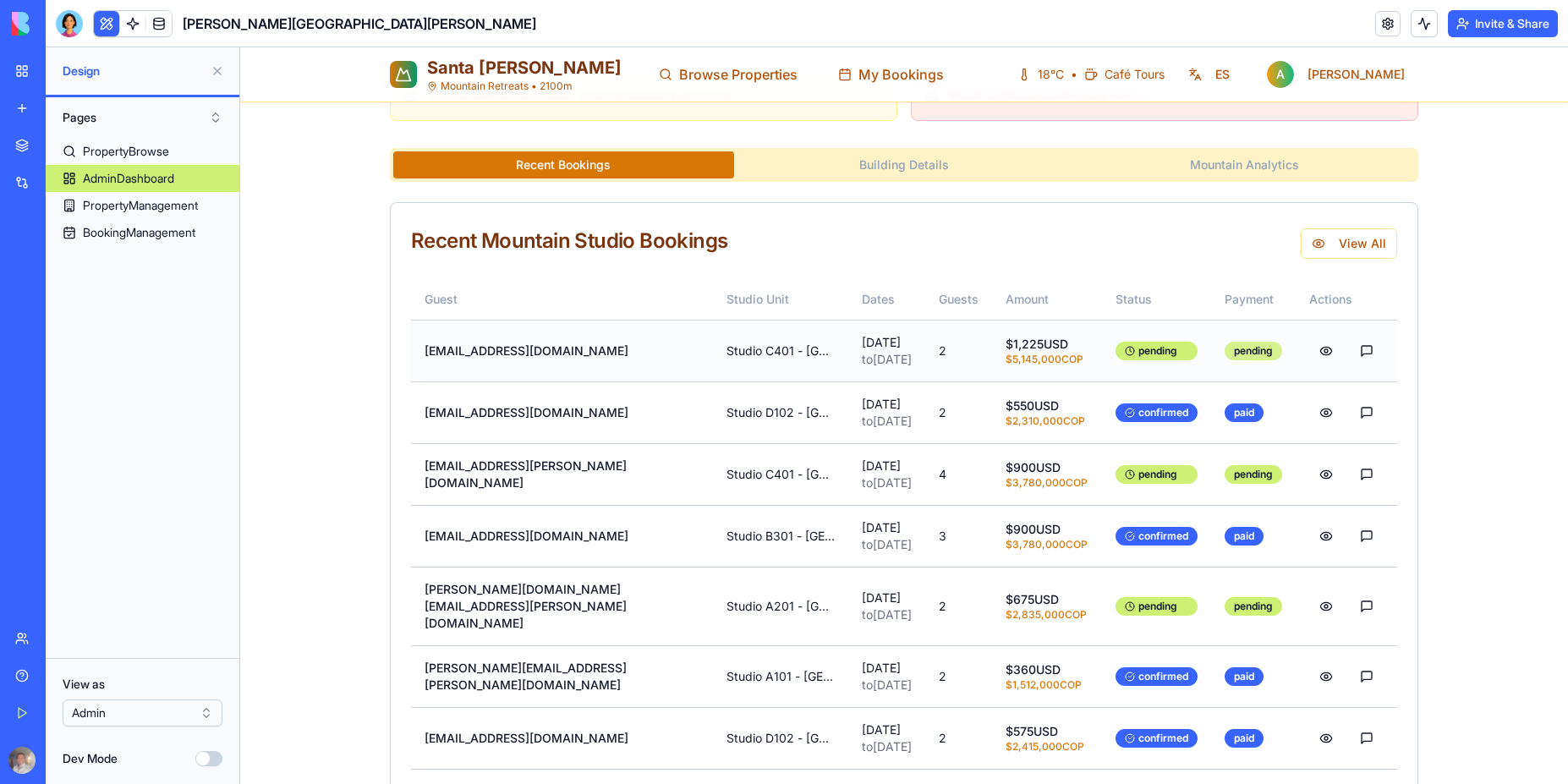
click at [1225, 351] on div "pending" at bounding box center [1254, 350] width 58 height 19
click at [1116, 357] on div "pending" at bounding box center [1157, 350] width 82 height 19
click at [1005, 357] on div "$ 5,145,000 COP" at bounding box center [1047, 359] width 83 height 14
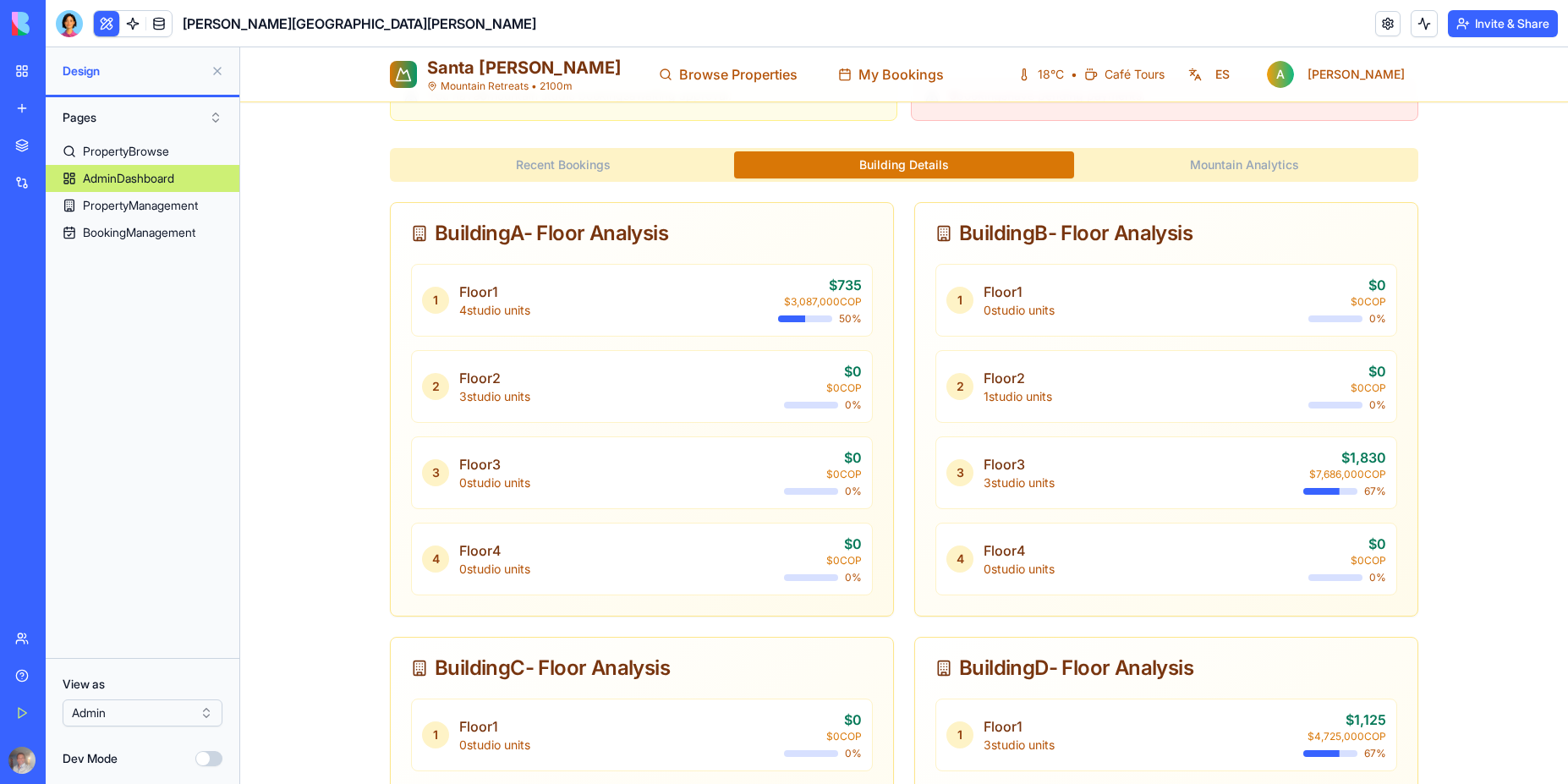
click at [899, 165] on button "Building Details" at bounding box center [905, 165] width 341 height 27
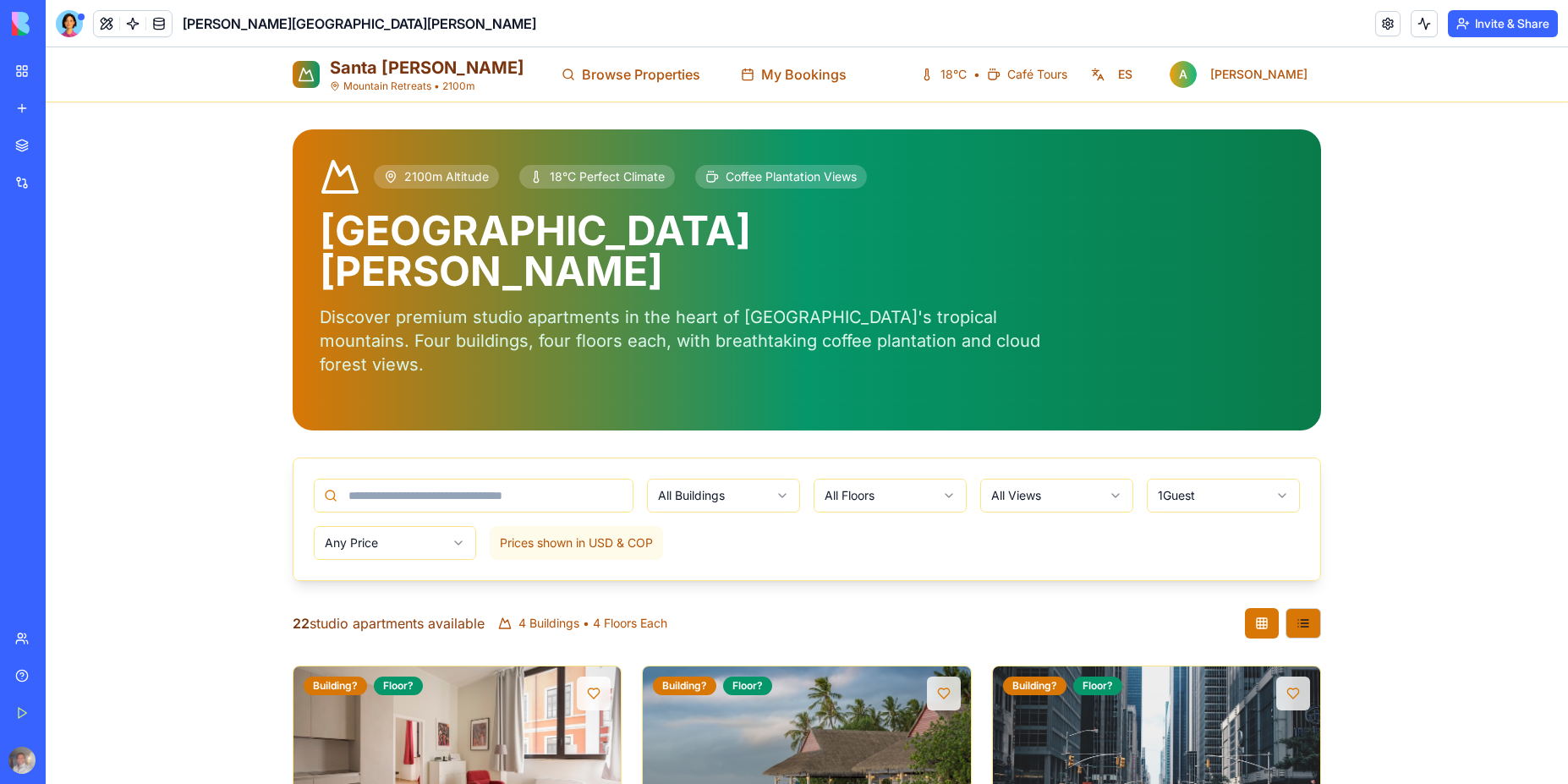
click at [882, 189] on div "2100m Altitude 18°C Perfect Climate Coffee Plantation Views" at bounding box center [698, 177] width 758 height 41
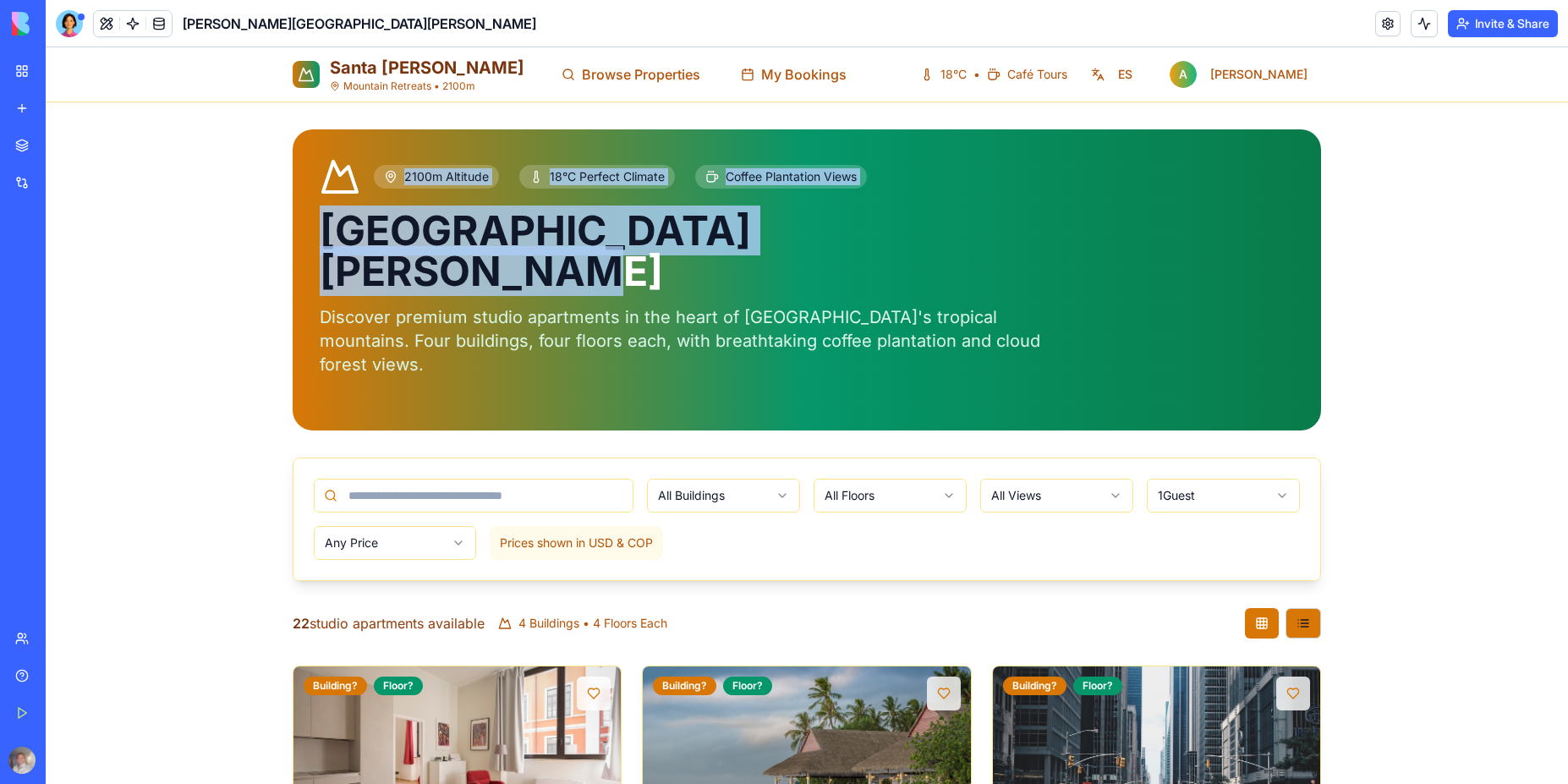
drag, startPoint x: 347, startPoint y: 228, endPoint x: 945, endPoint y: 236, distance: 598.1
click at [945, 236] on div "2100m Altitude 18°C Perfect Climate Coffee Plantation Views [GEOGRAPHIC_DATA][P…" at bounding box center [807, 280] width 1029 height 301
click at [1012, 234] on h1 "[GEOGRAPHIC_DATA][PERSON_NAME]" at bounding box center [698, 252] width 758 height 81
click at [847, 214] on h1 "[GEOGRAPHIC_DATA][PERSON_NAME]" at bounding box center [698, 252] width 758 height 81
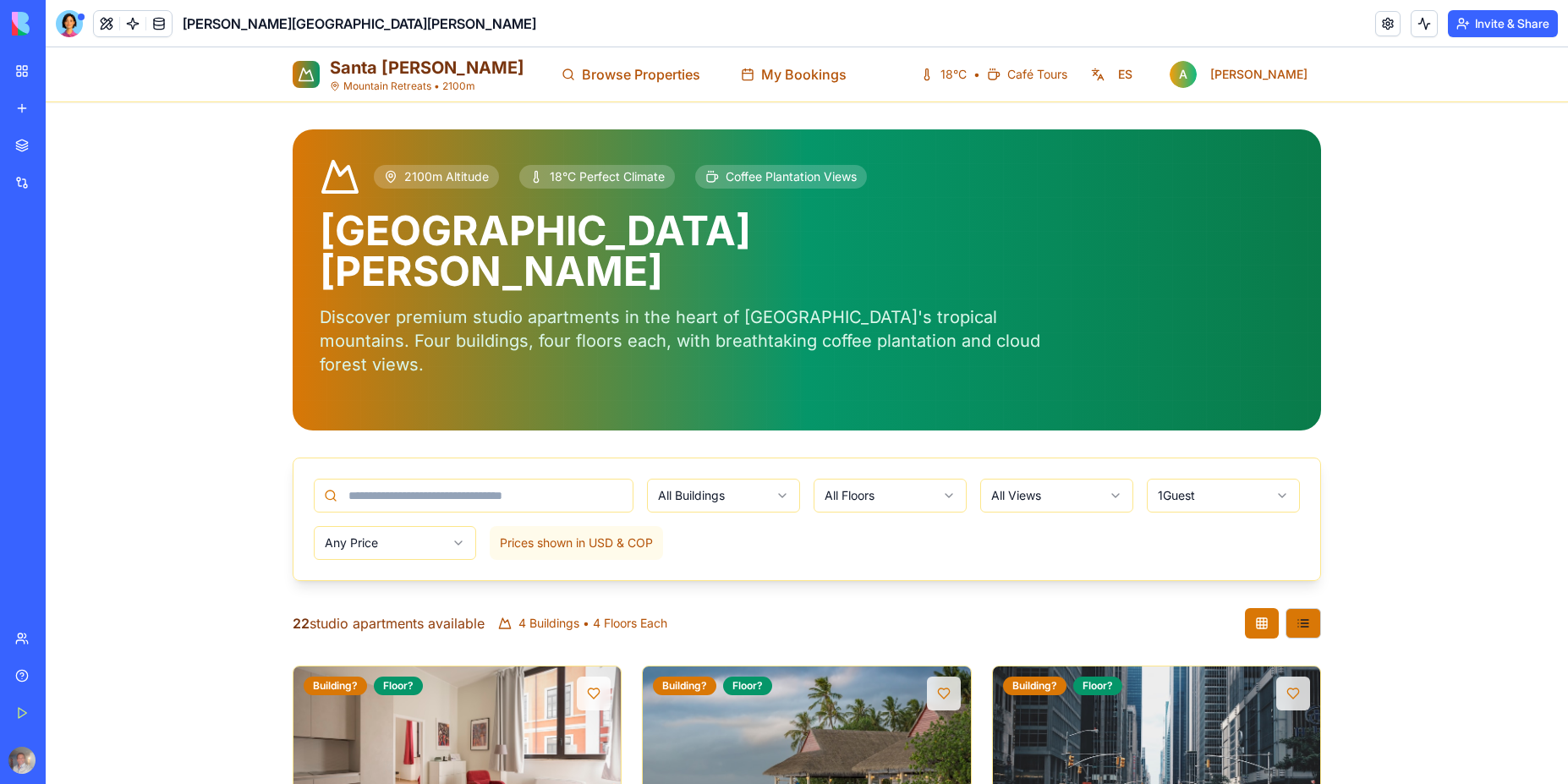
click at [345, 67] on span "Santa [PERSON_NAME]" at bounding box center [427, 68] width 195 height 20
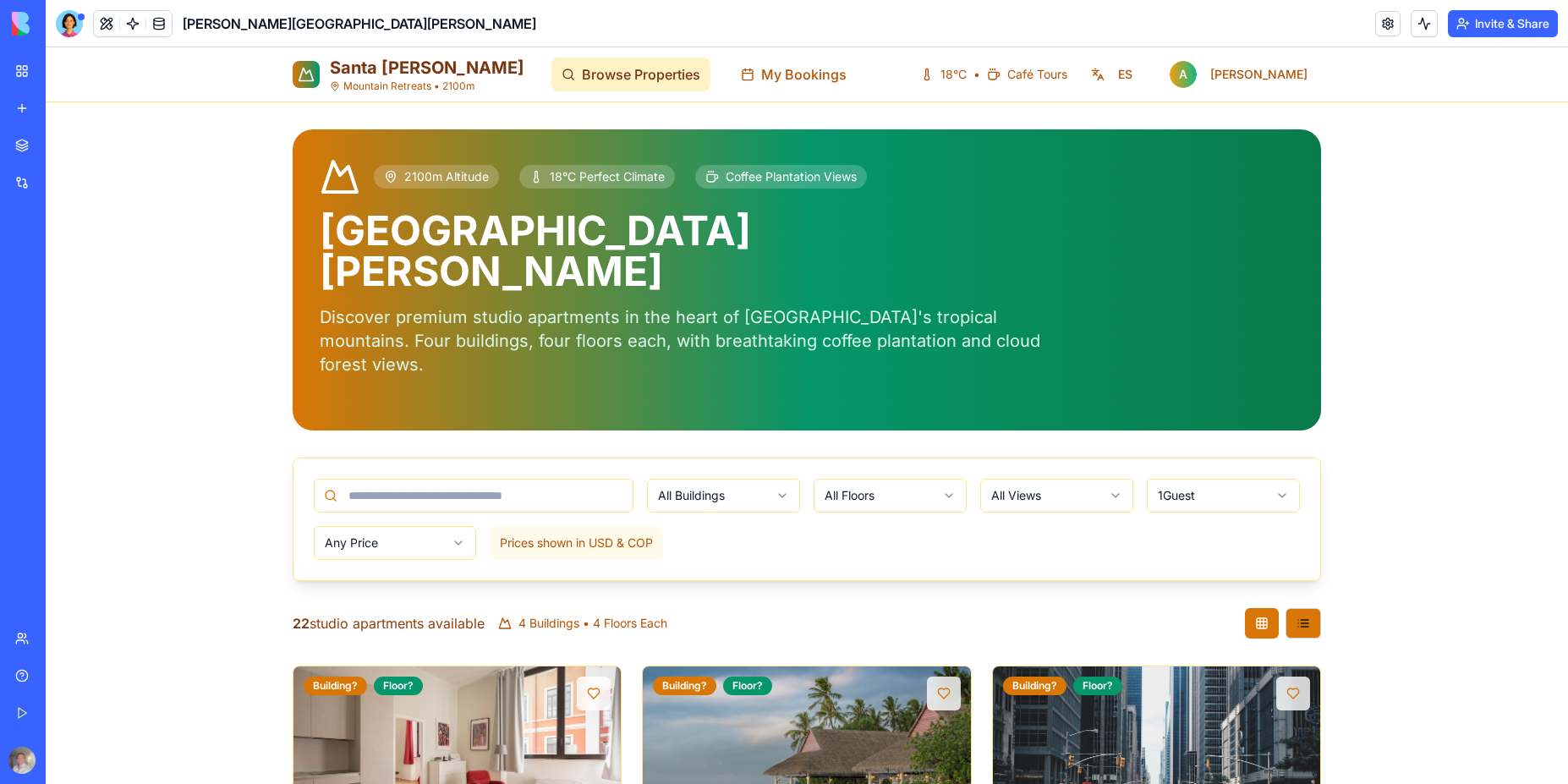
click at [582, 78] on span "Browse Properties" at bounding box center [641, 74] width 119 height 20
click at [582, 81] on span "Browse Properties" at bounding box center [641, 74] width 119 height 20
click at [761, 75] on span "My Bookings" at bounding box center [803, 74] width 85 height 20
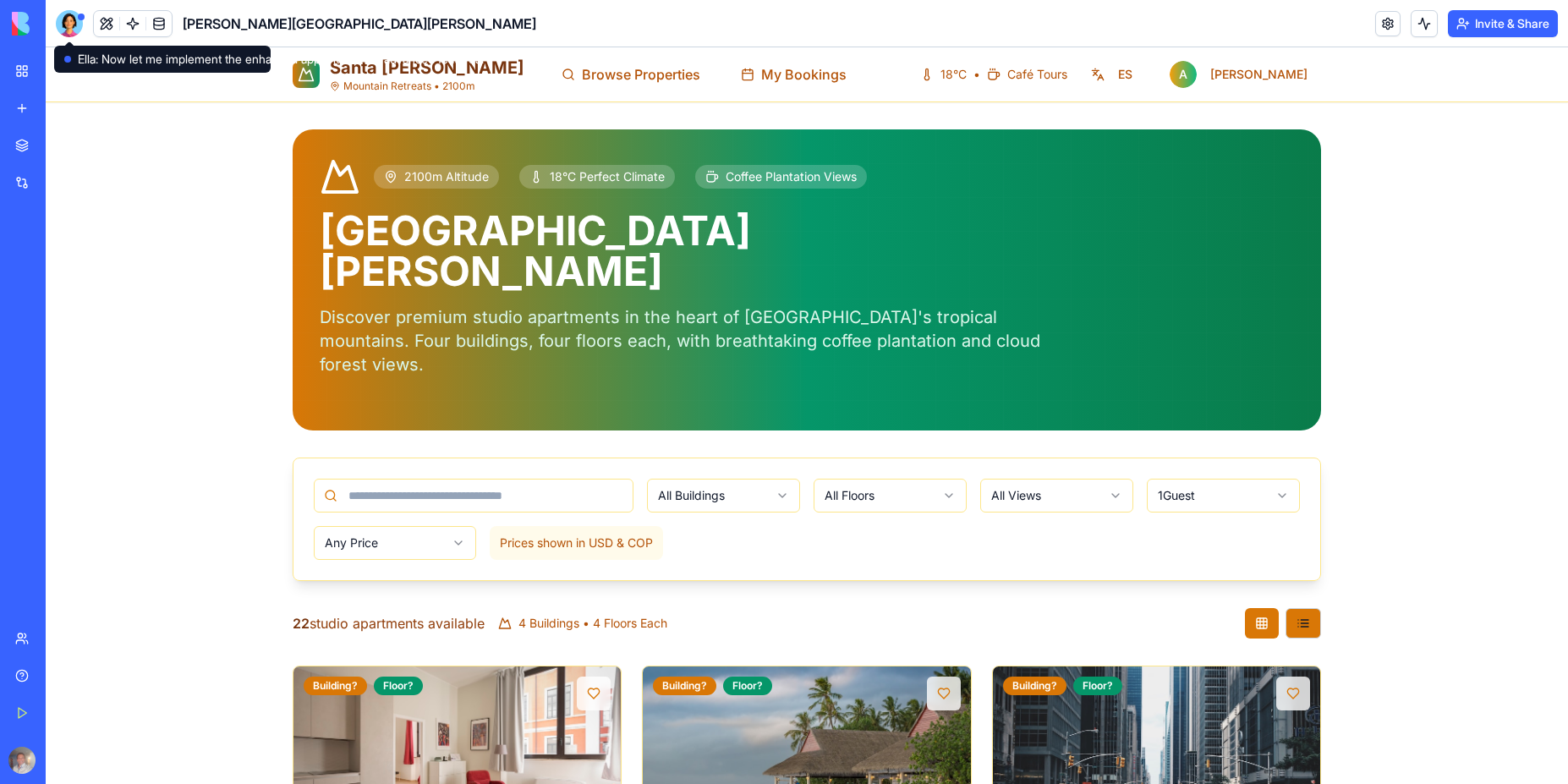
click at [360, 73] on span "Santa [PERSON_NAME]" at bounding box center [427, 68] width 195 height 20
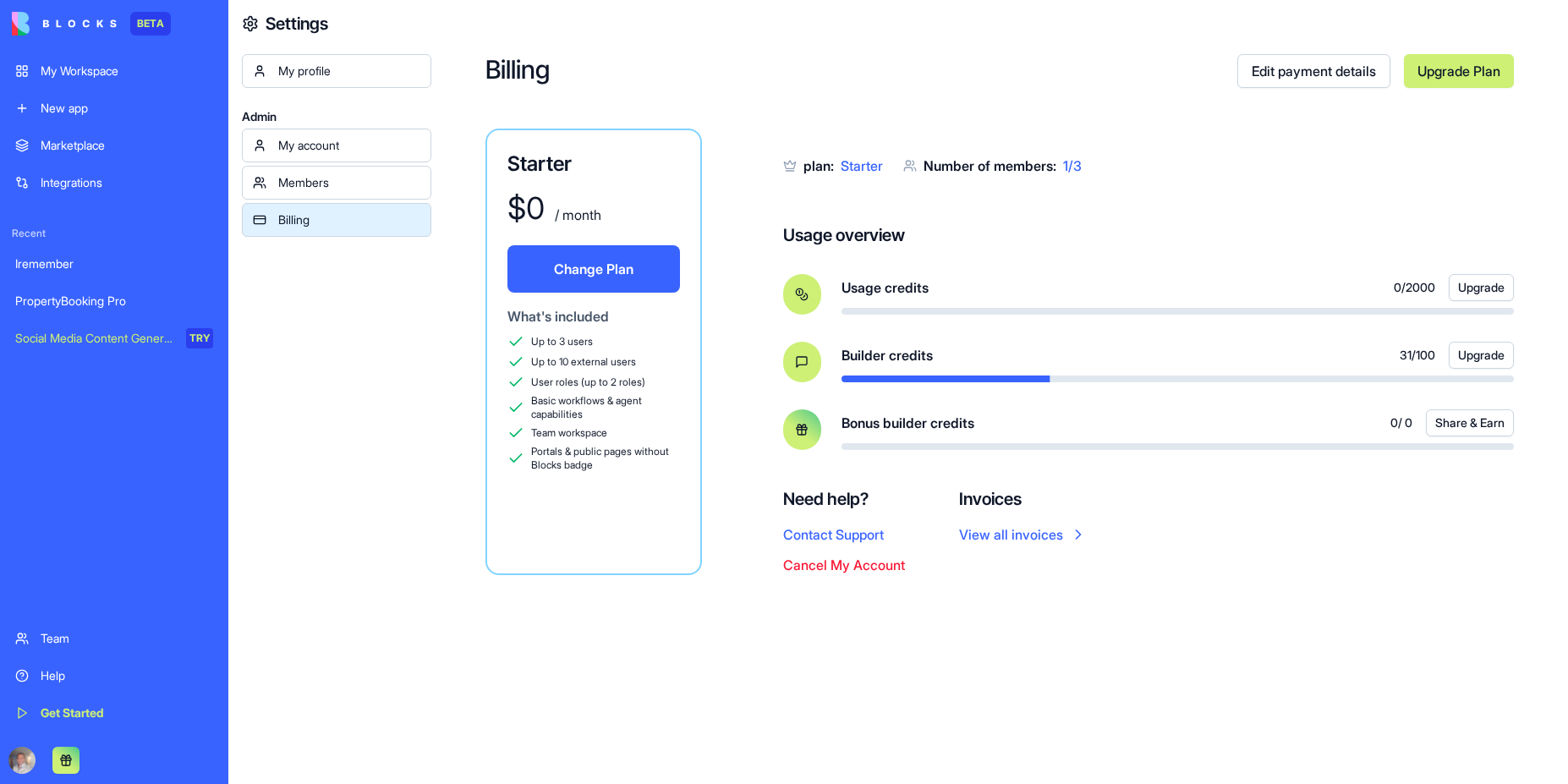
click at [1107, 88] on div "Billing Edit payment details Upgrade Plan Starter $ 0 / month Change Plan What'…" at bounding box center [999, 392] width 1137 height 784
click at [1261, 255] on div "Usage overview Usage credits 0 / 2000 Upgrade Builder credits 31 / 100 Upgrade …" at bounding box center [1149, 337] width 731 height 226
click at [44, 253] on link "Iremember" at bounding box center [114, 263] width 218 height 33
click at [50, 263] on div "Iremember" at bounding box center [114, 263] width 198 height 17
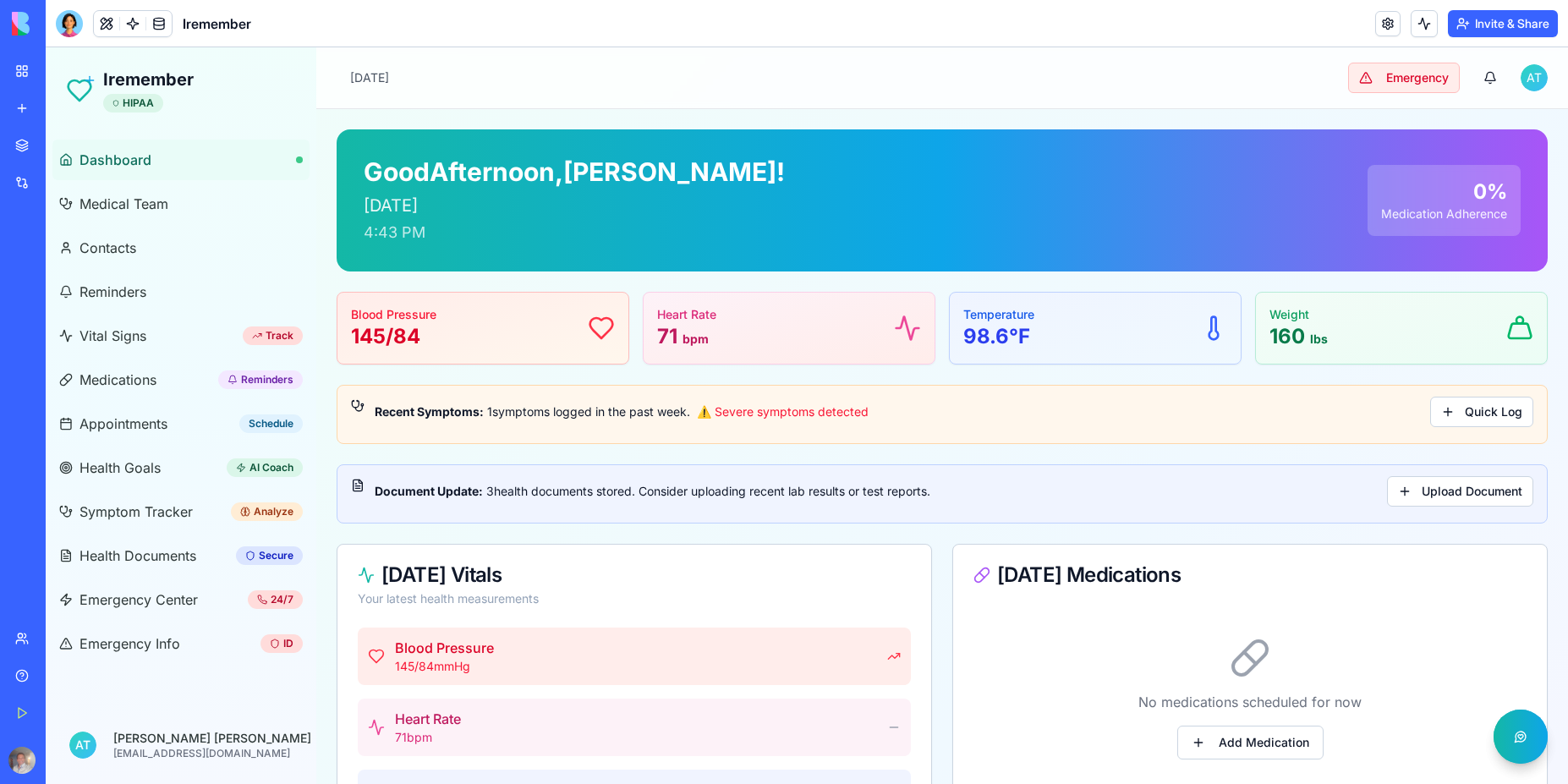
click at [912, 81] on div "Toggle sidebar [DATE] Emergency A T" at bounding box center [942, 77] width 1252 height 61
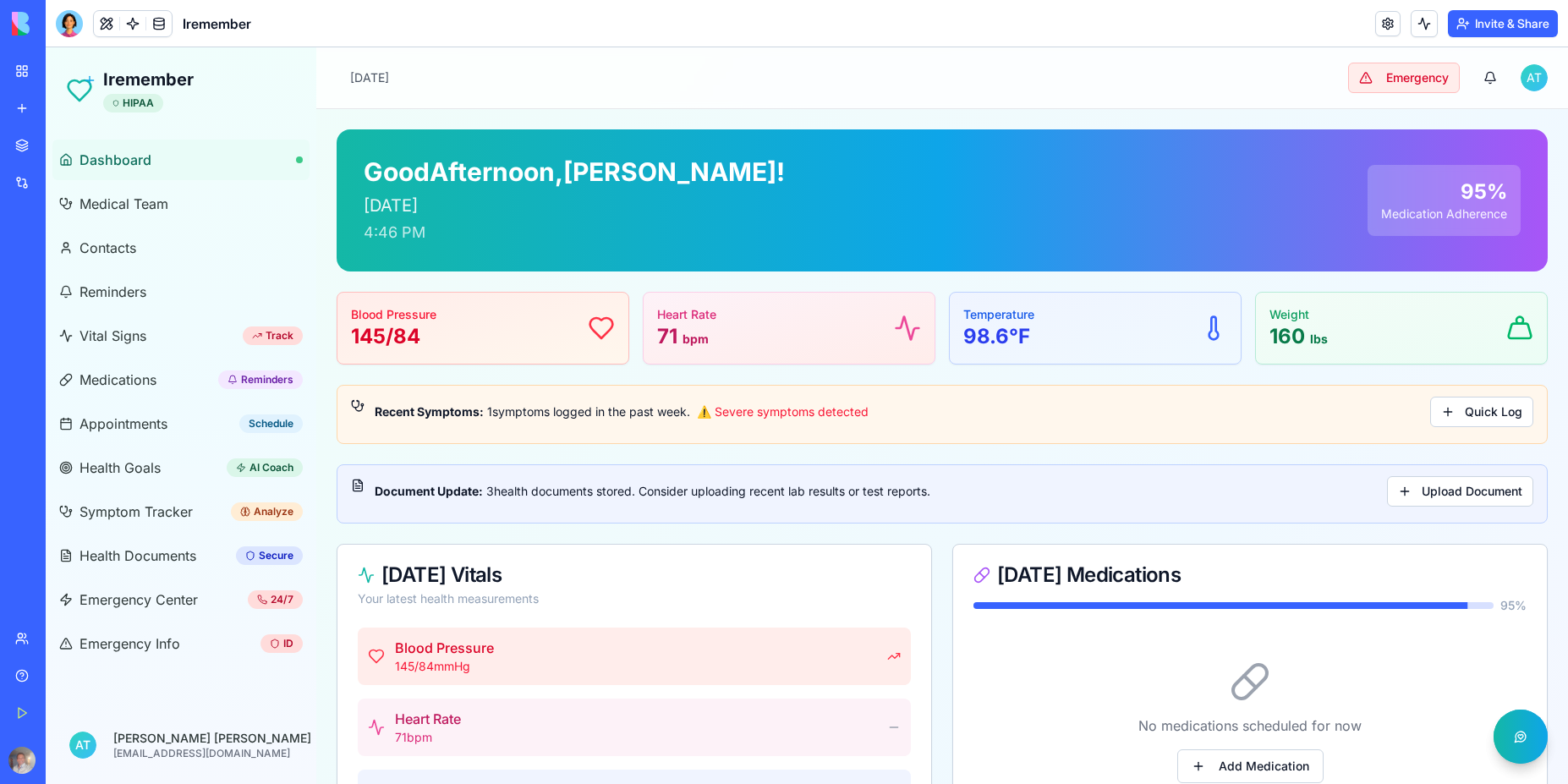
click at [802, 71] on div "Toggle sidebar [DATE] Emergency A T" at bounding box center [942, 77] width 1252 height 61
click at [1004, 55] on div "Toggle sidebar [DATE] Emergency A T" at bounding box center [942, 77] width 1252 height 61
click at [984, 62] on div "Toggle sidebar [DATE] Emergency A T" at bounding box center [942, 77] width 1252 height 61
click at [755, 101] on div "Toggle sidebar [DATE] Emergency A T" at bounding box center [942, 77] width 1252 height 61
click at [111, 153] on span "Dashboard" at bounding box center [115, 159] width 72 height 20
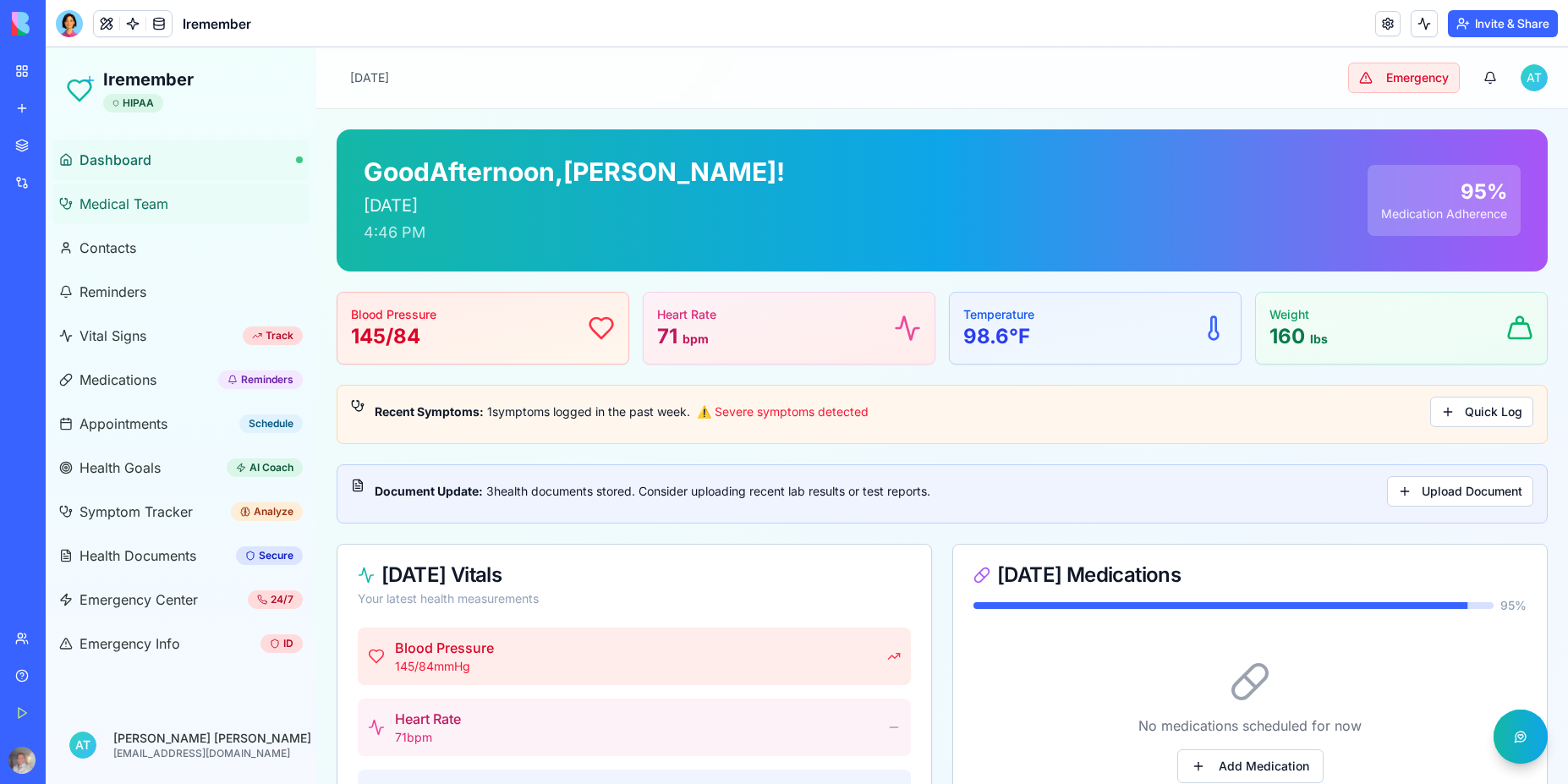
click at [140, 208] on span "Medical Team" at bounding box center [124, 204] width 89 height 20
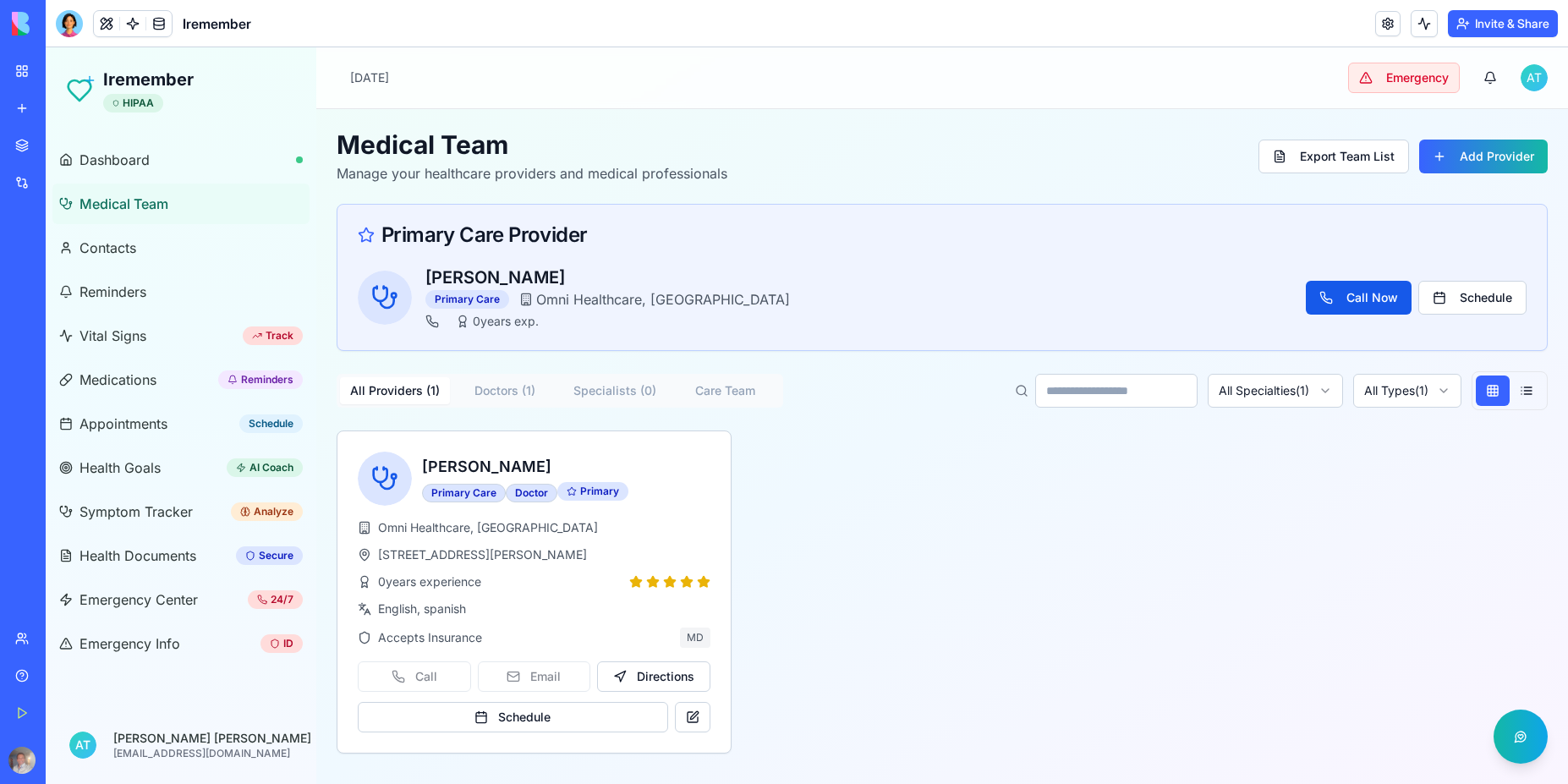
click at [113, 214] on link "Medical Team" at bounding box center [181, 204] width 257 height 41
click at [126, 468] on span "Health Goals" at bounding box center [120, 467] width 82 height 20
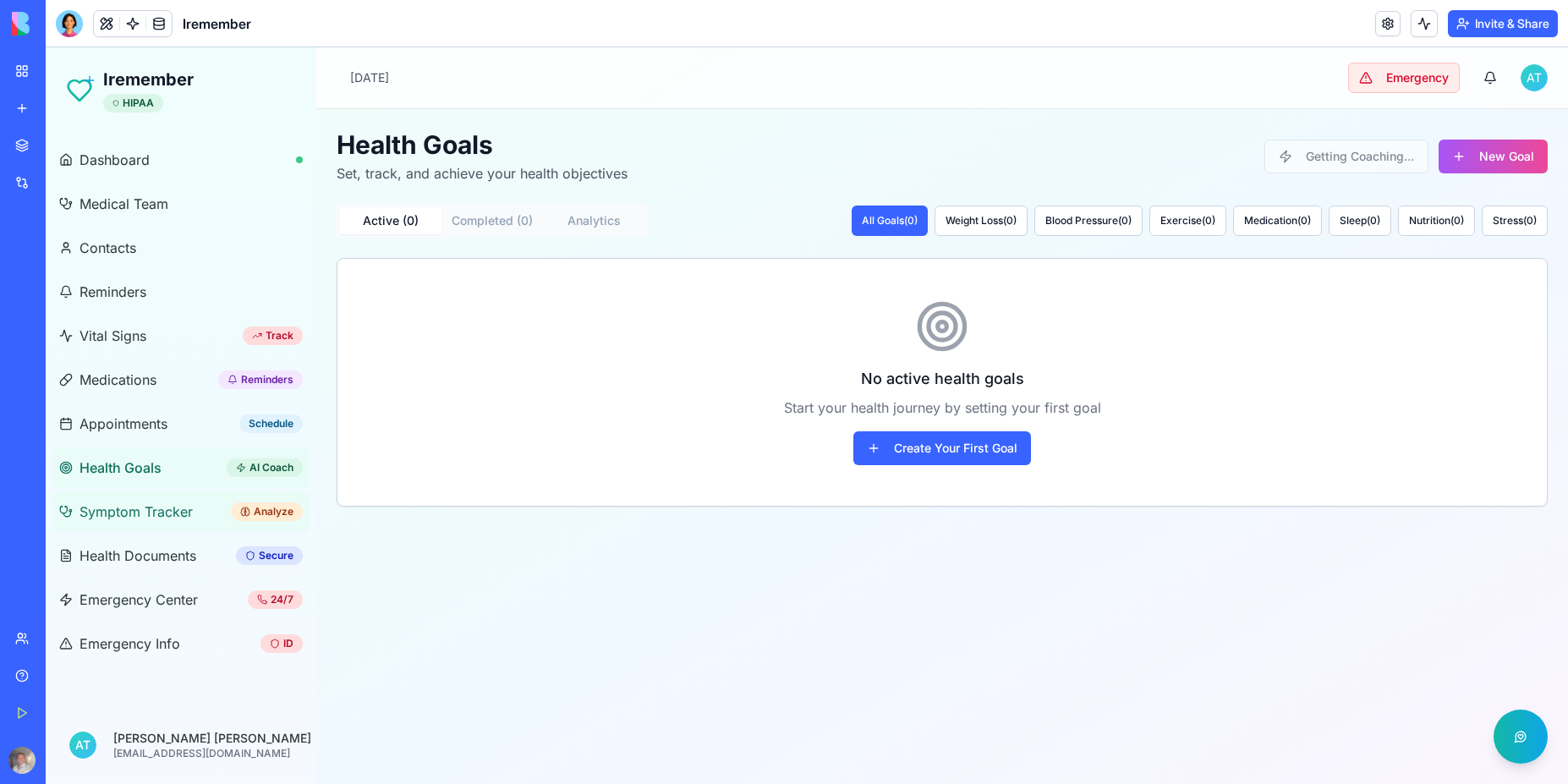
click at [146, 518] on span "Symptom Tracker" at bounding box center [136, 512] width 113 height 20
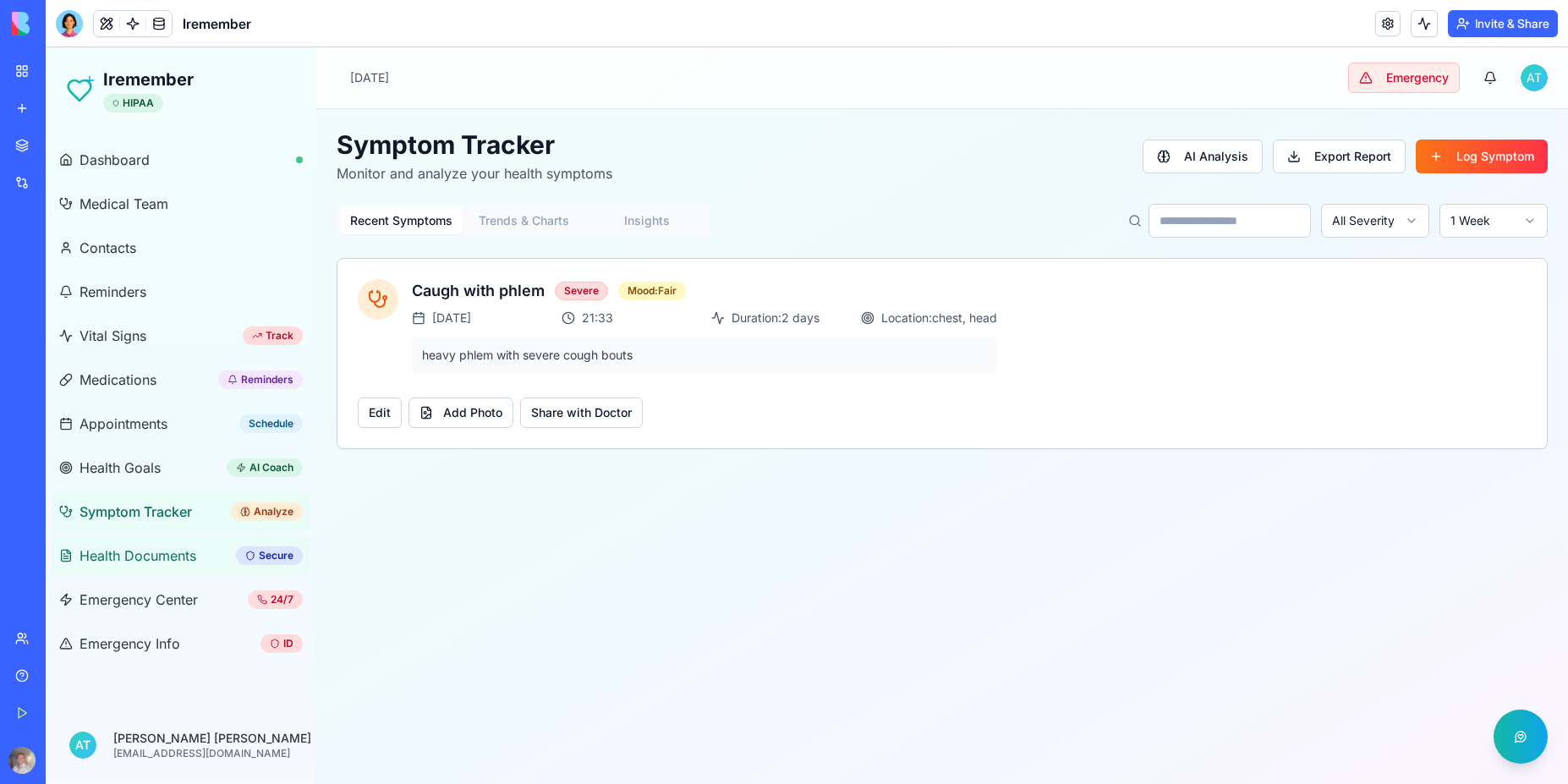
click at [146, 559] on span "Health Documents" at bounding box center [138, 555] width 117 height 20
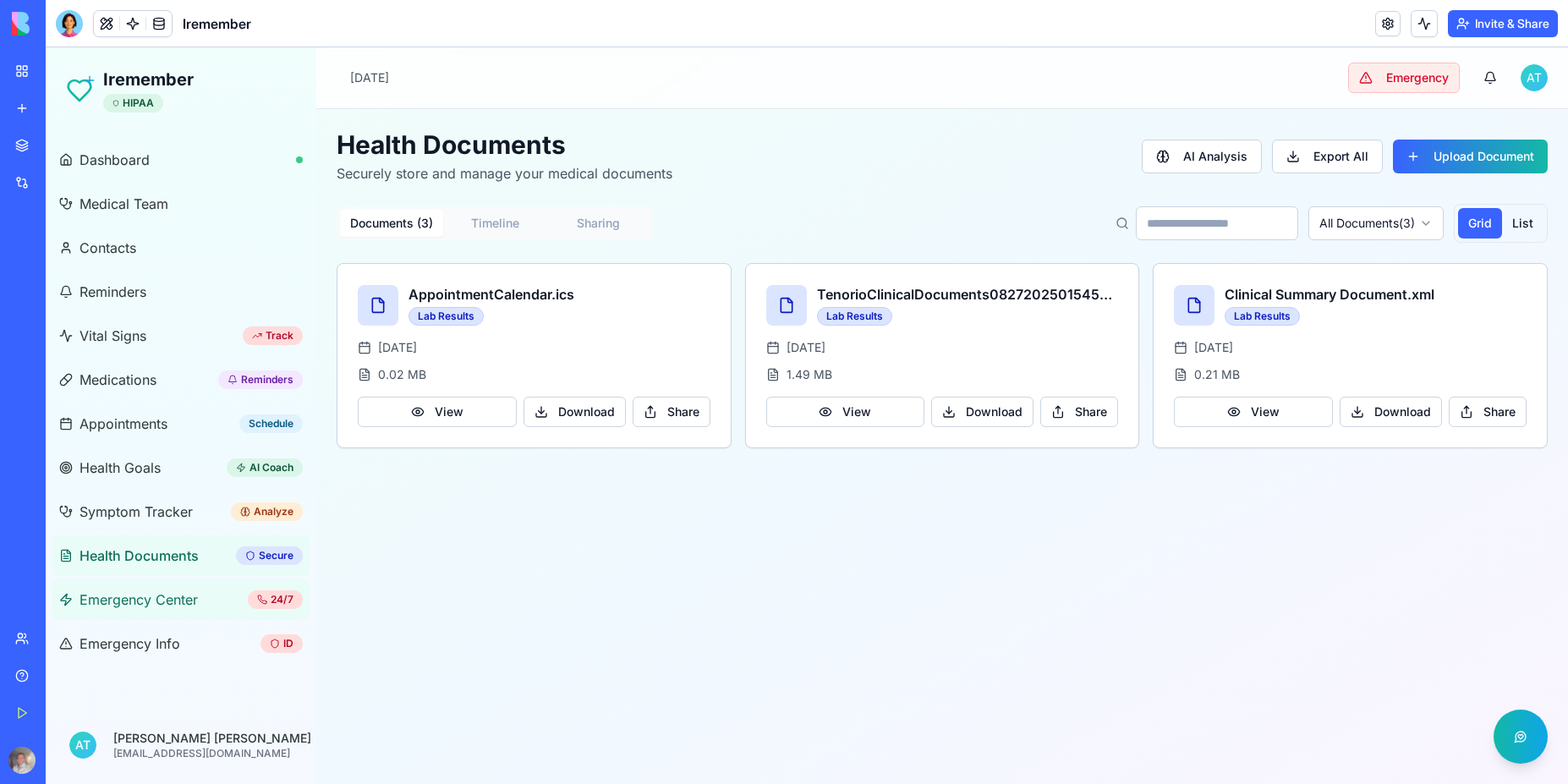
click at [145, 601] on span "Emergency Center" at bounding box center [139, 599] width 119 height 20
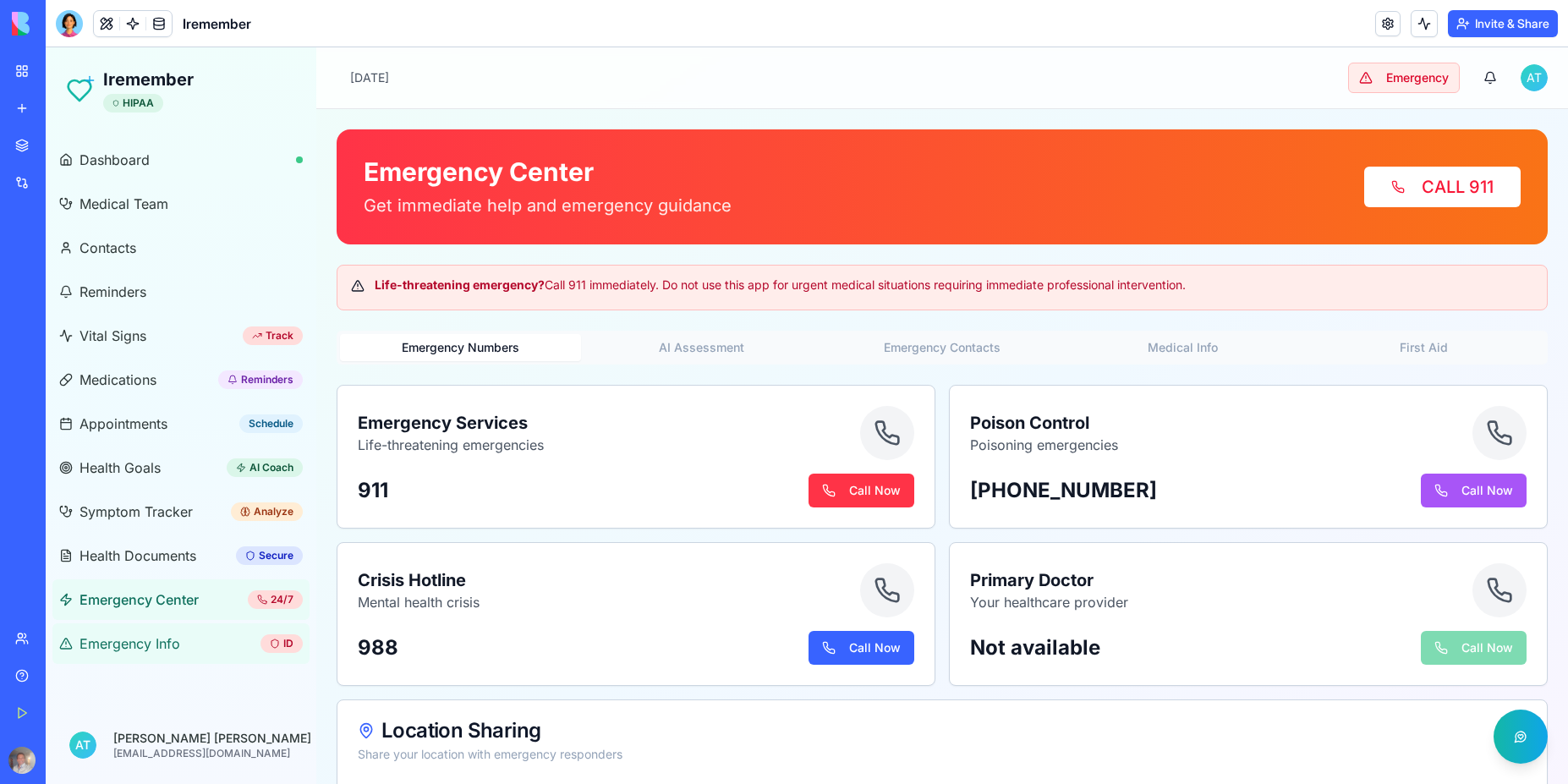
click at [139, 647] on span "Emergency Info" at bounding box center [130, 643] width 101 height 20
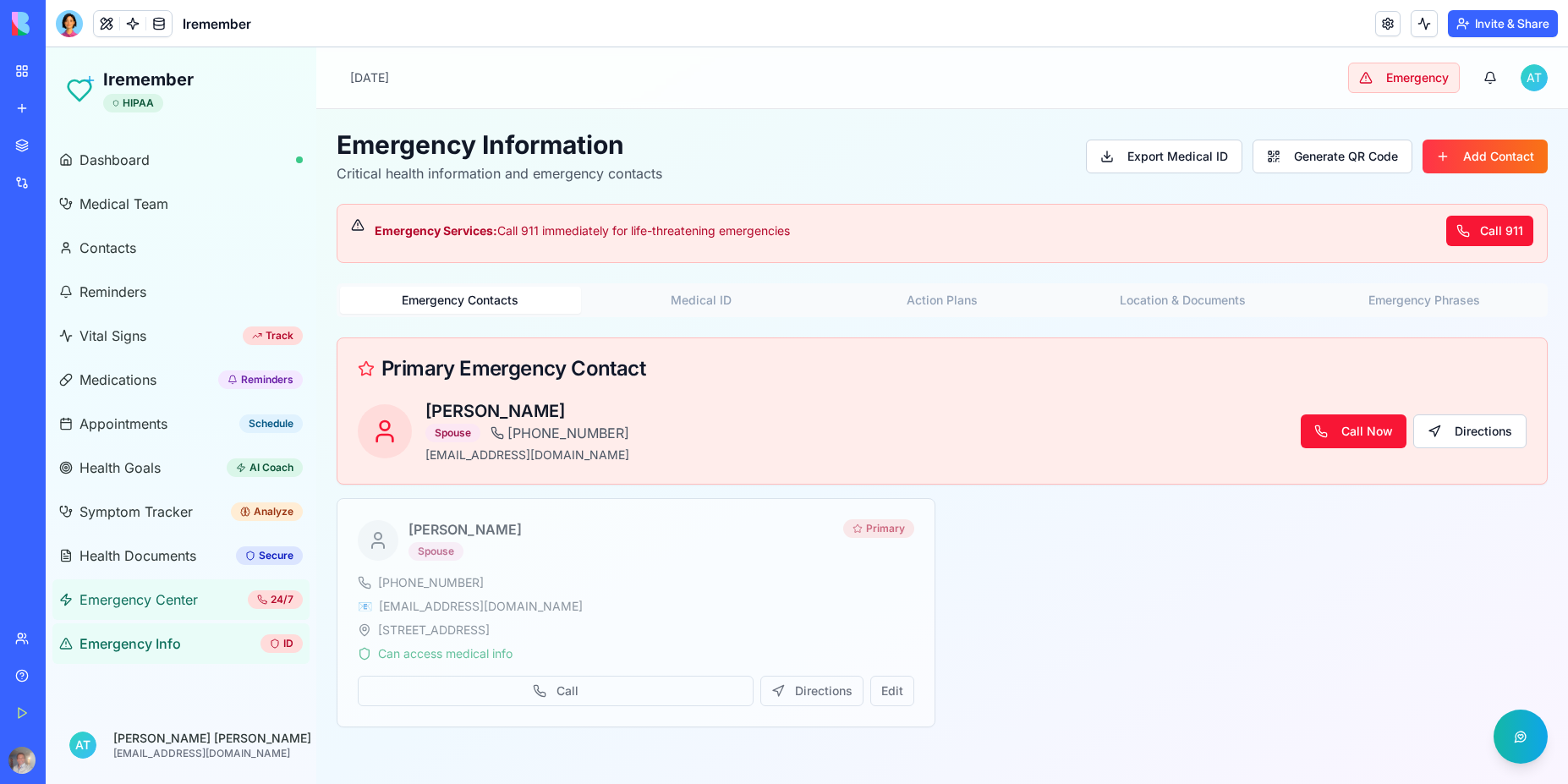
click at [146, 617] on link "Emergency Center 24/7" at bounding box center [181, 599] width 257 height 41
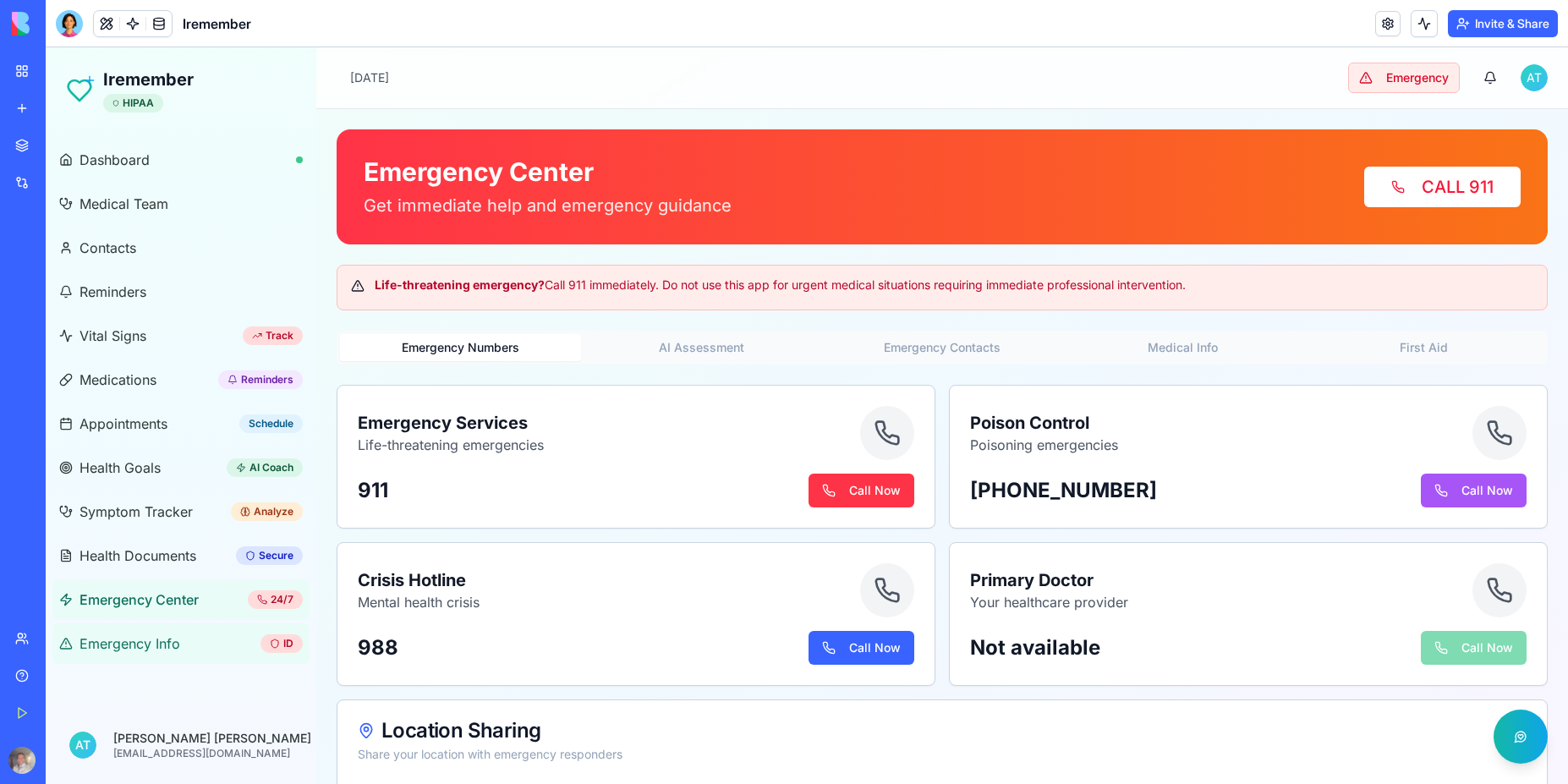
click at [143, 646] on span "Emergency Info" at bounding box center [130, 643] width 101 height 20
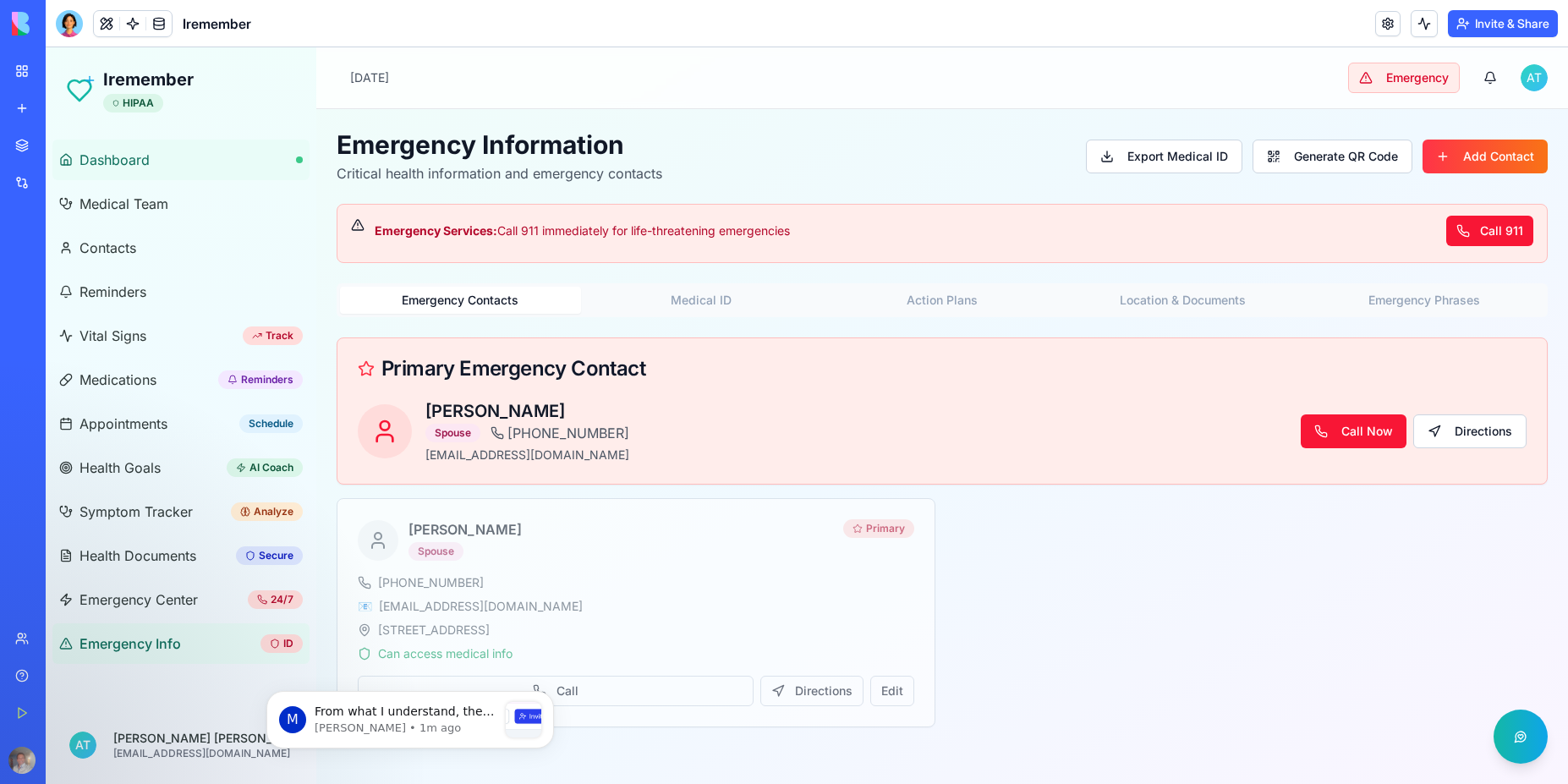
click at [106, 160] on span "Dashboard" at bounding box center [115, 159] width 71 height 20
